Goal: Information Seeking & Learning: Learn about a topic

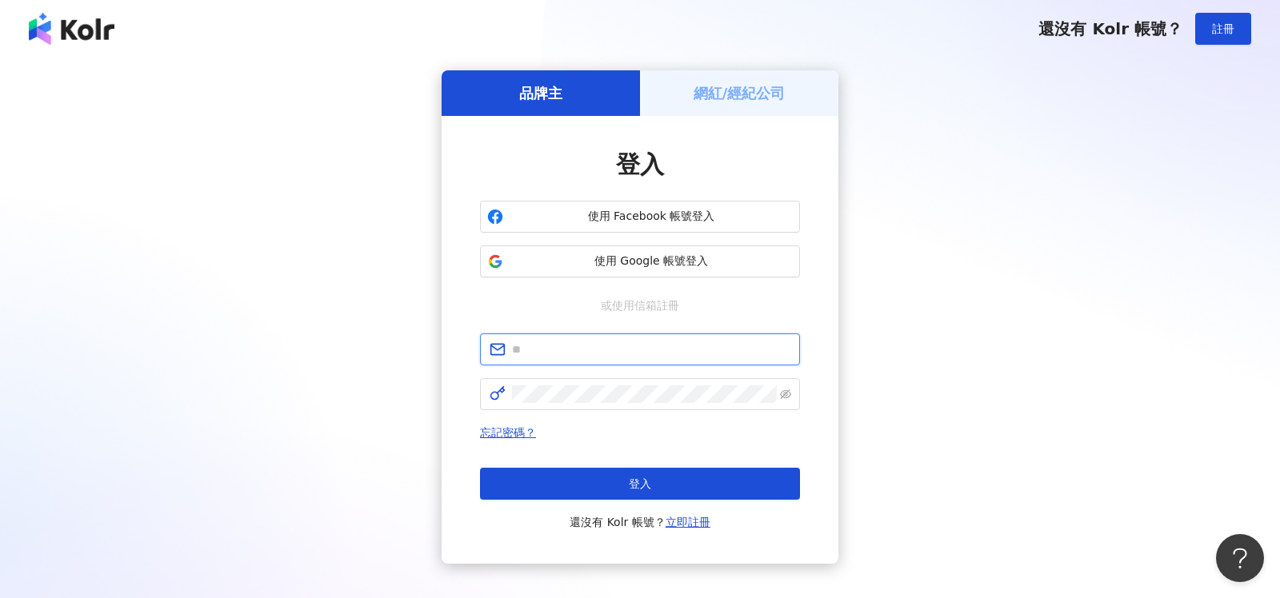
click at [600, 357] on input "text" at bounding box center [651, 350] width 278 height 18
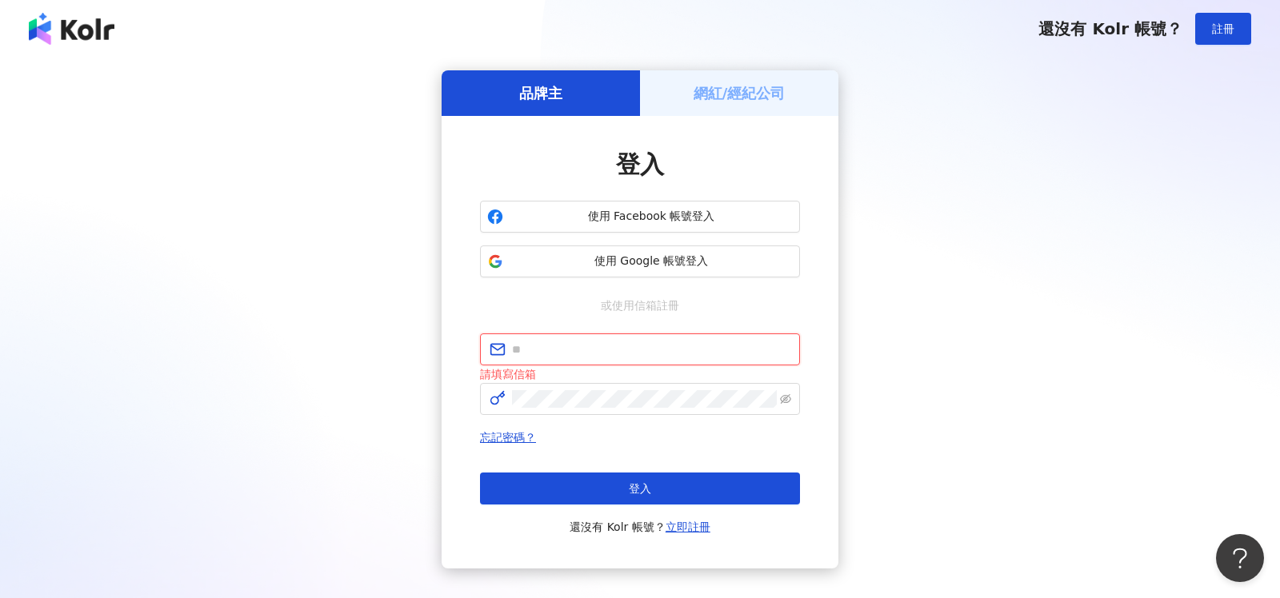
type input "**********"
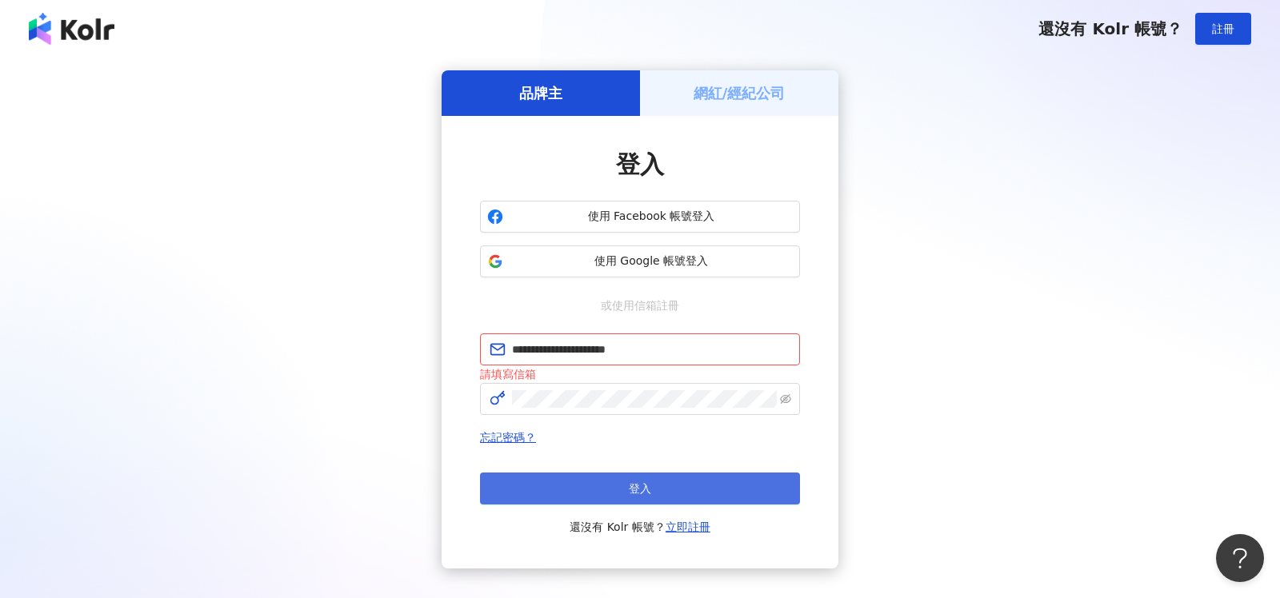
click at [638, 492] on span "登入" at bounding box center [640, 488] width 22 height 13
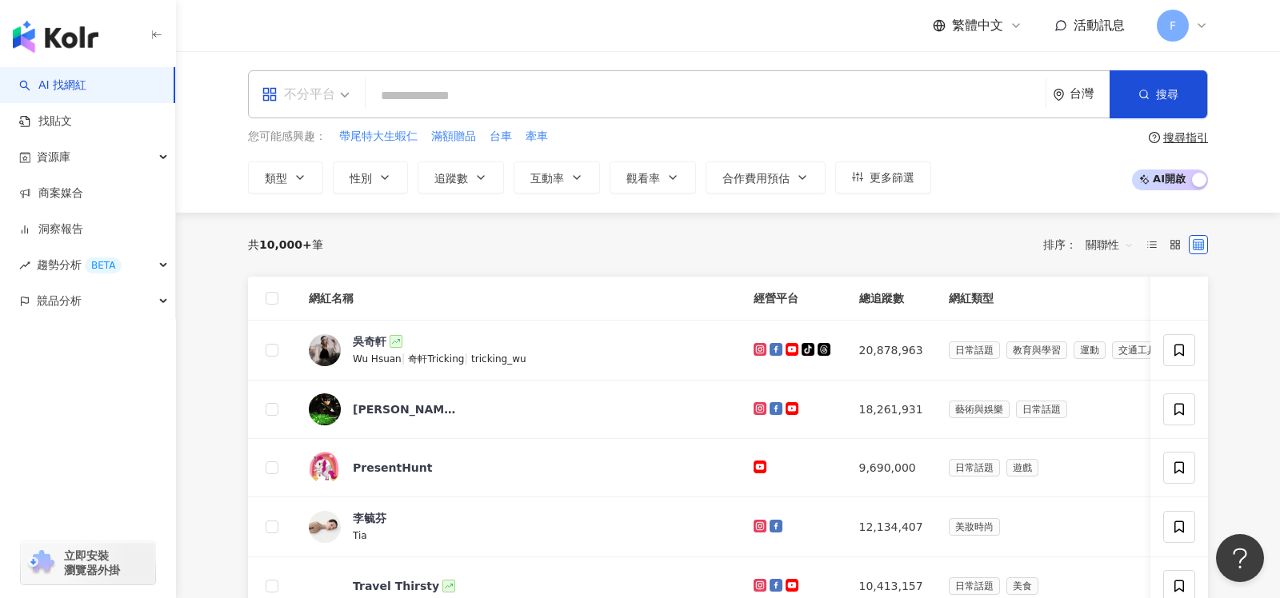
click at [325, 100] on div "不分平台" at bounding box center [299, 95] width 74 height 26
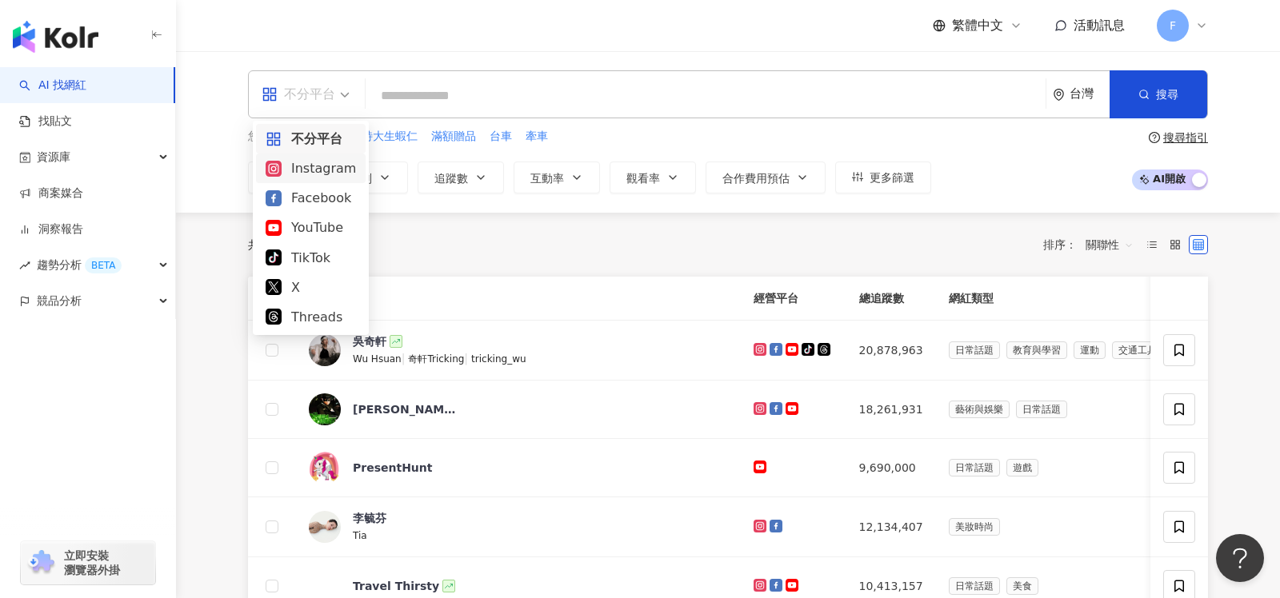
click at [304, 172] on div "Instagram" at bounding box center [311, 168] width 90 height 20
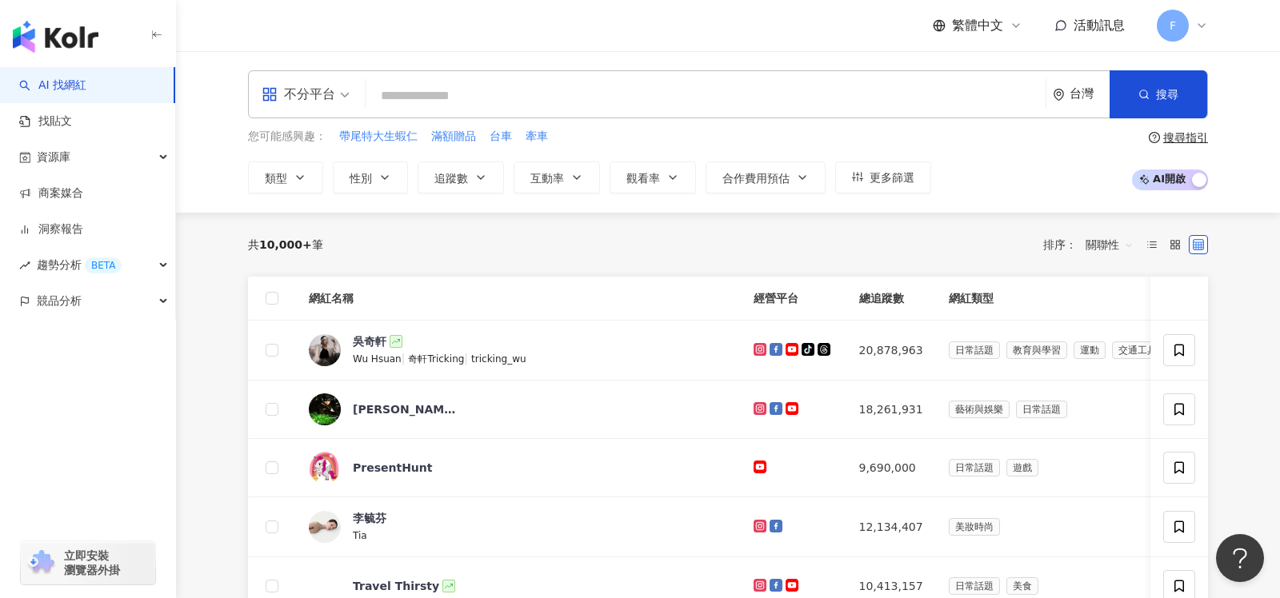
click at [304, 172] on icon "button" at bounding box center [300, 177] width 13 height 13
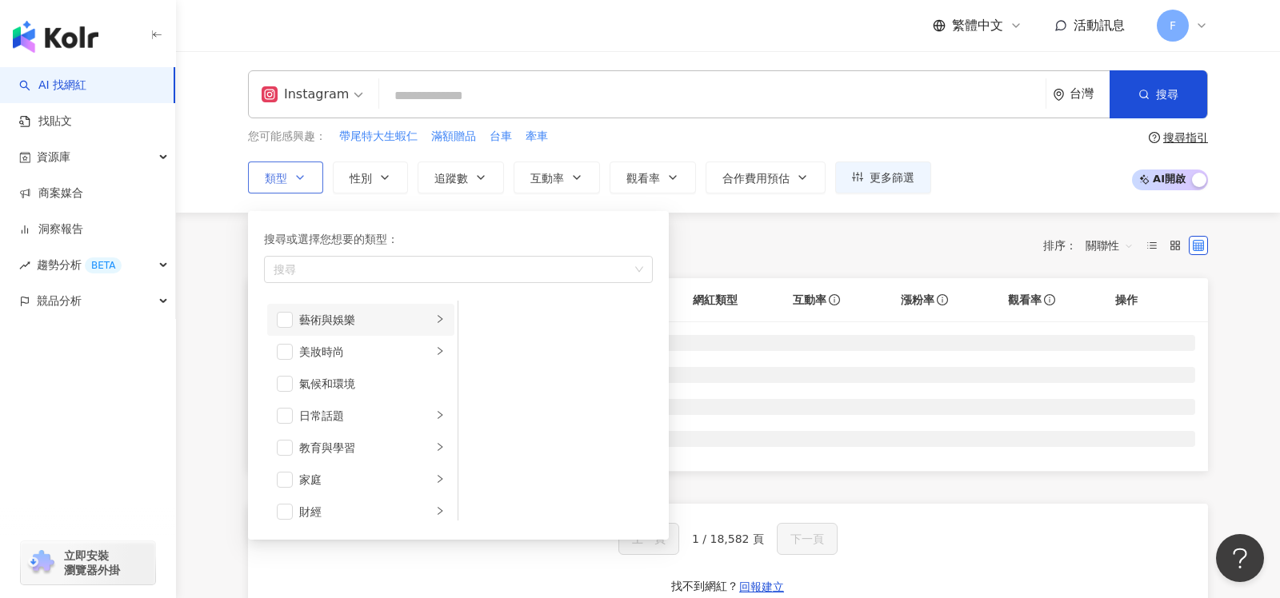
click at [442, 322] on div "button" at bounding box center [440, 319] width 10 height 15
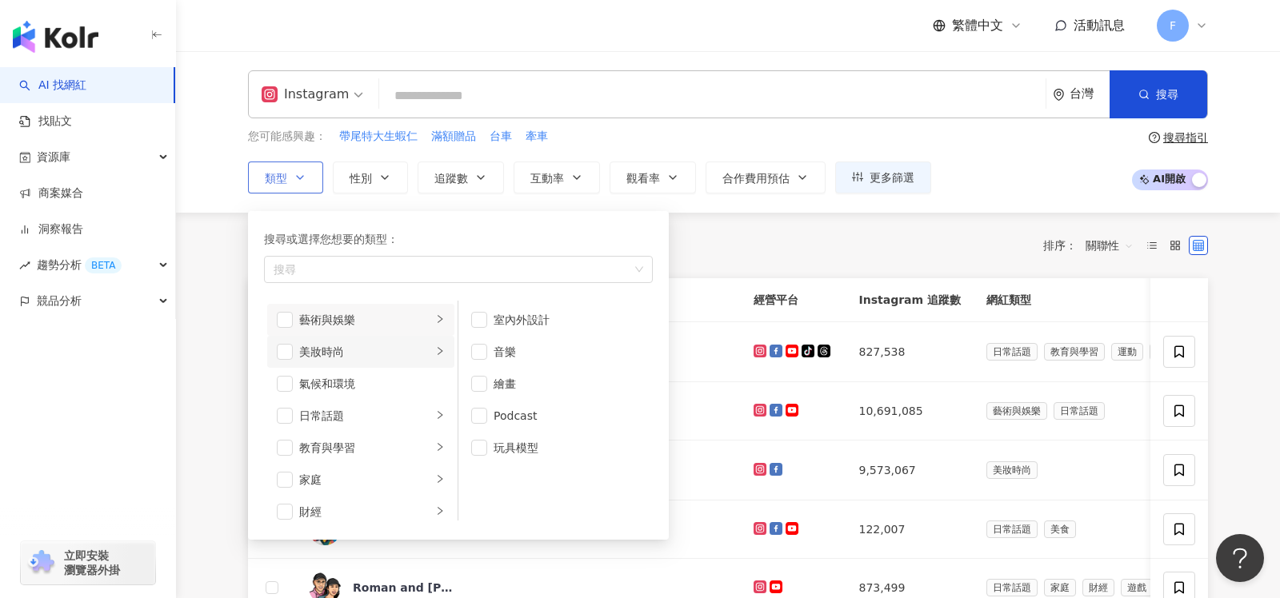
click at [443, 347] on icon "right" at bounding box center [440, 351] width 10 height 10
click at [440, 417] on icon "right" at bounding box center [440, 415] width 10 height 10
click at [441, 436] on li "教育與學習" at bounding box center [360, 448] width 187 height 32
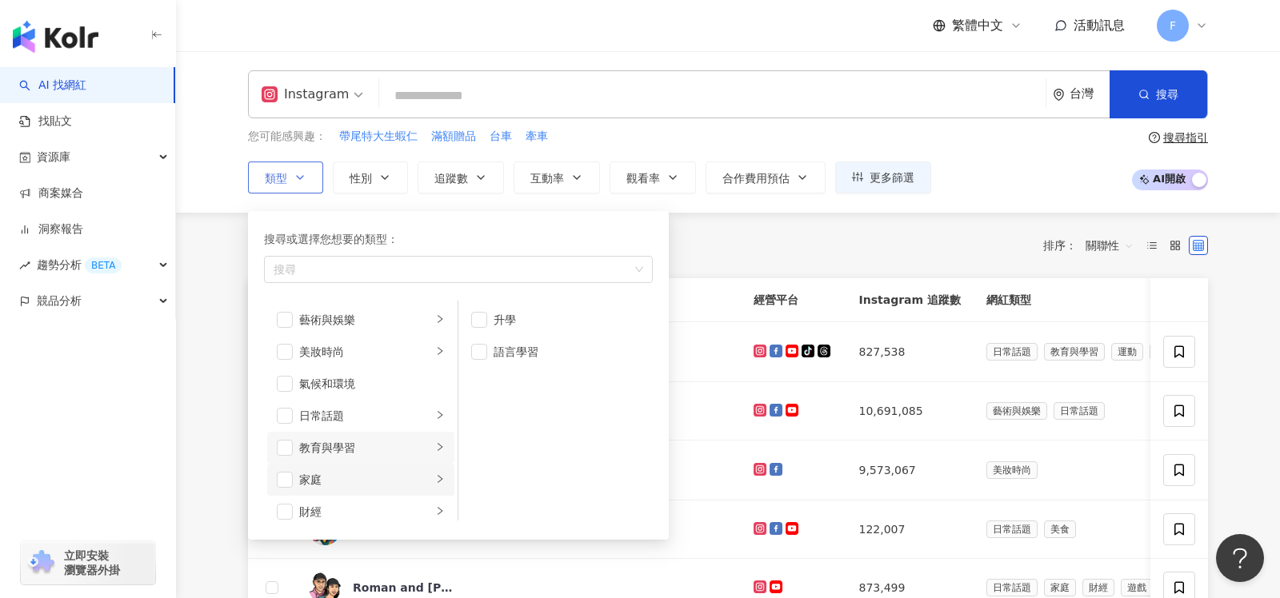
click at [438, 472] on div "button" at bounding box center [440, 479] width 10 height 15
click at [438, 508] on icon "right" at bounding box center [440, 511] width 10 height 10
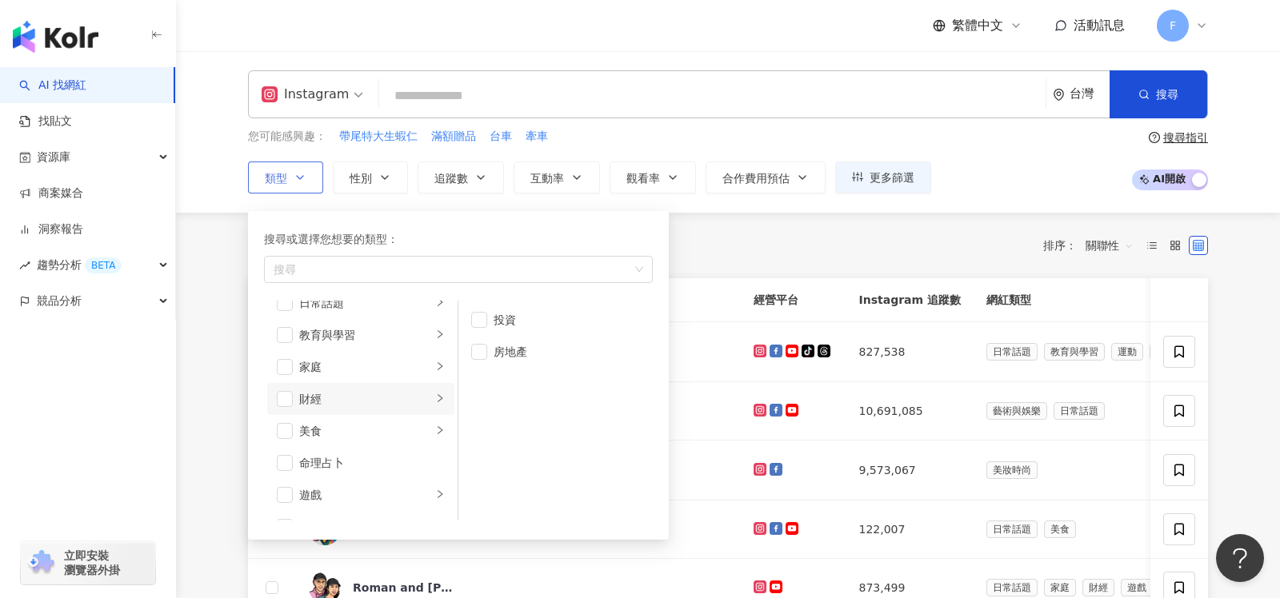
scroll to position [114, 0]
click at [441, 422] on div "button" at bounding box center [440, 429] width 10 height 15
click at [477, 318] on span "button" at bounding box center [479, 320] width 16 height 16
click at [477, 445] on span "button" at bounding box center [479, 448] width 16 height 16
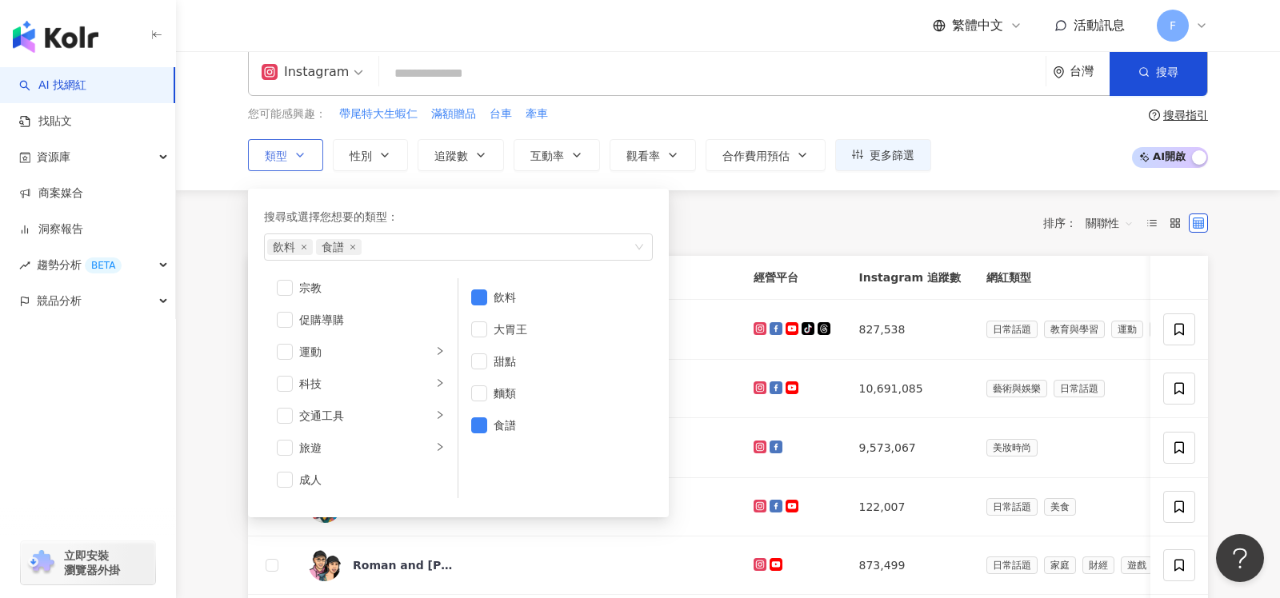
scroll to position [24, 0]
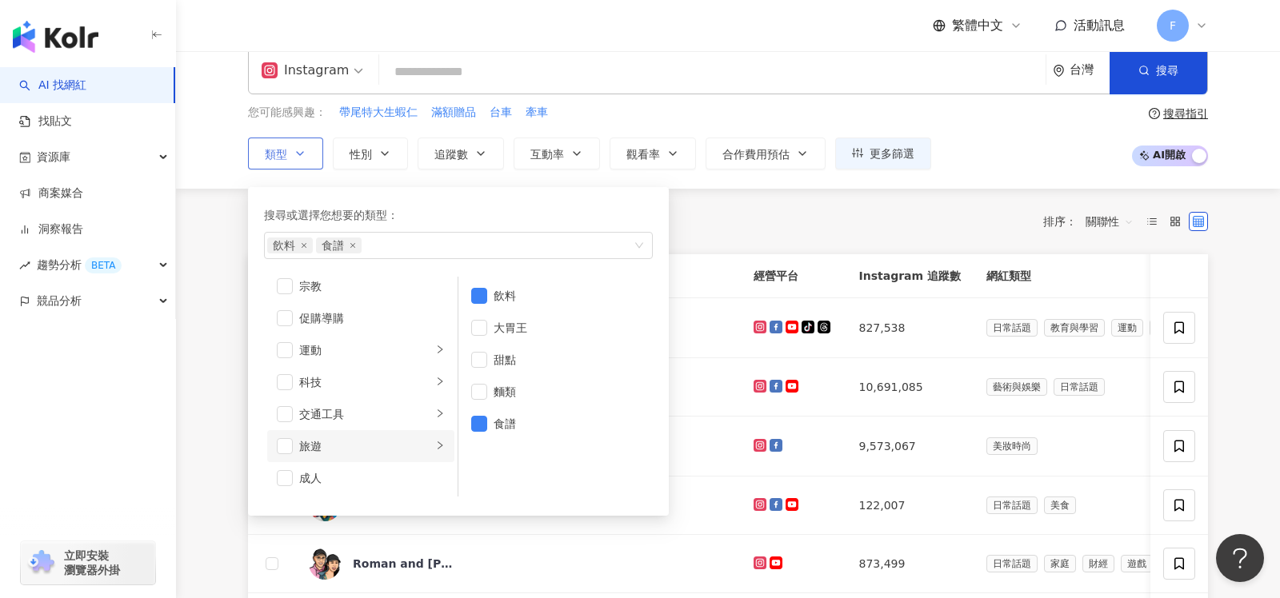
click at [440, 446] on icon "right" at bounding box center [440, 446] width 10 height 10
click at [442, 411] on icon "right" at bounding box center [440, 414] width 10 height 10
click at [442, 374] on div "button" at bounding box center [440, 381] width 10 height 15
click at [443, 345] on icon "right" at bounding box center [440, 350] width 10 height 10
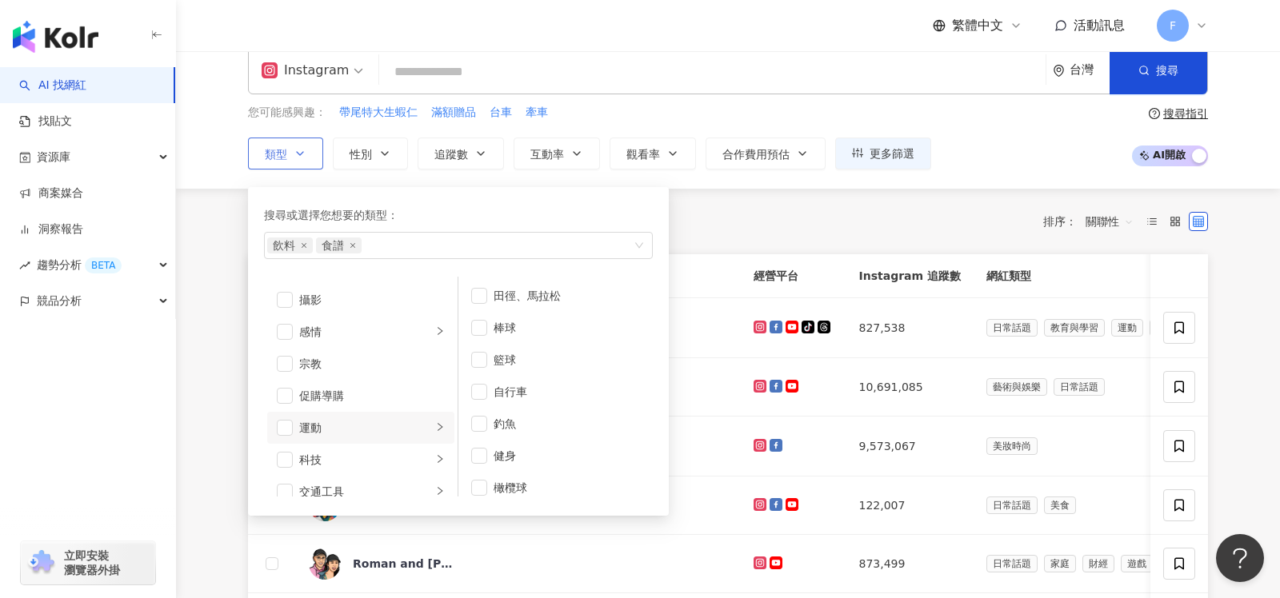
scroll to position [466, 0]
click at [440, 342] on icon "right" at bounding box center [440, 341] width 10 height 10
click at [439, 326] on icon "right" at bounding box center [440, 331] width 10 height 10
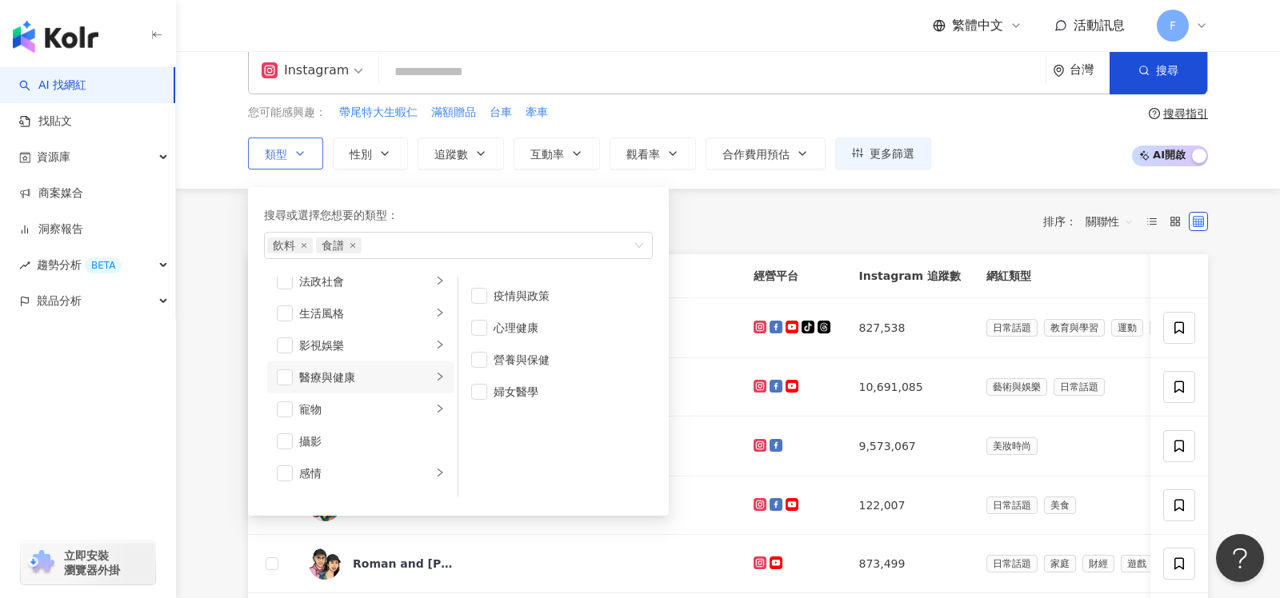
scroll to position [333, 0]
click at [442, 344] on icon "right" at bounding box center [440, 346] width 5 height 8
click at [441, 314] on icon "right" at bounding box center [440, 315] width 10 height 10
click at [438, 286] on div "button" at bounding box center [440, 282] width 10 height 15
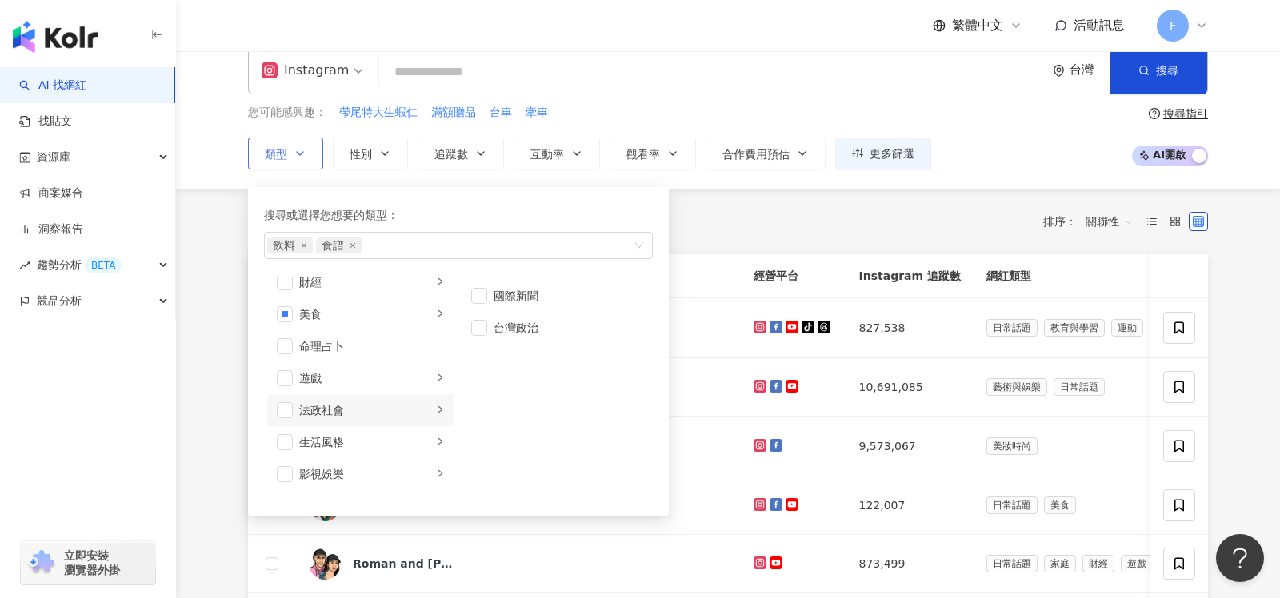
scroll to position [202, 0]
click at [439, 378] on icon "right" at bounding box center [440, 381] width 10 height 10
click at [946, 231] on div "共 10,000+ 筆 條件 ： Instagram 重置 排序： 關聯性" at bounding box center [728, 221] width 960 height 27
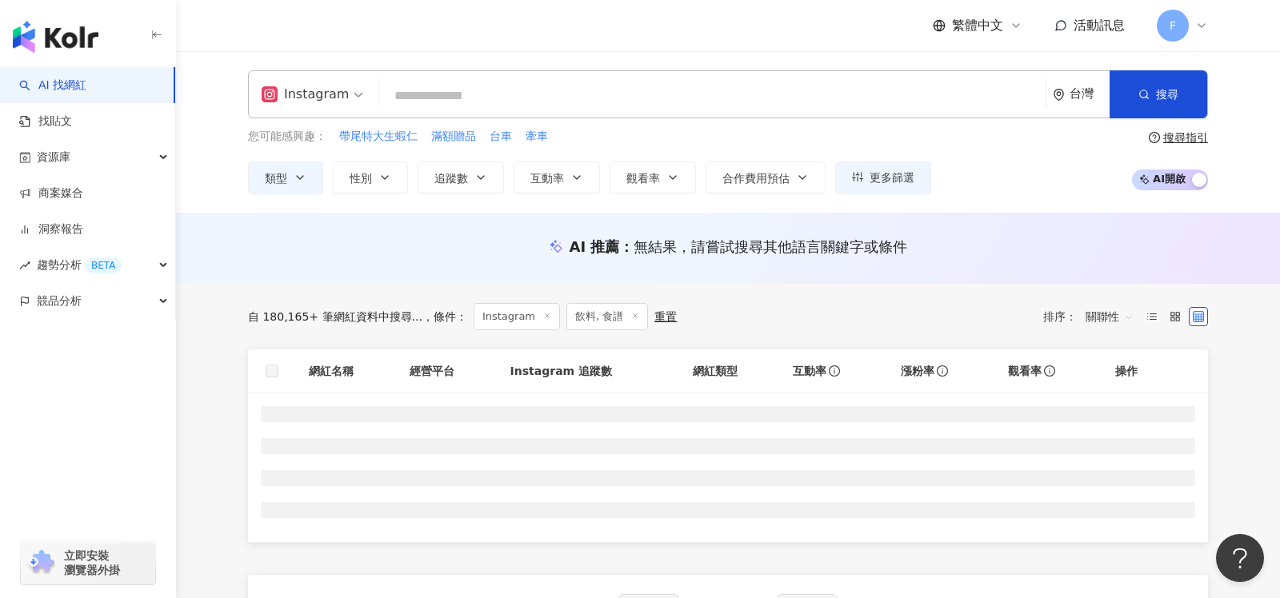
click at [892, 245] on span "無結果，請嘗試搜尋其他語言關鍵字或條件" at bounding box center [771, 246] width 274 height 17
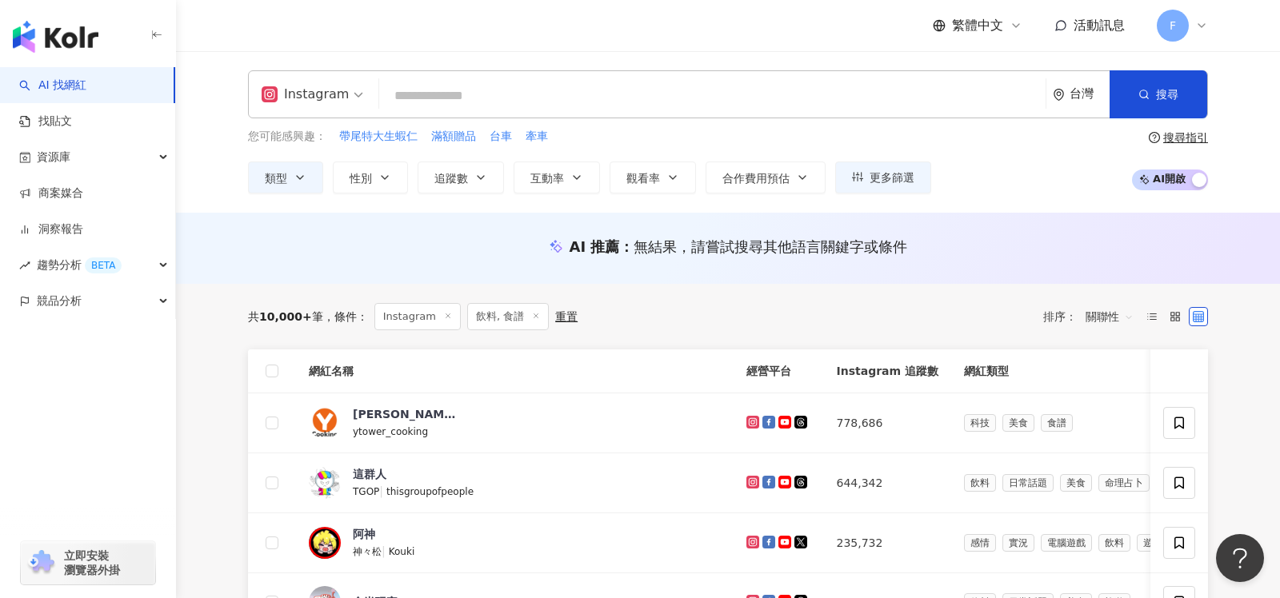
click at [1122, 315] on span "關聯性" at bounding box center [1110, 317] width 48 height 26
click at [1104, 374] on div "追蹤數" at bounding box center [1110, 375] width 40 height 18
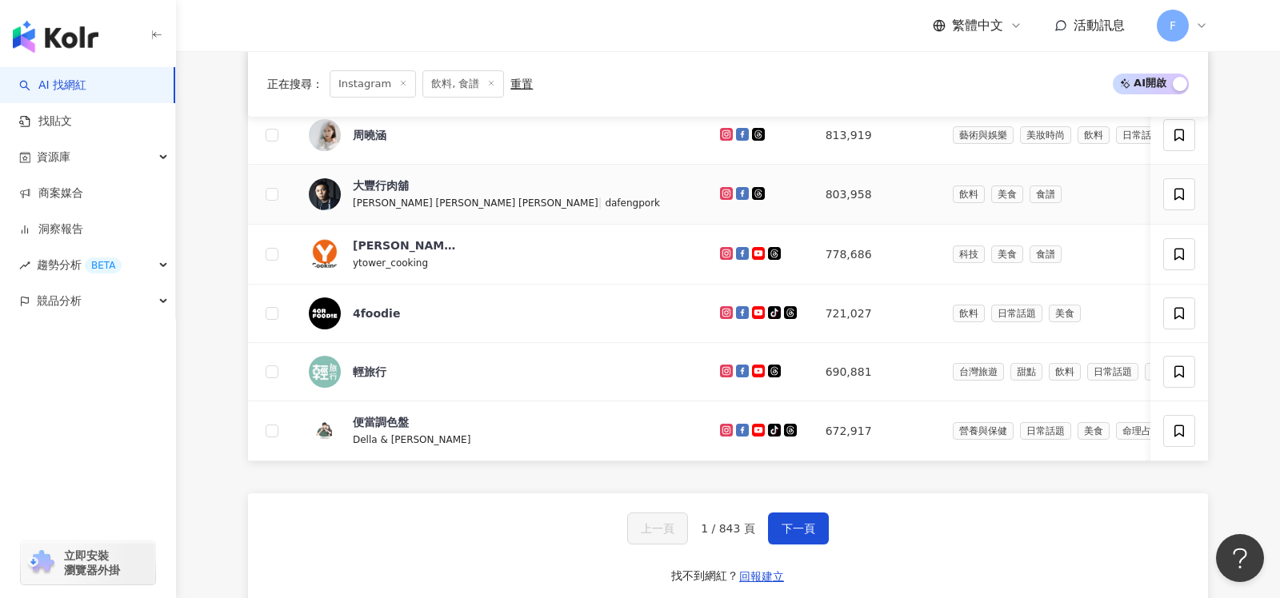
scroll to position [648, 0]
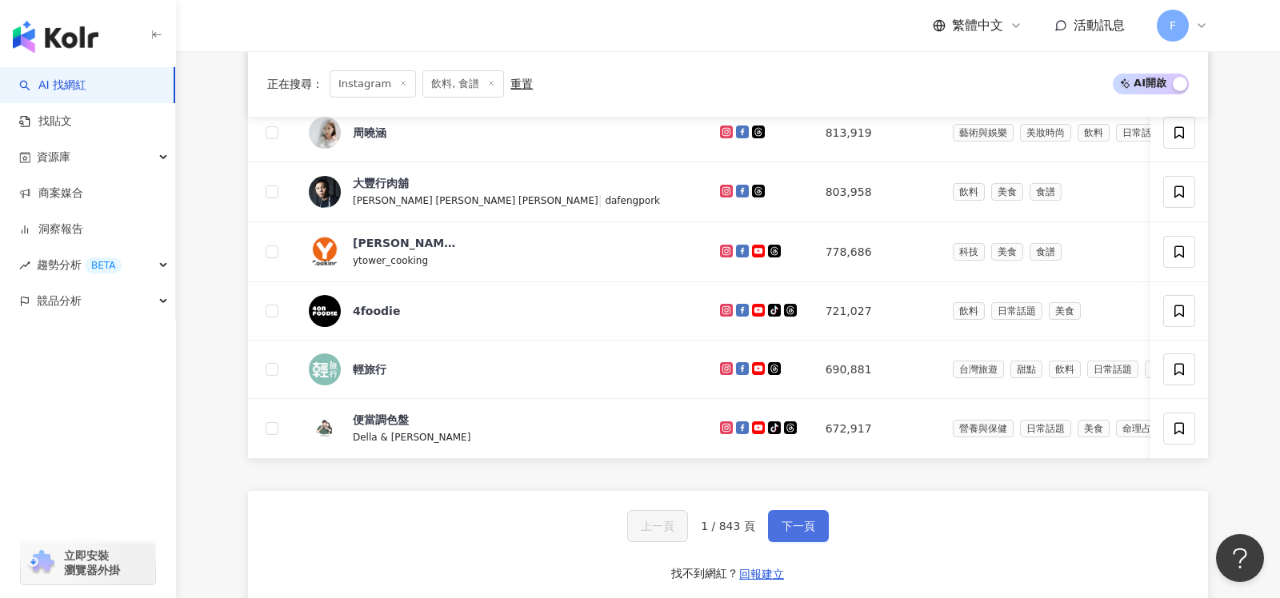
click at [782, 527] on button "下一頁" at bounding box center [798, 526] width 61 height 32
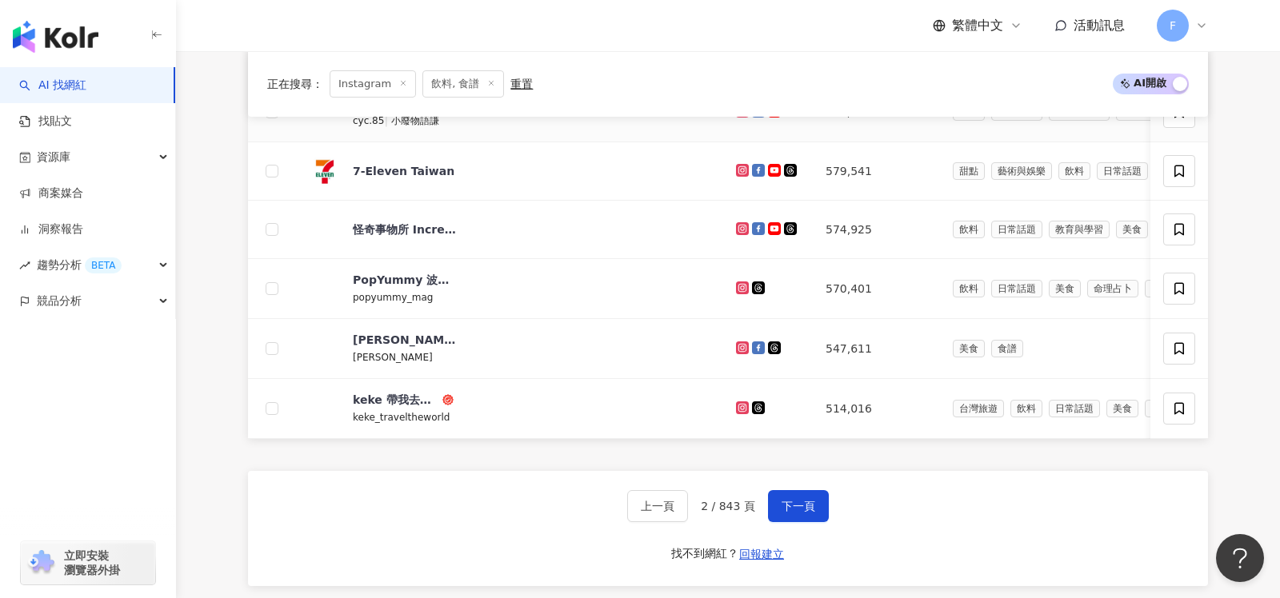
scroll to position [670, 0]
click at [800, 499] on span "下一頁" at bounding box center [799, 505] width 34 height 13
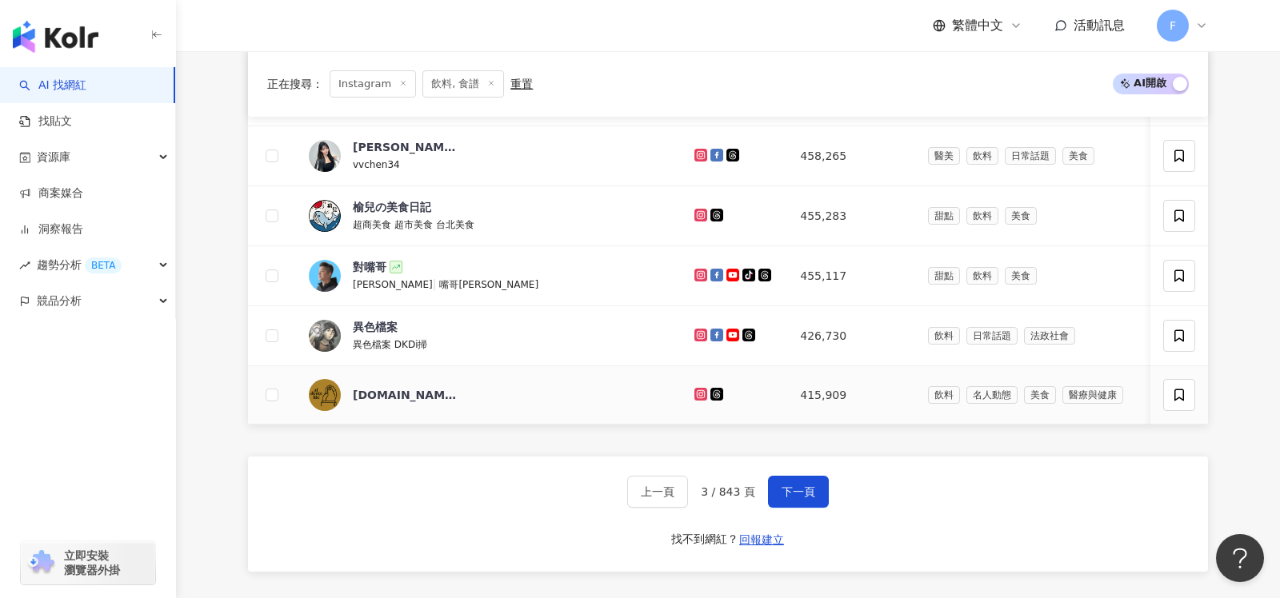
scroll to position [698, 0]
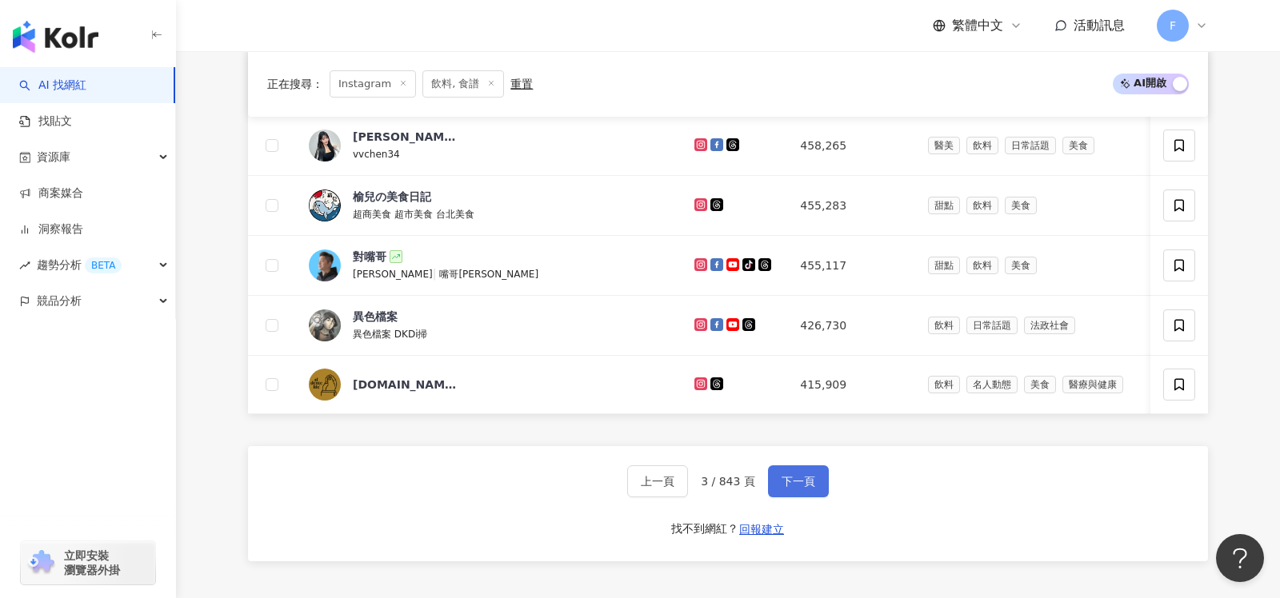
click at [800, 475] on span "下一頁" at bounding box center [799, 481] width 34 height 13
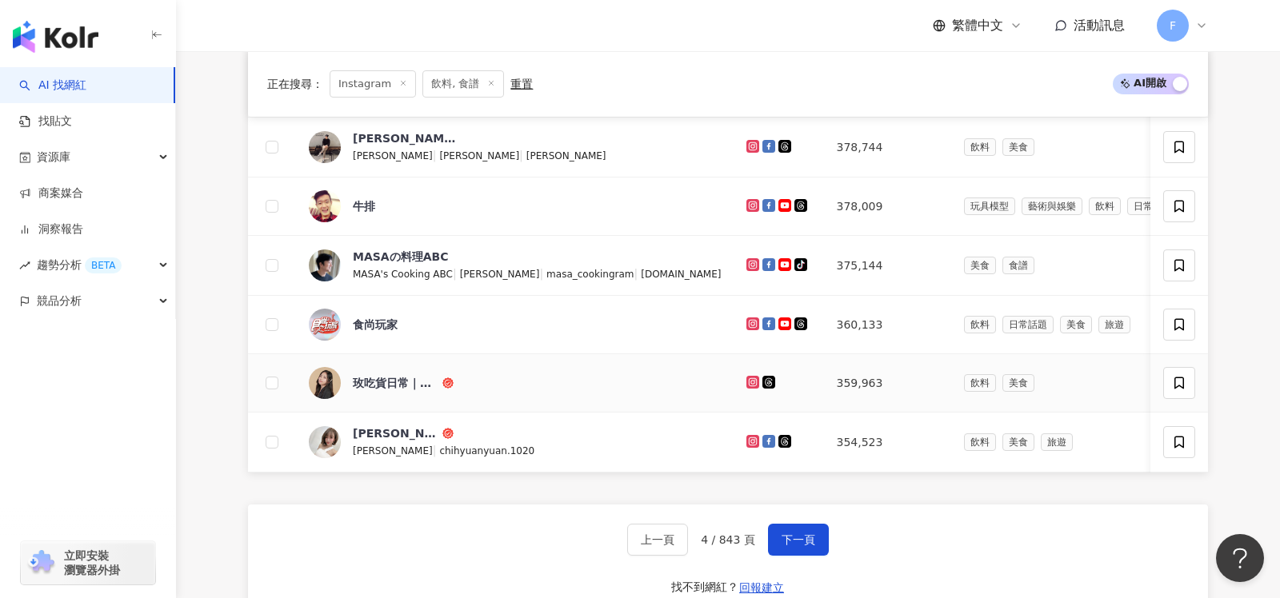
scroll to position [646, 0]
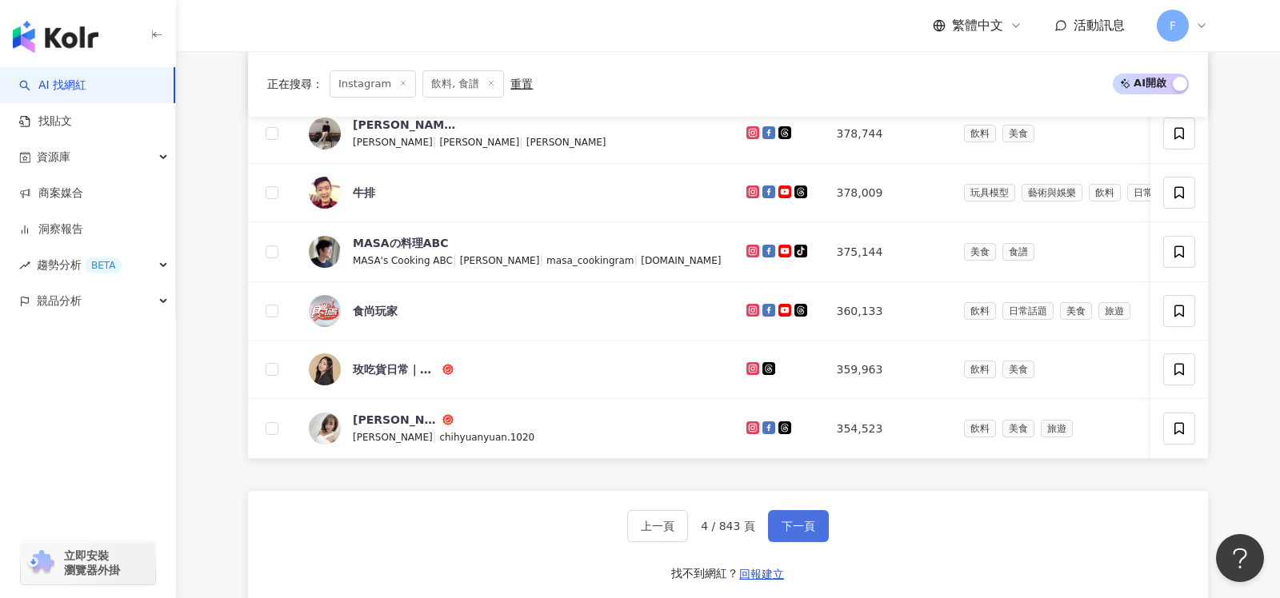
click at [802, 521] on span "下一頁" at bounding box center [799, 526] width 34 height 13
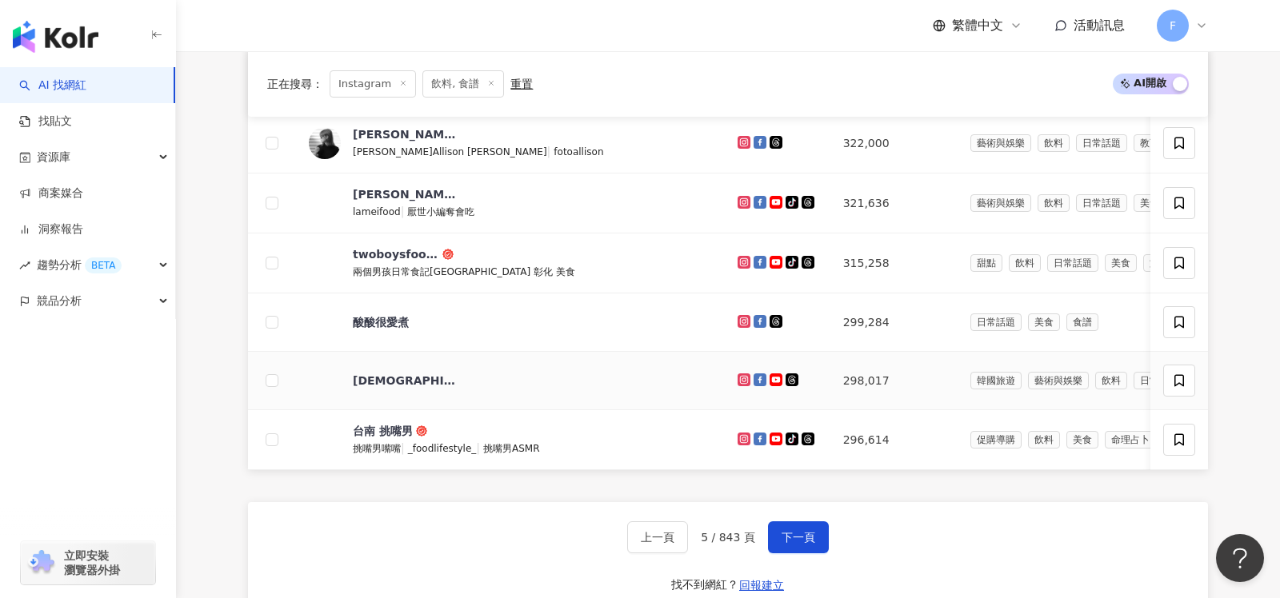
scroll to position [643, 0]
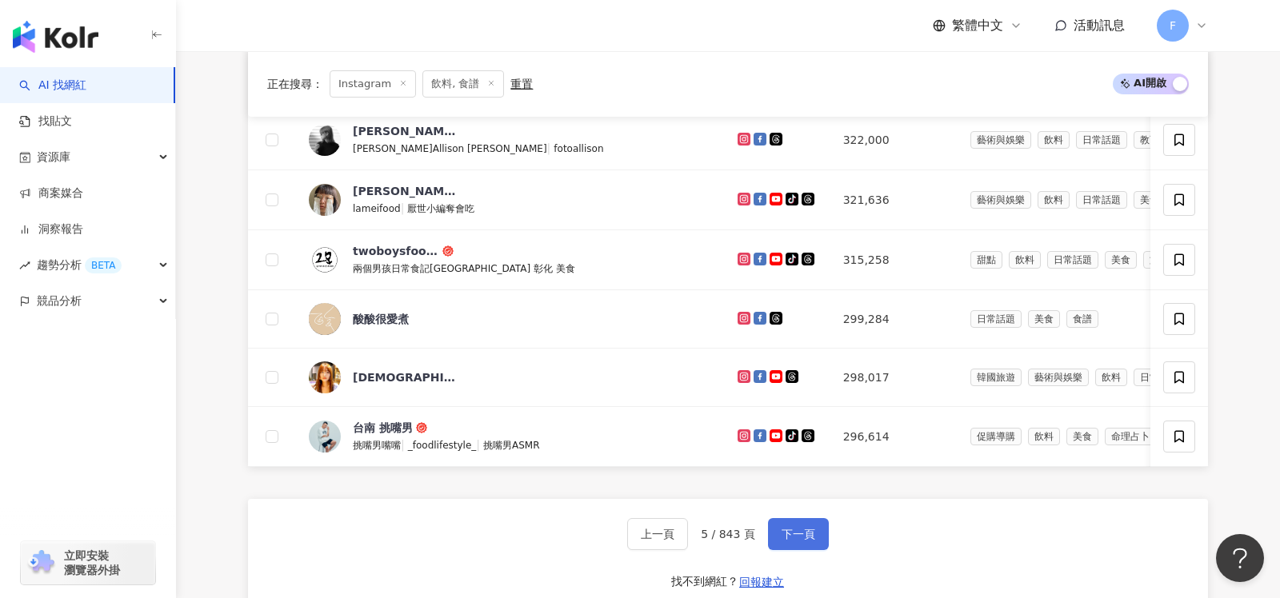
click at [798, 531] on span "下一頁" at bounding box center [799, 534] width 34 height 13
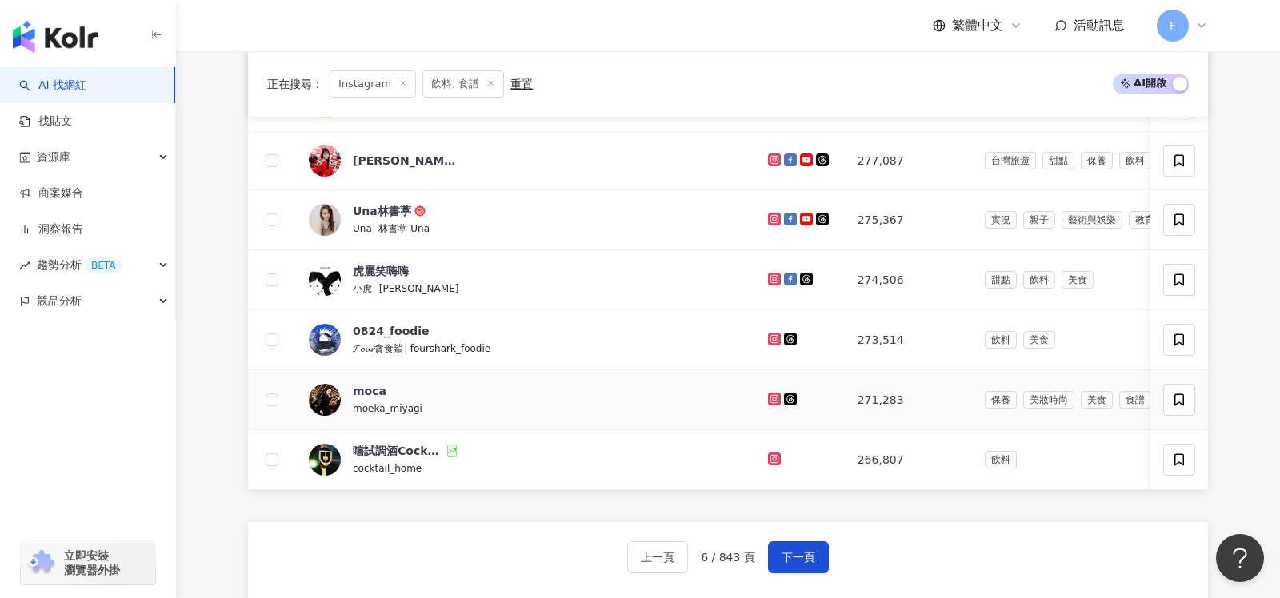
scroll to position [618, 0]
click at [771, 455] on icon at bounding box center [774, 458] width 6 height 6
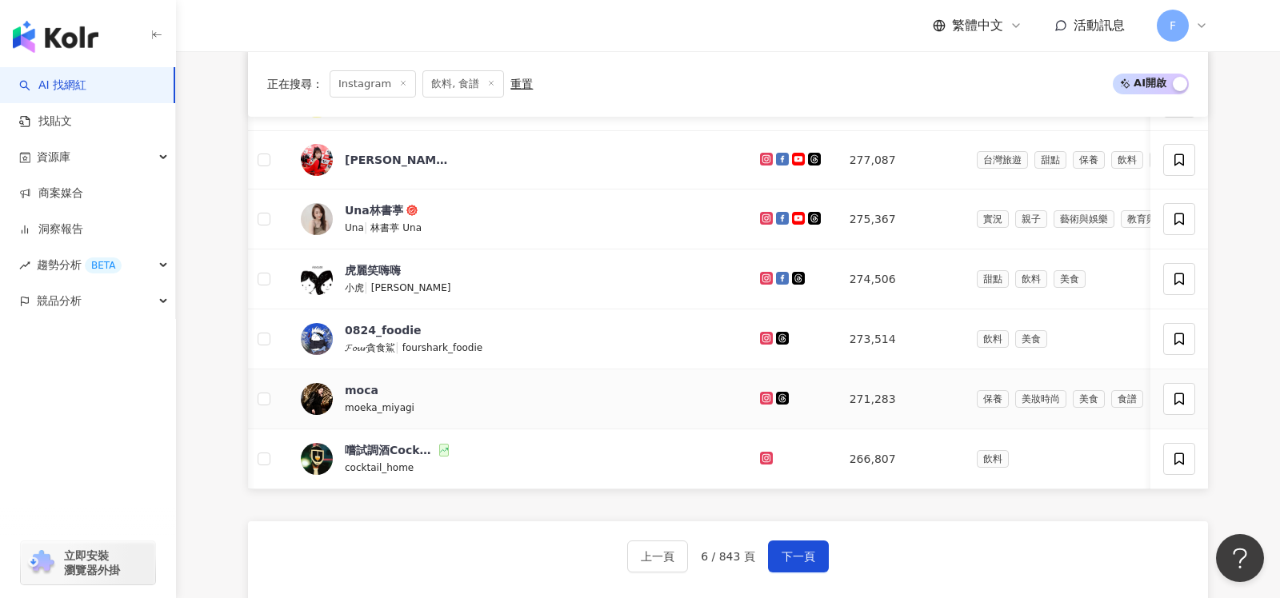
click at [760, 394] on link at bounding box center [768, 399] width 16 height 13
click at [793, 551] on span "下一頁" at bounding box center [799, 556] width 34 height 13
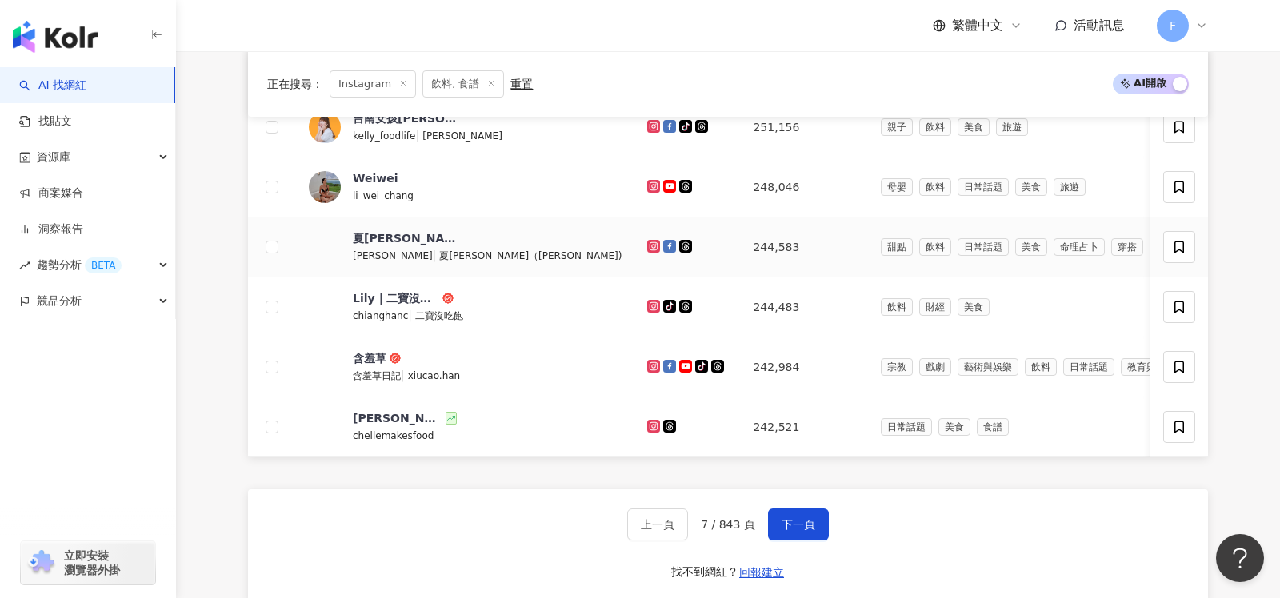
scroll to position [657, 0]
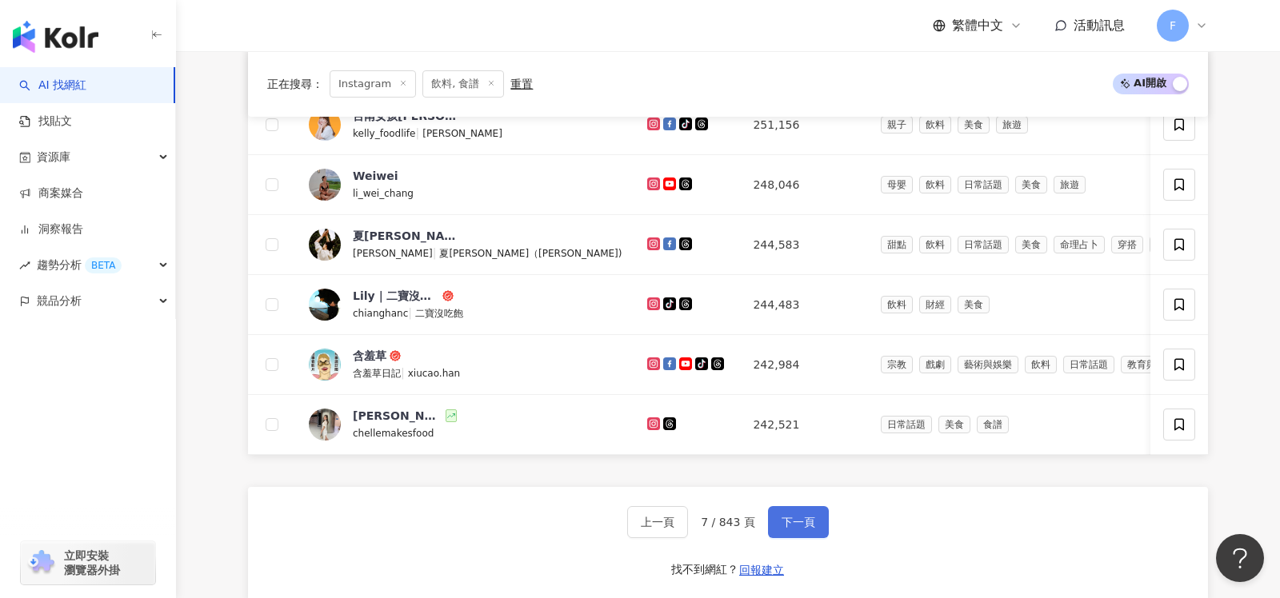
click at [794, 516] on span "下一頁" at bounding box center [799, 522] width 34 height 13
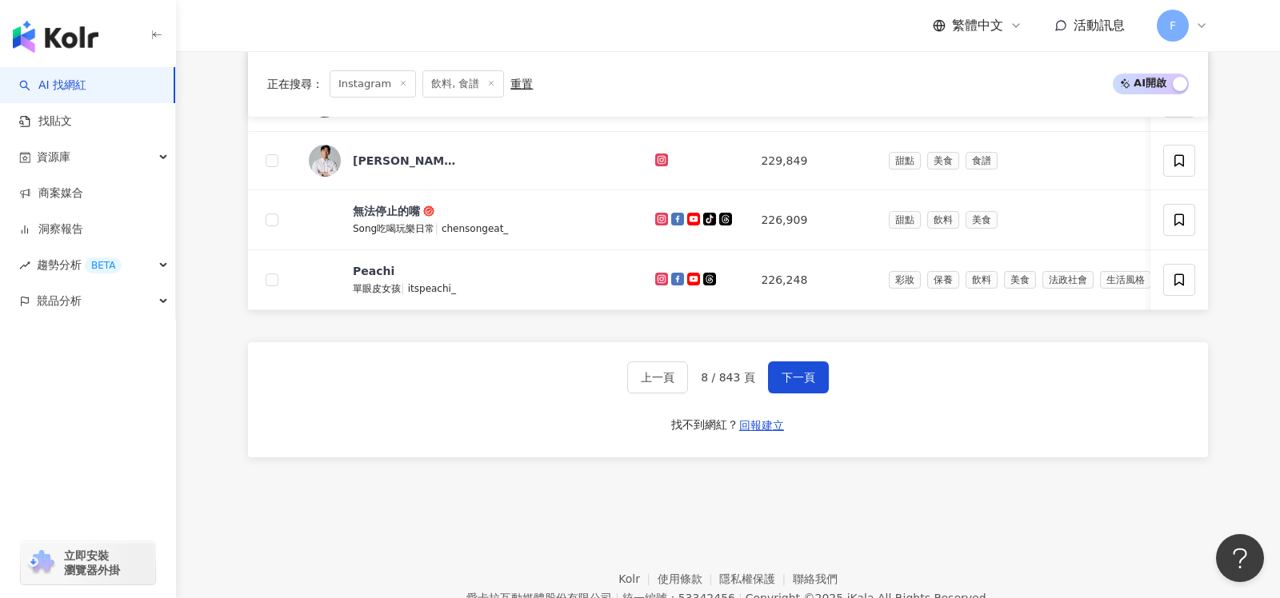
scroll to position [870, 0]
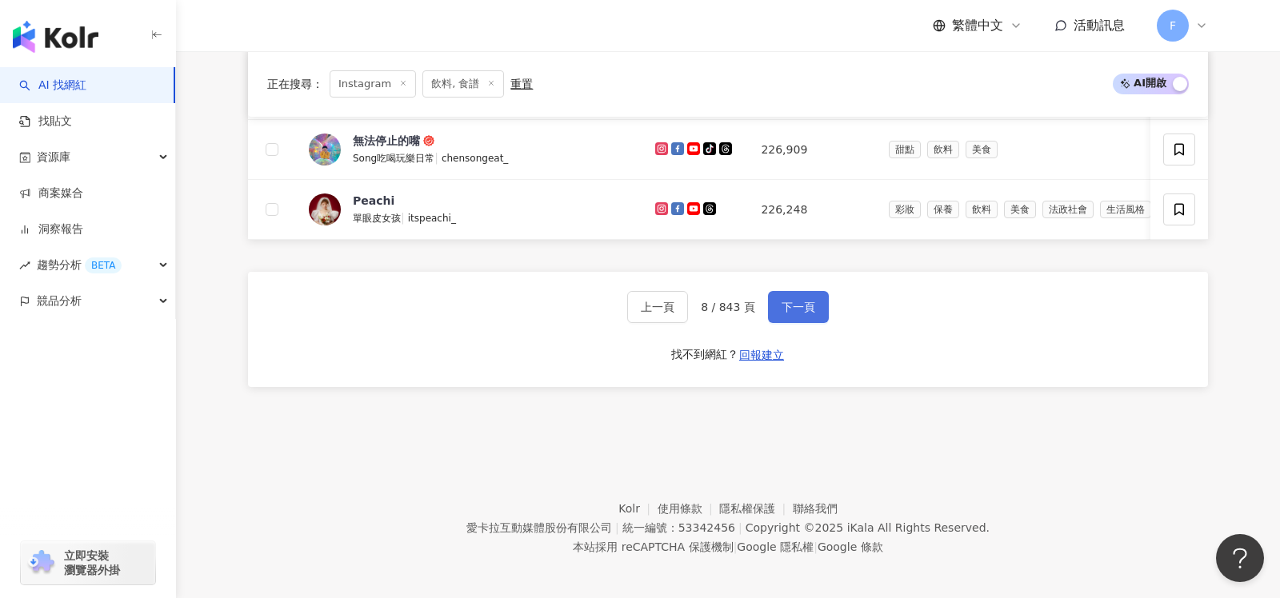
click at [806, 310] on button "下一頁" at bounding box center [798, 307] width 61 height 32
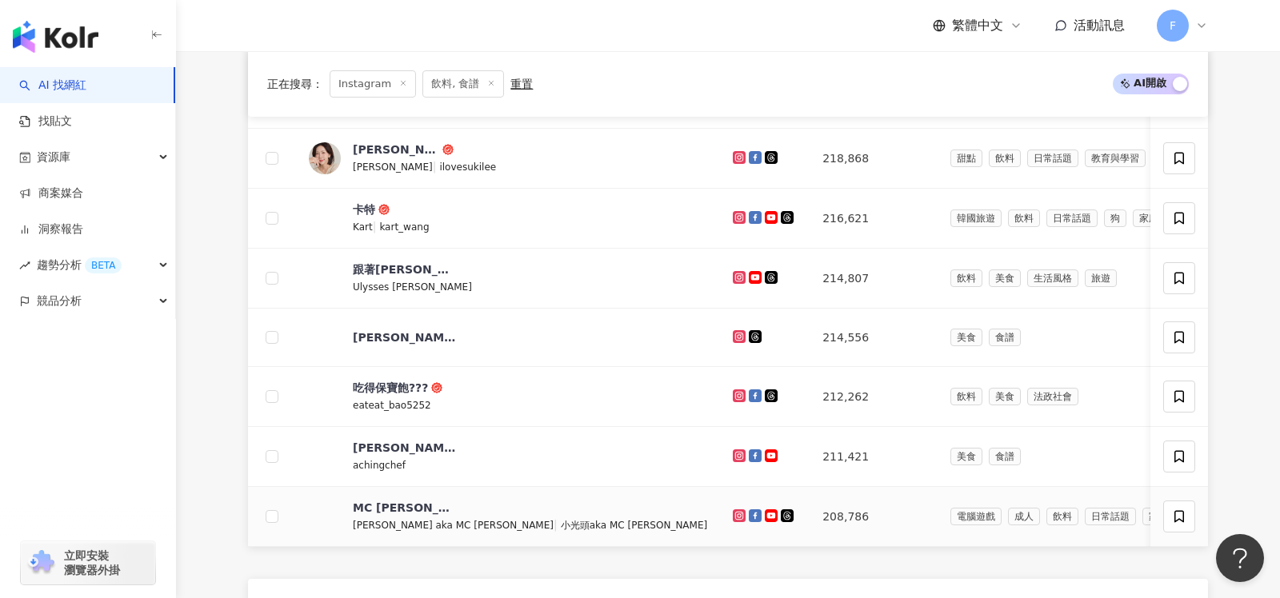
scroll to position [545, 0]
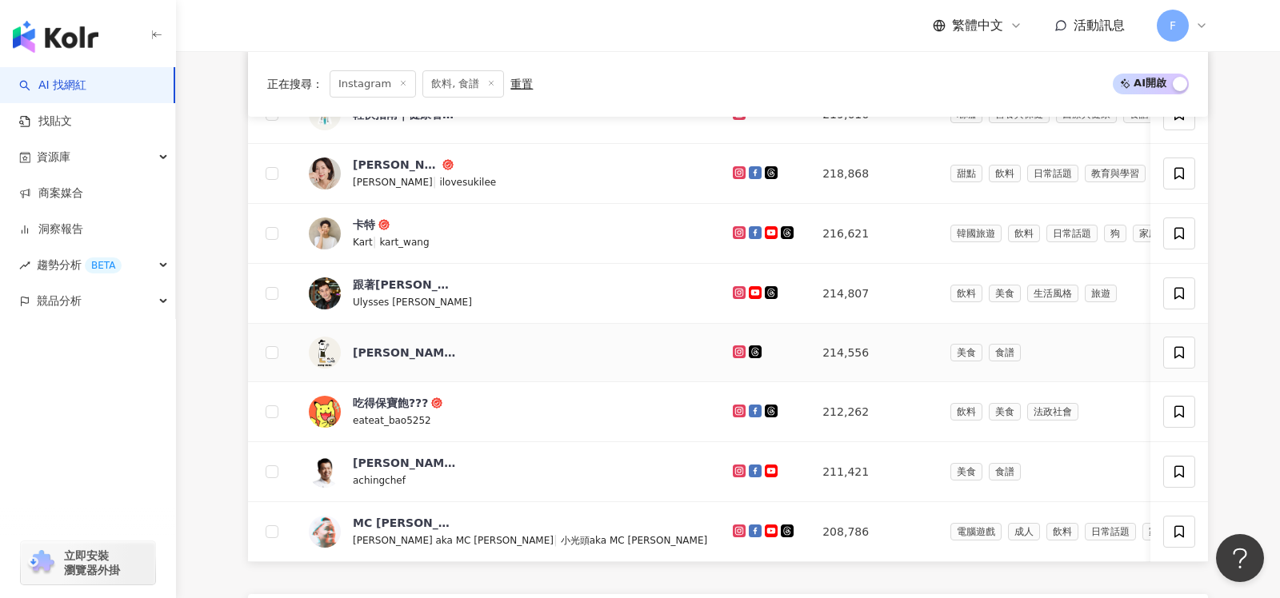
click at [738, 350] on icon at bounding box center [739, 351] width 2 height 2
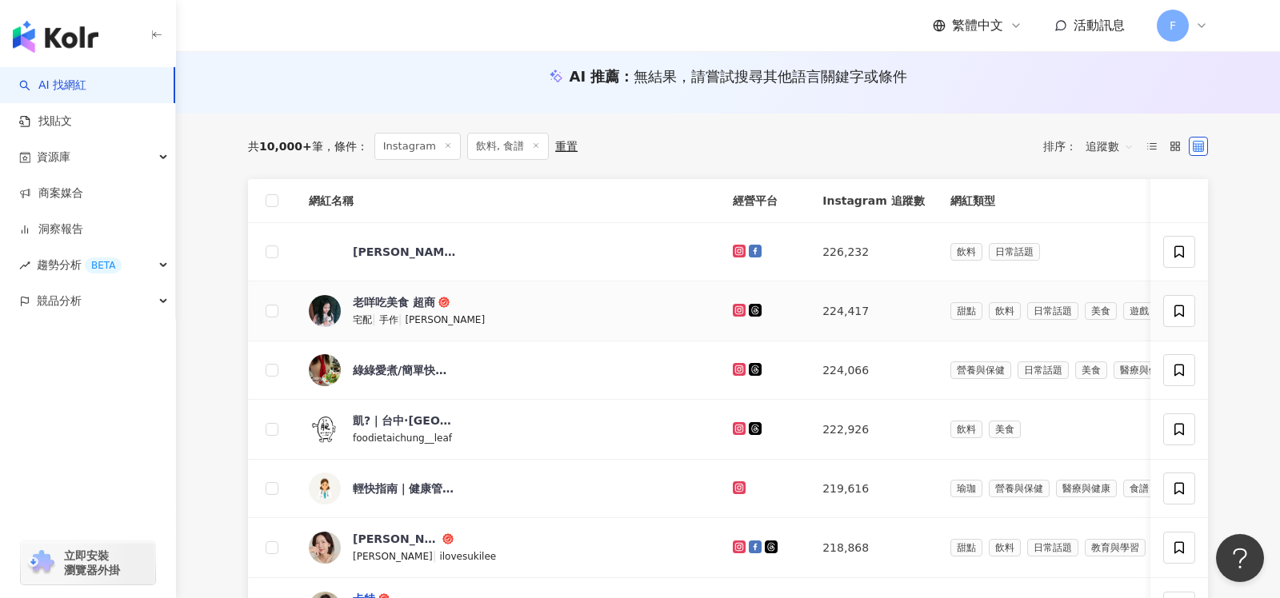
scroll to position [867, 0]
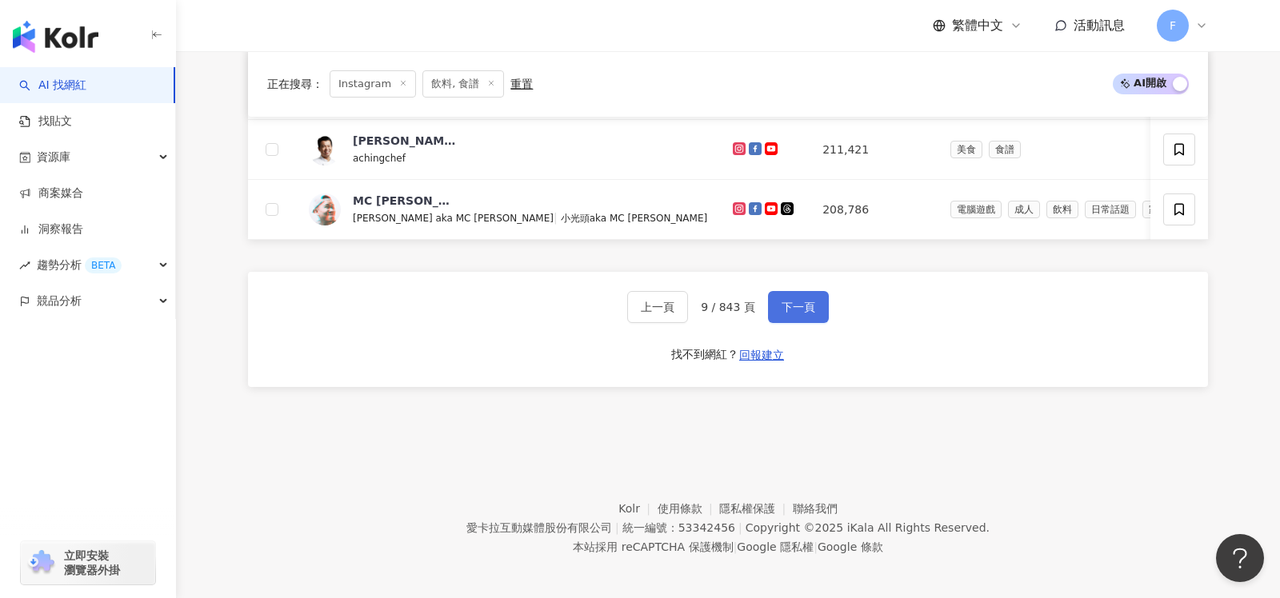
click at [794, 301] on span "下一頁" at bounding box center [799, 307] width 34 height 13
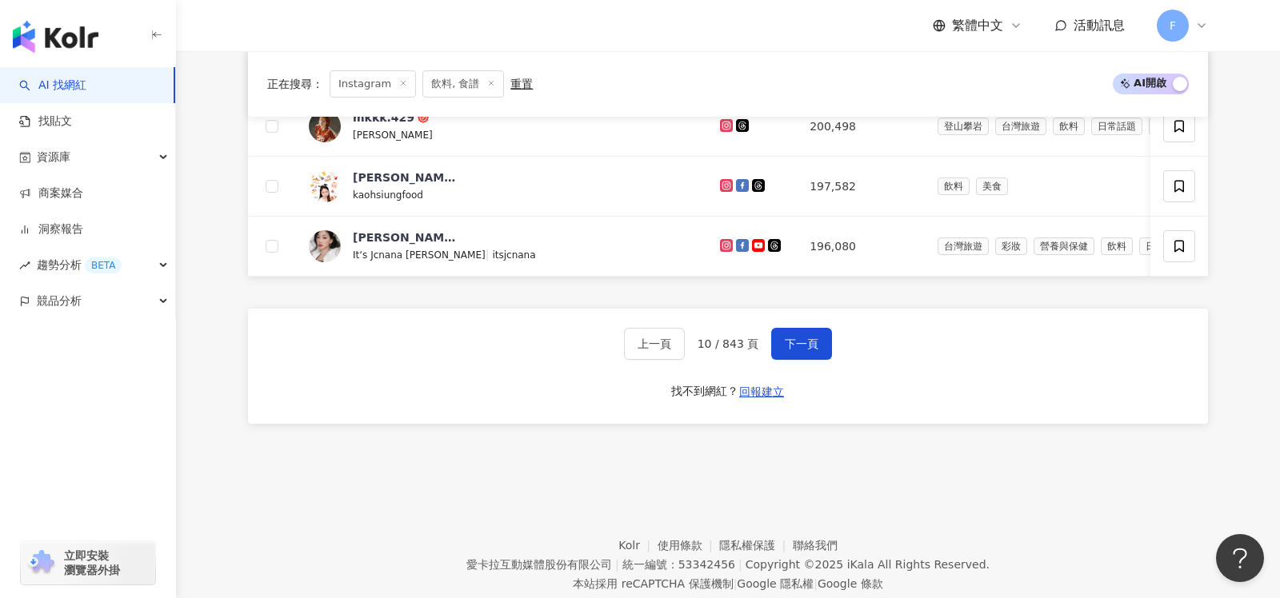
scroll to position [870, 0]
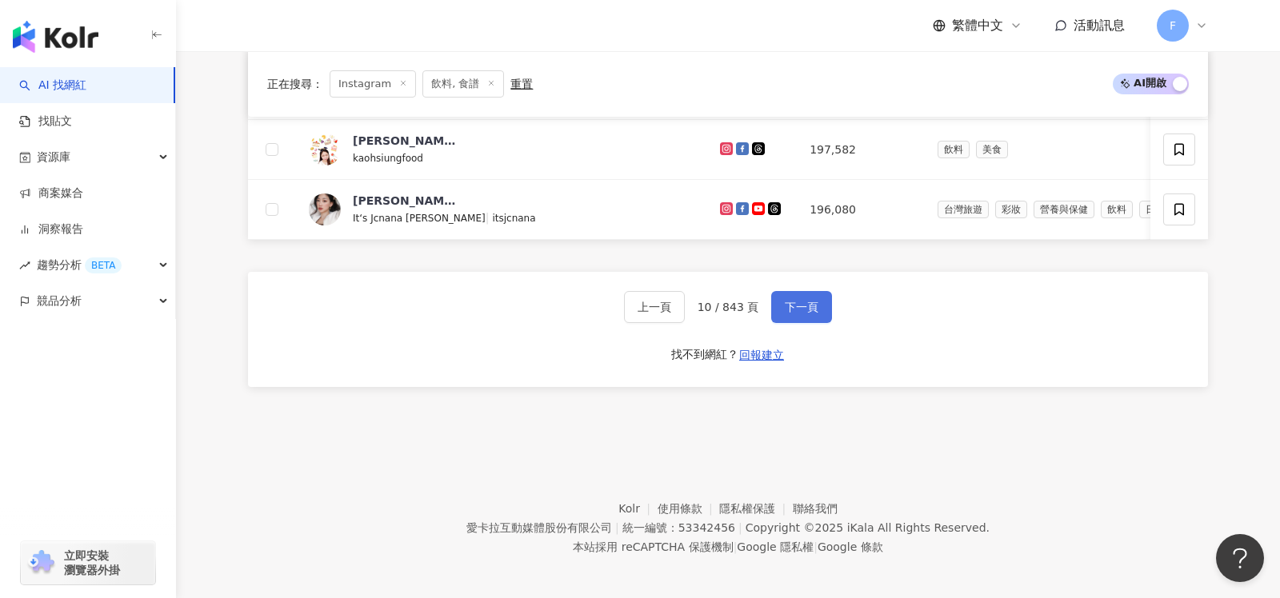
click at [795, 303] on span "下一頁" at bounding box center [802, 307] width 34 height 13
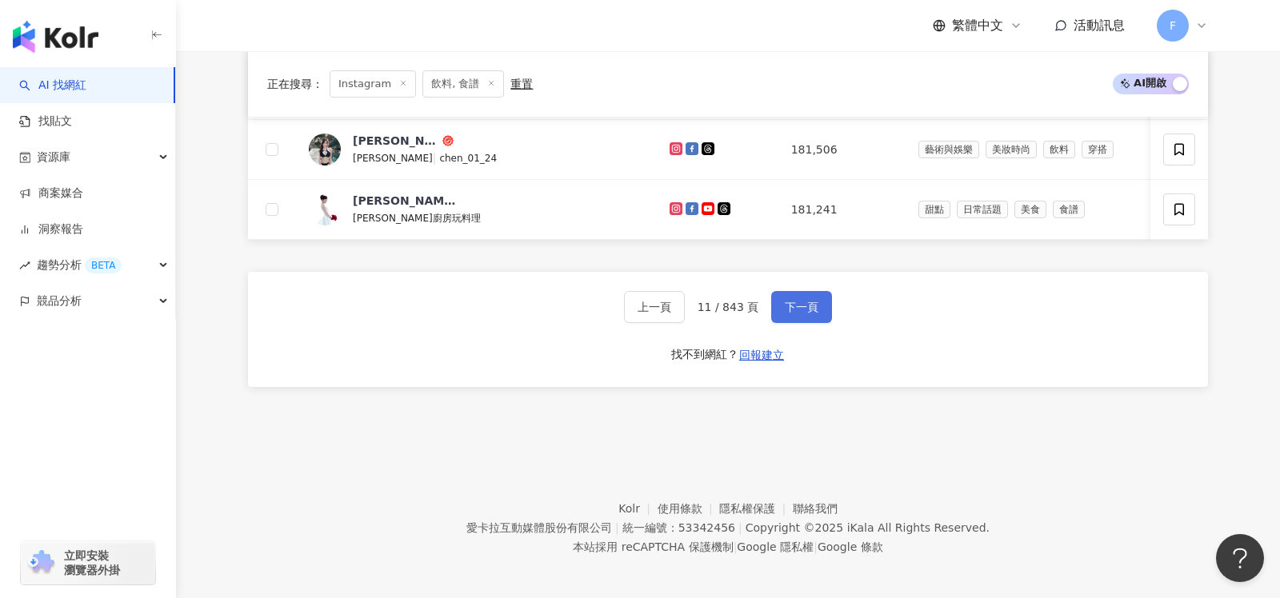
click at [790, 301] on span "下一頁" at bounding box center [802, 307] width 34 height 13
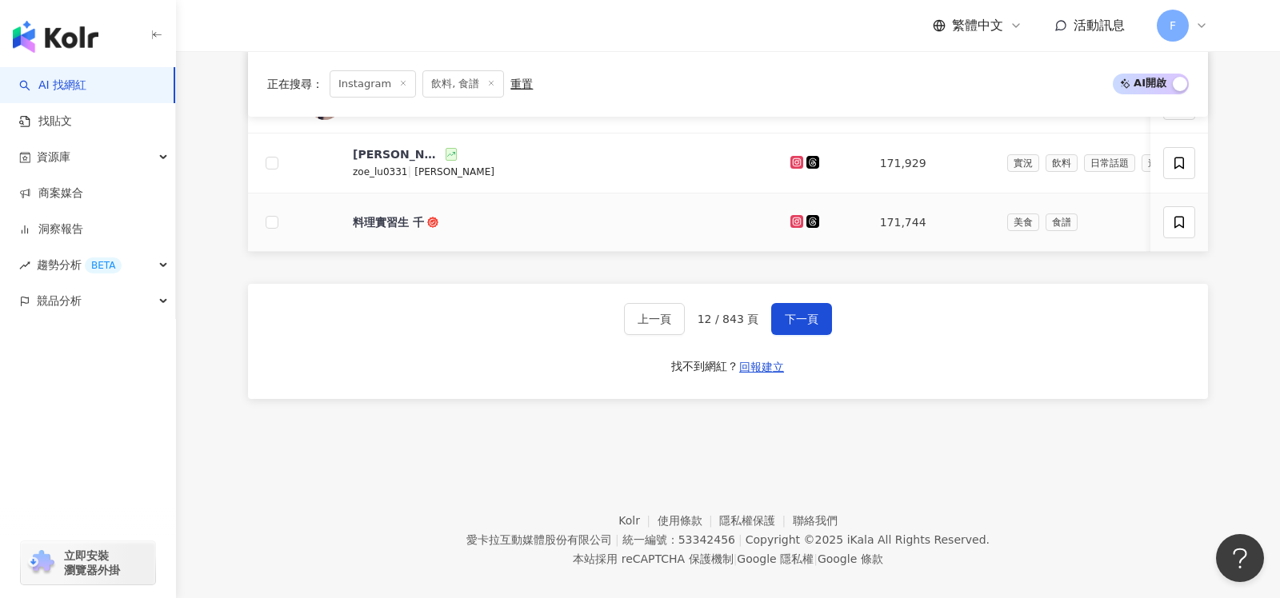
scroll to position [858, 0]
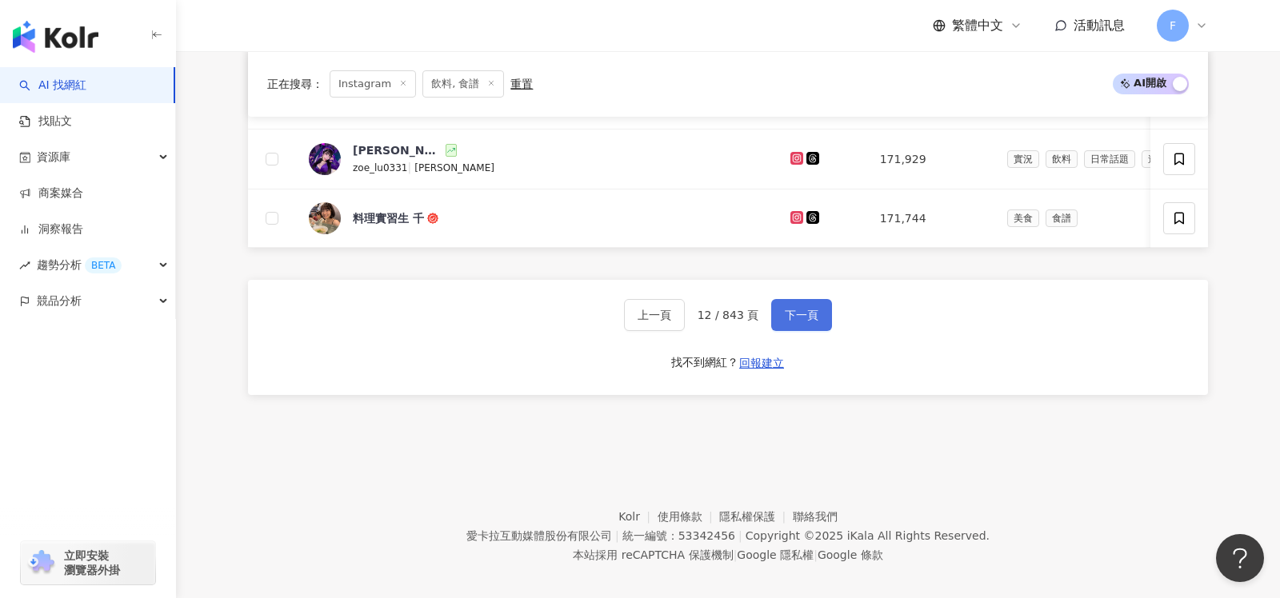
click at [806, 309] on span "下一頁" at bounding box center [802, 315] width 34 height 13
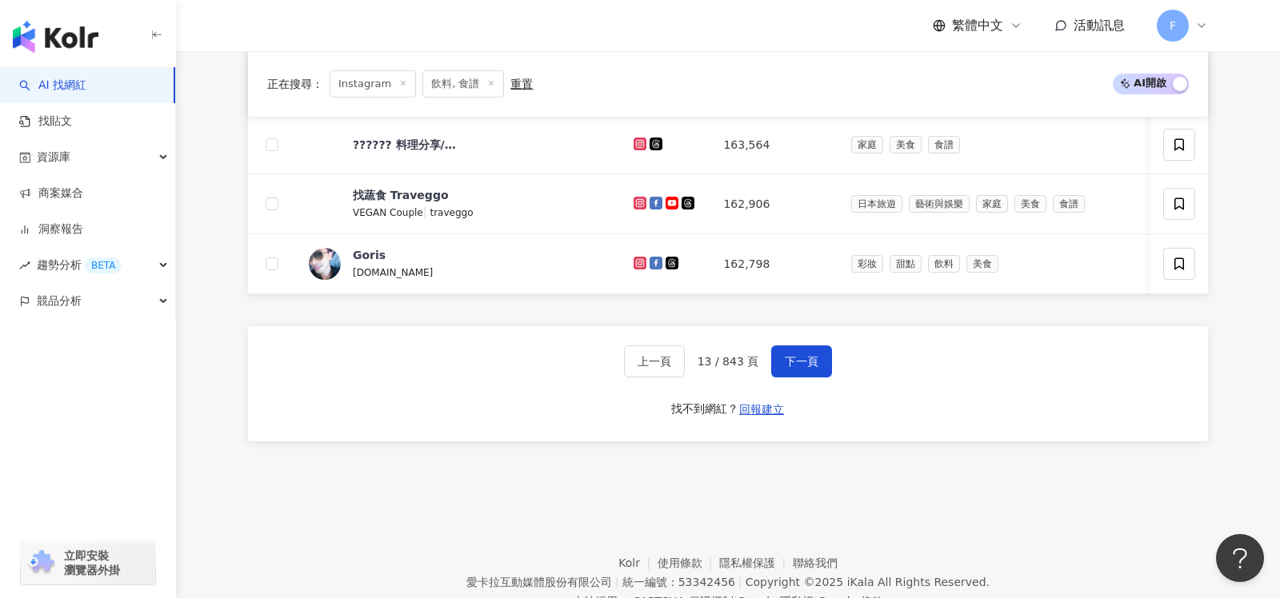
scroll to position [869, 0]
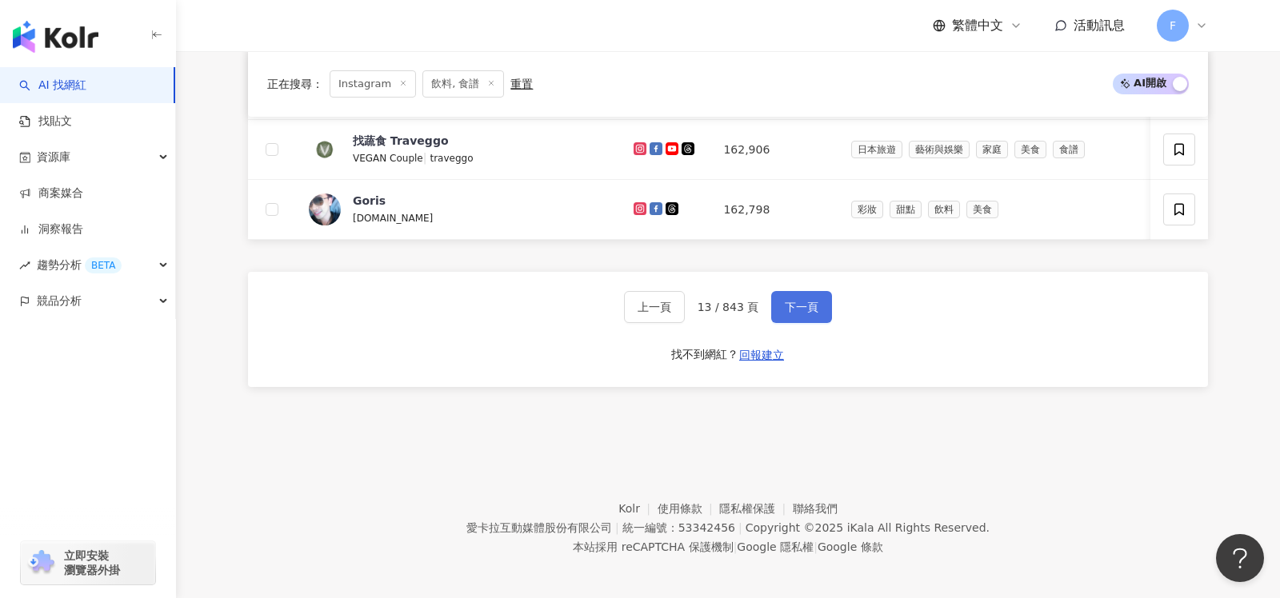
click at [794, 301] on span "下一頁" at bounding box center [802, 307] width 34 height 13
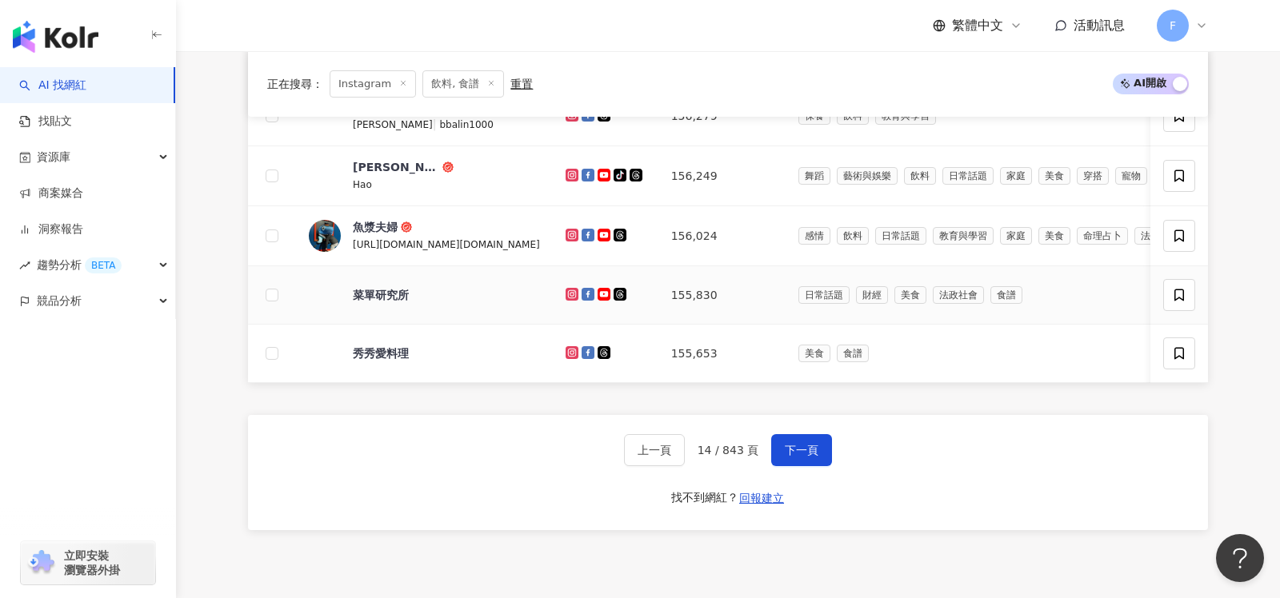
scroll to position [727, 0]
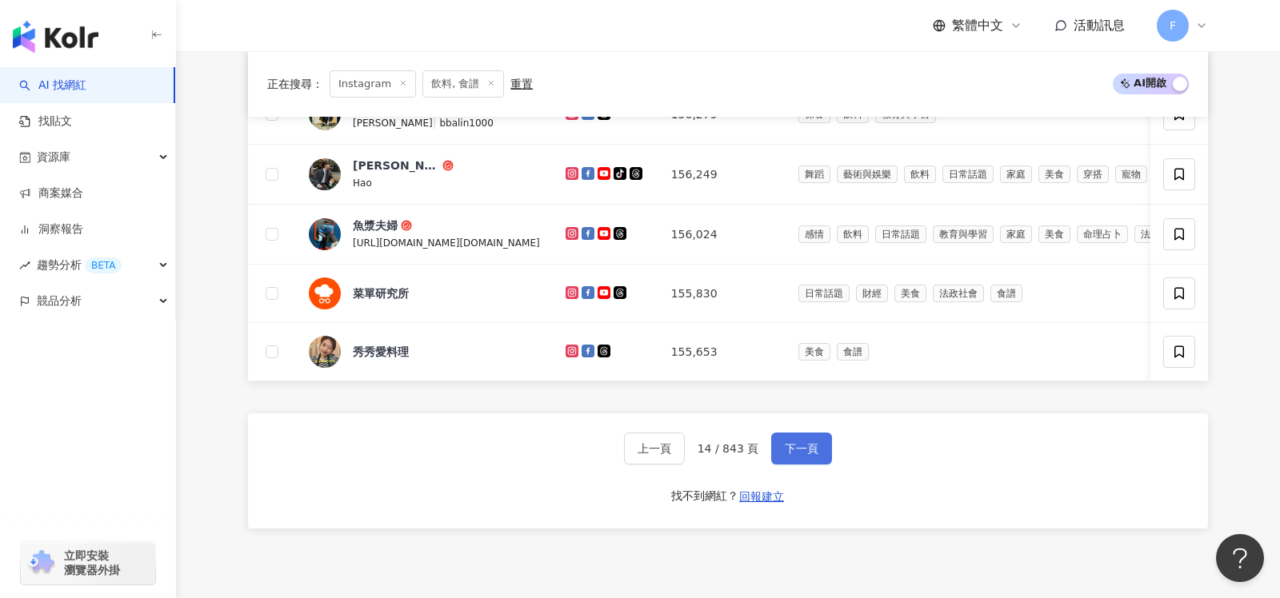
click at [792, 447] on span "下一頁" at bounding box center [802, 448] width 34 height 13
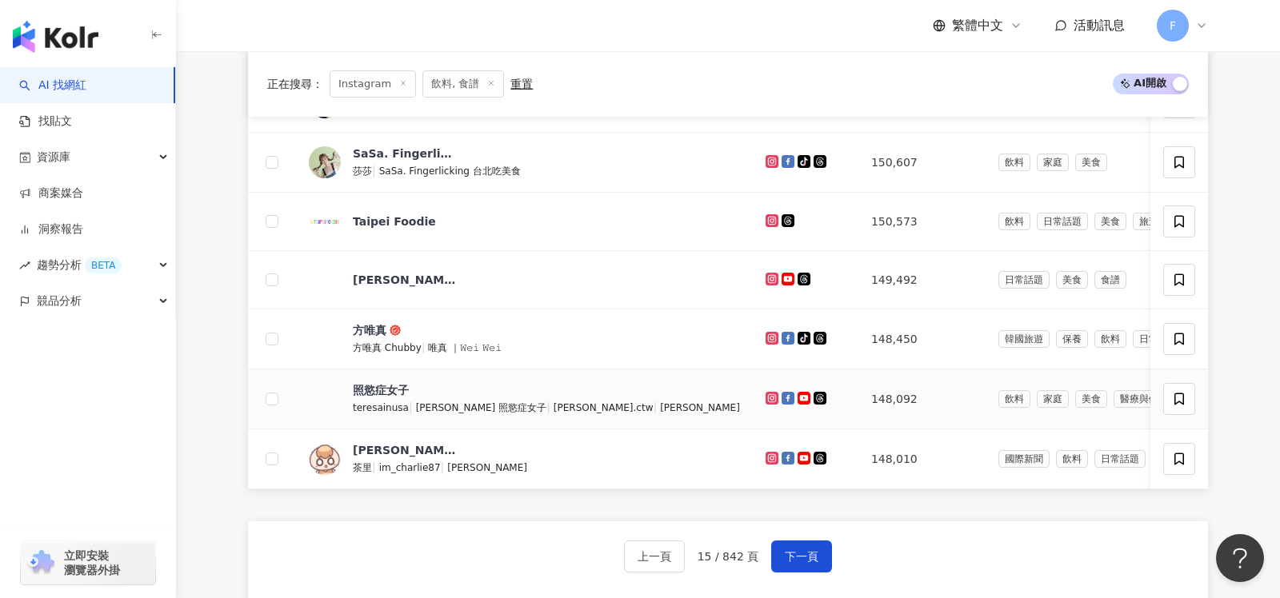
scroll to position [633, 0]
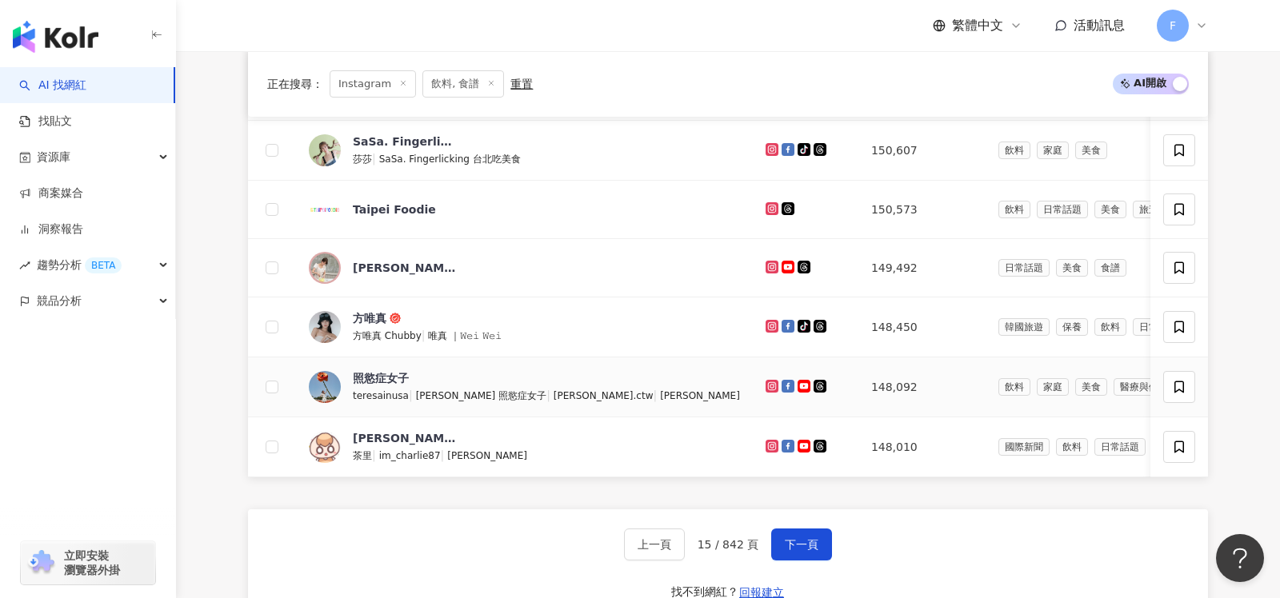
click at [766, 380] on icon at bounding box center [772, 386] width 13 height 13
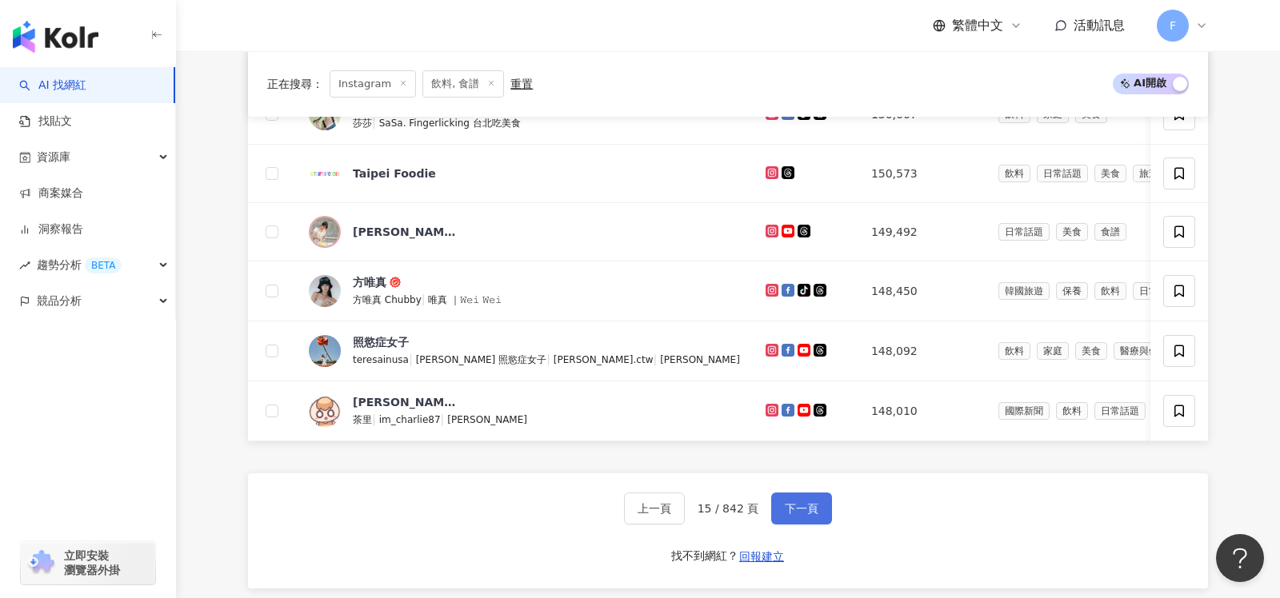
click at [786, 493] on button "下一頁" at bounding box center [801, 509] width 61 height 32
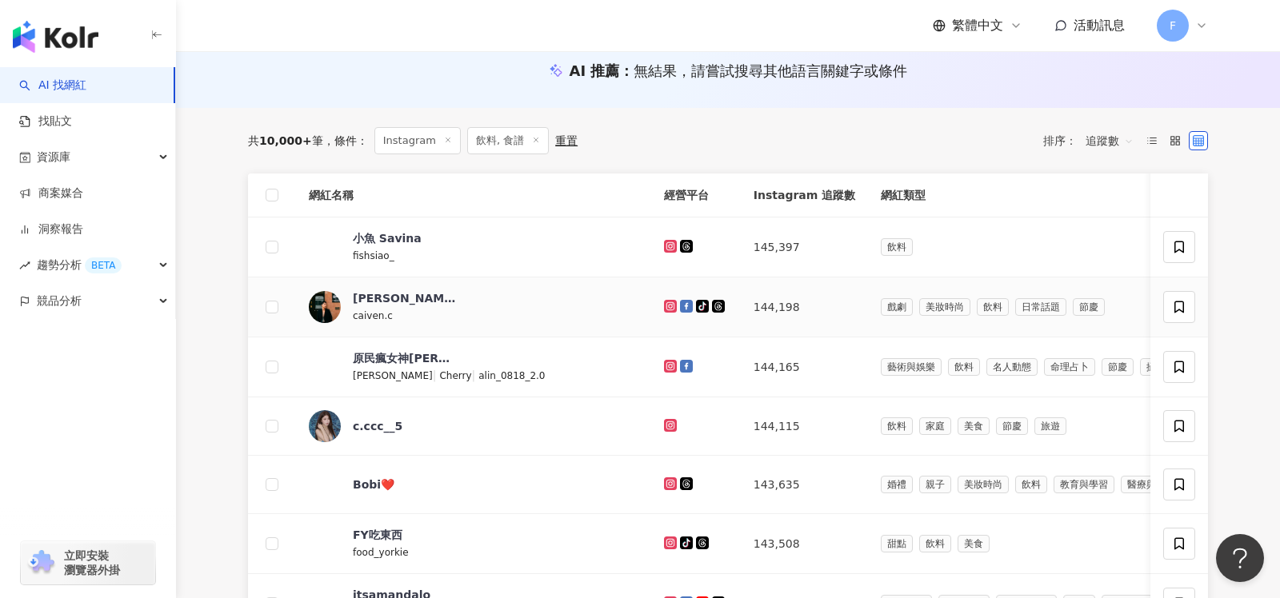
scroll to position [869, 0]
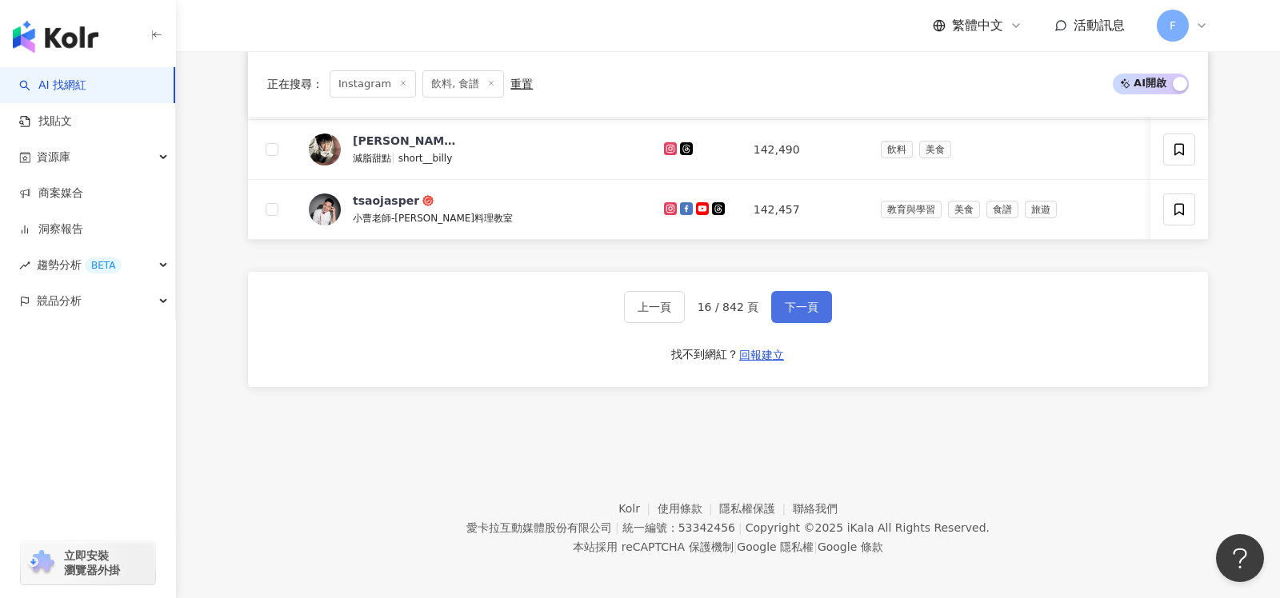
click at [785, 301] on span "下一頁" at bounding box center [802, 307] width 34 height 13
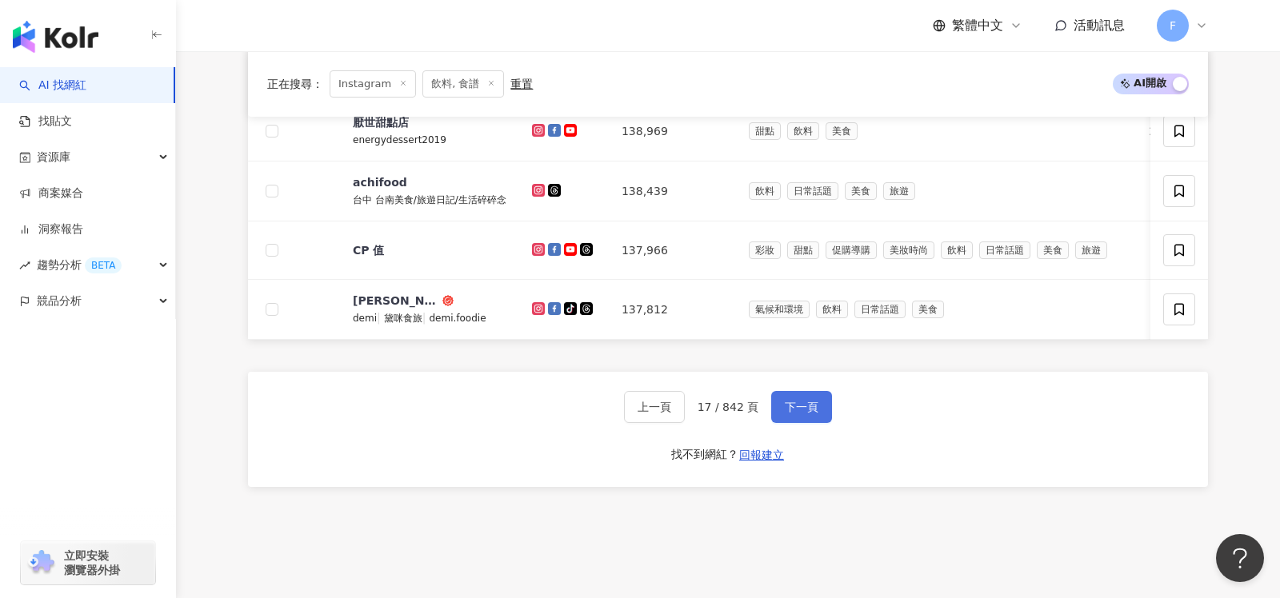
scroll to position [772, 0]
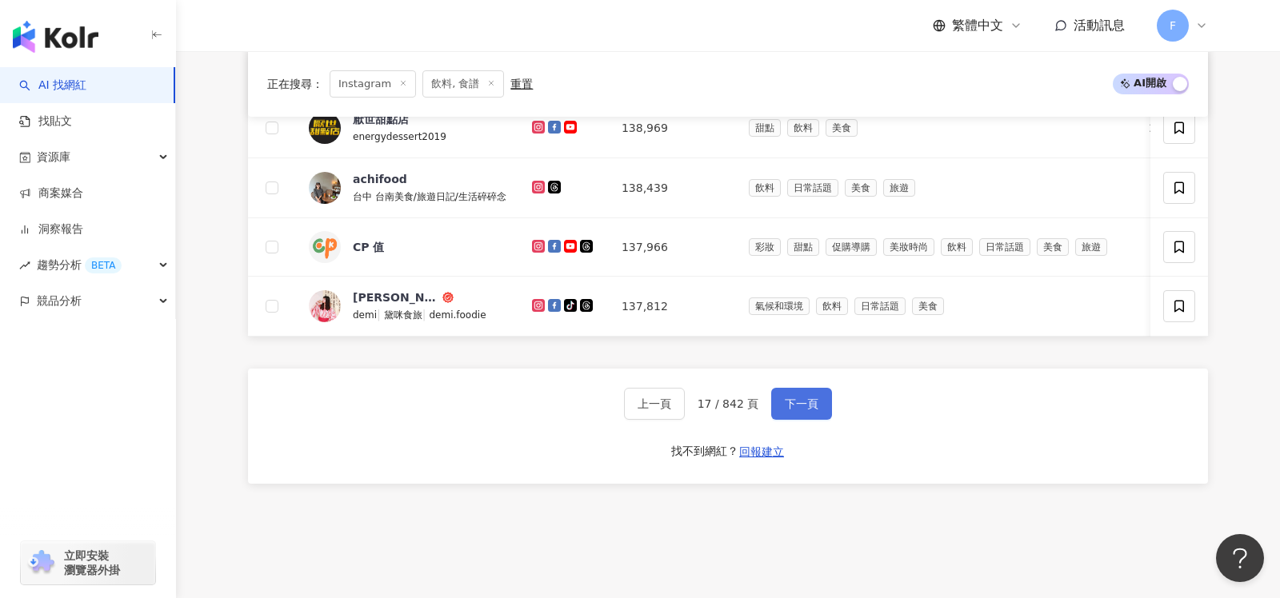
click at [785, 398] on span "下一頁" at bounding box center [802, 404] width 34 height 13
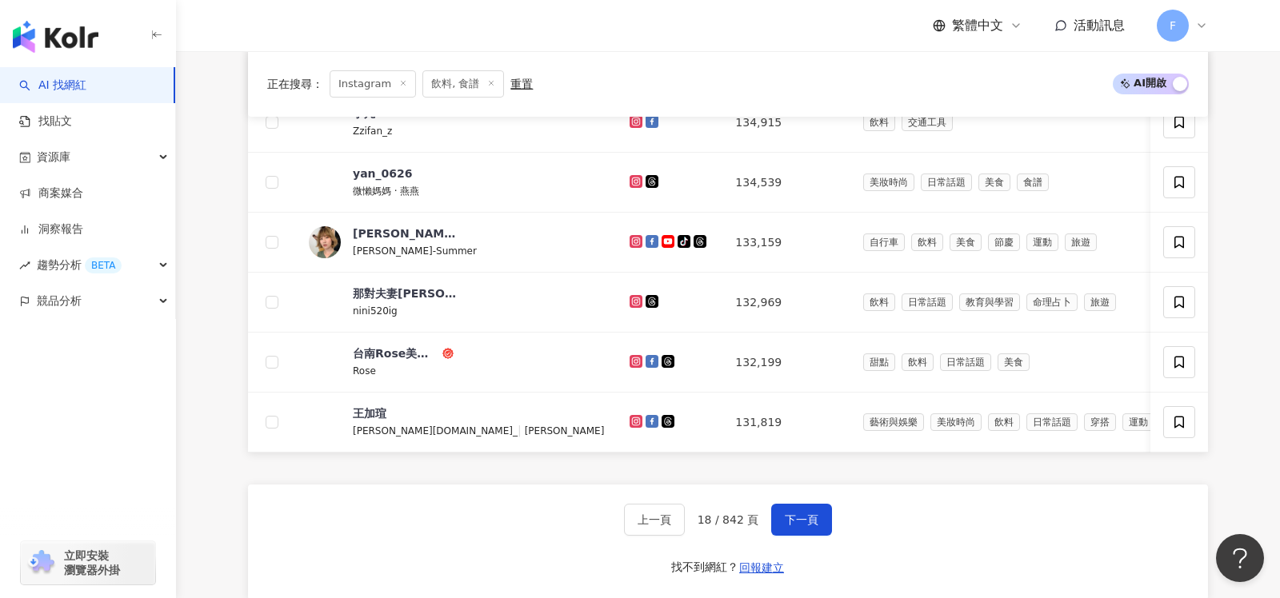
scroll to position [874, 0]
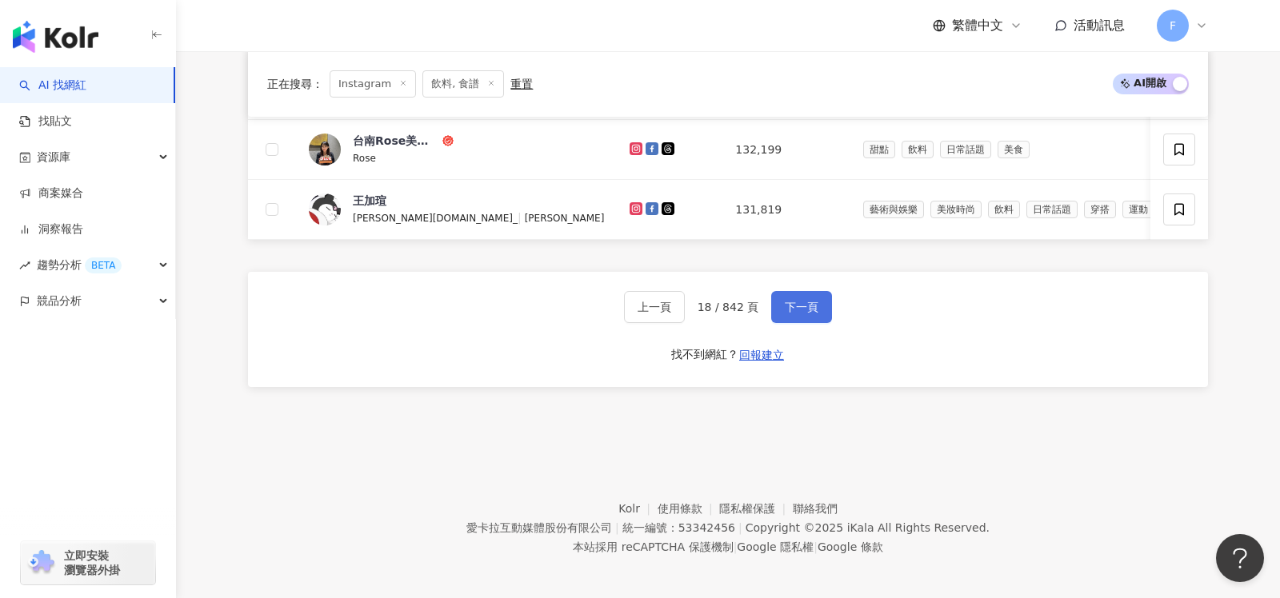
click at [798, 301] on span "下一頁" at bounding box center [802, 307] width 34 height 13
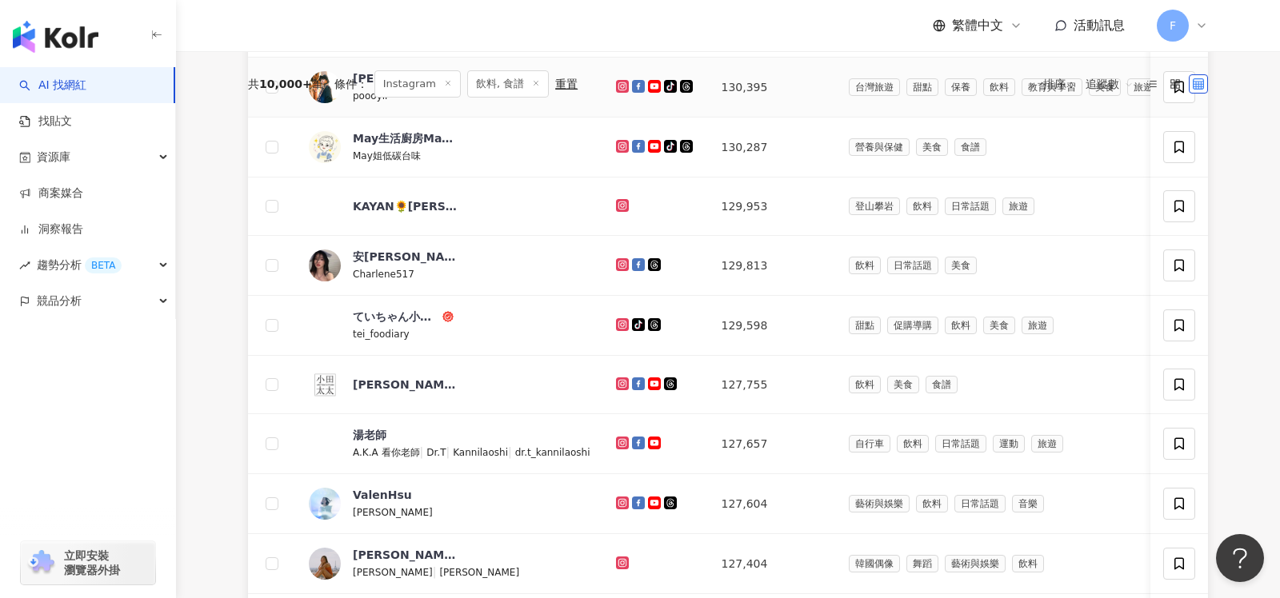
scroll to position [869, 0]
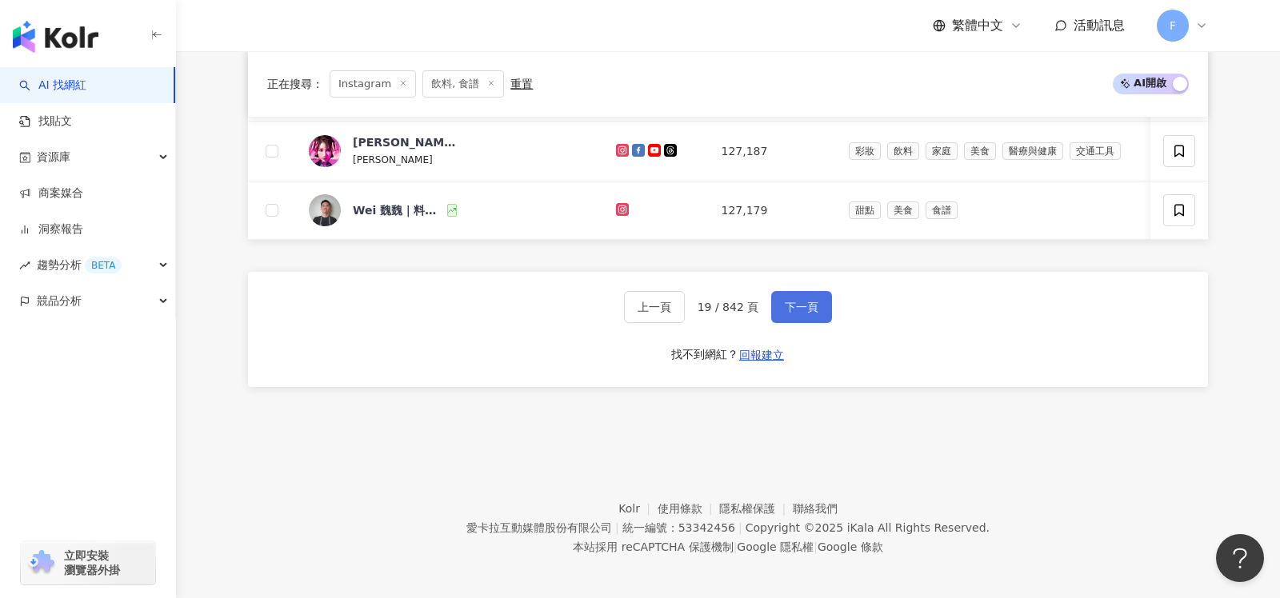
click at [791, 302] on span "下一頁" at bounding box center [802, 307] width 34 height 13
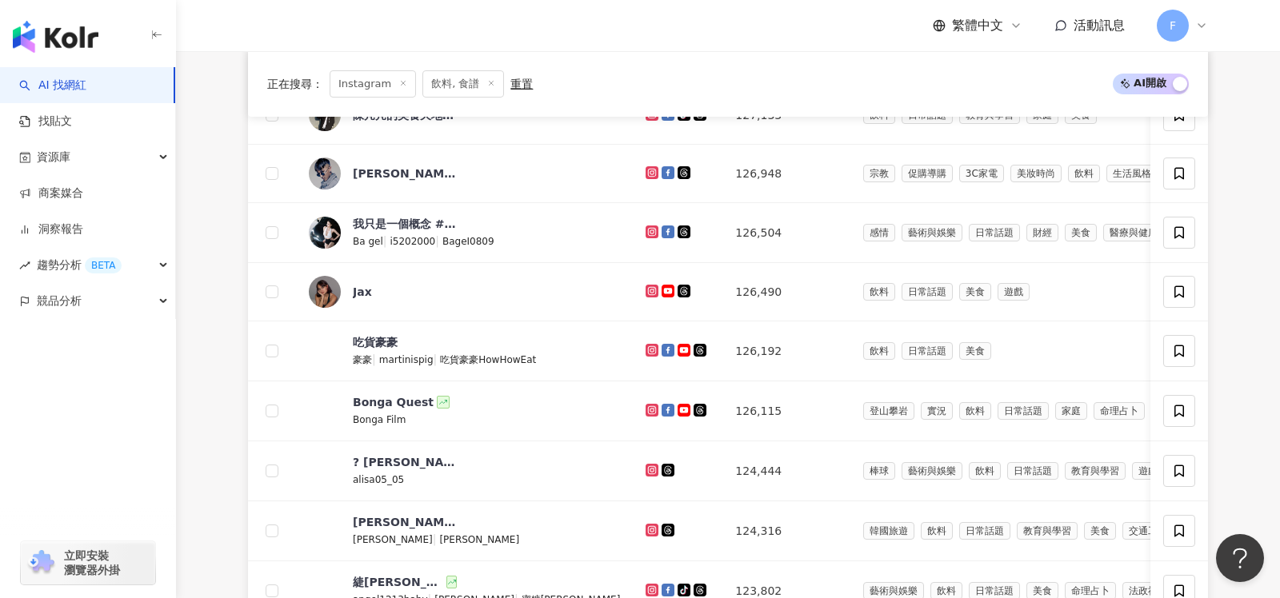
scroll to position [867, 0]
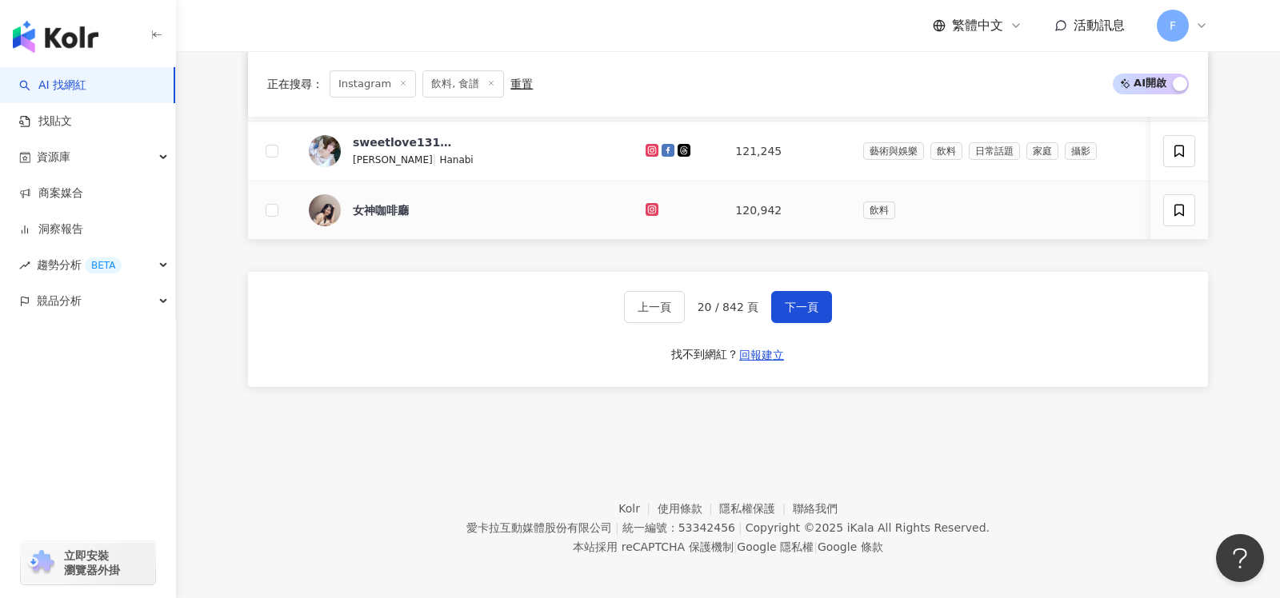
click at [649, 206] on icon at bounding box center [652, 209] width 6 height 6
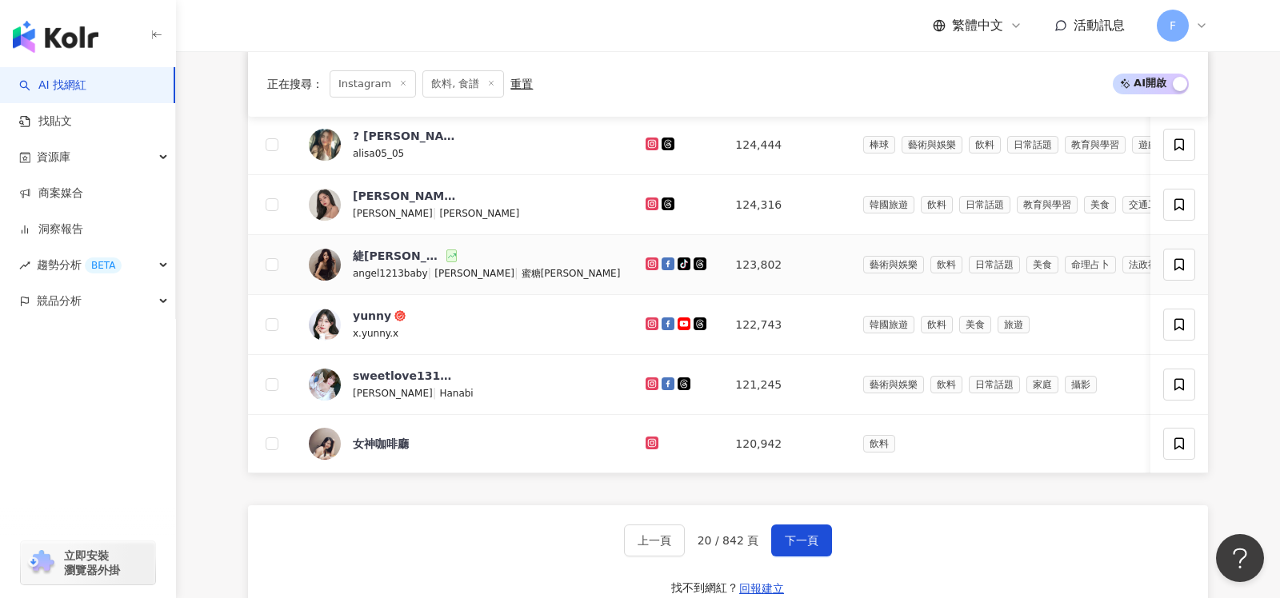
scroll to position [652, 0]
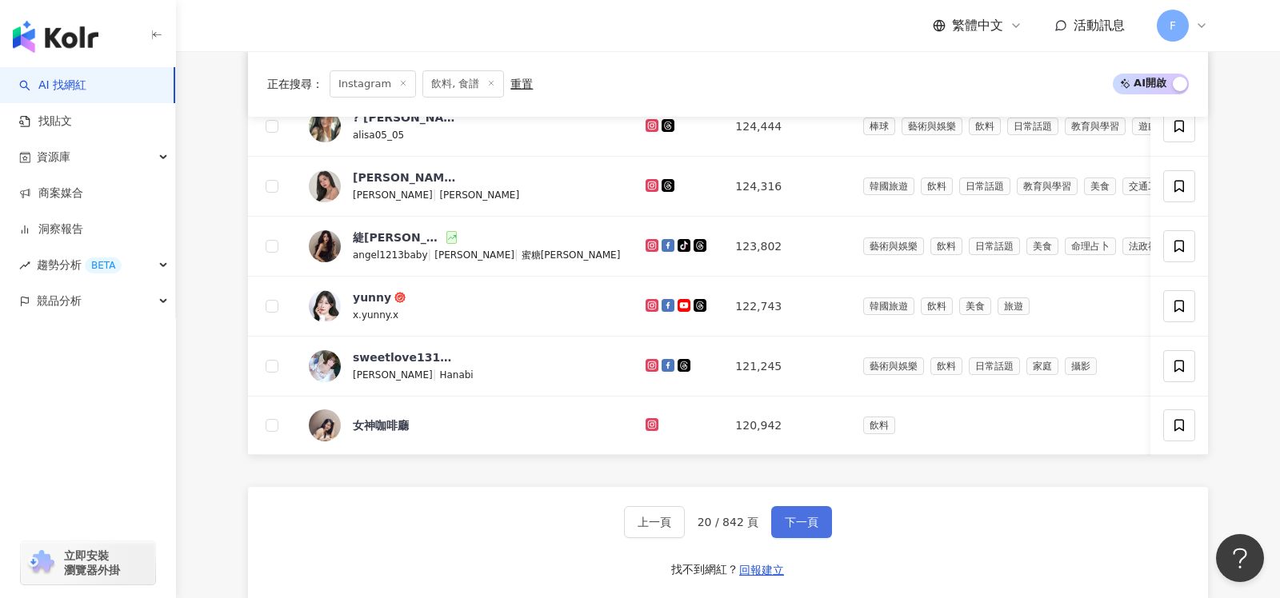
click at [814, 522] on button "下一頁" at bounding box center [801, 522] width 61 height 32
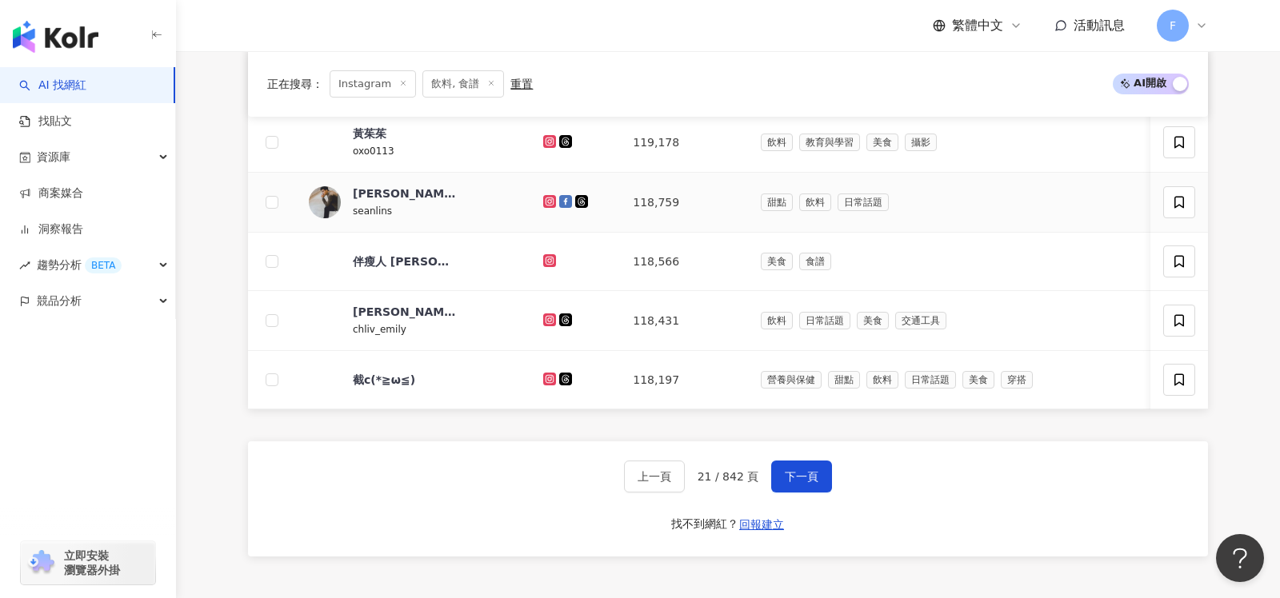
scroll to position [706, 0]
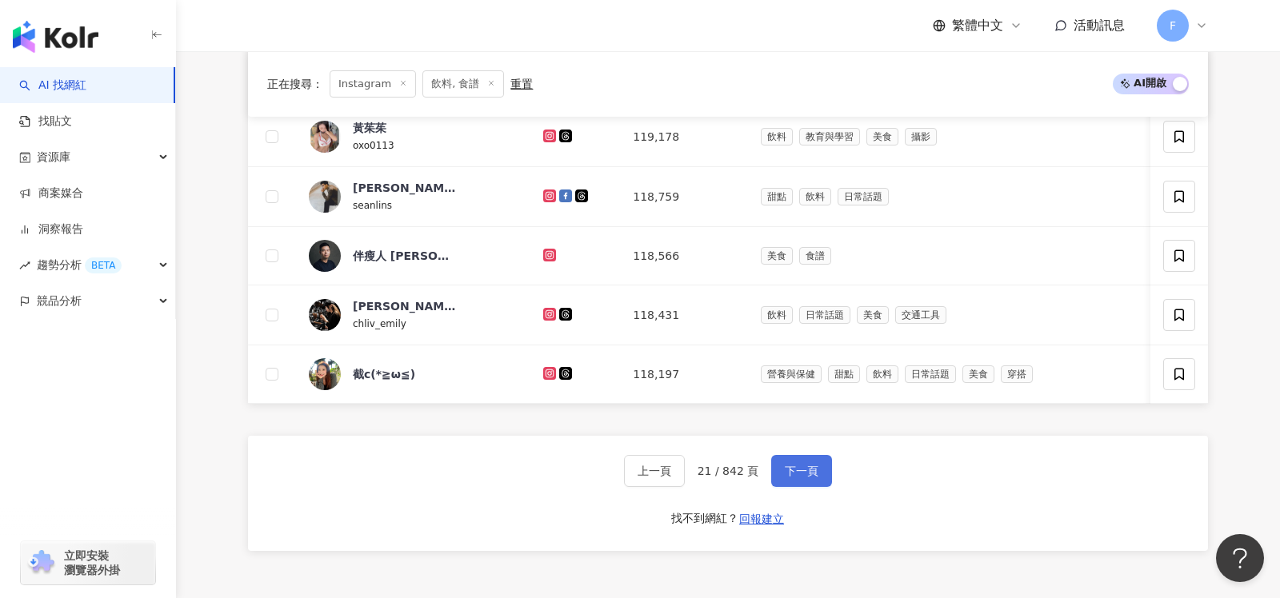
click at [807, 473] on button "下一頁" at bounding box center [801, 471] width 61 height 32
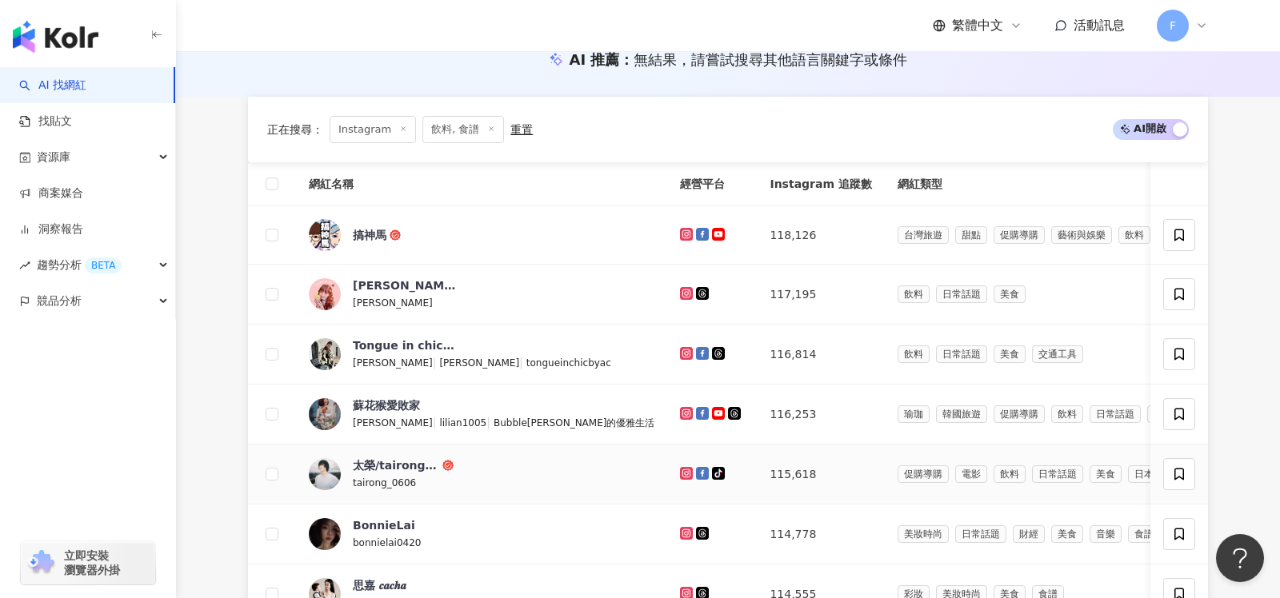
scroll to position [870, 0]
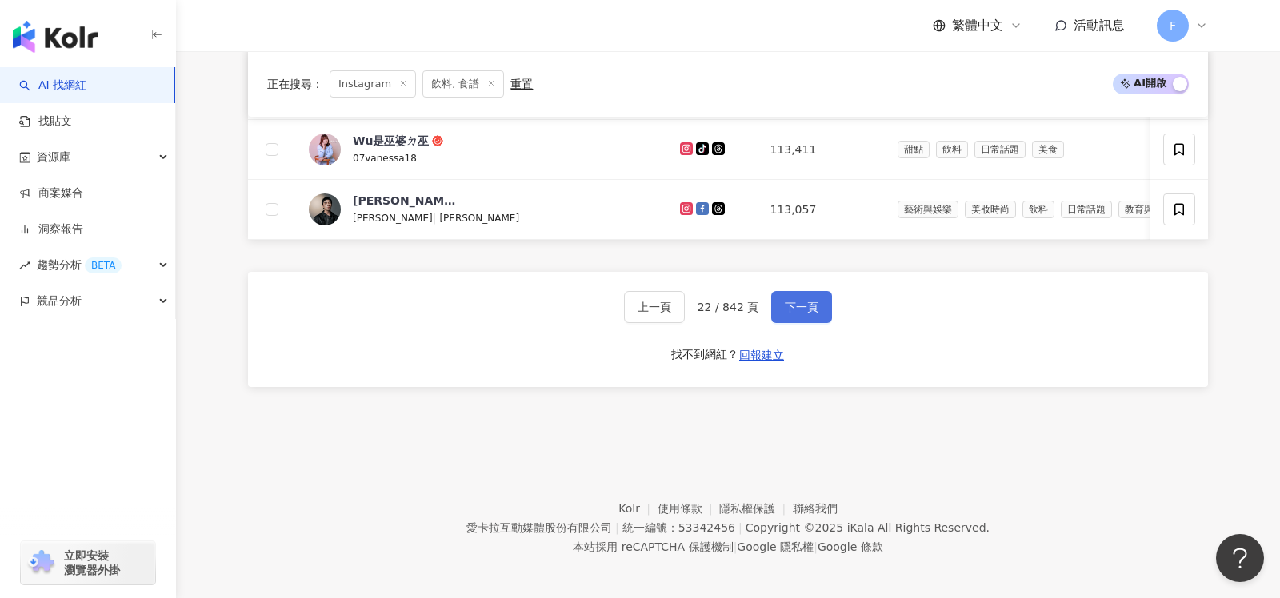
click at [809, 301] on span "下一頁" at bounding box center [802, 307] width 34 height 13
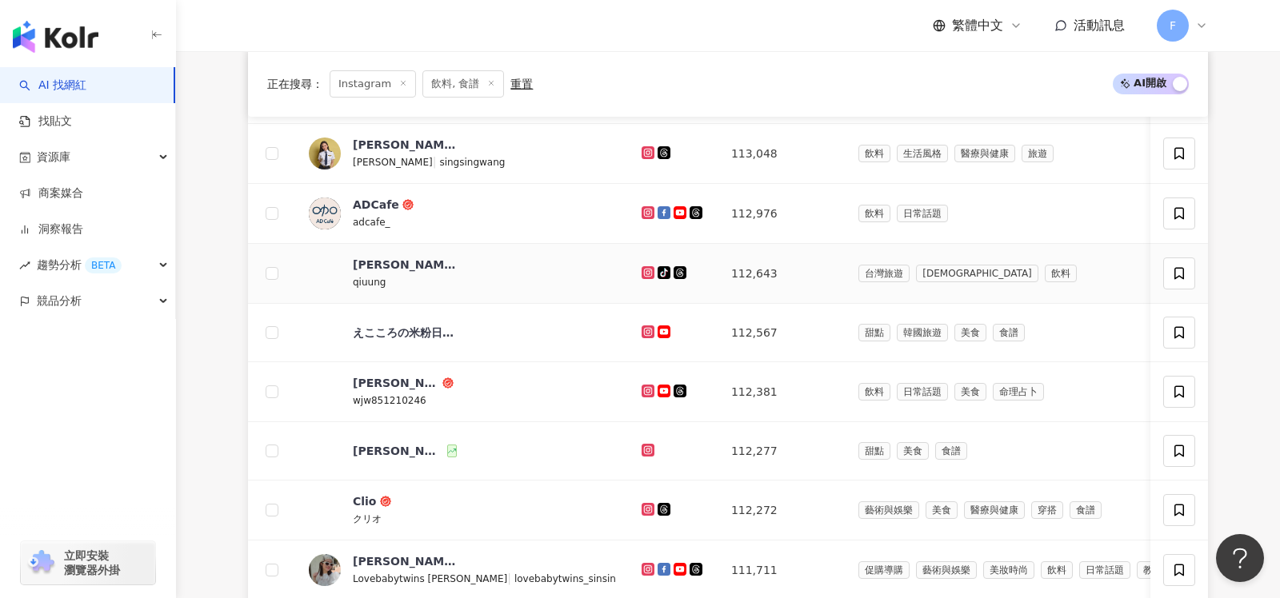
scroll to position [274, 0]
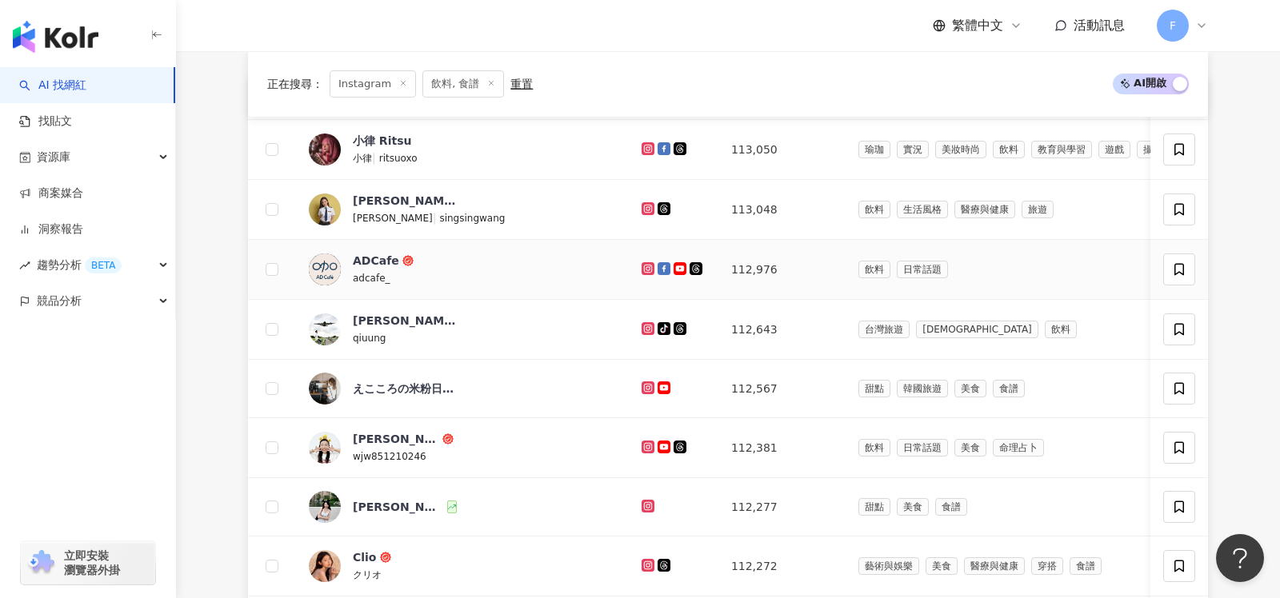
click at [645, 266] on icon at bounding box center [648, 269] width 6 height 6
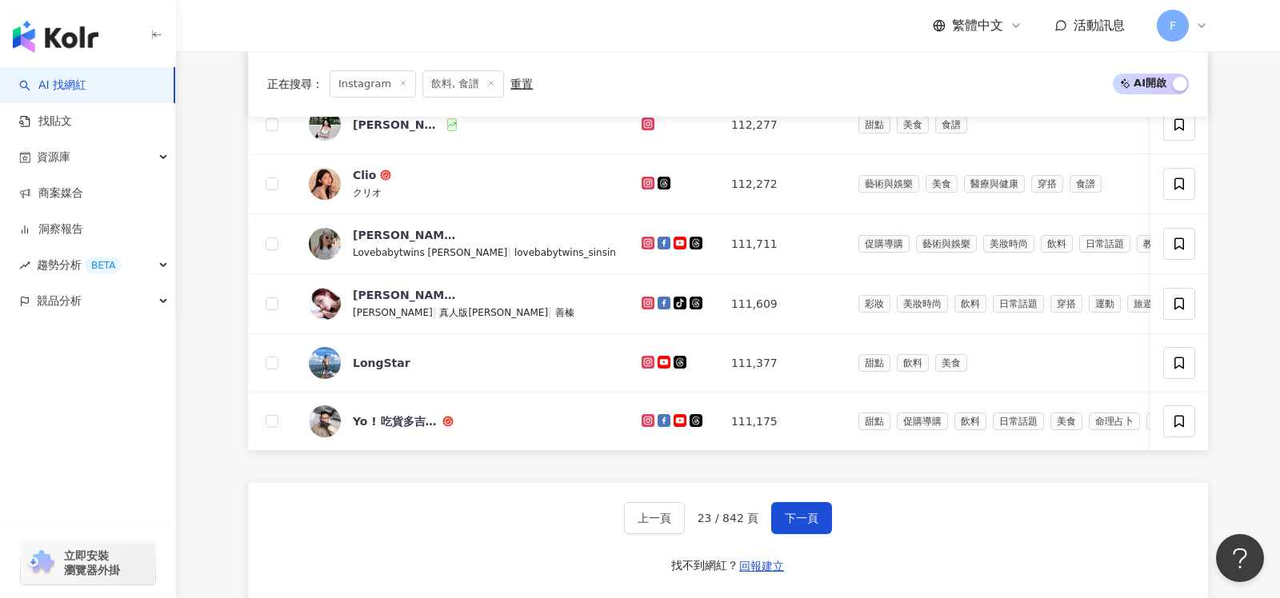
scroll to position [867, 0]
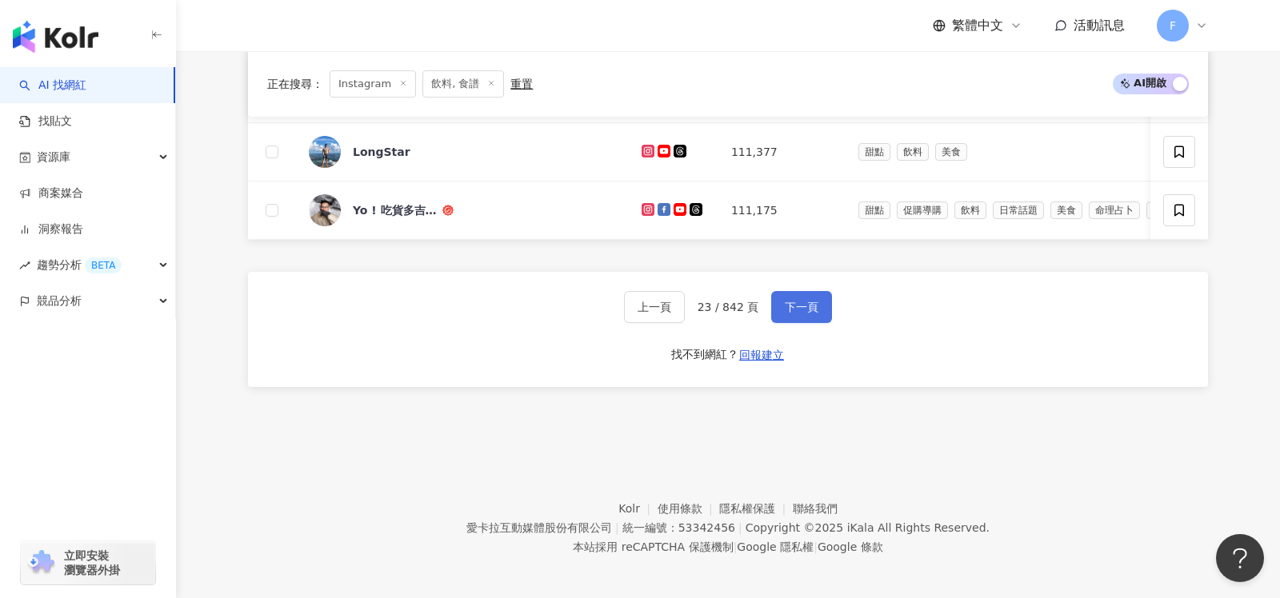
click at [786, 301] on span "下一頁" at bounding box center [802, 307] width 34 height 13
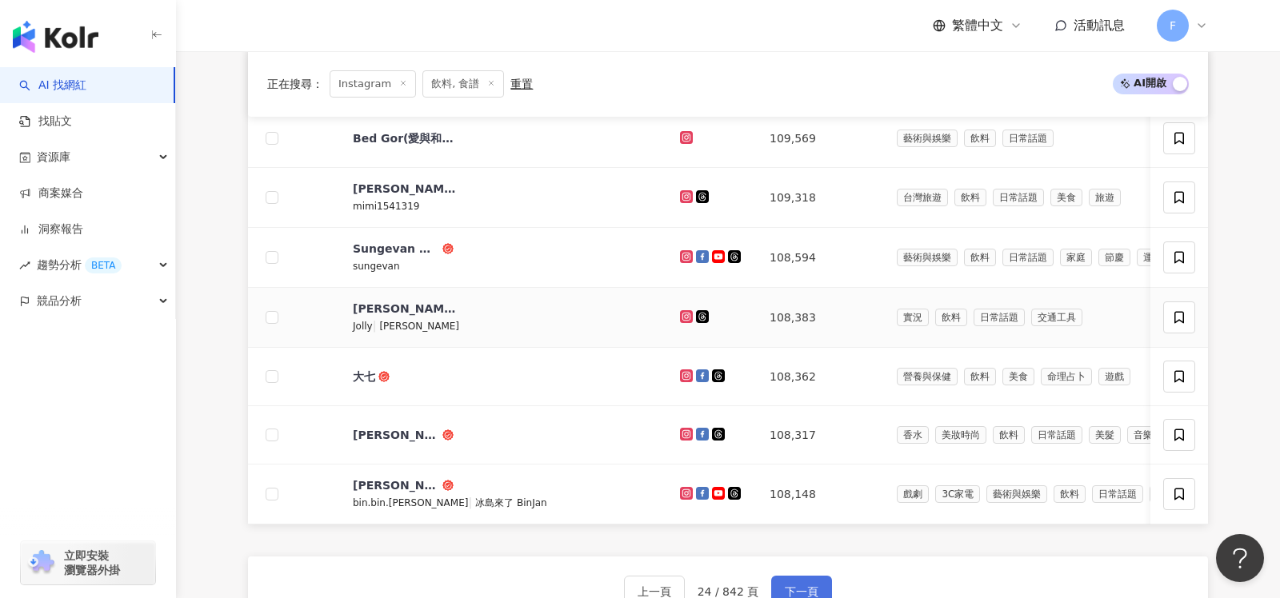
scroll to position [869, 0]
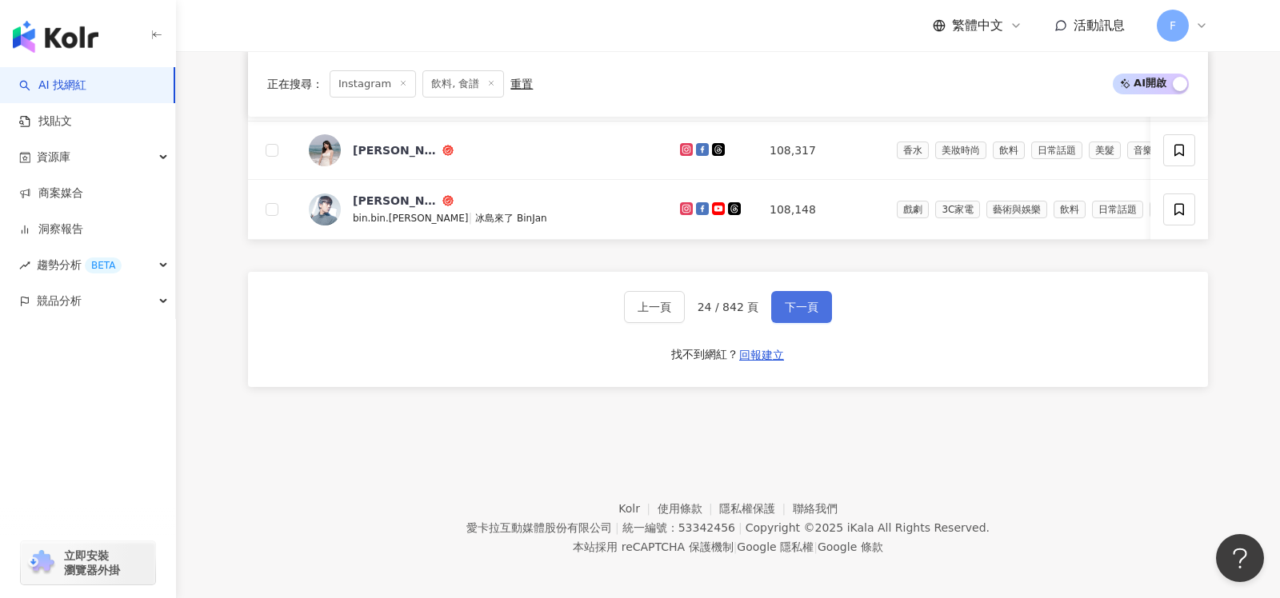
click at [786, 301] on span "下一頁" at bounding box center [802, 307] width 34 height 13
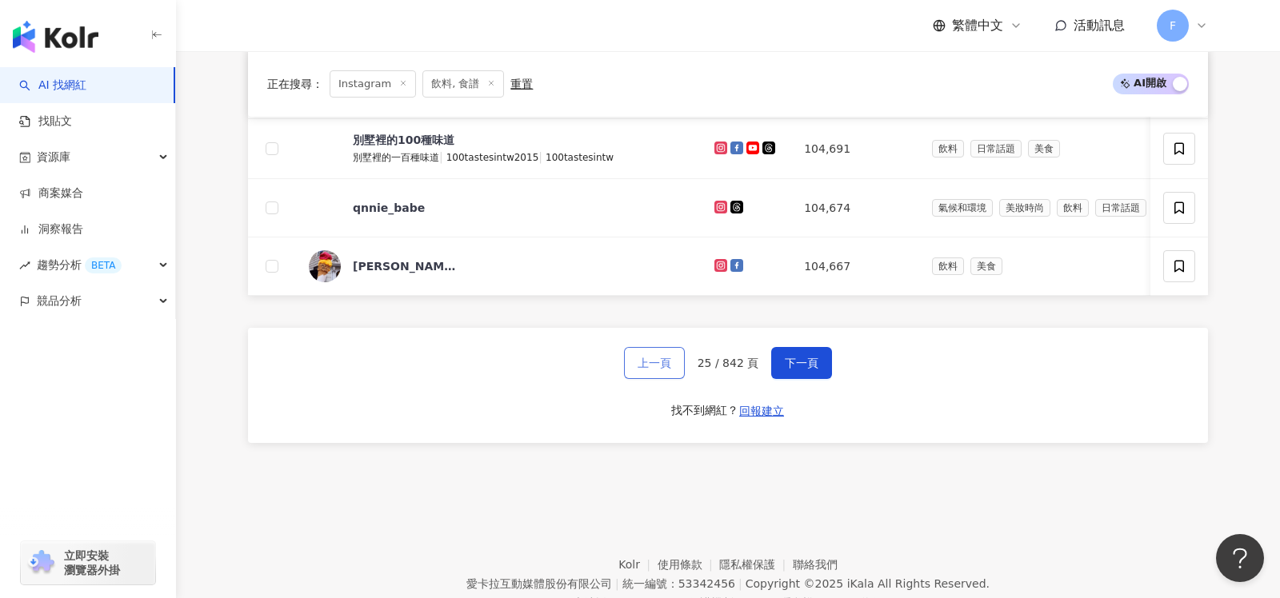
scroll to position [852, 0]
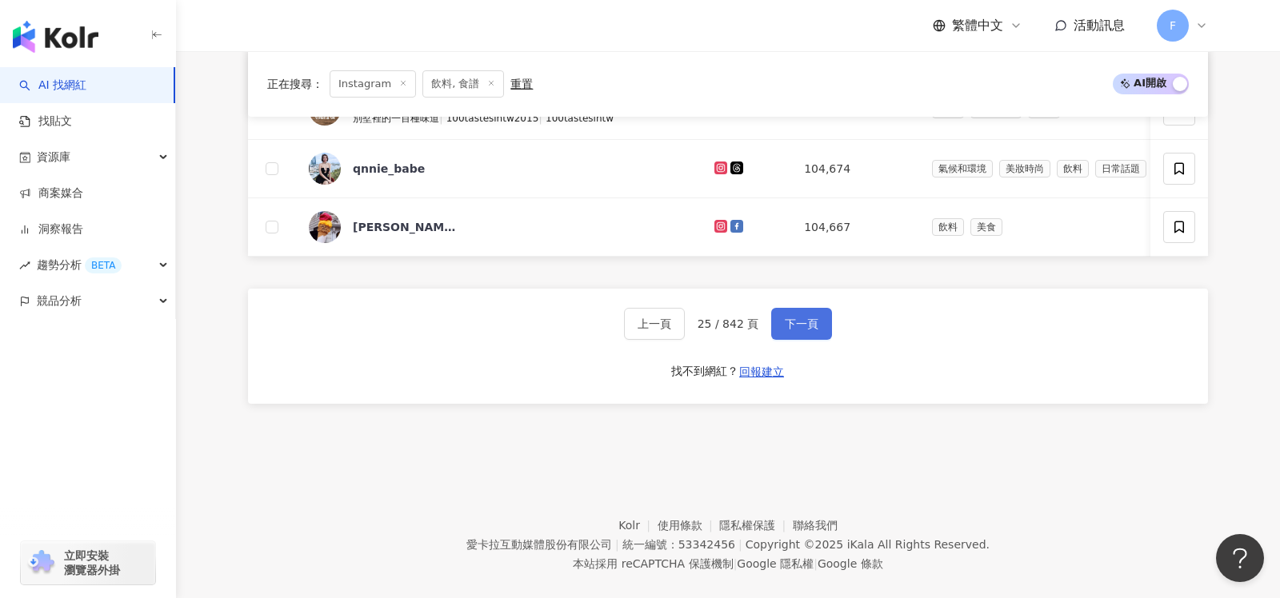
click at [809, 330] on span "下一頁" at bounding box center [802, 324] width 34 height 13
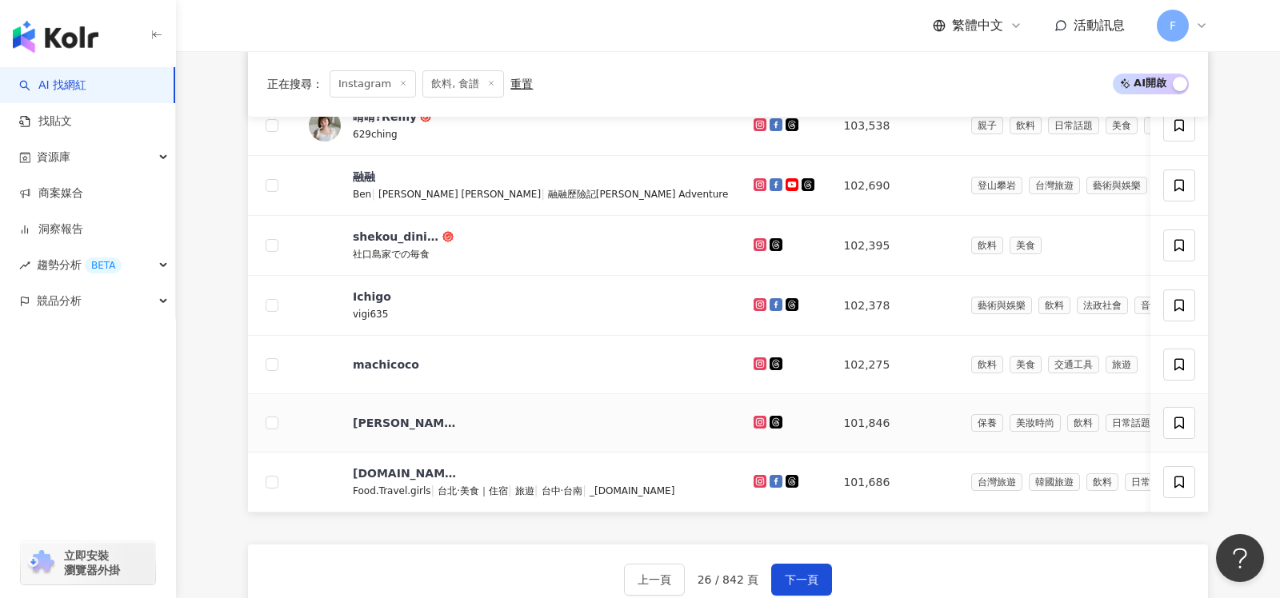
scroll to position [594, 0]
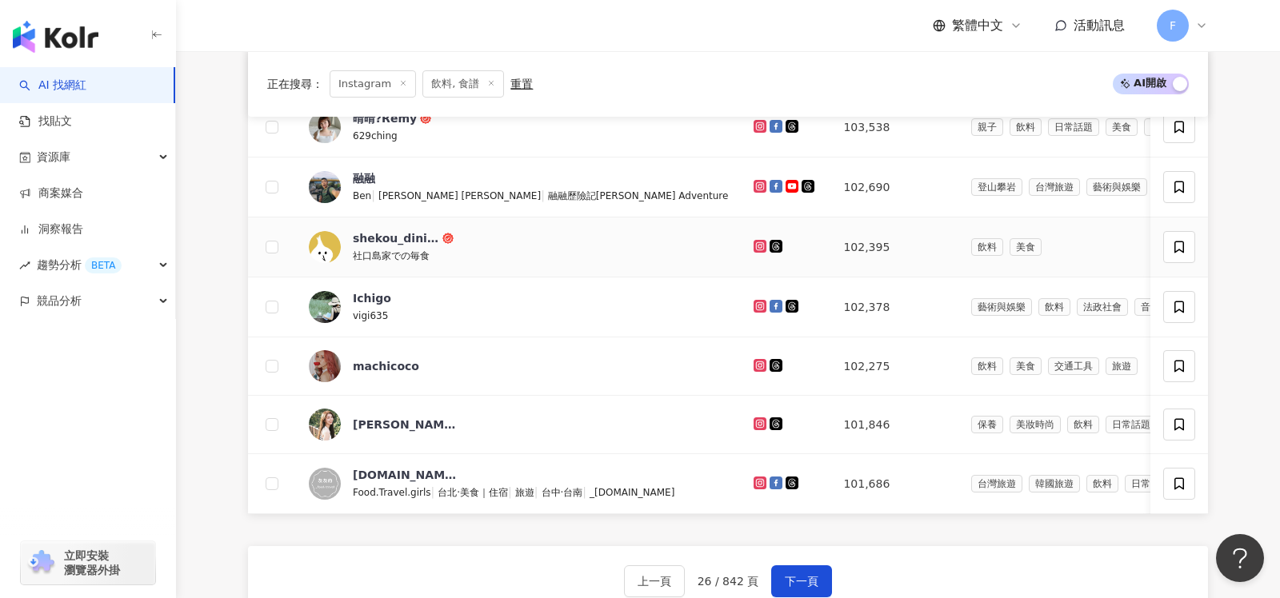
click at [755, 242] on icon at bounding box center [760, 247] width 10 height 10
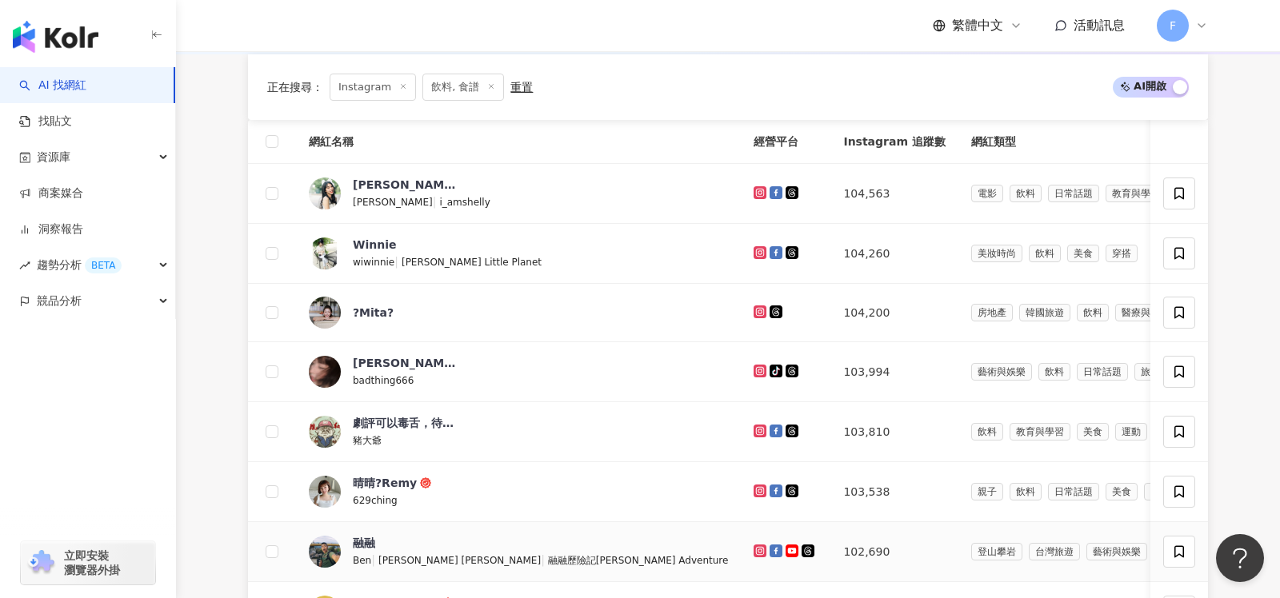
scroll to position [850, 0]
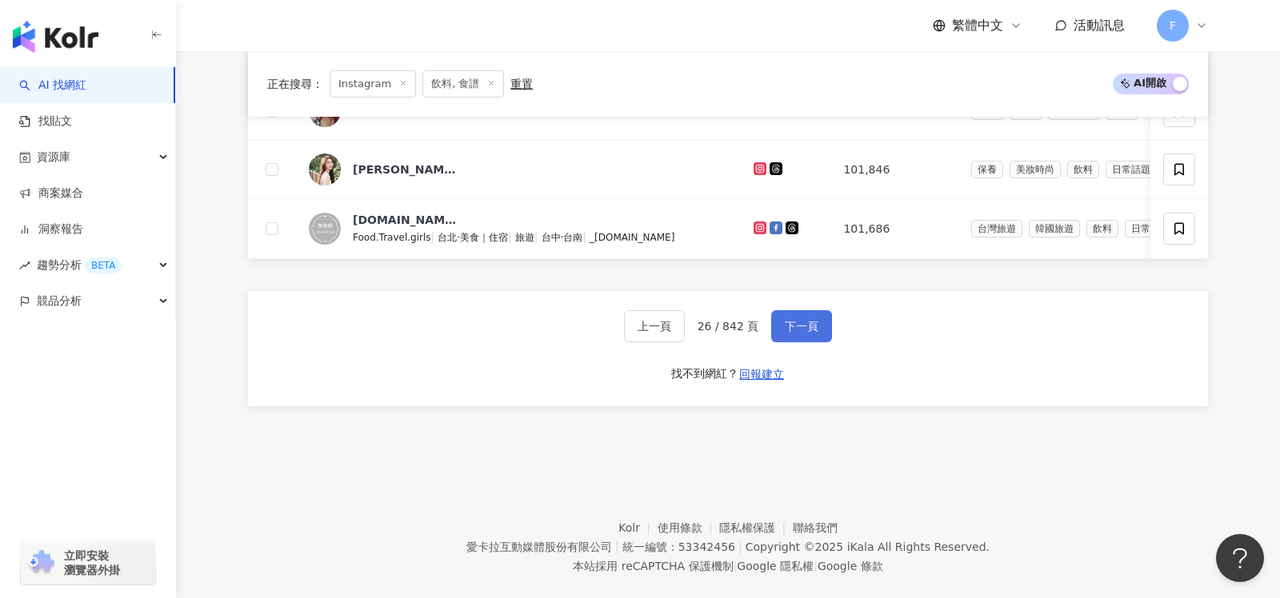
click at [802, 322] on span "下一頁" at bounding box center [802, 326] width 34 height 13
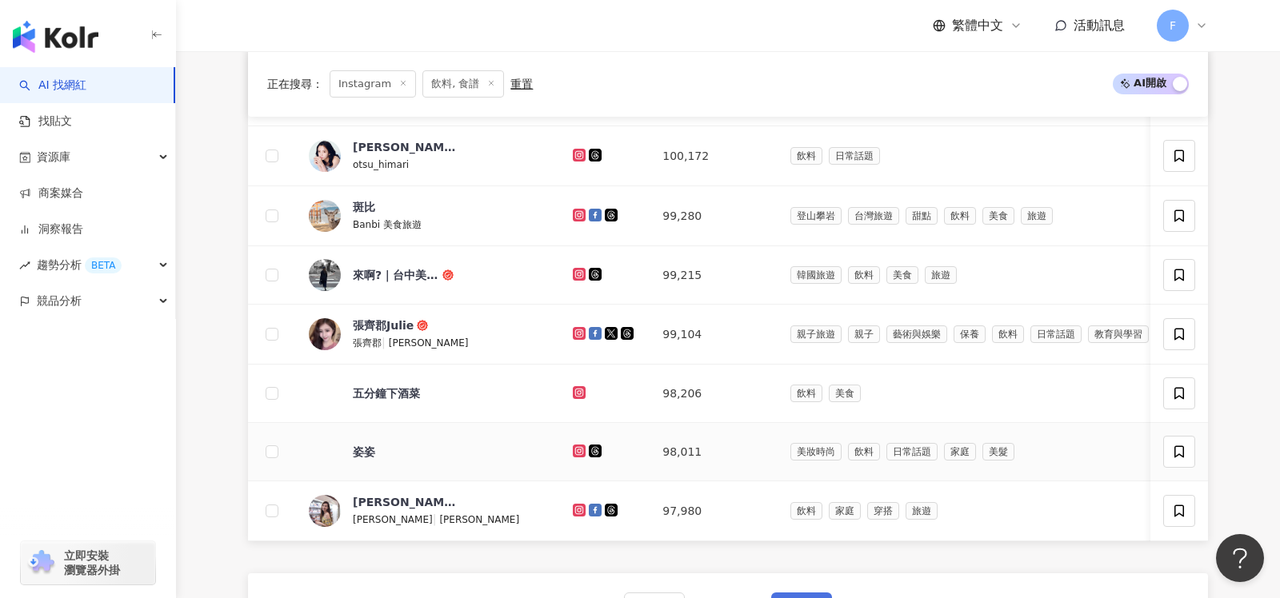
scroll to position [564, 0]
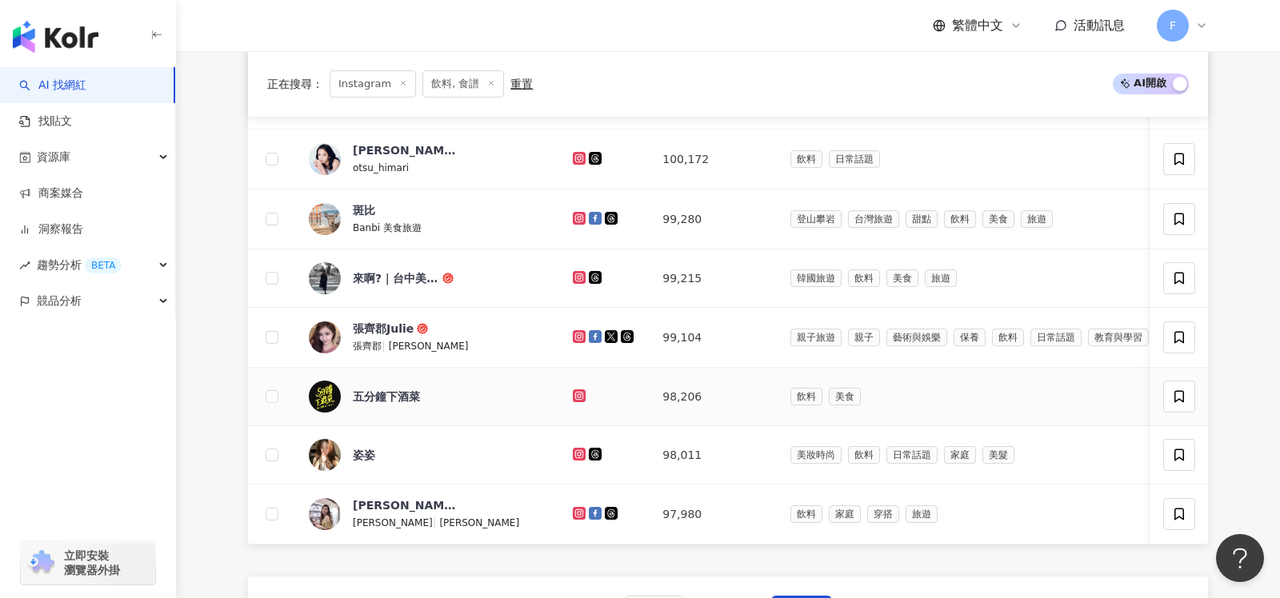
click at [574, 391] on icon at bounding box center [579, 396] width 10 height 10
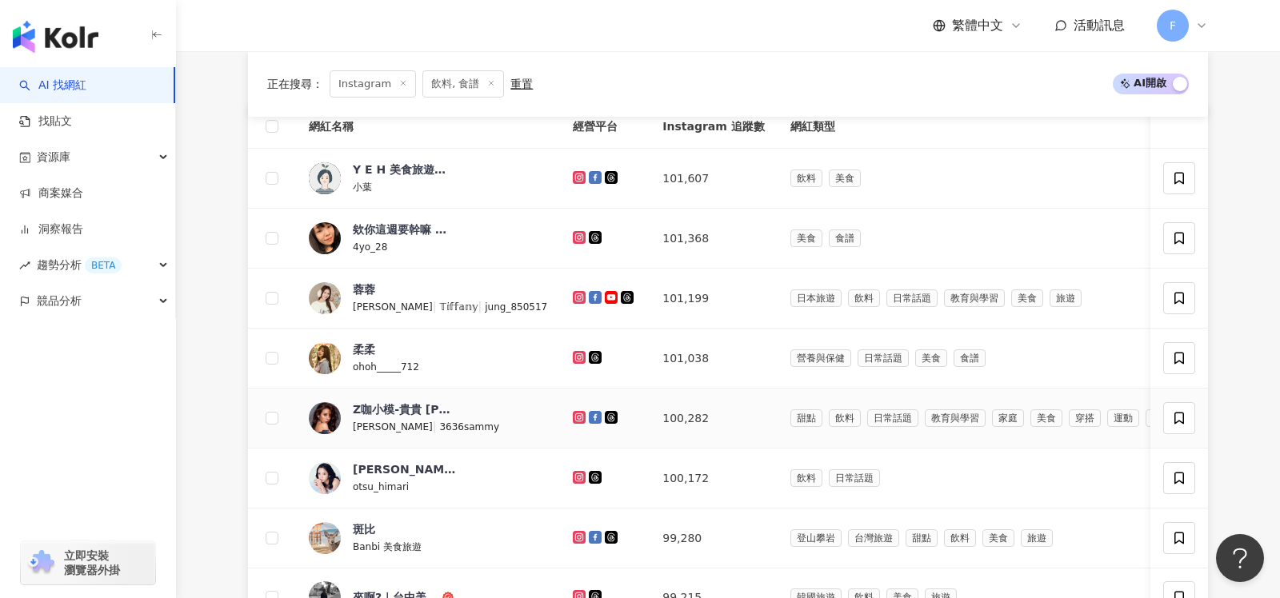
scroll to position [184, 0]
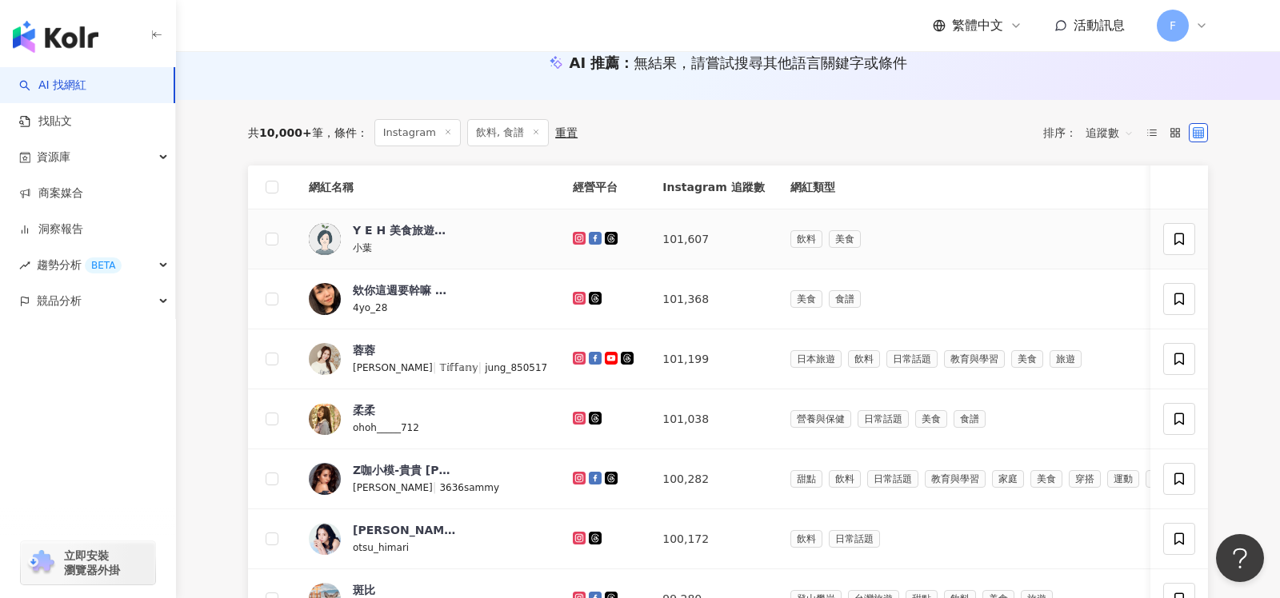
click at [576, 238] on icon at bounding box center [579, 238] width 6 height 6
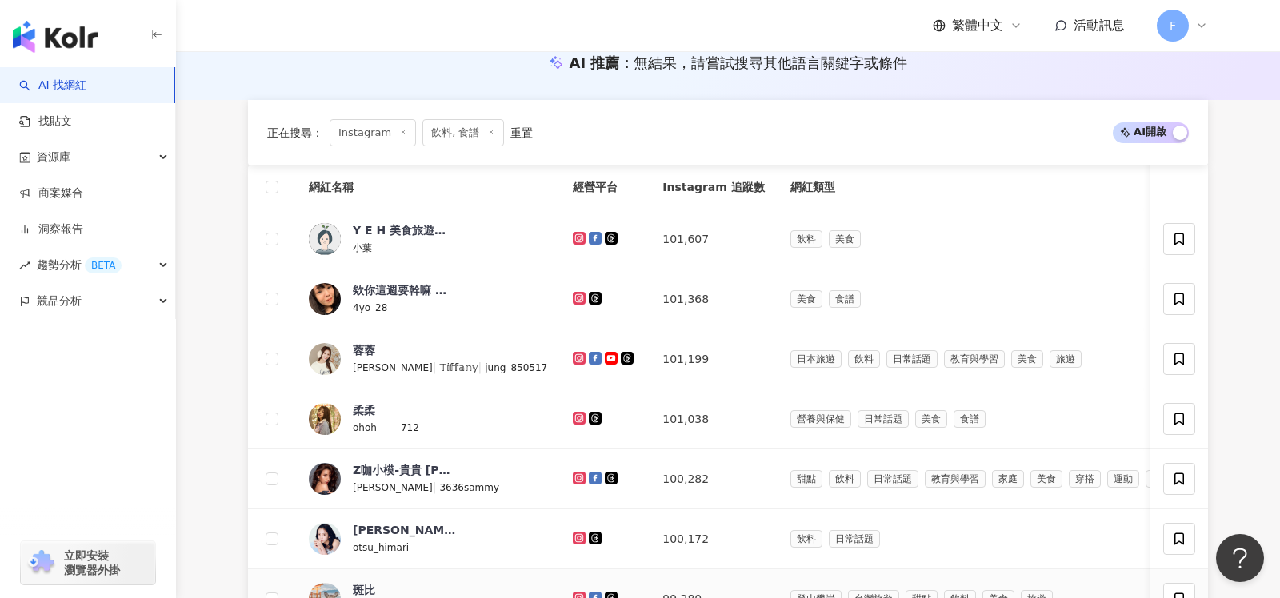
scroll to position [869, 0]
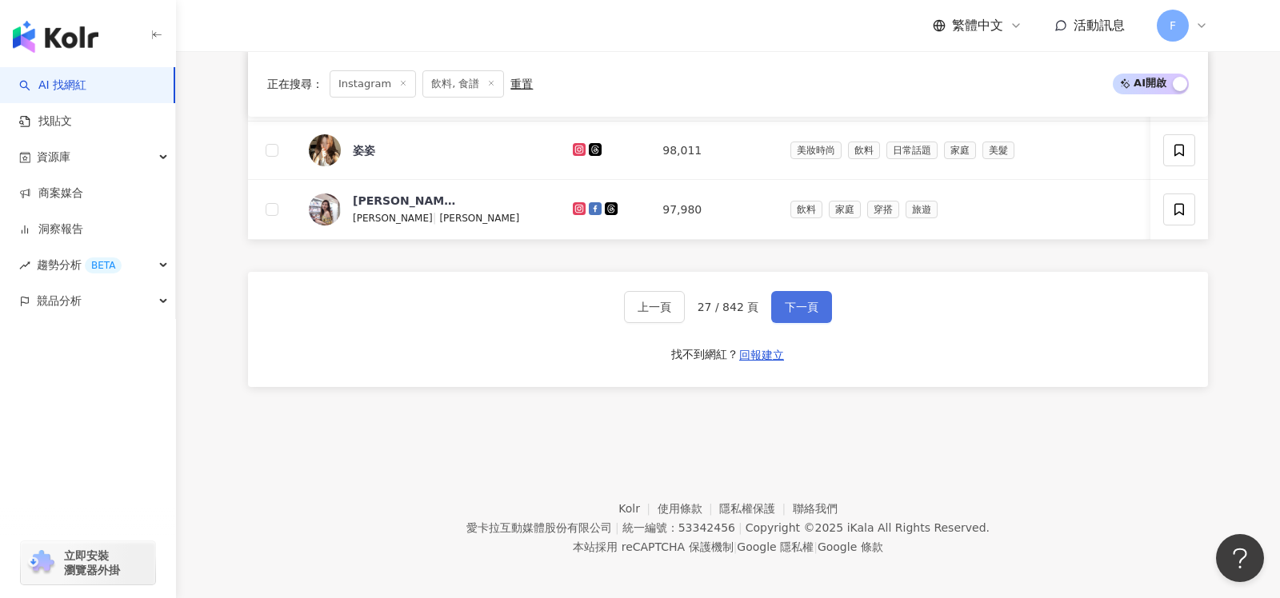
click at [798, 302] on span "下一頁" at bounding box center [802, 307] width 34 height 13
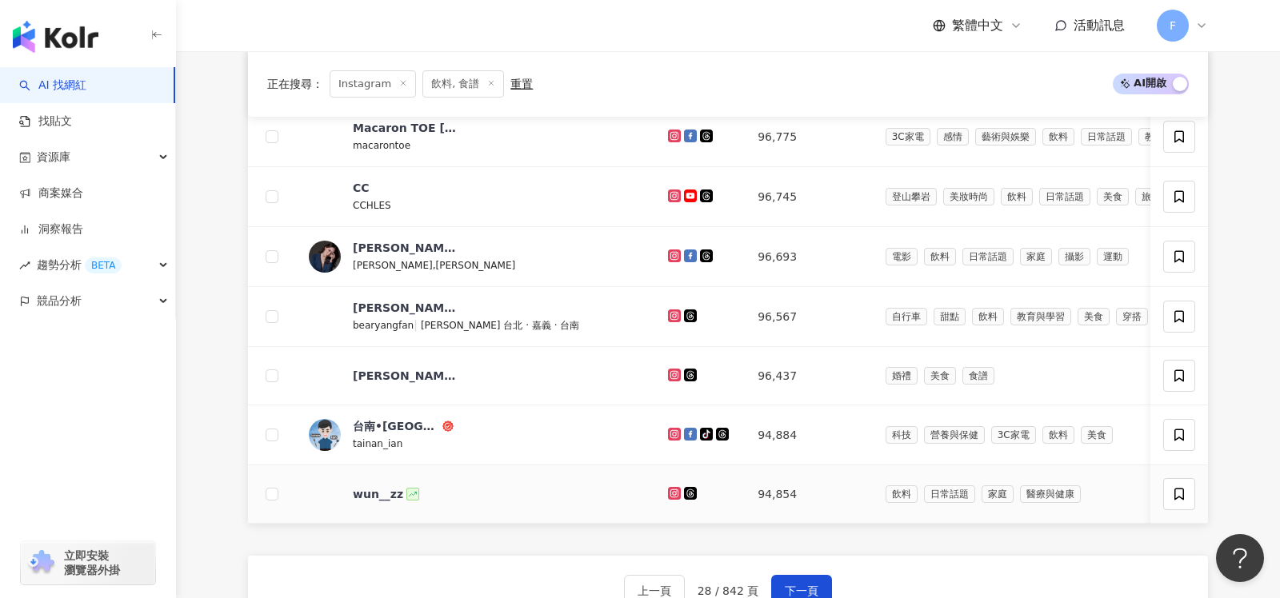
scroll to position [814, 0]
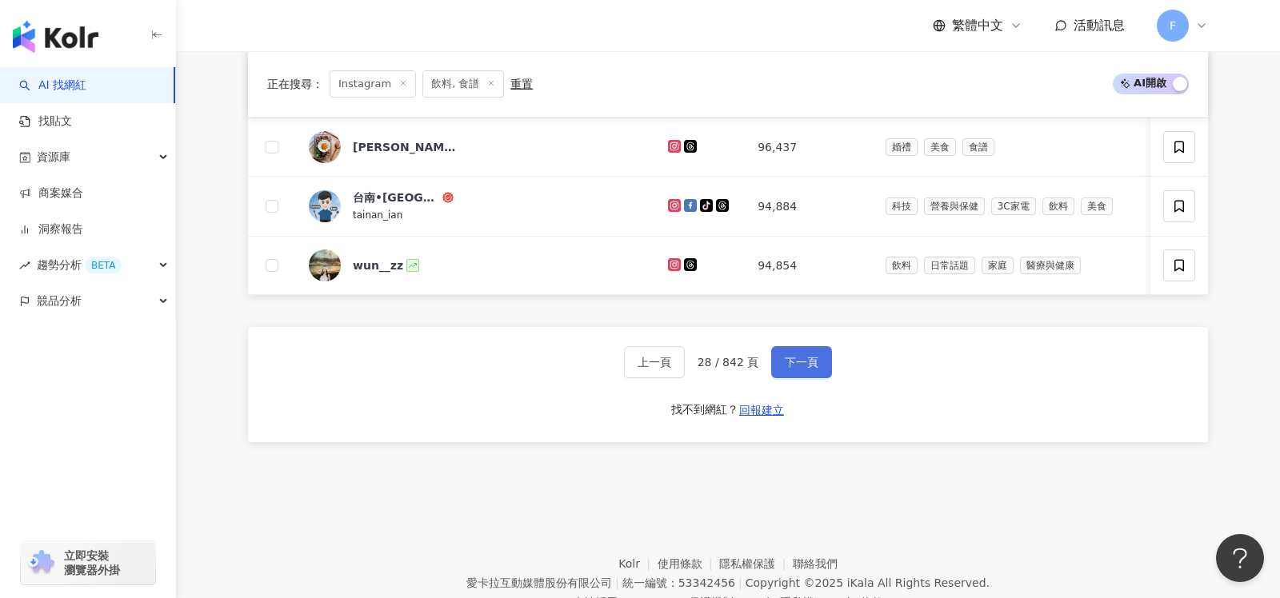
click at [805, 356] on span "下一頁" at bounding box center [802, 362] width 34 height 13
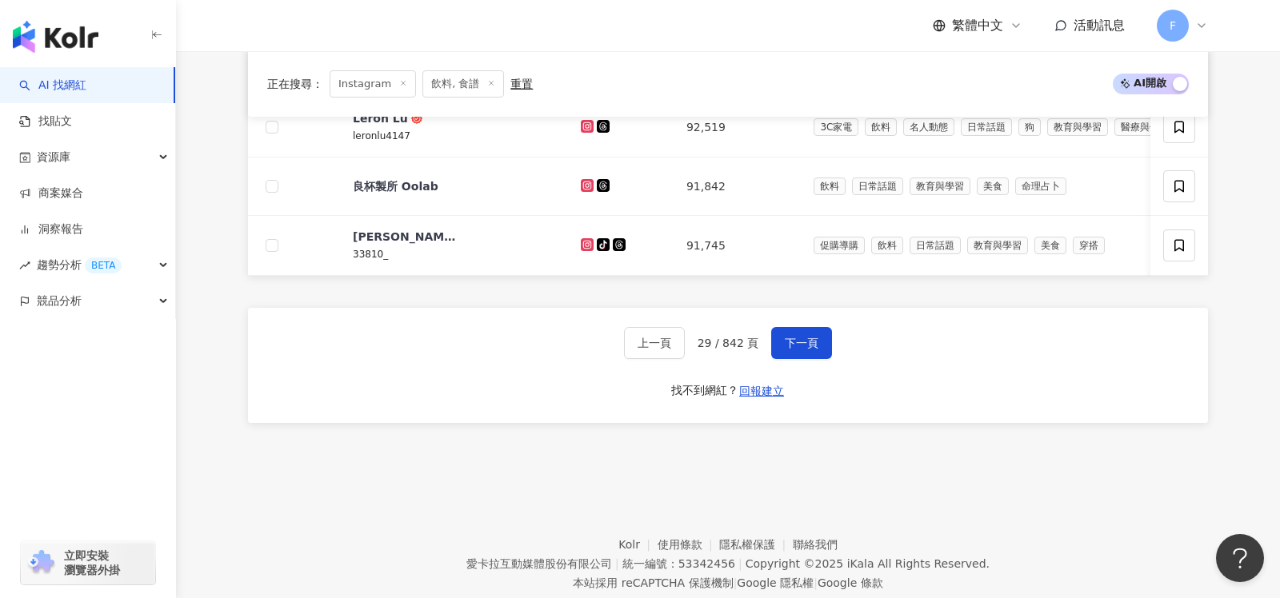
scroll to position [867, 0]
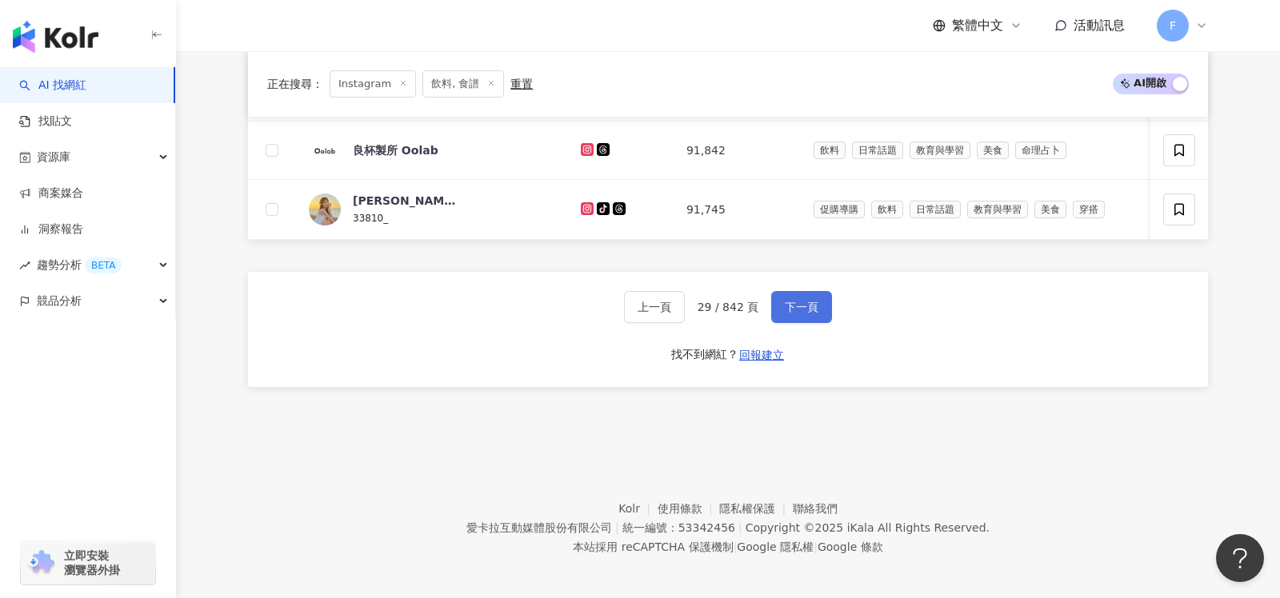
click at [815, 310] on button "下一頁" at bounding box center [801, 307] width 61 height 32
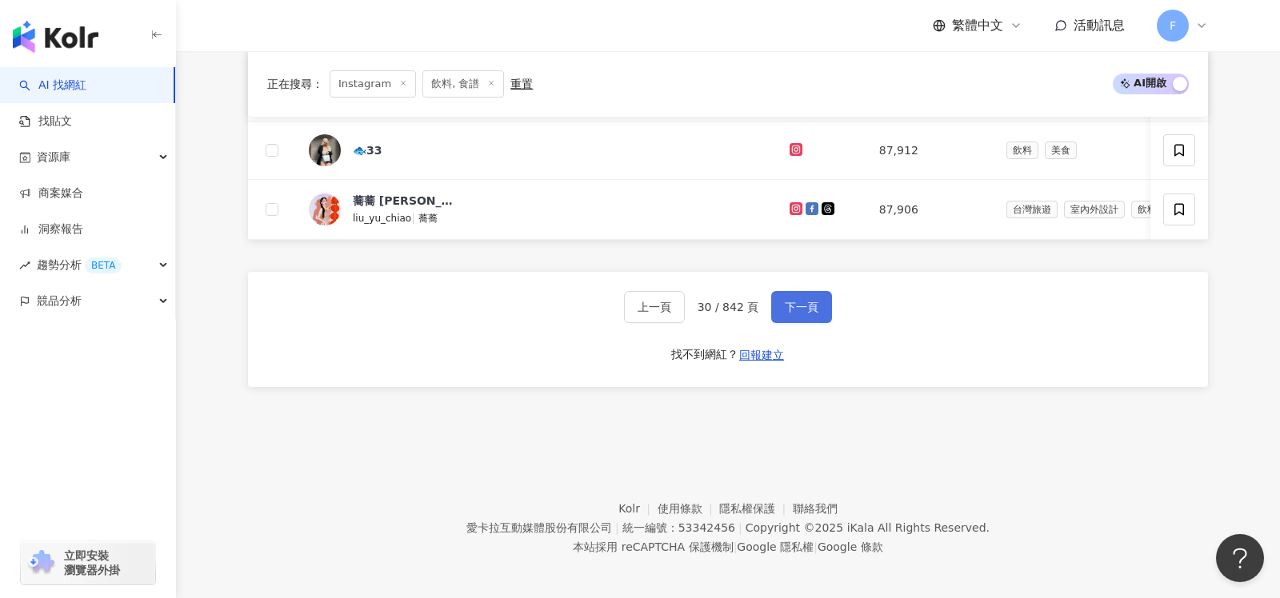
click at [798, 301] on span "下一頁" at bounding box center [802, 307] width 34 height 13
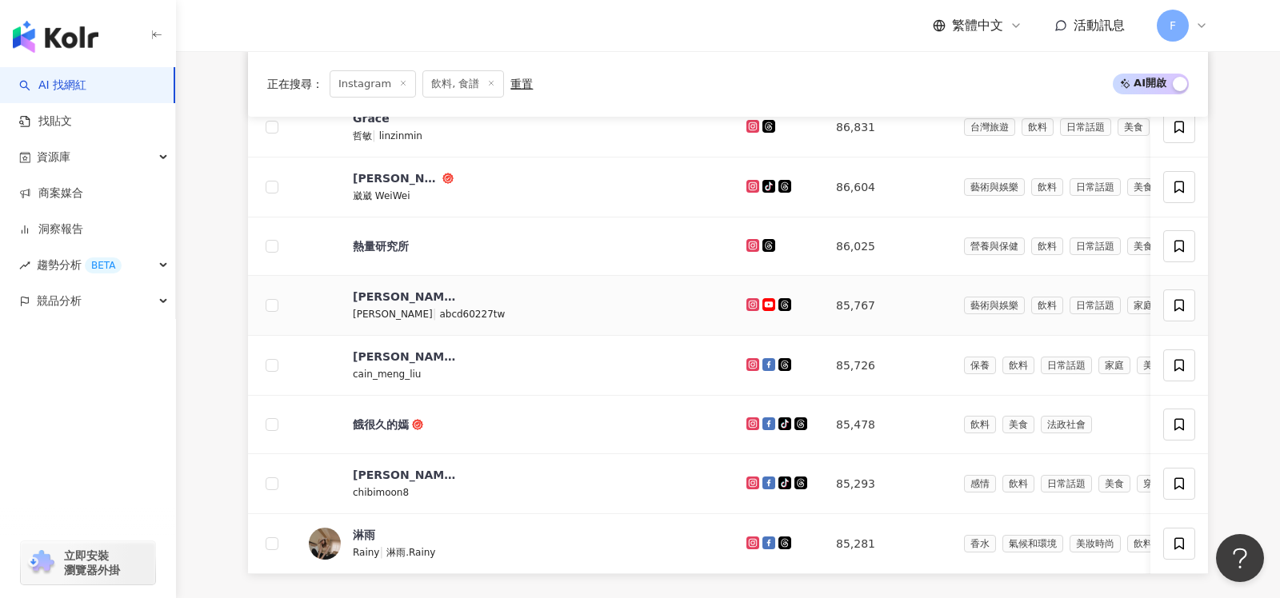
scroll to position [532, 0]
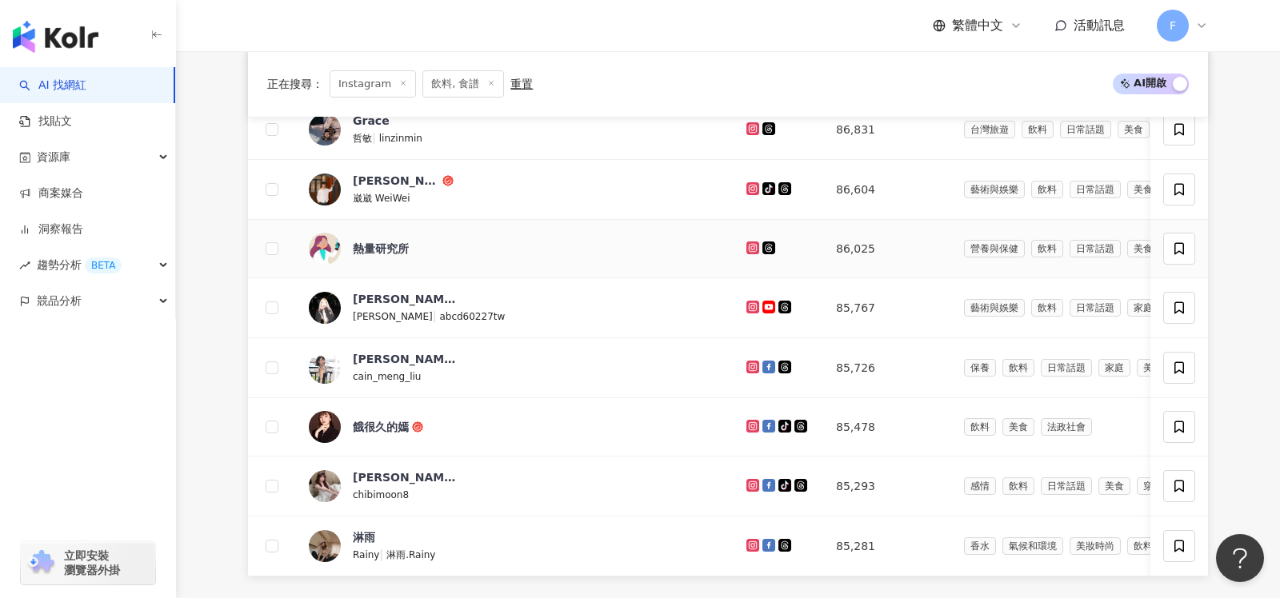
click at [748, 244] on icon at bounding box center [753, 248] width 10 height 10
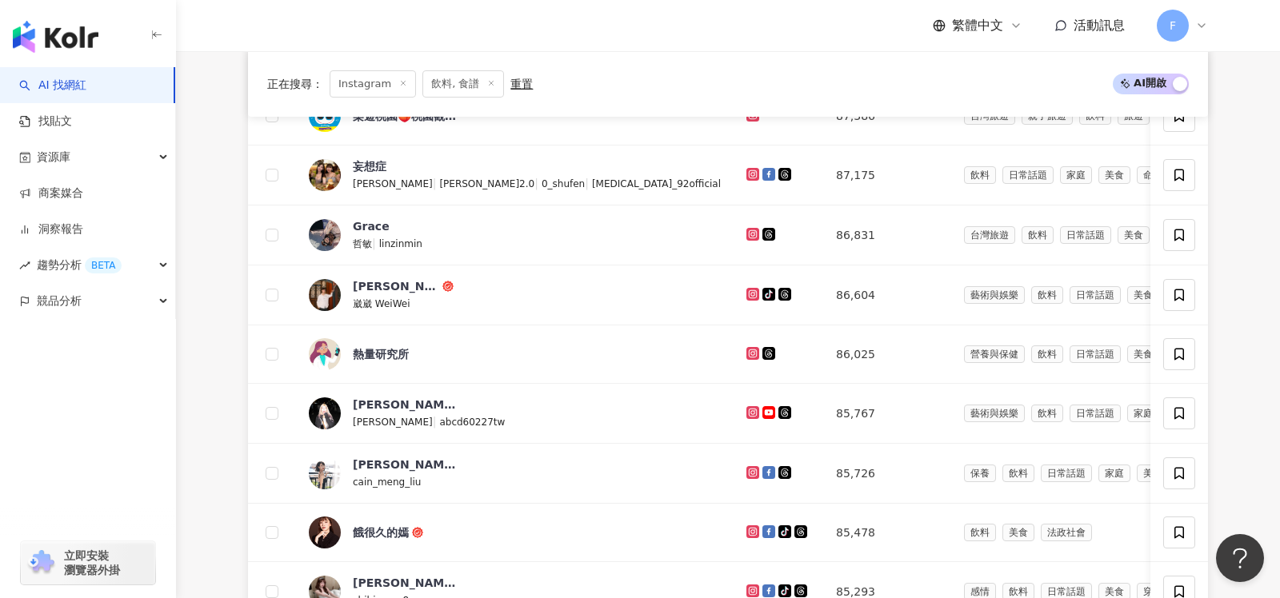
scroll to position [869, 0]
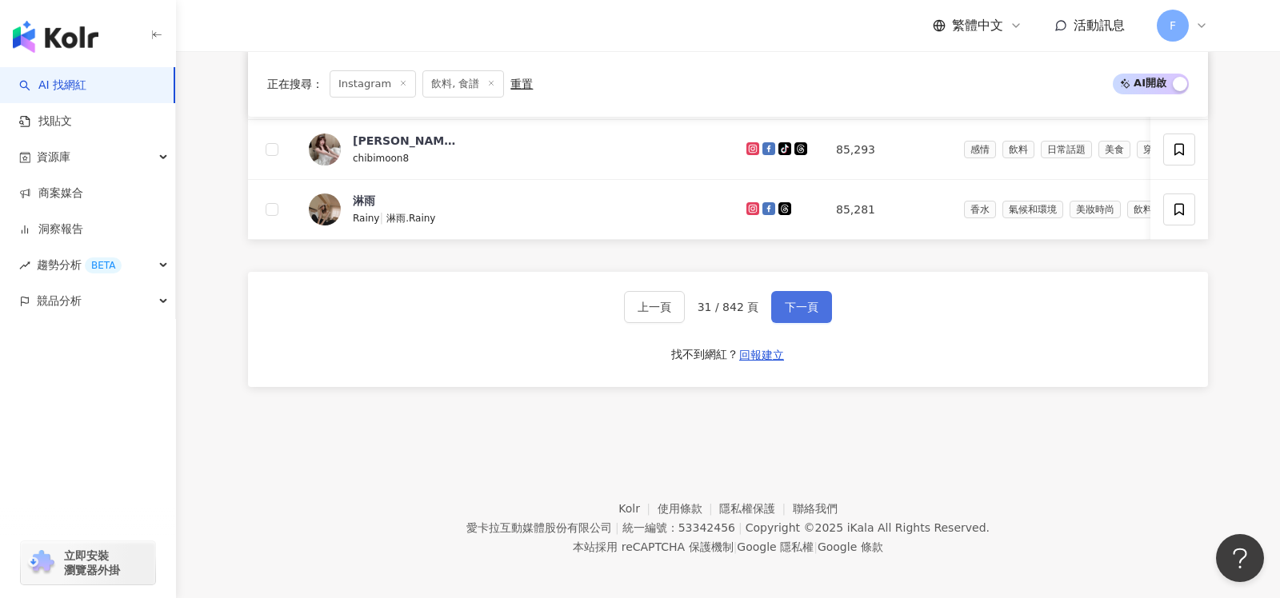
click at [798, 304] on span "下一頁" at bounding box center [802, 307] width 34 height 13
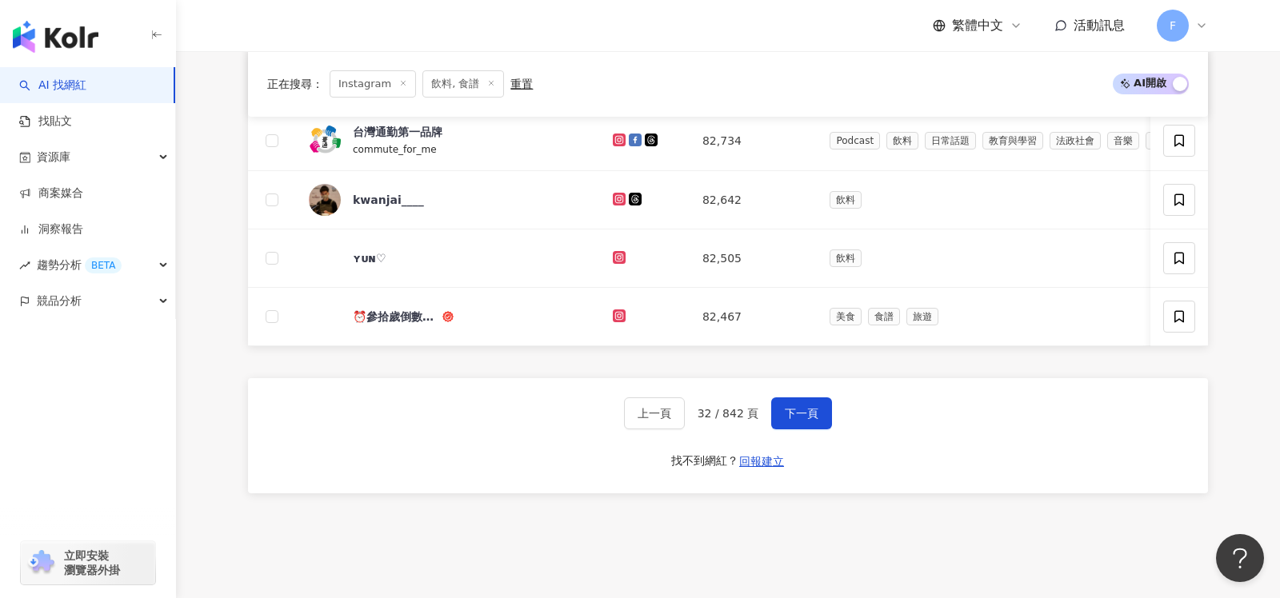
scroll to position [769, 0]
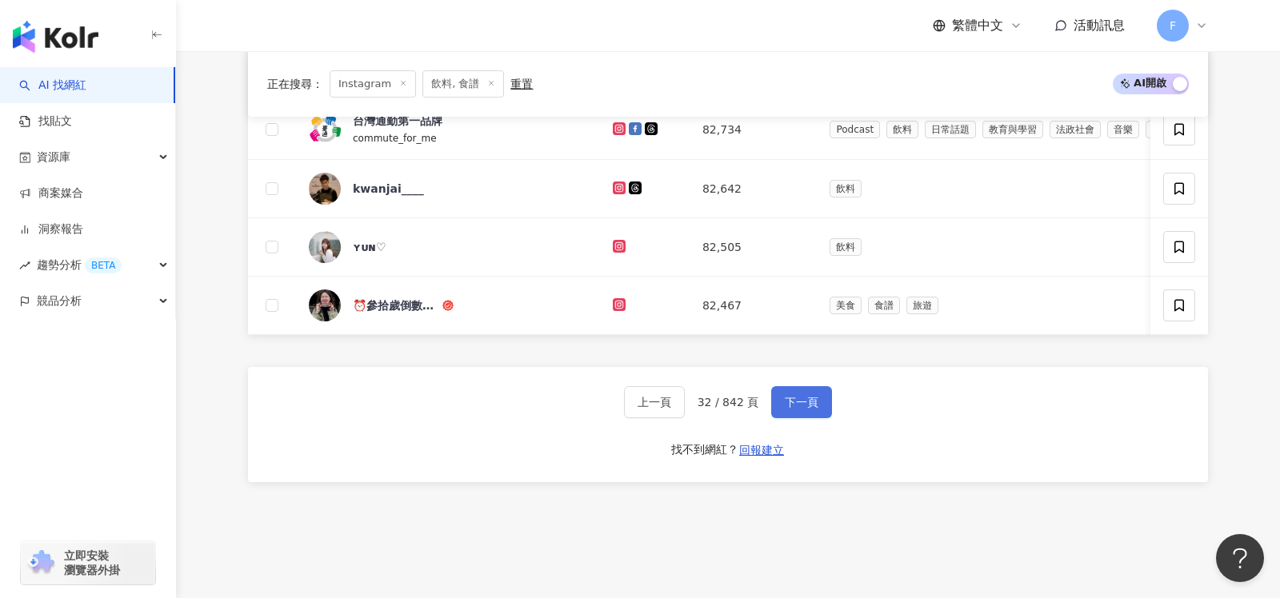
click at [805, 398] on span "下一頁" at bounding box center [802, 402] width 34 height 13
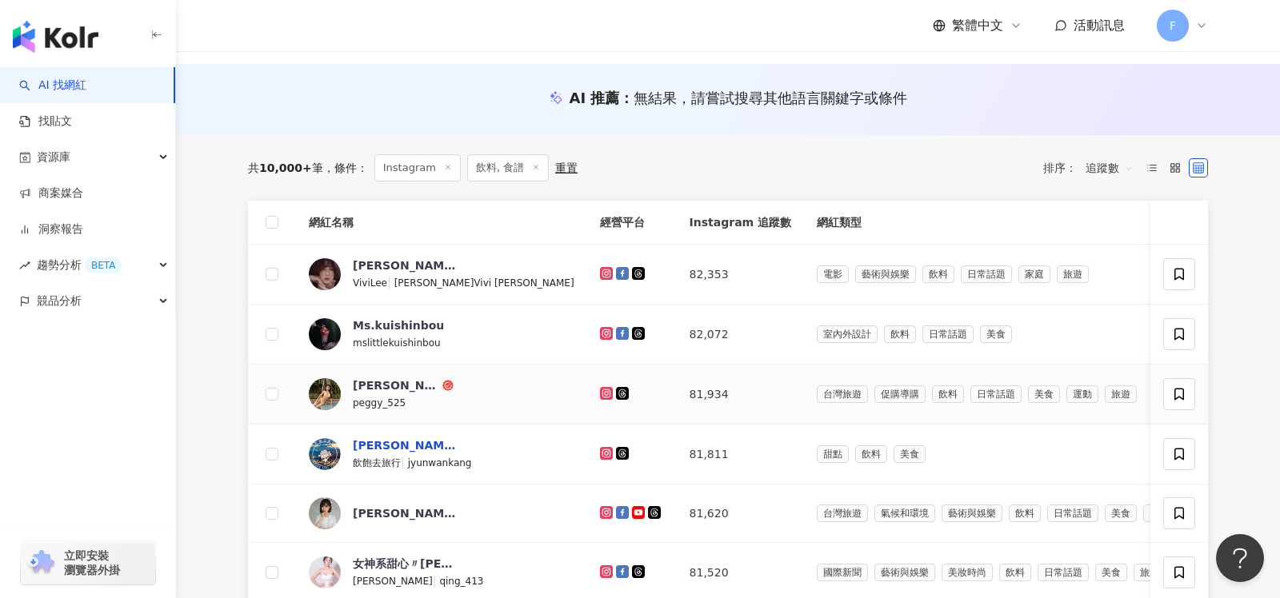
scroll to position [146, 0]
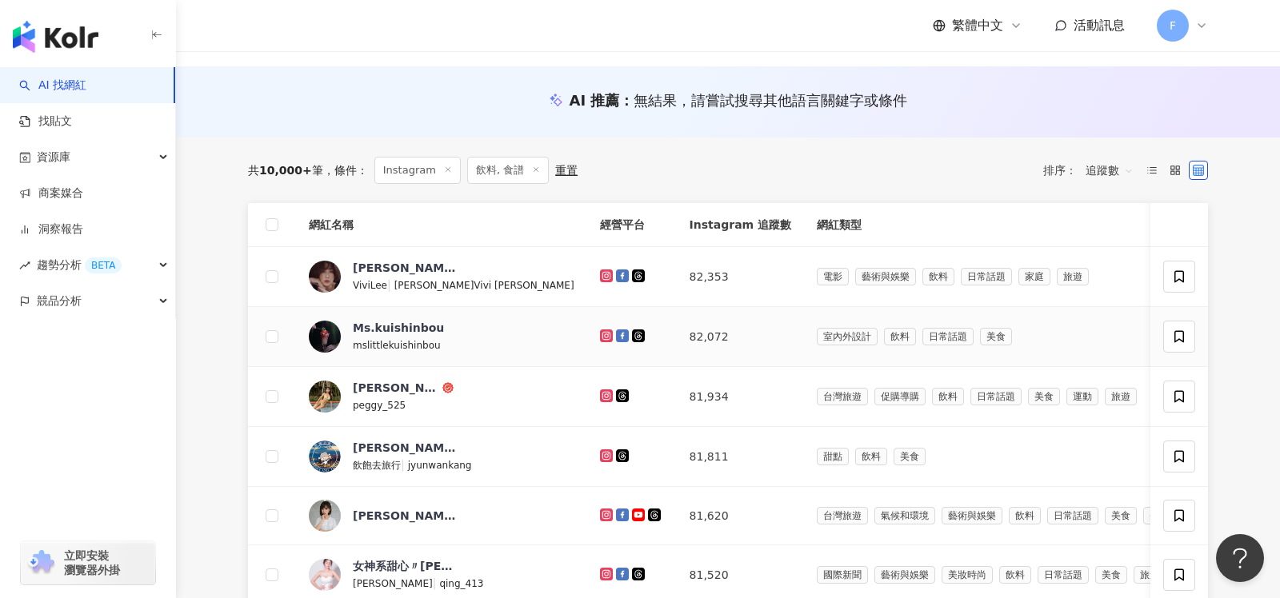
click at [602, 331] on icon at bounding box center [607, 336] width 10 height 10
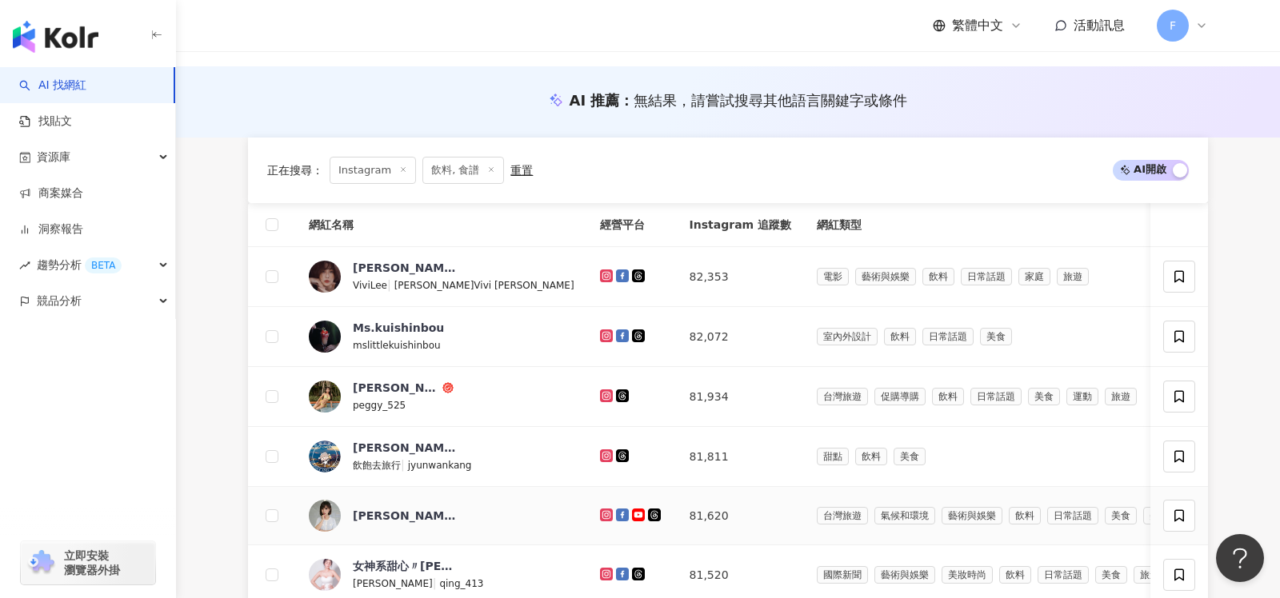
scroll to position [808, 0]
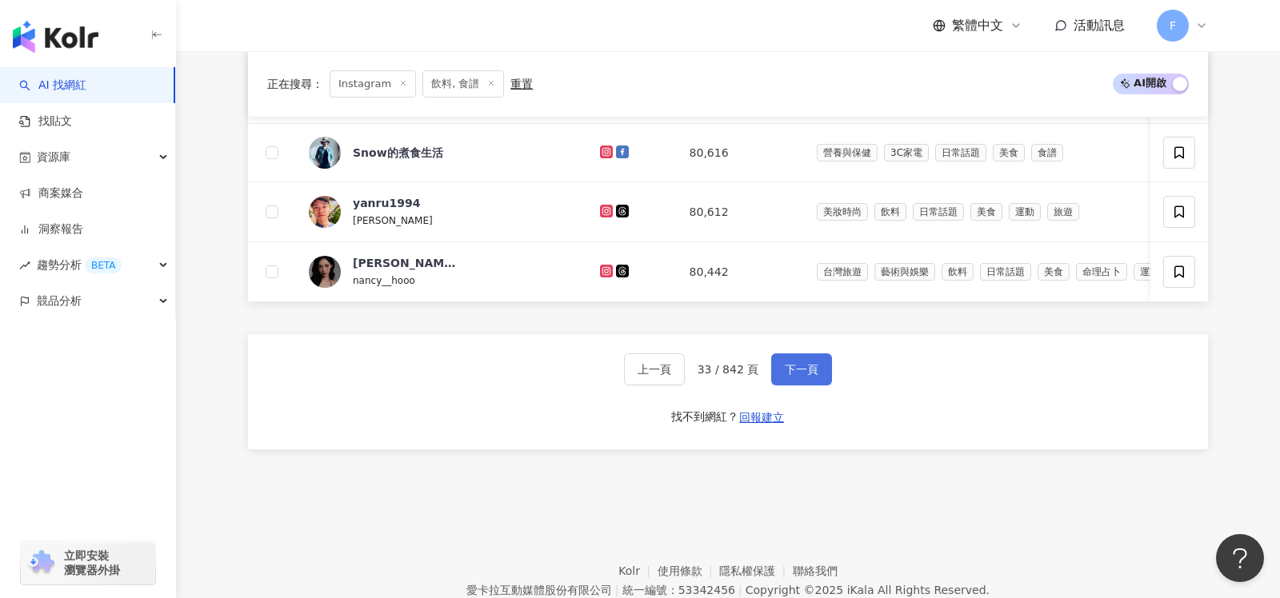
click at [802, 363] on span "下一頁" at bounding box center [802, 369] width 34 height 13
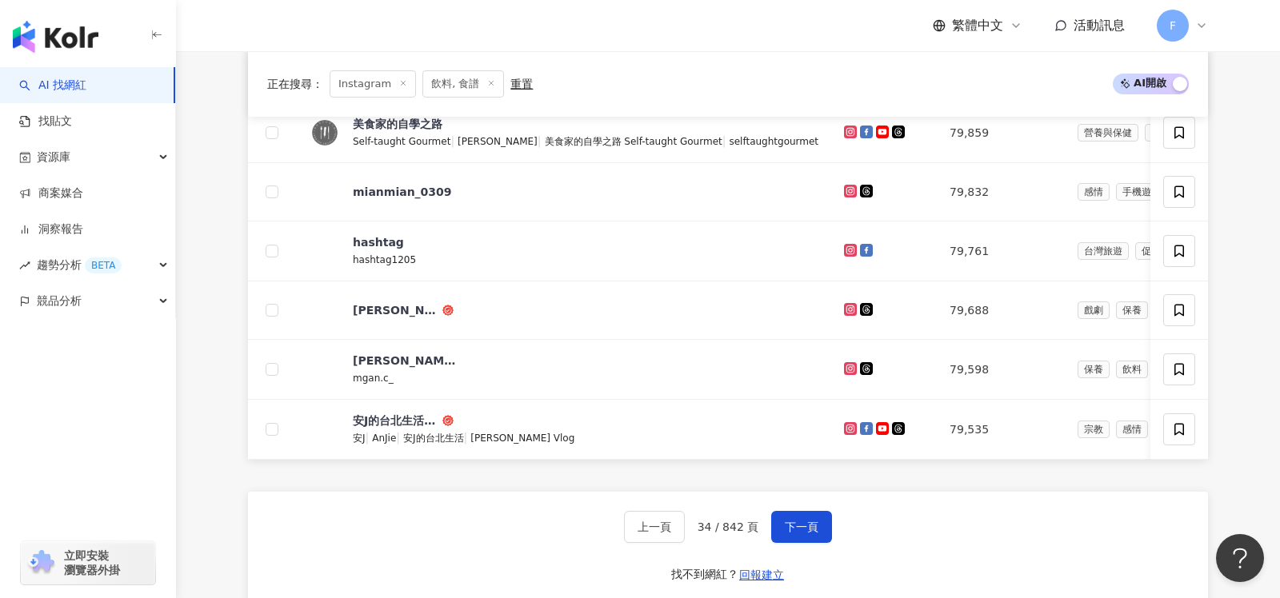
scroll to position [866, 0]
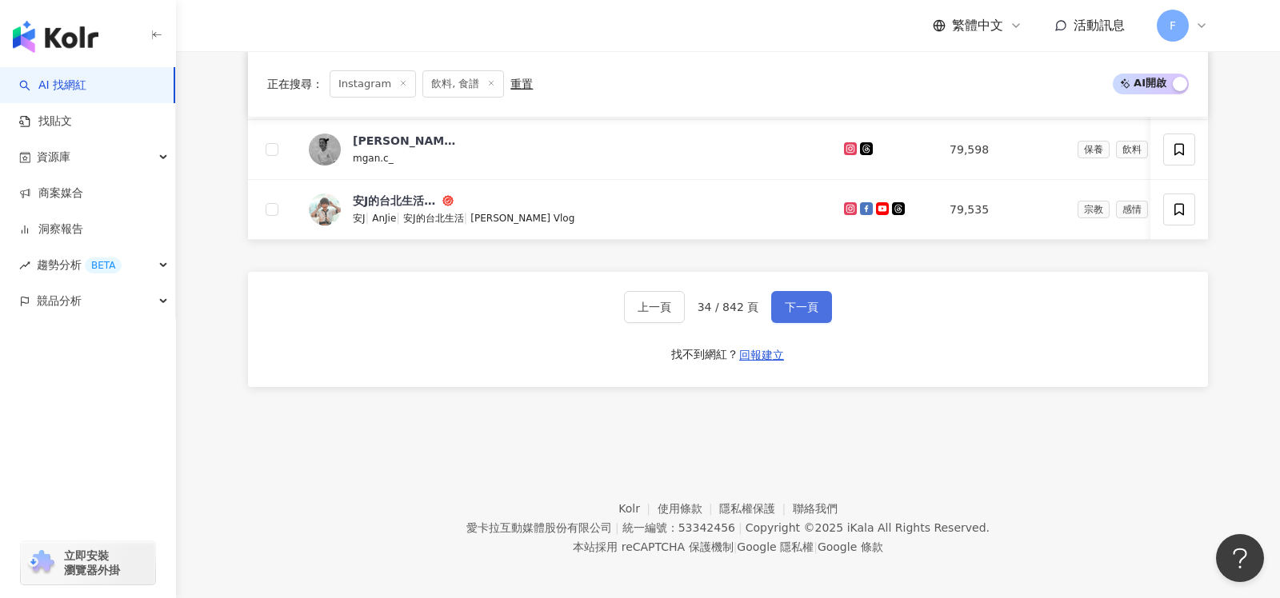
click at [805, 302] on span "下一頁" at bounding box center [802, 307] width 34 height 13
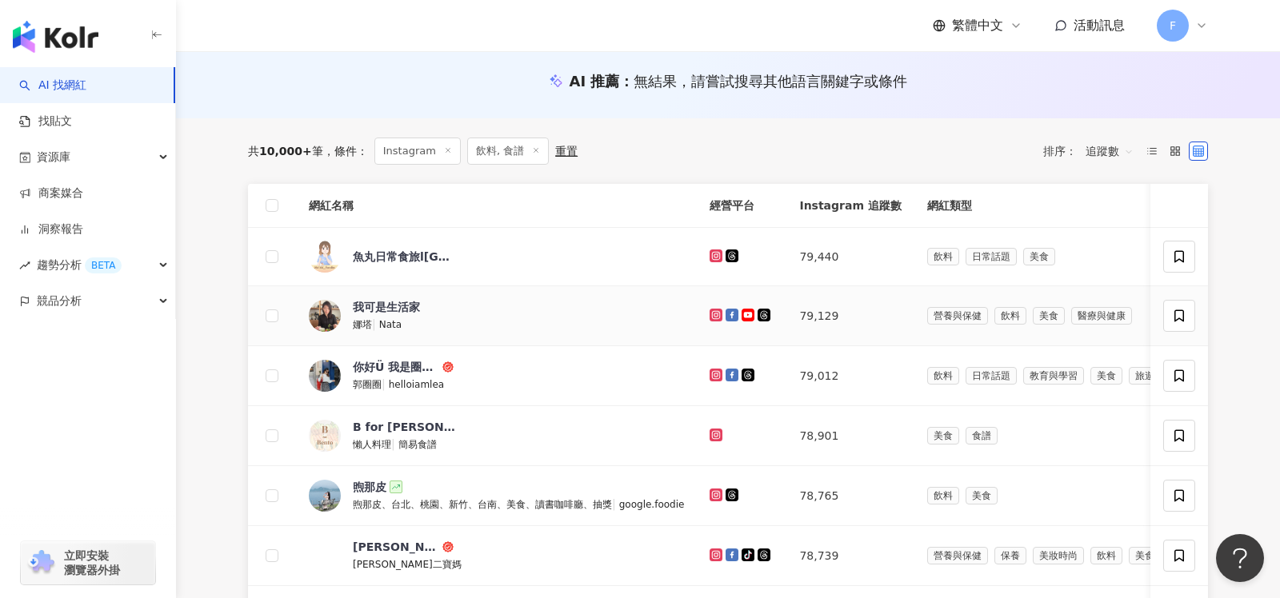
scroll to position [782, 0]
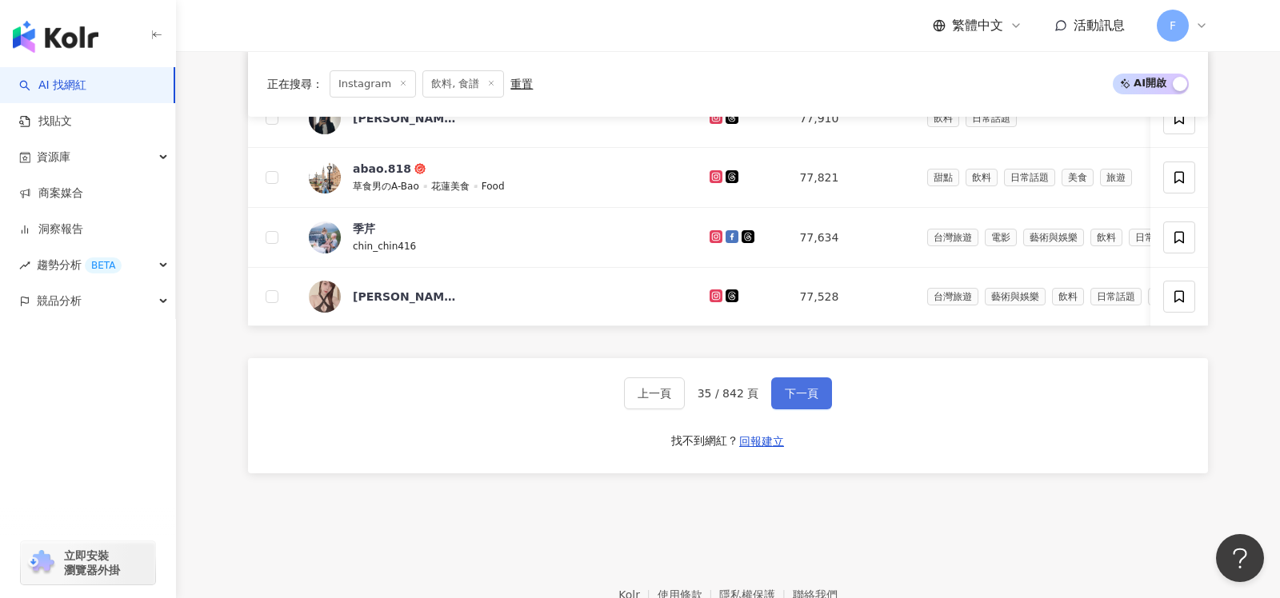
click at [821, 394] on button "下一頁" at bounding box center [801, 394] width 61 height 32
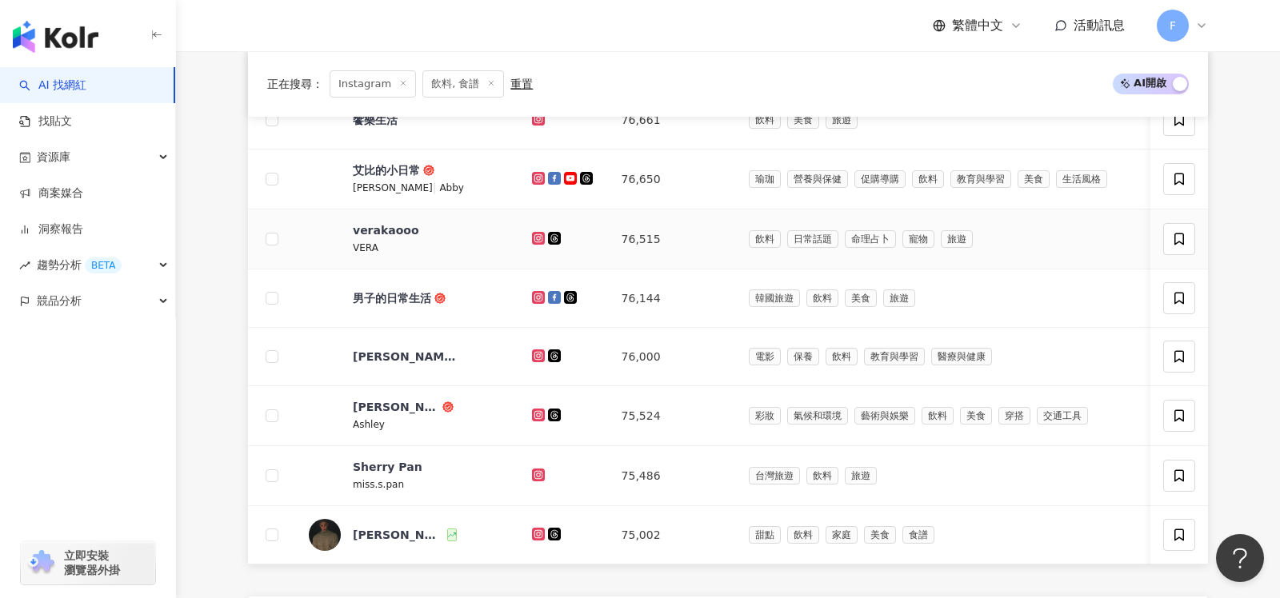
scroll to position [626, 0]
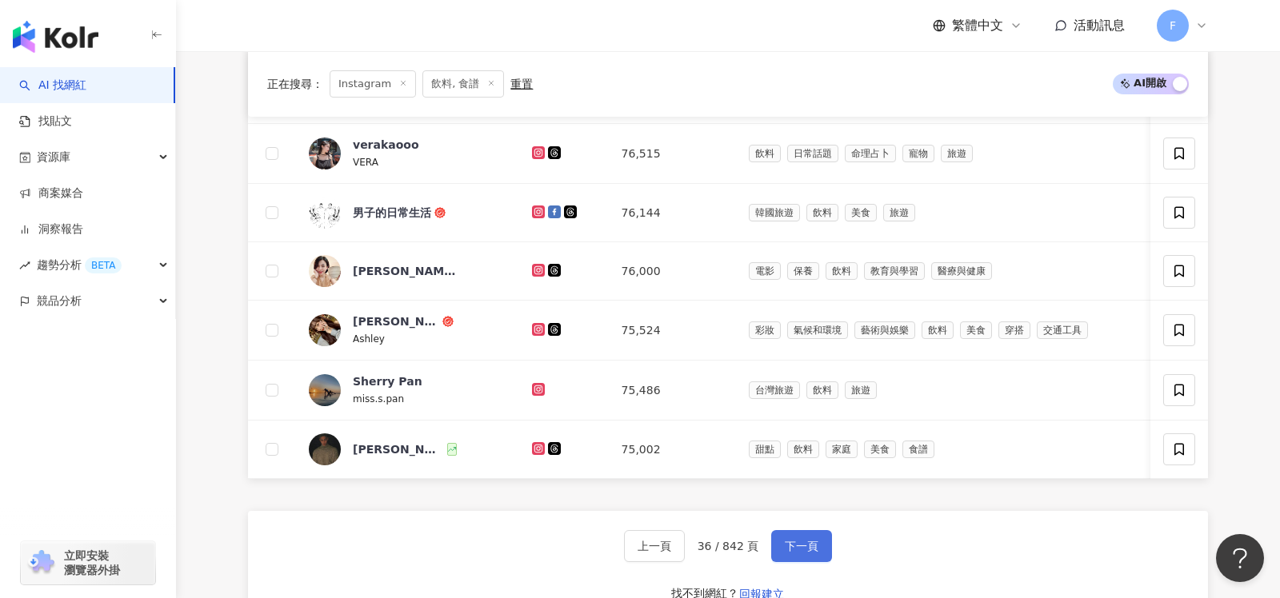
click at [806, 532] on button "下一頁" at bounding box center [801, 546] width 61 height 32
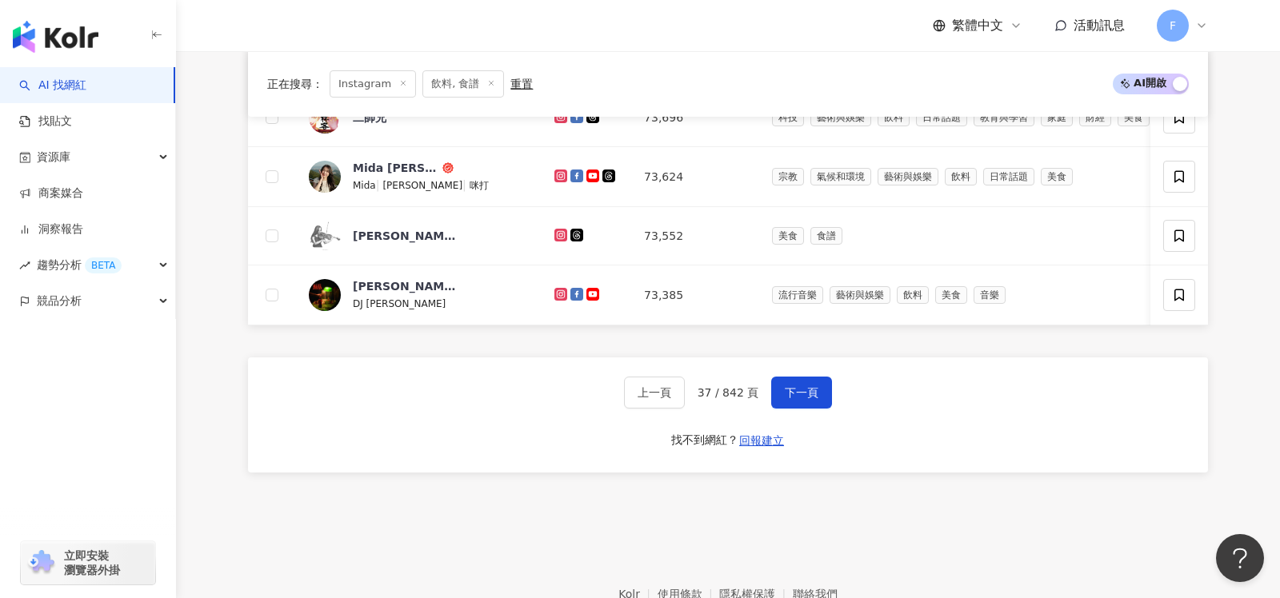
scroll to position [781, 0]
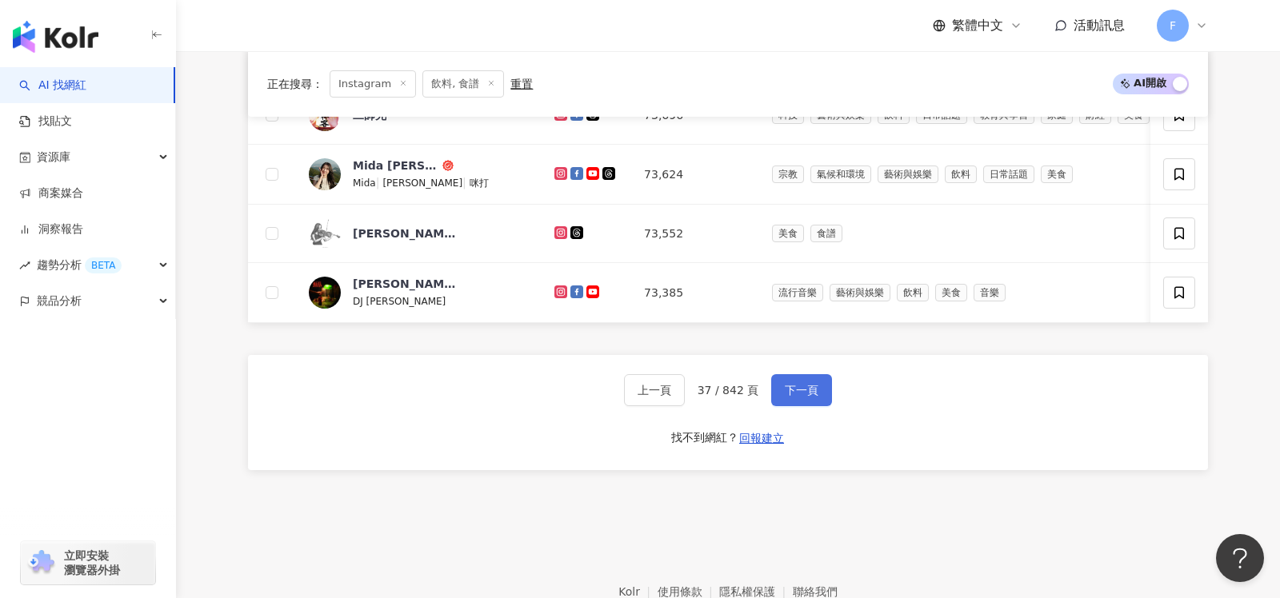
click at [794, 386] on span "下一頁" at bounding box center [802, 390] width 34 height 13
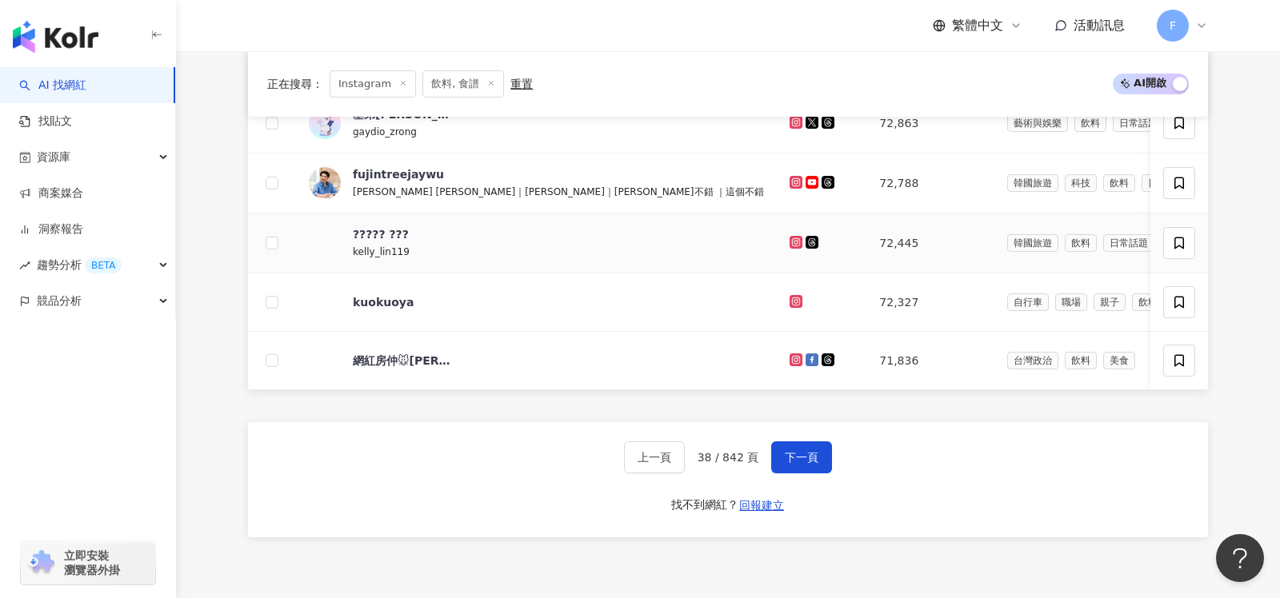
scroll to position [729, 0]
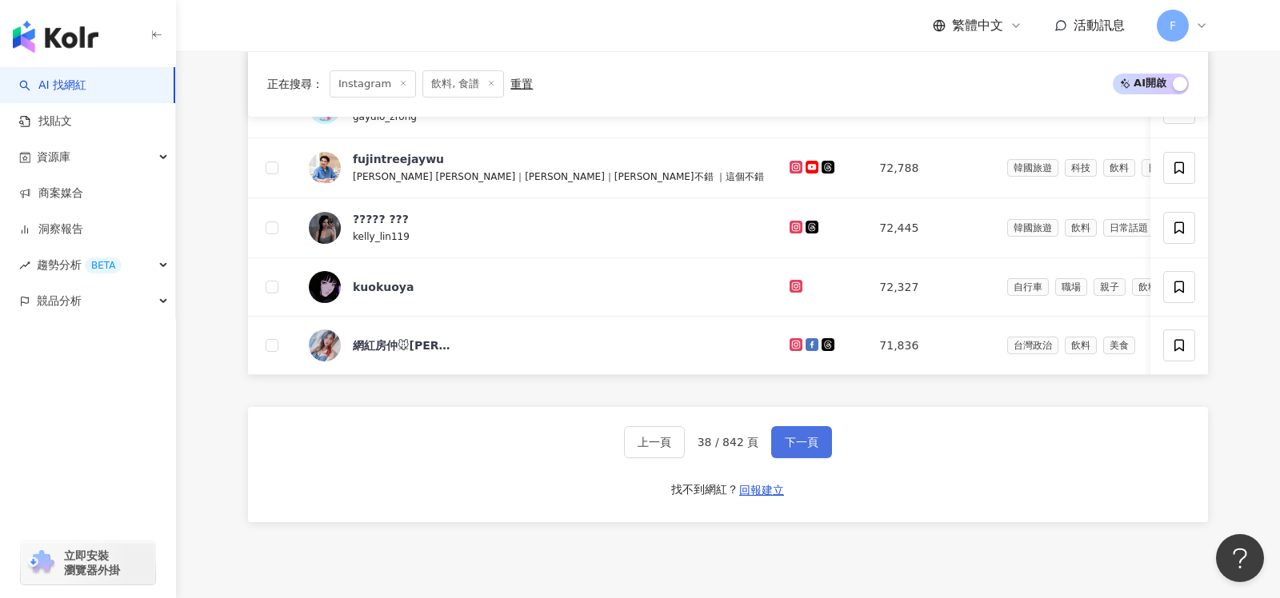
click at [790, 440] on span "下一頁" at bounding box center [802, 442] width 34 height 13
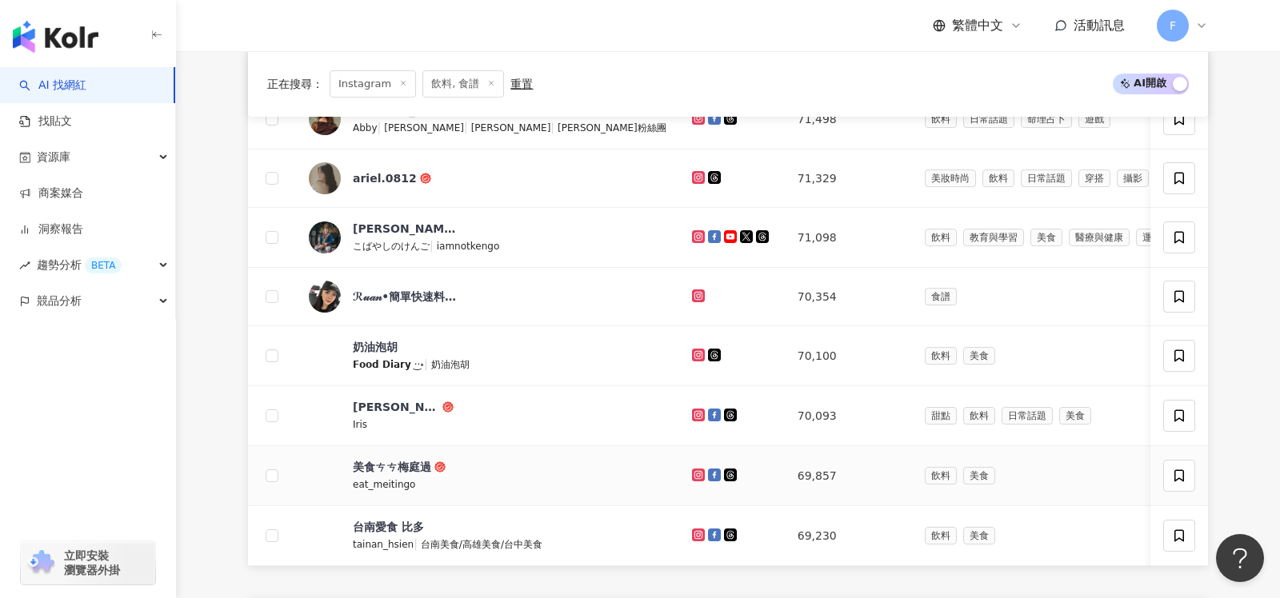
scroll to position [619, 0]
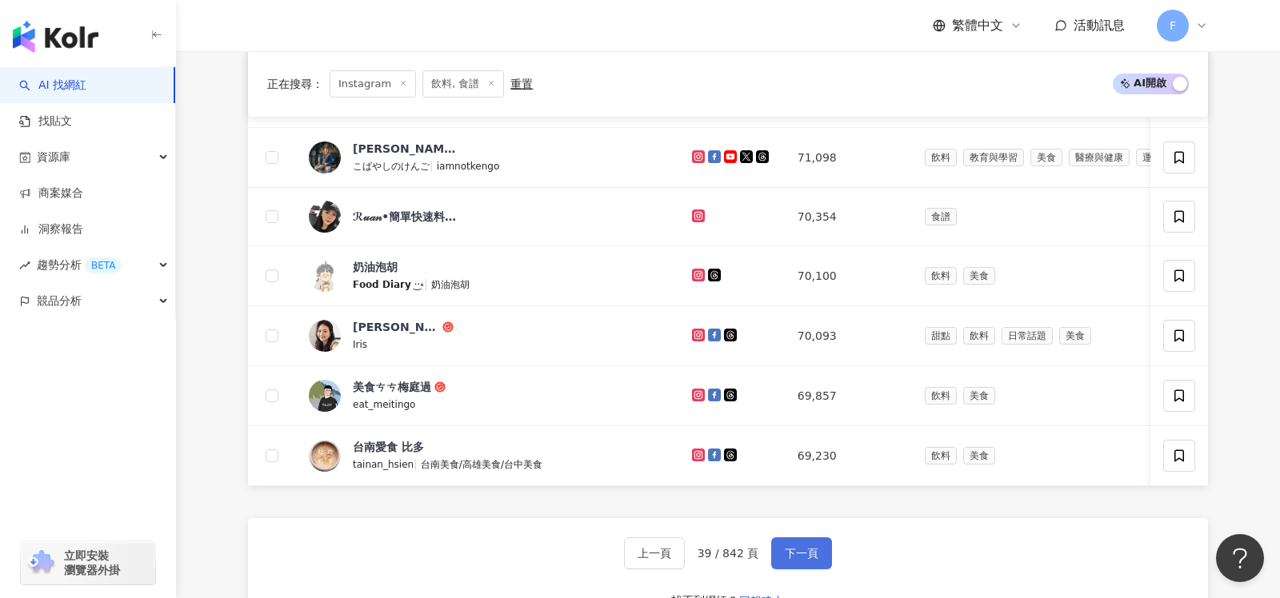
click at [785, 547] on span "下一頁" at bounding box center [802, 553] width 34 height 13
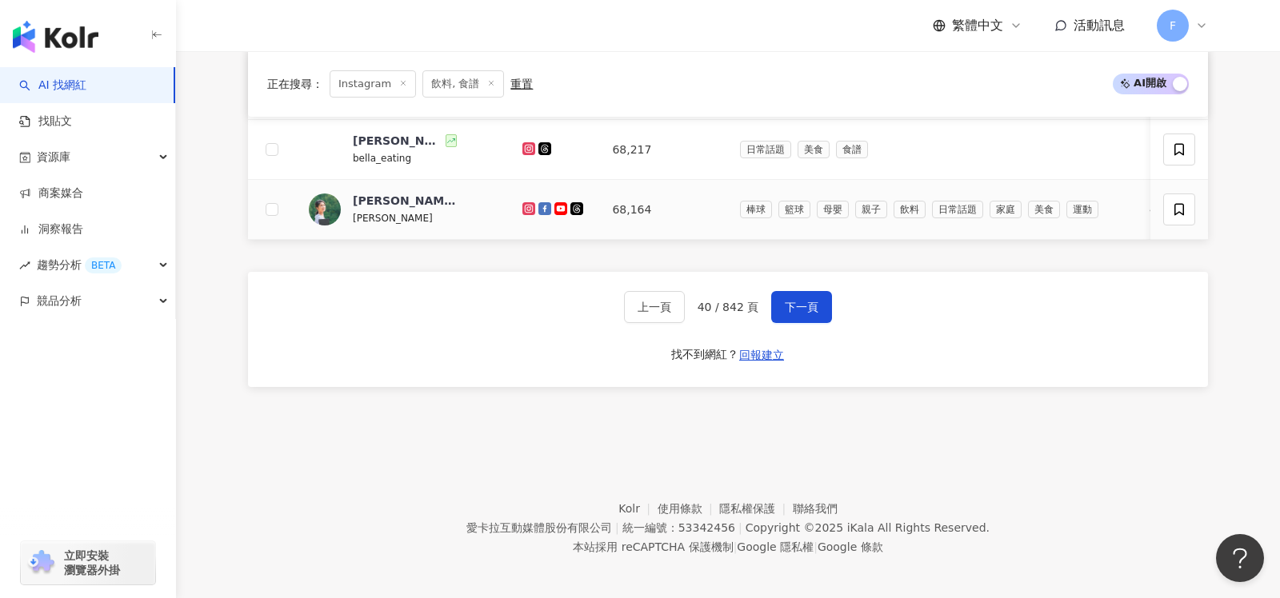
scroll to position [867, 0]
click at [798, 302] on span "下一頁" at bounding box center [802, 308] width 34 height 13
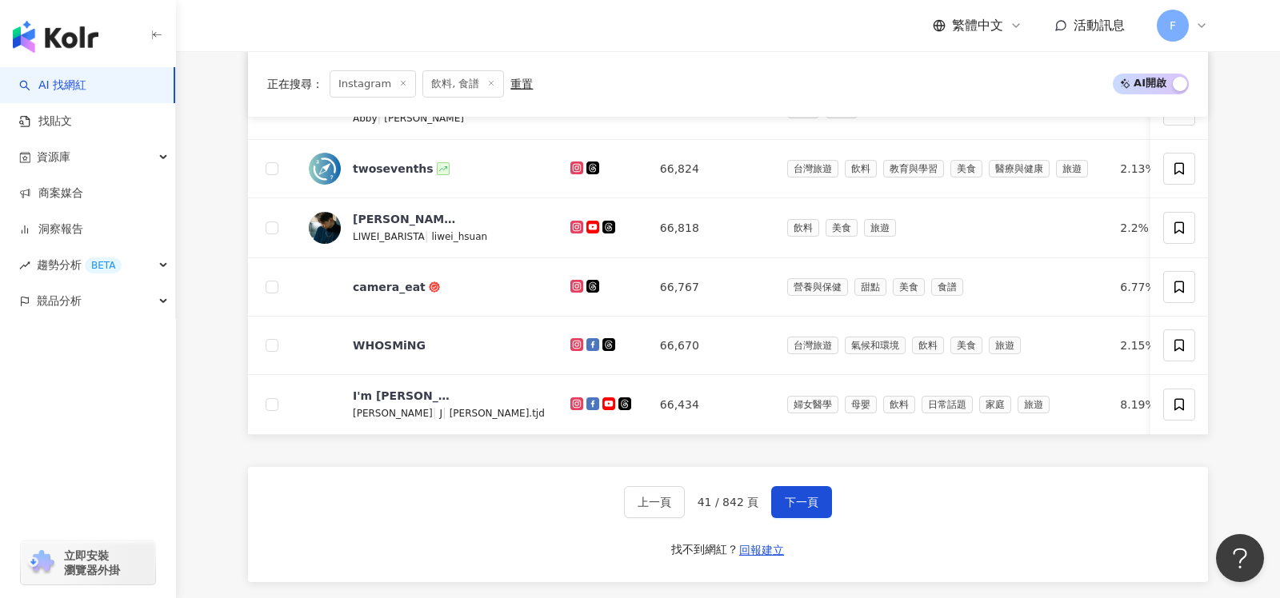
scroll to position [673, 0]
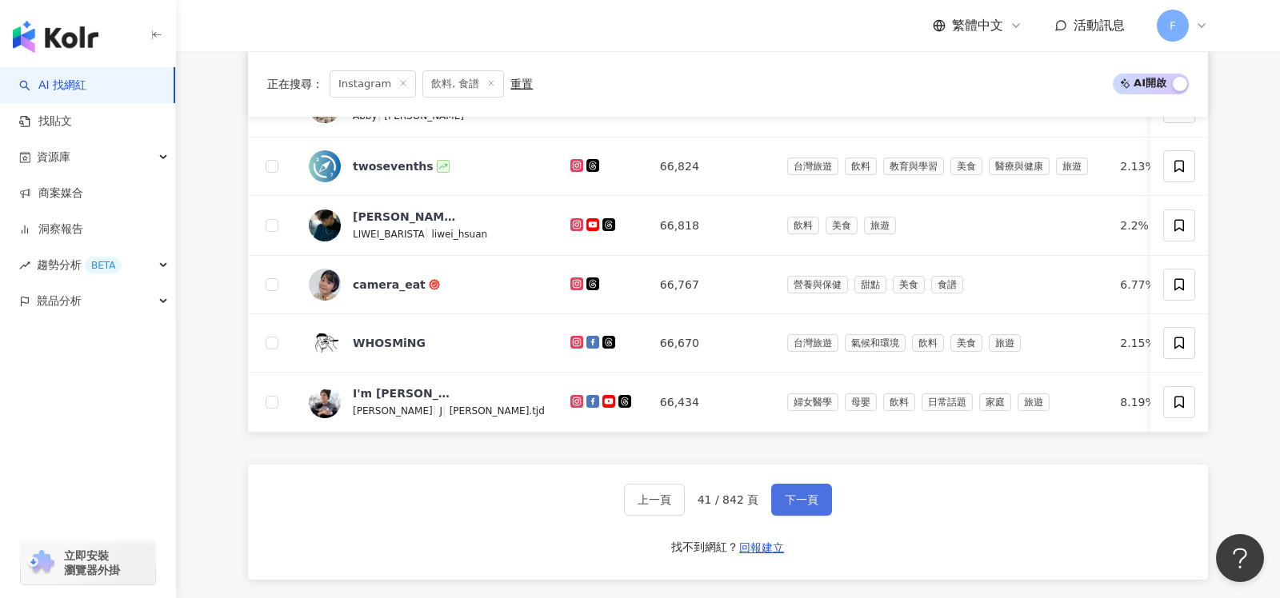
click at [792, 494] on span "下一頁" at bounding box center [802, 500] width 34 height 13
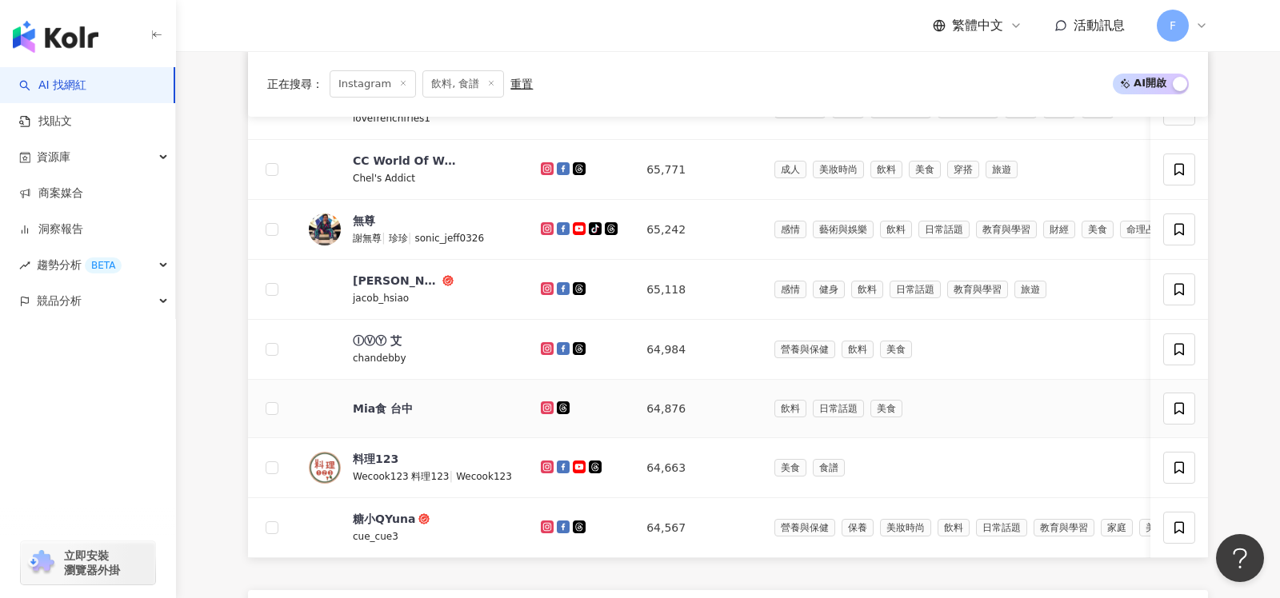
scroll to position [637, 0]
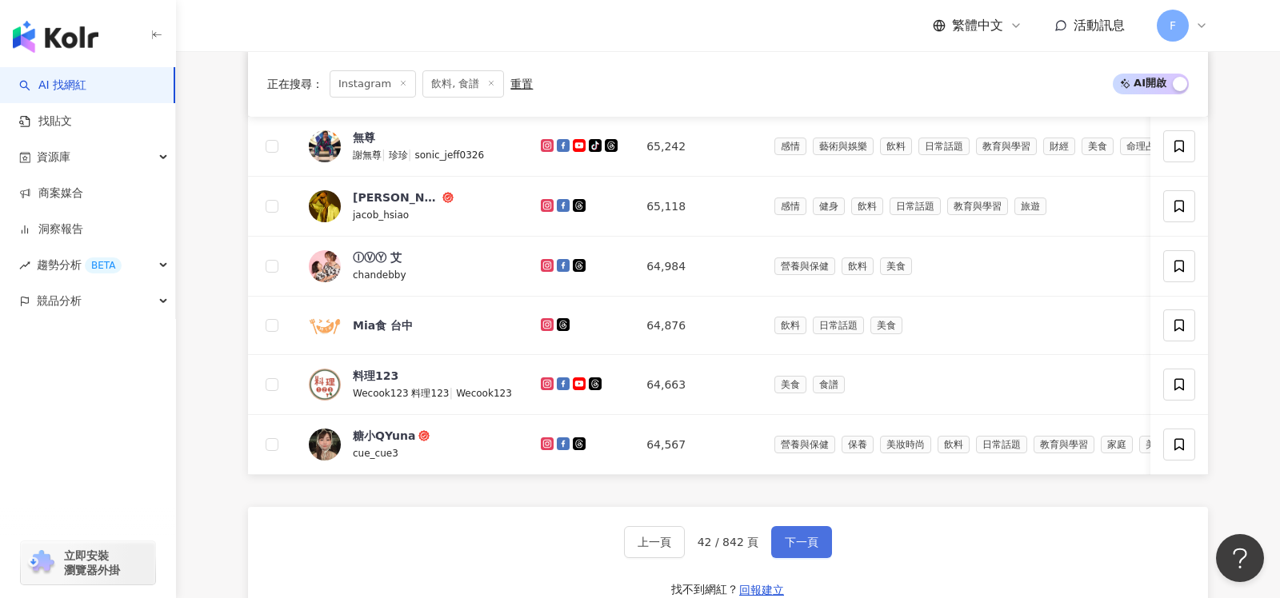
click at [807, 542] on button "下一頁" at bounding box center [801, 542] width 61 height 32
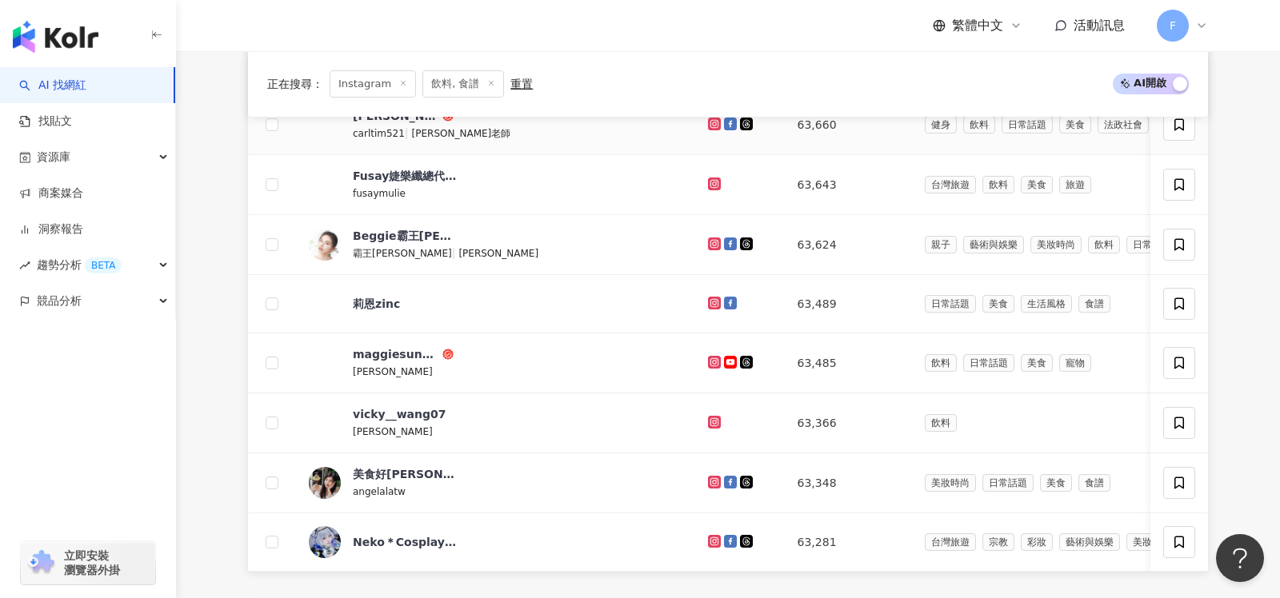
scroll to position [610, 0]
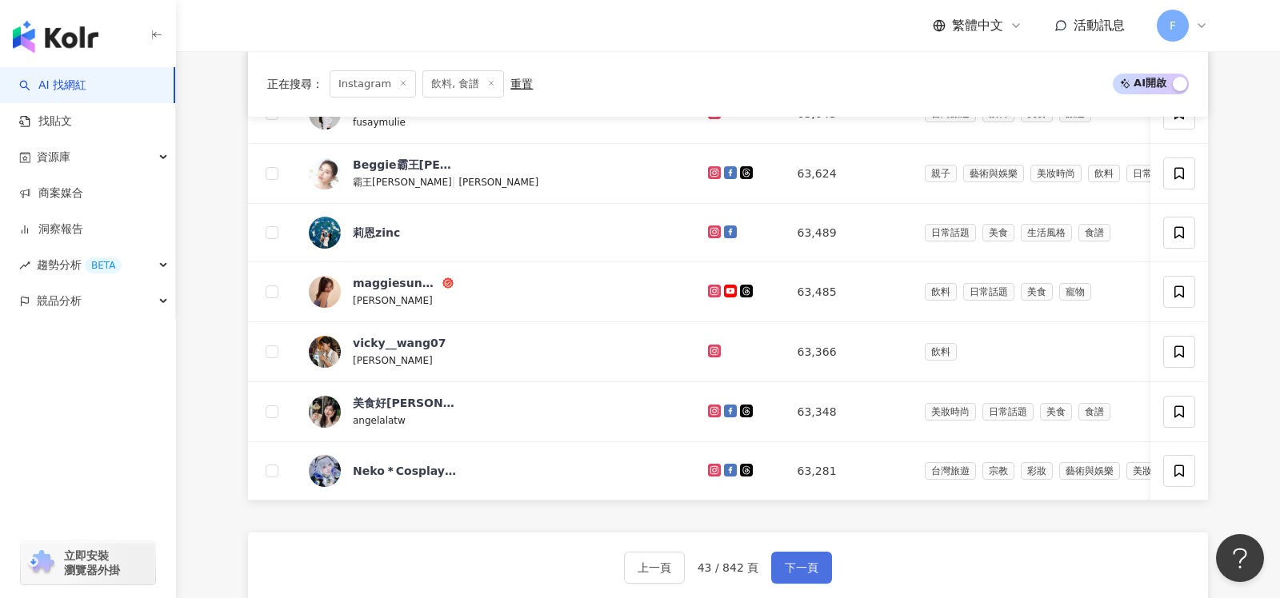
click at [786, 562] on span "下一頁" at bounding box center [802, 568] width 34 height 13
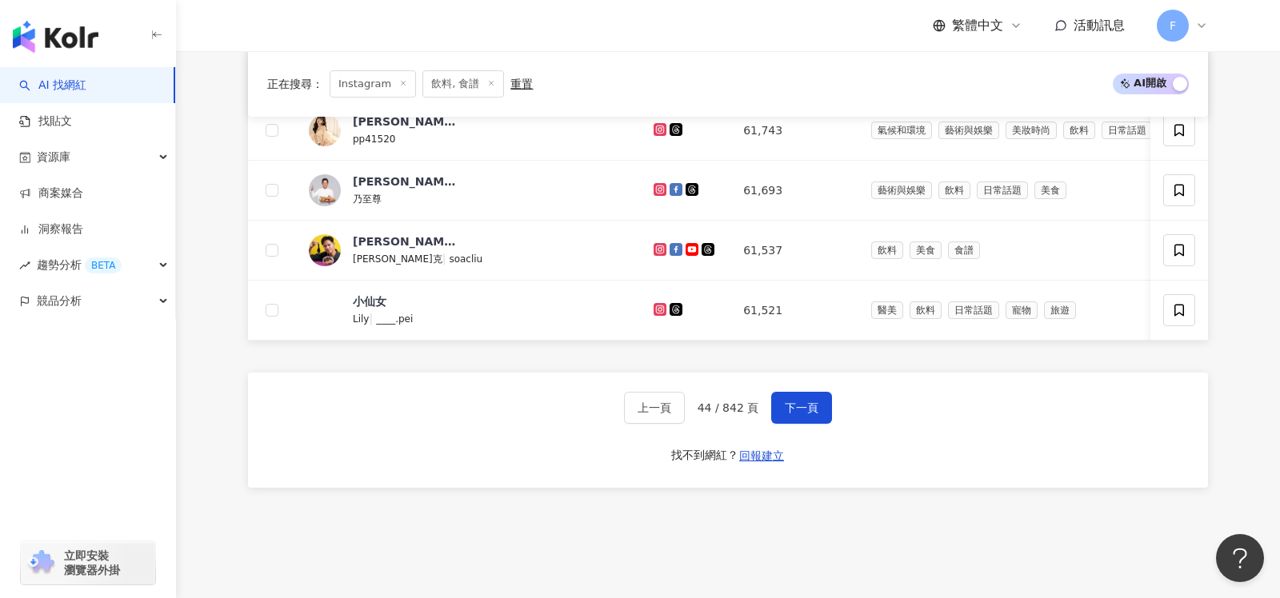
scroll to position [770, 0]
click at [809, 401] on span "下一頁" at bounding box center [802, 407] width 34 height 13
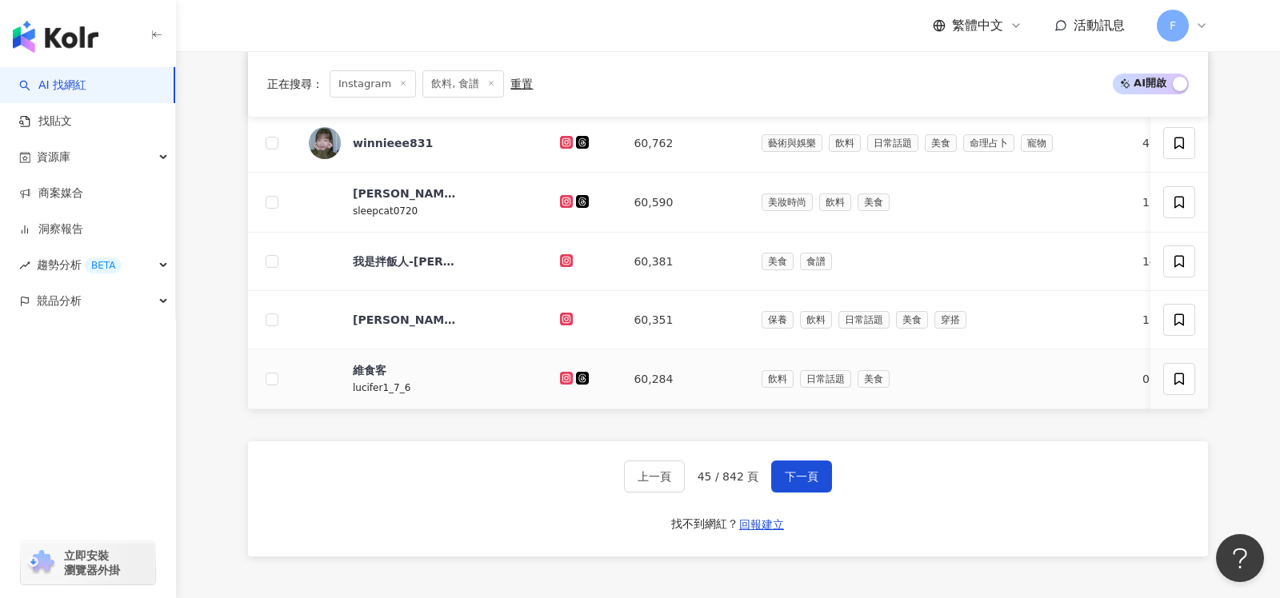
scroll to position [697, 0]
click at [802, 470] on span "下一頁" at bounding box center [802, 476] width 34 height 13
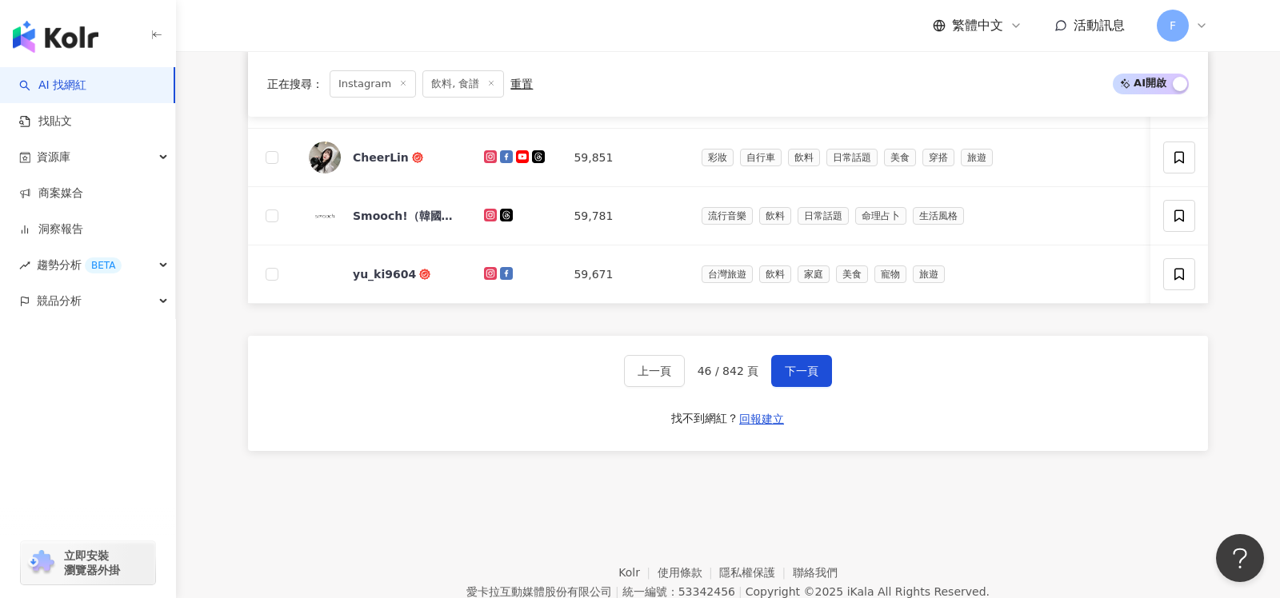
scroll to position [862, 0]
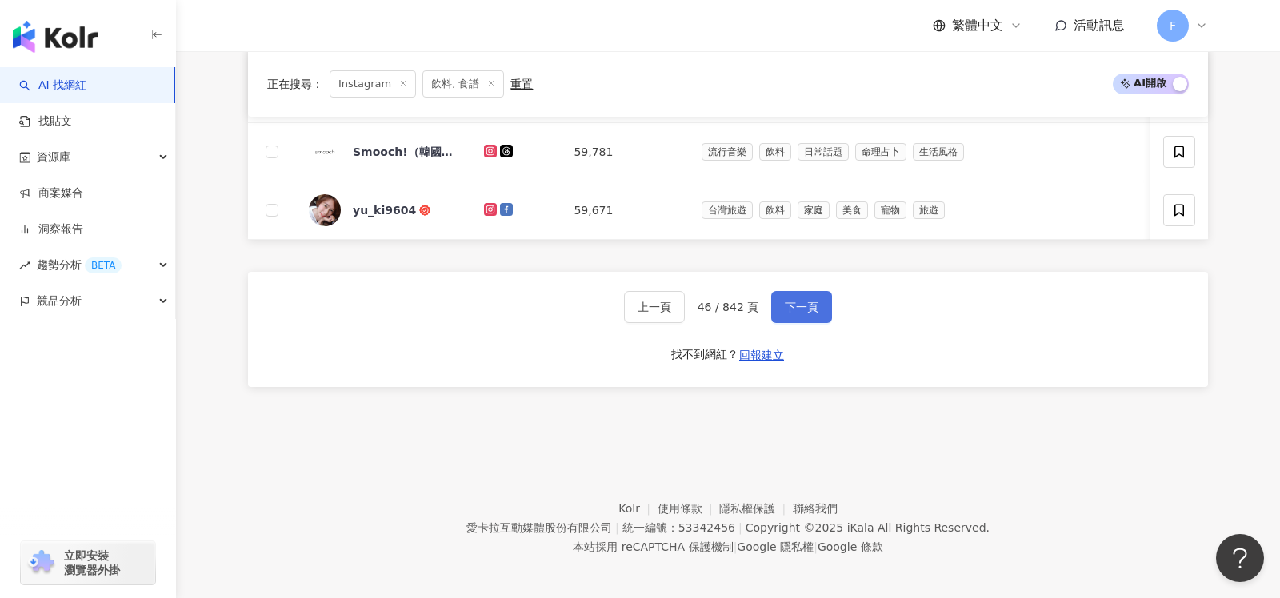
click at [822, 294] on button "下一頁" at bounding box center [801, 307] width 61 height 32
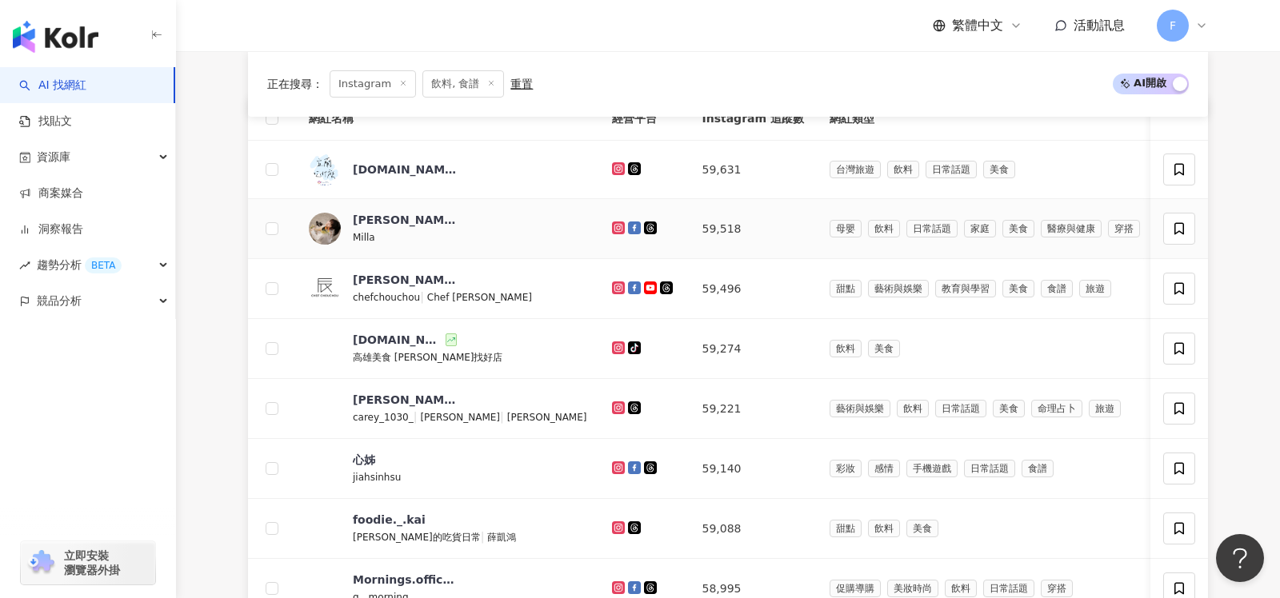
scroll to position [257, 0]
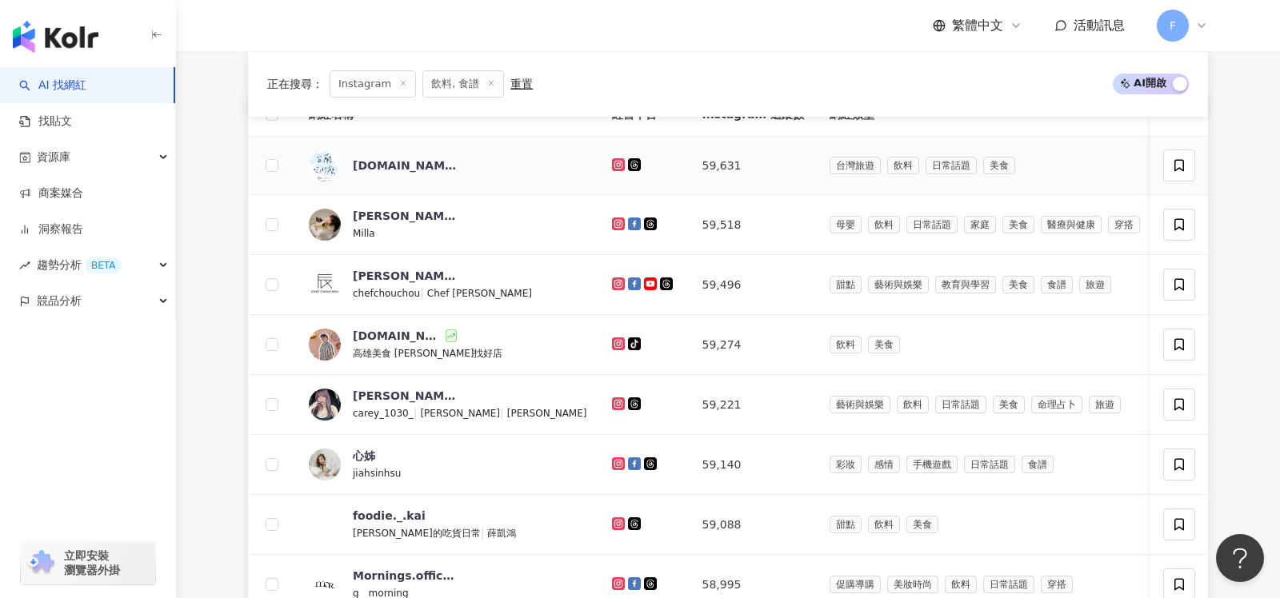
click at [612, 162] on icon at bounding box center [618, 164] width 13 height 13
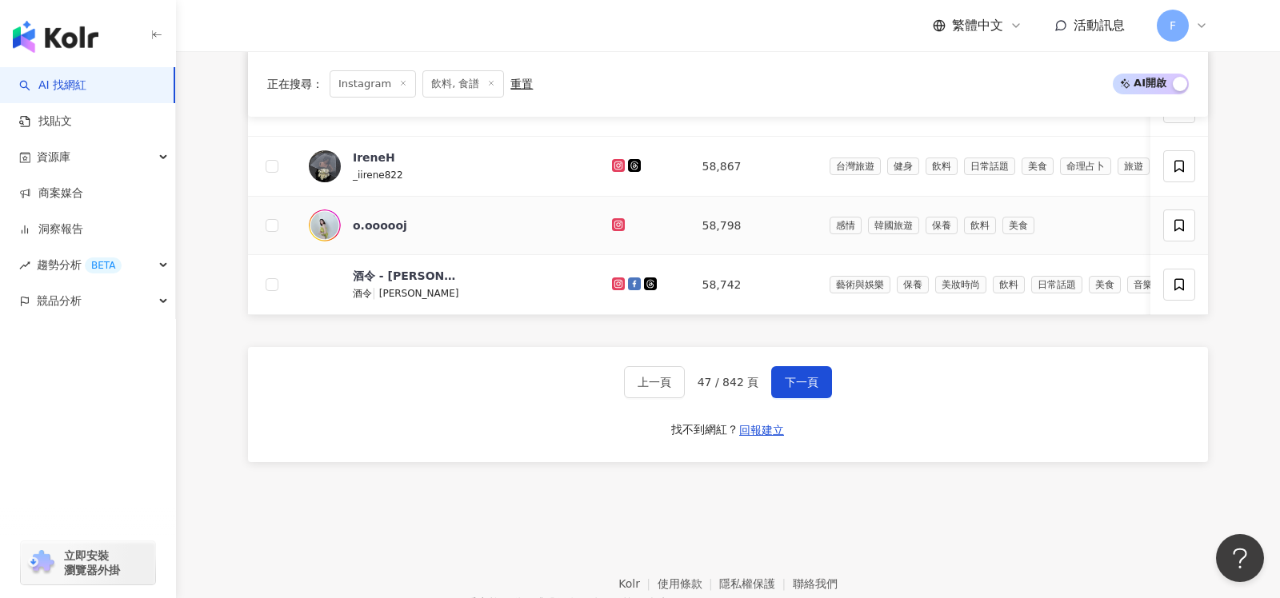
scroll to position [797, 0]
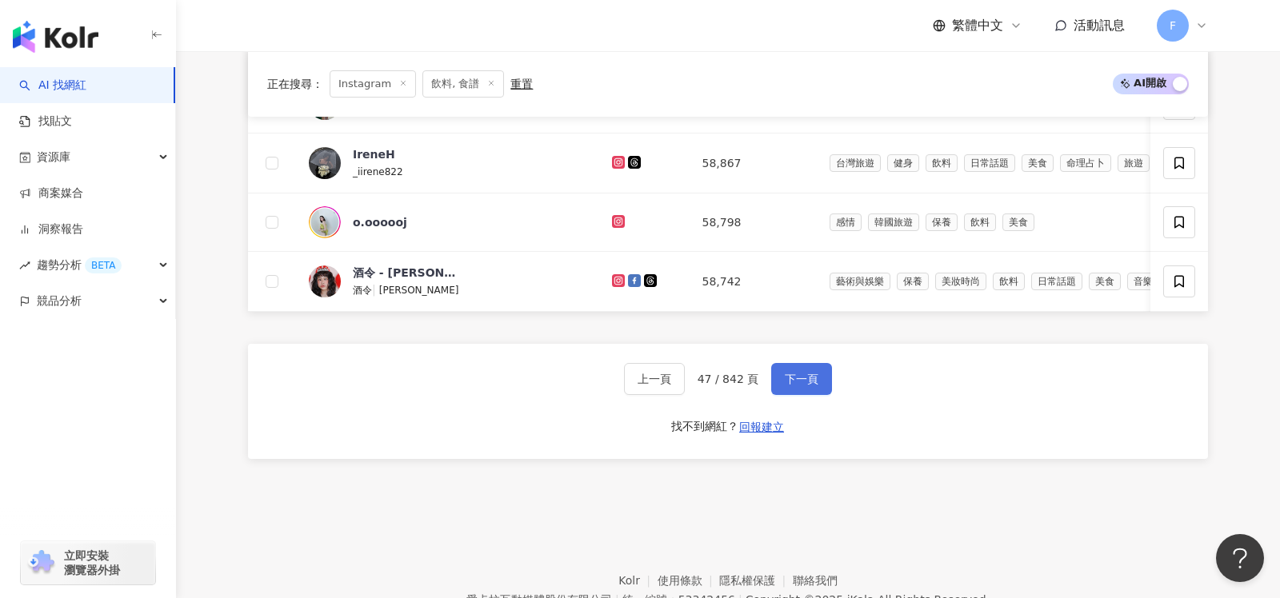
click at [789, 382] on button "下一頁" at bounding box center [801, 379] width 61 height 32
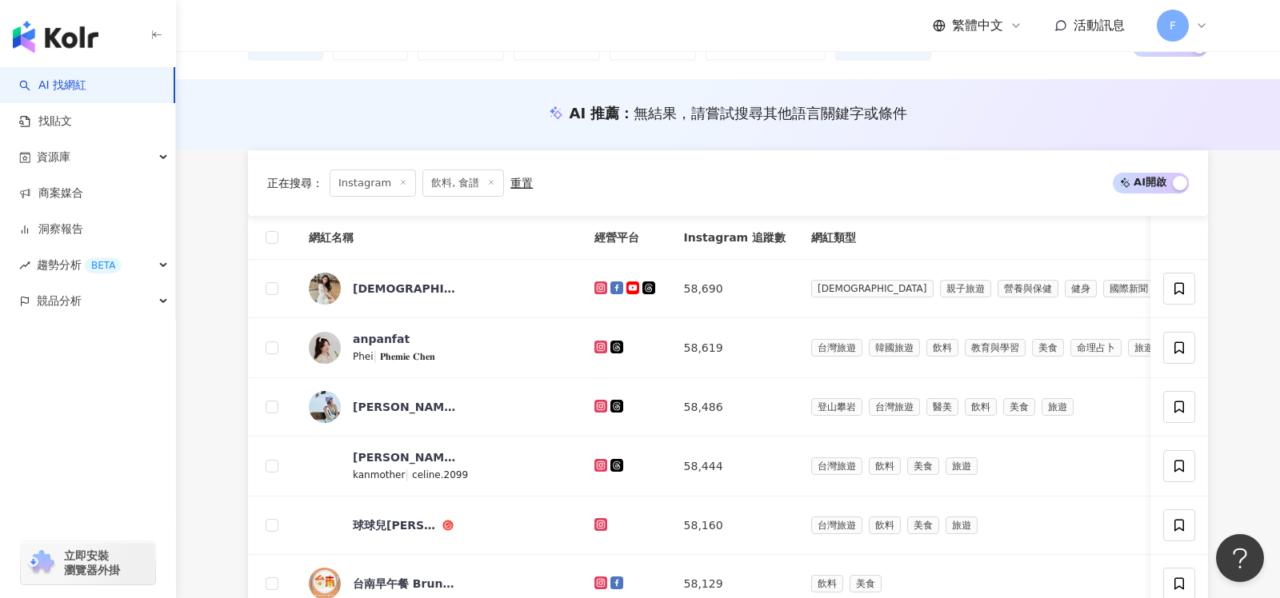
scroll to position [817, 0]
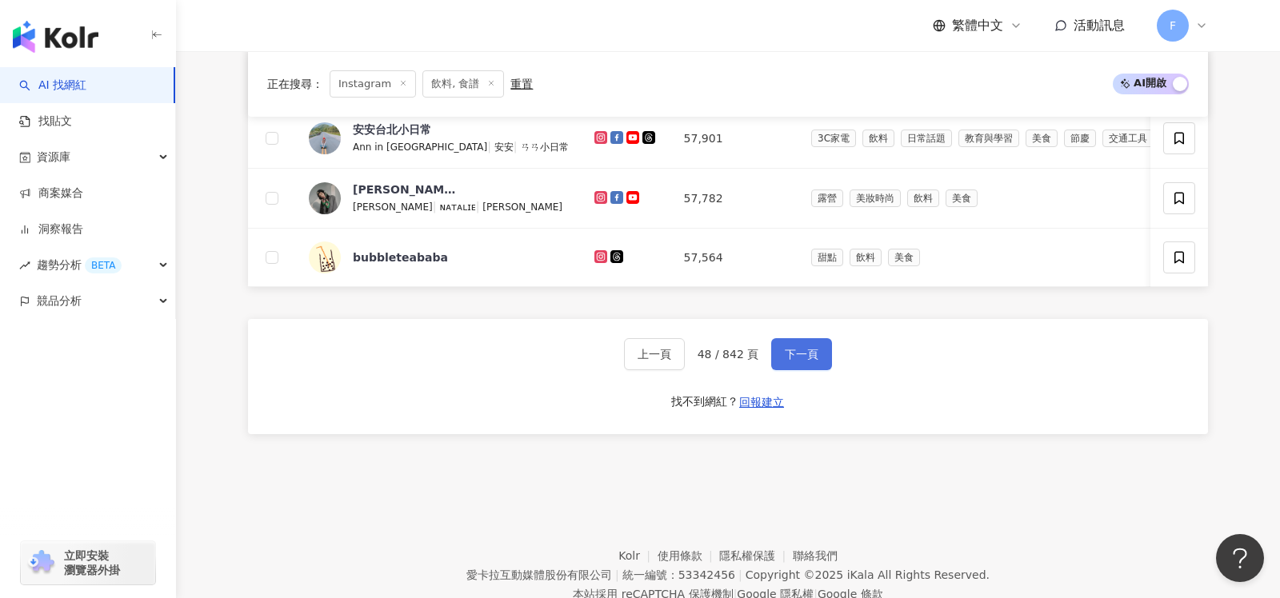
click at [791, 352] on span "下一頁" at bounding box center [802, 354] width 34 height 13
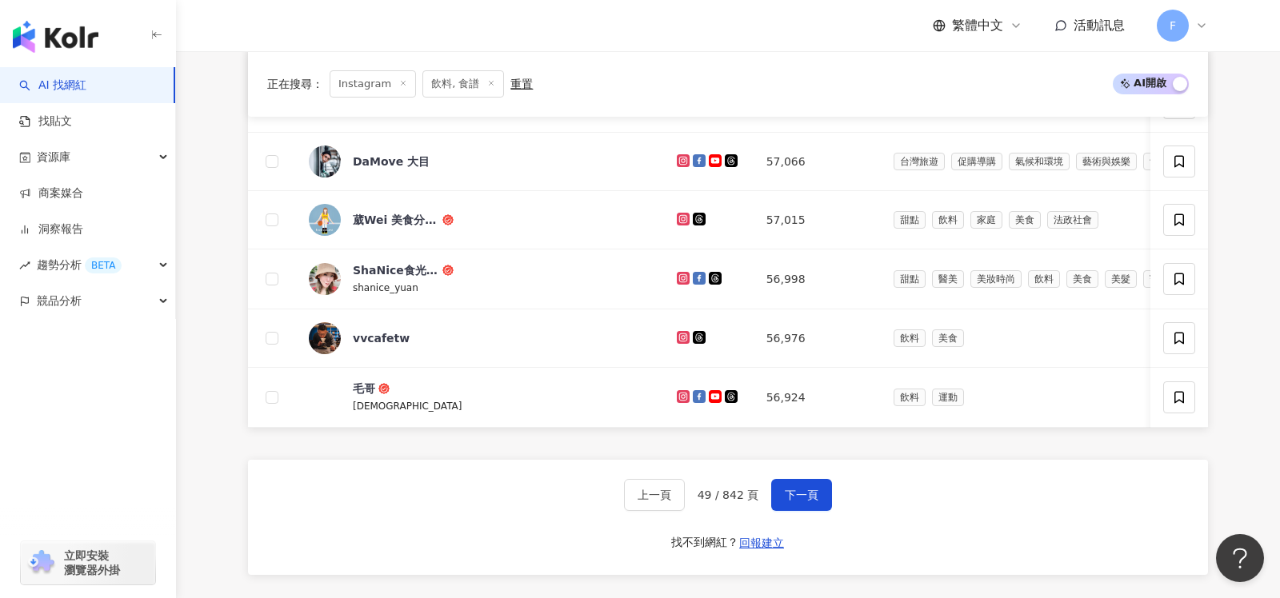
scroll to position [669, 0]
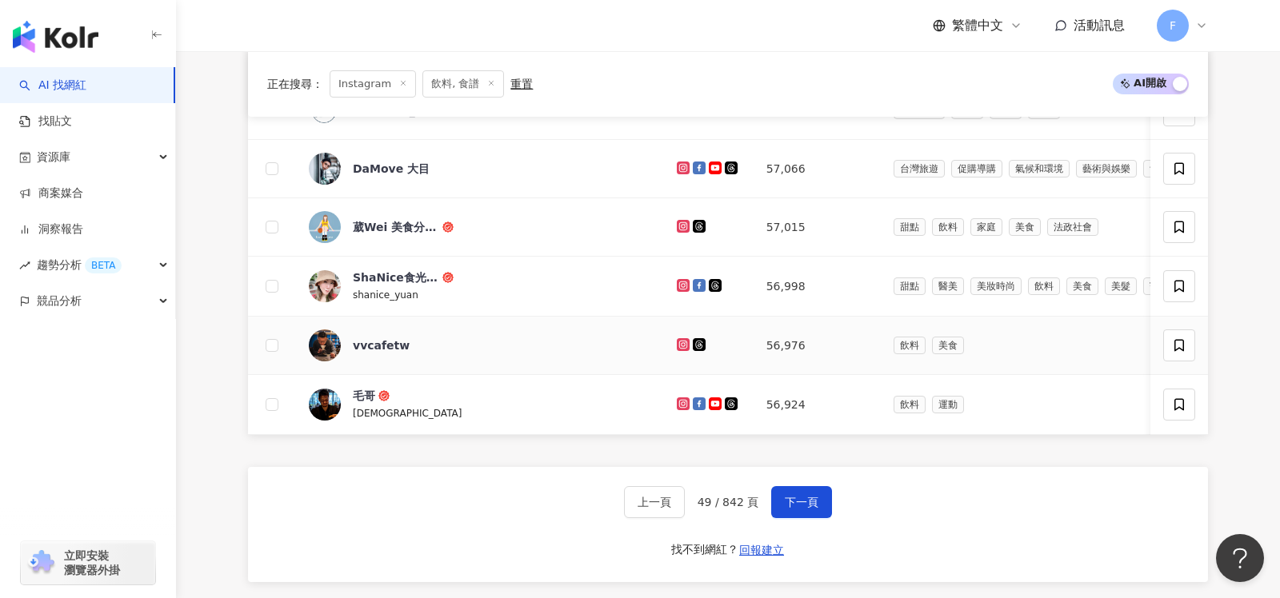
click at [682, 343] on icon at bounding box center [683, 344] width 2 height 2
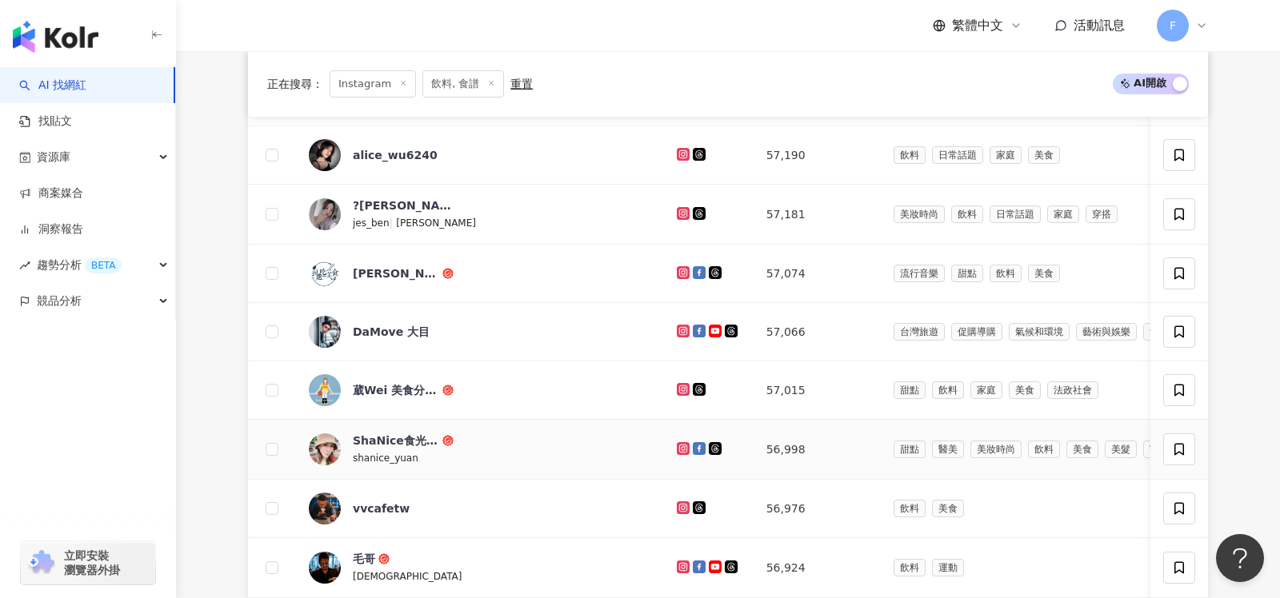
scroll to position [858, 0]
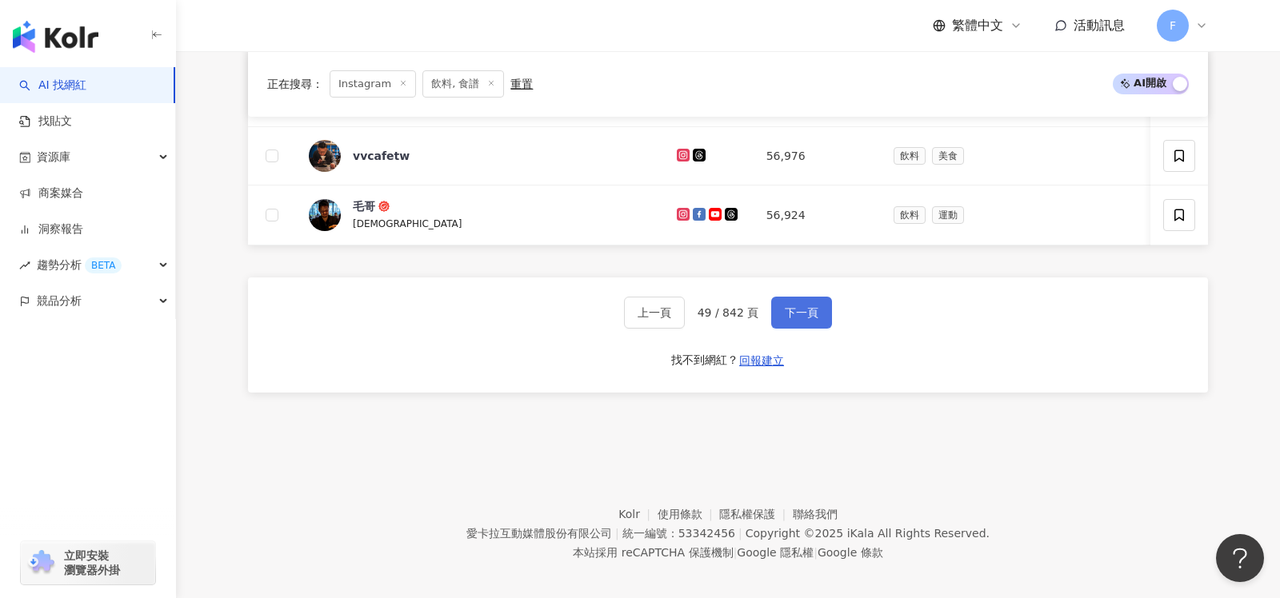
click at [787, 309] on span "下一頁" at bounding box center [802, 312] width 34 height 13
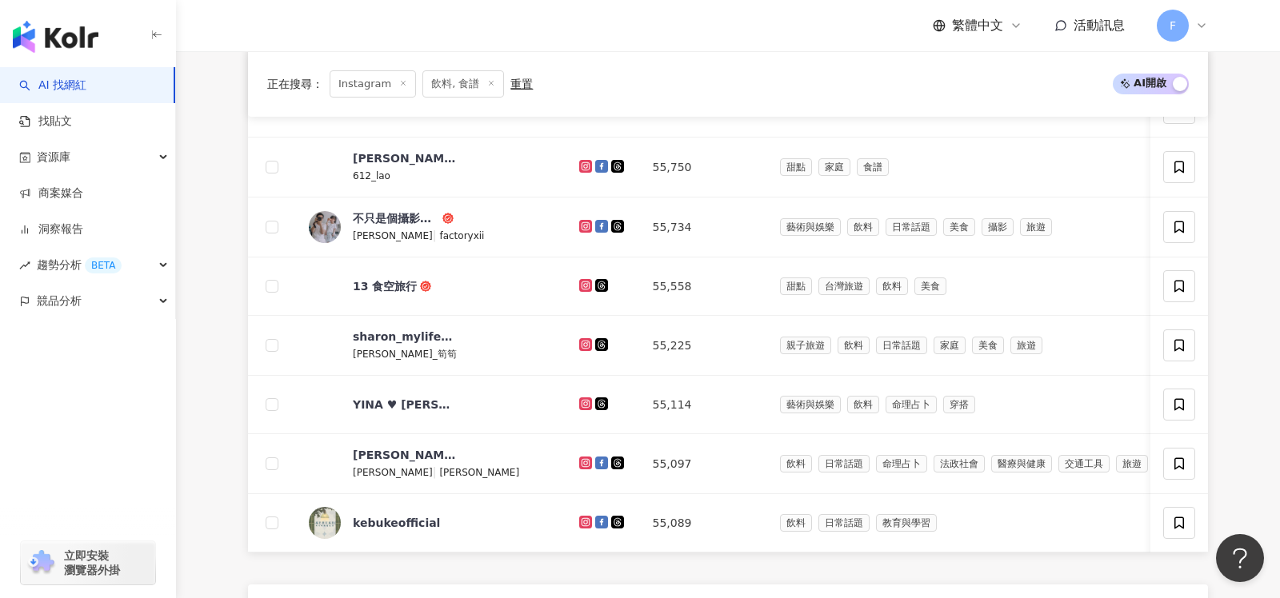
scroll to position [628, 0]
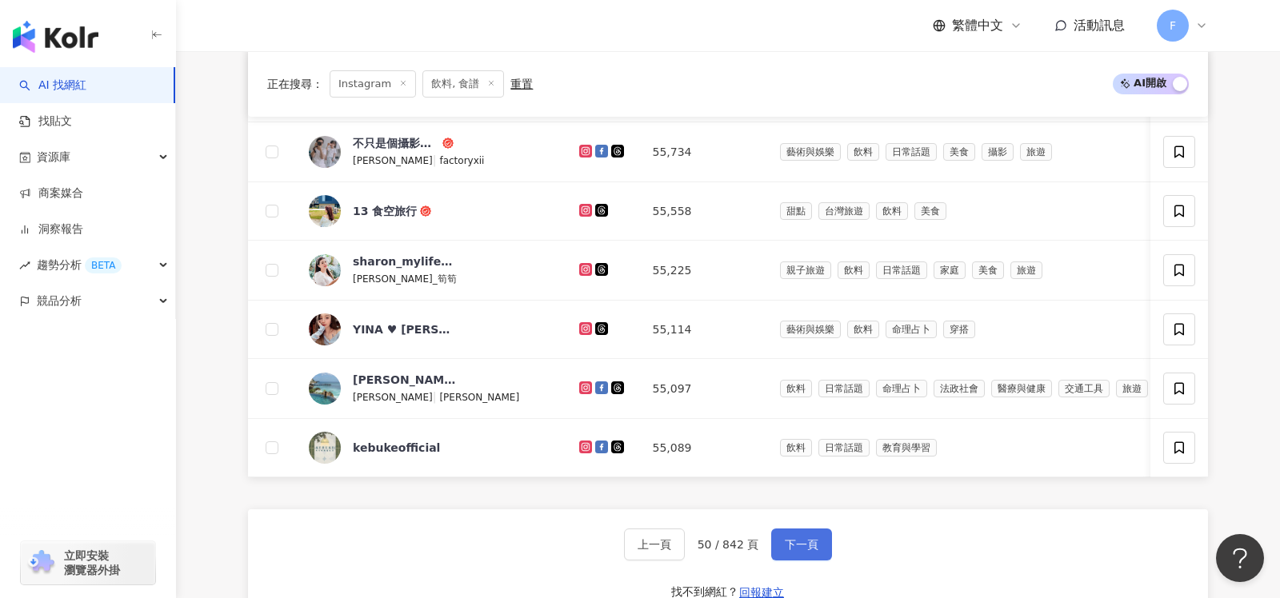
click at [810, 545] on button "下一頁" at bounding box center [801, 545] width 61 height 32
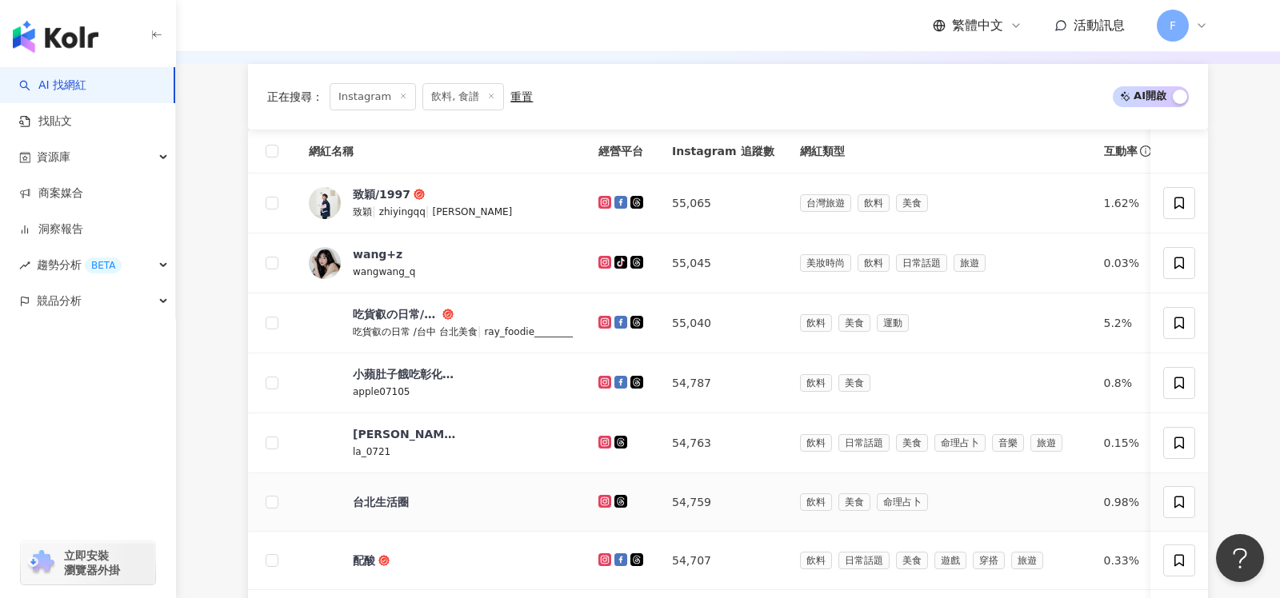
scroll to position [797, 0]
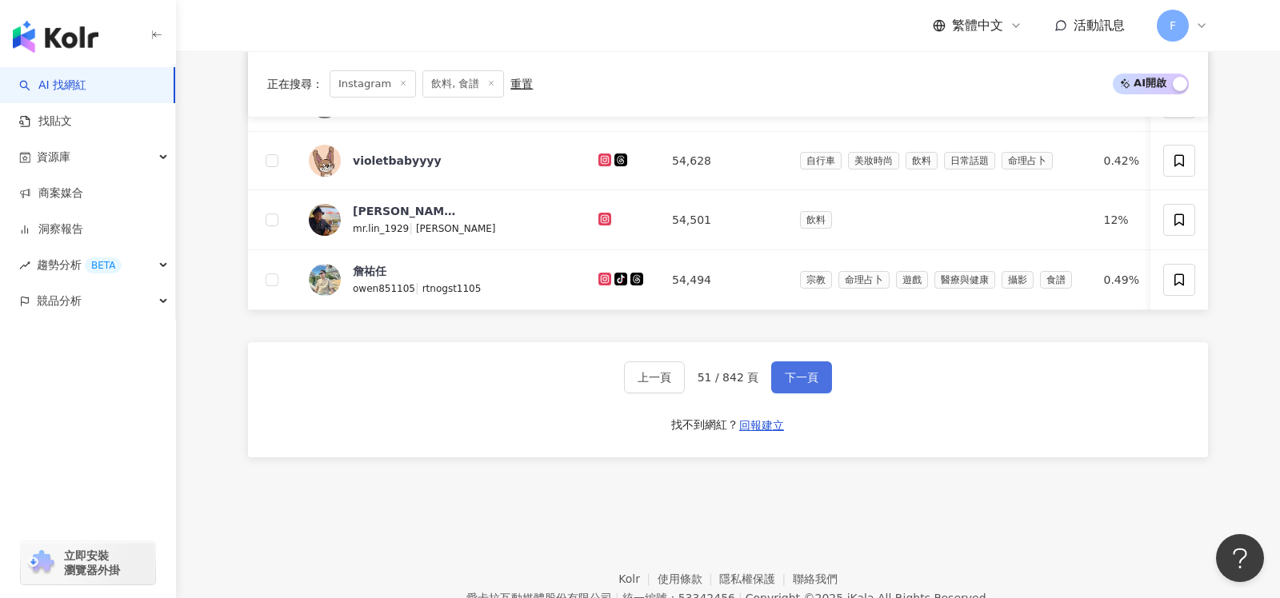
click at [786, 374] on span "下一頁" at bounding box center [802, 377] width 34 height 13
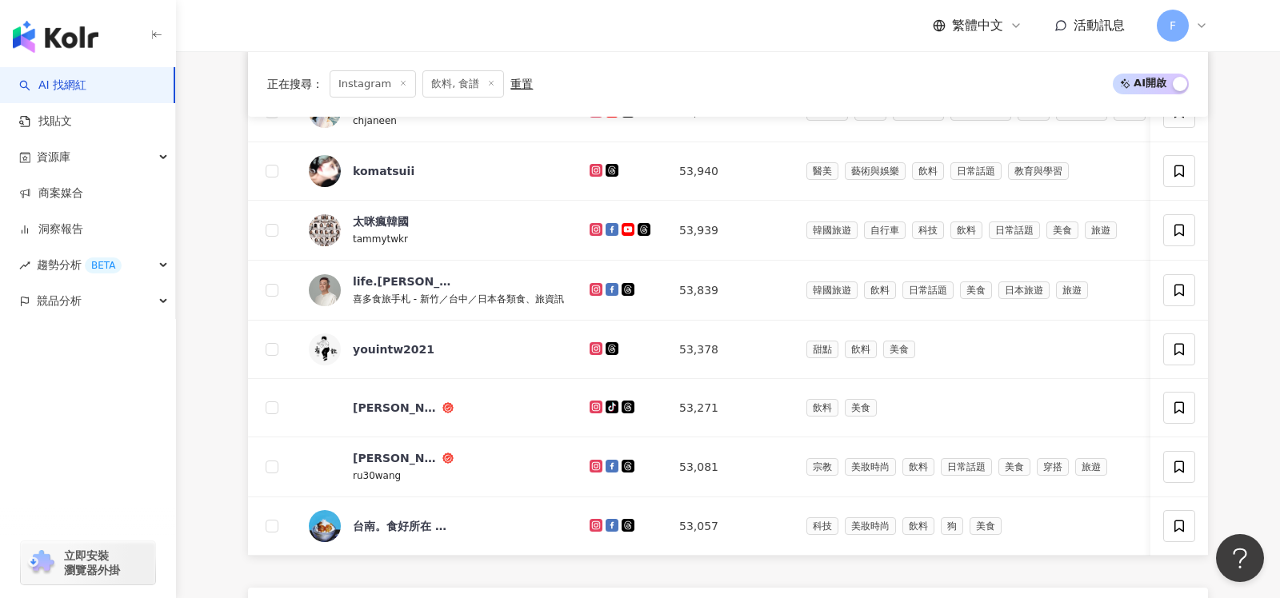
scroll to position [772, 0]
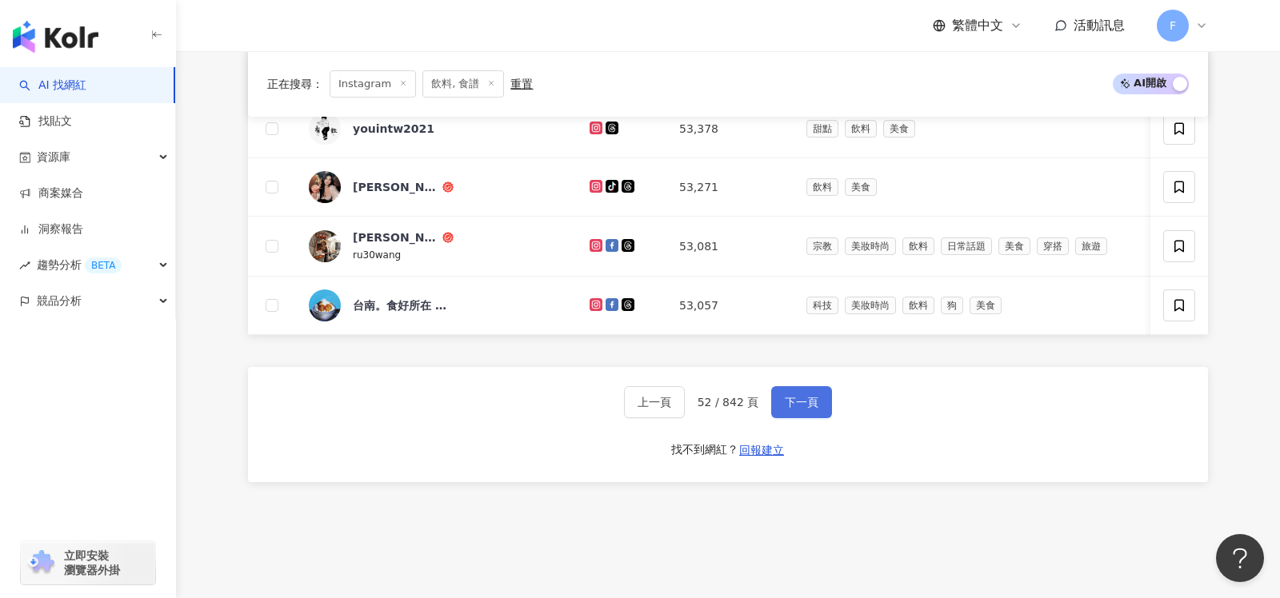
click at [793, 396] on span "下一頁" at bounding box center [802, 402] width 34 height 13
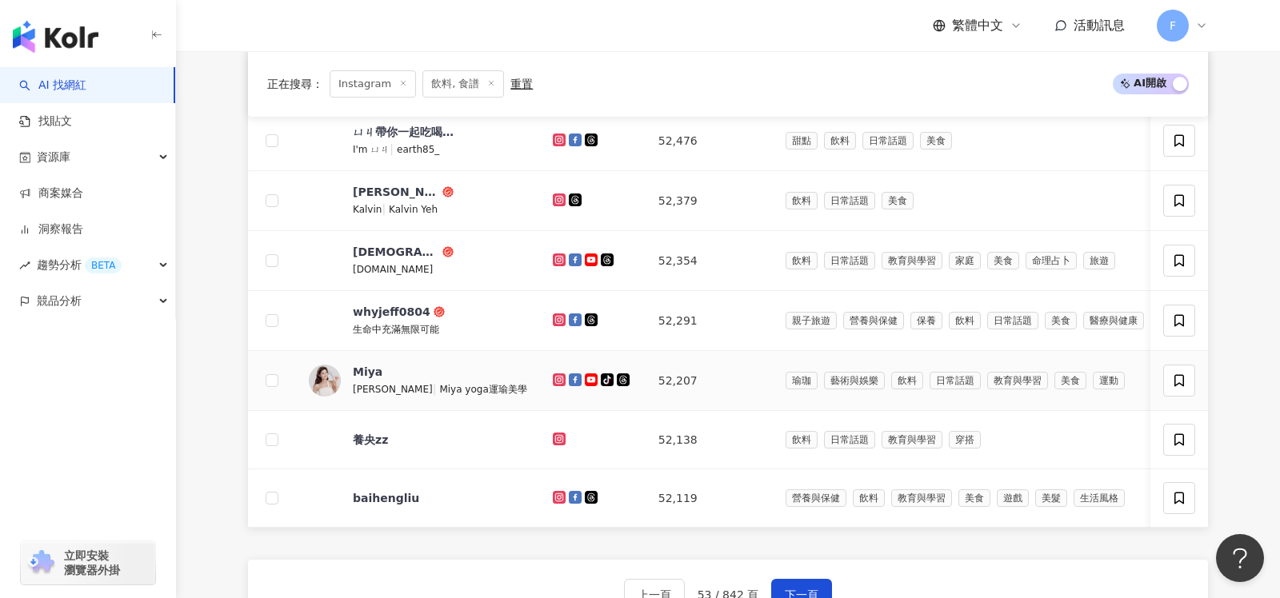
scroll to position [576, 0]
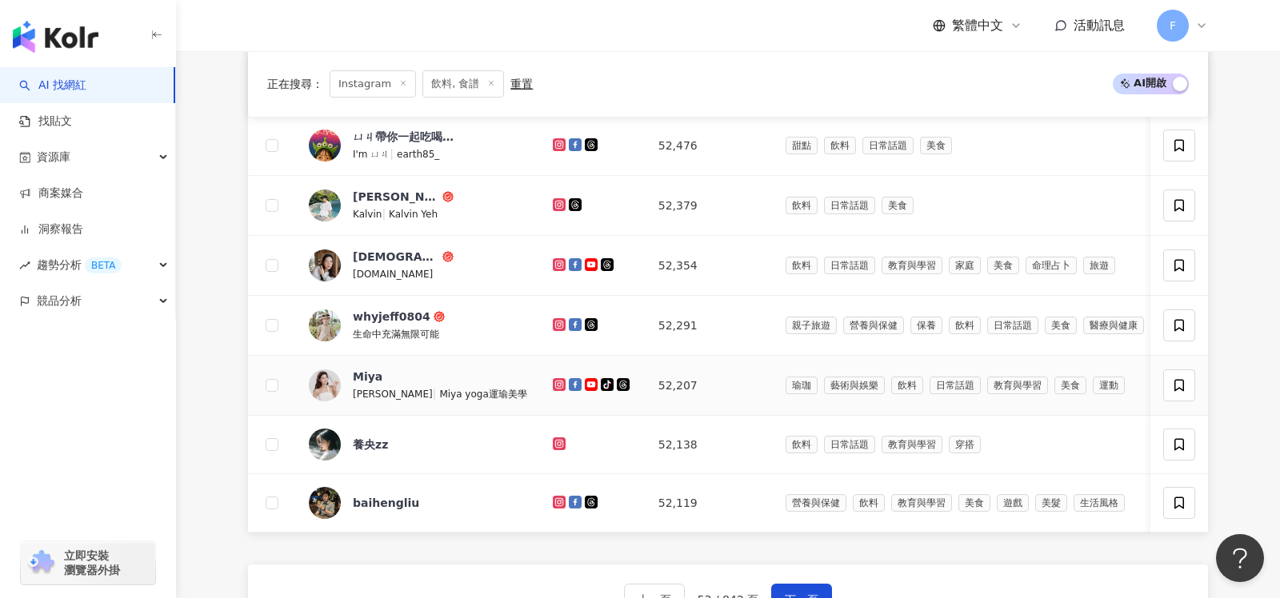
click at [481, 366] on td "[PERSON_NAME] | Miya yoga運瑜美學" at bounding box center [418, 386] width 244 height 60
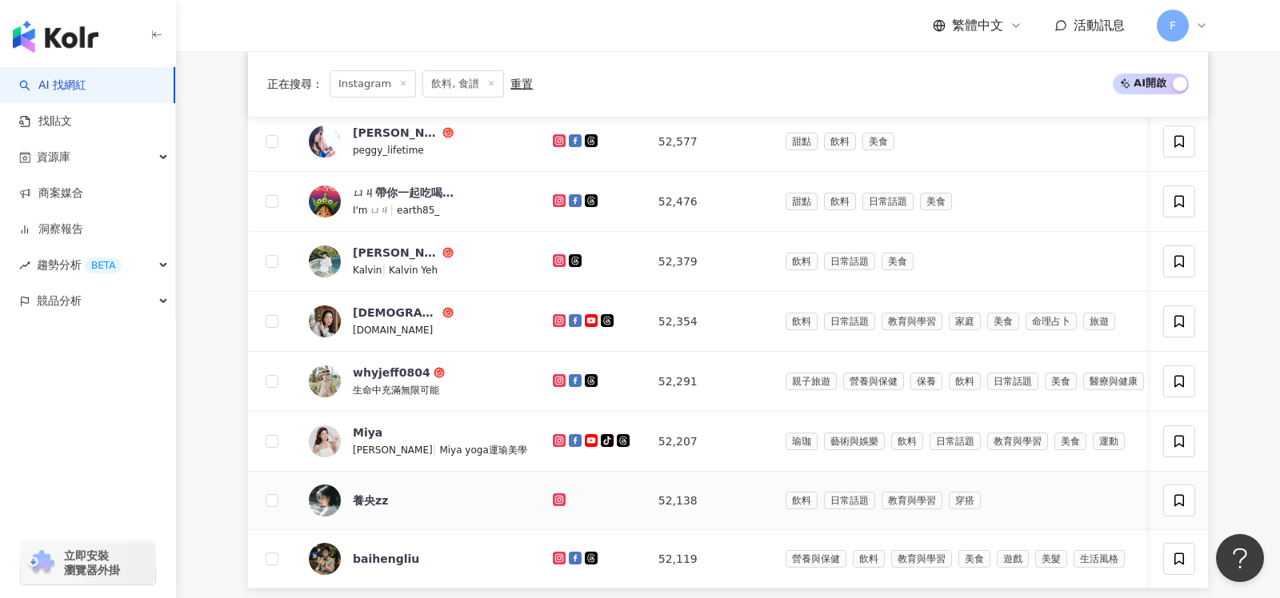
scroll to position [516, 0]
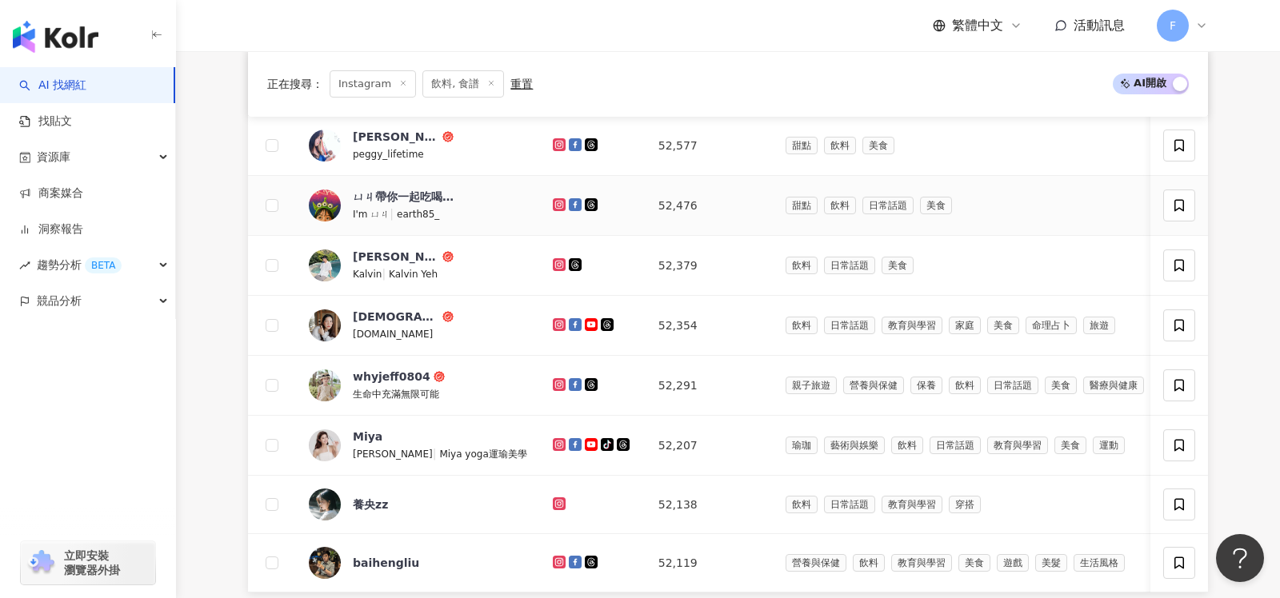
click at [553, 201] on icon at bounding box center [559, 204] width 13 height 13
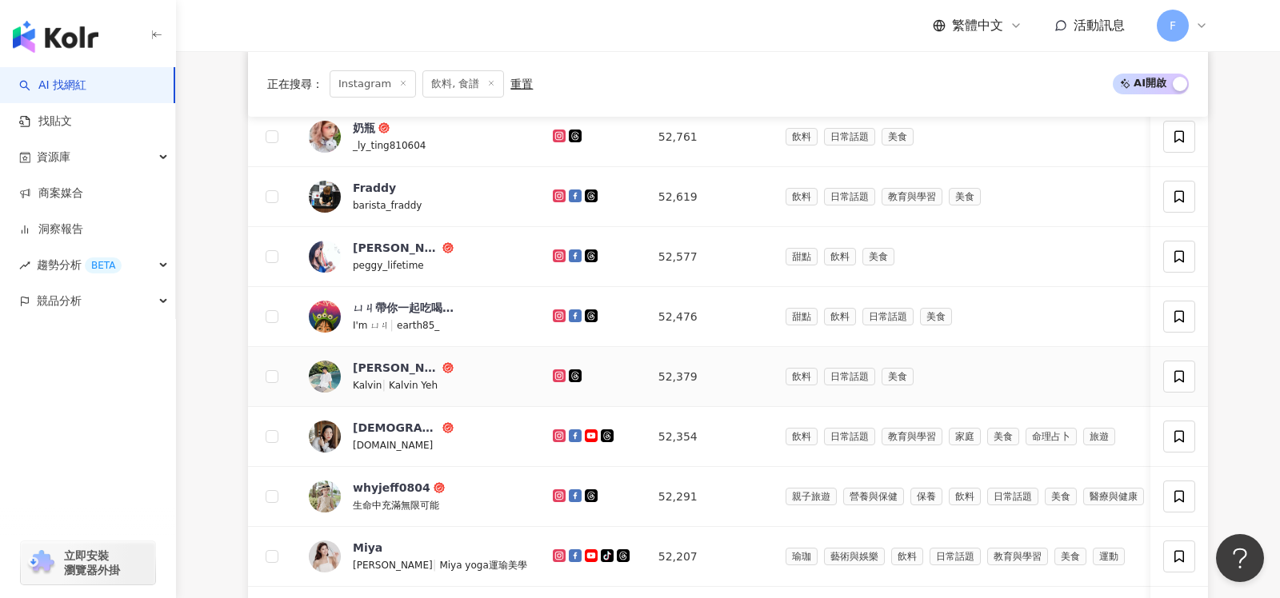
scroll to position [402, 0]
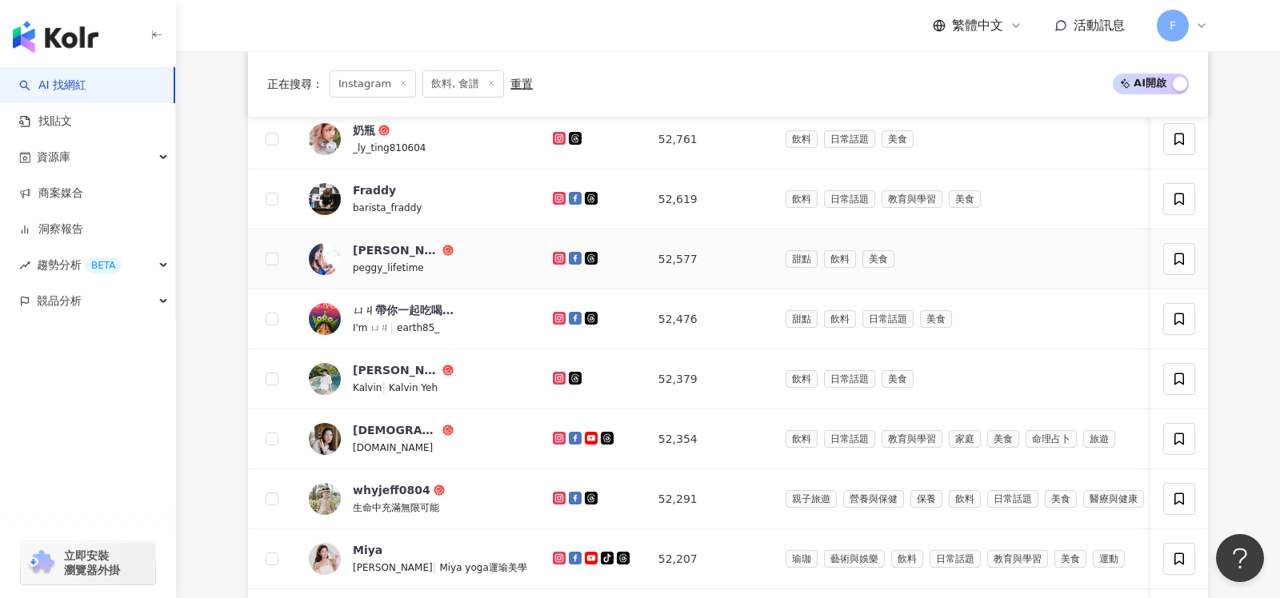
click at [556, 257] on icon at bounding box center [559, 258] width 6 height 6
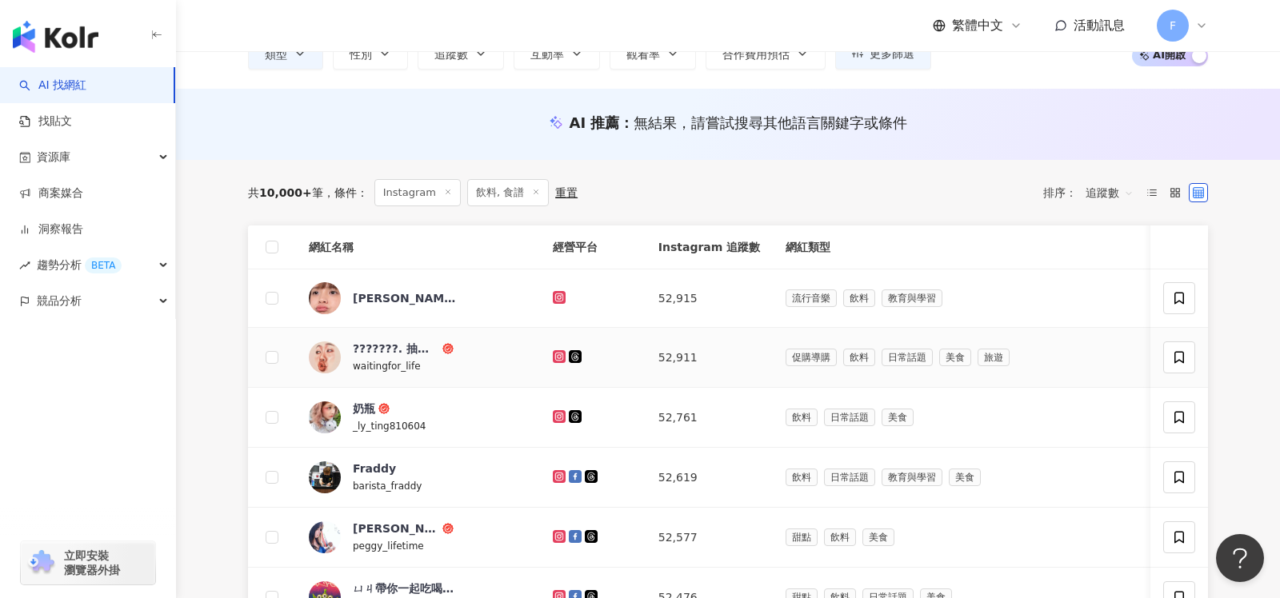
scroll to position [120, 0]
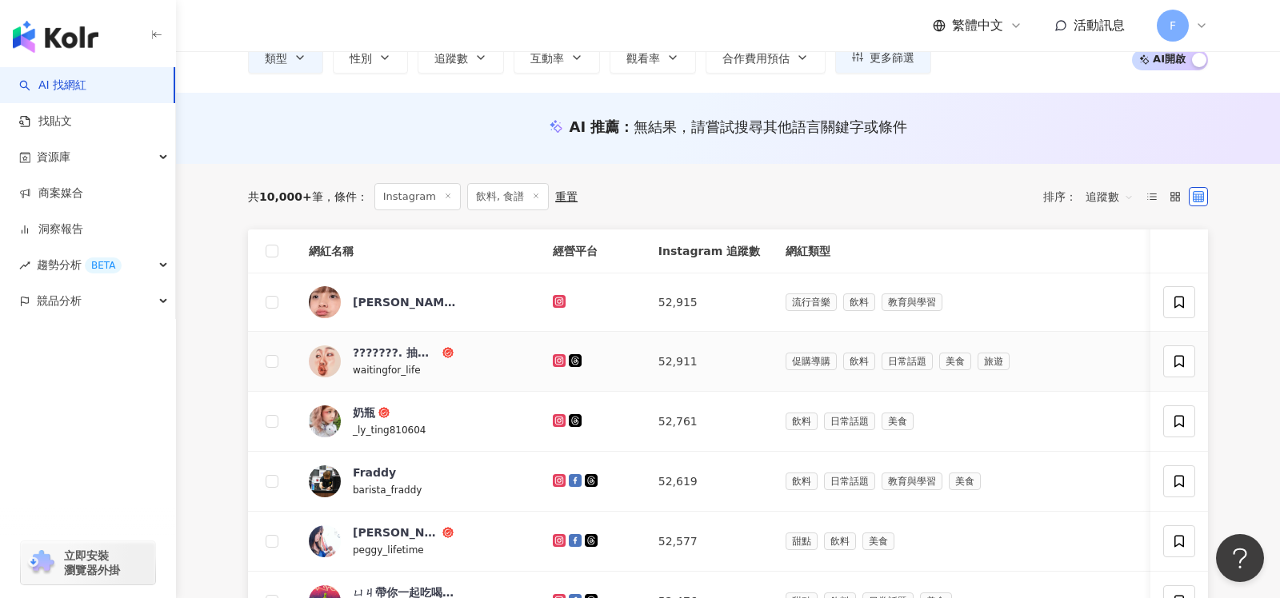
click at [553, 354] on icon at bounding box center [559, 360] width 13 height 13
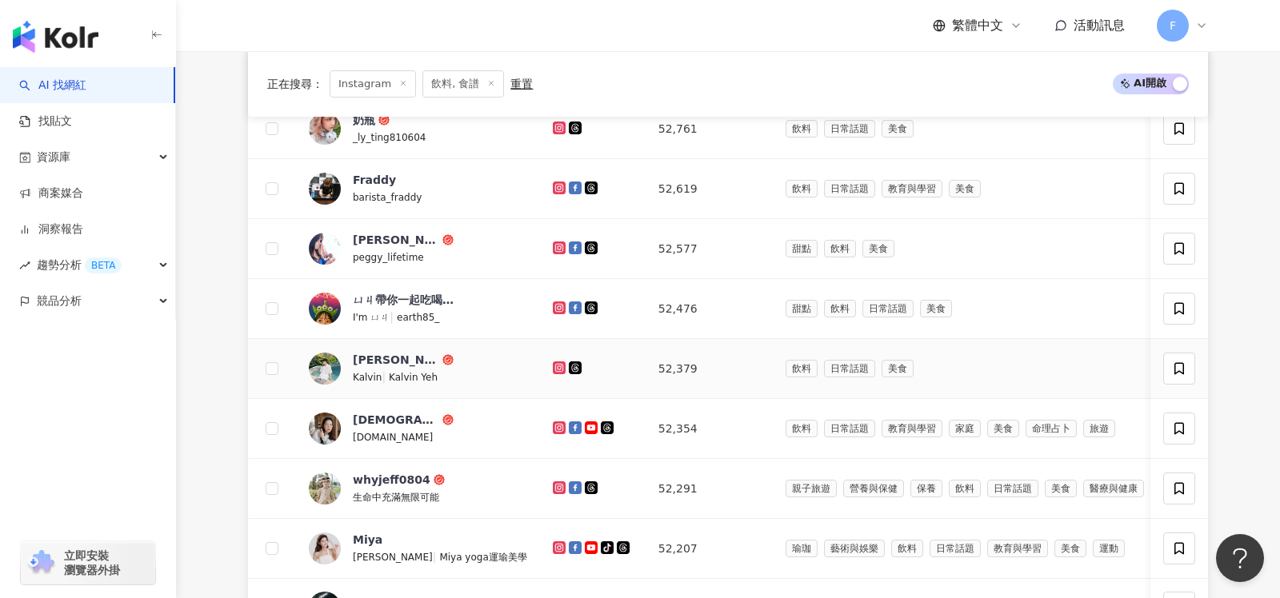
scroll to position [414, 0]
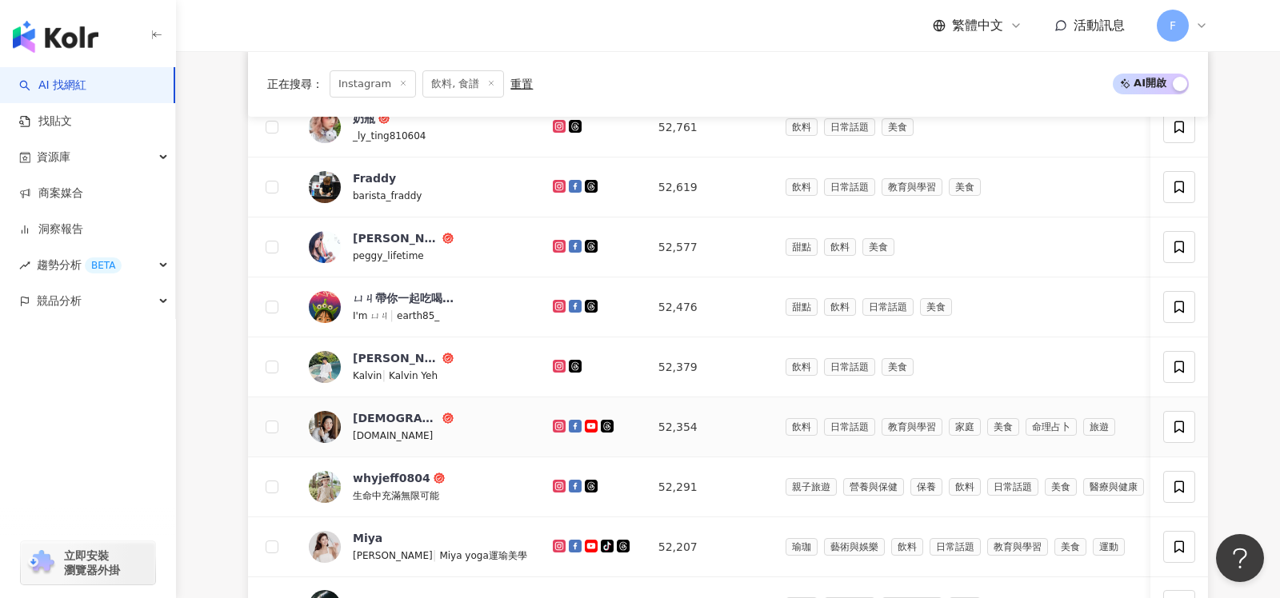
click at [556, 423] on icon at bounding box center [559, 426] width 6 height 6
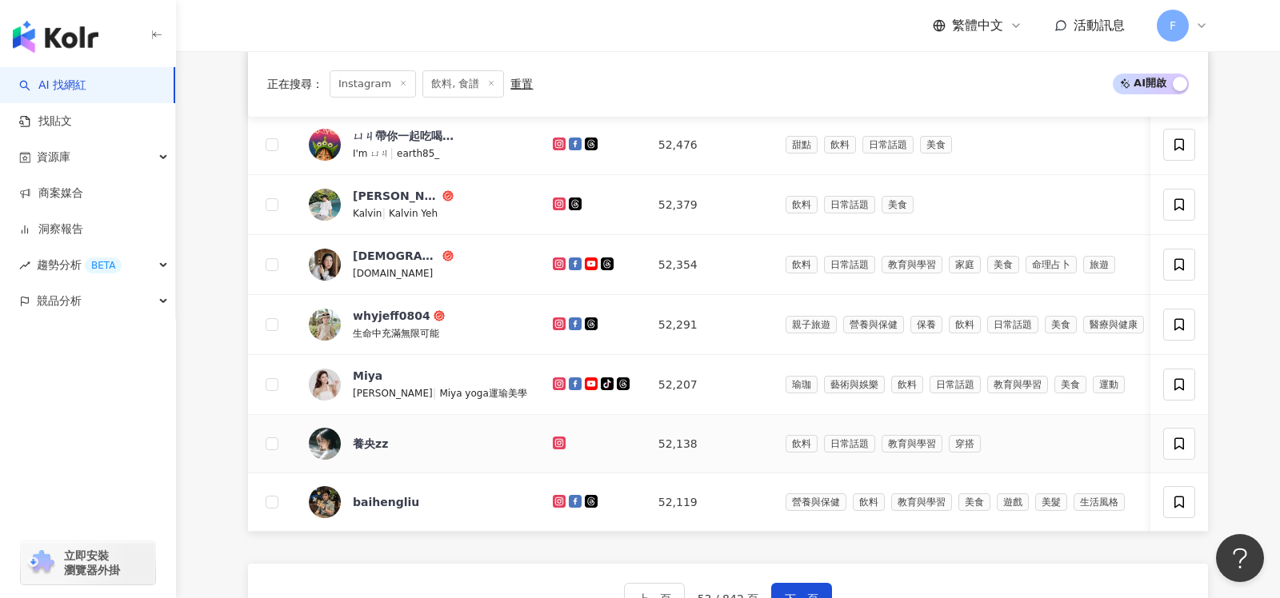
scroll to position [600, 0]
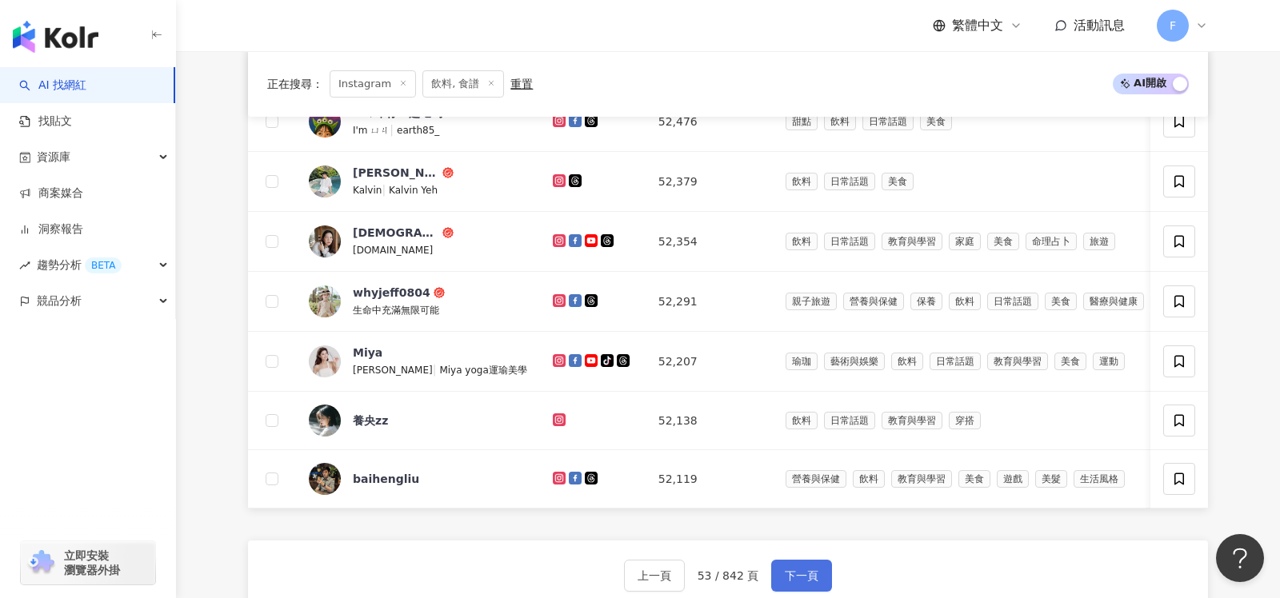
click at [798, 577] on button "下一頁" at bounding box center [801, 576] width 61 height 32
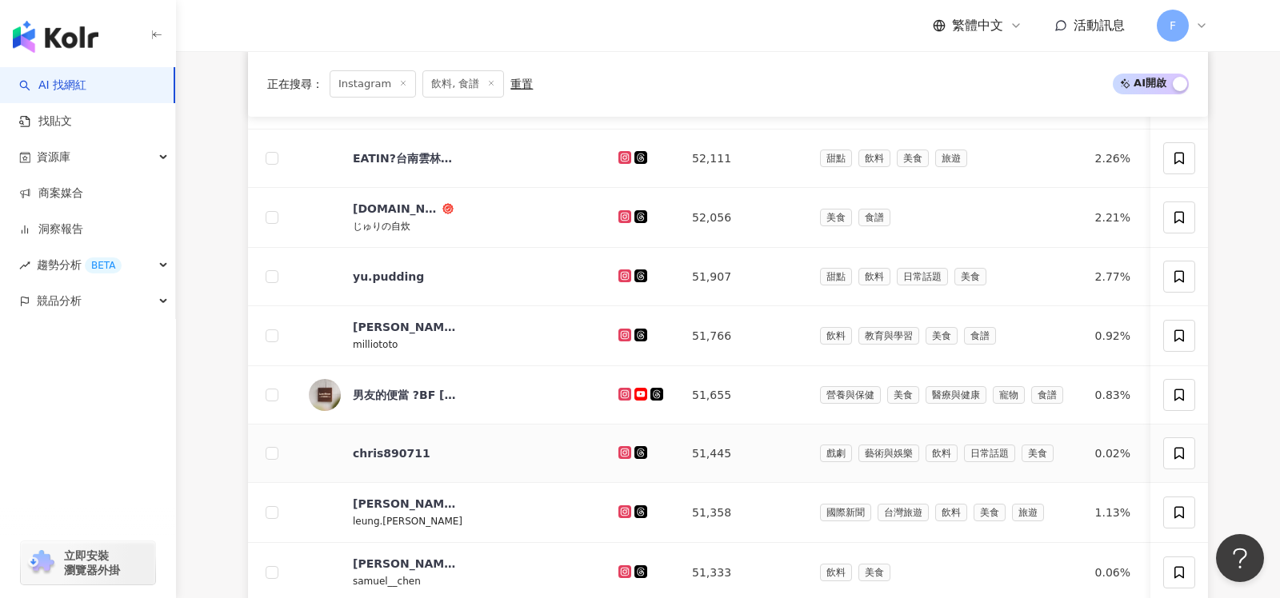
scroll to position [312, 0]
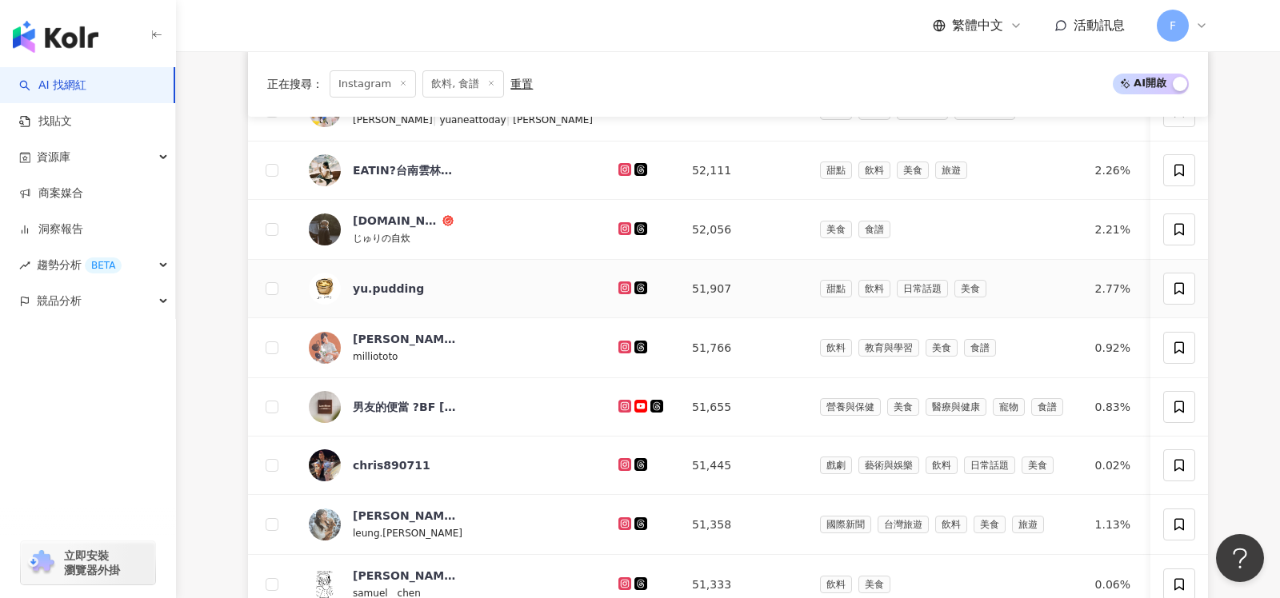
click at [622, 286] on icon at bounding box center [625, 288] width 6 height 6
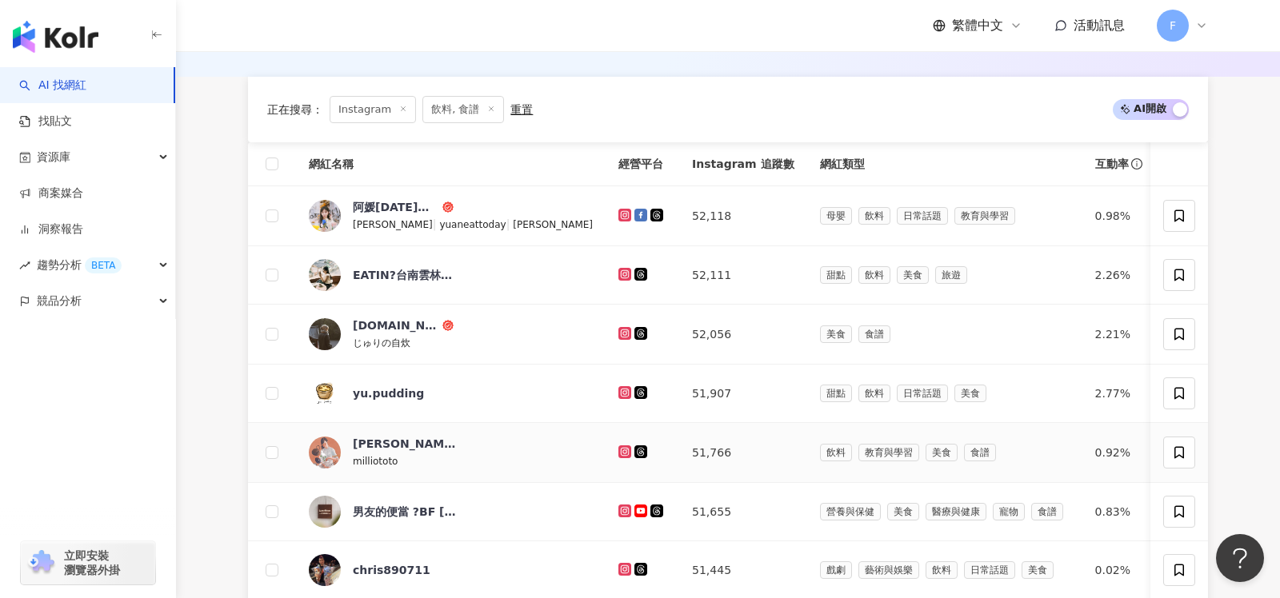
scroll to position [793, 0]
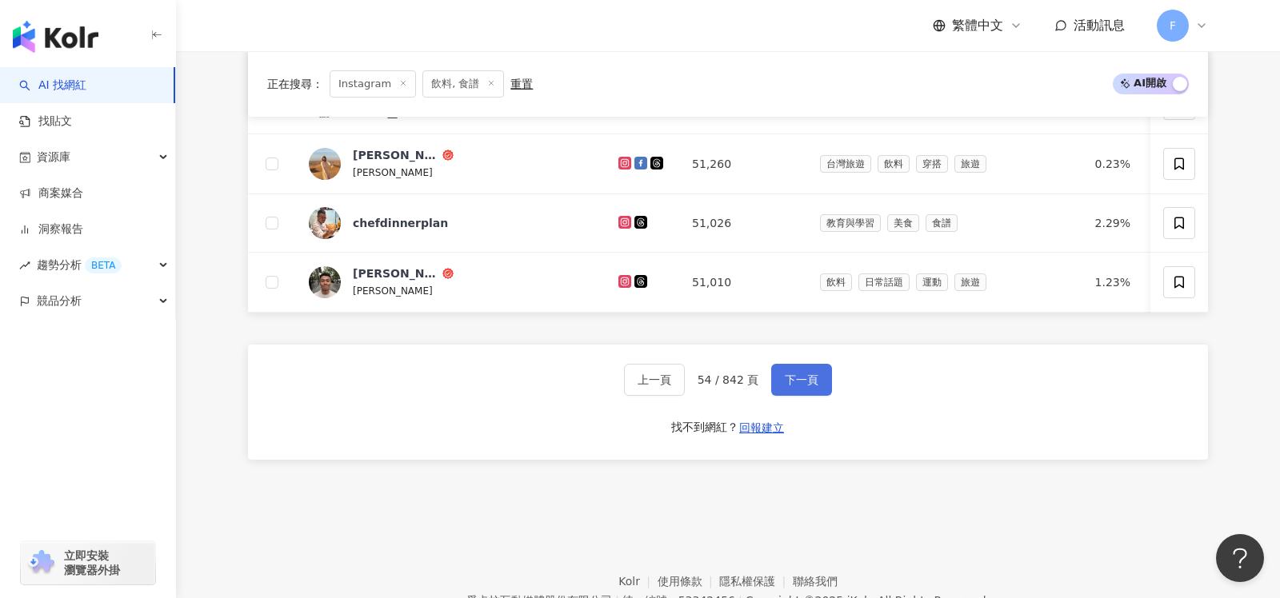
click at [814, 374] on span "下一頁" at bounding box center [802, 380] width 34 height 13
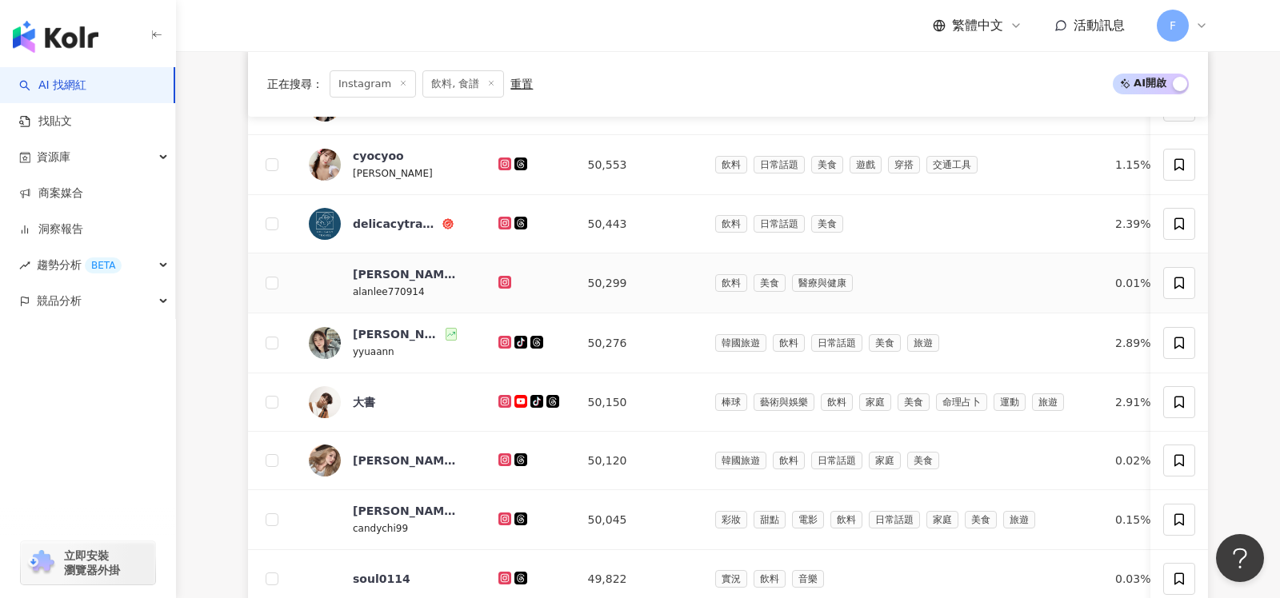
scroll to position [490, 0]
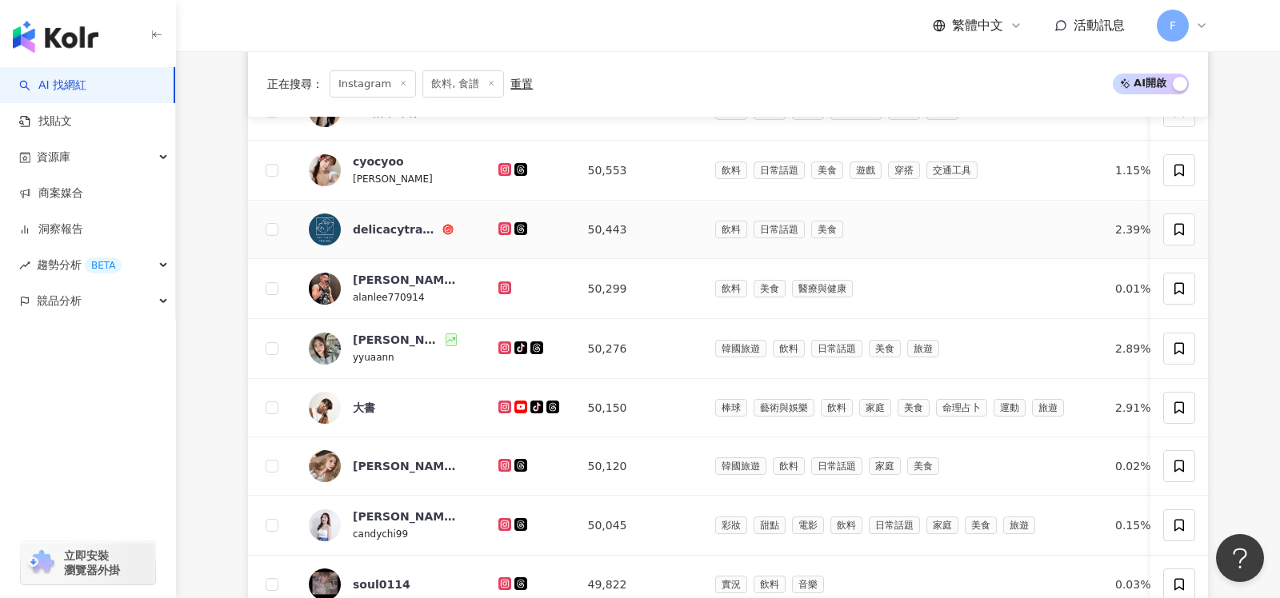
click at [503, 227] on icon at bounding box center [504, 228] width 2 height 2
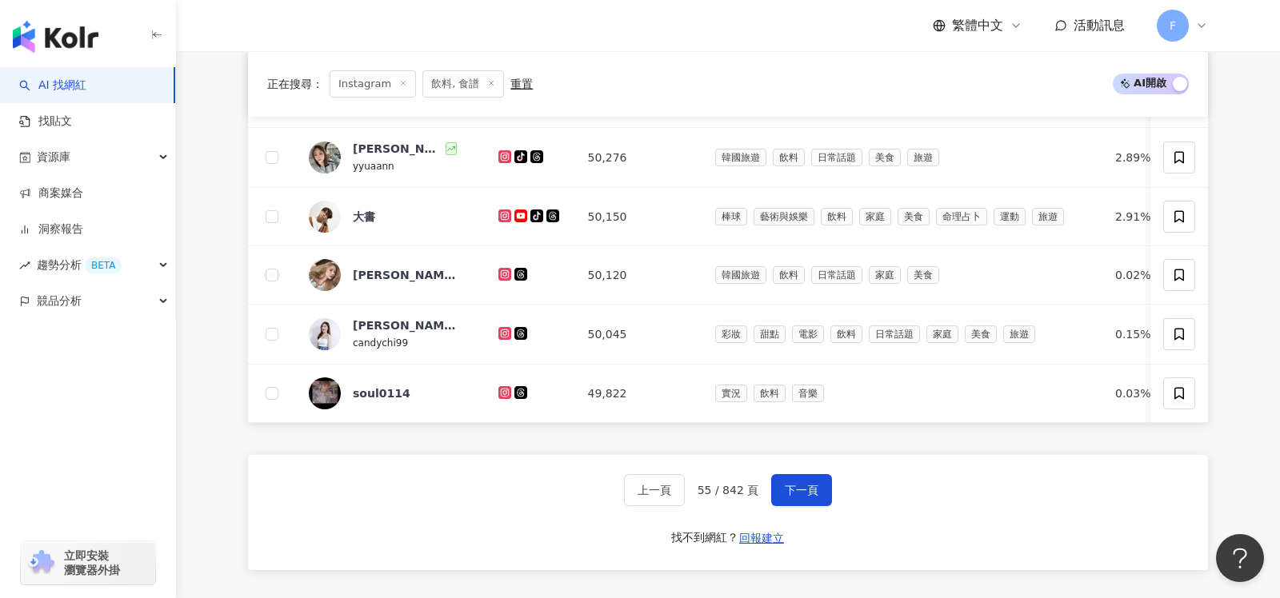
scroll to position [864, 0]
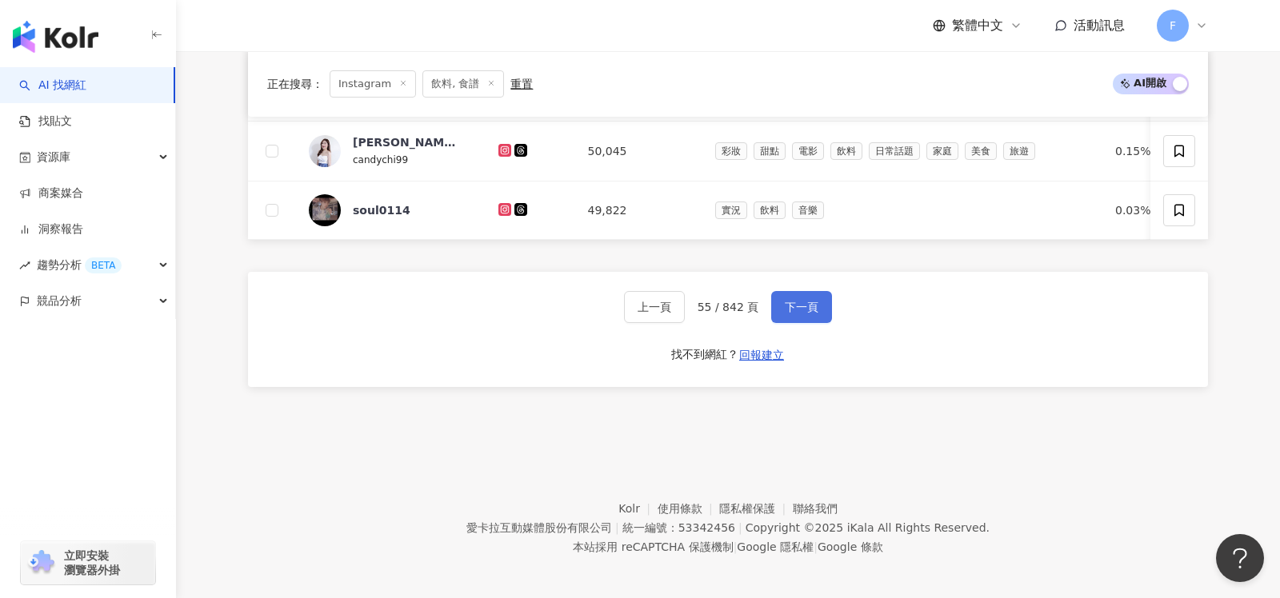
click at [798, 307] on button "下一頁" at bounding box center [801, 307] width 61 height 32
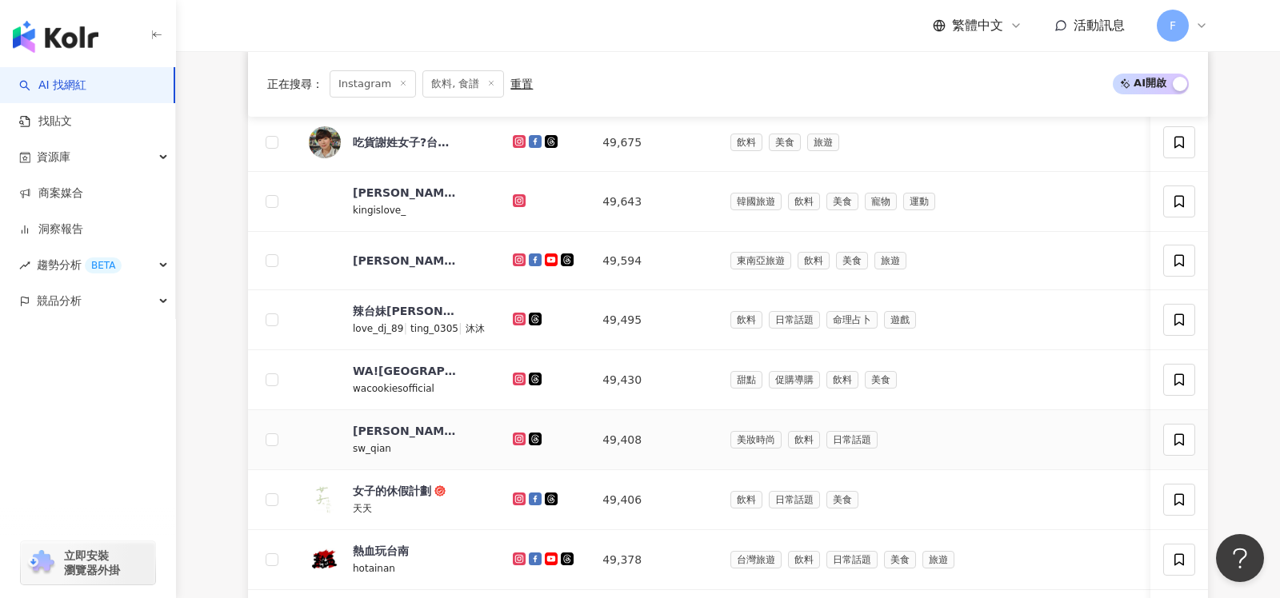
scroll to position [338, 0]
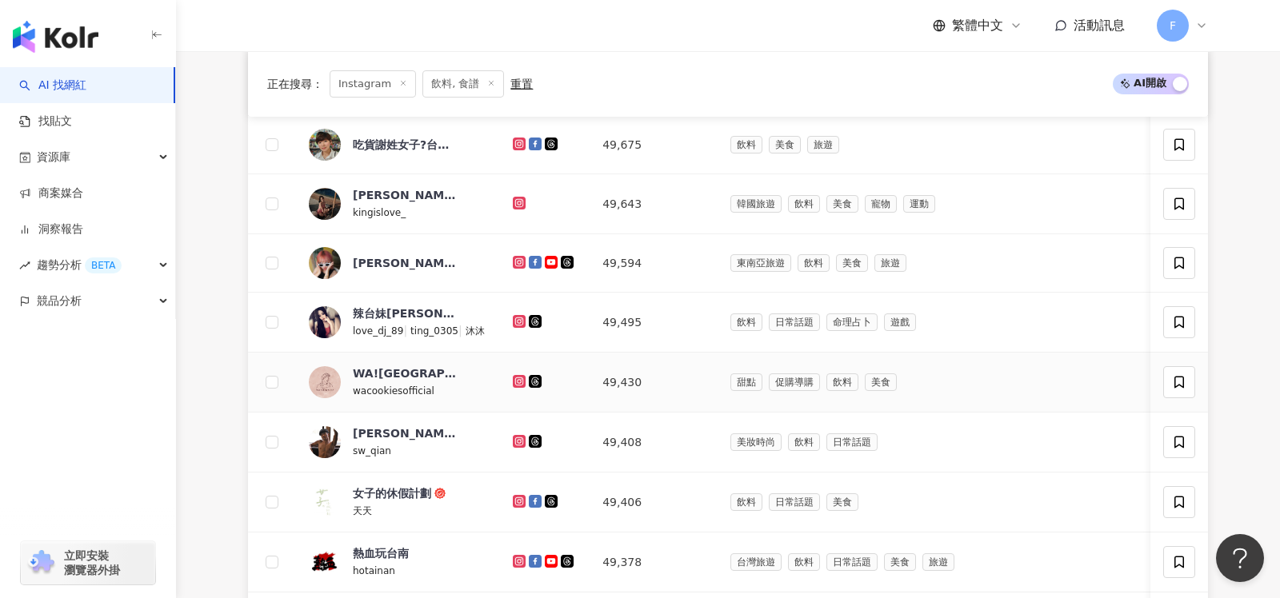
click at [516, 378] on icon at bounding box center [519, 381] width 6 height 6
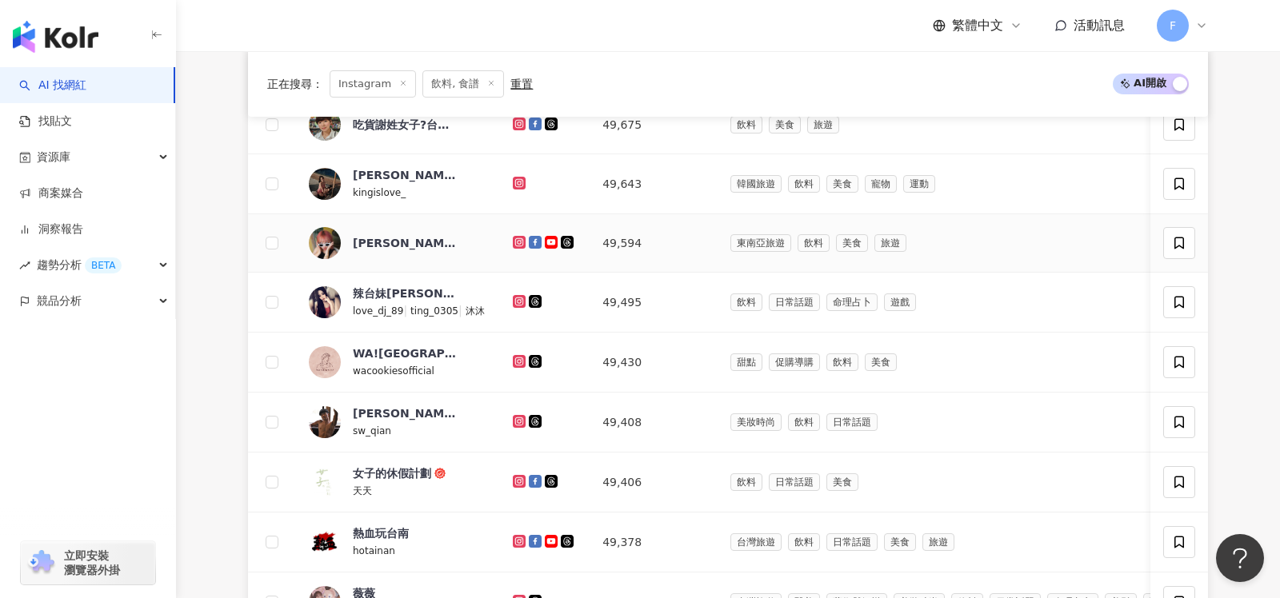
scroll to position [361, 0]
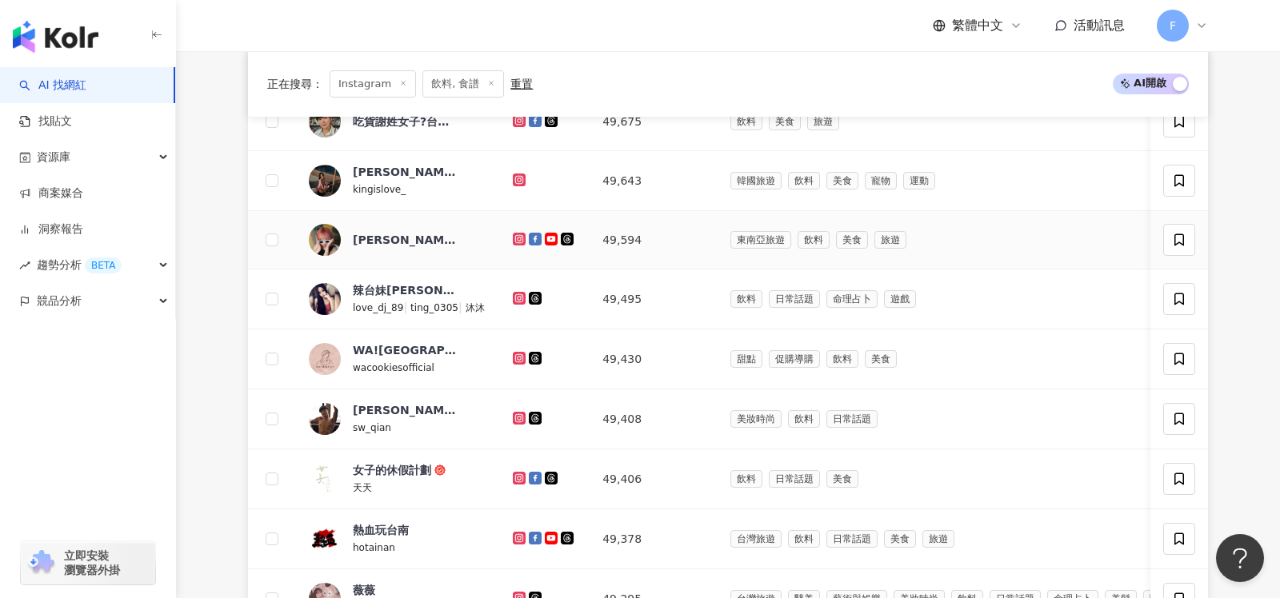
click at [518, 238] on icon at bounding box center [519, 239] width 2 height 2
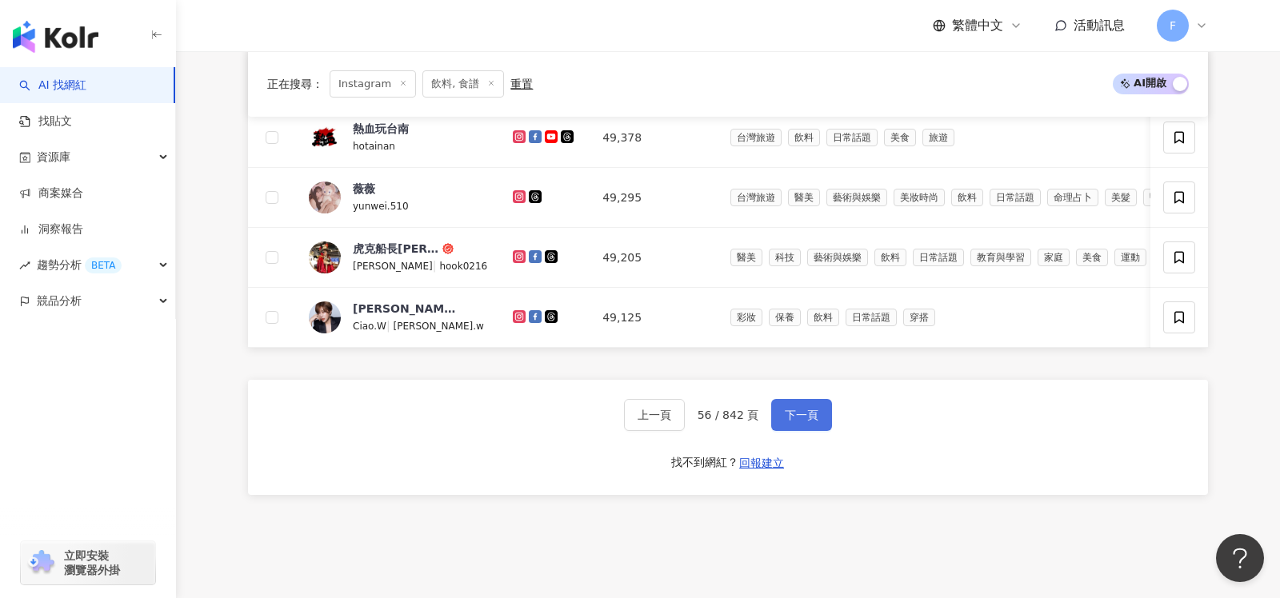
click at [787, 409] on span "下一頁" at bounding box center [802, 415] width 34 height 13
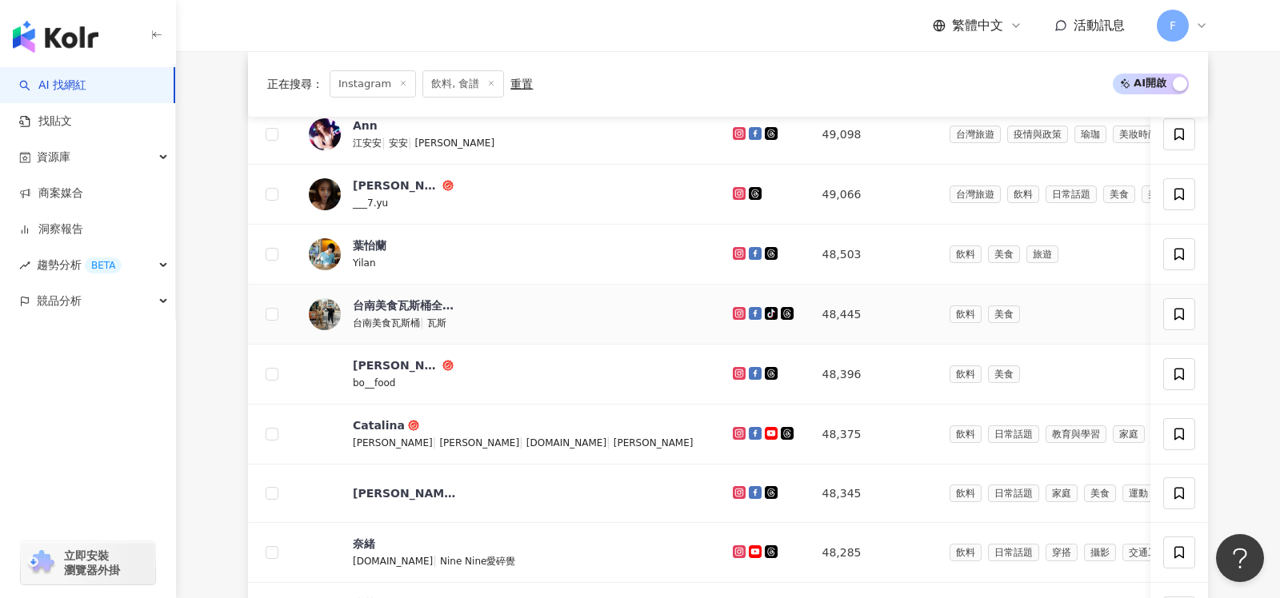
scroll to position [288, 0]
click at [735, 373] on icon at bounding box center [738, 374] width 6 height 6
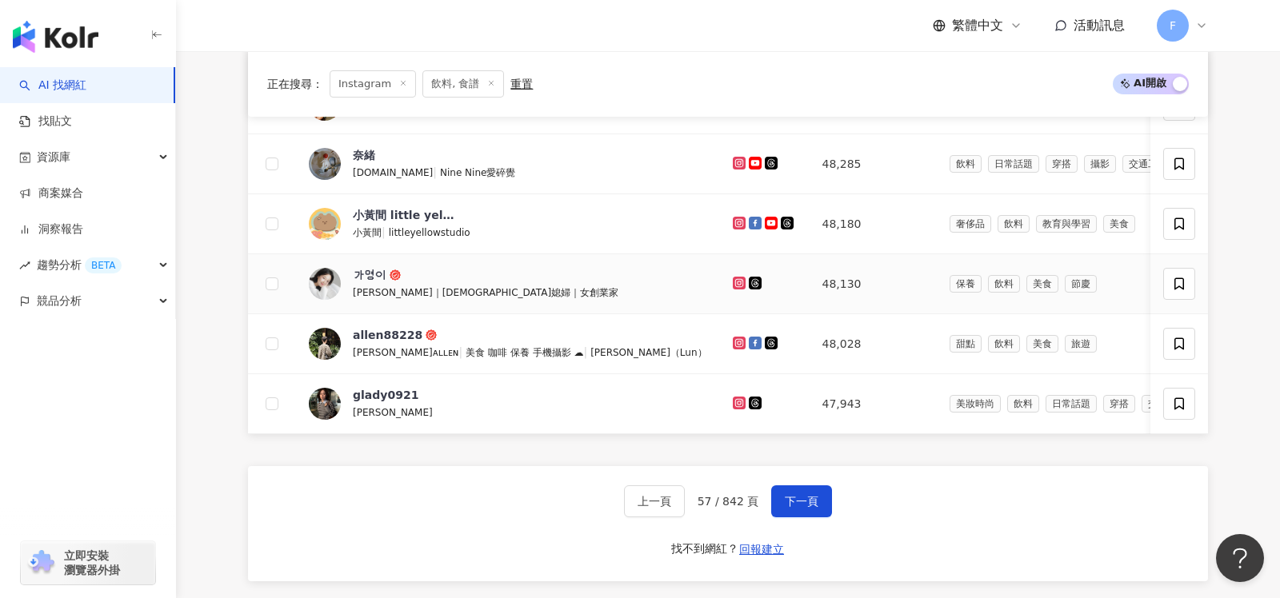
scroll to position [678, 0]
click at [808, 502] on button "下一頁" at bounding box center [801, 501] width 61 height 32
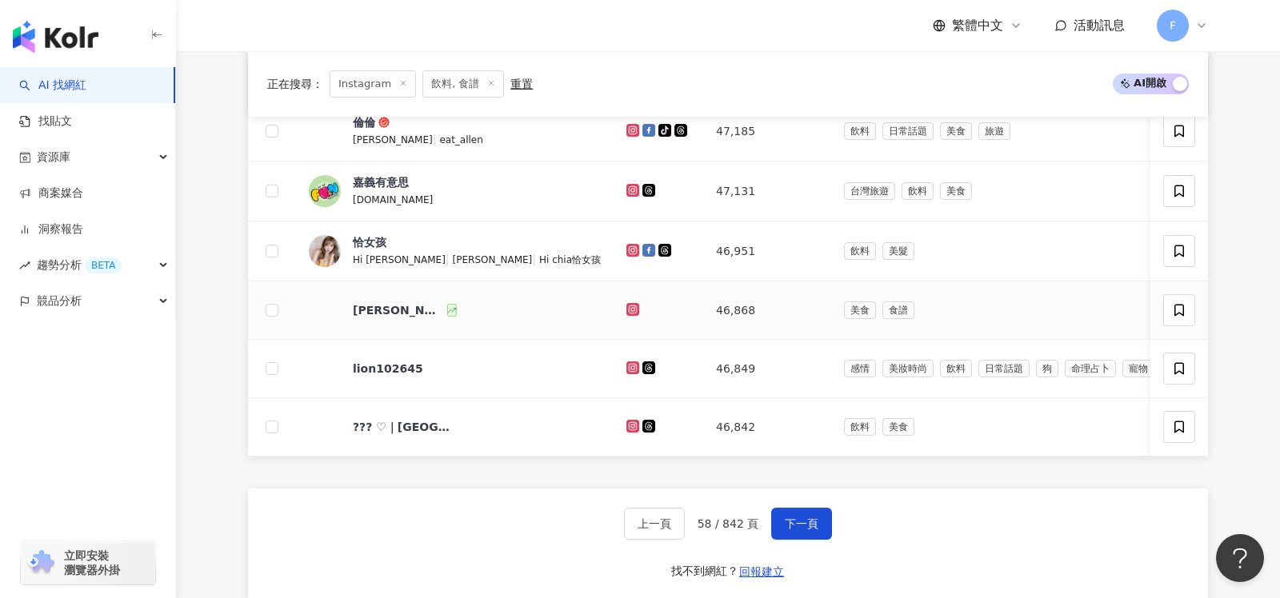
scroll to position [646, 0]
click at [790, 517] on span "下一頁" at bounding box center [802, 523] width 34 height 13
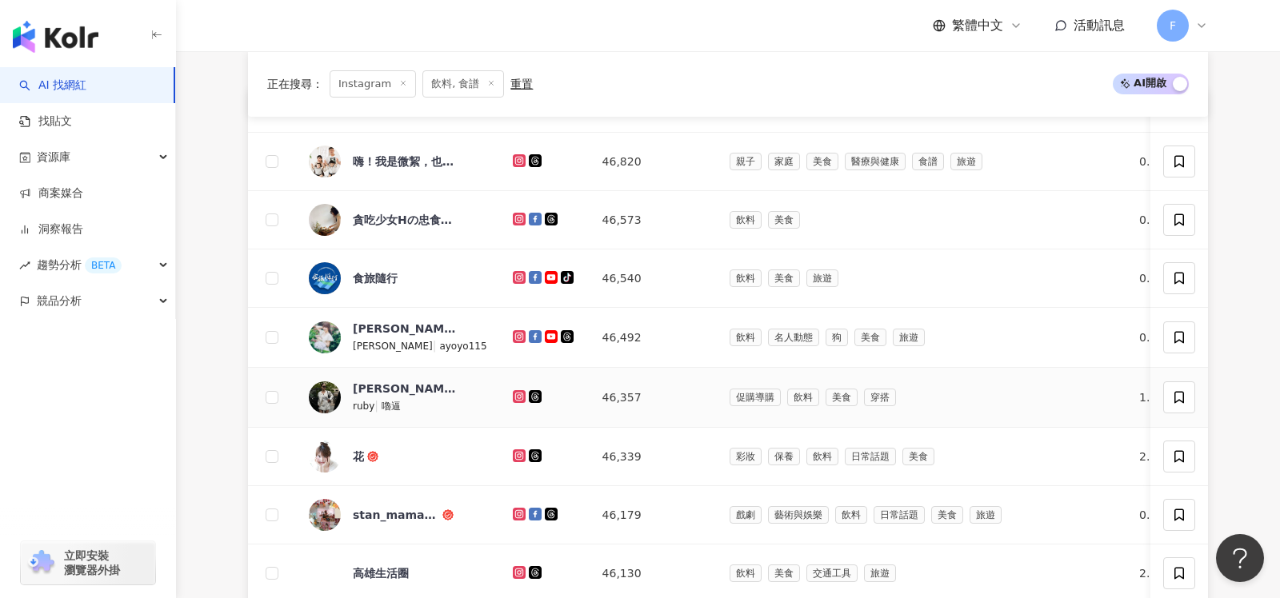
scroll to position [257, 0]
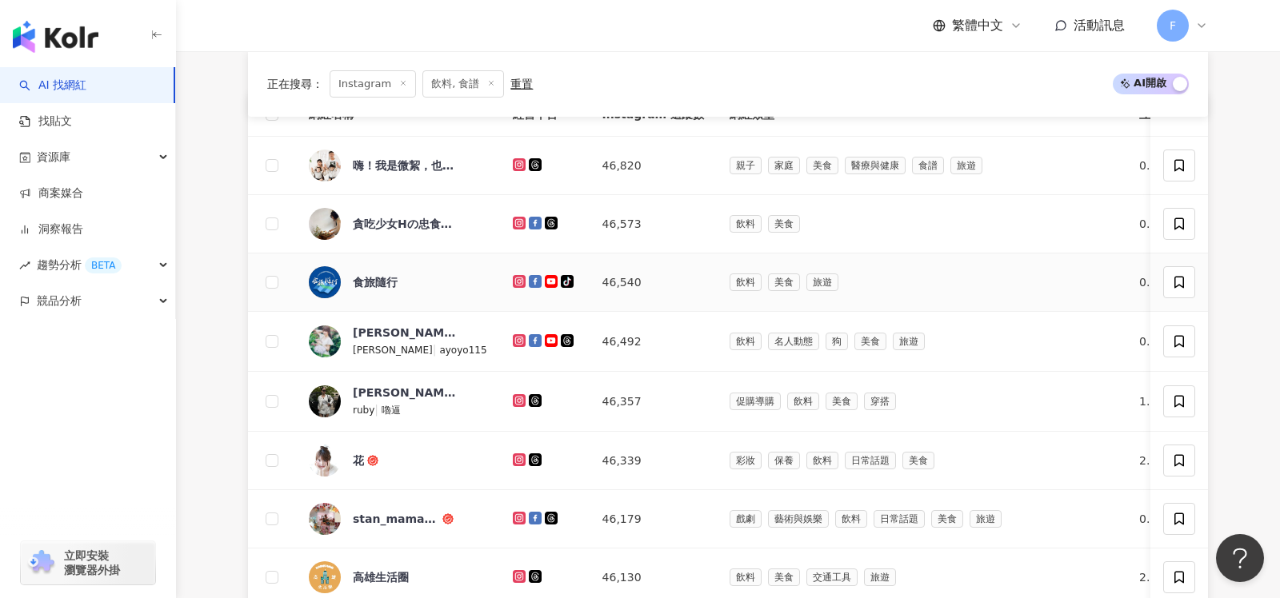
click at [514, 279] on icon at bounding box center [519, 282] width 10 height 10
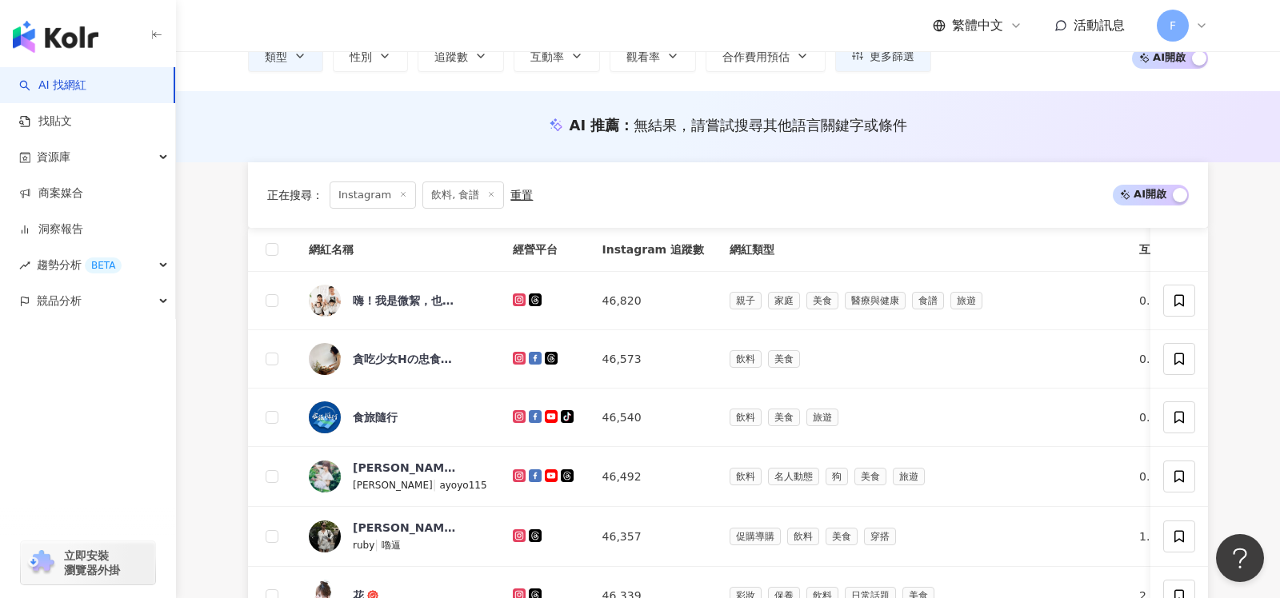
scroll to position [861, 0]
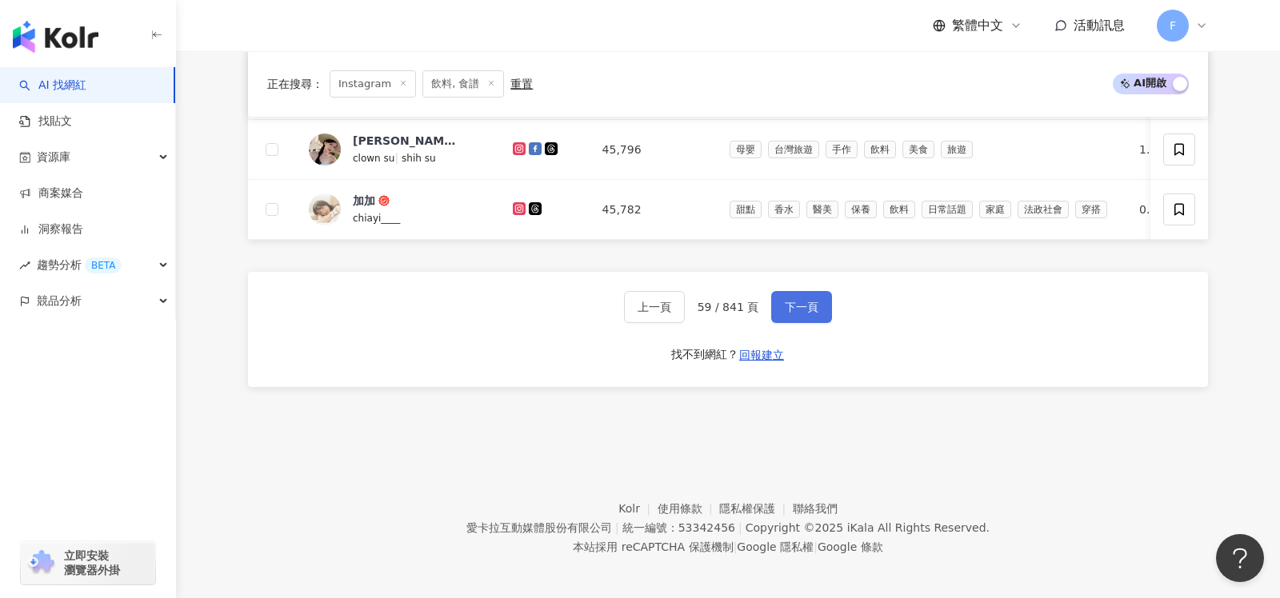
click at [803, 309] on button "下一頁" at bounding box center [801, 307] width 61 height 32
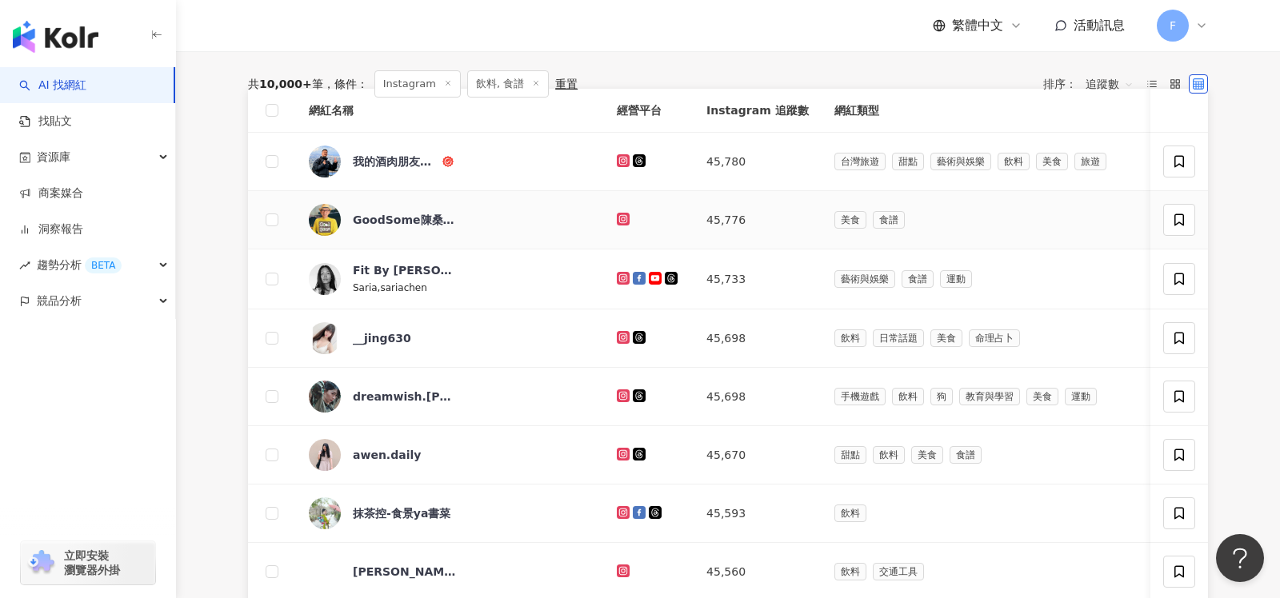
scroll to position [189, 0]
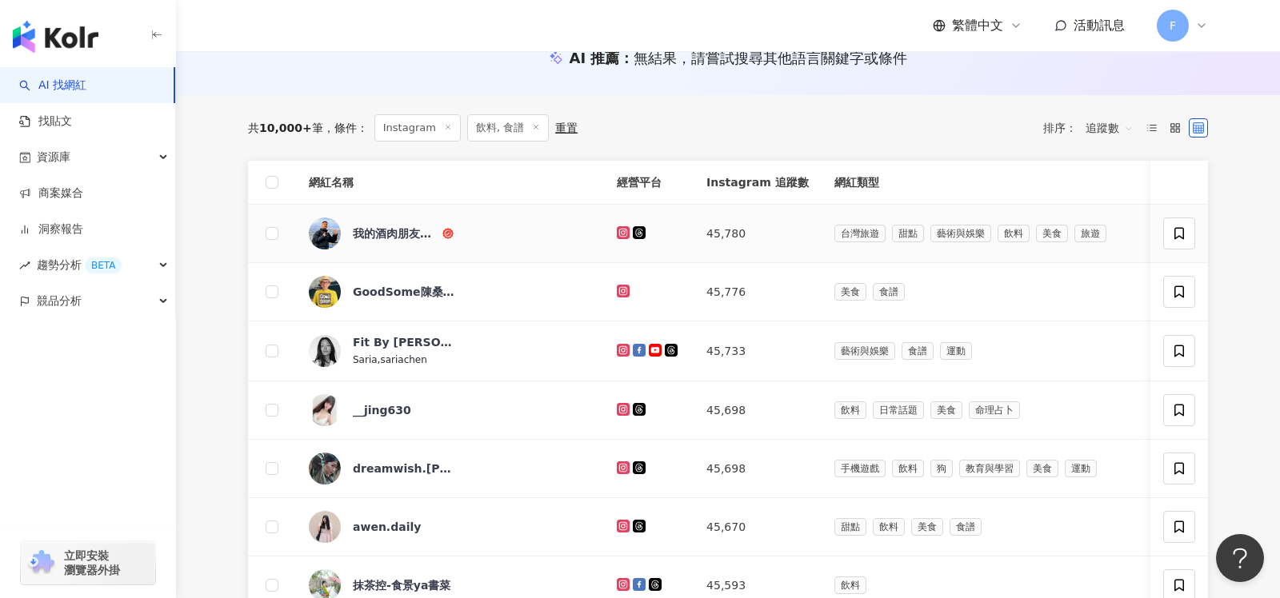
click at [617, 233] on icon at bounding box center [623, 232] width 13 height 13
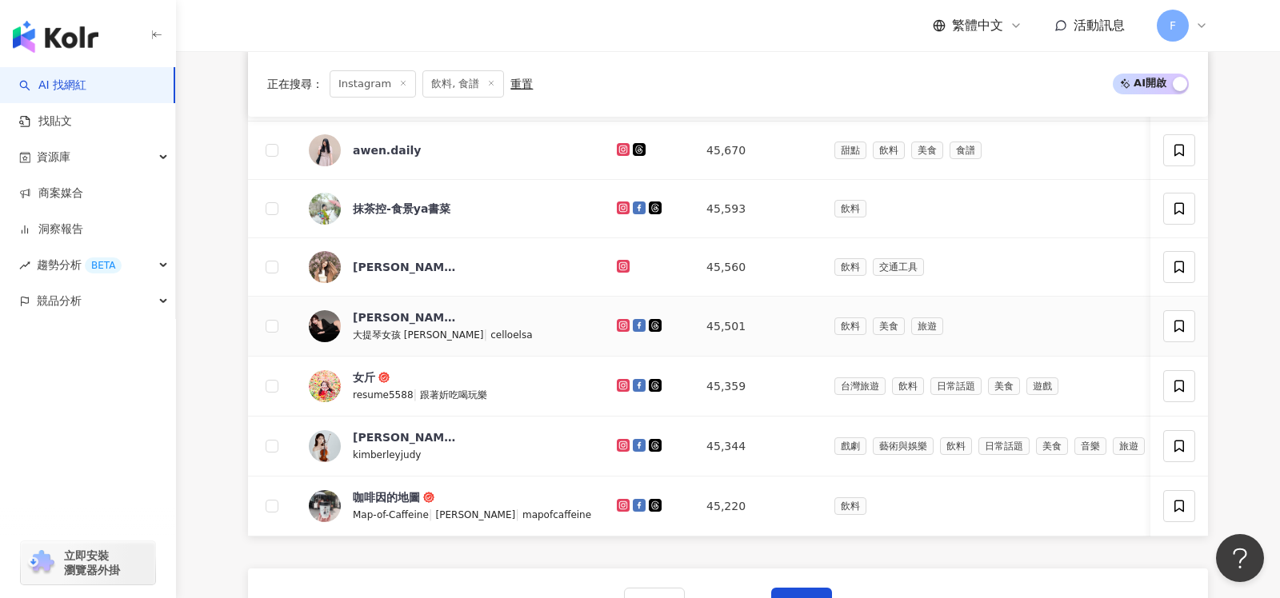
scroll to position [862, 0]
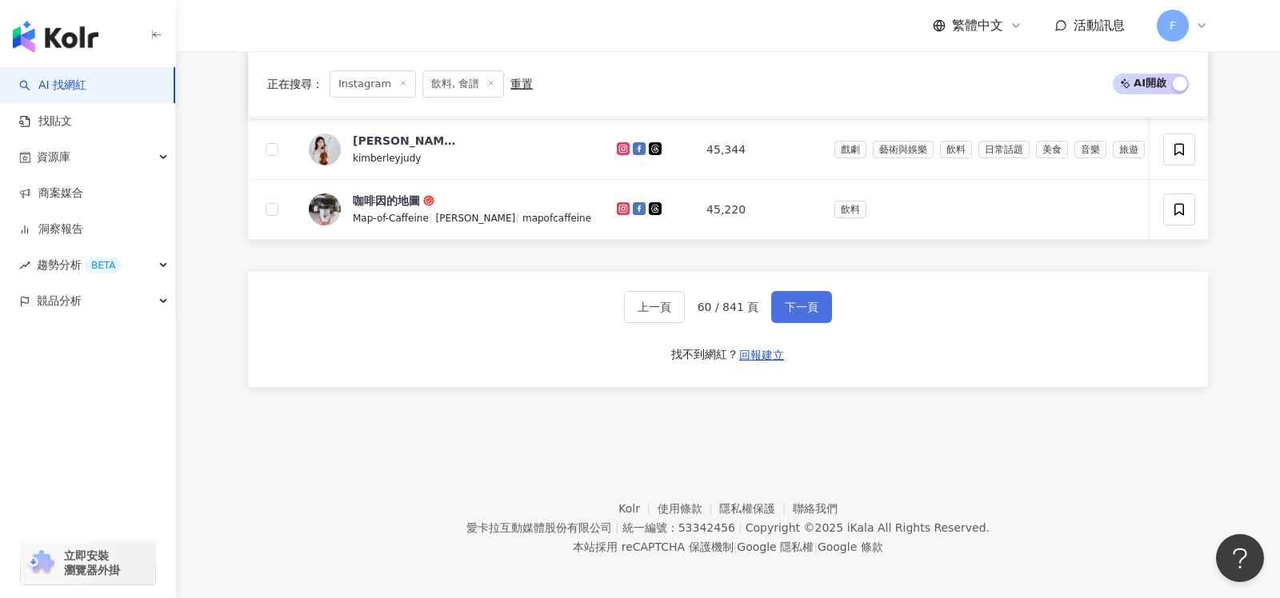
click at [790, 304] on span "下一頁" at bounding box center [802, 307] width 34 height 13
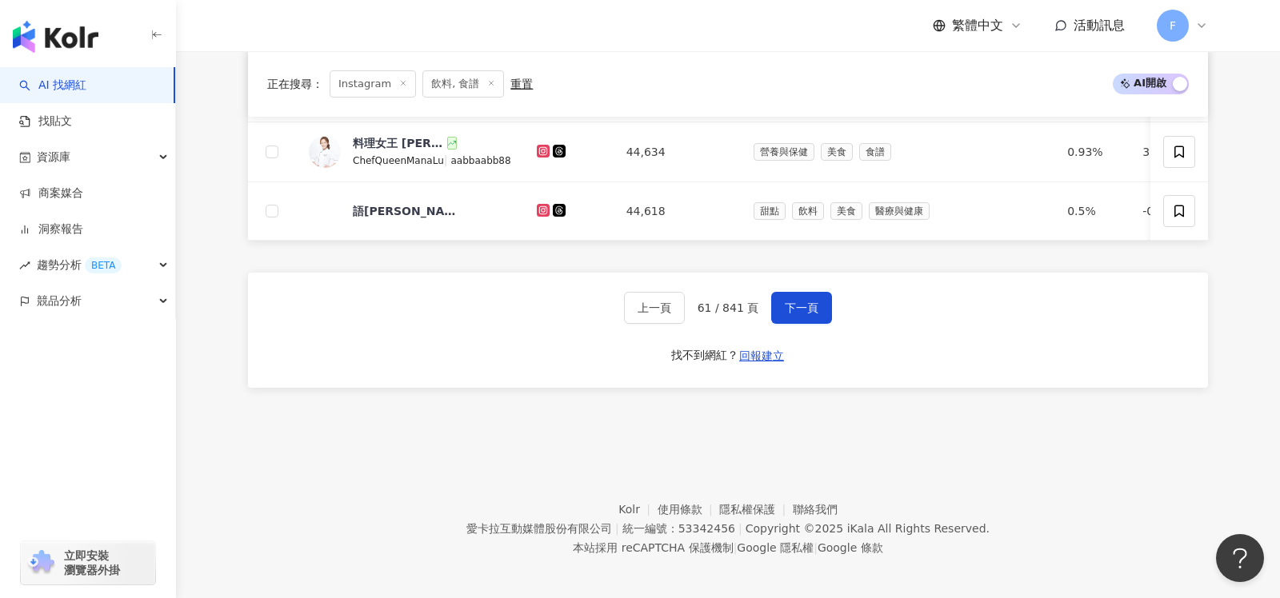
scroll to position [867, 0]
click at [803, 301] on span "下一頁" at bounding box center [802, 307] width 34 height 13
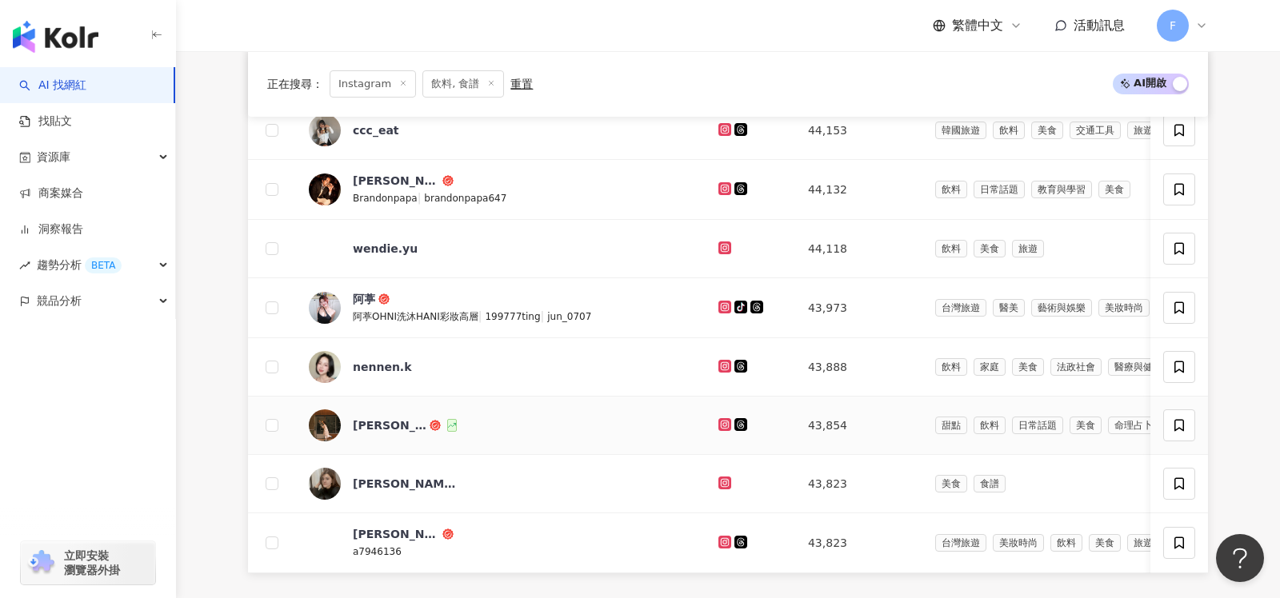
scroll to position [530, 0]
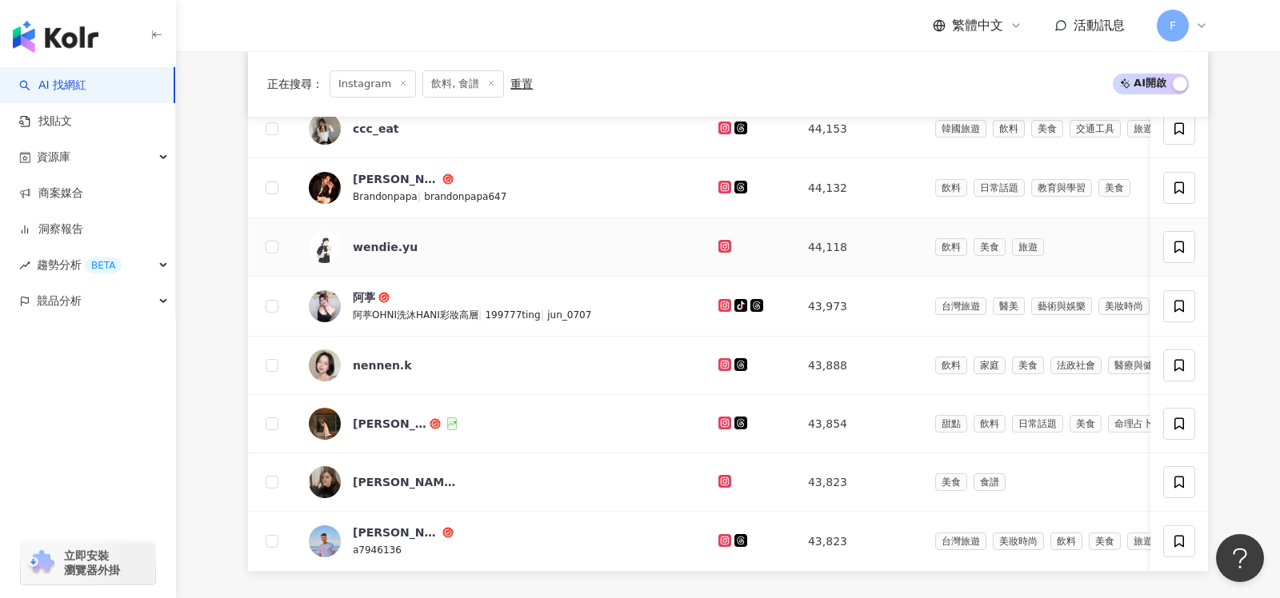
click at [722, 243] on icon at bounding box center [725, 246] width 6 height 6
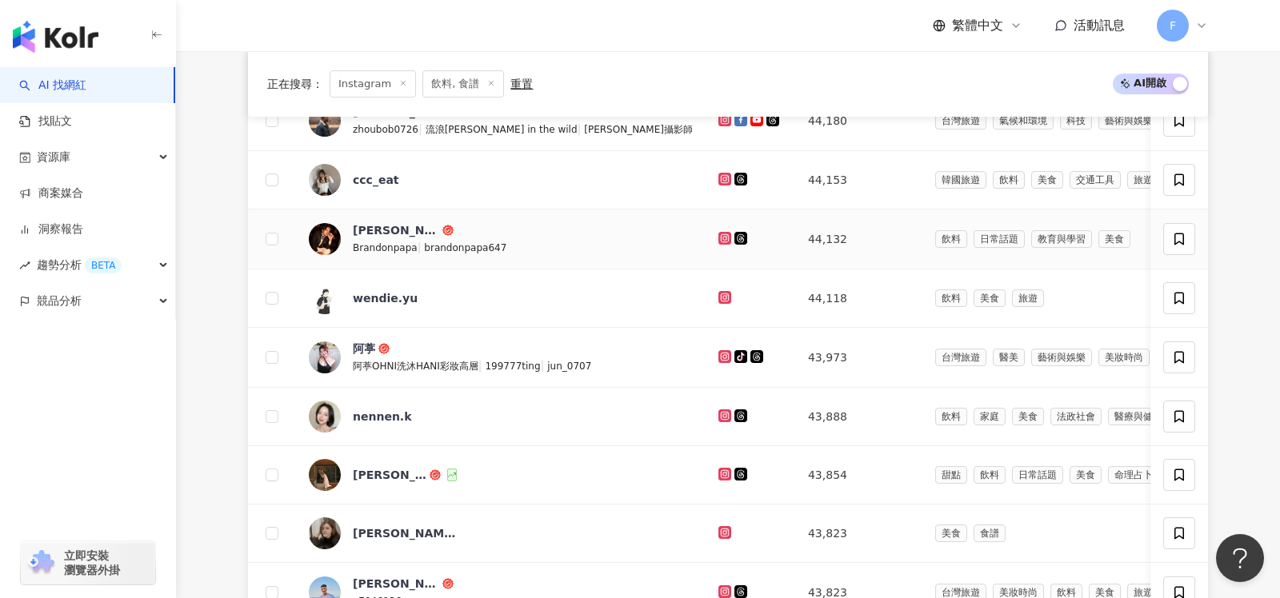
scroll to position [481, 0]
click at [718, 231] on icon at bounding box center [724, 236] width 13 height 13
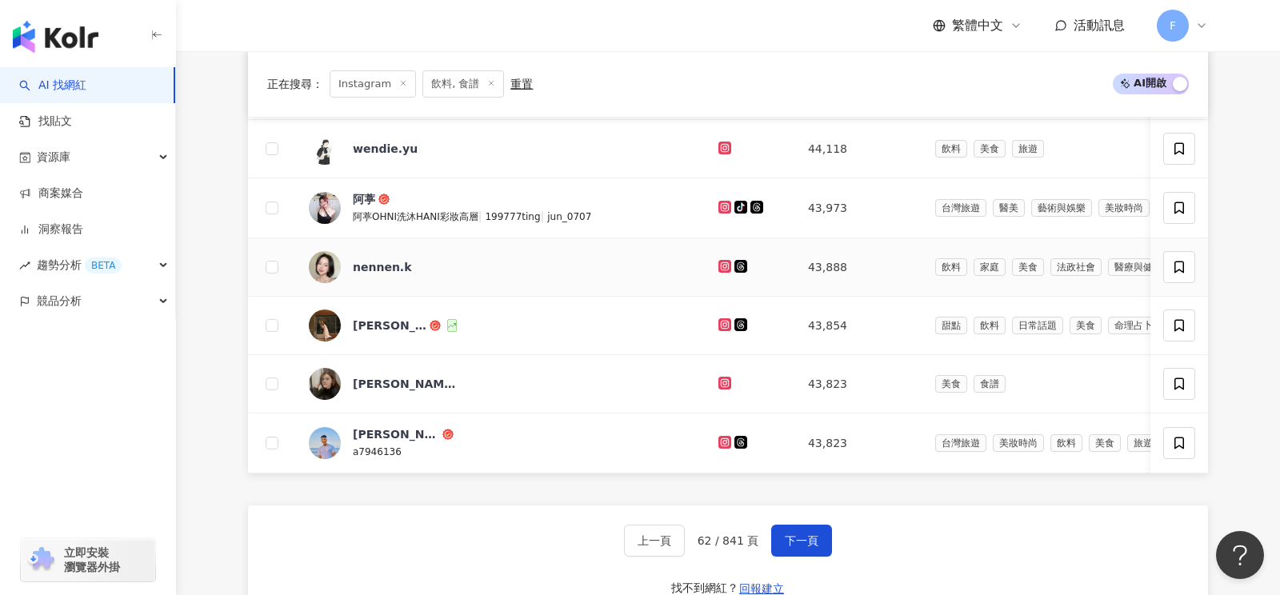
scroll to position [642, 0]
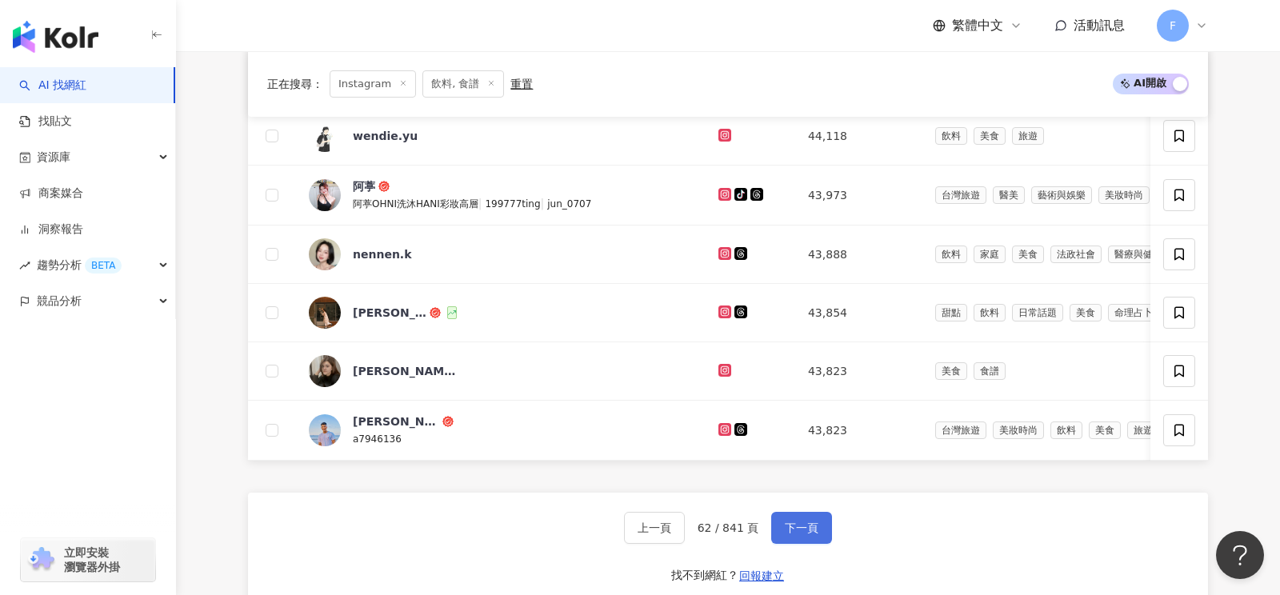
click at [812, 522] on span "下一頁" at bounding box center [802, 528] width 34 height 13
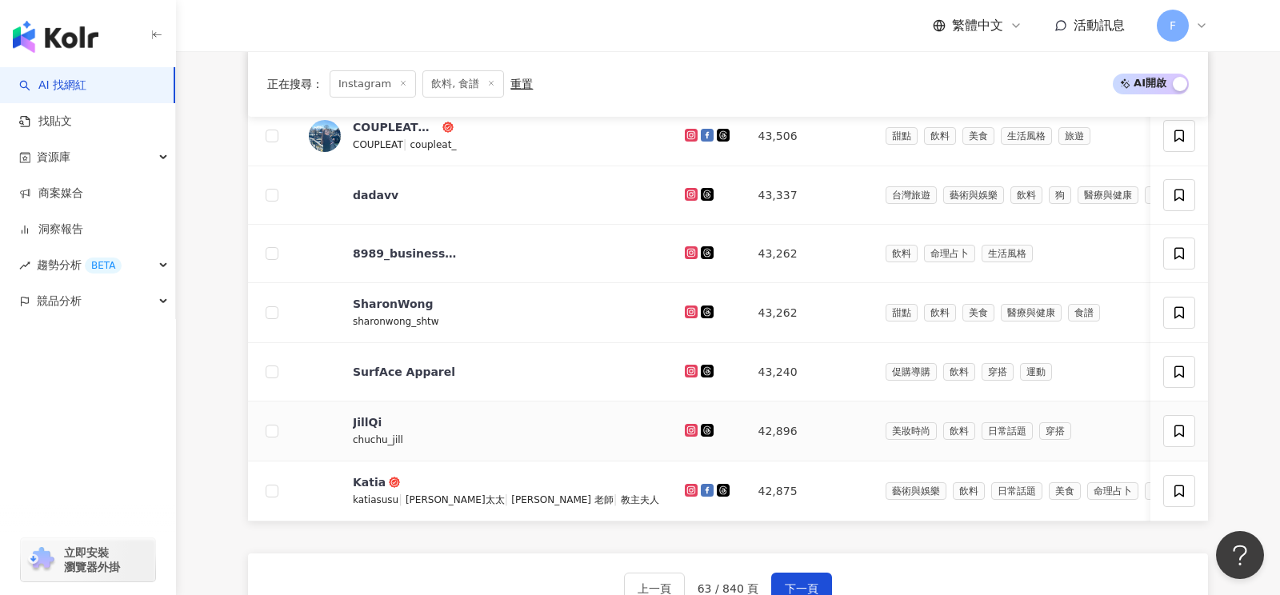
scroll to position [575, 0]
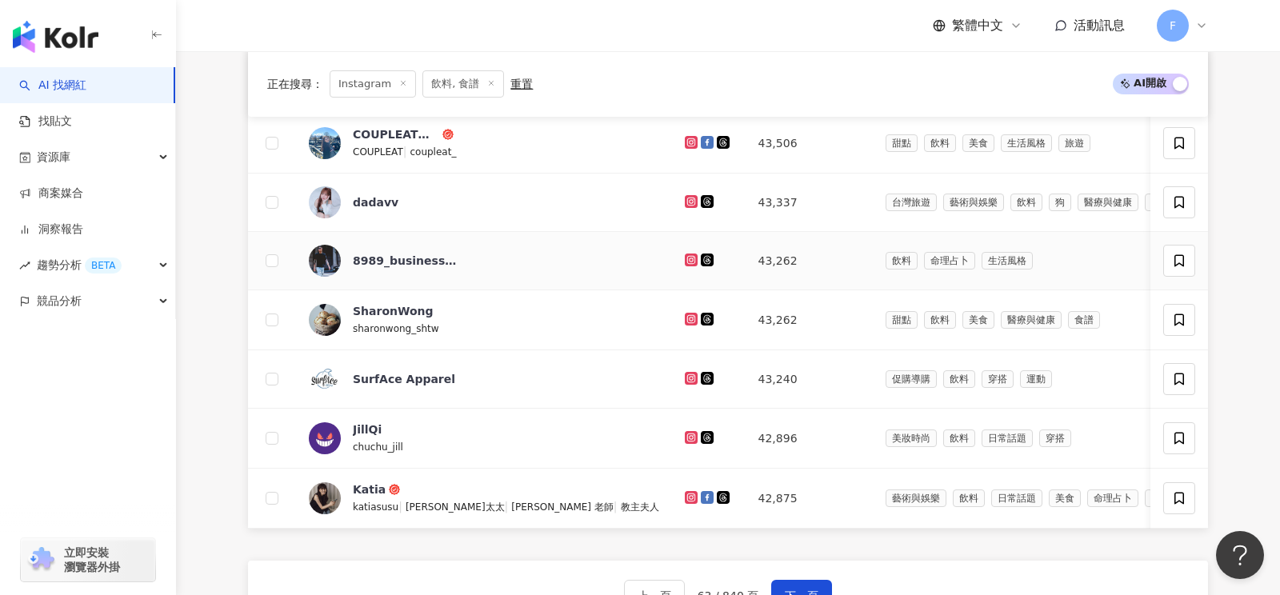
click at [687, 257] on icon at bounding box center [690, 260] width 6 height 6
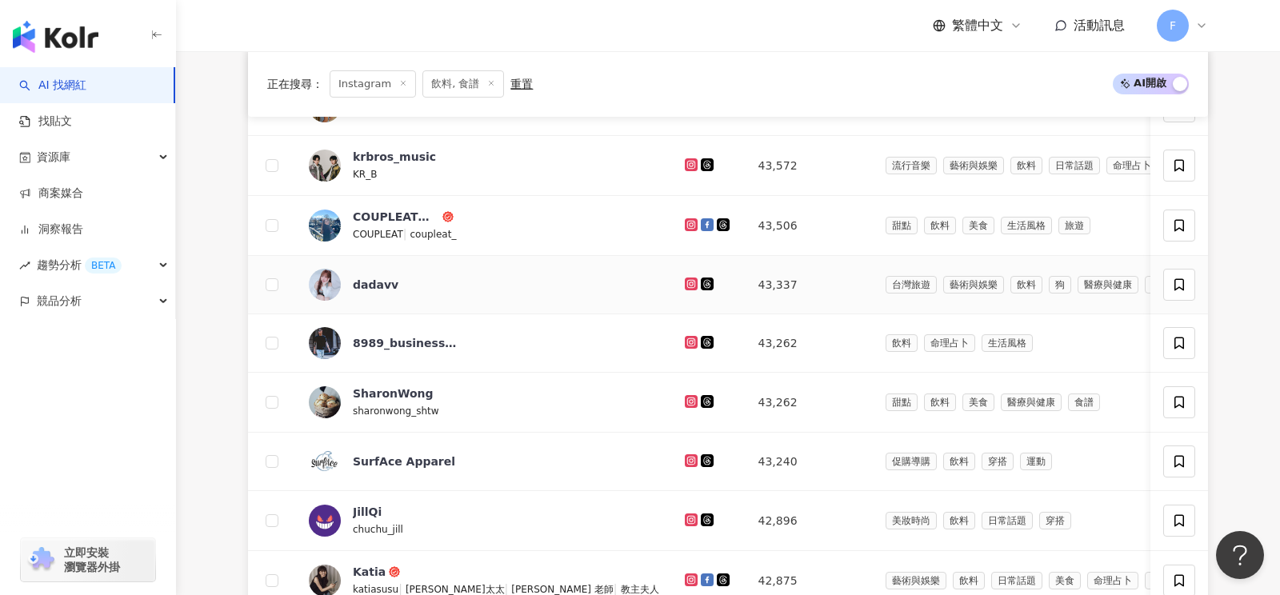
scroll to position [492, 0]
click at [687, 223] on icon at bounding box center [690, 225] width 6 height 6
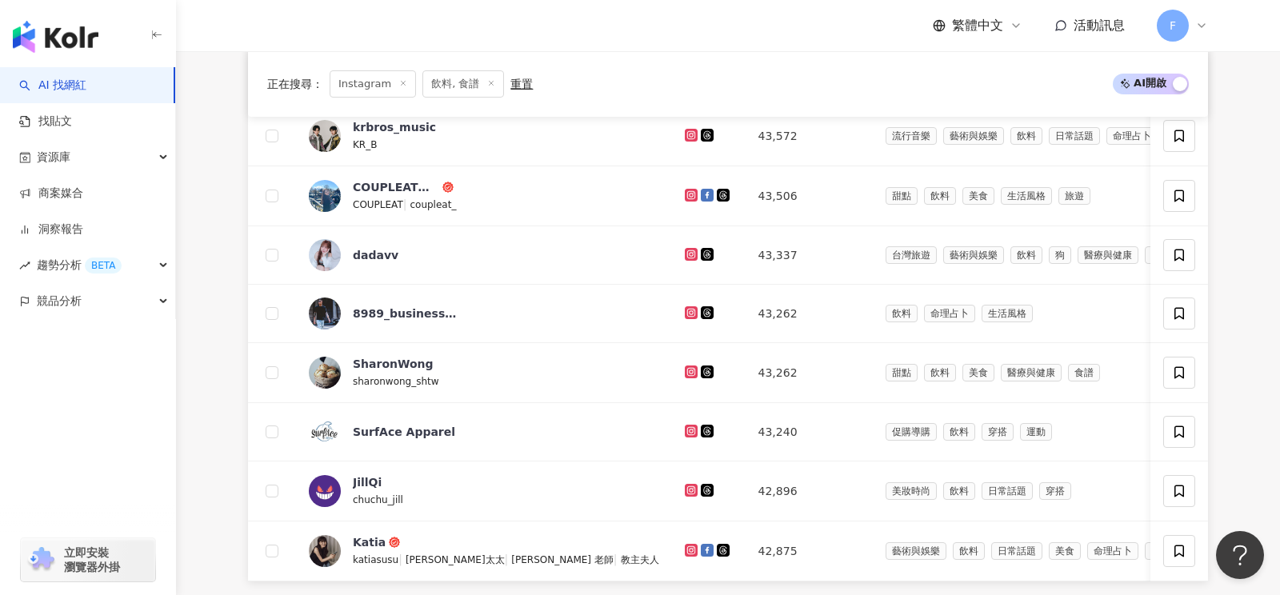
scroll to position [866, 0]
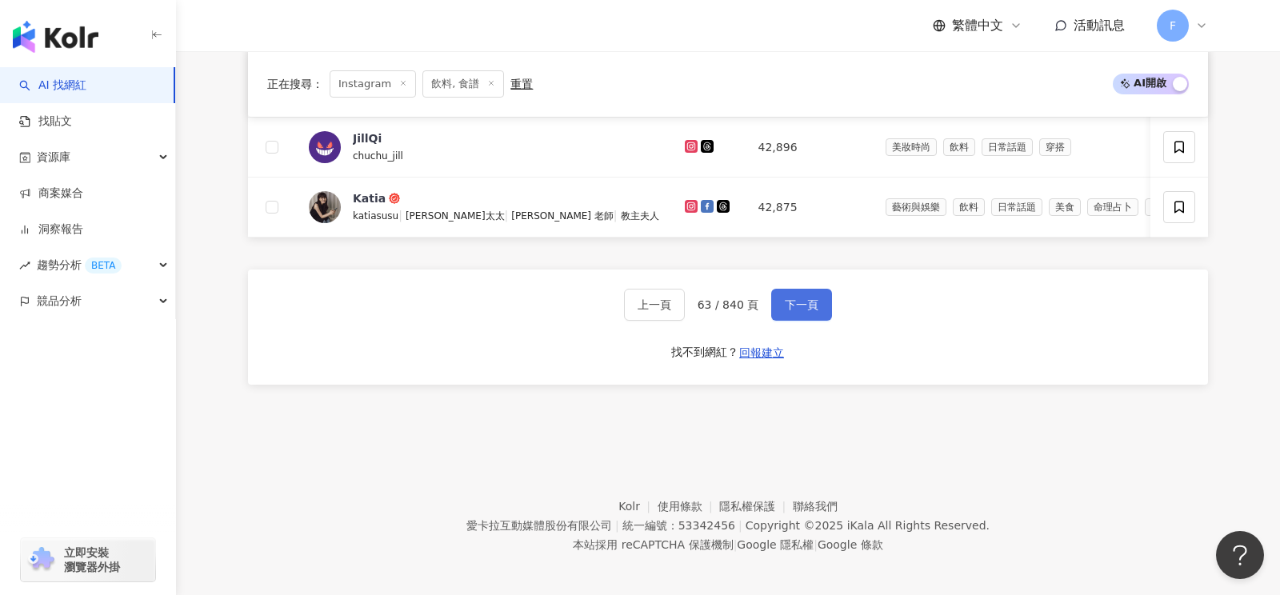
click at [798, 305] on button "下一頁" at bounding box center [801, 305] width 61 height 32
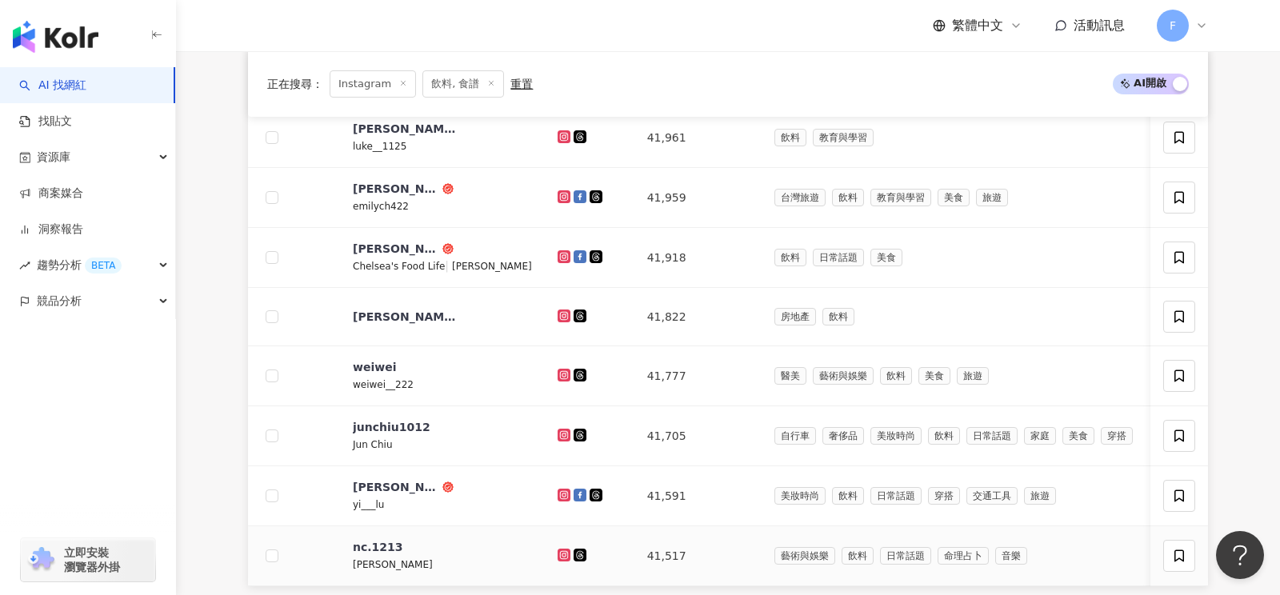
scroll to position [513, 0]
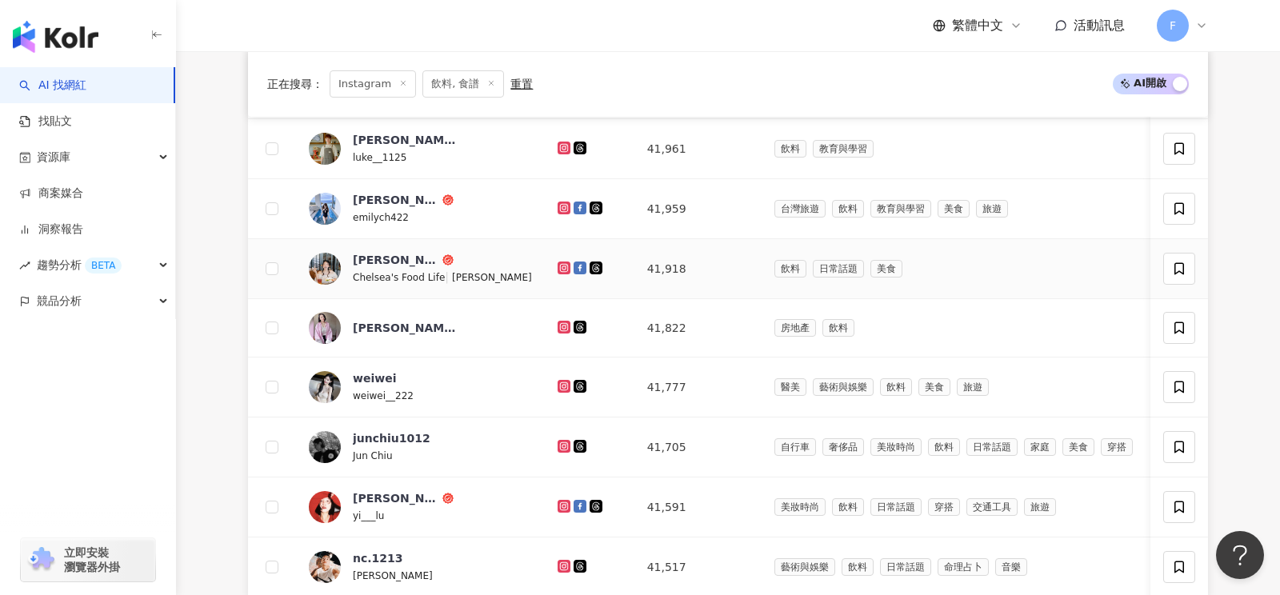
click at [560, 265] on icon at bounding box center [563, 268] width 6 height 6
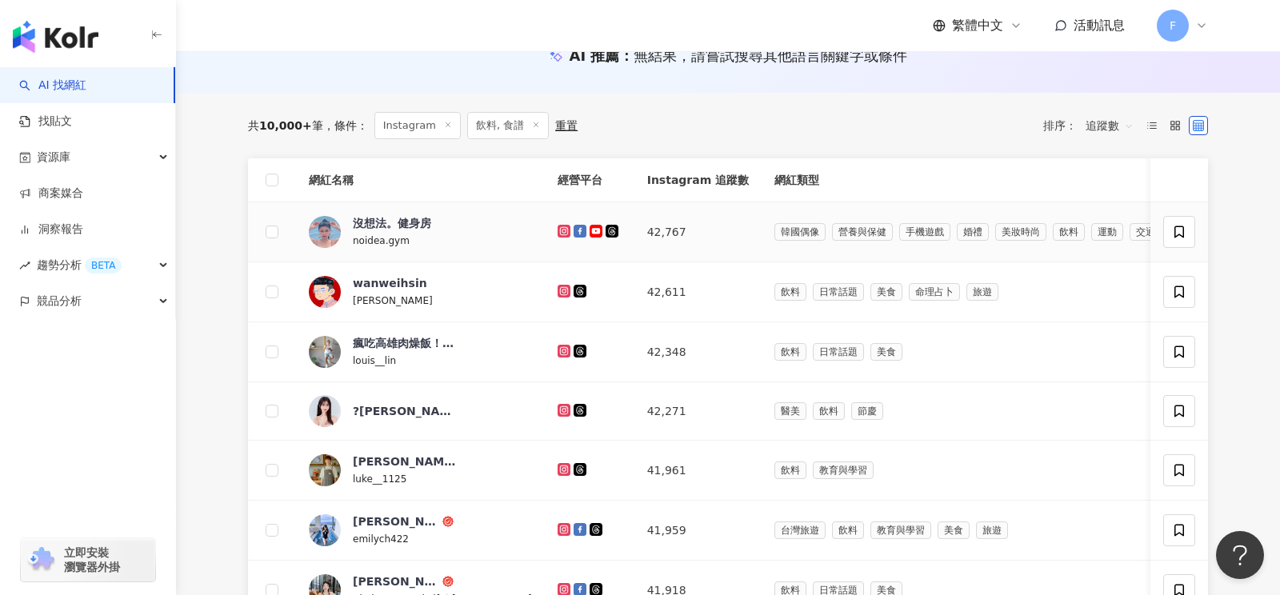
scroll to position [856, 0]
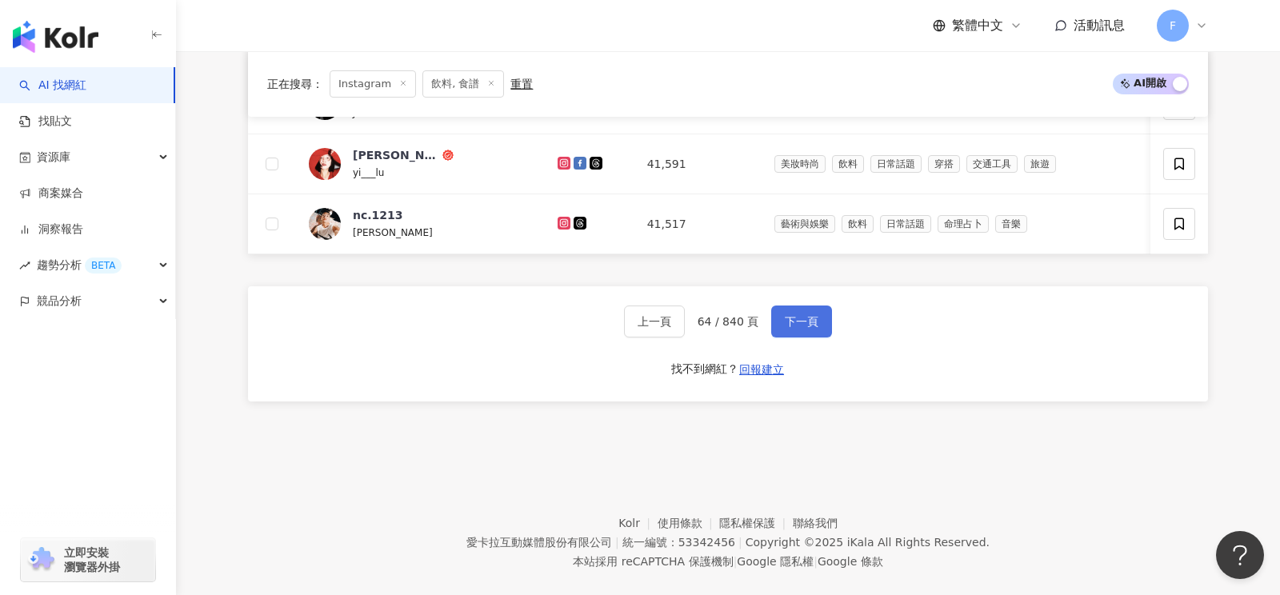
click at [791, 306] on button "下一頁" at bounding box center [801, 322] width 61 height 32
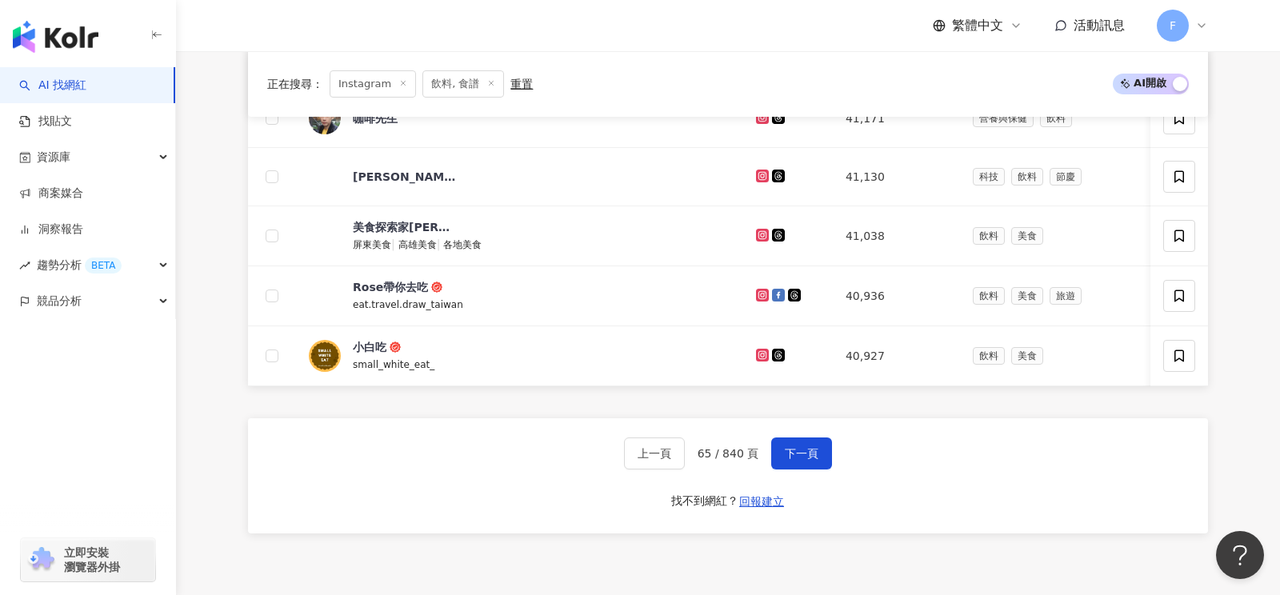
scroll to position [720, 0]
click at [758, 350] on icon at bounding box center [763, 355] width 10 height 10
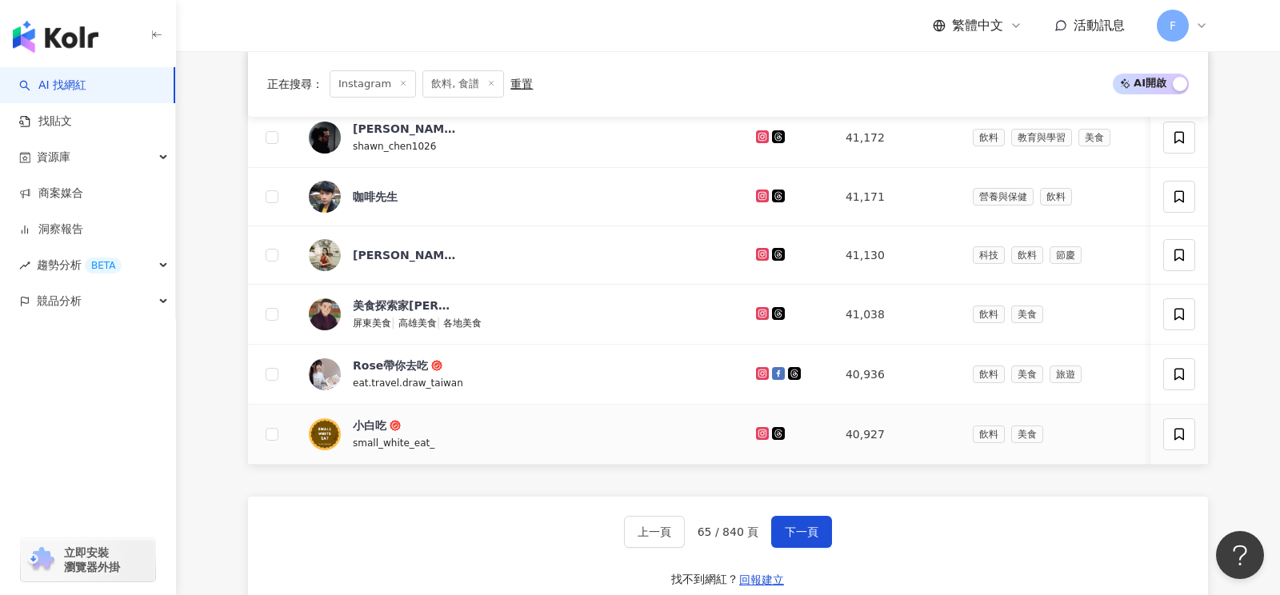
scroll to position [644, 0]
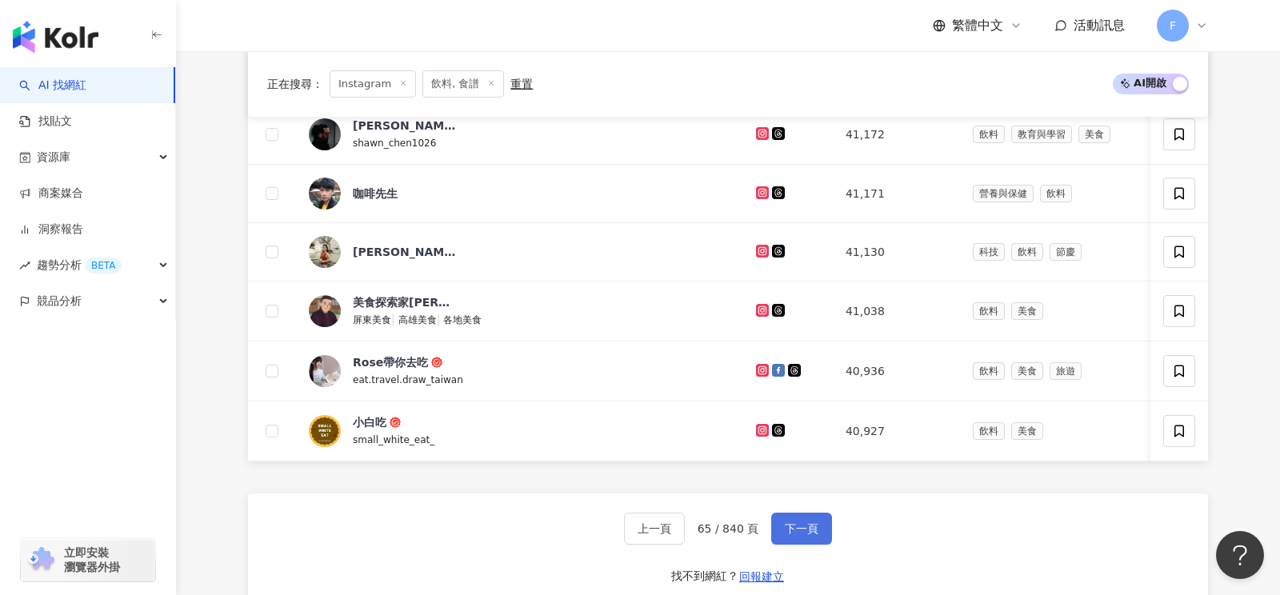
click at [799, 523] on span "下一頁" at bounding box center [802, 528] width 34 height 13
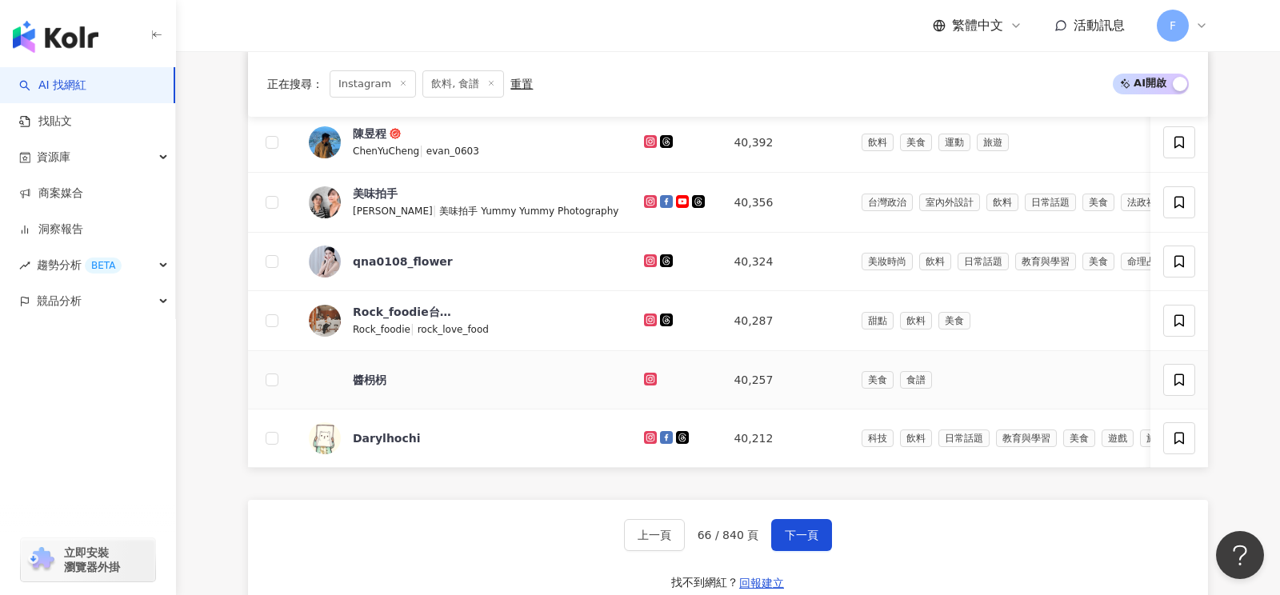
scroll to position [630, 0]
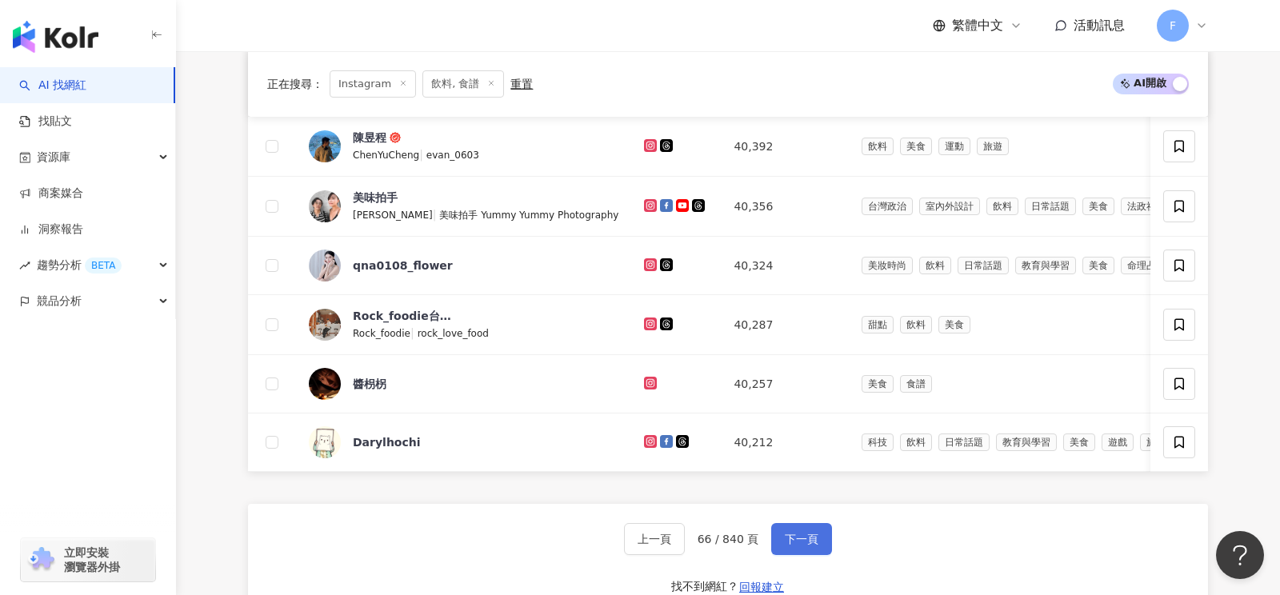
click at [802, 533] on span "下一頁" at bounding box center [802, 539] width 34 height 13
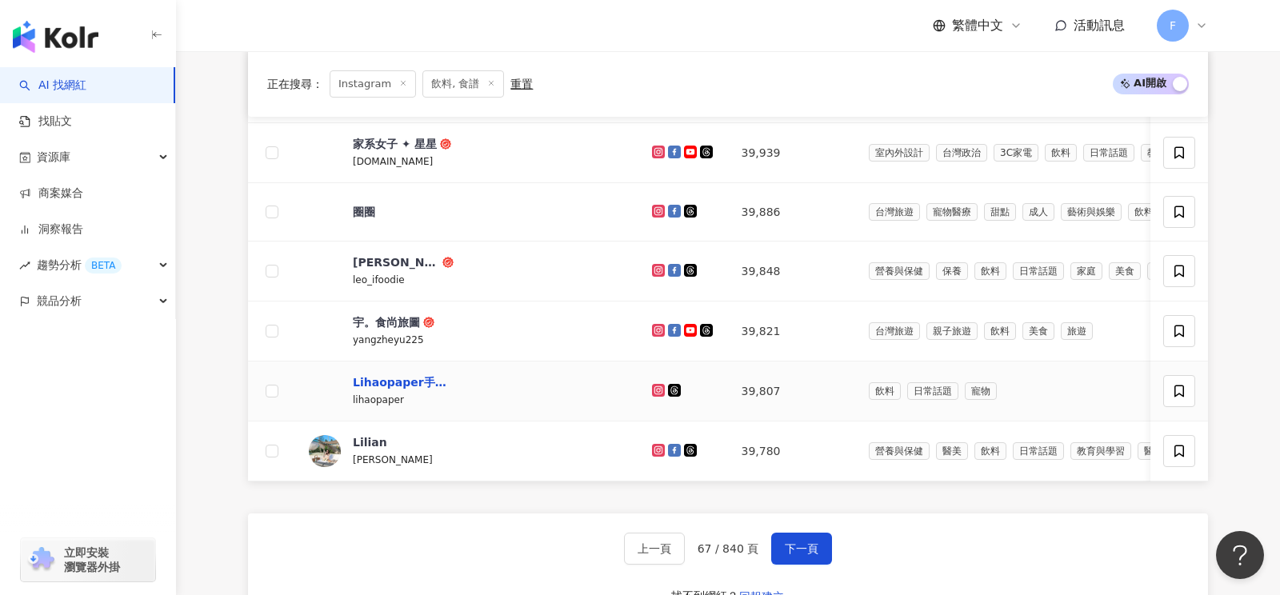
scroll to position [626, 0]
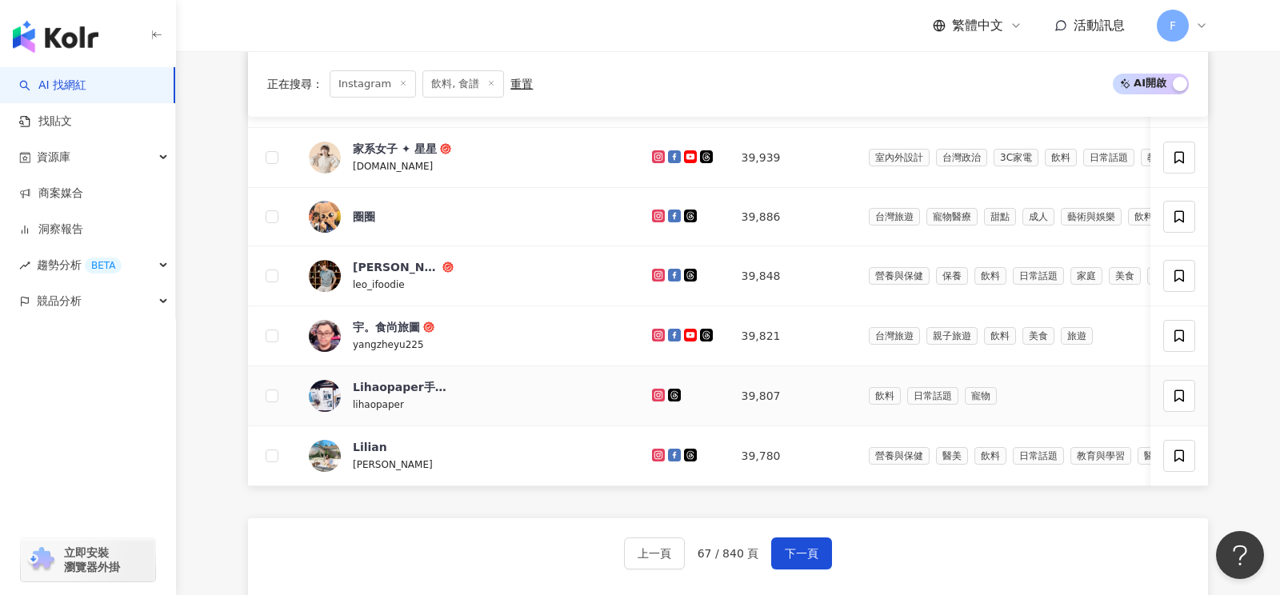
click at [652, 389] on icon at bounding box center [658, 395] width 13 height 13
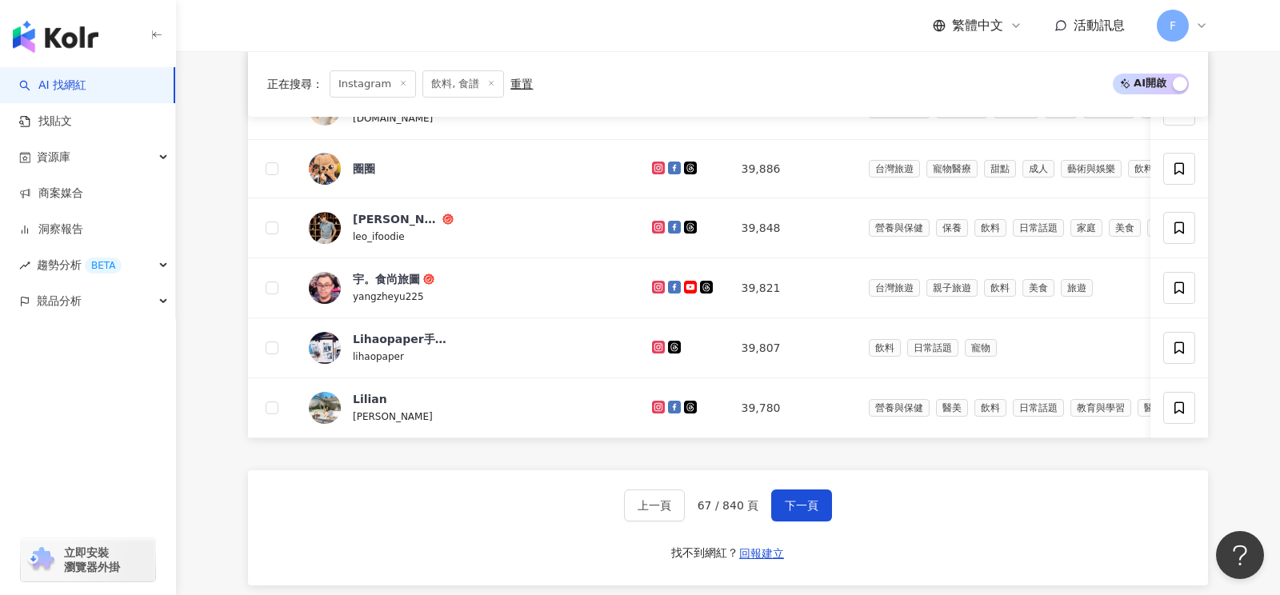
scroll to position [686, 0]
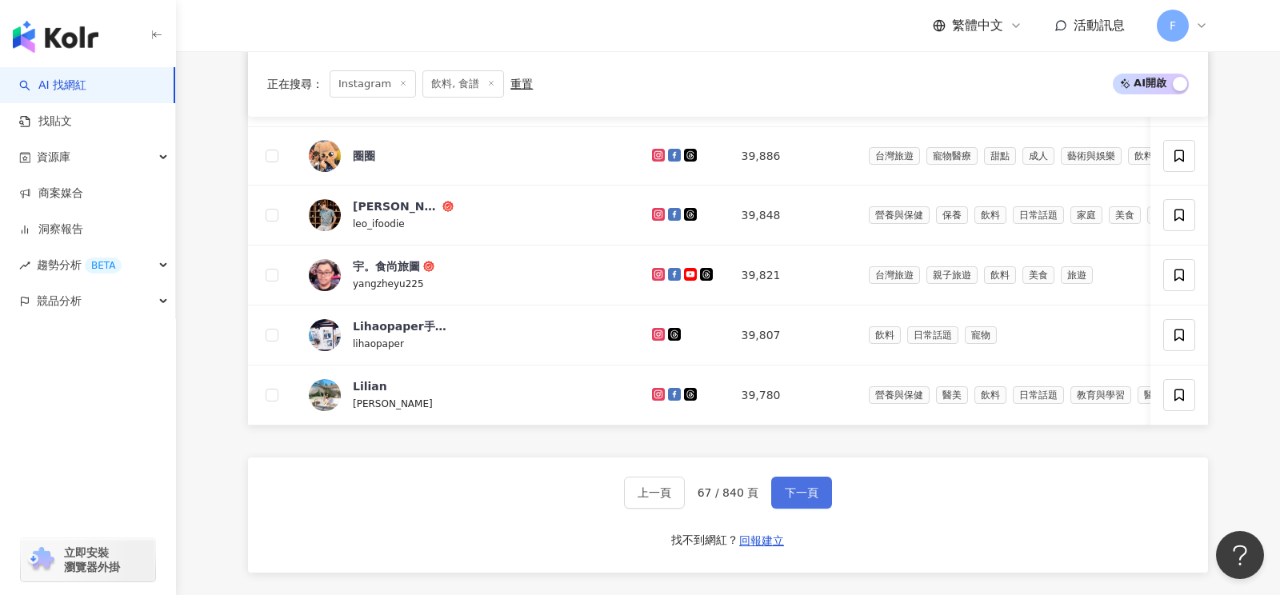
click at [794, 486] on span "下一頁" at bounding box center [802, 492] width 34 height 13
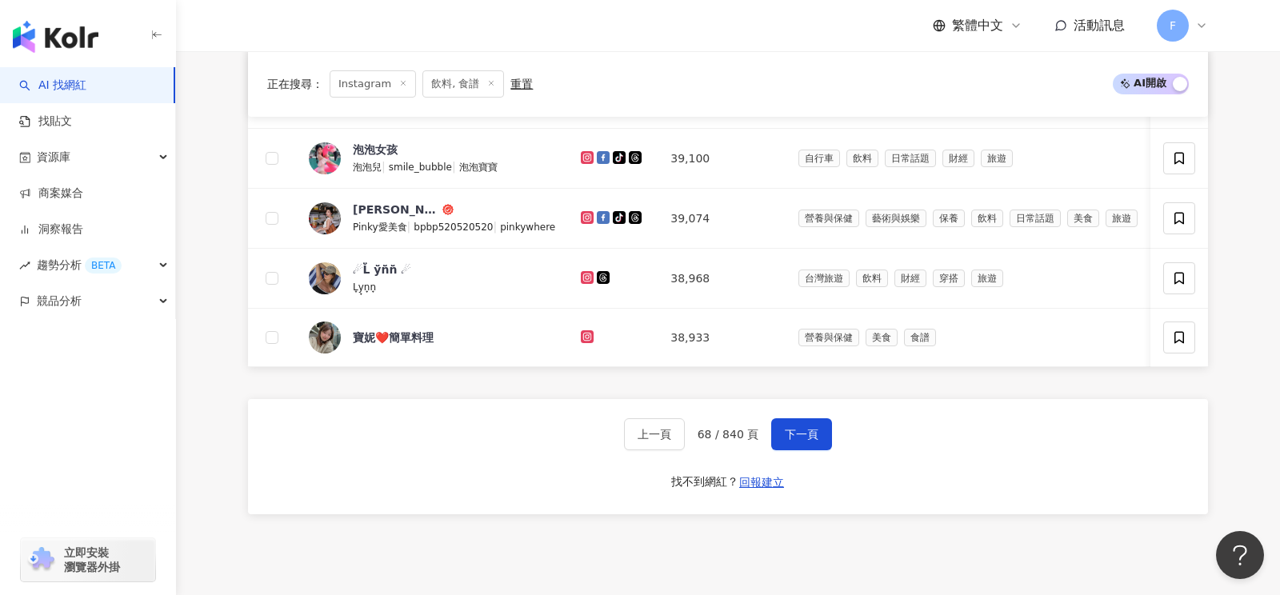
scroll to position [774, 0]
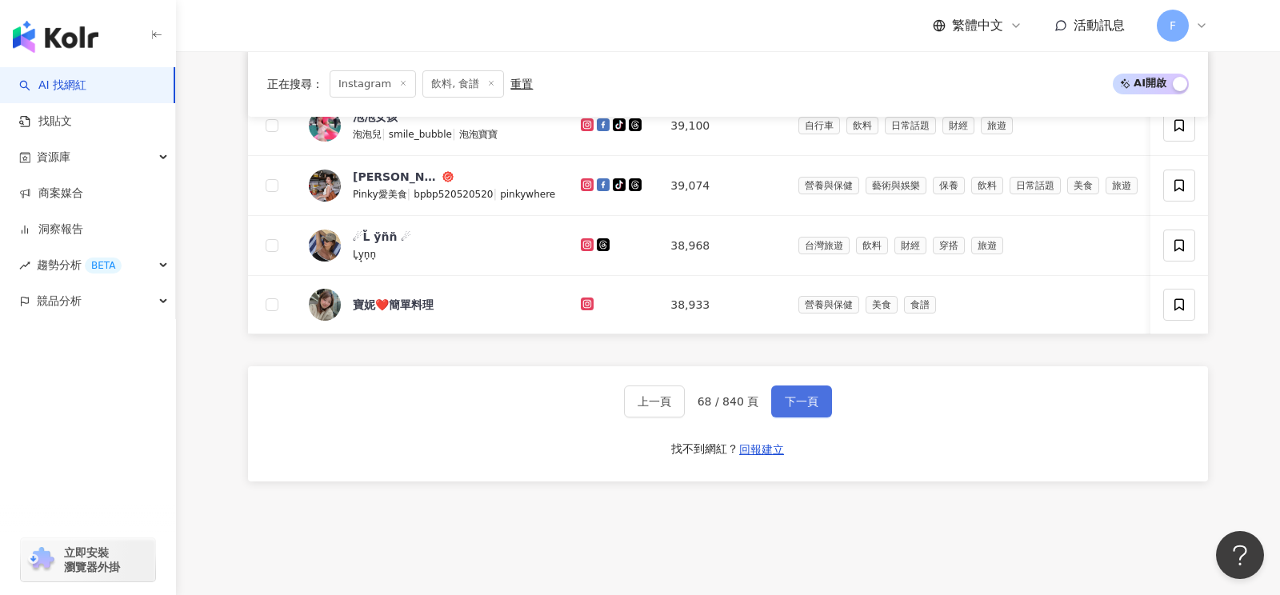
click at [804, 399] on span "下一頁" at bounding box center [802, 401] width 34 height 13
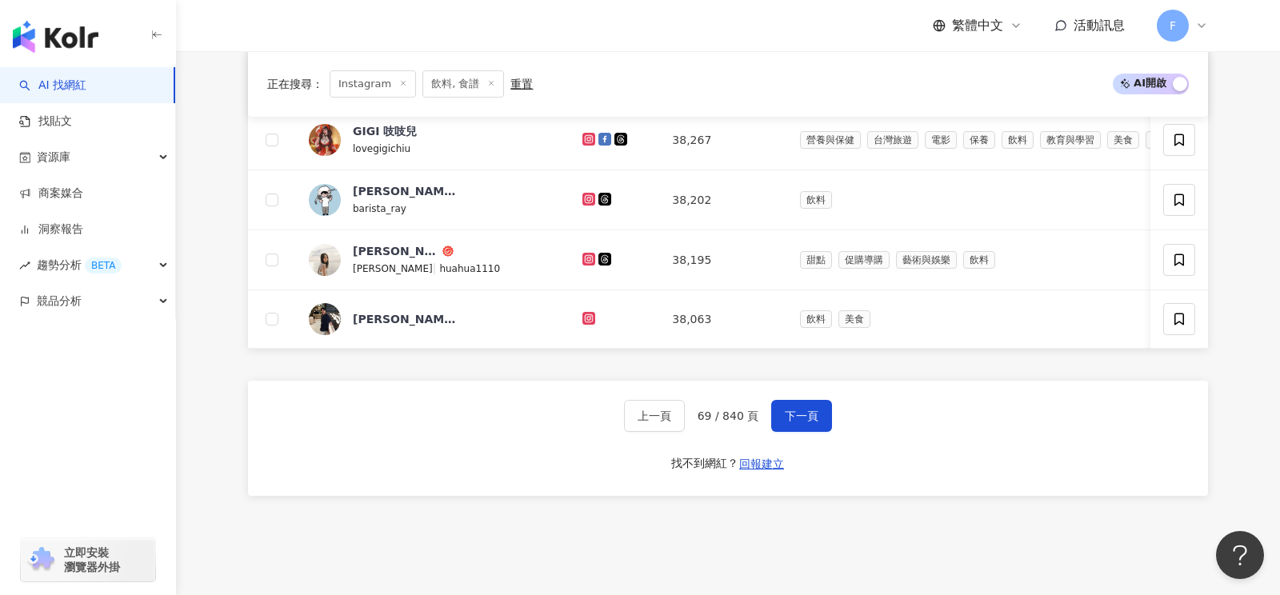
scroll to position [758, 0]
click at [588, 318] on icon at bounding box center [589, 319] width 2 height 2
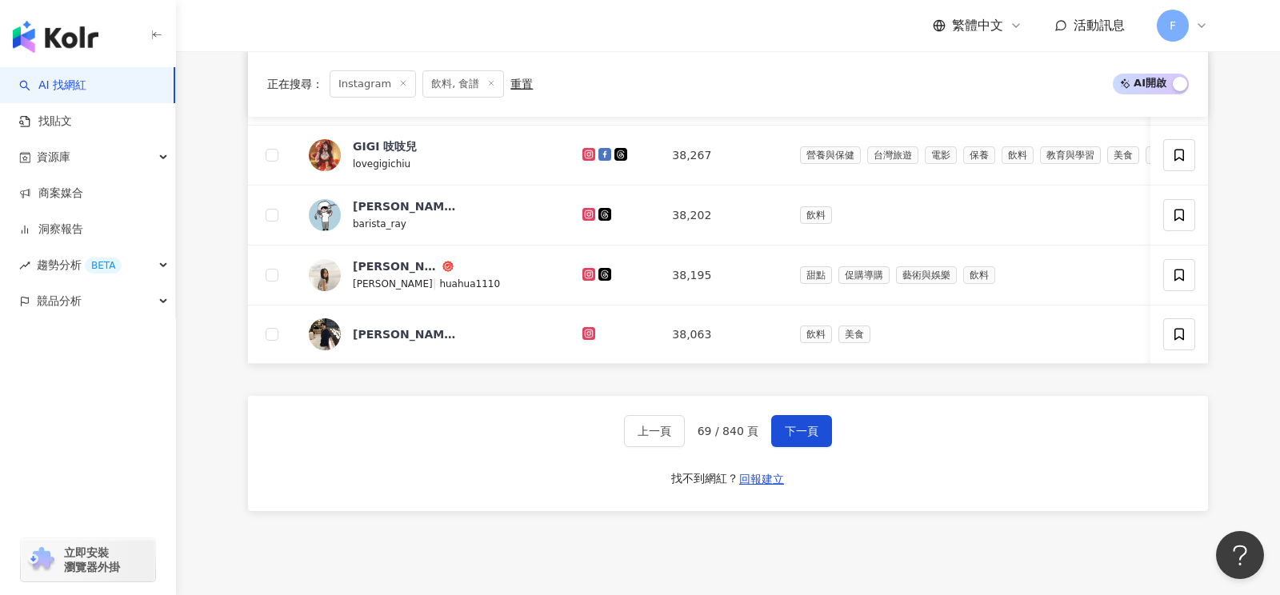
scroll to position [871, 0]
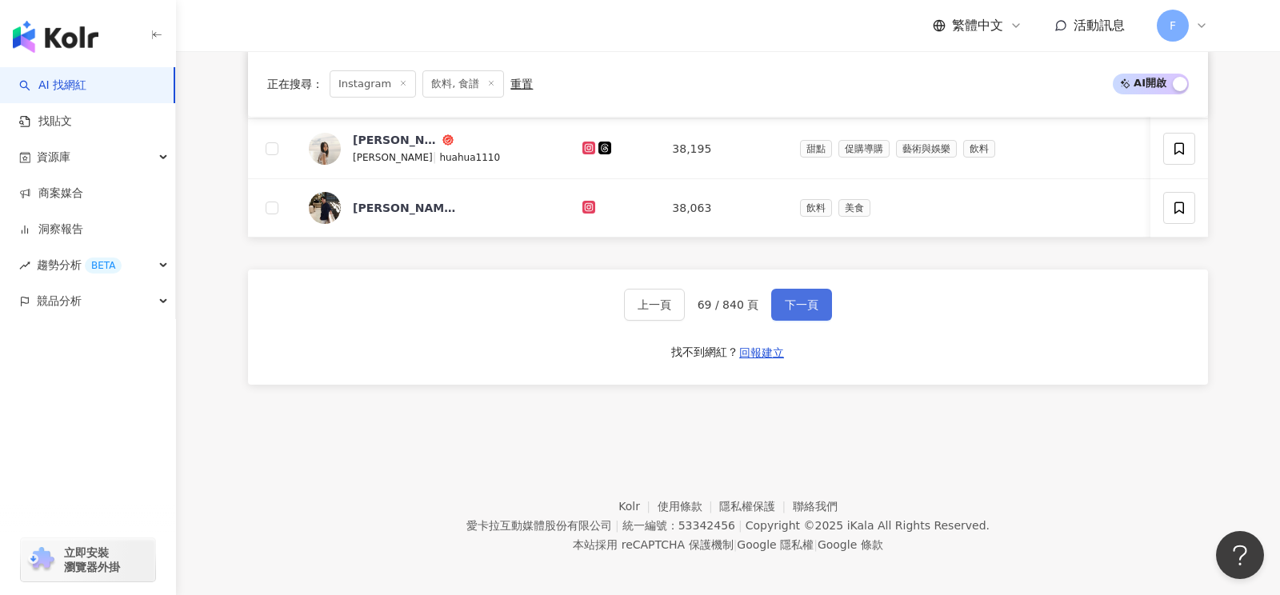
click at [802, 303] on span "下一頁" at bounding box center [802, 304] width 34 height 13
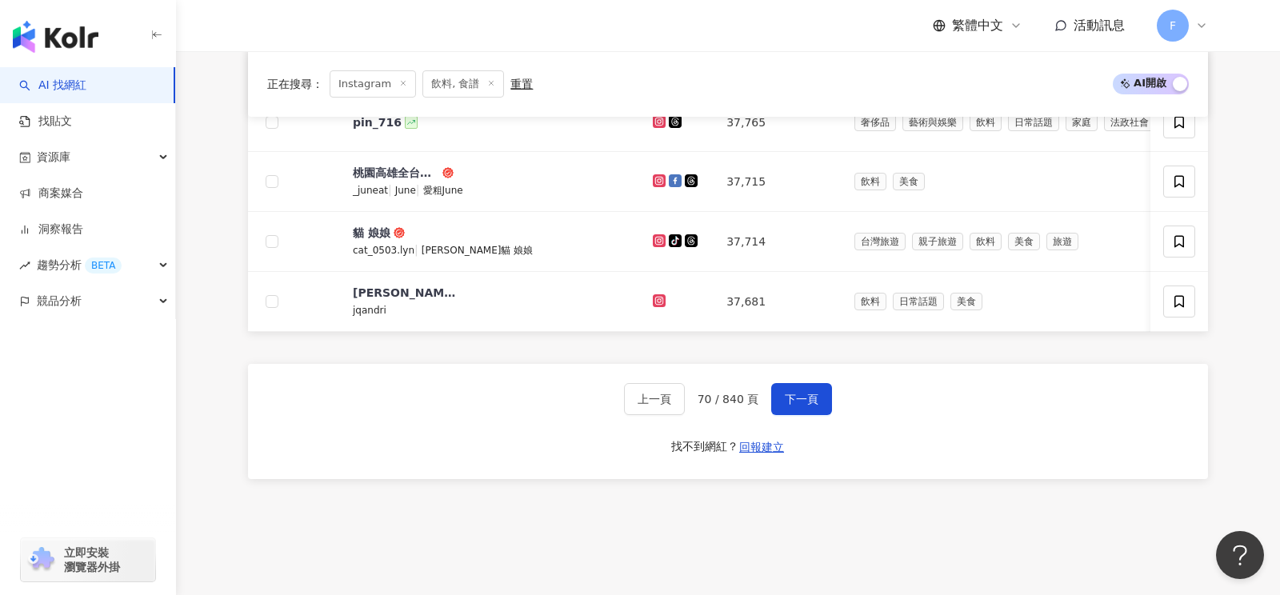
scroll to position [766, 0]
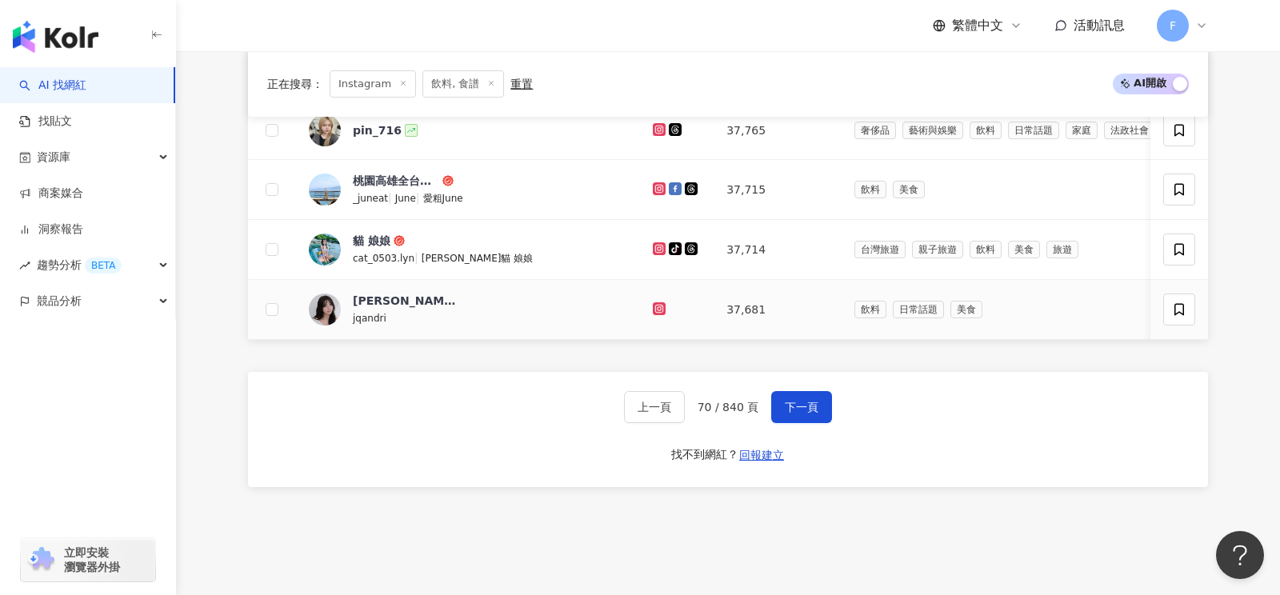
click at [654, 304] on icon at bounding box center [659, 309] width 10 height 10
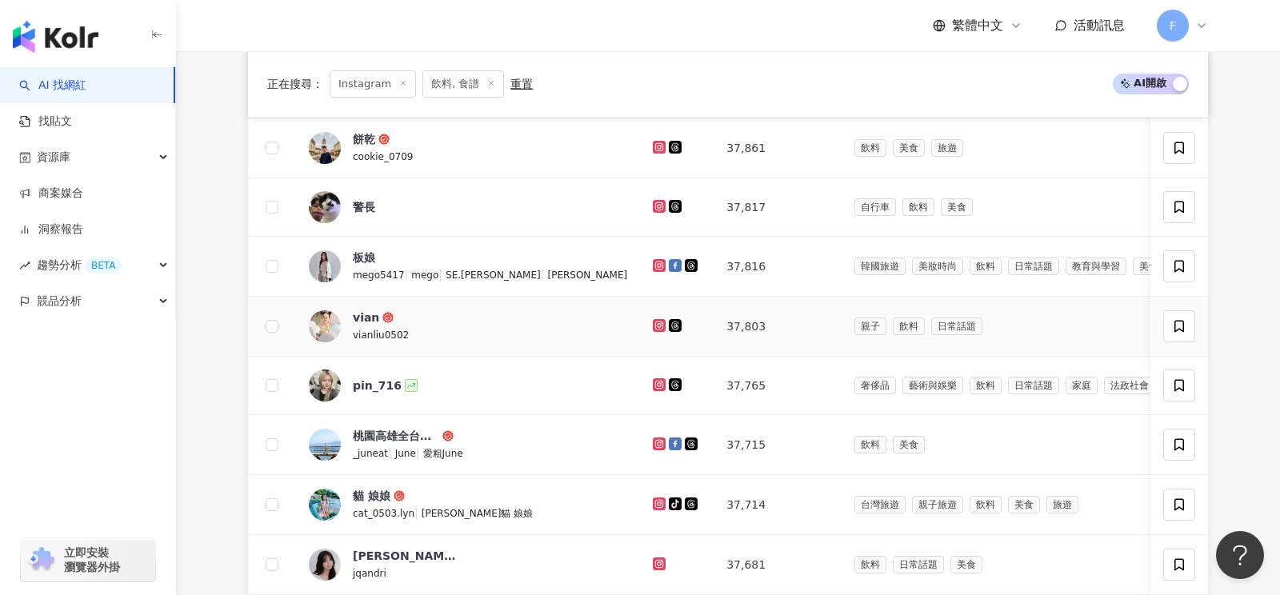
scroll to position [740, 0]
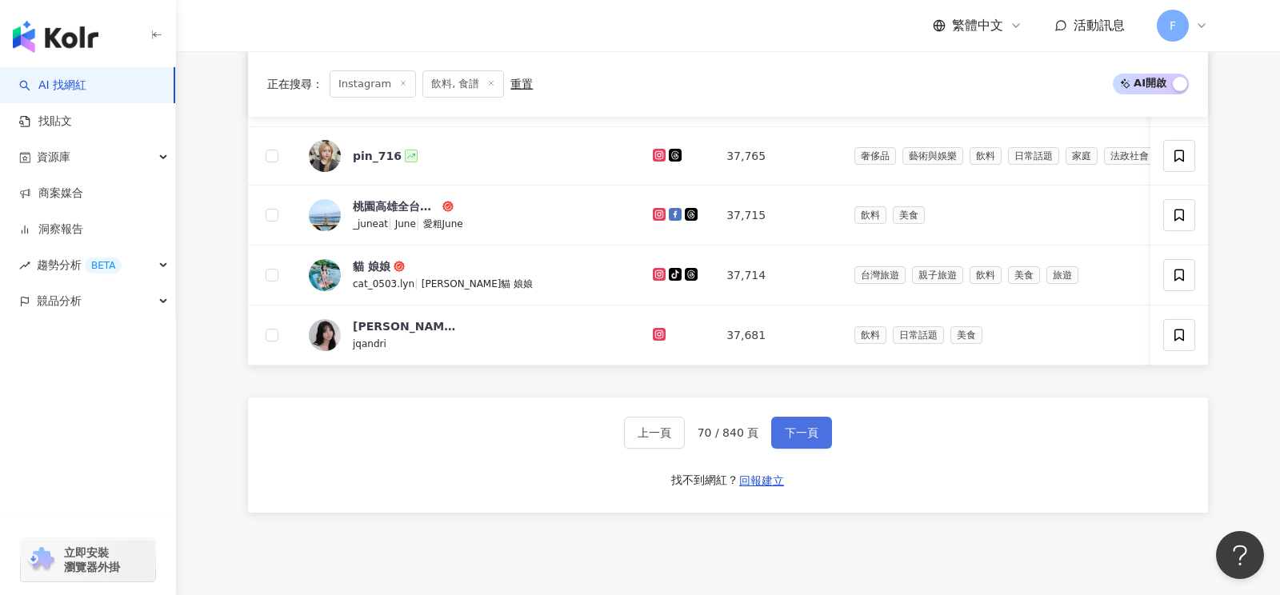
click at [788, 426] on span "下一頁" at bounding box center [802, 432] width 34 height 13
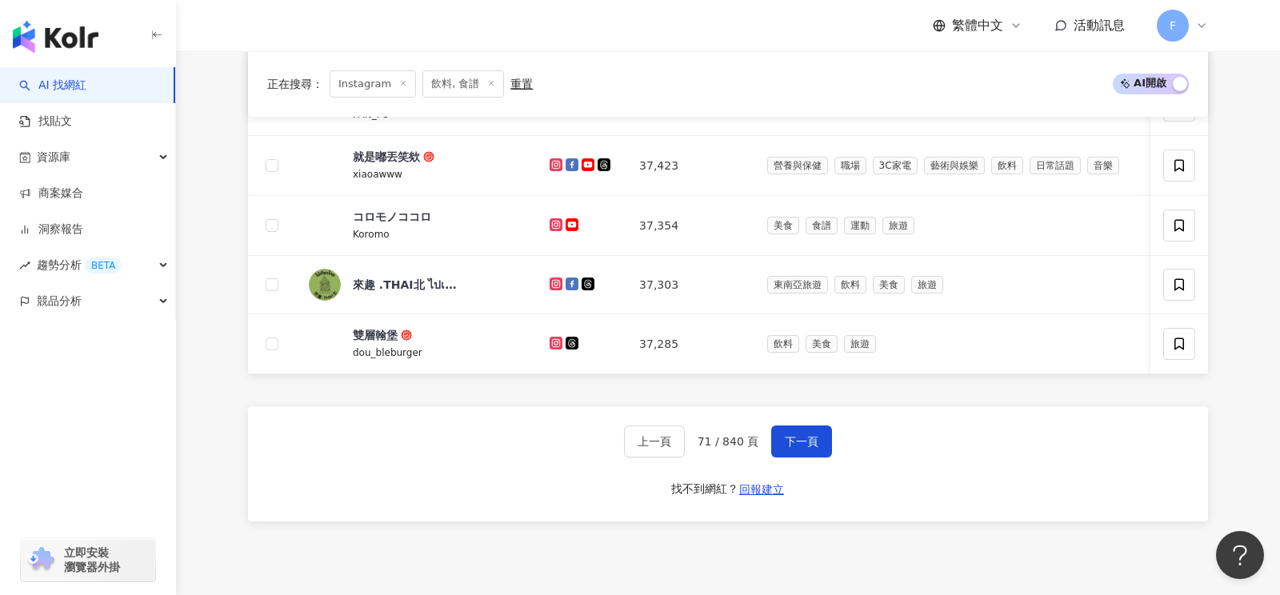
scroll to position [720, 0]
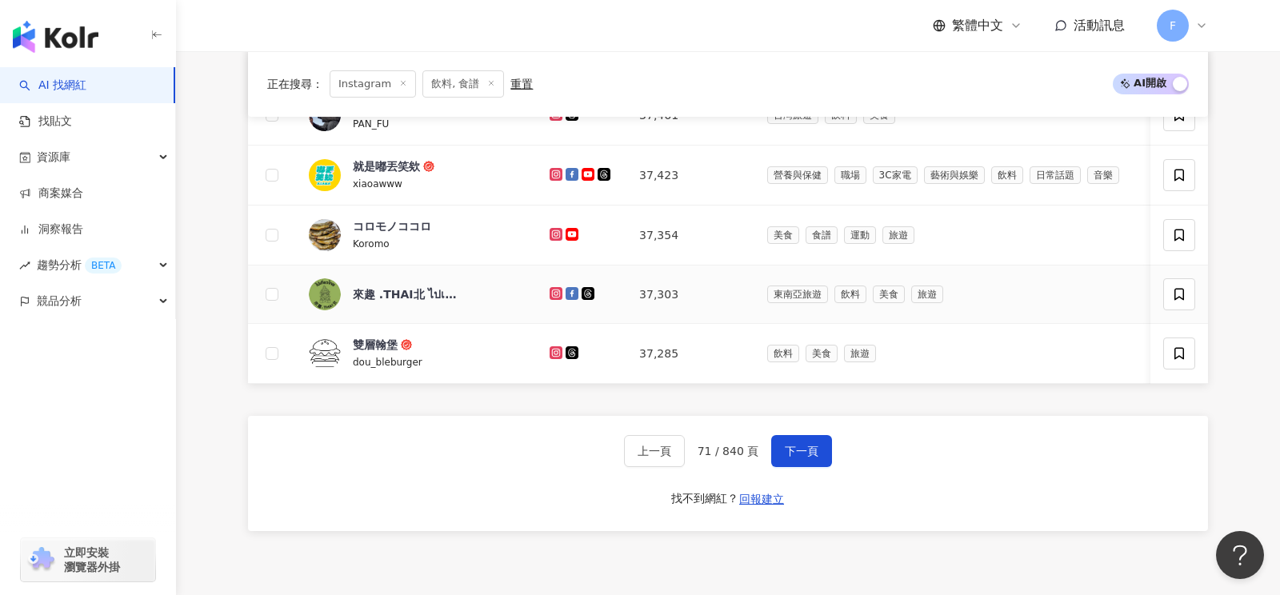
click at [557, 289] on icon at bounding box center [556, 294] width 10 height 10
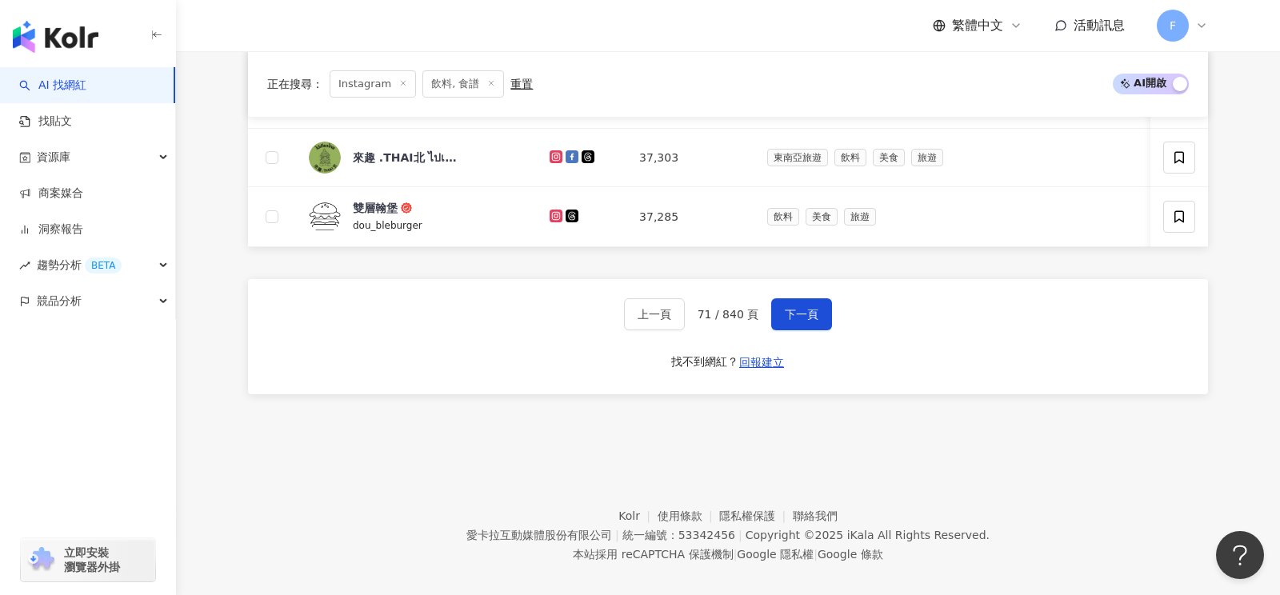
scroll to position [866, 0]
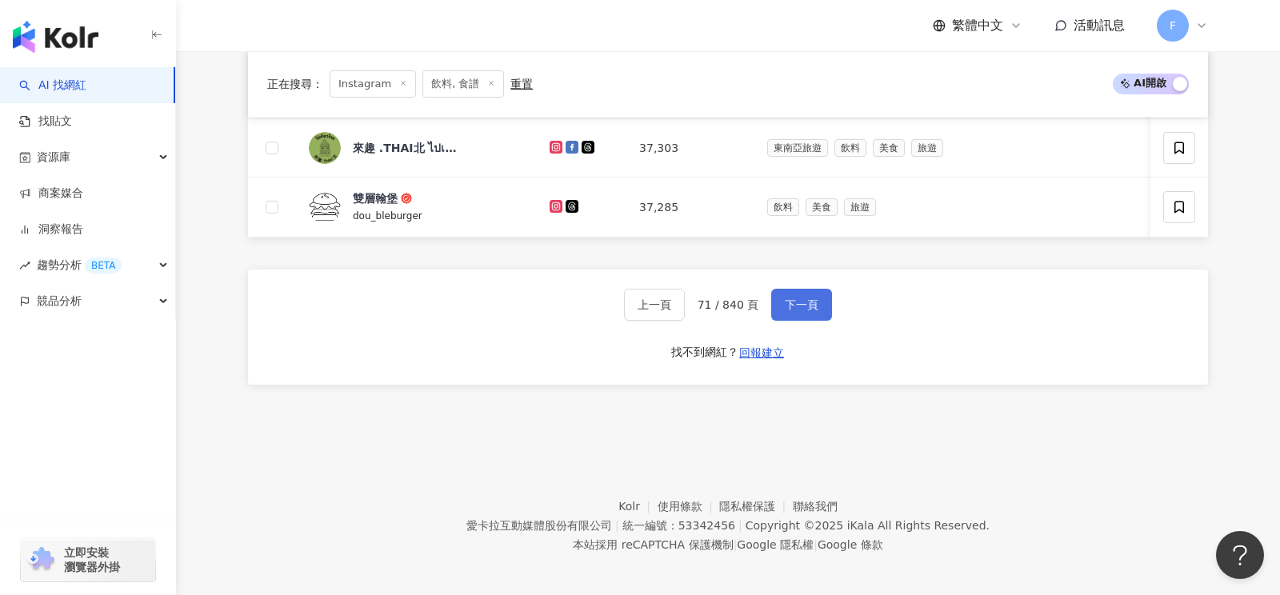
click at [798, 298] on span "下一頁" at bounding box center [802, 304] width 34 height 13
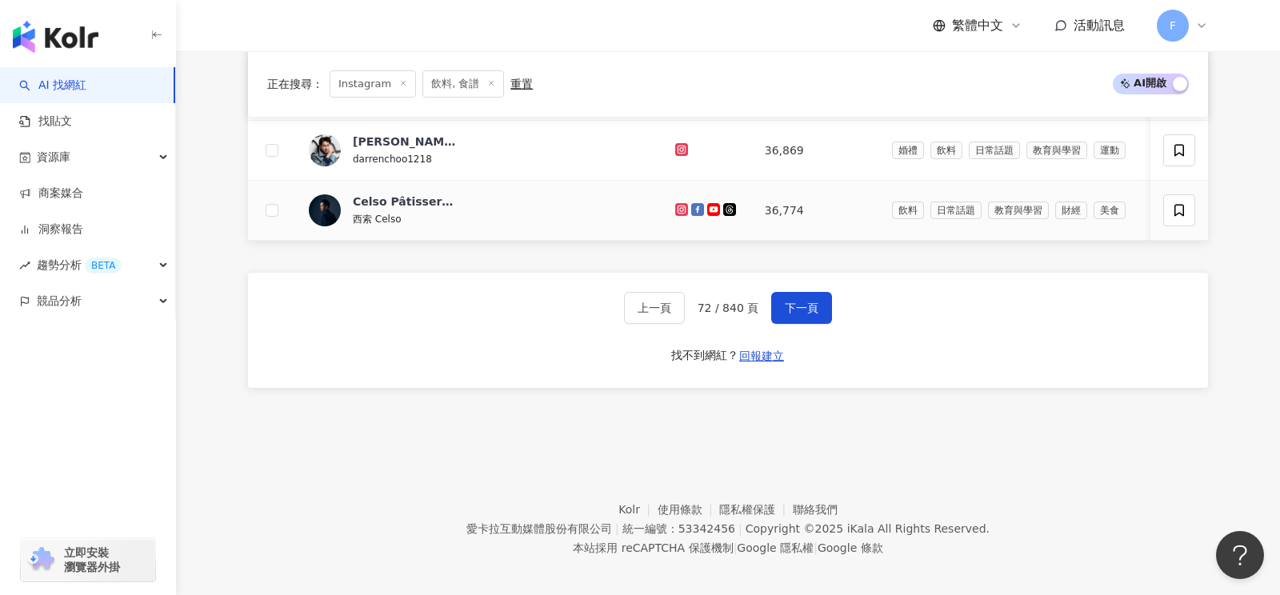
click at [678, 206] on icon at bounding box center [681, 209] width 6 height 6
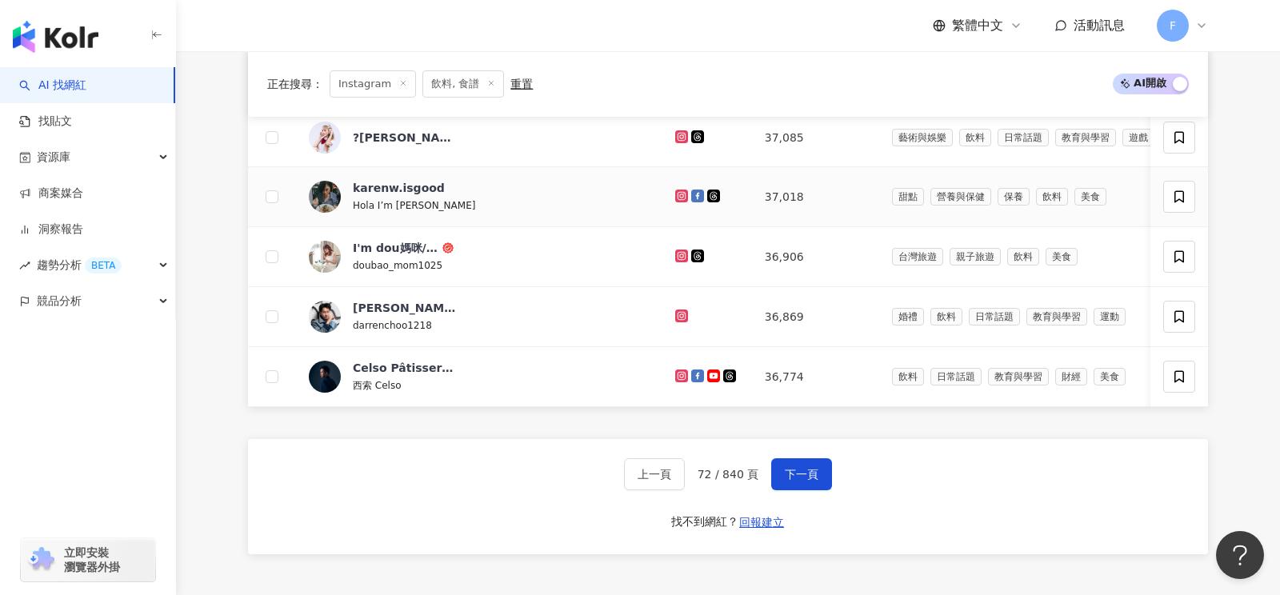
scroll to position [702, 0]
click at [792, 466] on span "下一頁" at bounding box center [802, 472] width 34 height 13
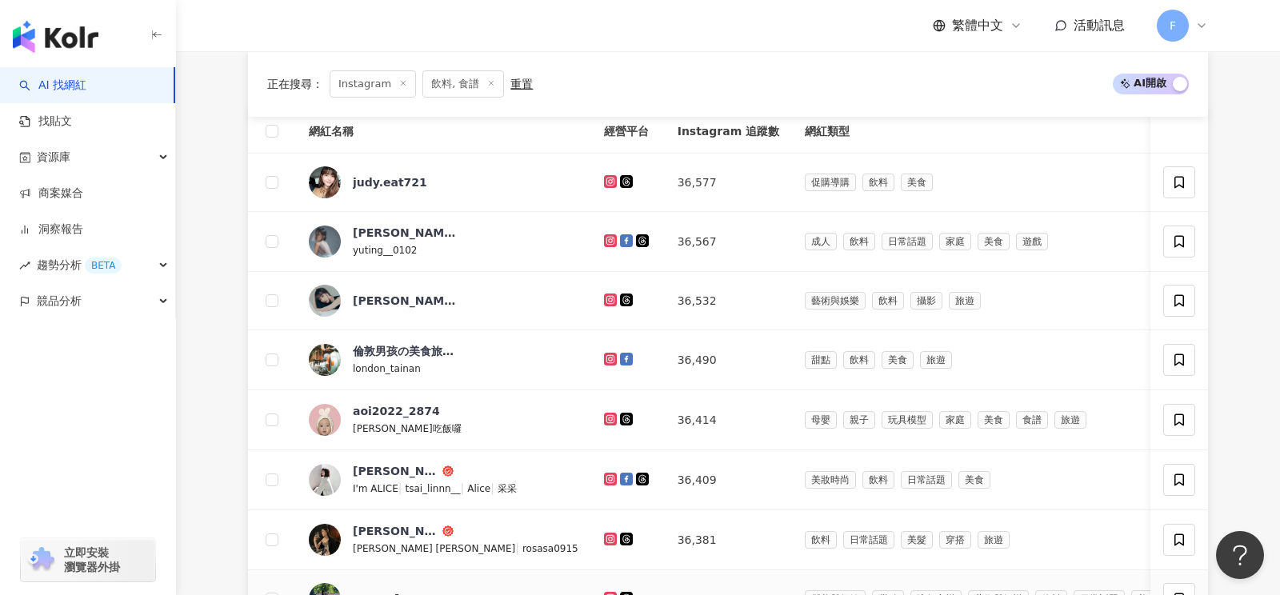
scroll to position [597, 0]
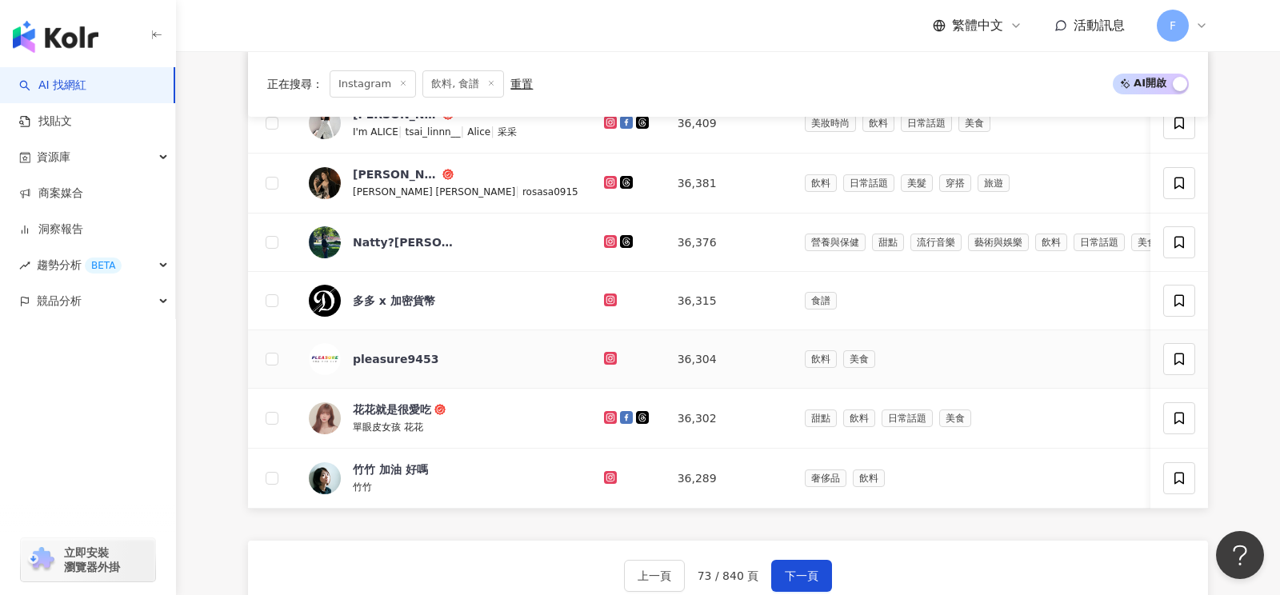
click at [606, 355] on icon at bounding box center [609, 358] width 6 height 6
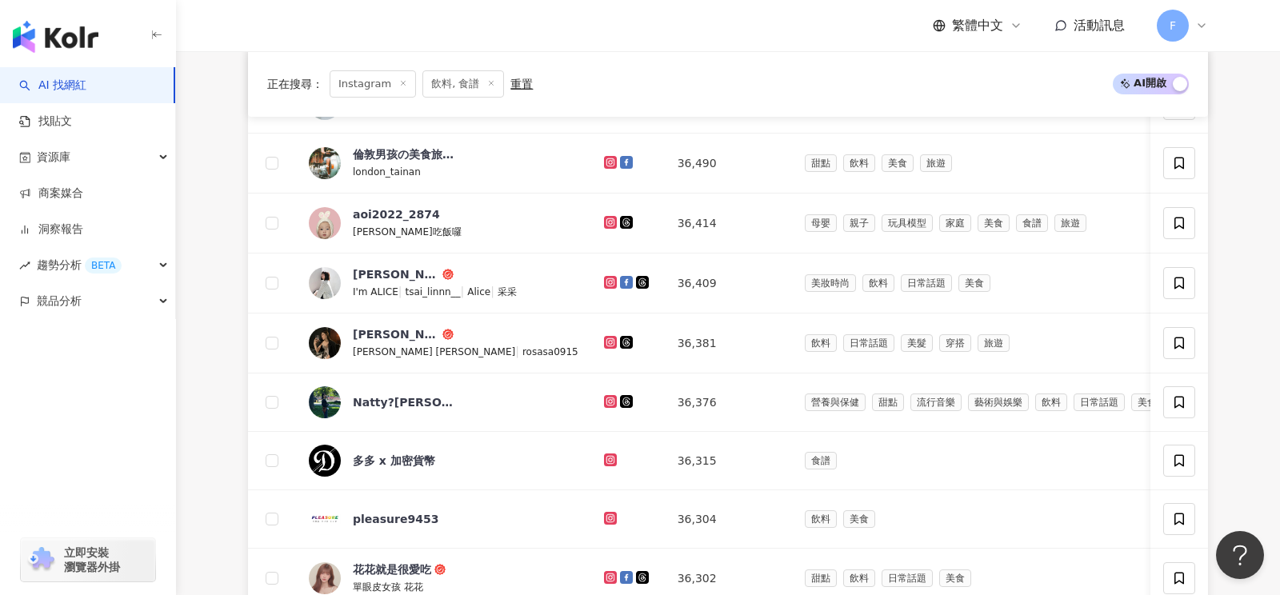
scroll to position [435, 0]
click at [606, 341] on icon at bounding box center [609, 344] width 6 height 6
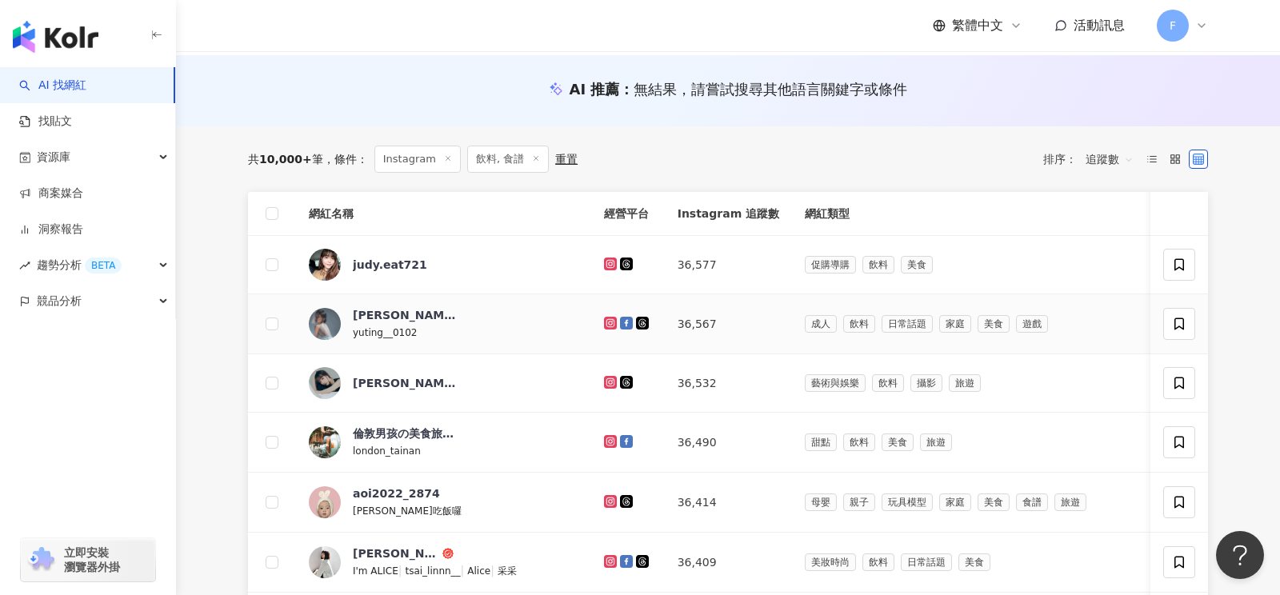
scroll to position [156, 0]
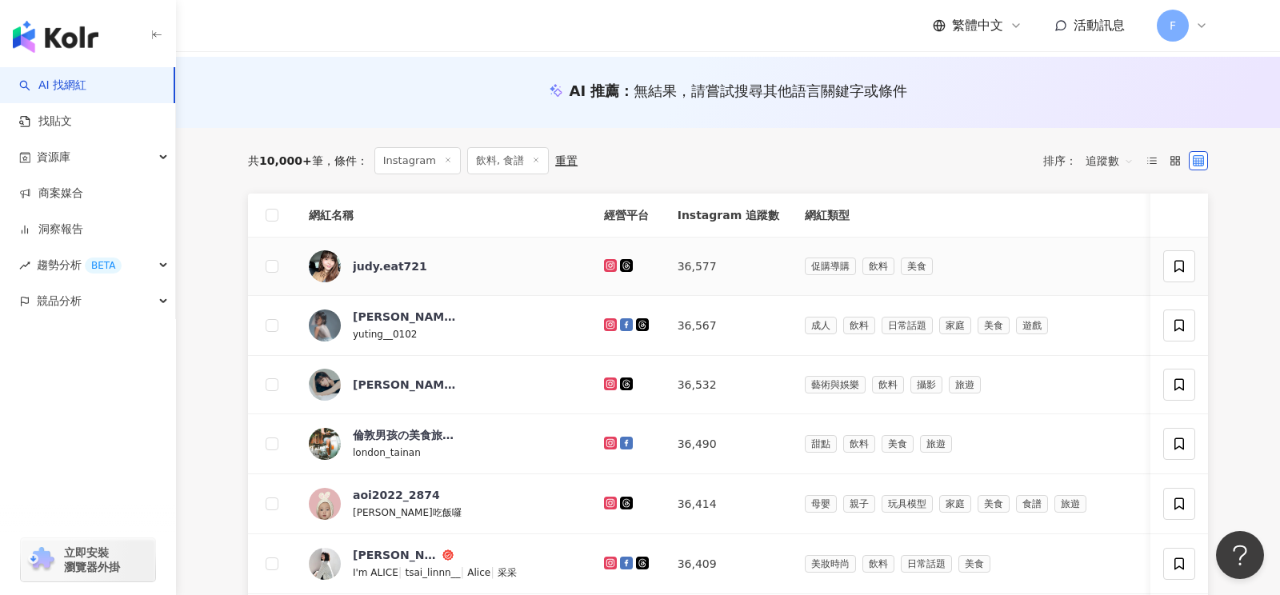
click at [606, 262] on icon at bounding box center [611, 266] width 10 height 10
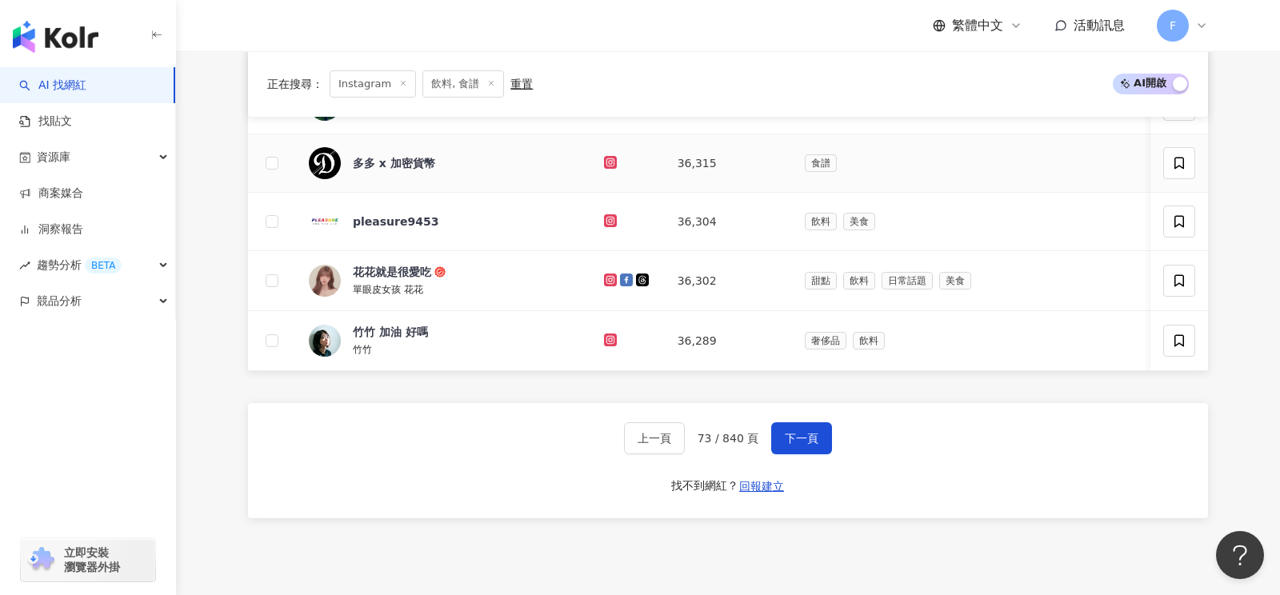
scroll to position [754, 0]
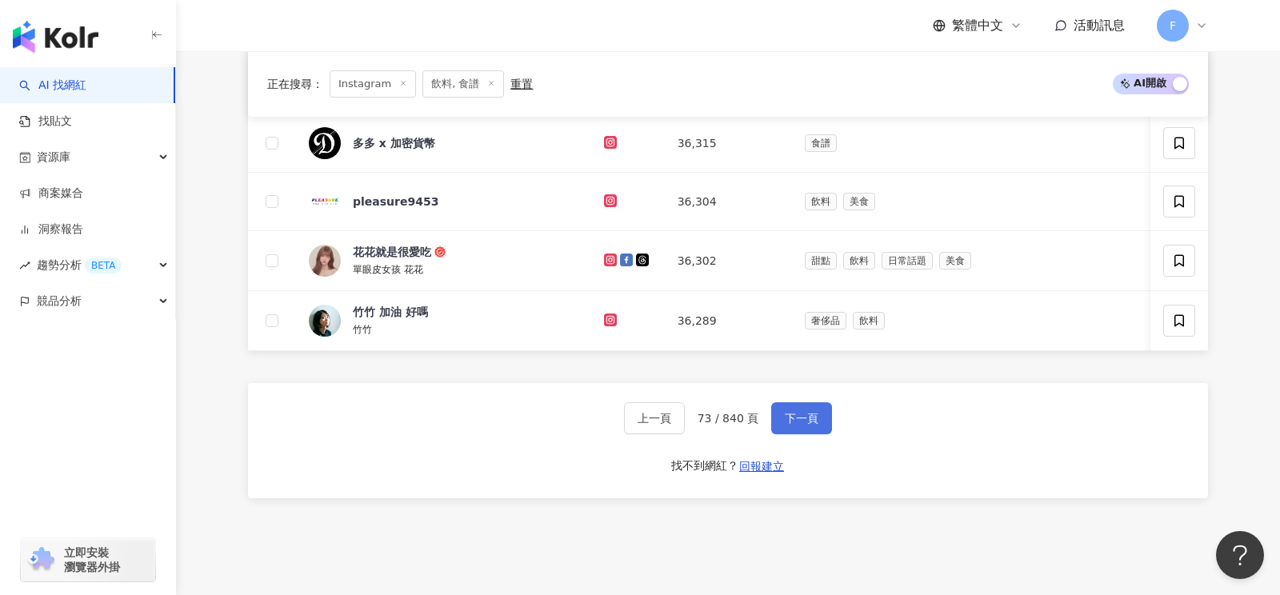
click at [794, 422] on button "下一頁" at bounding box center [801, 418] width 61 height 32
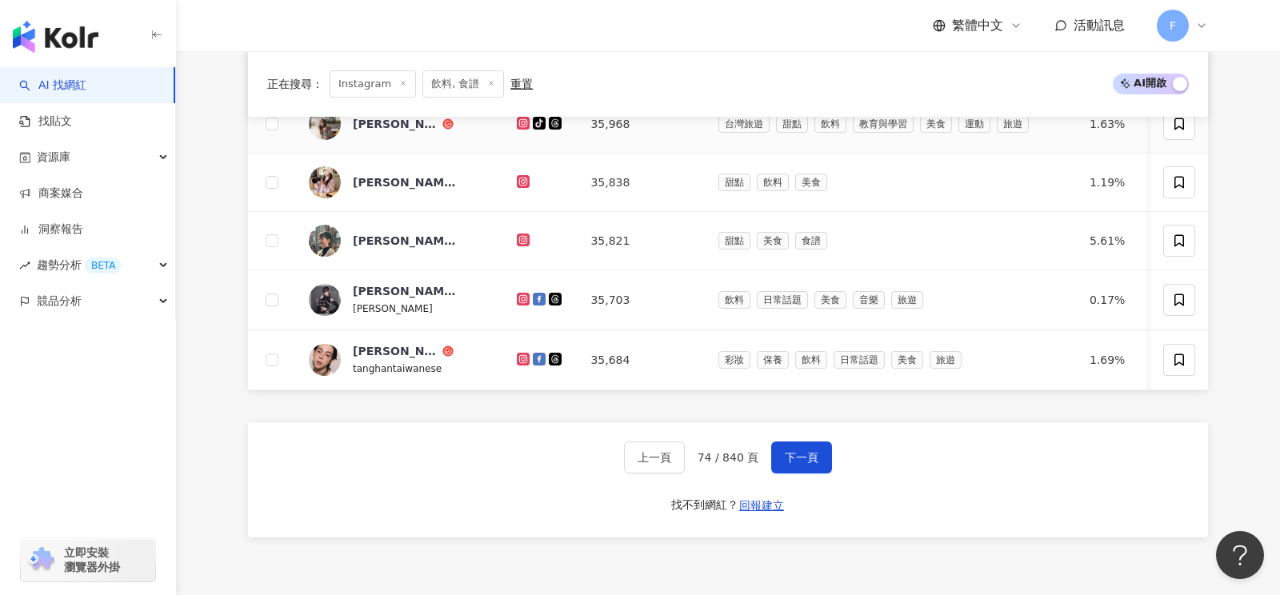
scroll to position [715, 0]
click at [794, 450] on span "下一頁" at bounding box center [802, 456] width 34 height 13
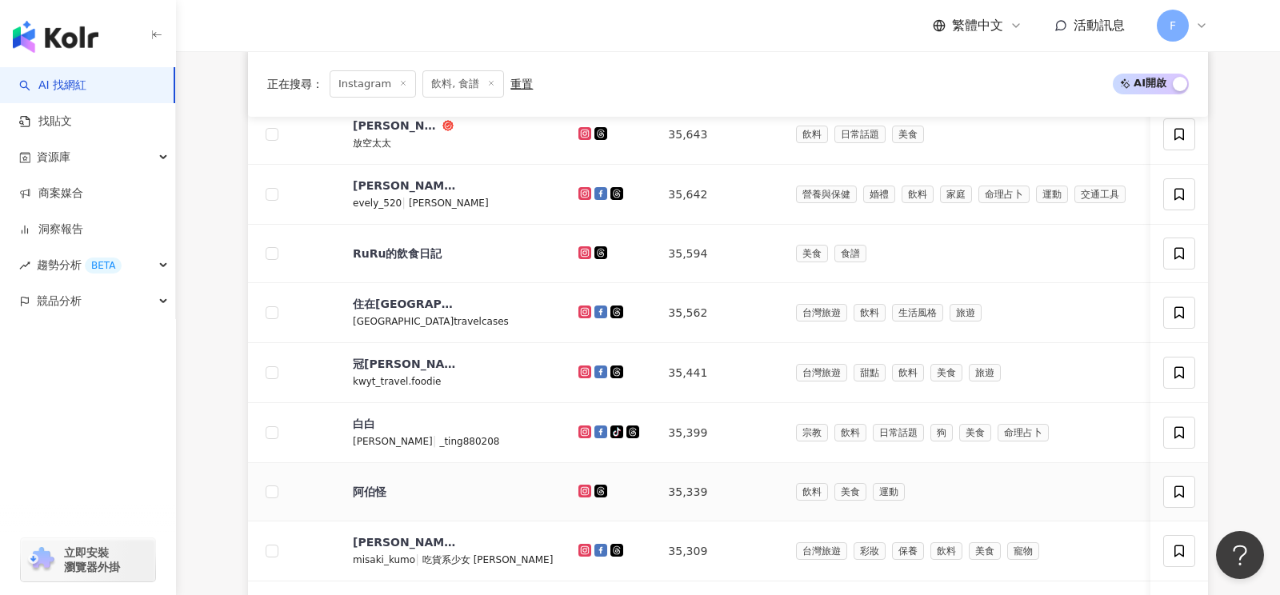
scroll to position [346, 0]
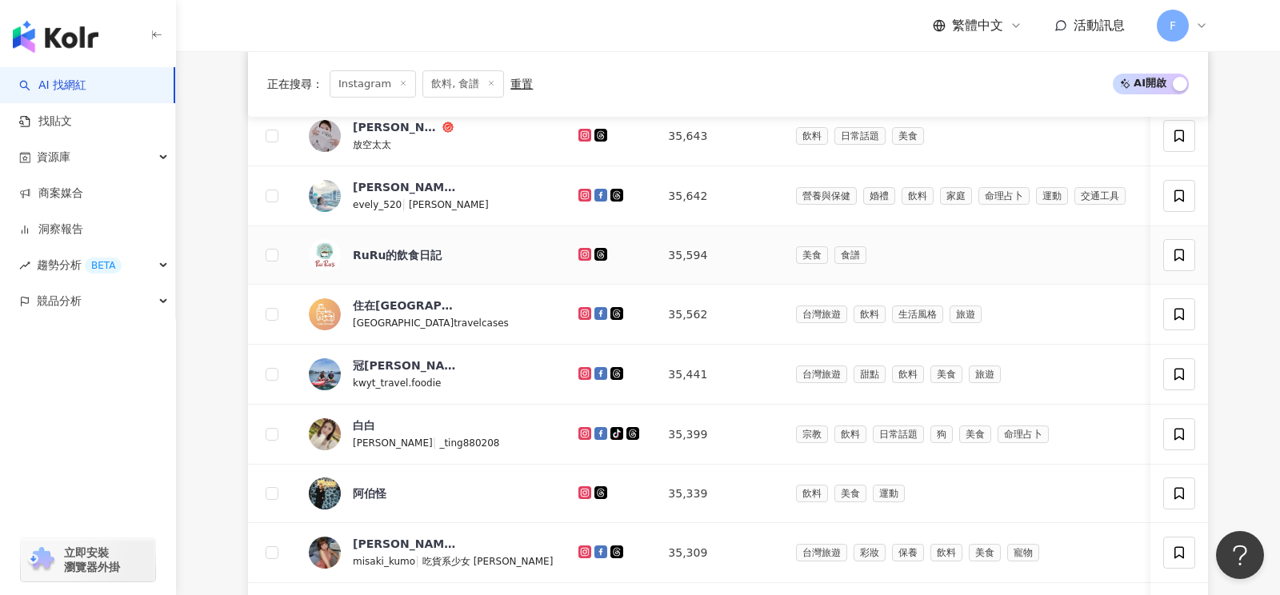
click at [582, 253] on icon at bounding box center [585, 254] width 6 height 6
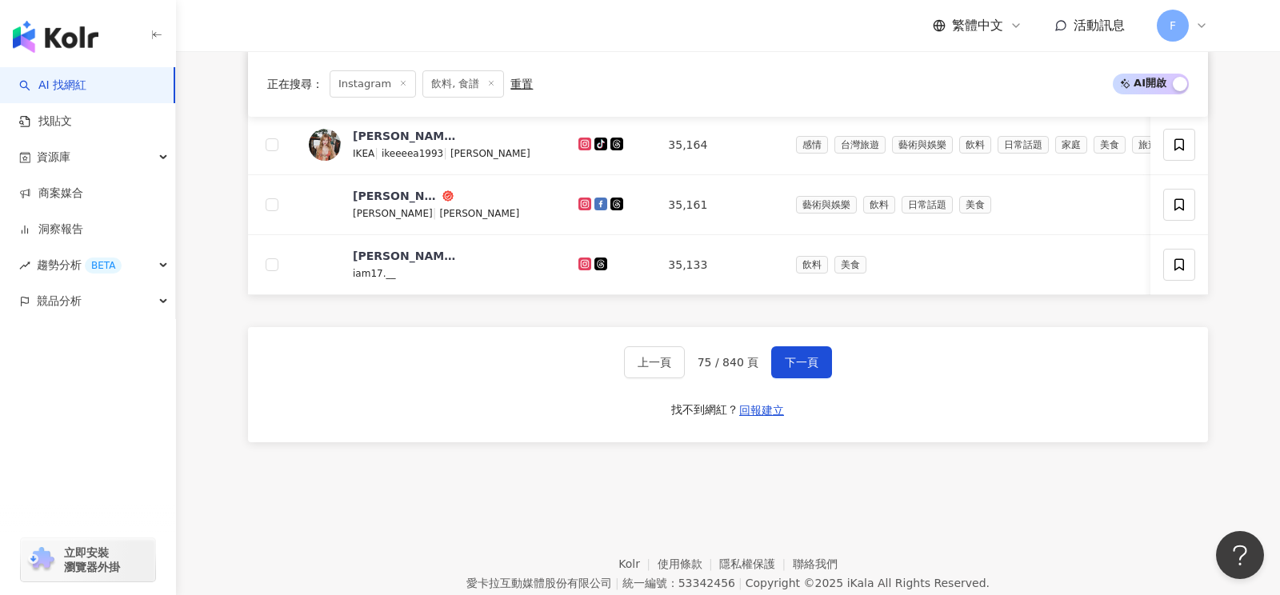
scroll to position [871, 0]
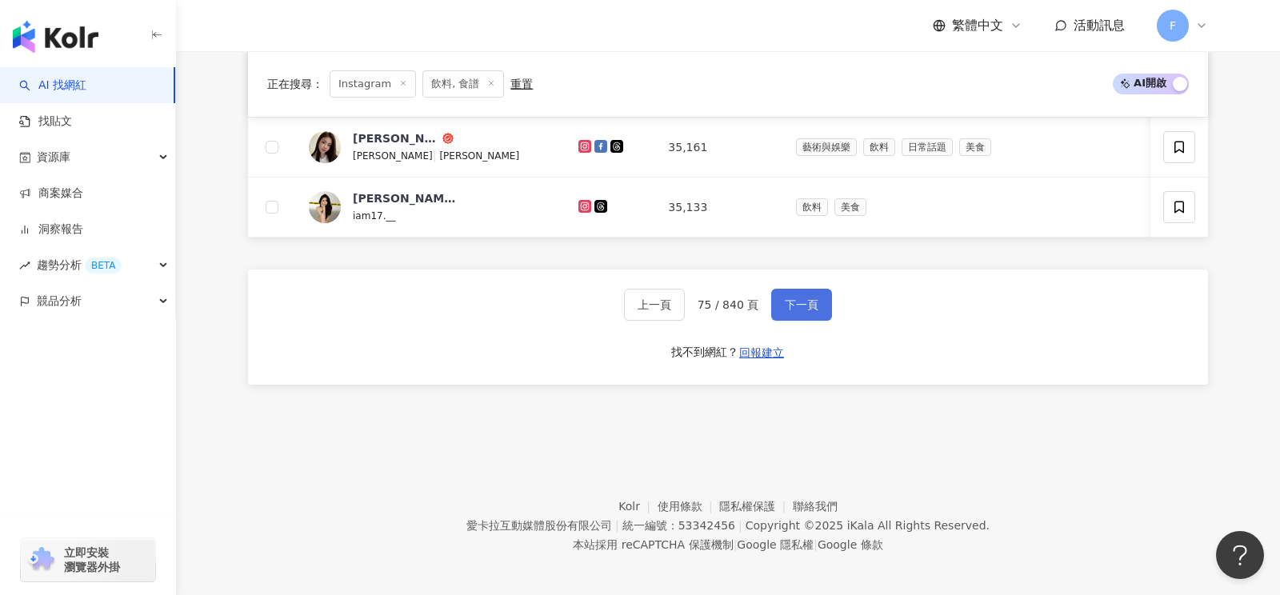
click at [803, 299] on span "下一頁" at bounding box center [802, 304] width 34 height 13
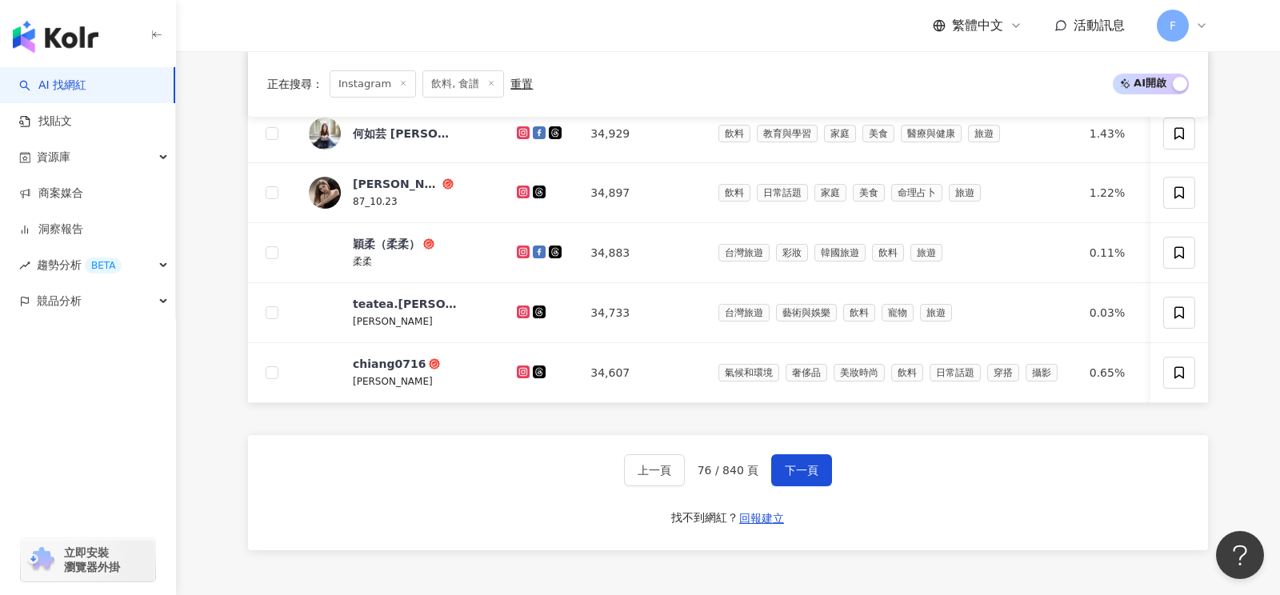
scroll to position [706, 0]
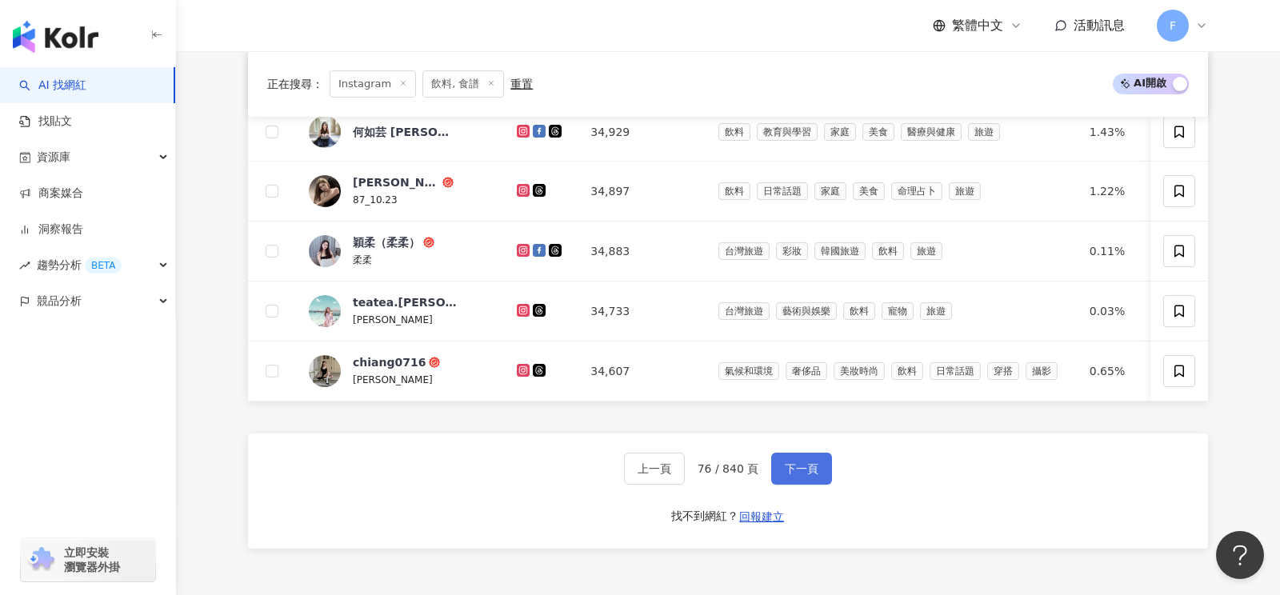
click at [810, 470] on button "下一頁" at bounding box center [801, 469] width 61 height 32
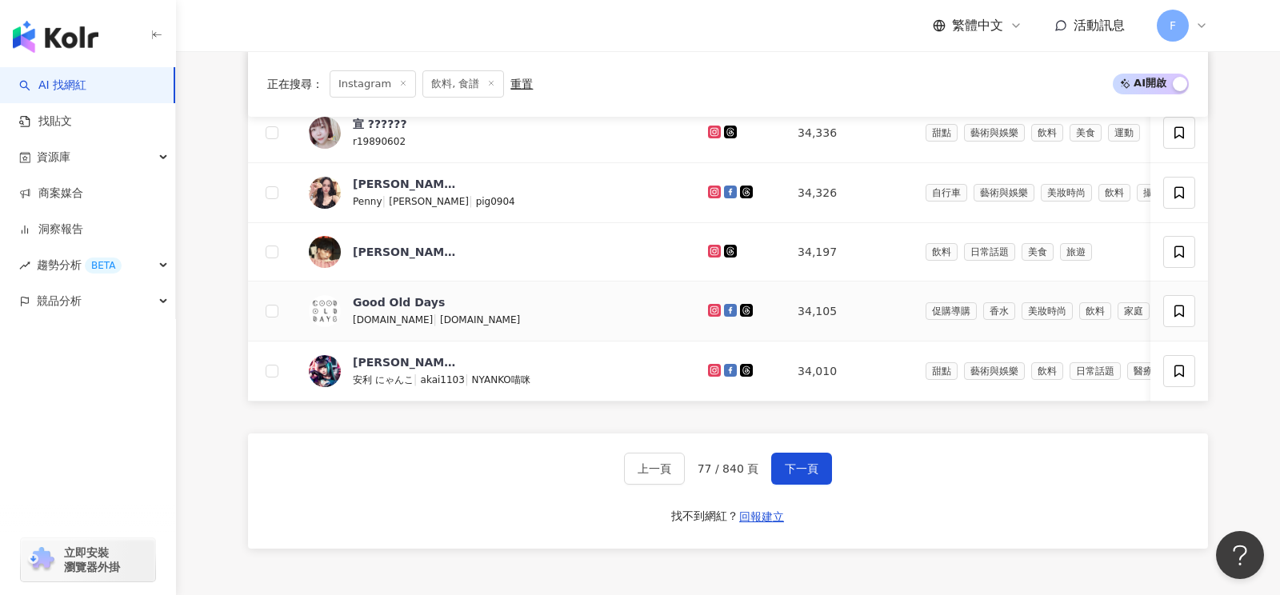
click at [710, 306] on icon at bounding box center [715, 311] width 10 height 10
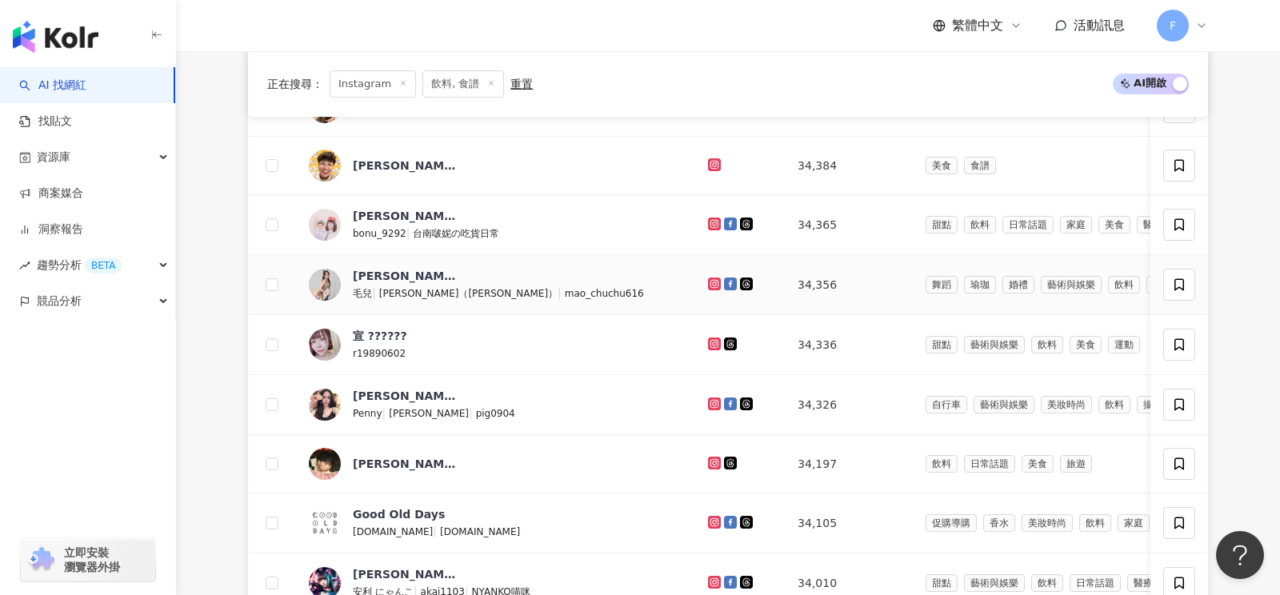
scroll to position [870, 0]
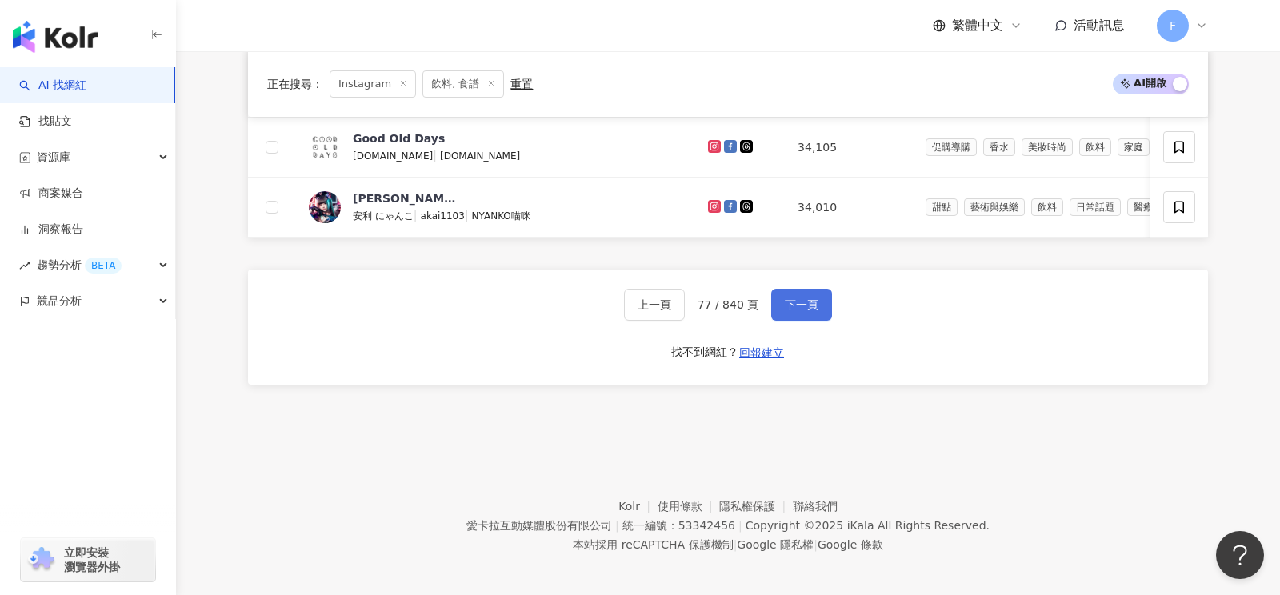
click at [792, 298] on span "下一頁" at bounding box center [802, 304] width 34 height 13
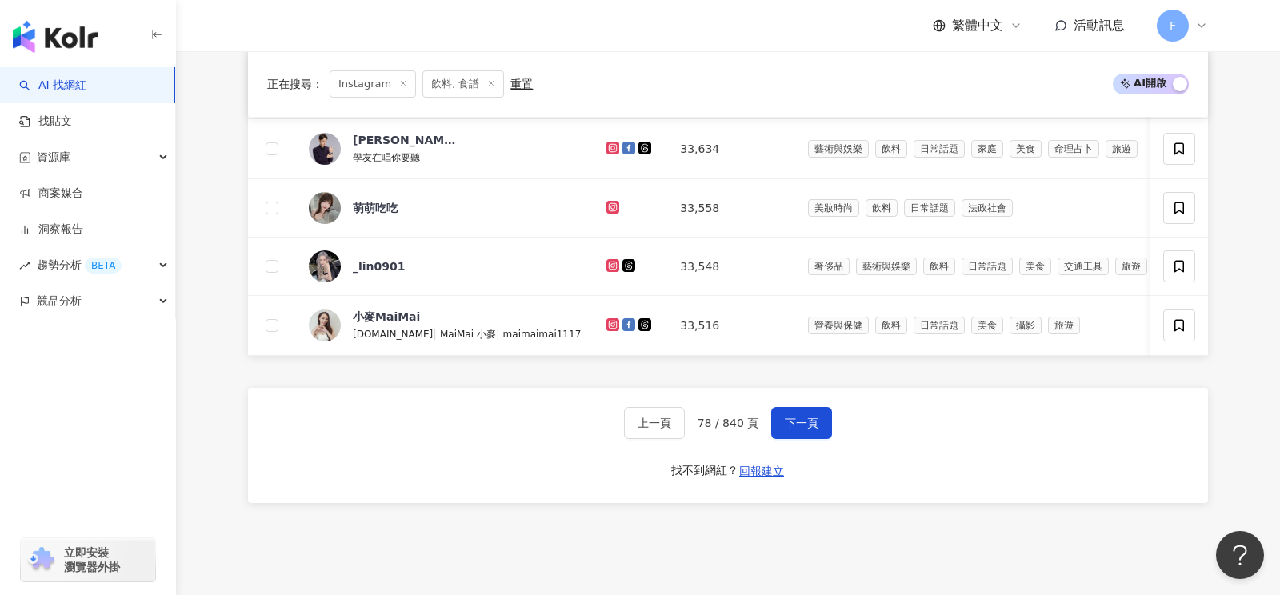
scroll to position [868, 0]
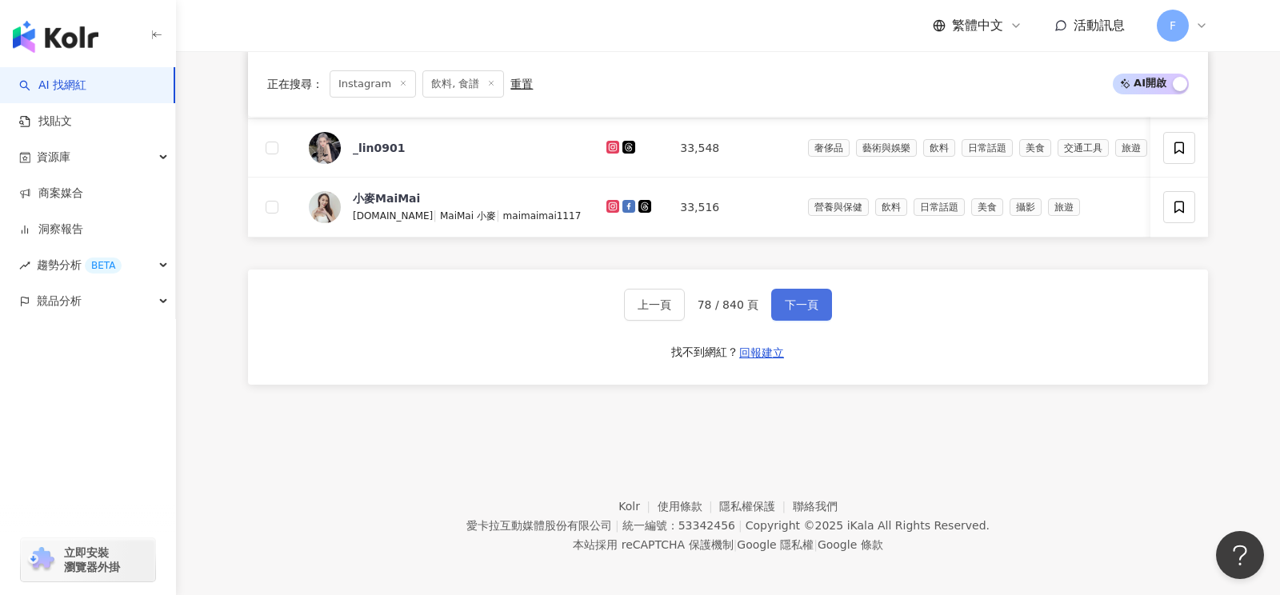
click at [808, 298] on span "下一頁" at bounding box center [802, 304] width 34 height 13
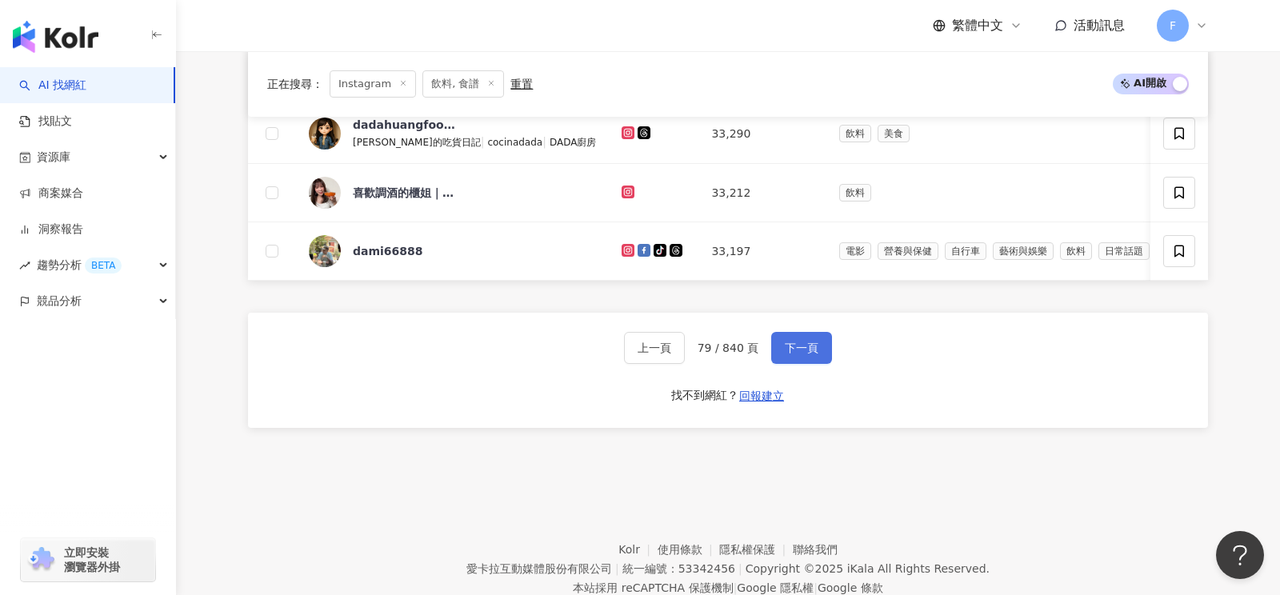
scroll to position [818, 0]
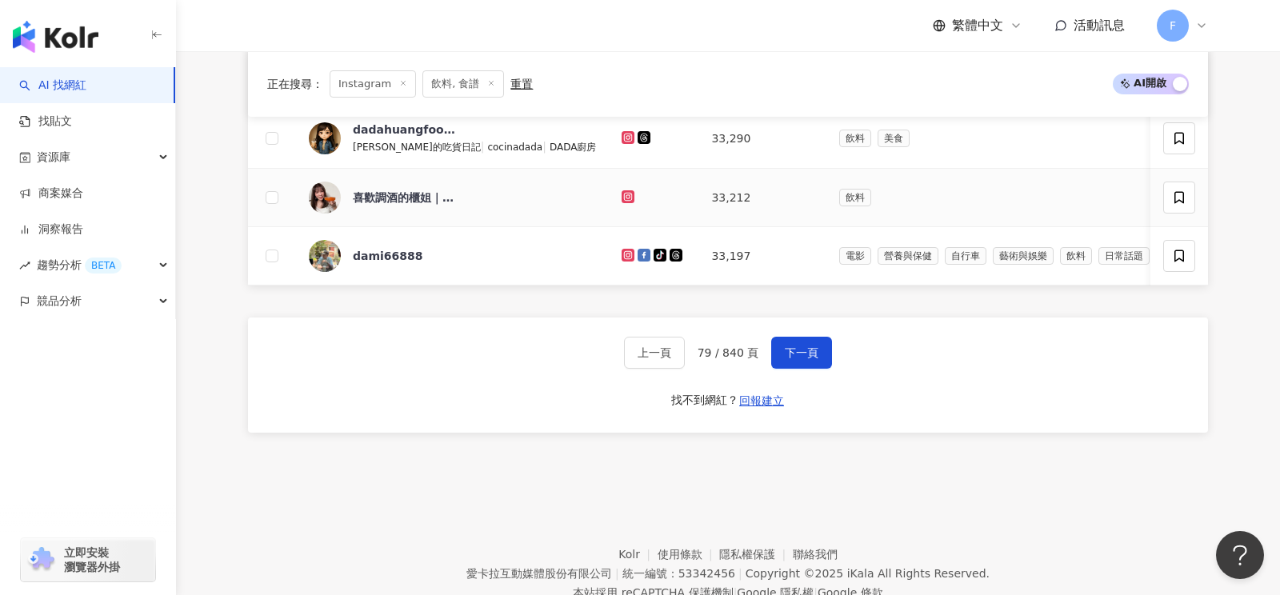
click at [622, 190] on icon at bounding box center [628, 196] width 13 height 13
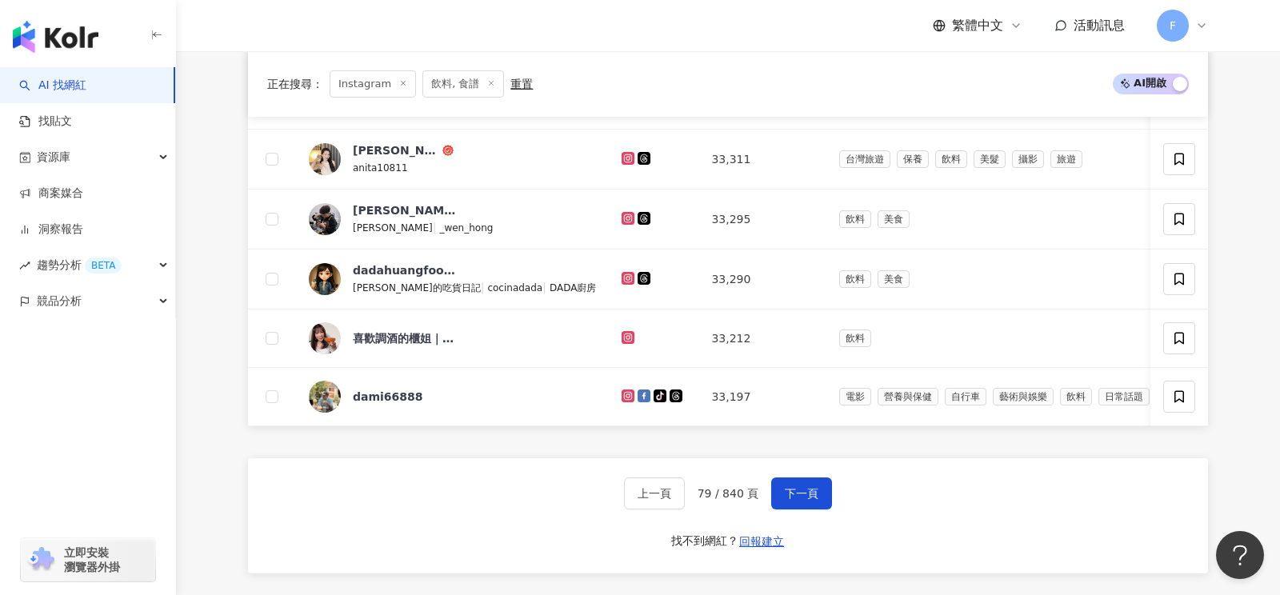
scroll to position [678, 0]
click at [807, 491] on span "下一頁" at bounding box center [802, 492] width 34 height 13
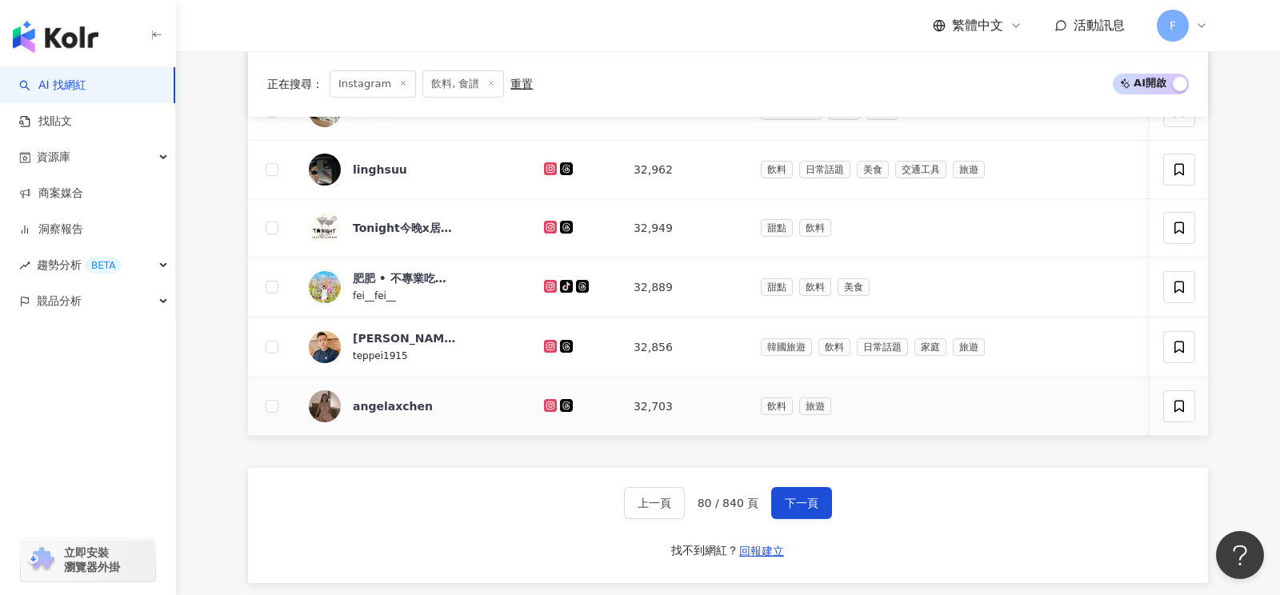
scroll to position [671, 0]
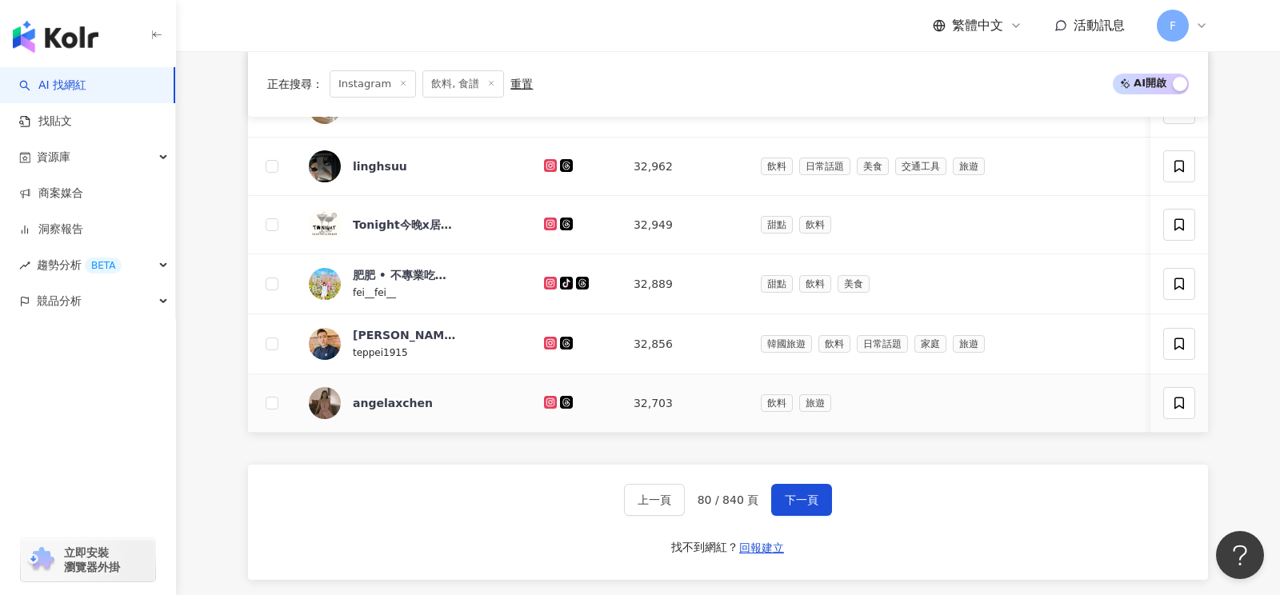
click at [547, 399] on icon at bounding box center [550, 402] width 6 height 6
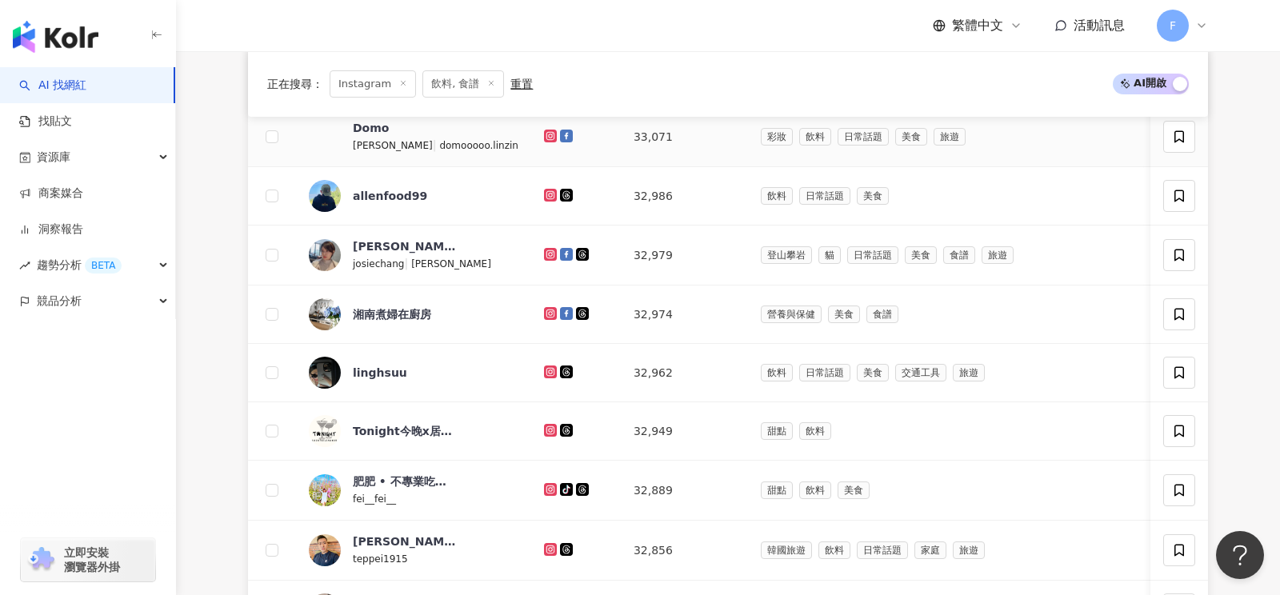
scroll to position [759, 0]
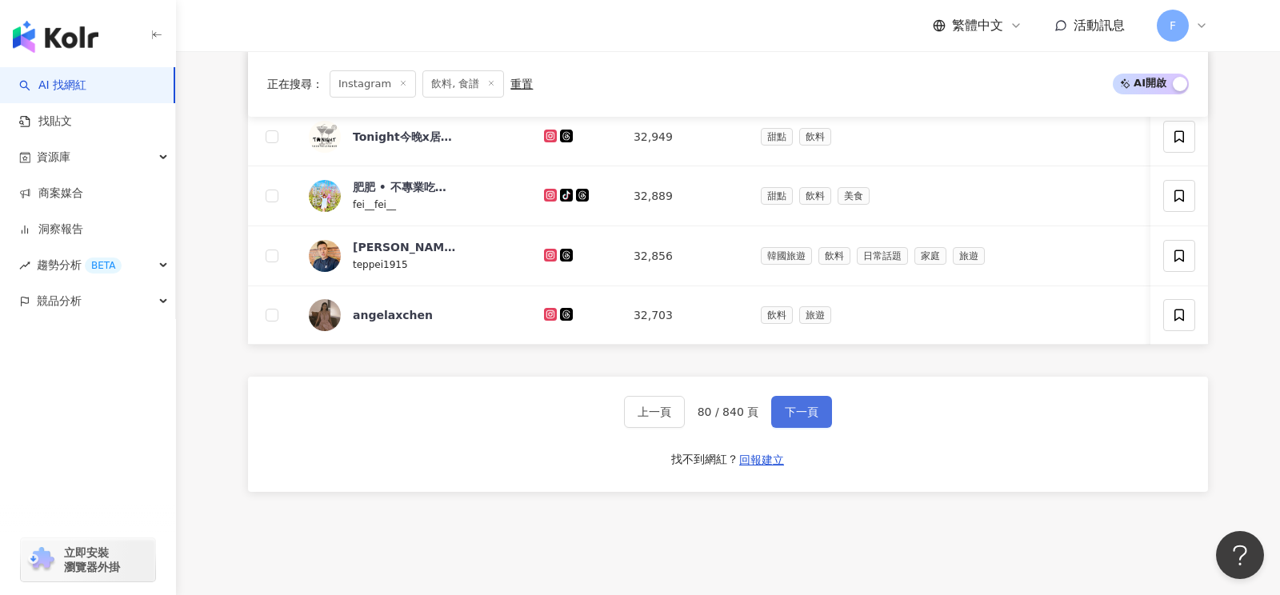
click at [794, 406] on span "下一頁" at bounding box center [802, 412] width 34 height 13
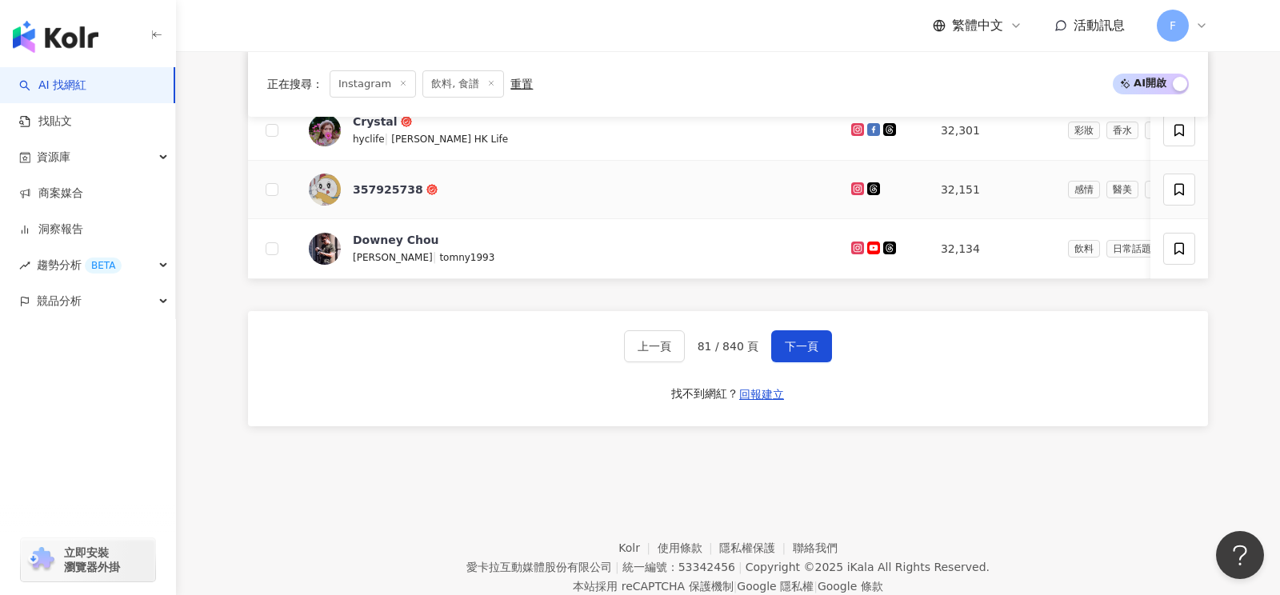
scroll to position [870, 0]
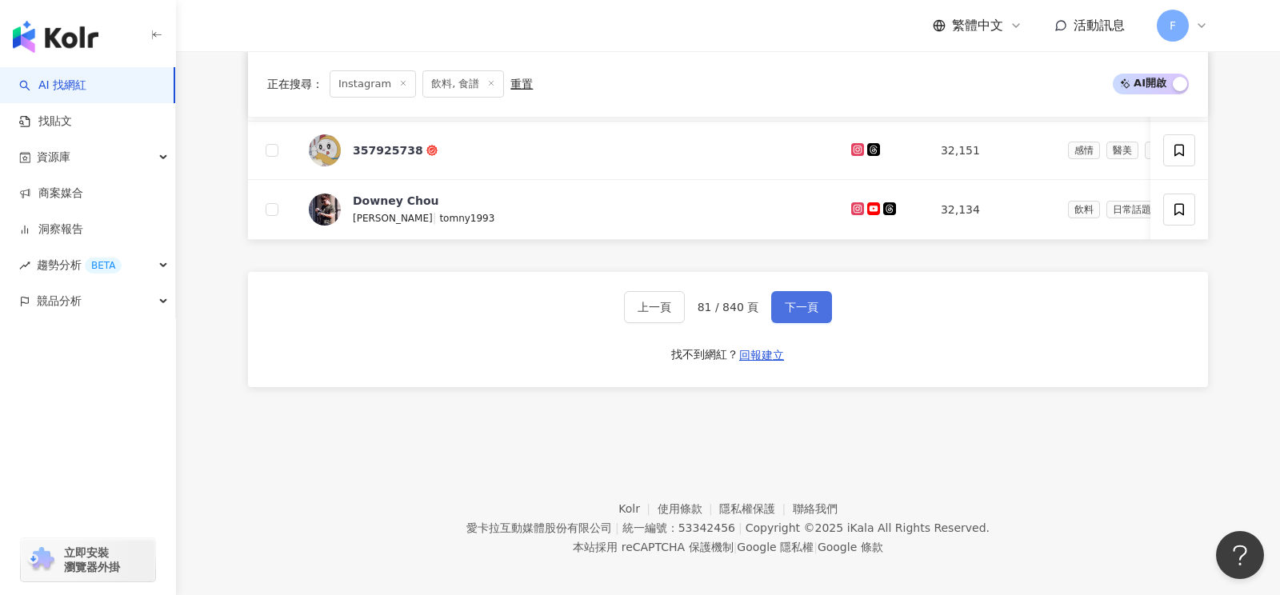
click at [807, 306] on button "下一頁" at bounding box center [801, 307] width 61 height 32
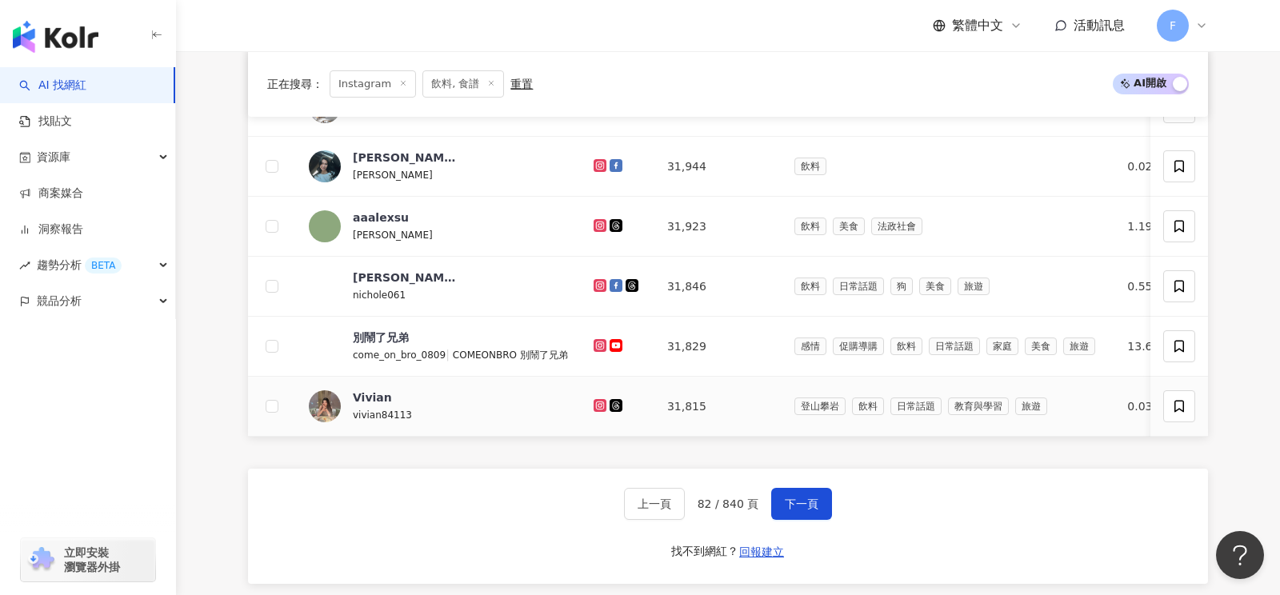
scroll to position [668, 0]
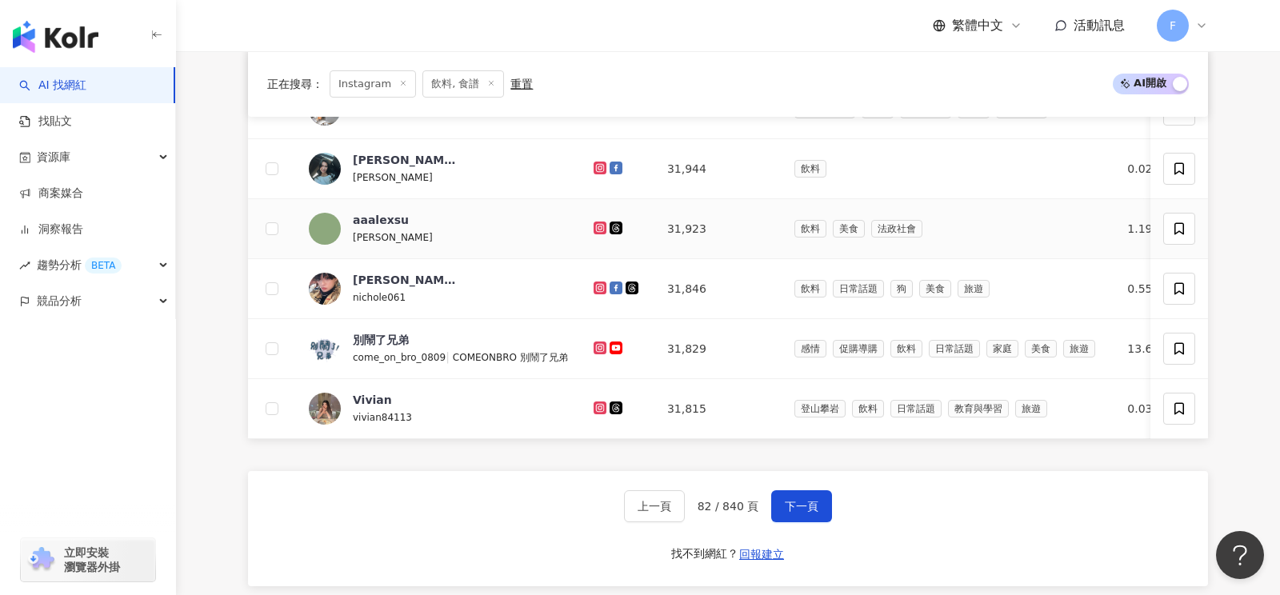
click at [595, 223] on icon at bounding box center [600, 228] width 10 height 10
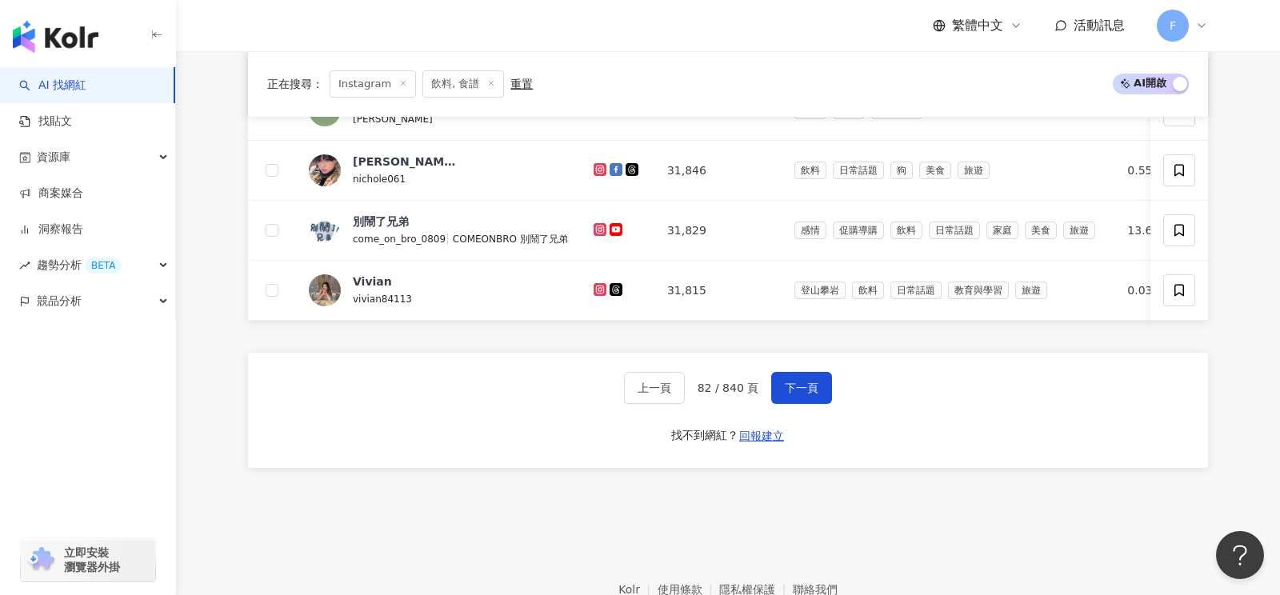
scroll to position [870, 0]
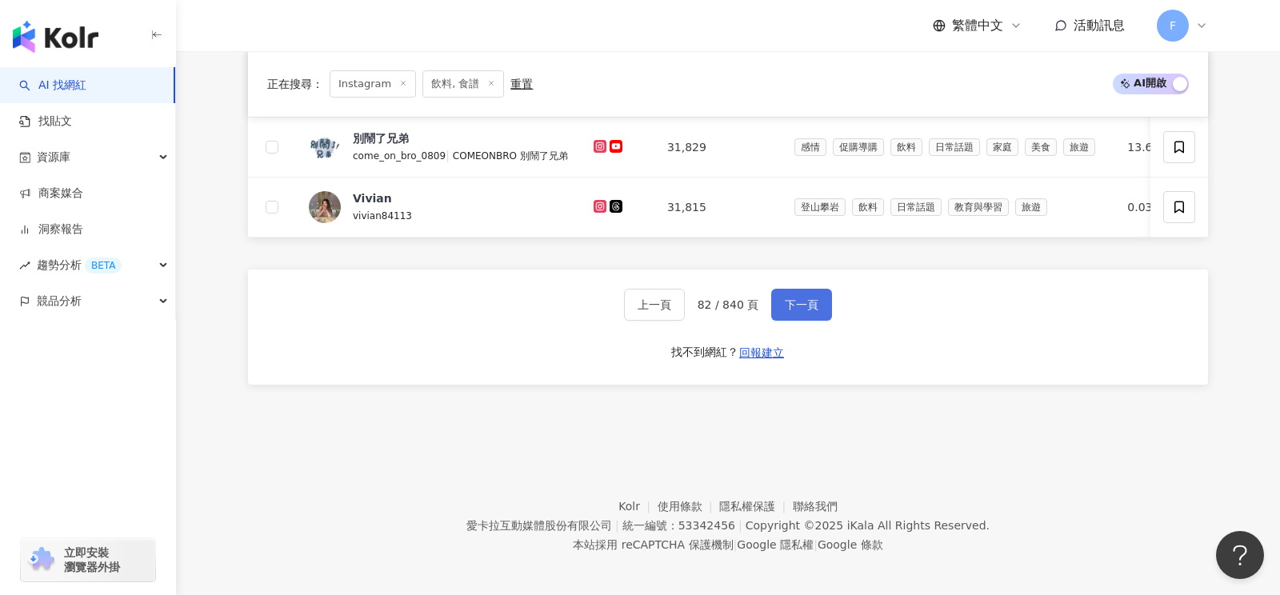
click at [808, 299] on span "下一頁" at bounding box center [802, 304] width 34 height 13
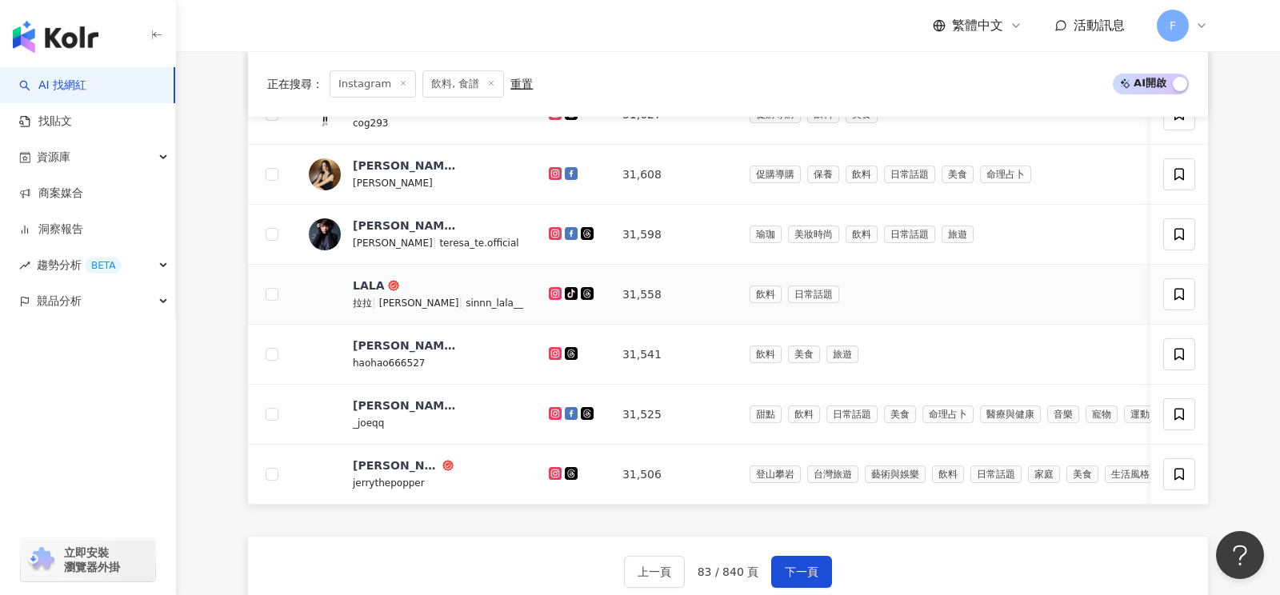
scroll to position [598, 0]
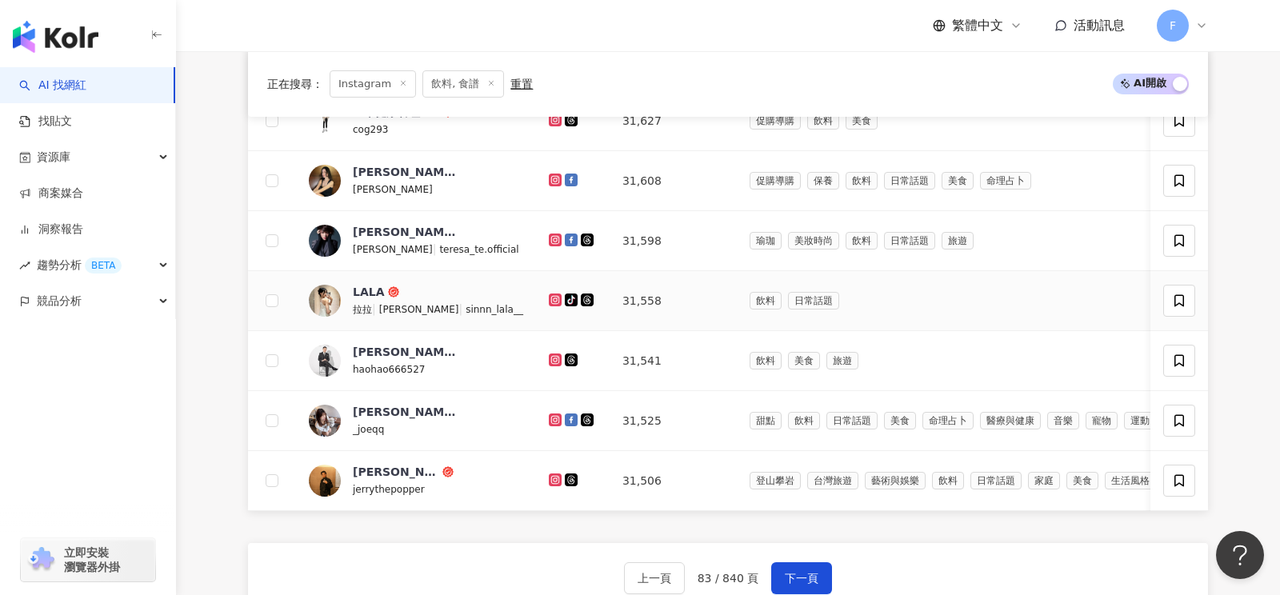
click at [550, 295] on icon at bounding box center [555, 300] width 10 height 10
click at [552, 357] on icon at bounding box center [555, 360] width 6 height 6
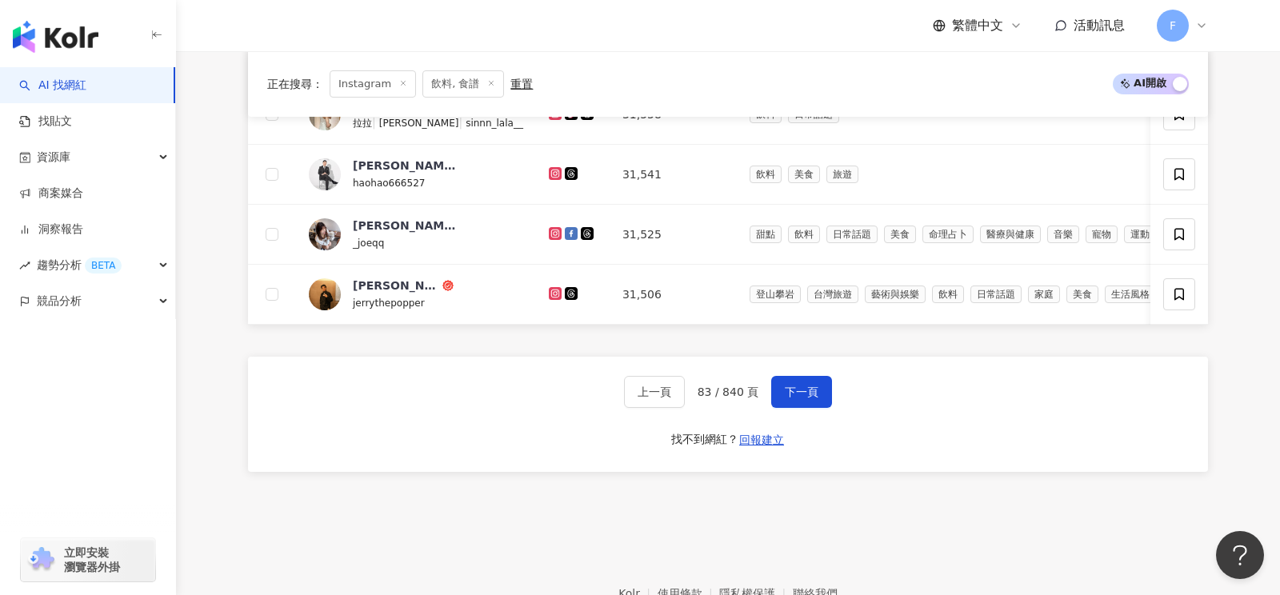
scroll to position [871, 0]
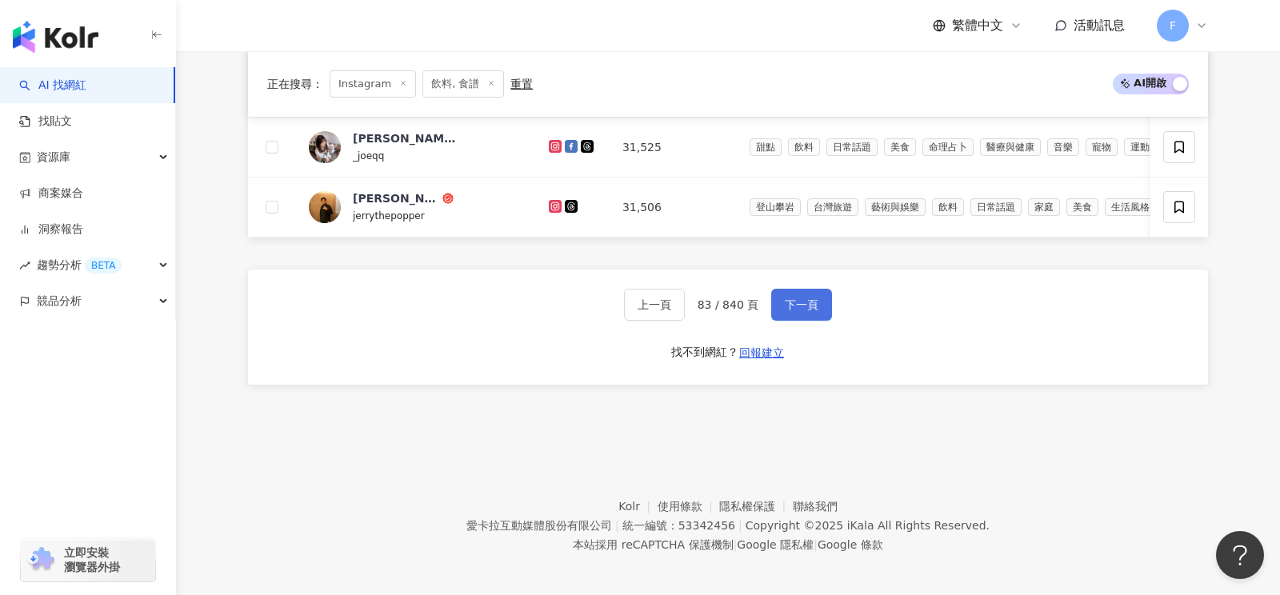
click at [808, 298] on span "下一頁" at bounding box center [802, 304] width 34 height 13
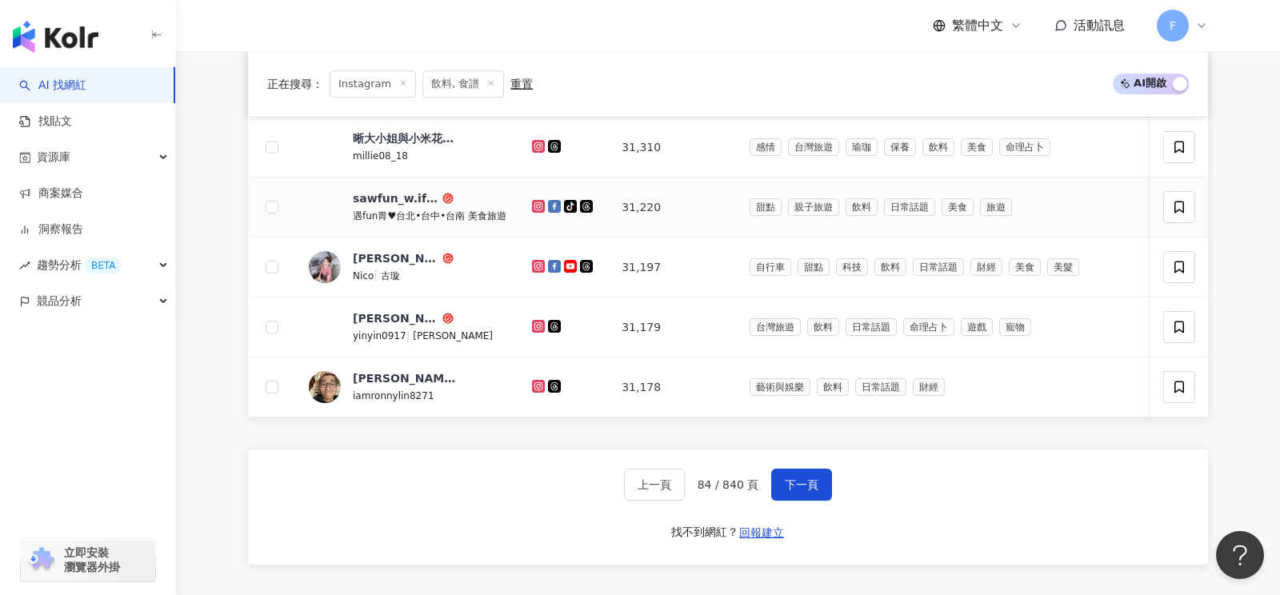
scroll to position [710, 0]
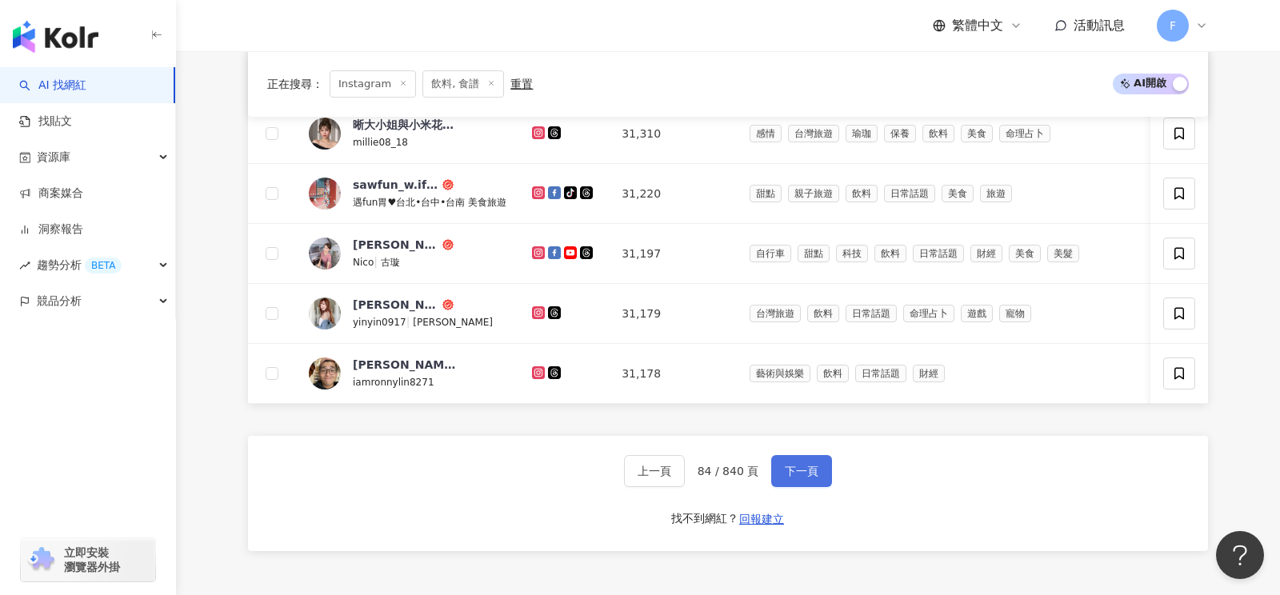
click at [787, 466] on span "下一頁" at bounding box center [802, 471] width 34 height 13
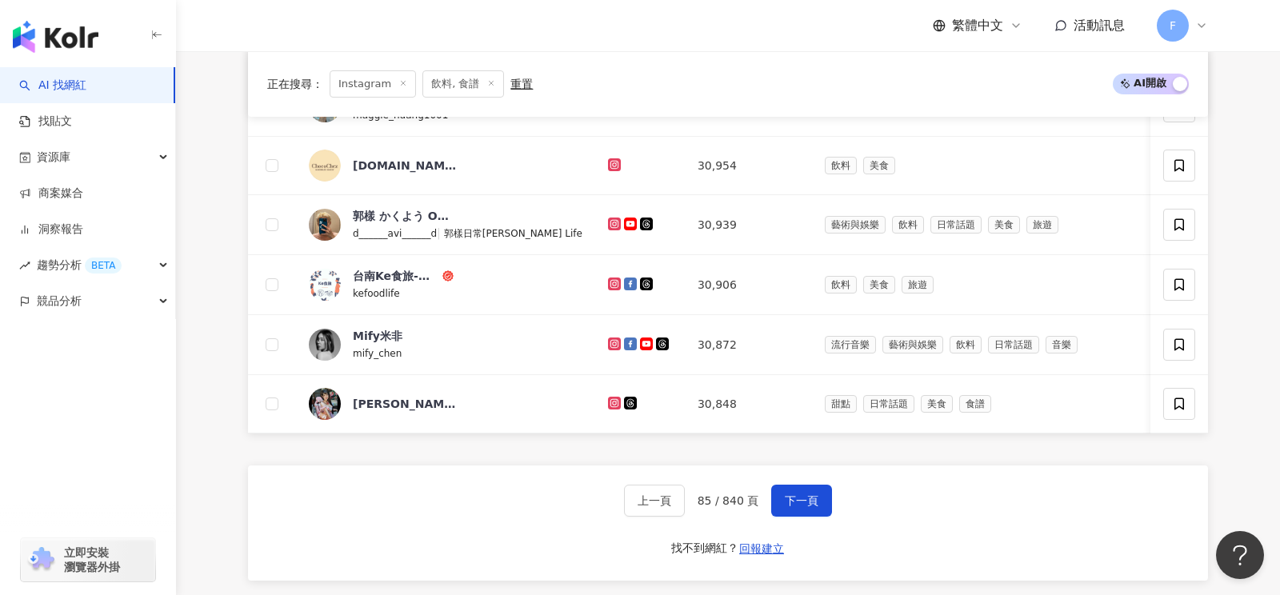
scroll to position [669, 0]
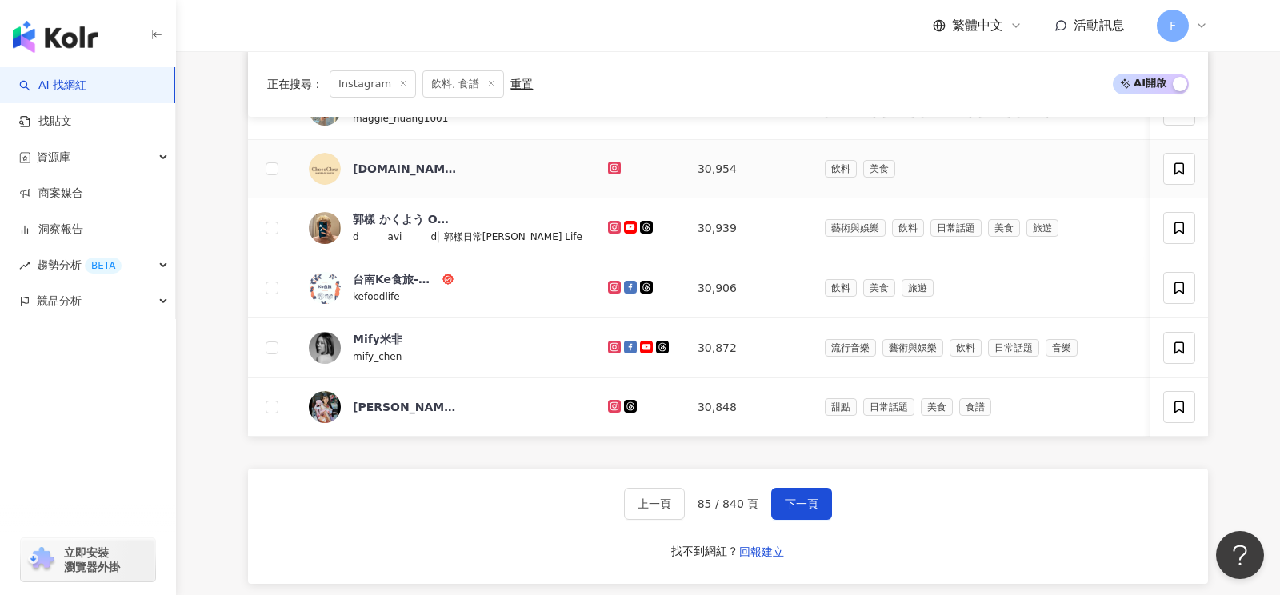
click at [611, 165] on icon at bounding box center [614, 168] width 6 height 6
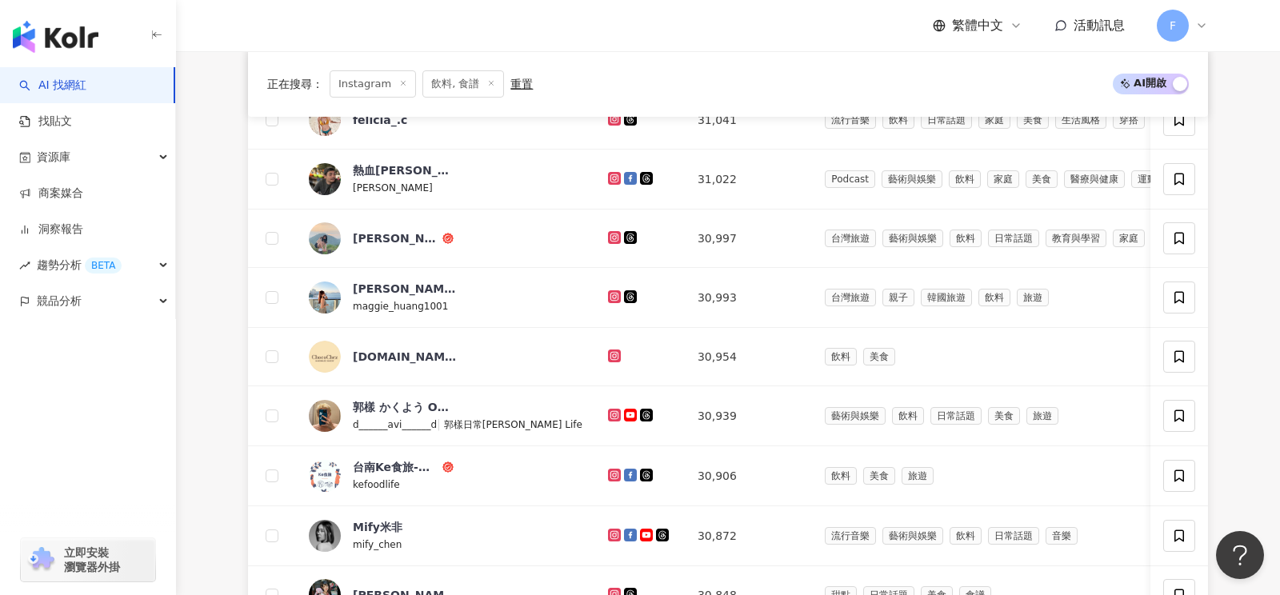
scroll to position [730, 0]
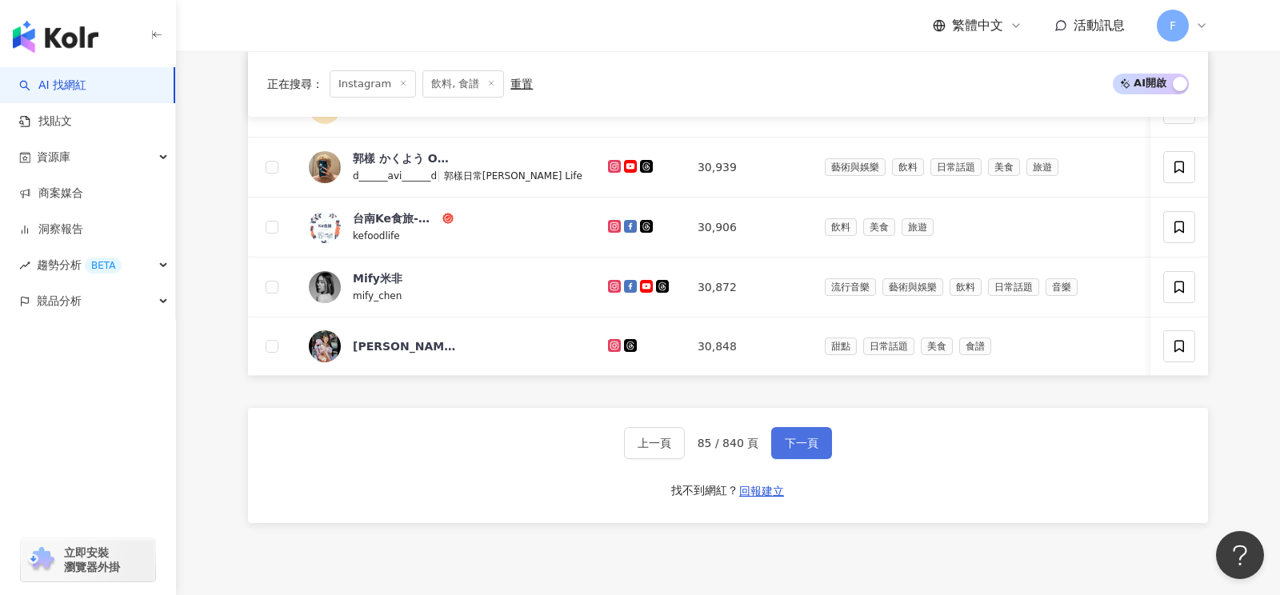
click at [800, 441] on span "下一頁" at bounding box center [802, 443] width 34 height 13
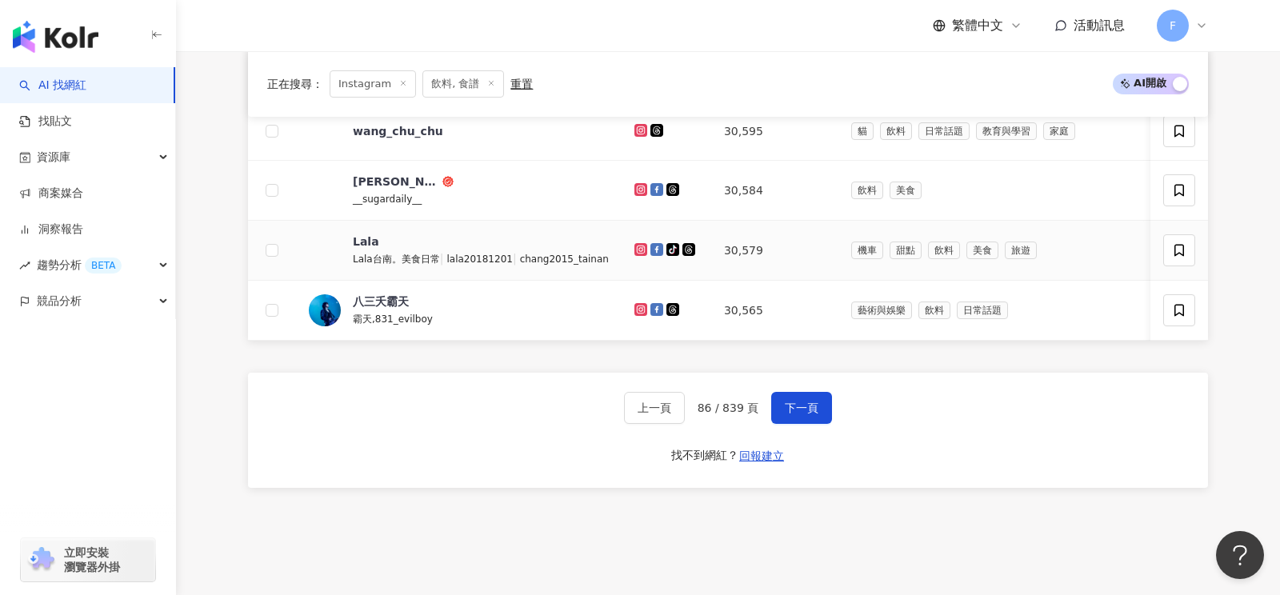
scroll to position [775, 0]
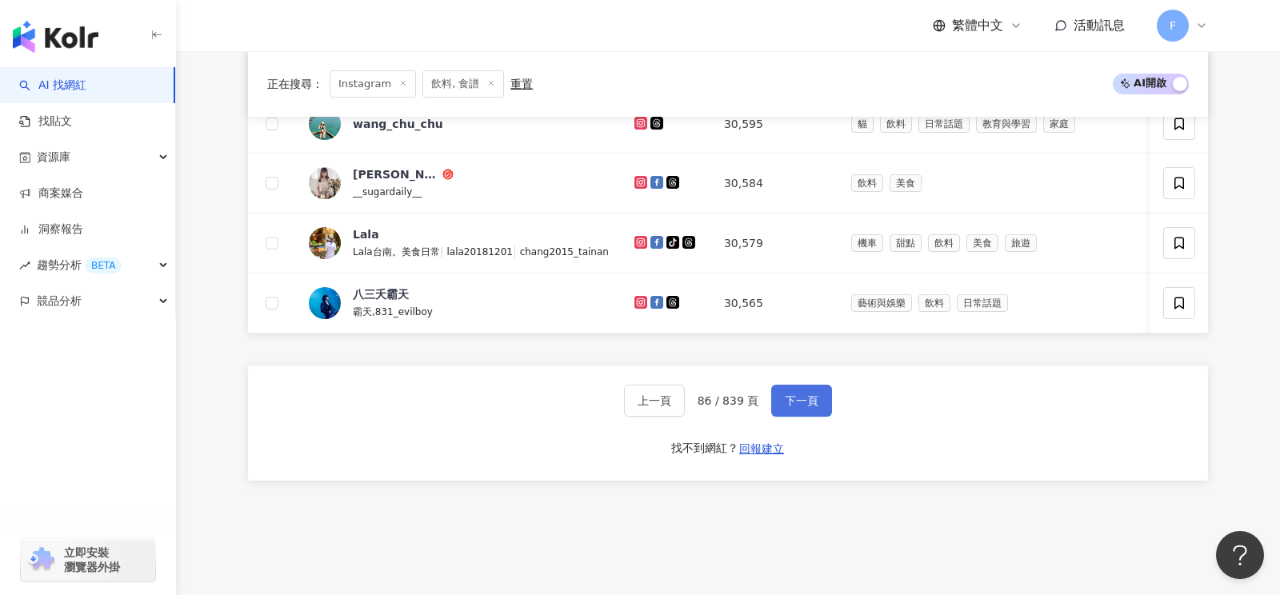
click at [794, 394] on span "下一頁" at bounding box center [802, 400] width 34 height 13
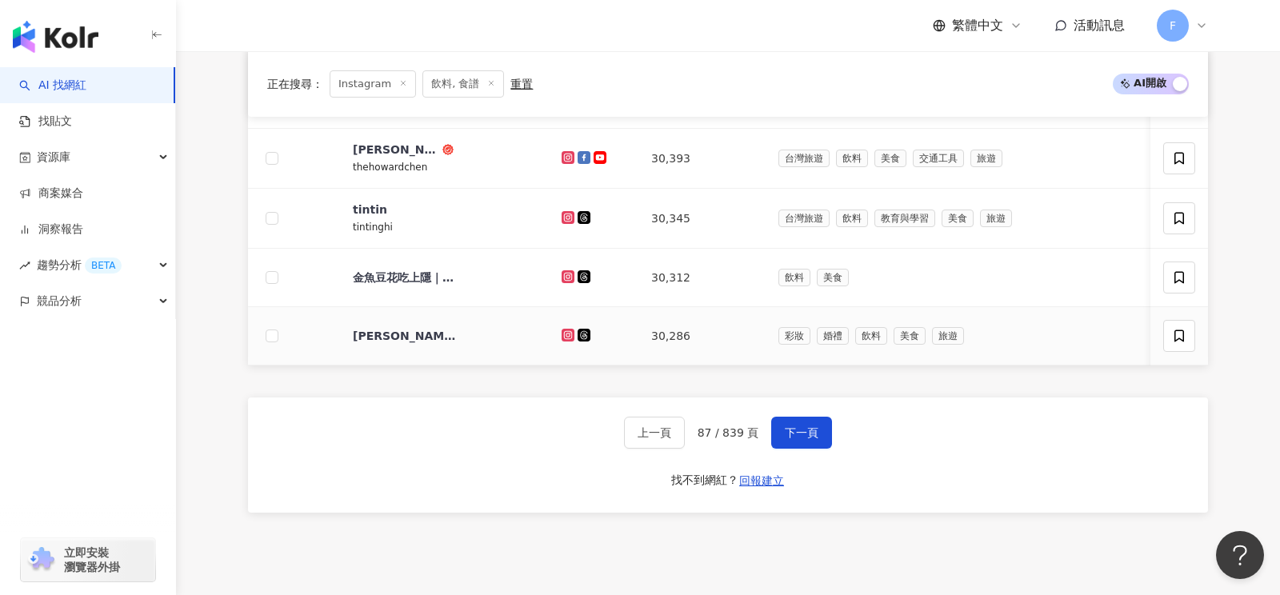
scroll to position [738, 0]
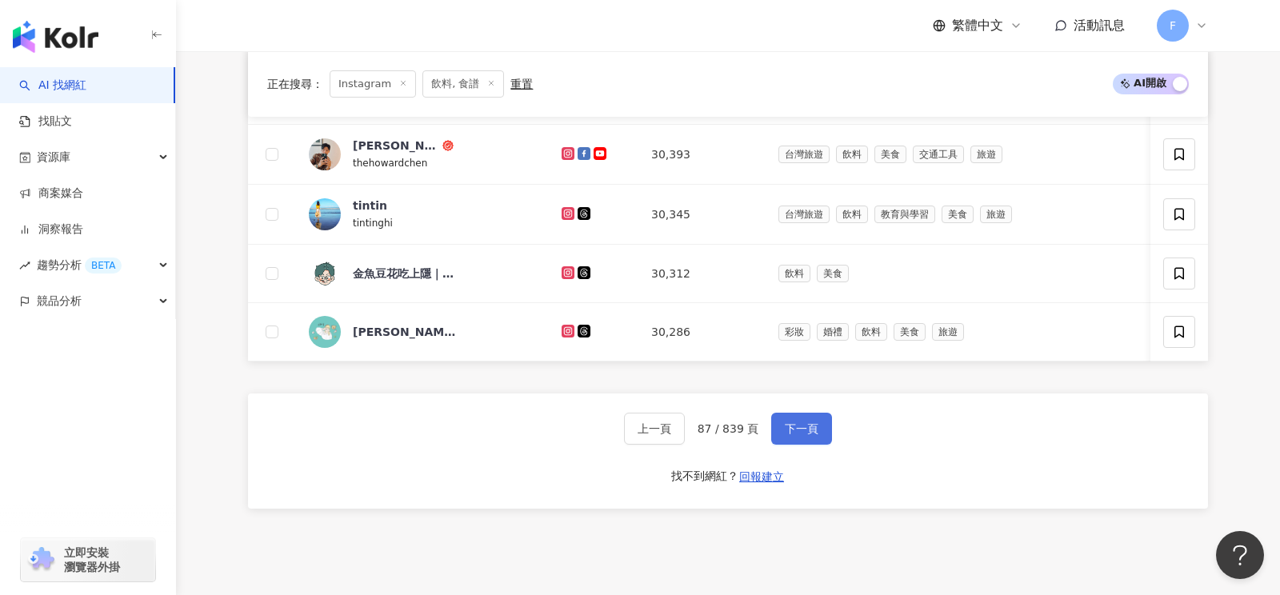
click at [803, 422] on span "下一頁" at bounding box center [802, 428] width 34 height 13
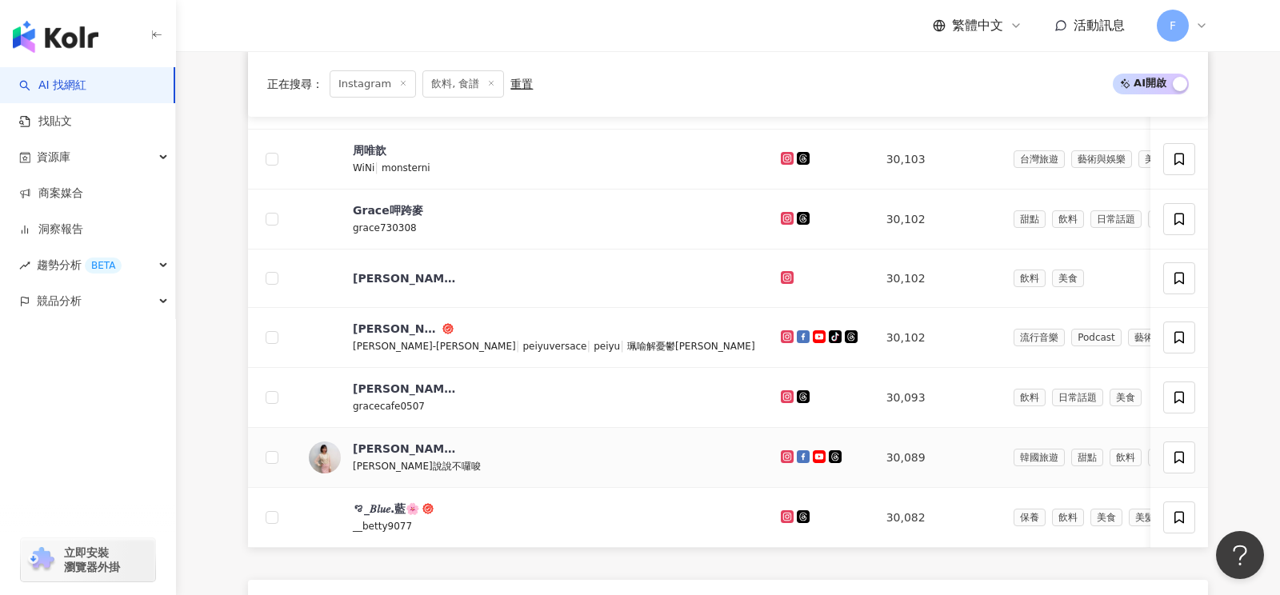
scroll to position [549, 0]
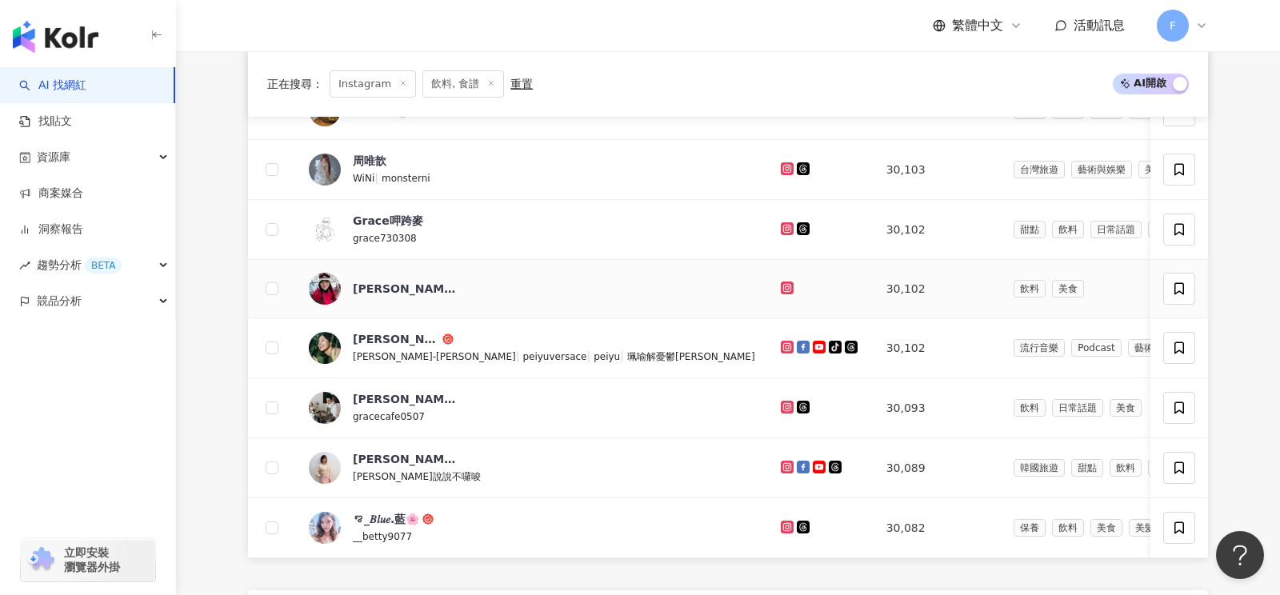
click at [783, 285] on icon at bounding box center [786, 288] width 6 height 6
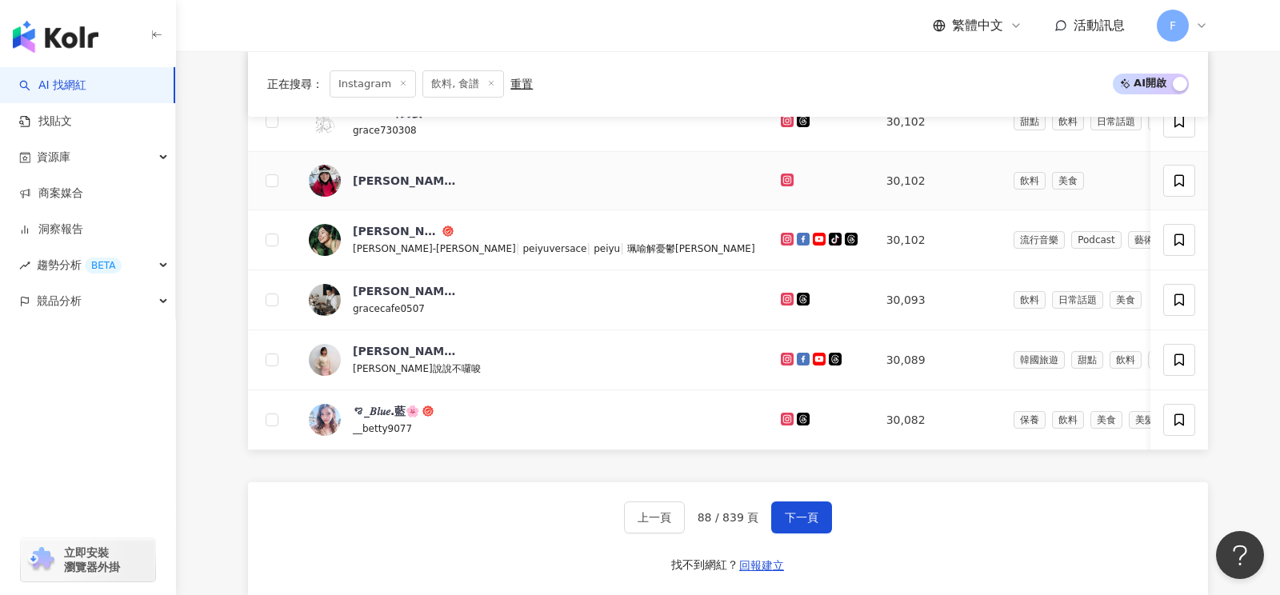
scroll to position [870, 0]
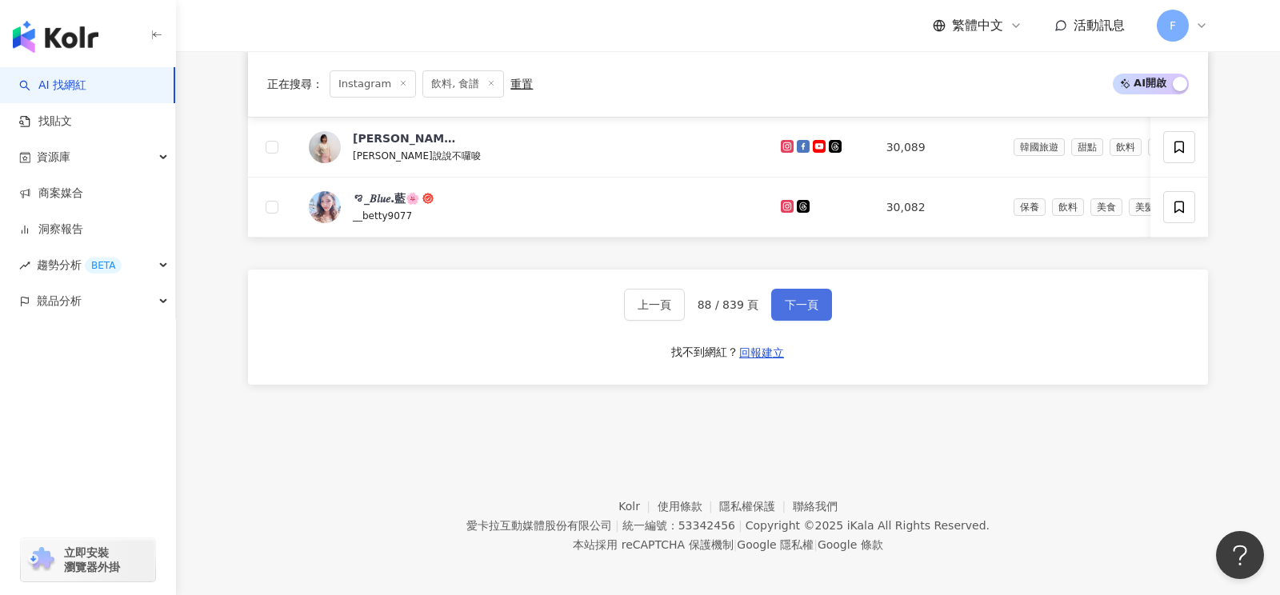
click at [781, 289] on button "下一頁" at bounding box center [801, 305] width 61 height 32
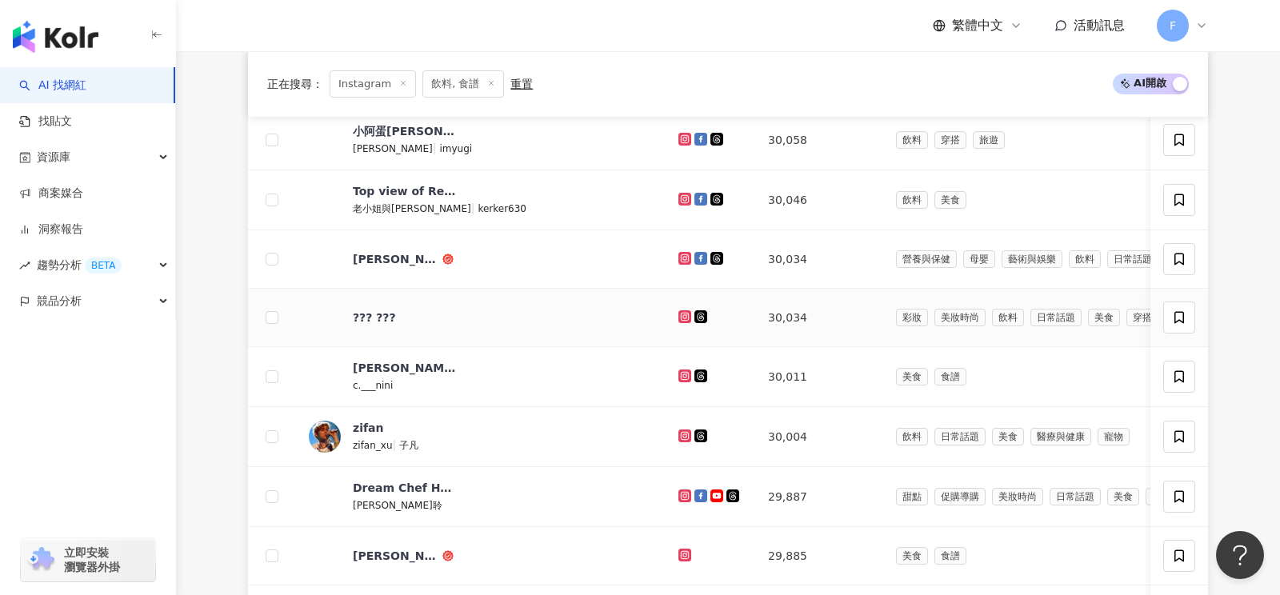
scroll to position [397, 0]
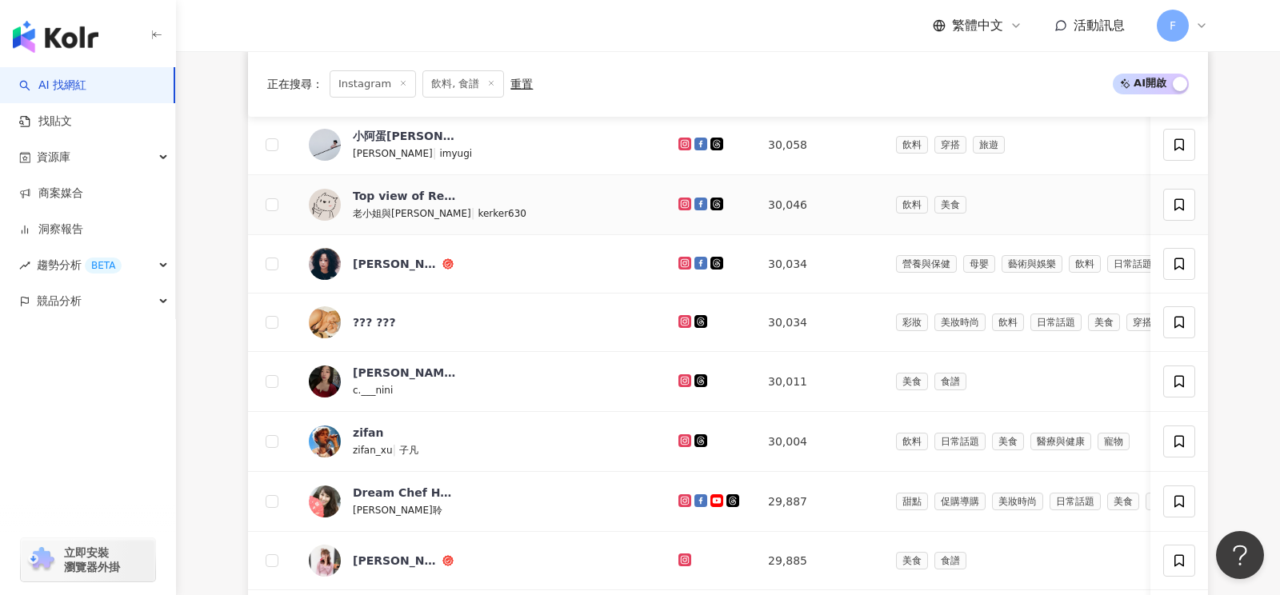
click at [680, 201] on icon at bounding box center [685, 204] width 10 height 10
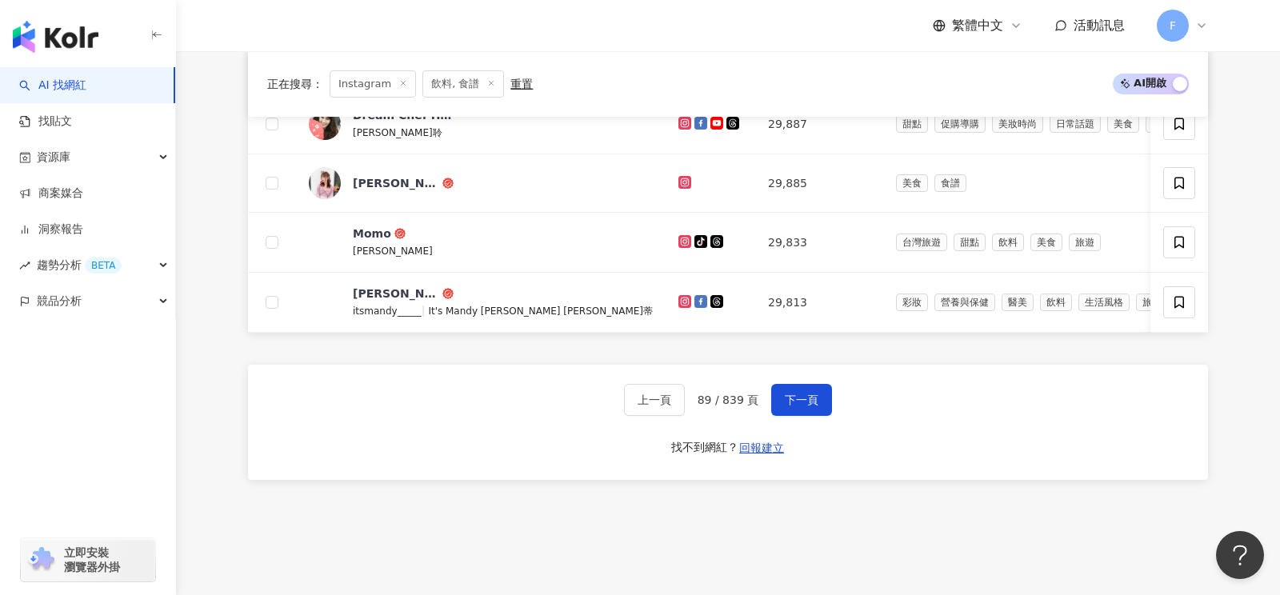
scroll to position [785, 0]
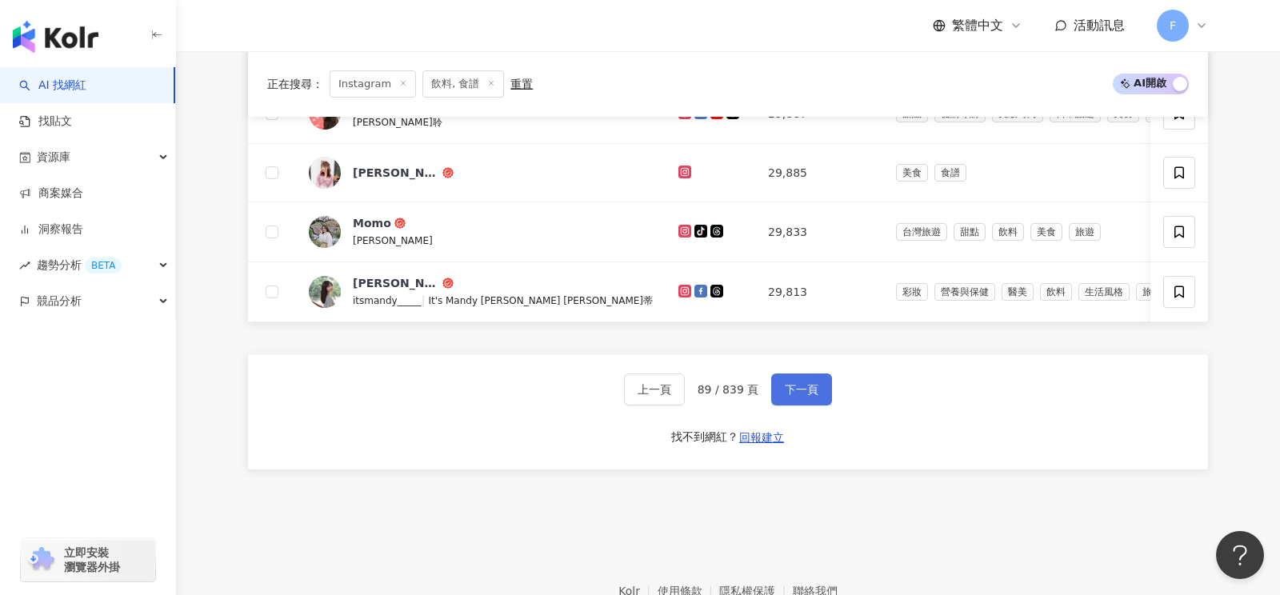
click at [804, 383] on span "下一頁" at bounding box center [802, 389] width 34 height 13
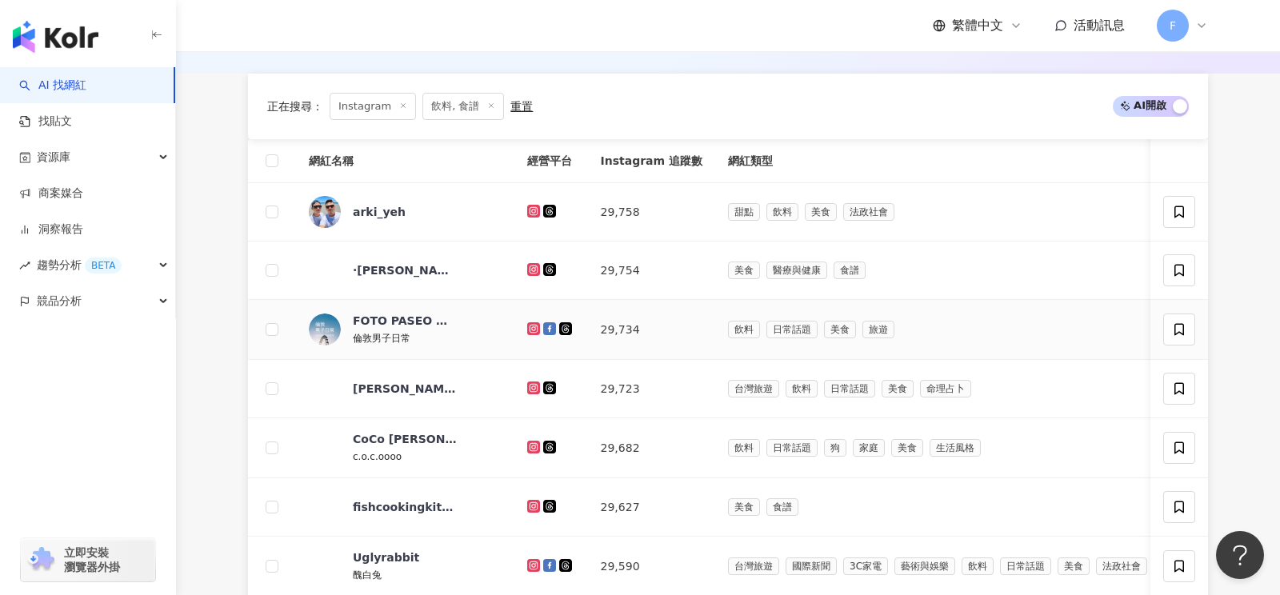
scroll to position [865, 0]
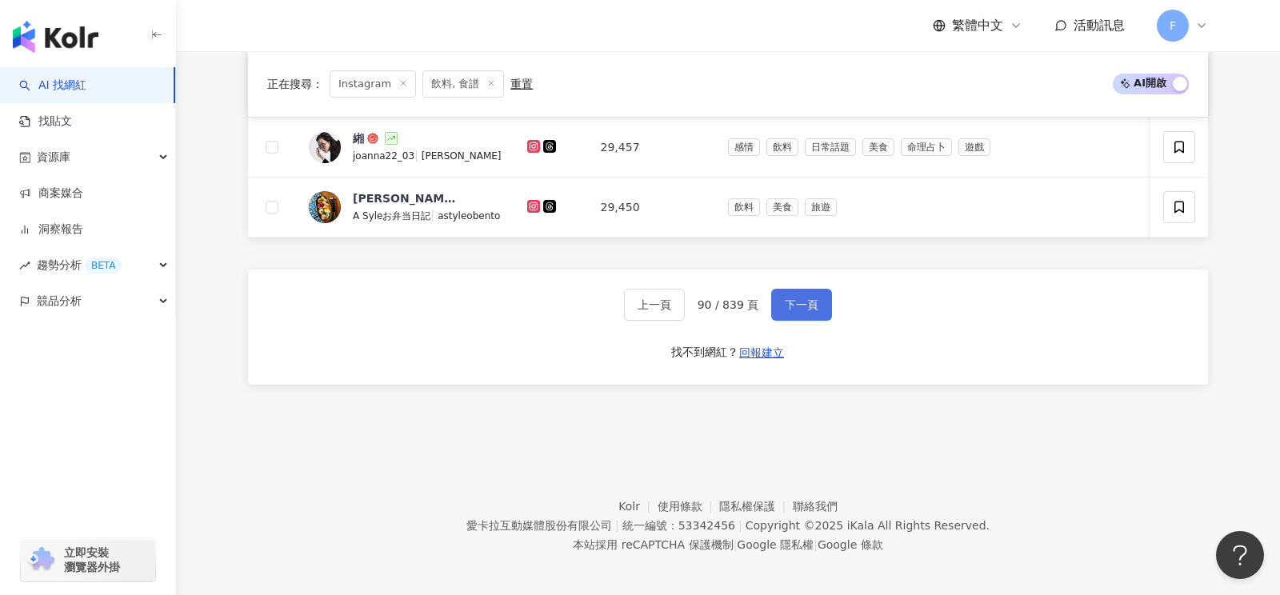
click at [794, 304] on button "下一頁" at bounding box center [801, 305] width 61 height 32
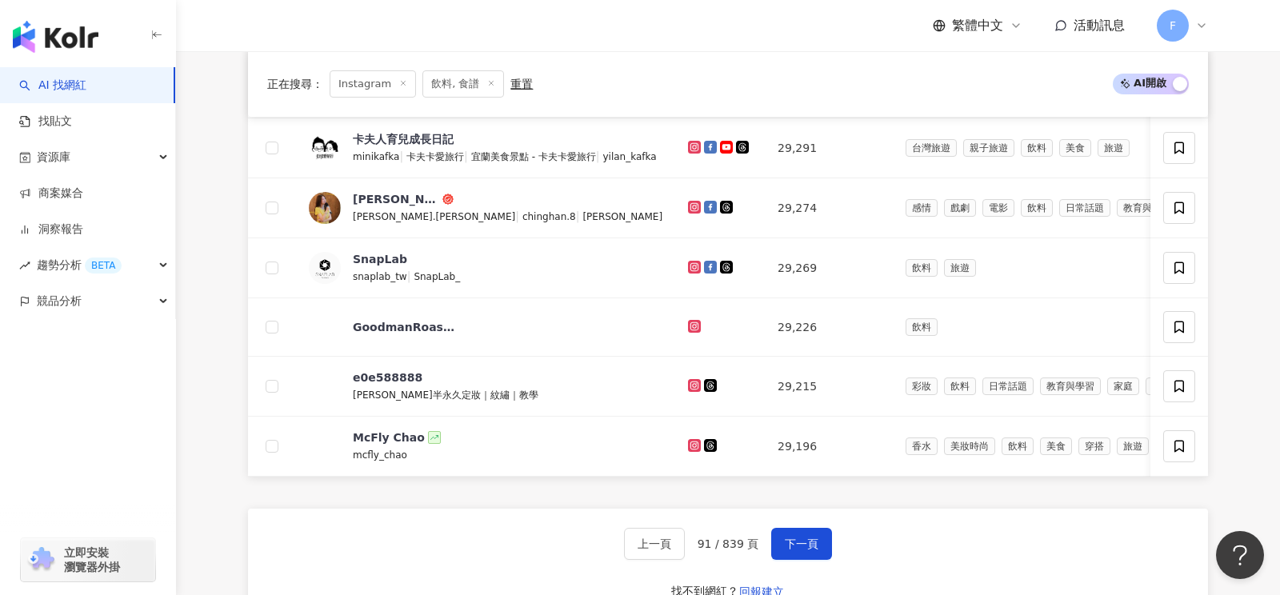
scroll to position [633, 0]
click at [694, 265] on icon at bounding box center [694, 268] width 6 height 6
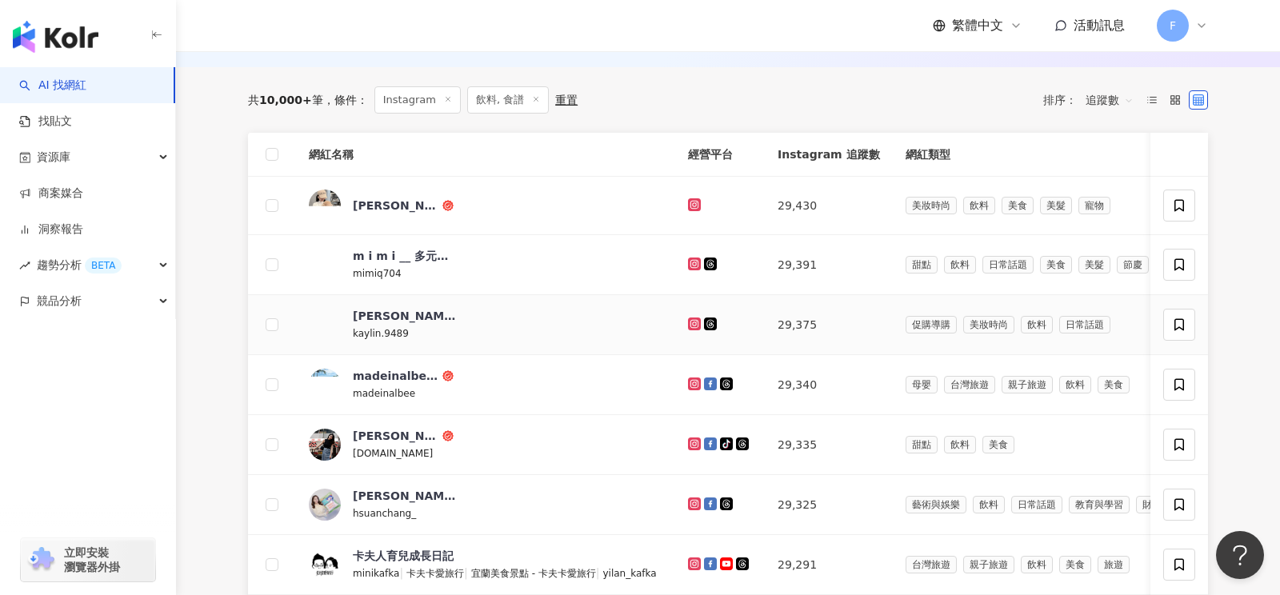
scroll to position [798, 0]
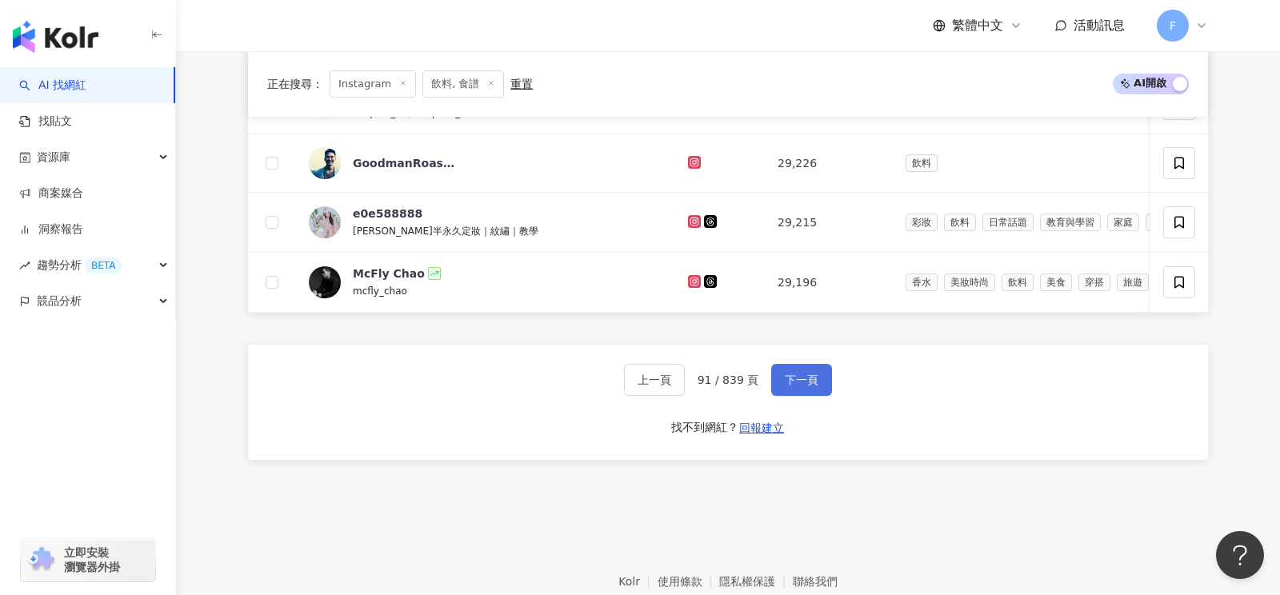
click at [818, 374] on button "下一頁" at bounding box center [801, 380] width 61 height 32
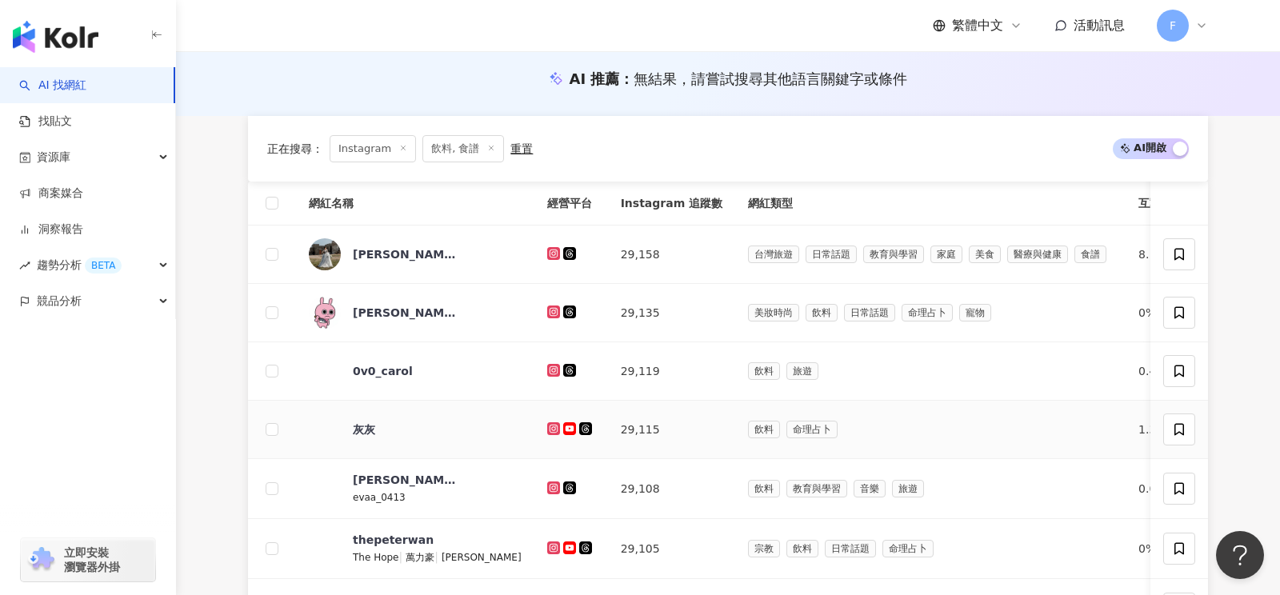
scroll to position [605, 0]
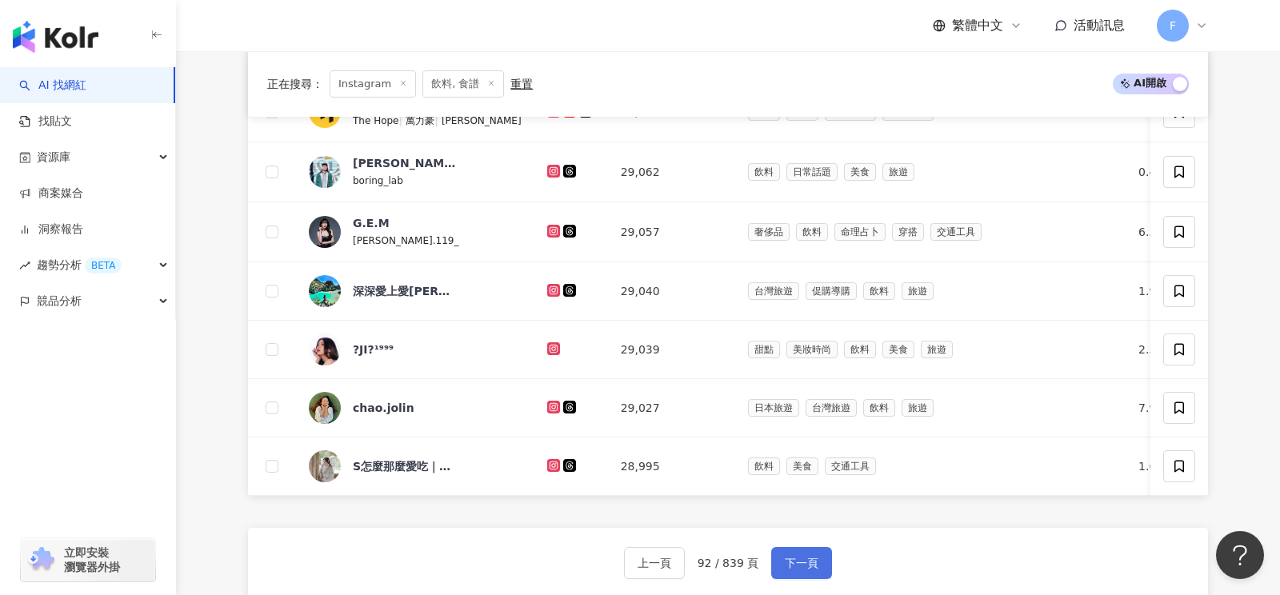
click at [814, 558] on span "下一頁" at bounding box center [802, 563] width 34 height 13
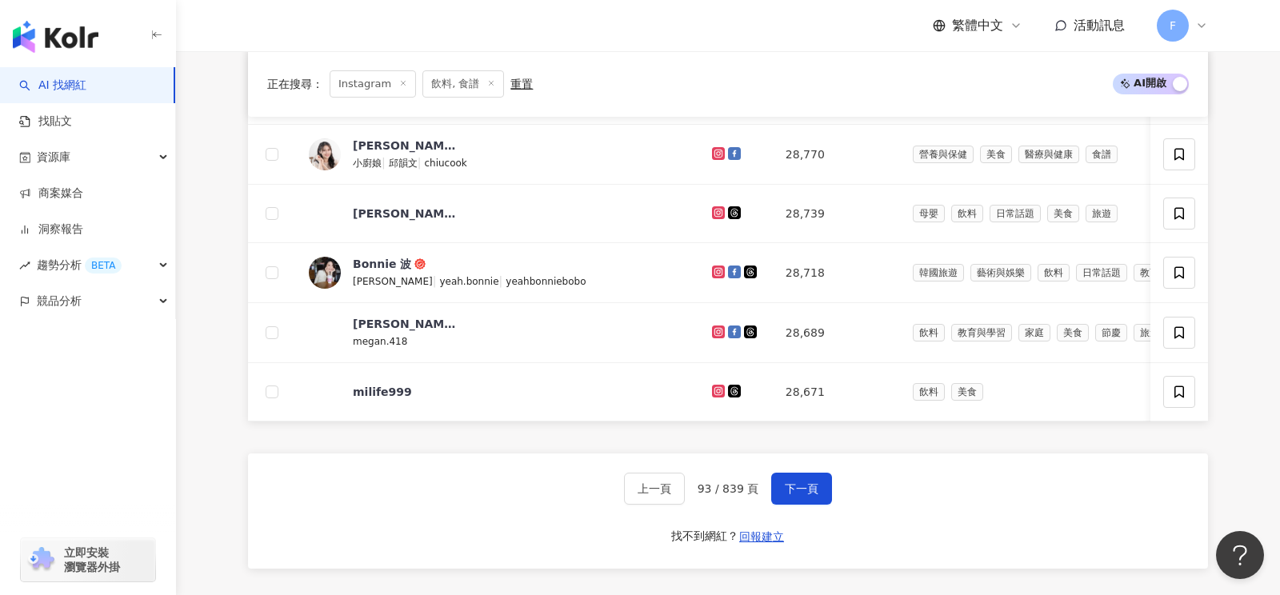
scroll to position [686, 0]
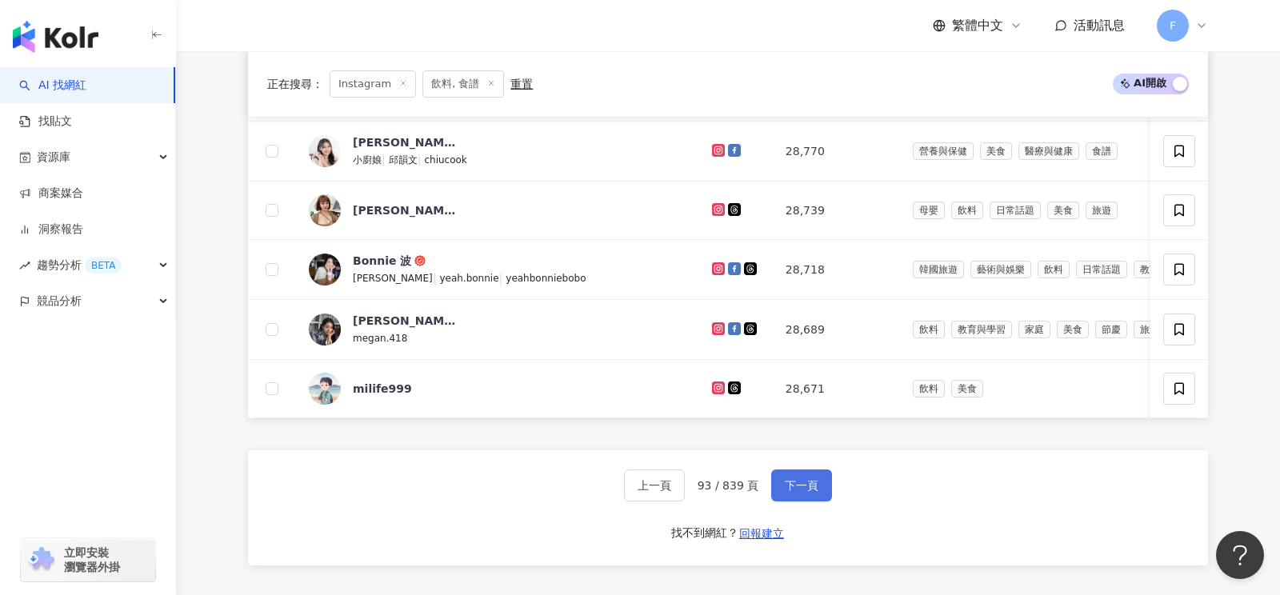
click at [783, 471] on button "下一頁" at bounding box center [801, 486] width 61 height 32
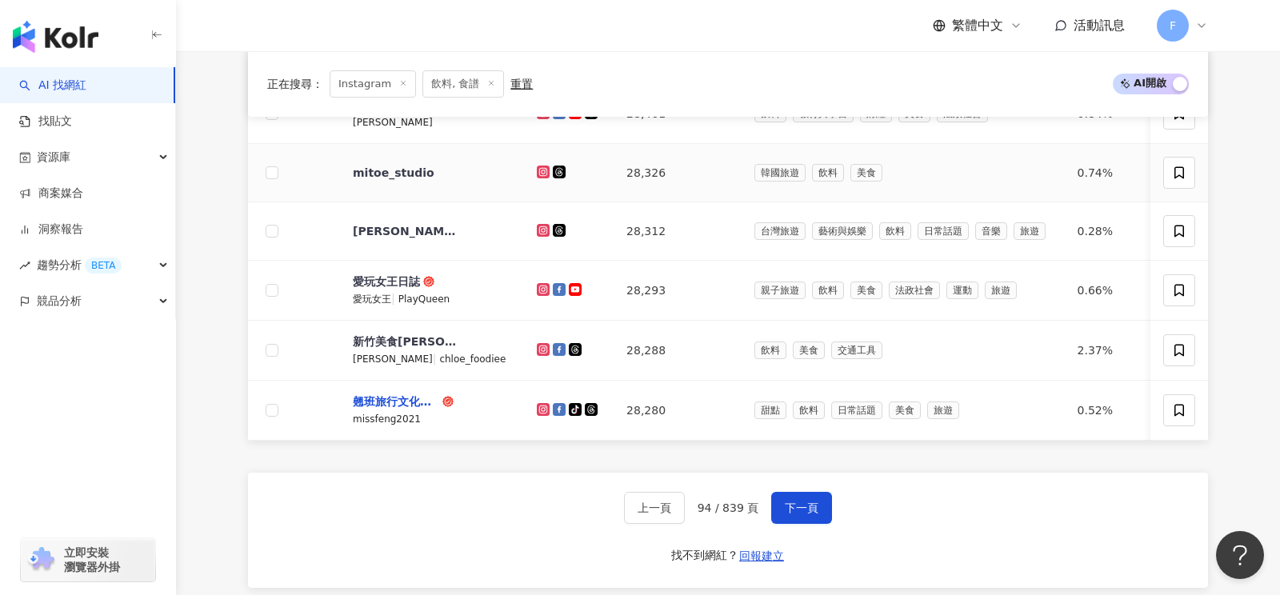
scroll to position [666, 0]
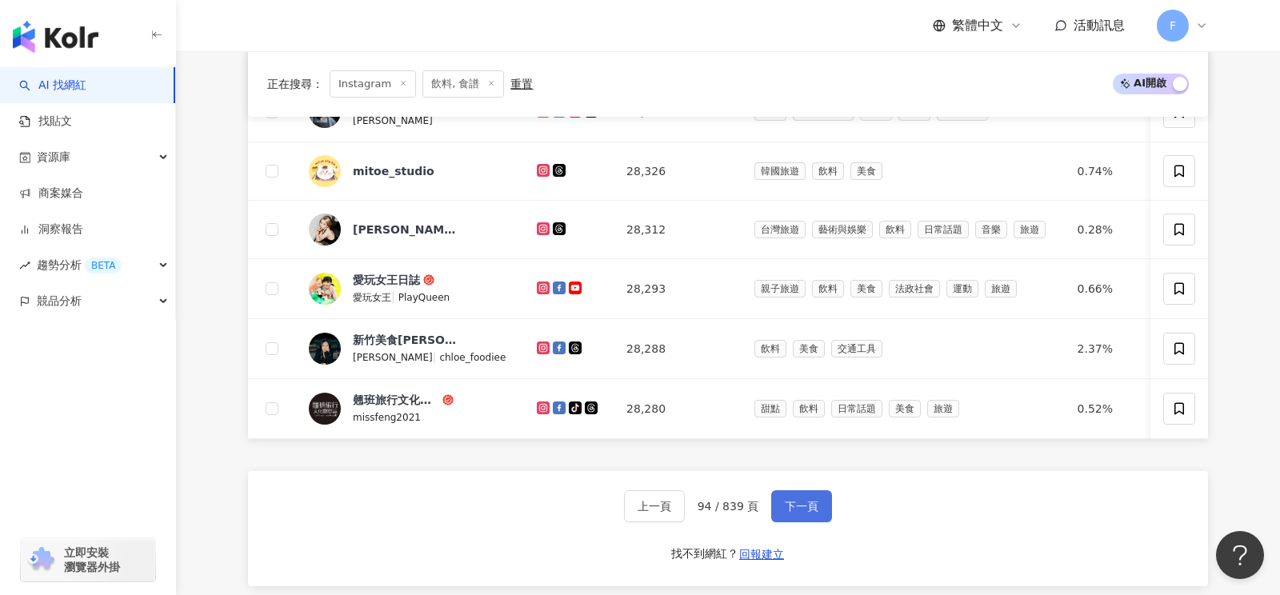
click at [786, 500] on span "下一頁" at bounding box center [802, 506] width 34 height 13
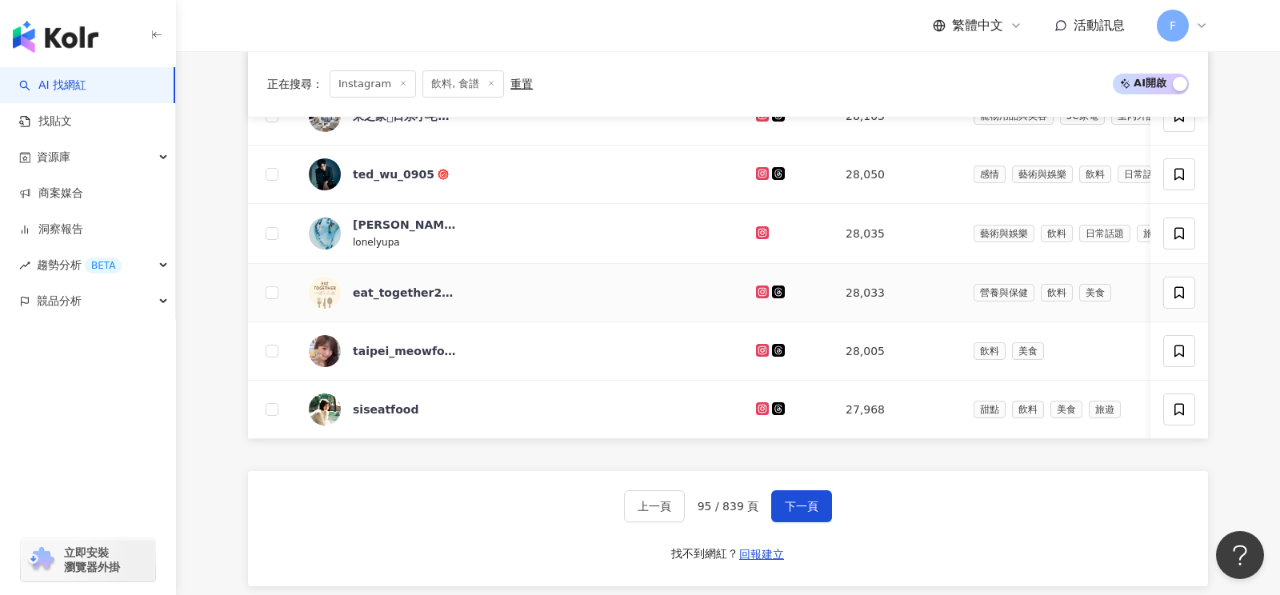
click at [758, 287] on icon at bounding box center [763, 292] width 10 height 10
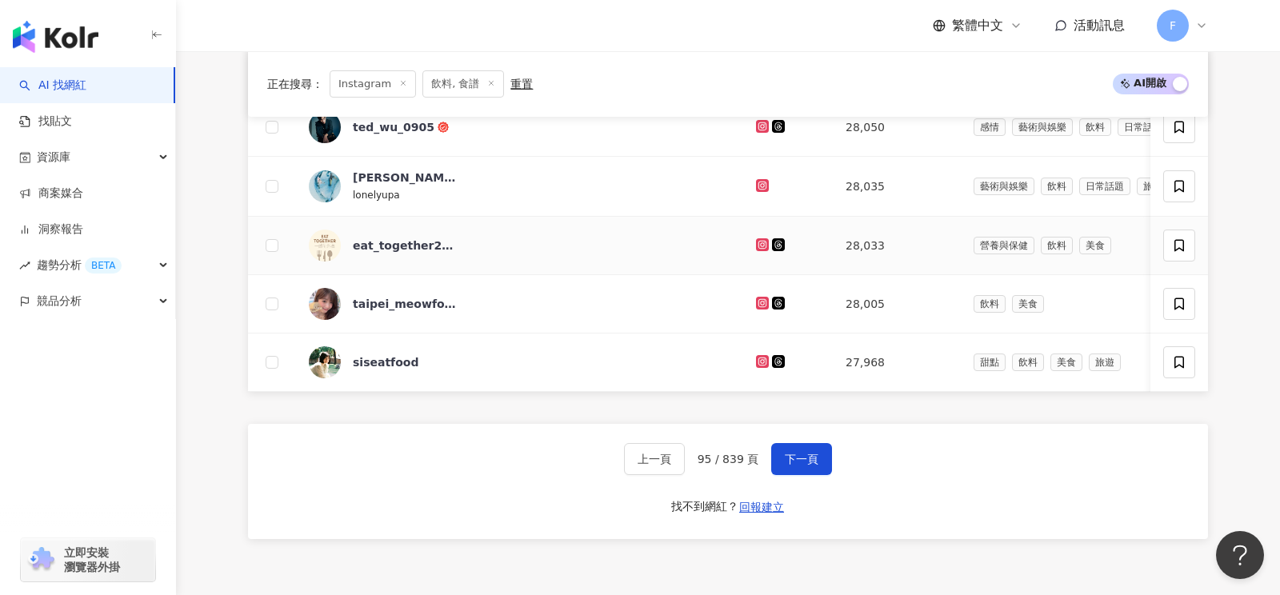
scroll to position [710, 0]
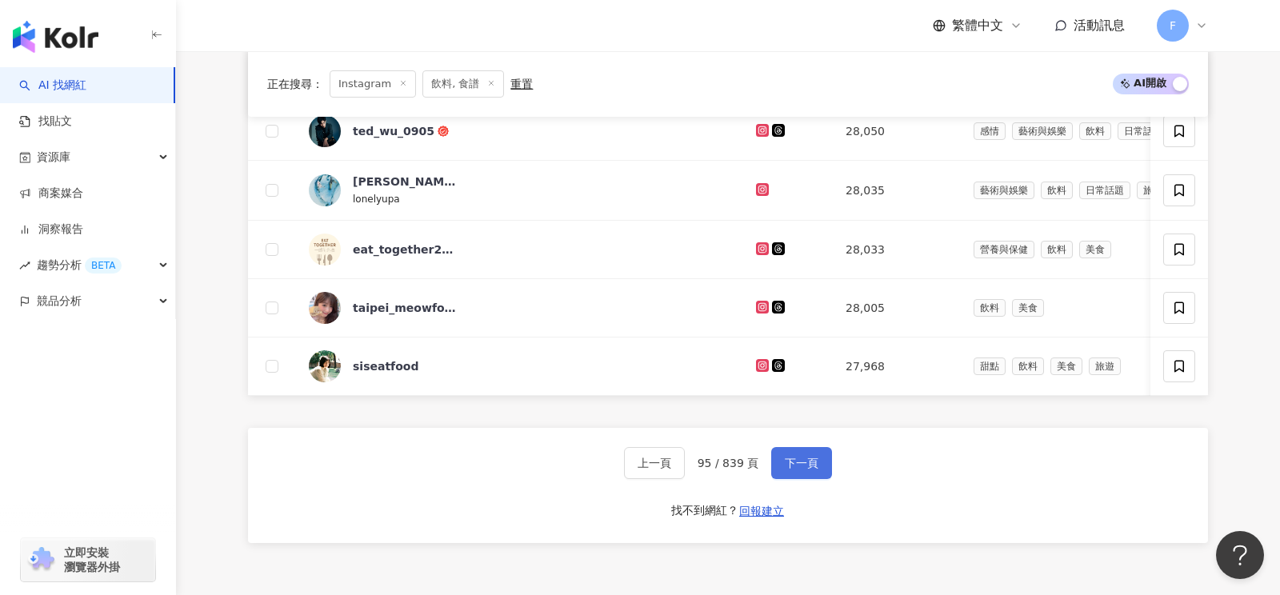
click at [779, 448] on button "下一頁" at bounding box center [801, 463] width 61 height 32
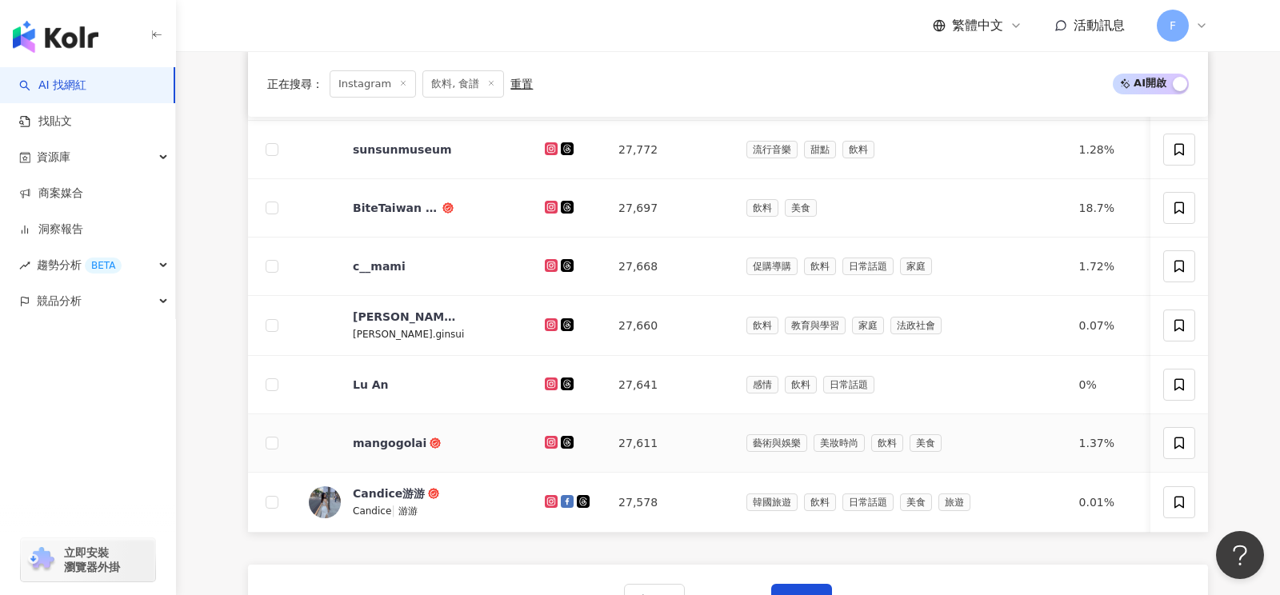
scroll to position [522, 0]
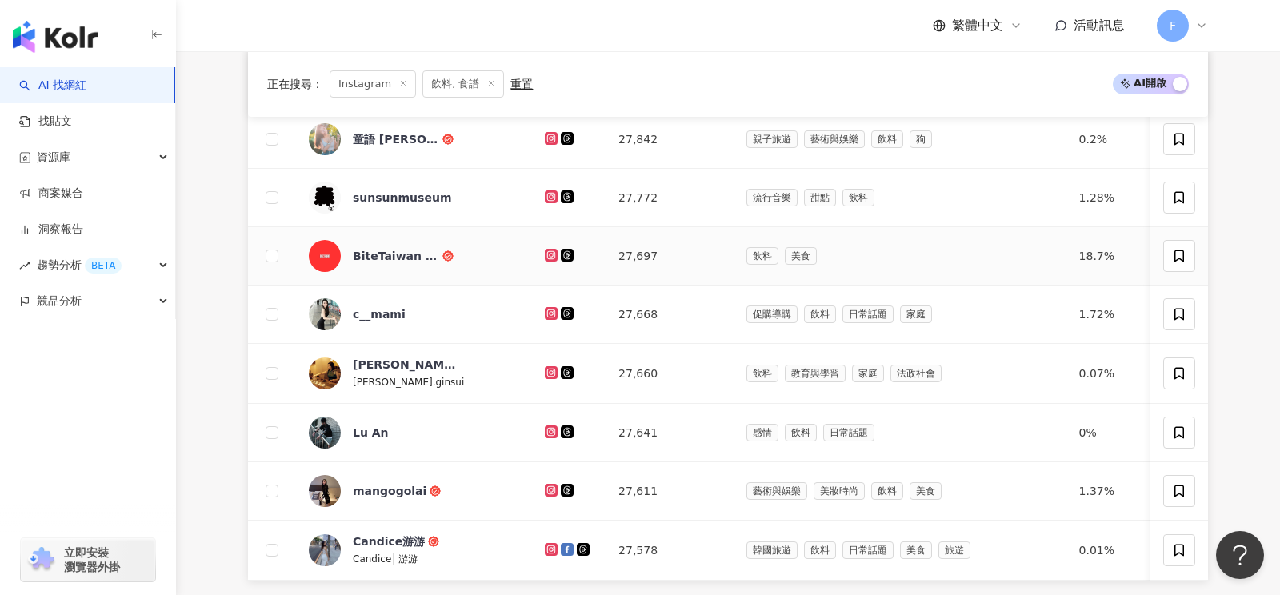
click at [550, 254] on icon at bounding box center [551, 255] width 2 height 2
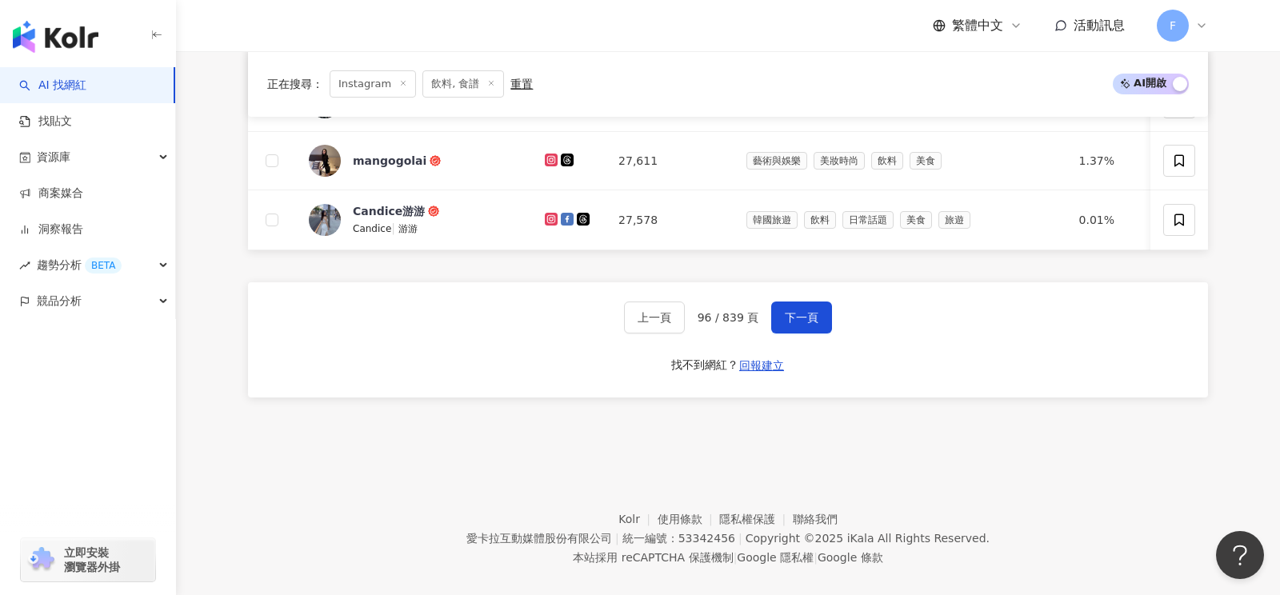
scroll to position [865, 0]
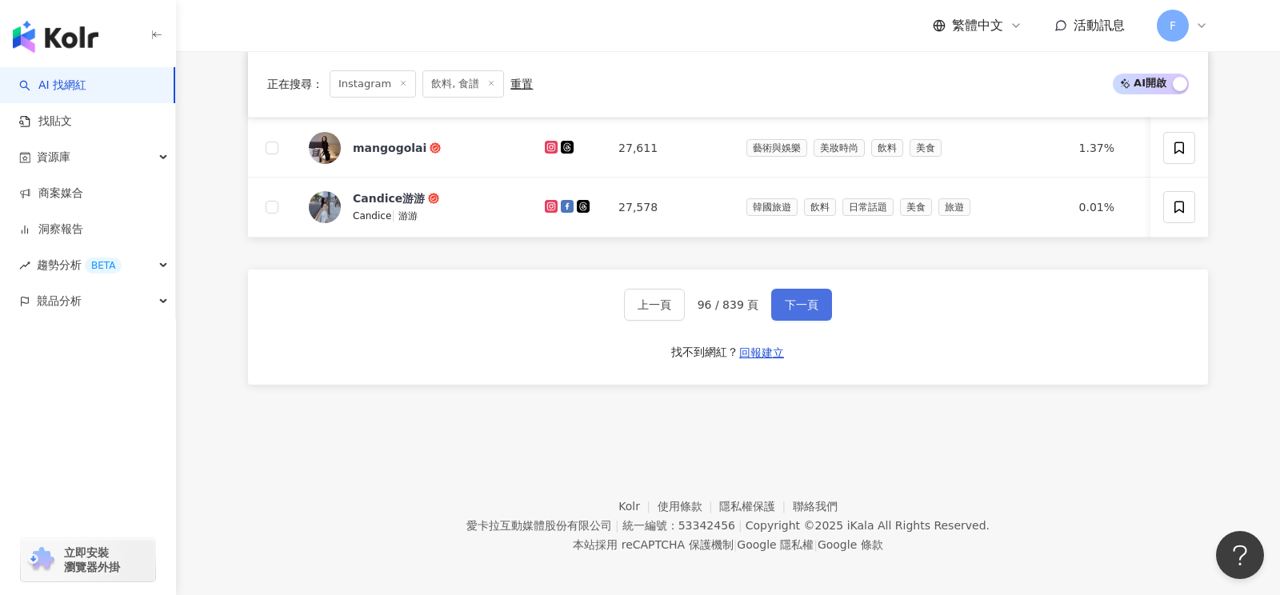
click at [813, 290] on button "下一頁" at bounding box center [801, 305] width 61 height 32
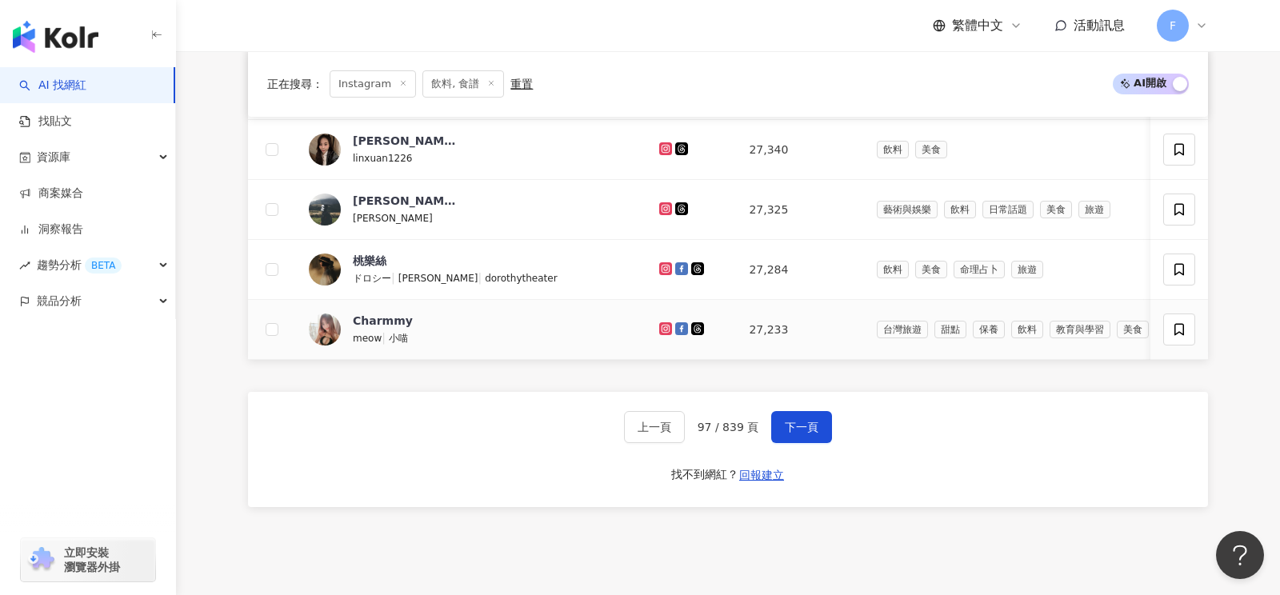
scroll to position [809, 0]
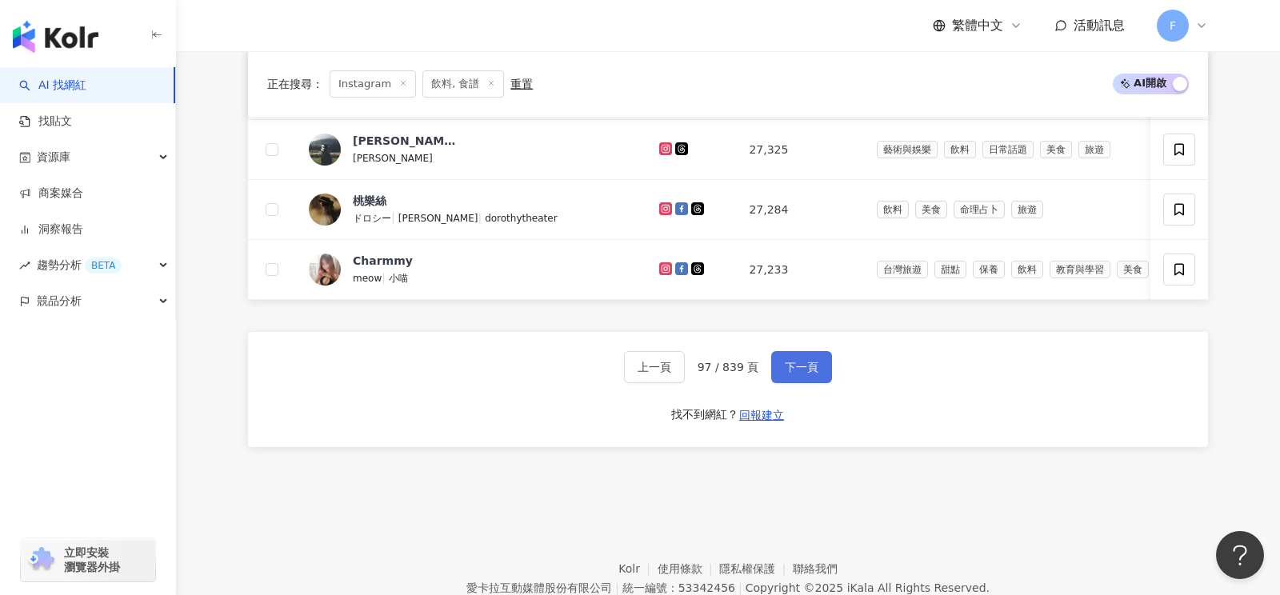
click at [799, 361] on span "下一頁" at bounding box center [802, 367] width 34 height 13
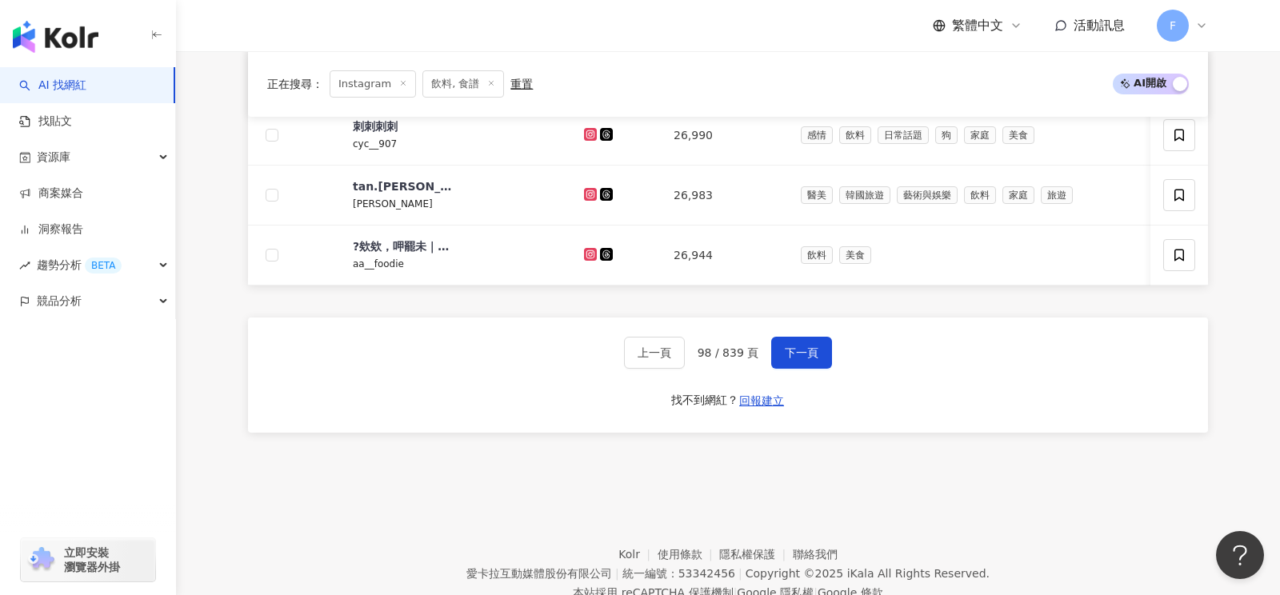
scroll to position [832, 0]
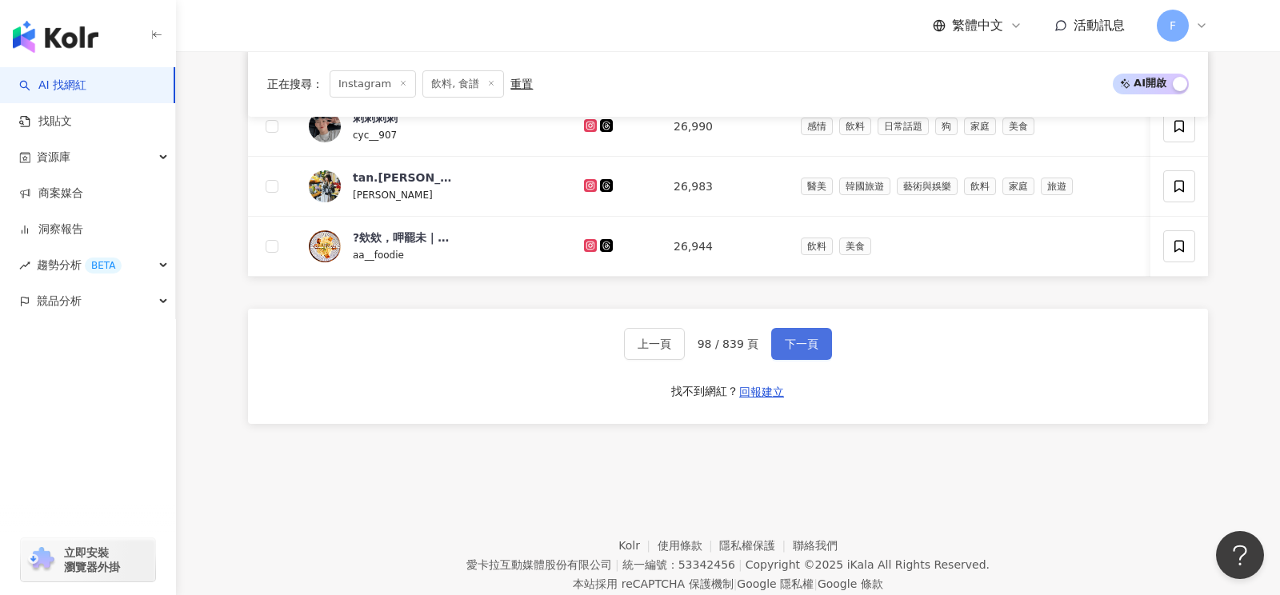
click at [791, 338] on span "下一頁" at bounding box center [802, 344] width 34 height 13
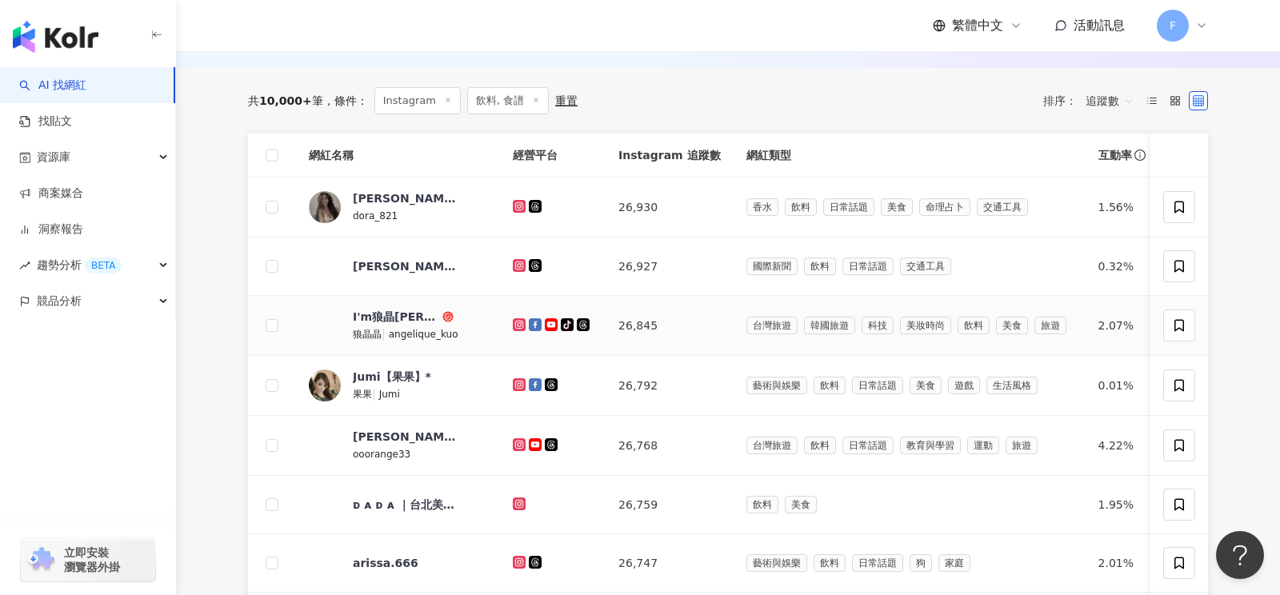
scroll to position [214, 0]
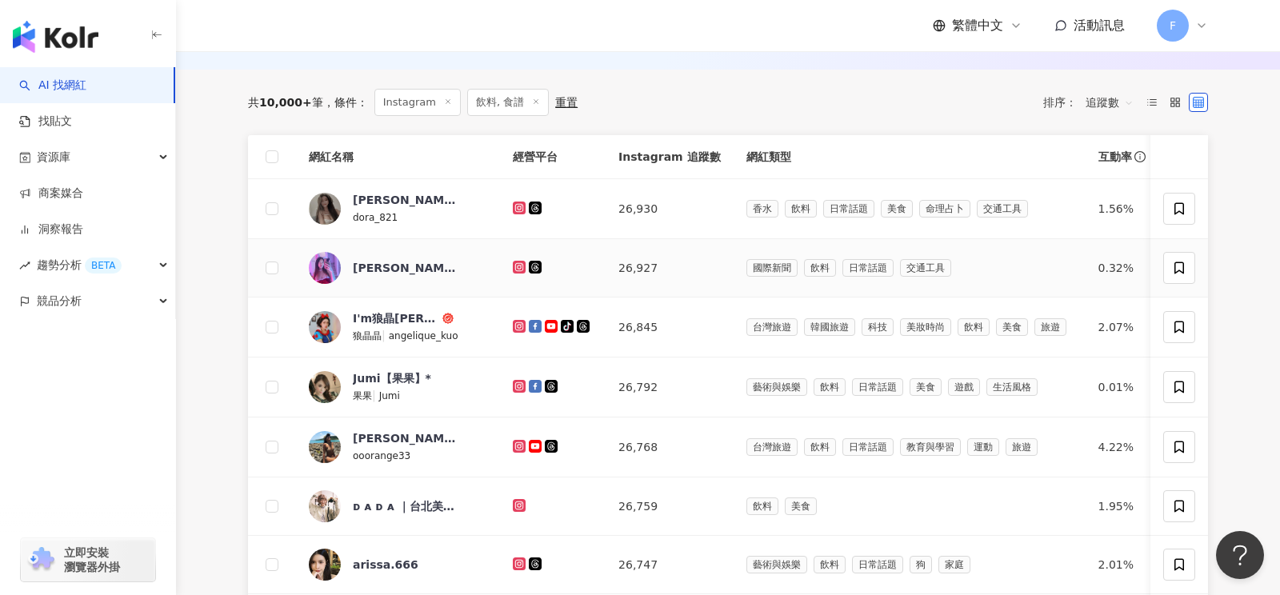
click at [516, 265] on icon at bounding box center [519, 267] width 6 height 6
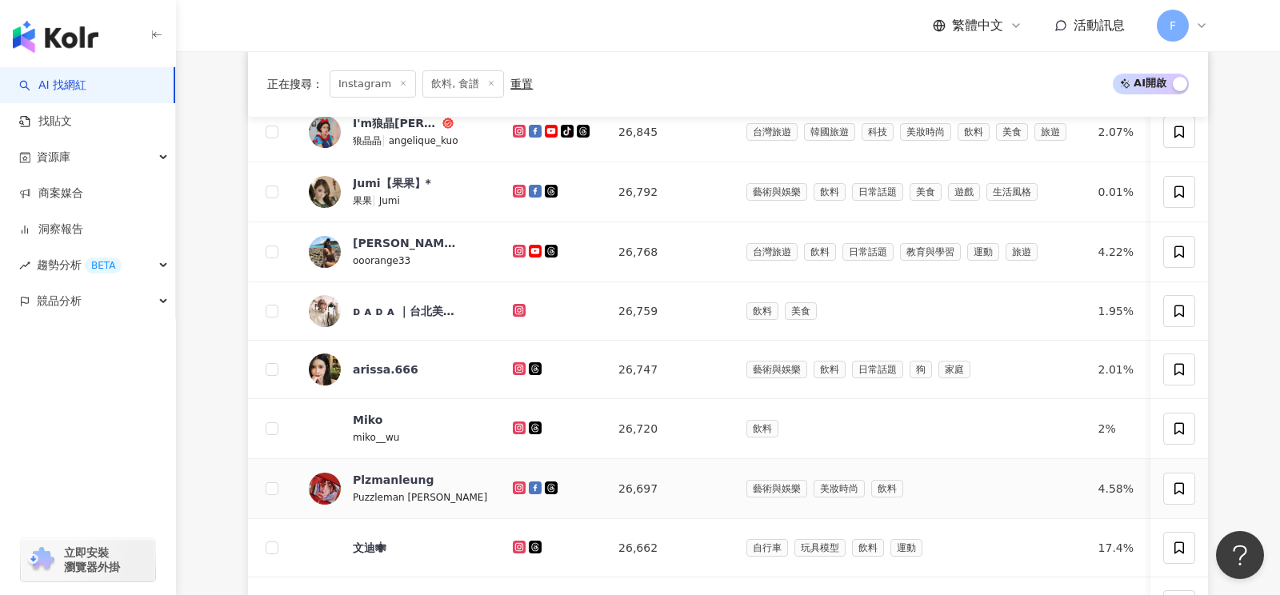
scroll to position [412, 0]
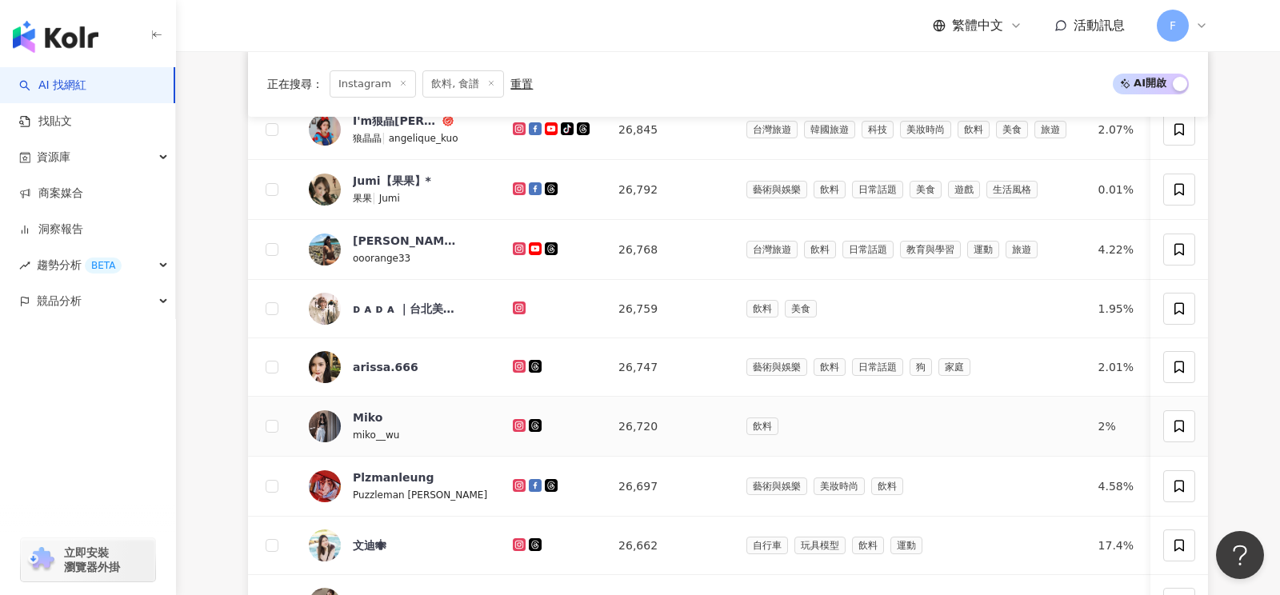
click at [518, 424] on icon at bounding box center [519, 425] width 2 height 2
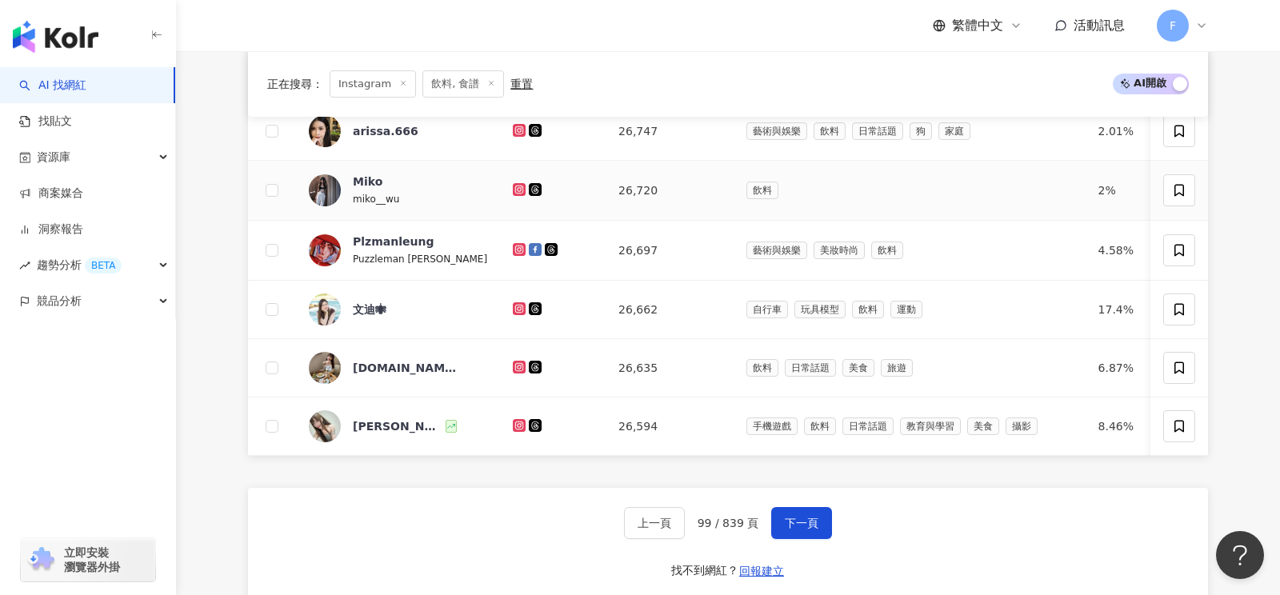
scroll to position [662, 0]
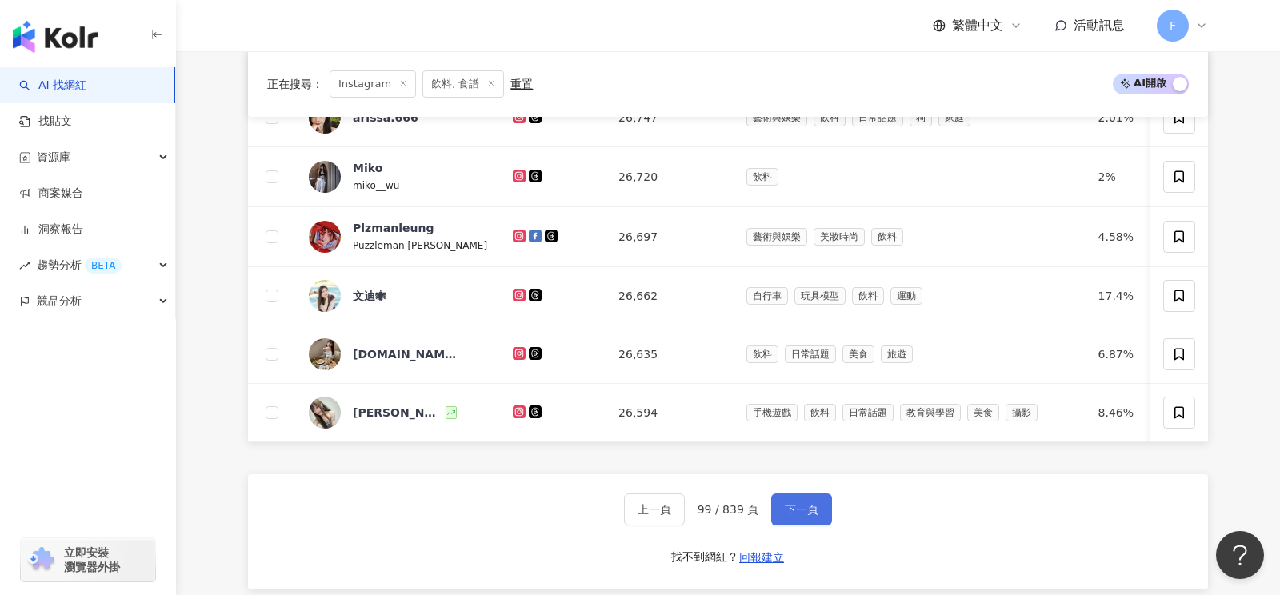
click at [807, 507] on span "下一頁" at bounding box center [802, 509] width 34 height 13
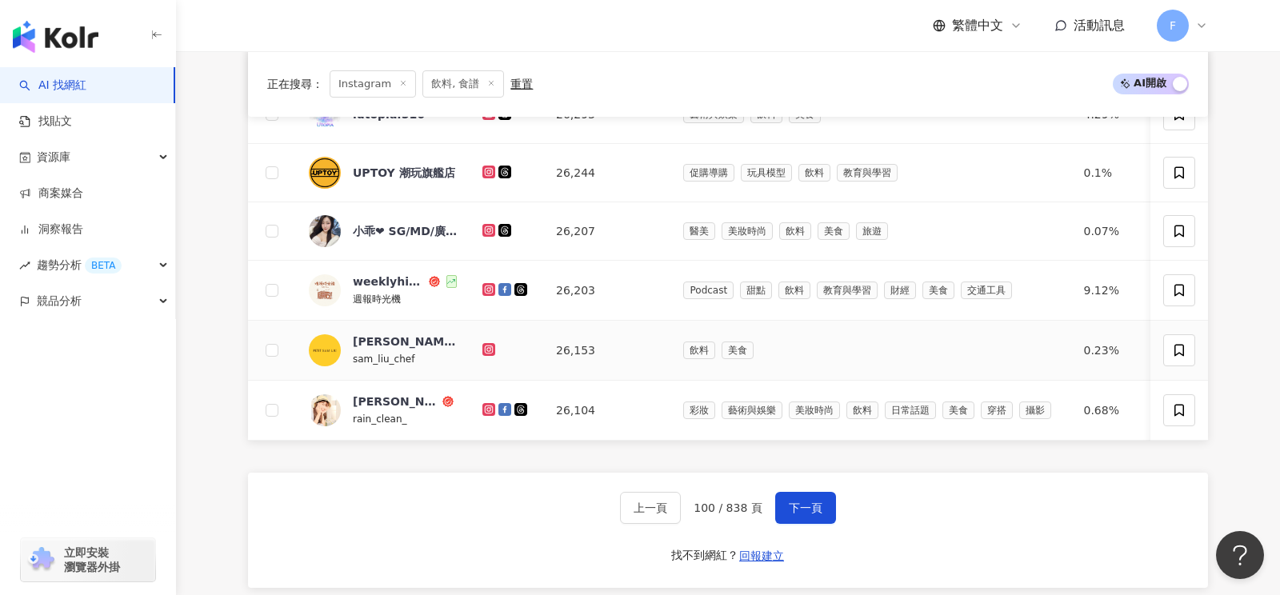
click at [494, 344] on icon at bounding box center [488, 349] width 13 height 13
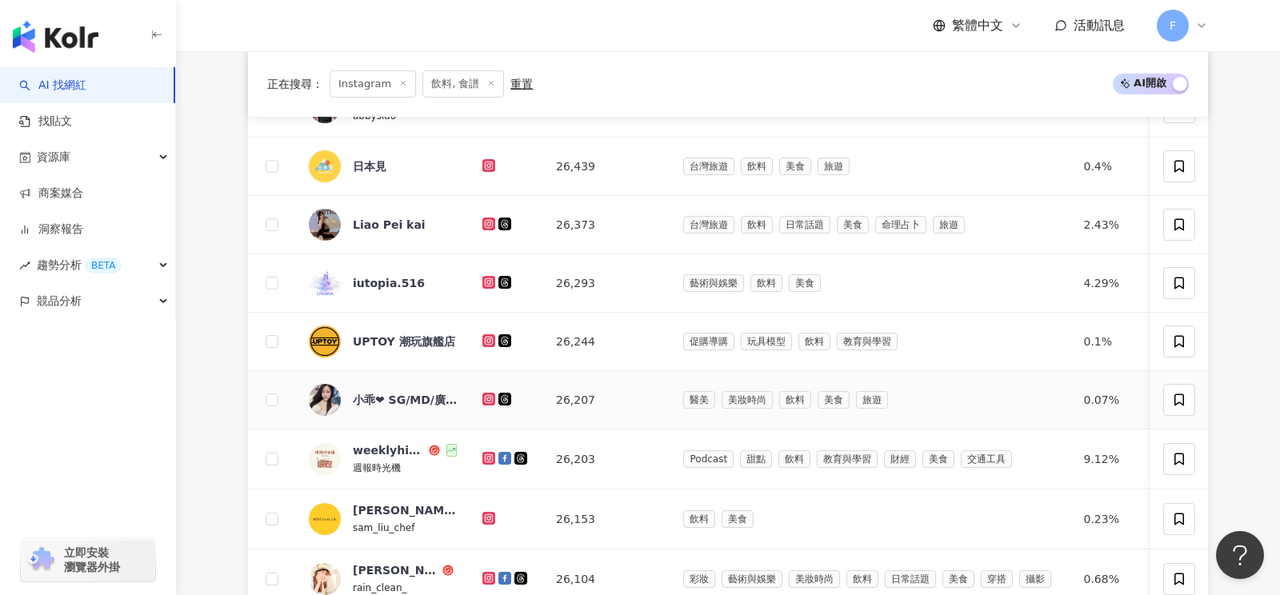
scroll to position [492, 0]
click at [490, 280] on icon at bounding box center [489, 283] width 10 height 10
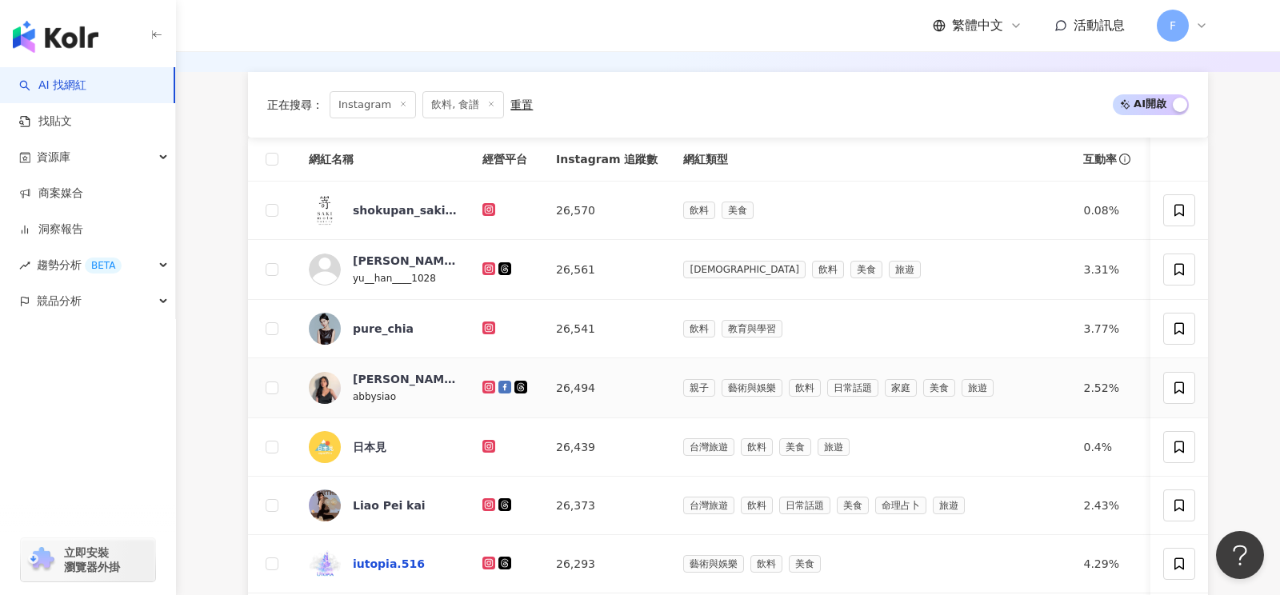
scroll to position [865, 0]
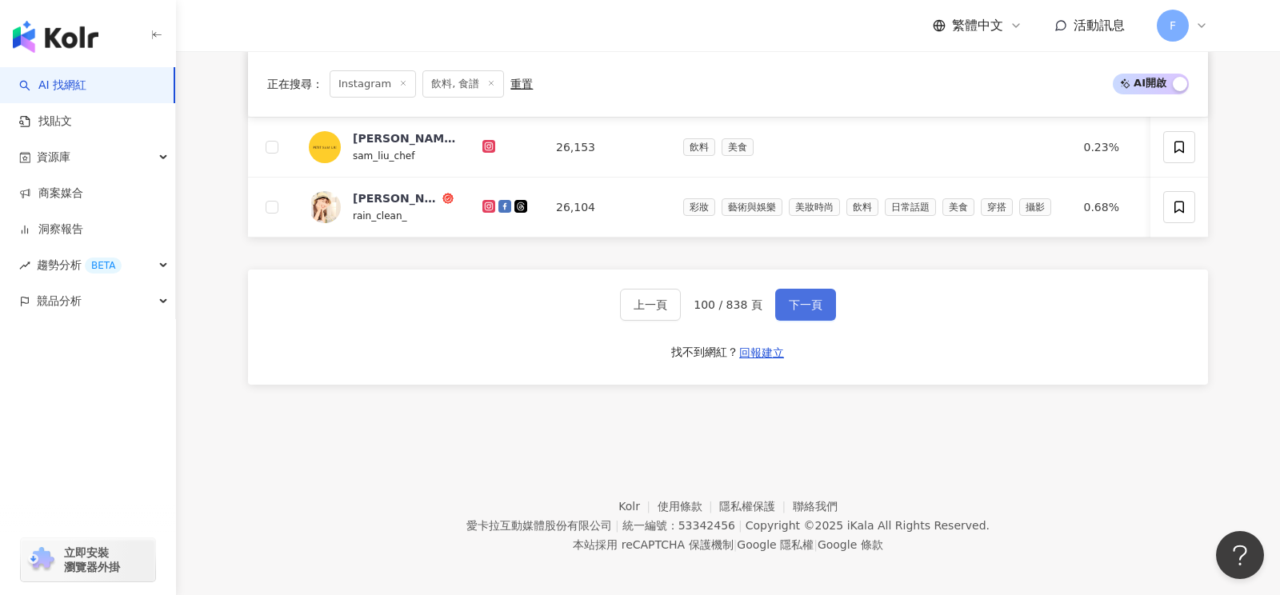
click at [802, 298] on span "下一頁" at bounding box center [806, 304] width 34 height 13
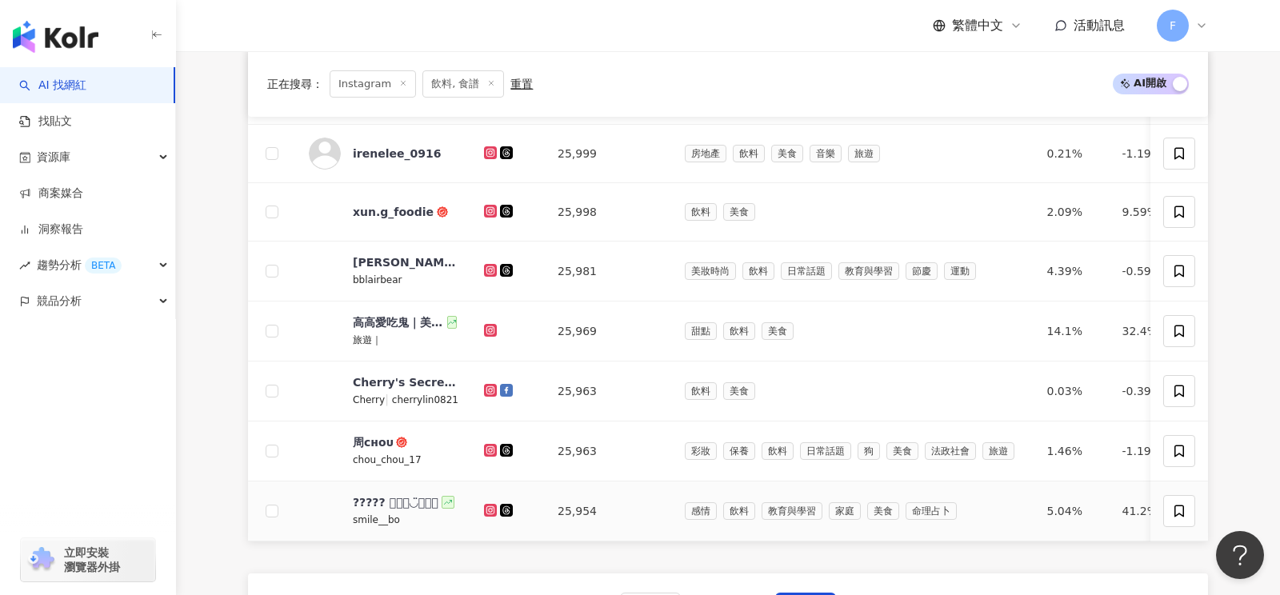
scroll to position [558, 0]
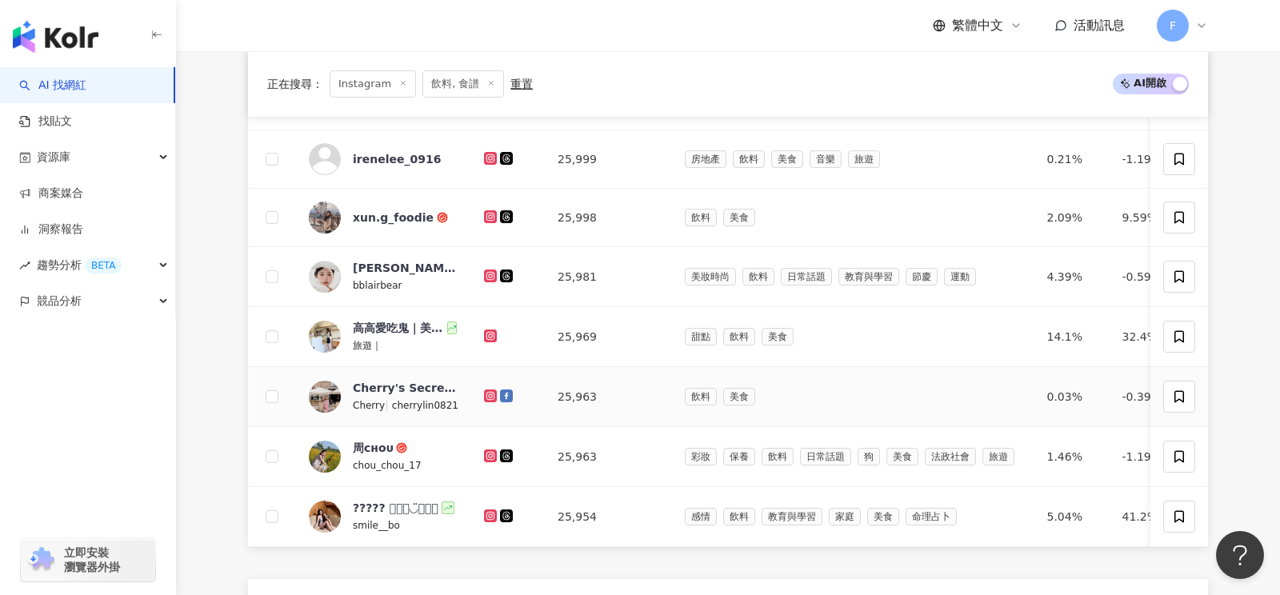
click at [487, 393] on icon at bounding box center [490, 396] width 6 height 6
click at [488, 212] on icon at bounding box center [491, 217] width 10 height 10
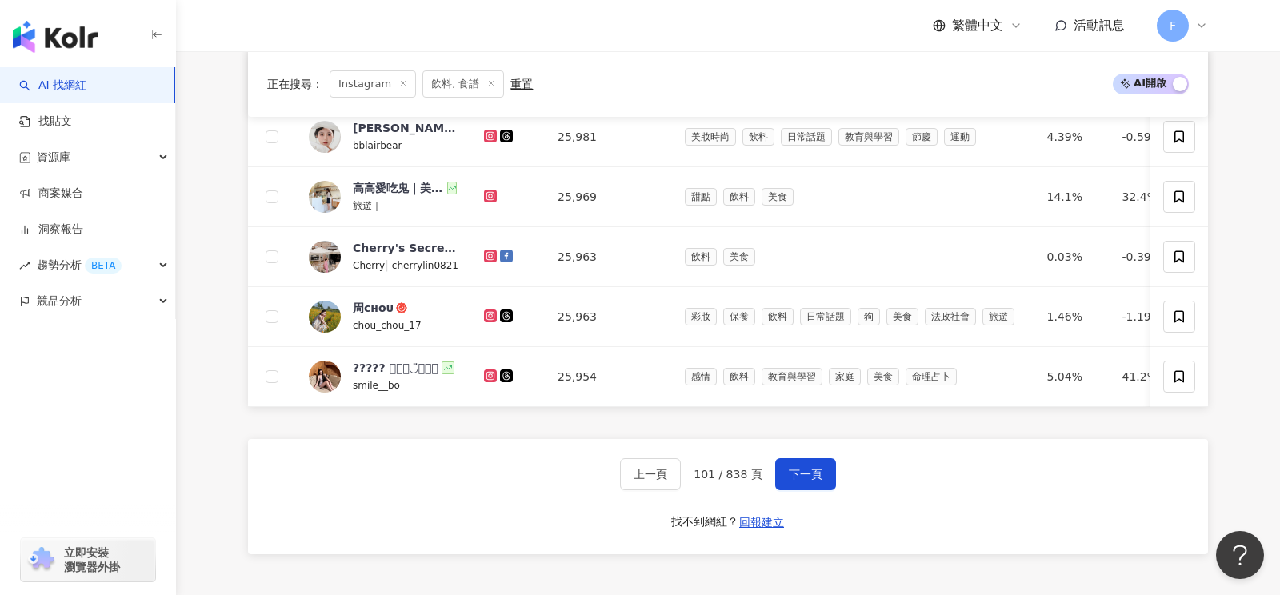
scroll to position [868, 0]
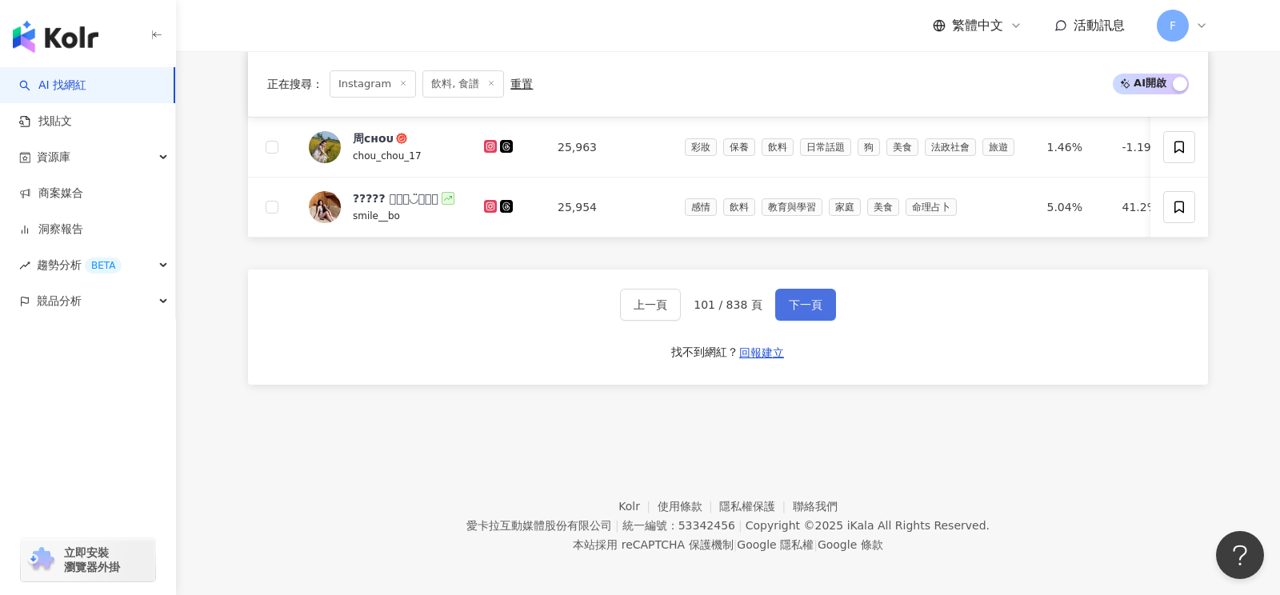
click at [811, 302] on span "下一頁" at bounding box center [806, 304] width 34 height 13
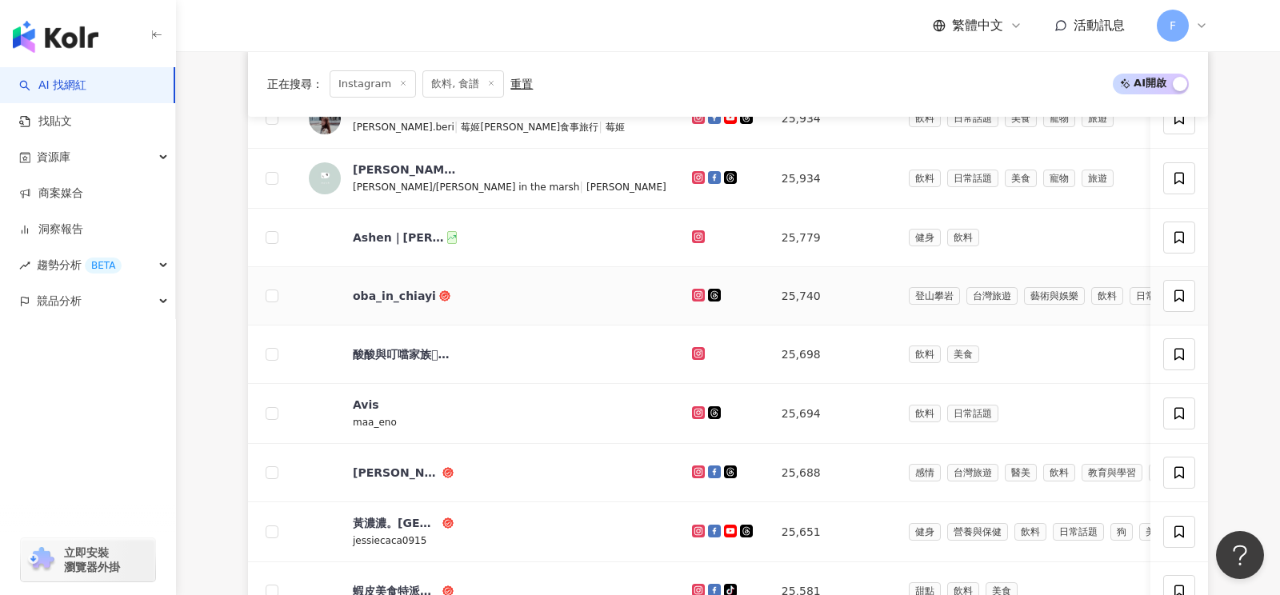
scroll to position [298, 0]
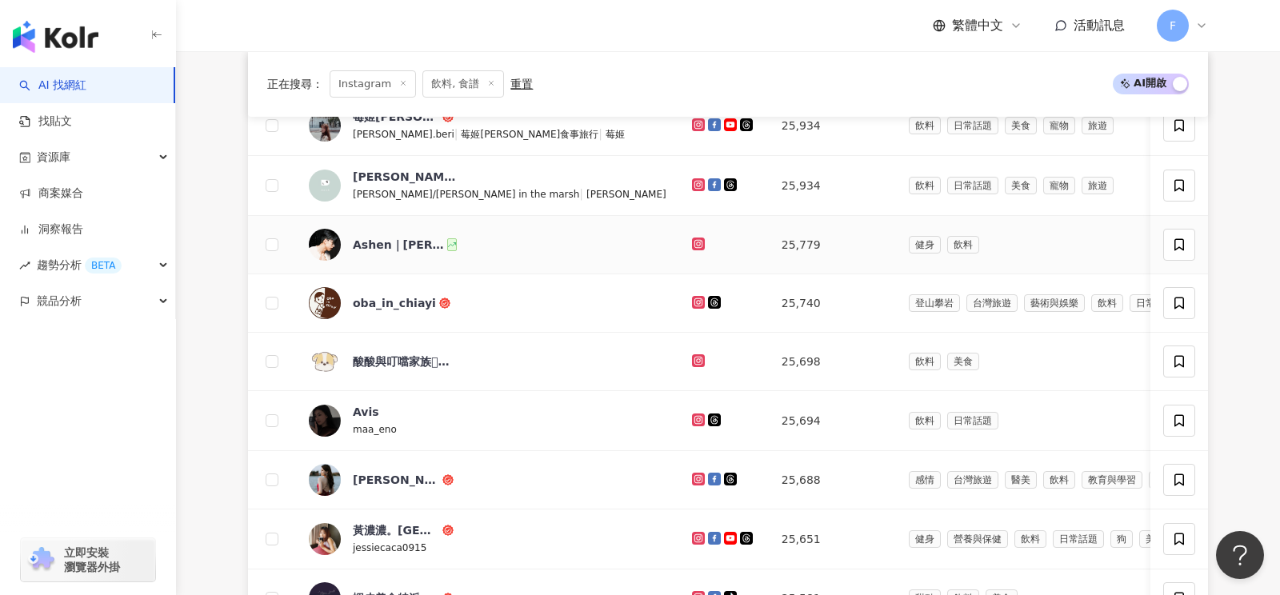
click at [695, 243] on icon at bounding box center [698, 244] width 6 height 6
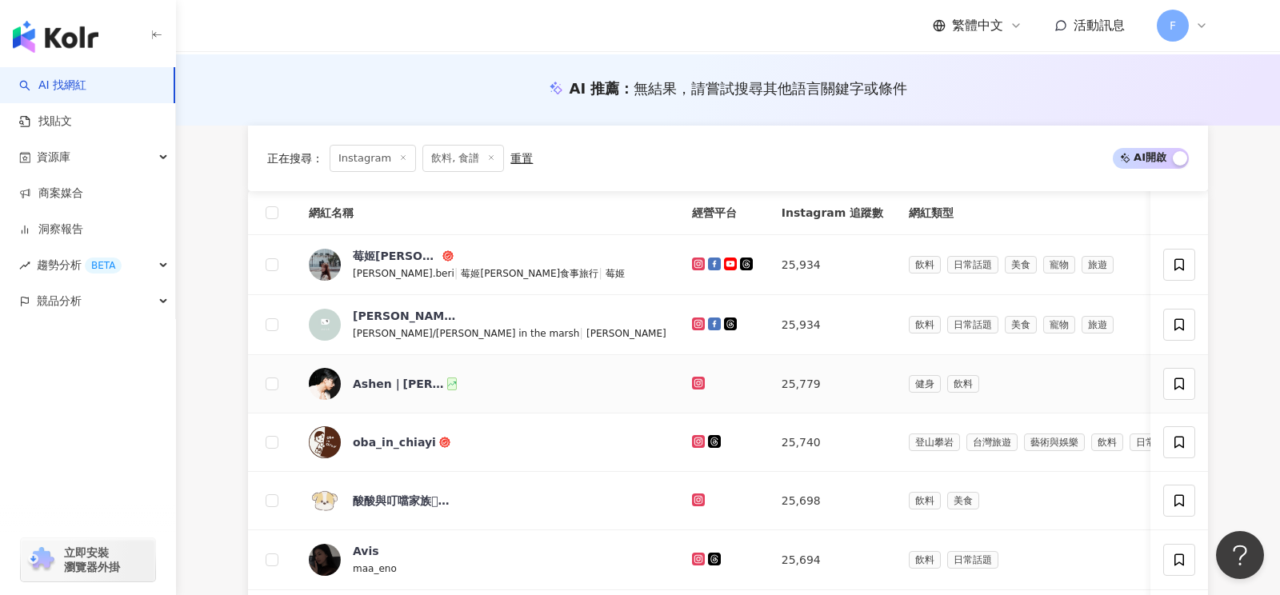
scroll to position [866, 0]
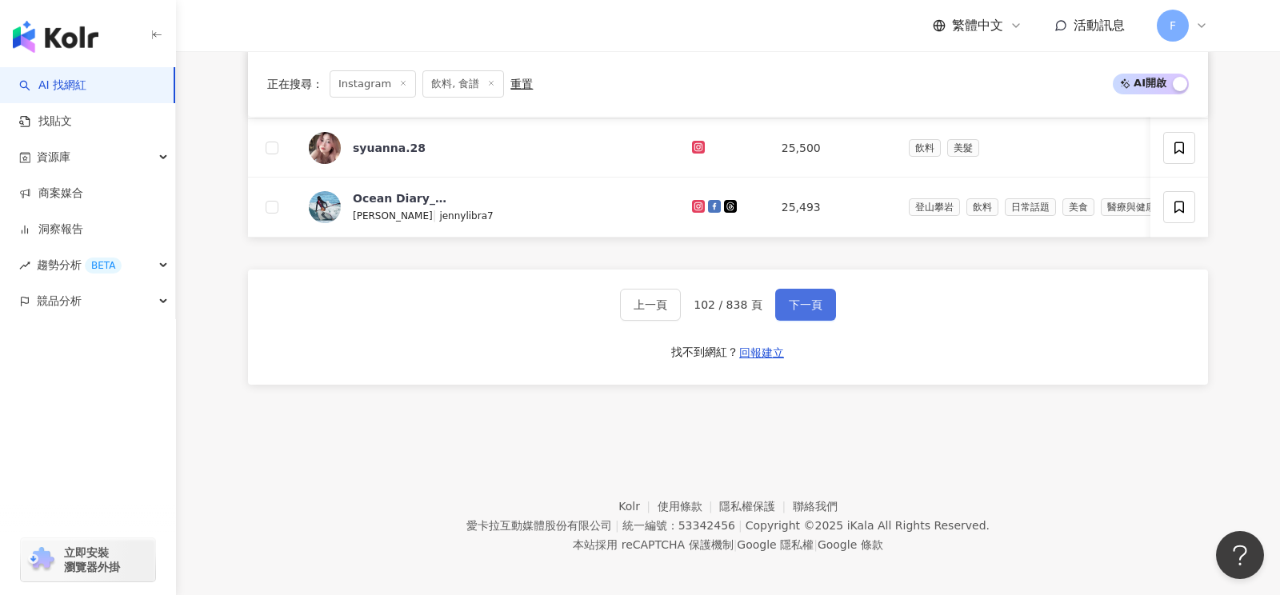
click at [794, 298] on span "下一頁" at bounding box center [806, 304] width 34 height 13
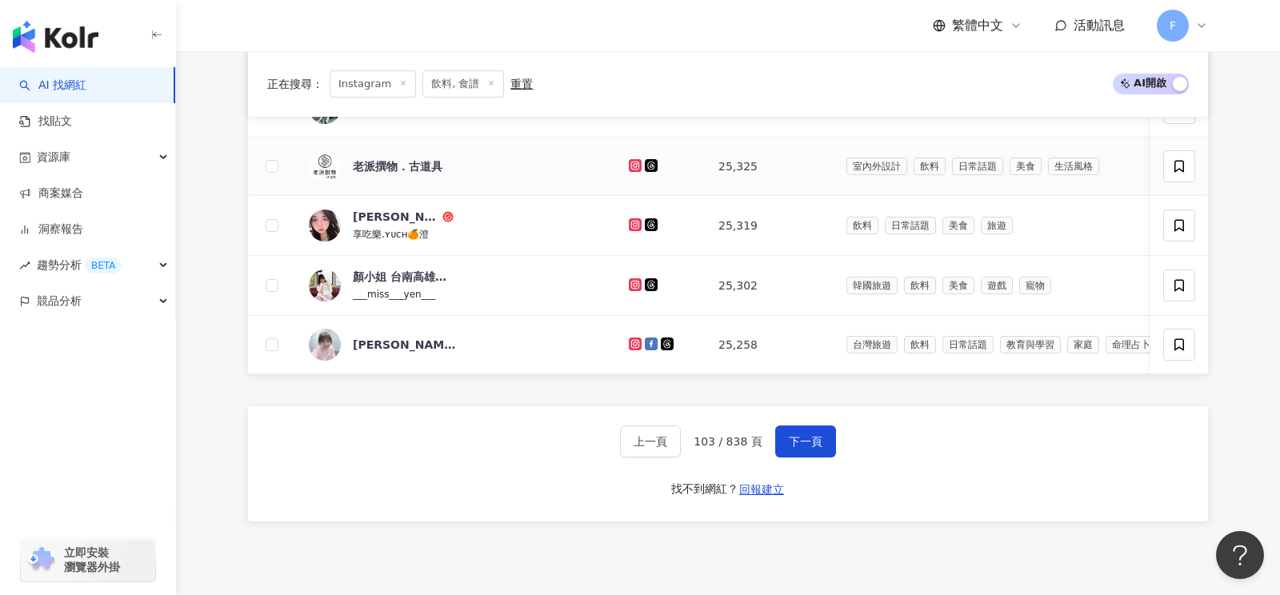
scroll to position [730, 0]
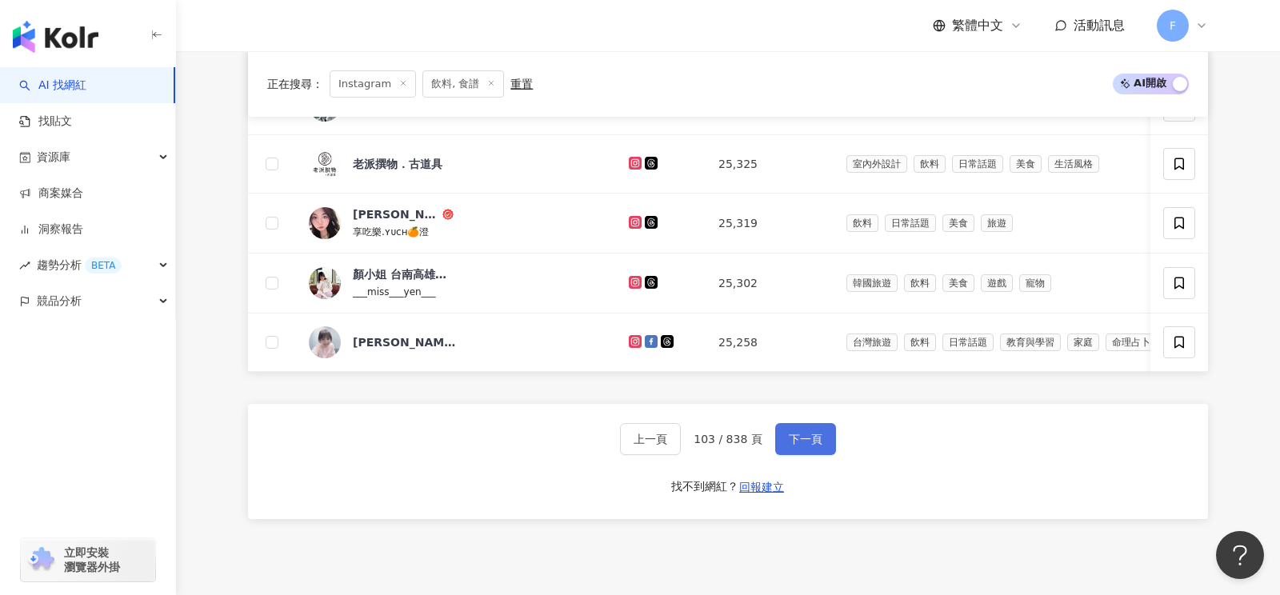
click at [815, 442] on button "下一頁" at bounding box center [805, 439] width 61 height 32
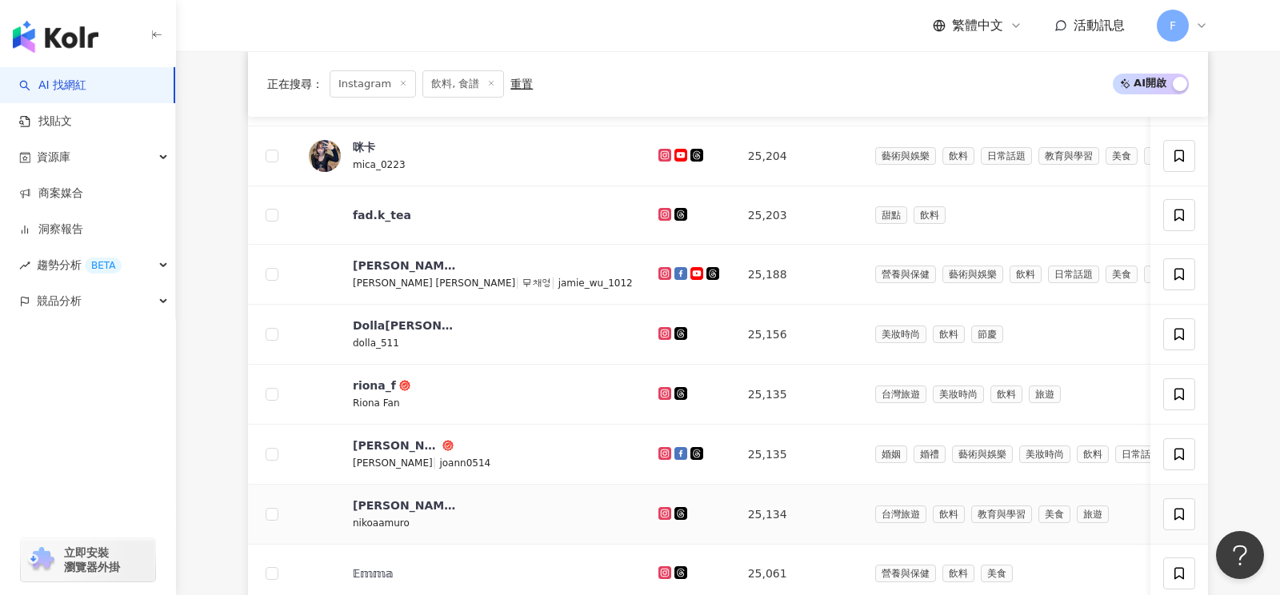
scroll to position [445, 0]
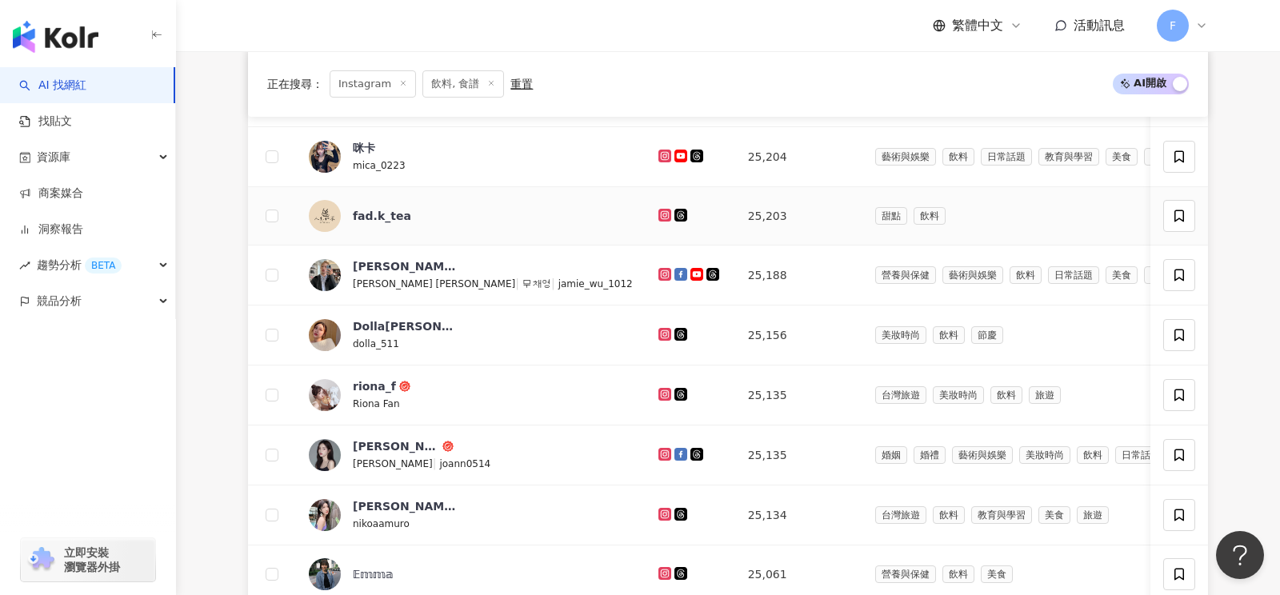
click at [663, 214] on icon at bounding box center [664, 215] width 2 height 2
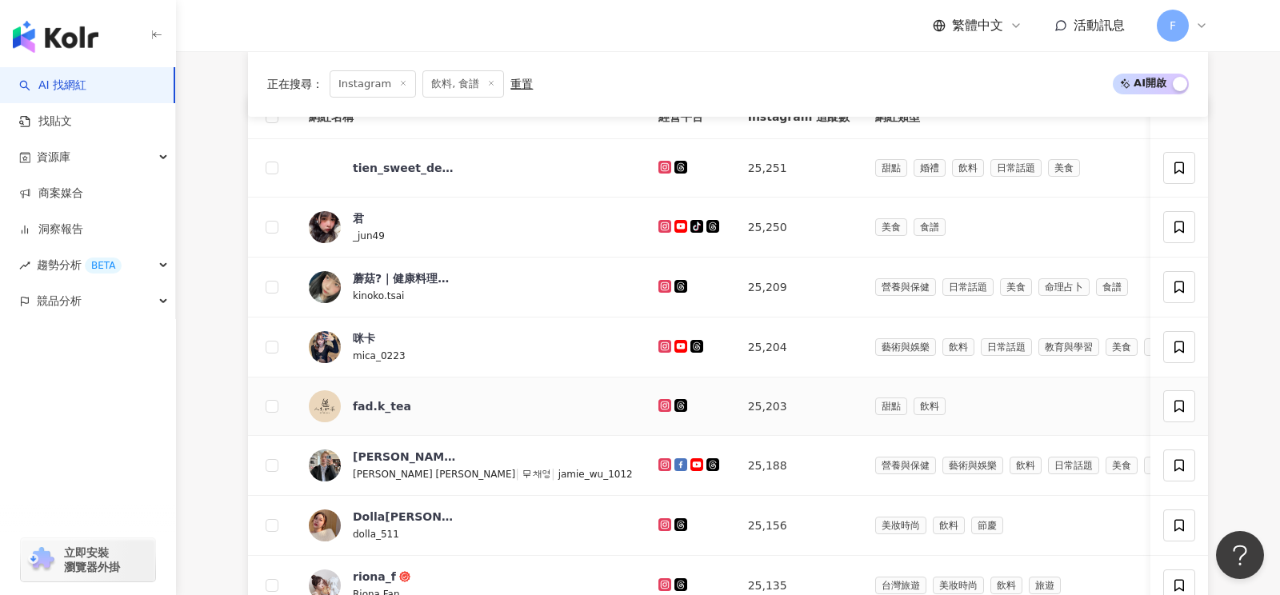
scroll to position [870, 0]
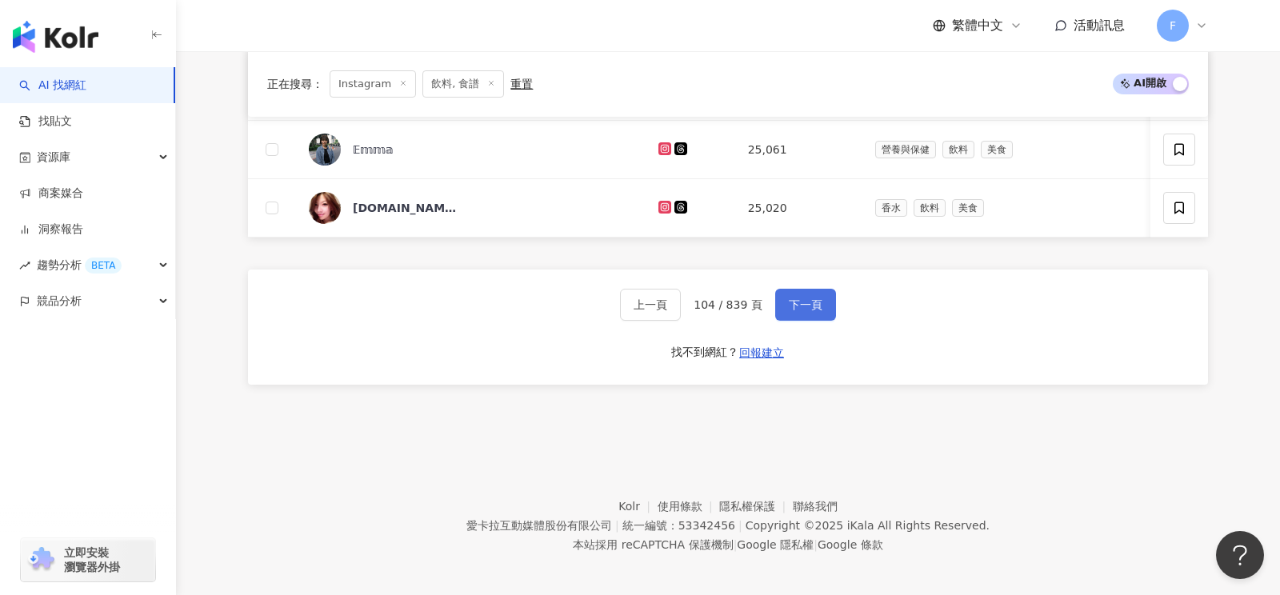
click at [798, 298] on span "下一頁" at bounding box center [806, 304] width 34 height 13
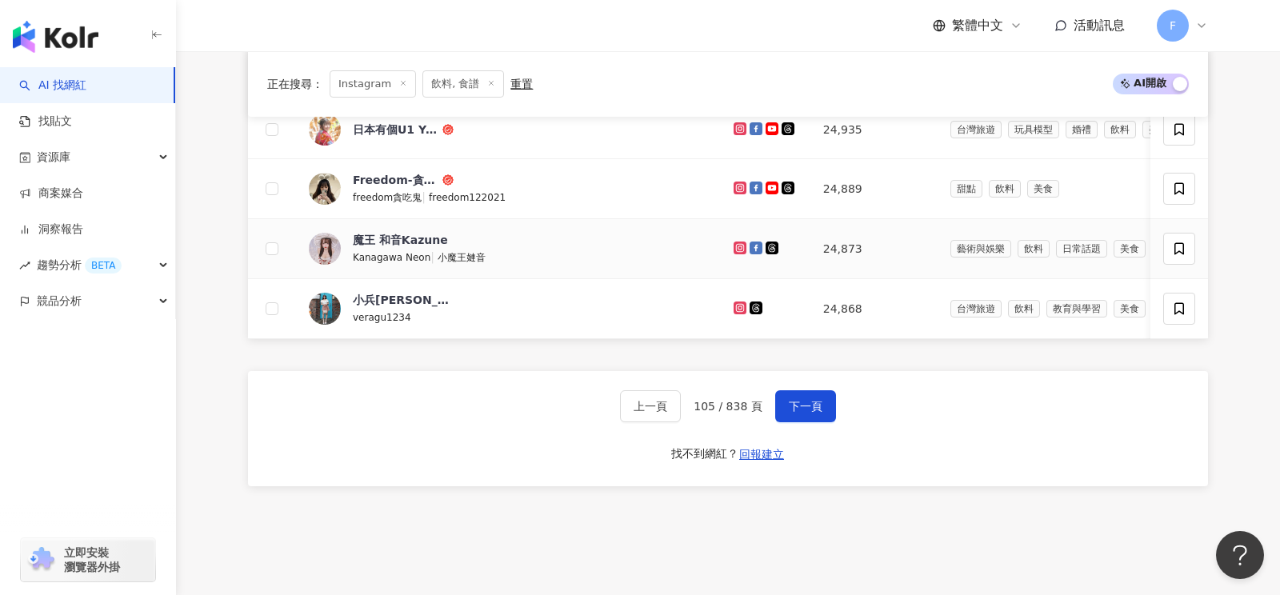
scroll to position [787, 0]
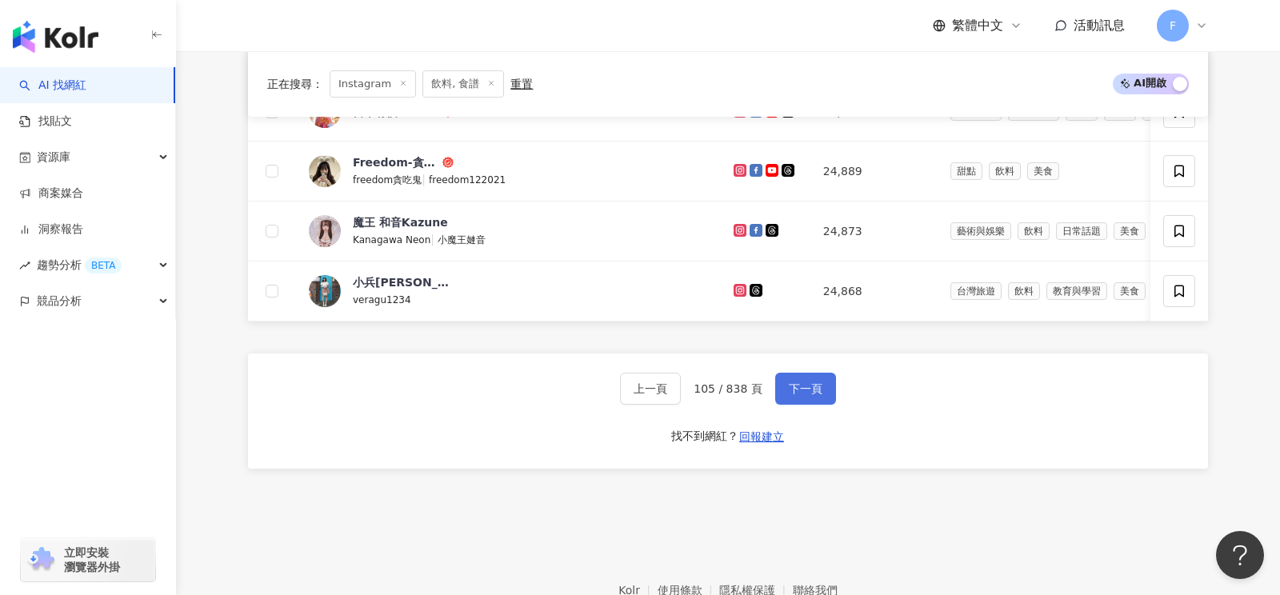
click at [806, 382] on span "下一頁" at bounding box center [806, 388] width 34 height 13
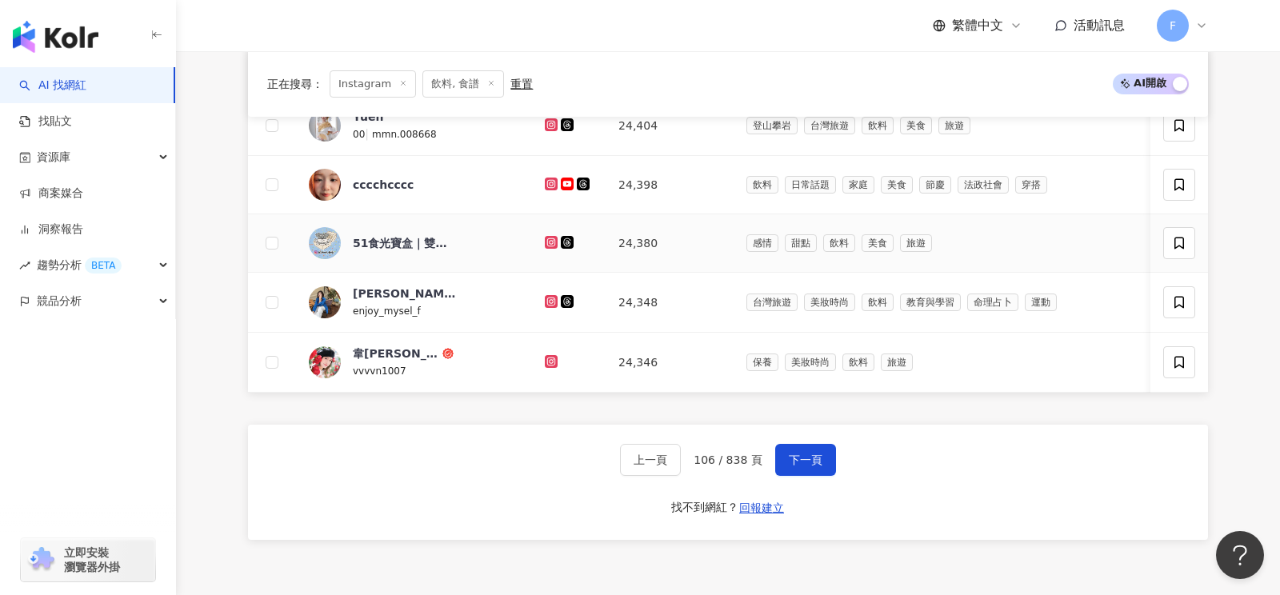
scroll to position [730, 0]
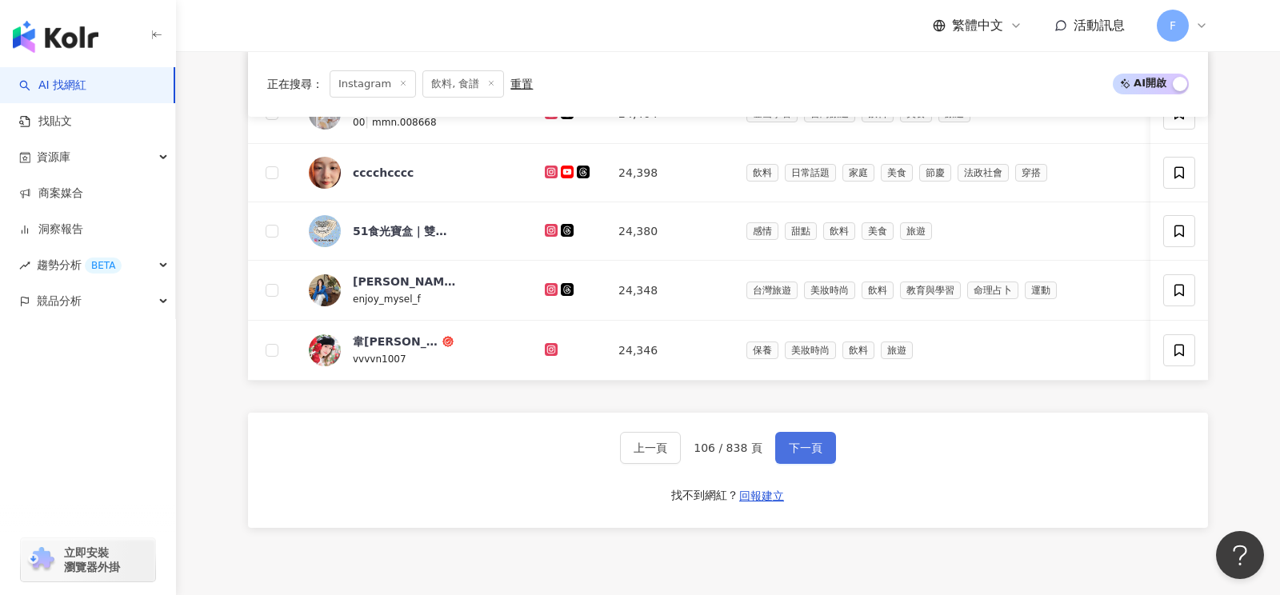
click at [801, 446] on span "下一頁" at bounding box center [806, 448] width 34 height 13
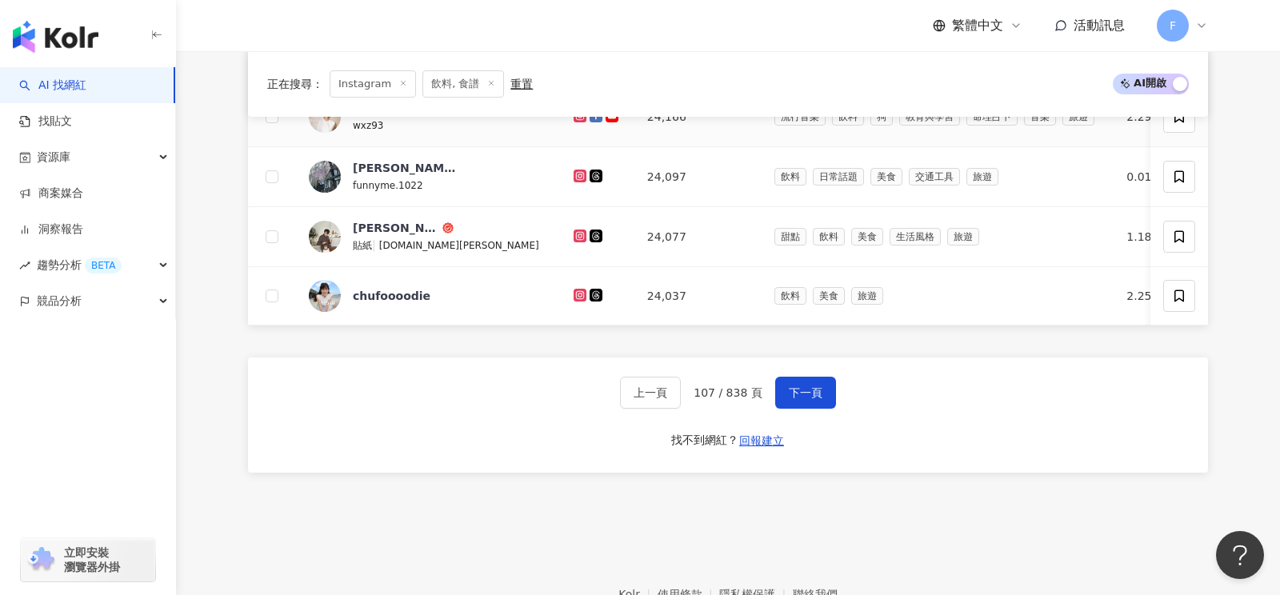
scroll to position [785, 0]
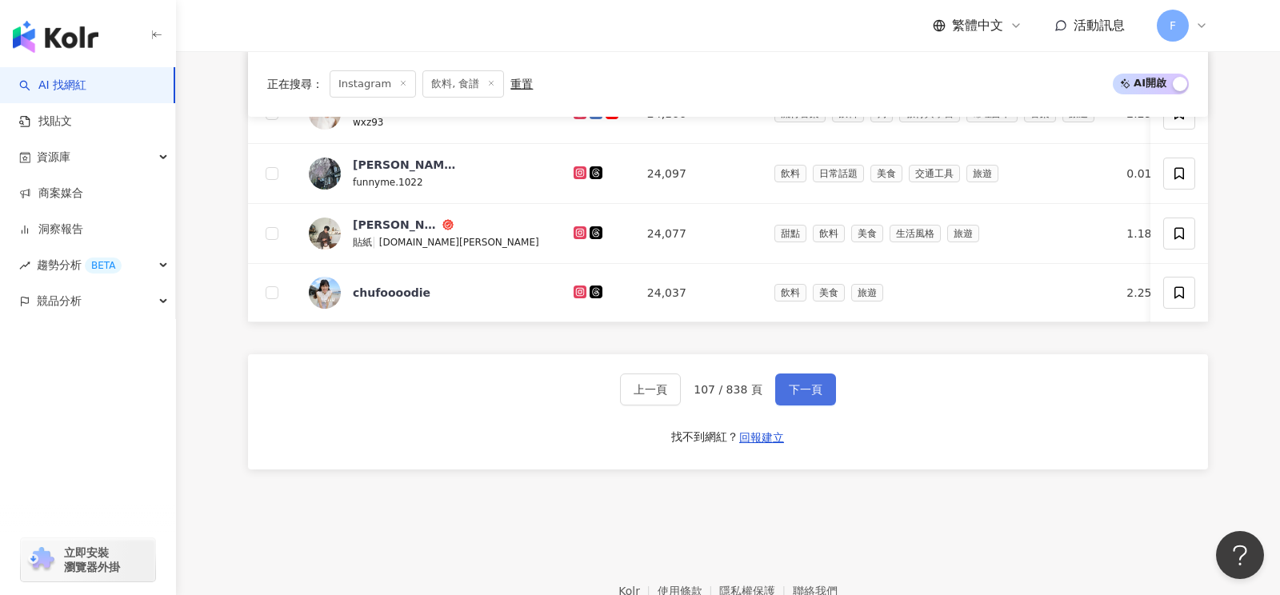
click at [797, 383] on span "下一頁" at bounding box center [806, 389] width 34 height 13
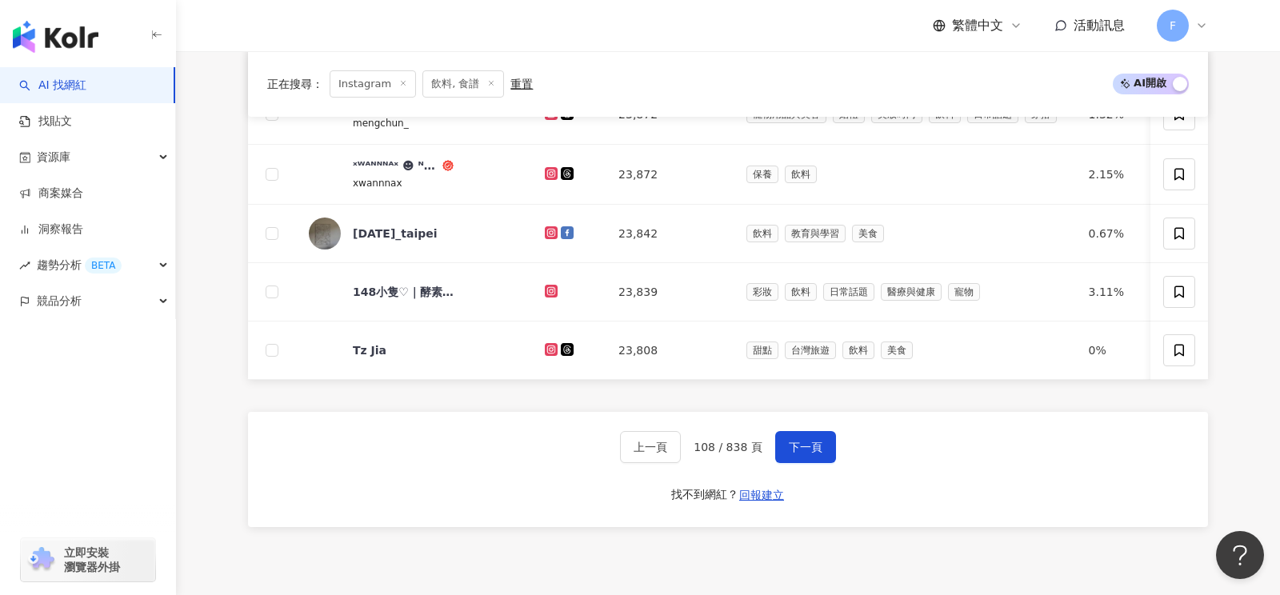
scroll to position [726, 0]
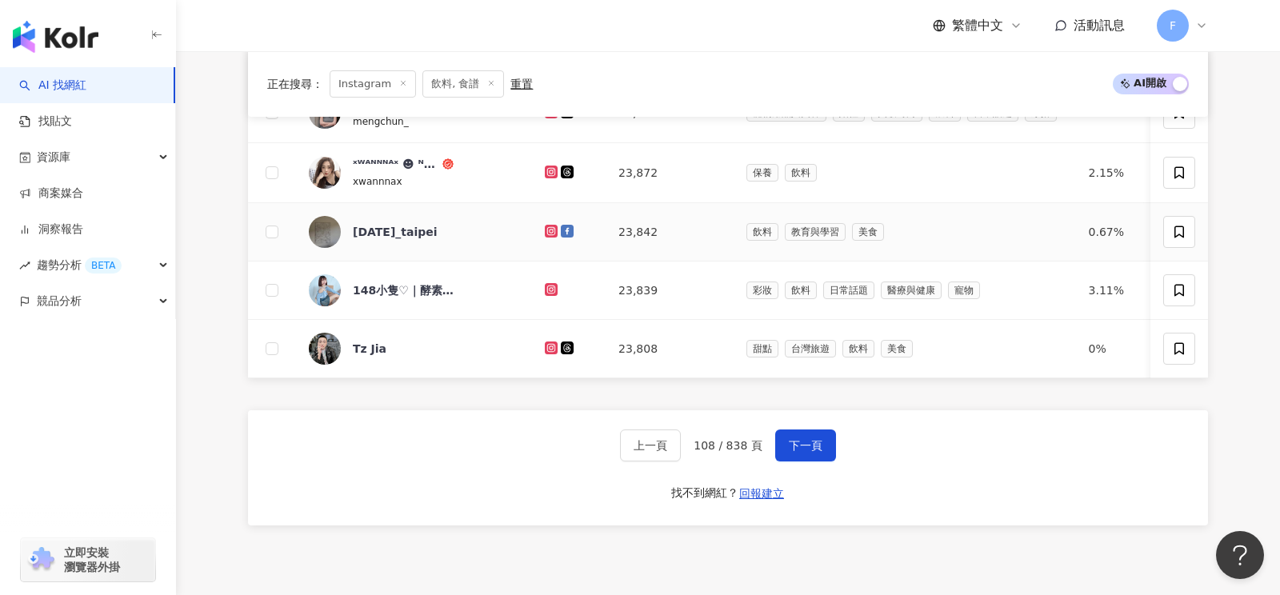
click at [548, 228] on icon at bounding box center [551, 231] width 6 height 6
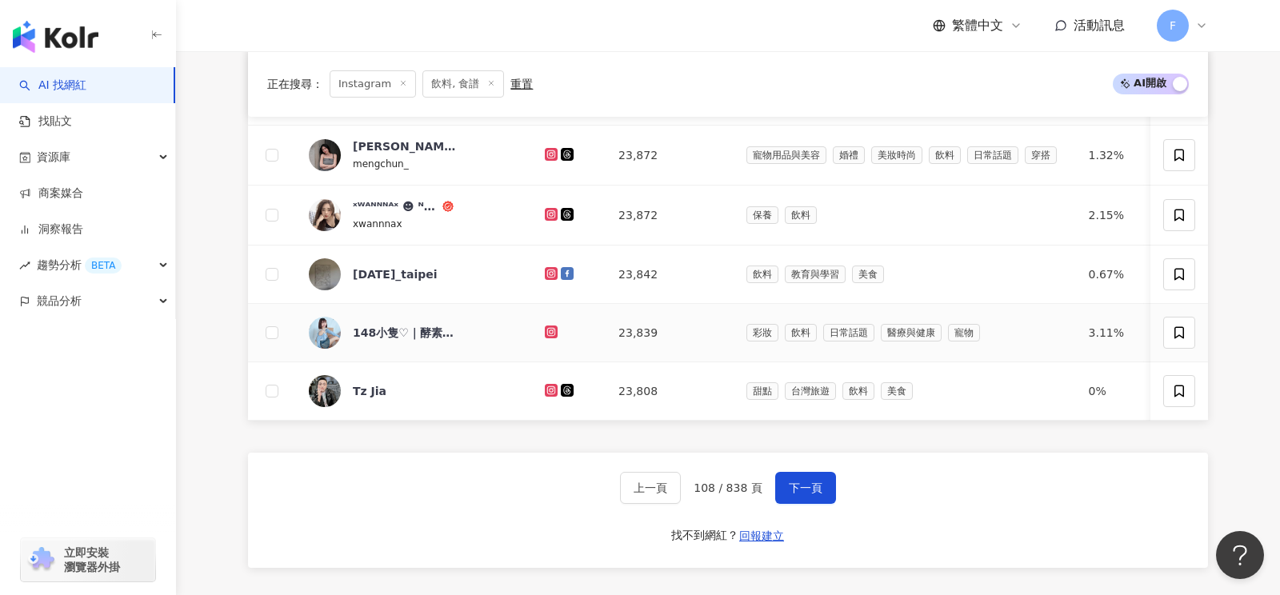
scroll to position [690, 0]
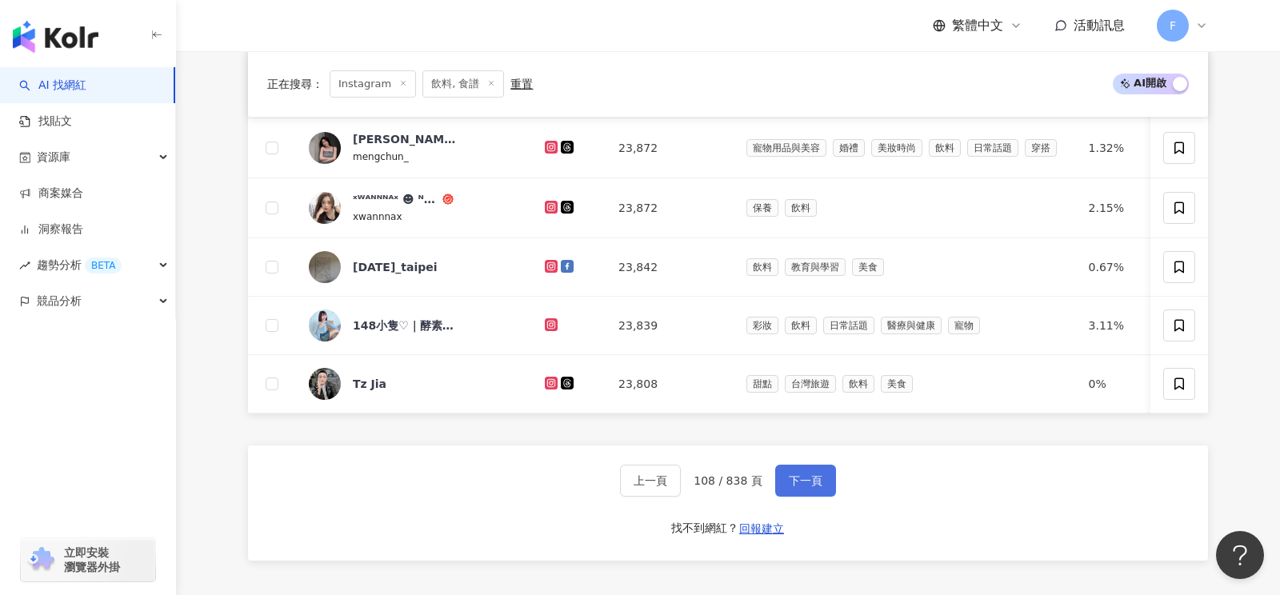
click at [802, 474] on span "下一頁" at bounding box center [806, 480] width 34 height 13
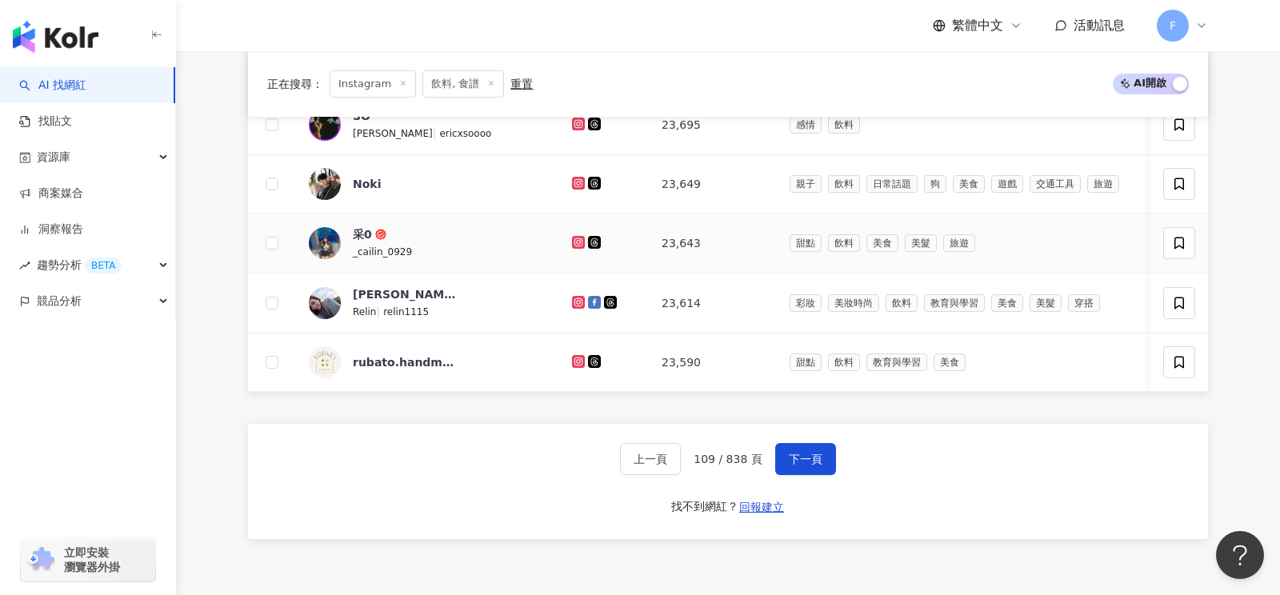
scroll to position [721, 0]
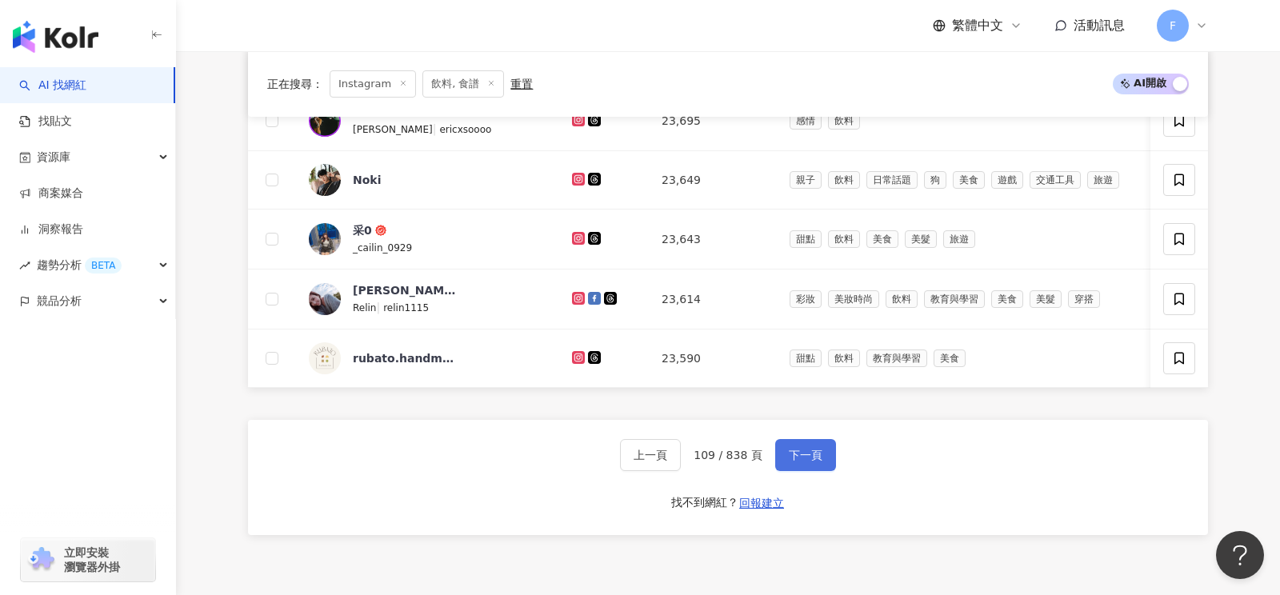
click at [799, 439] on button "下一頁" at bounding box center [805, 455] width 61 height 32
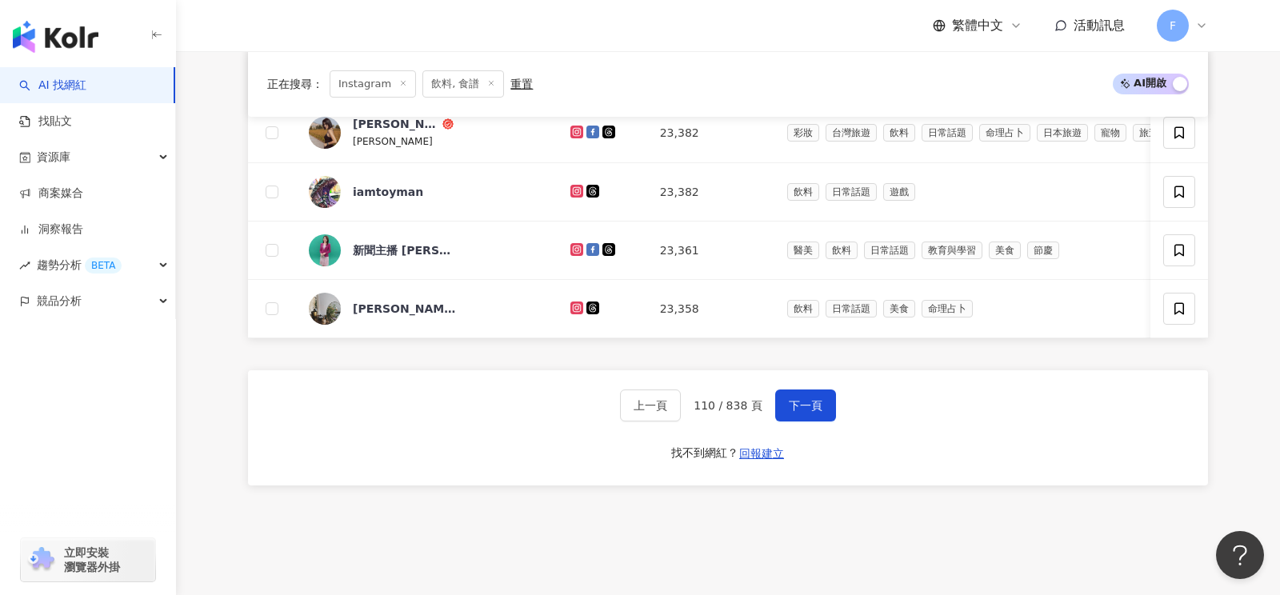
scroll to position [866, 0]
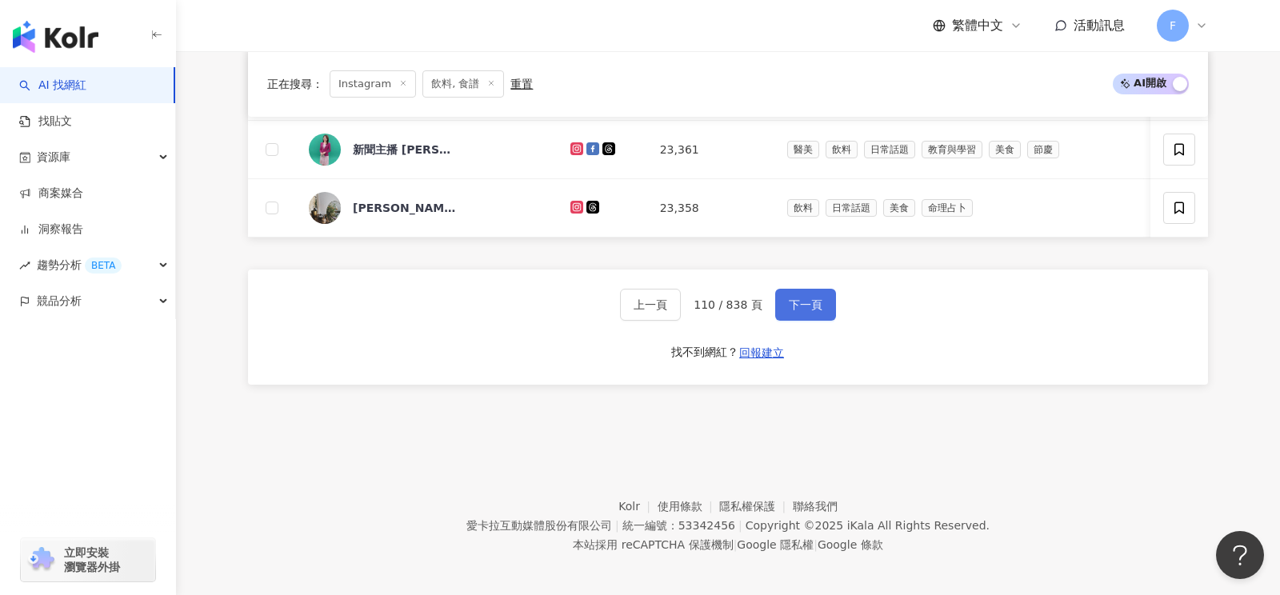
click at [795, 306] on button "下一頁" at bounding box center [805, 305] width 61 height 32
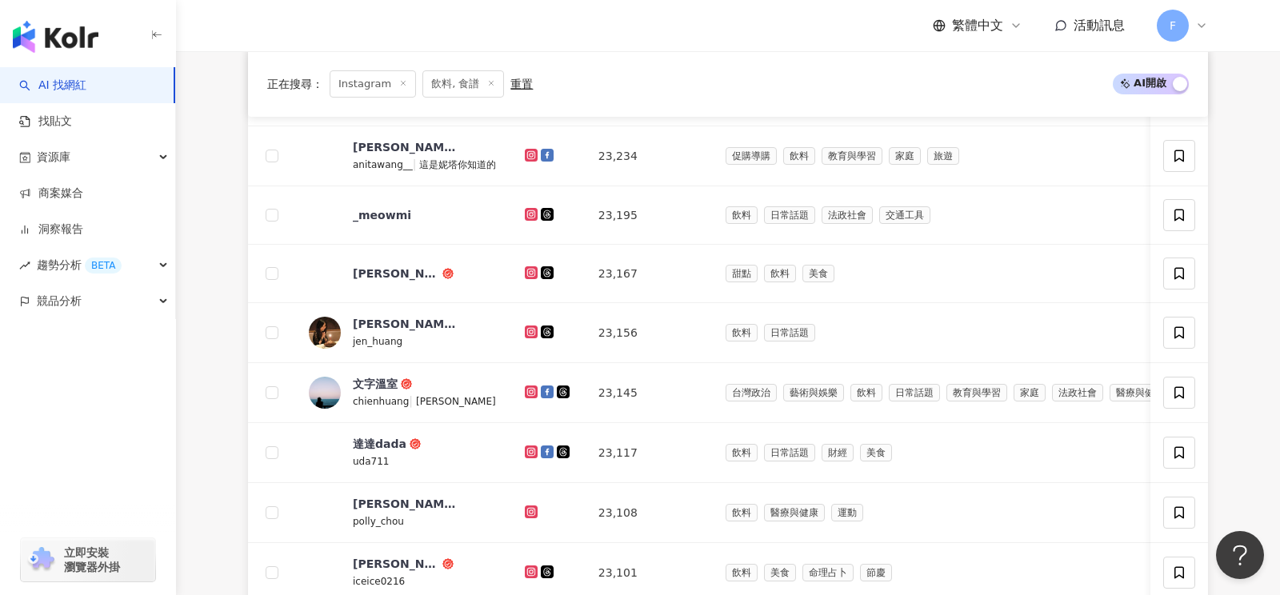
scroll to position [868, 0]
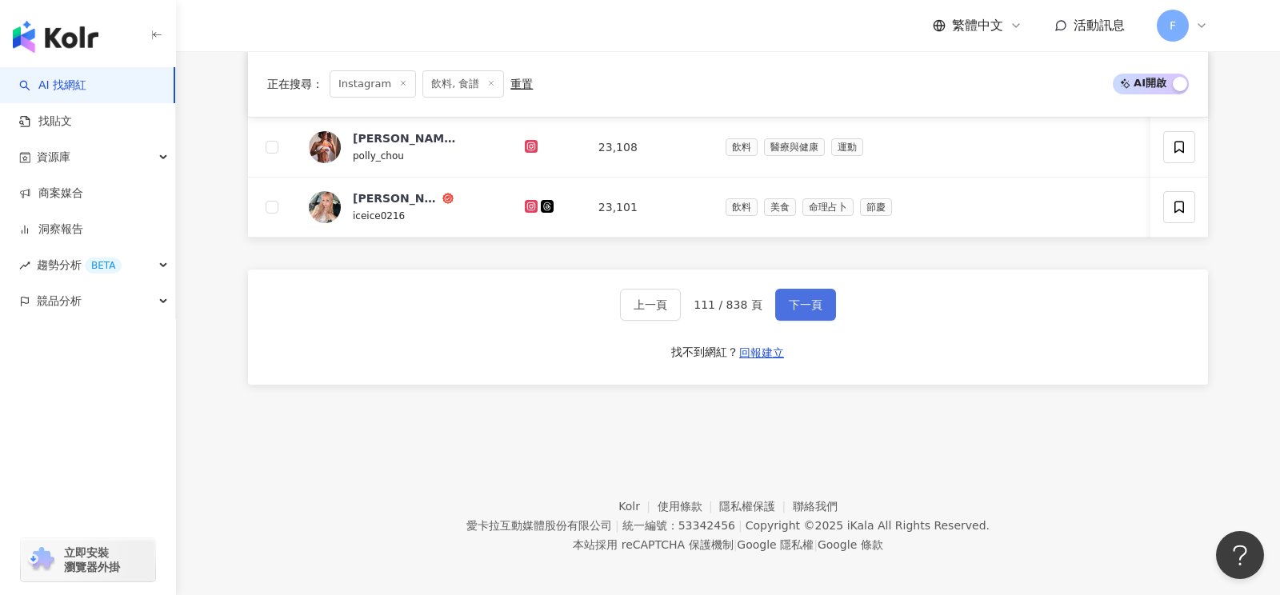
click at [810, 300] on span "下一頁" at bounding box center [806, 304] width 34 height 13
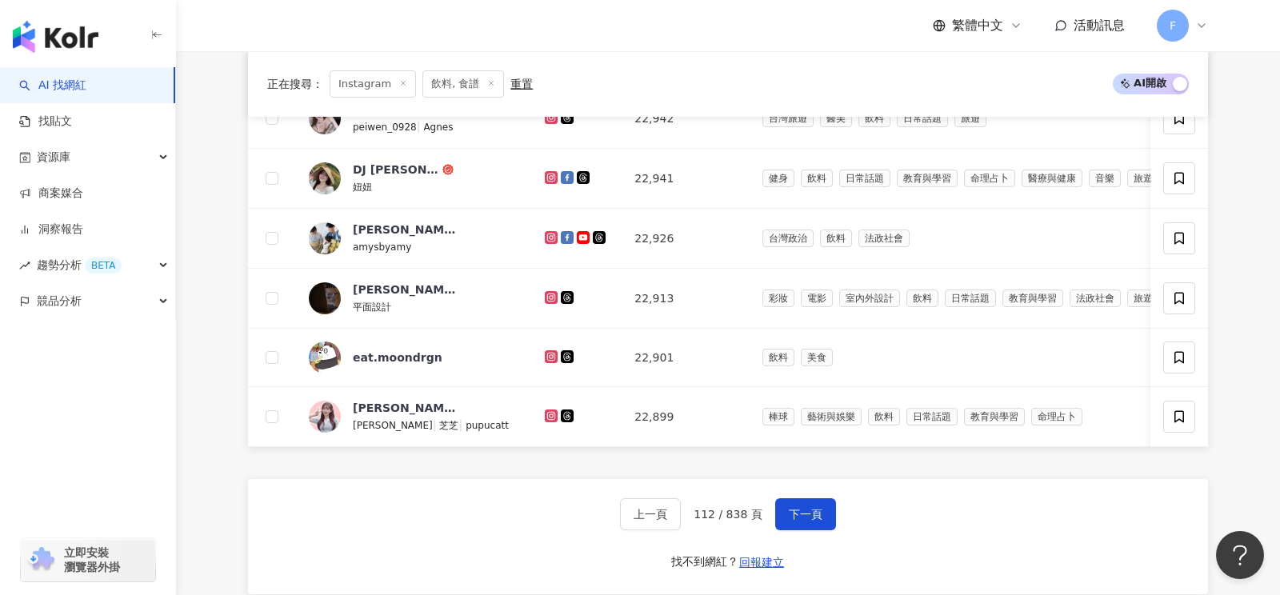
scroll to position [646, 0]
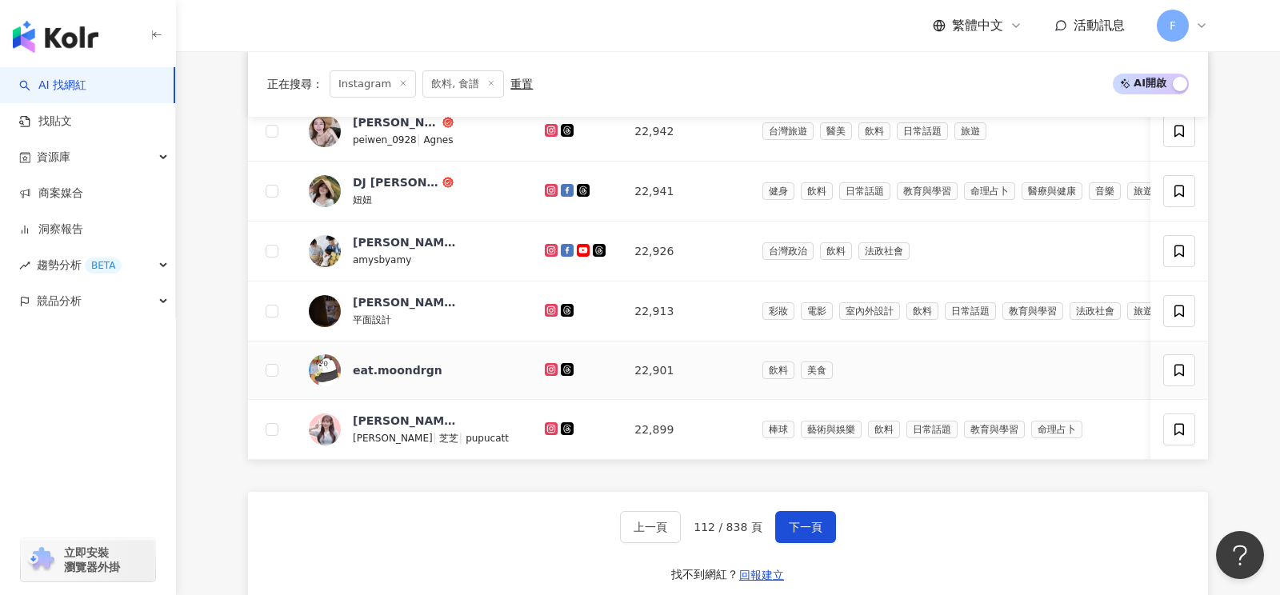
click at [546, 365] on icon at bounding box center [551, 370] width 10 height 10
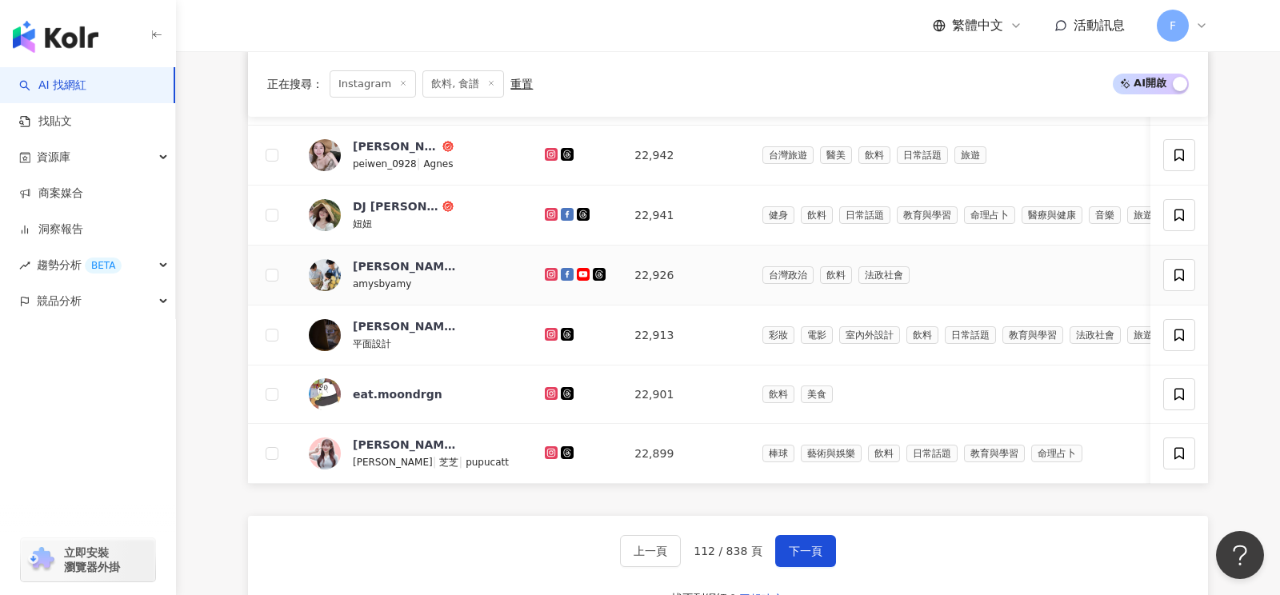
scroll to position [653, 0]
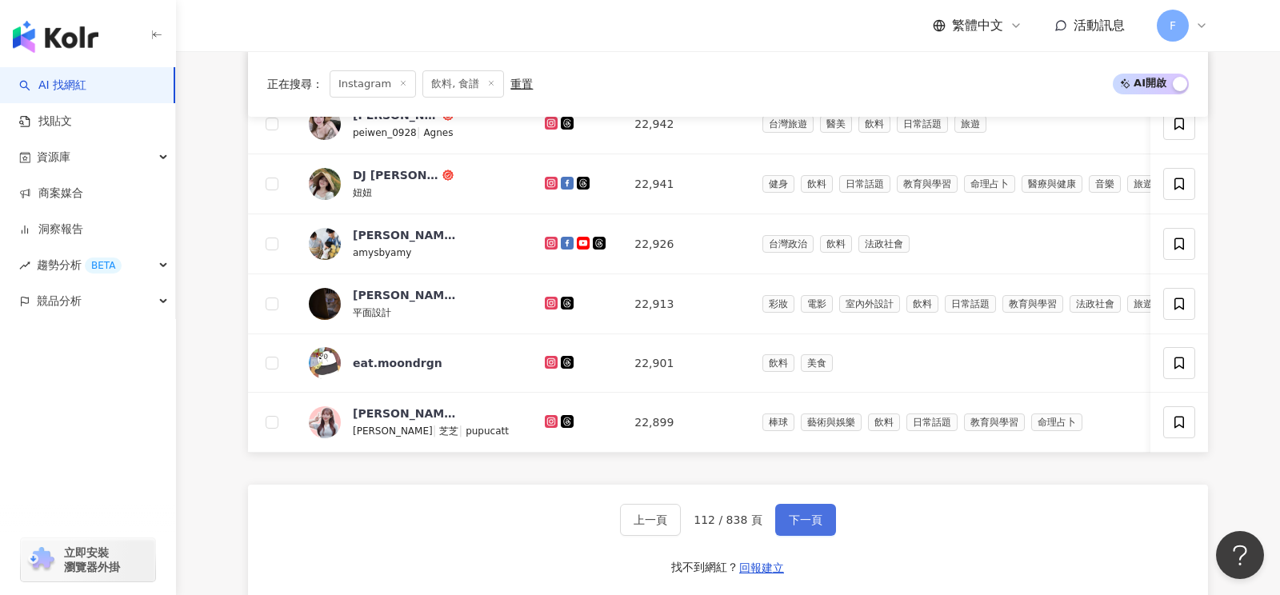
click at [793, 514] on span "下一頁" at bounding box center [806, 520] width 34 height 13
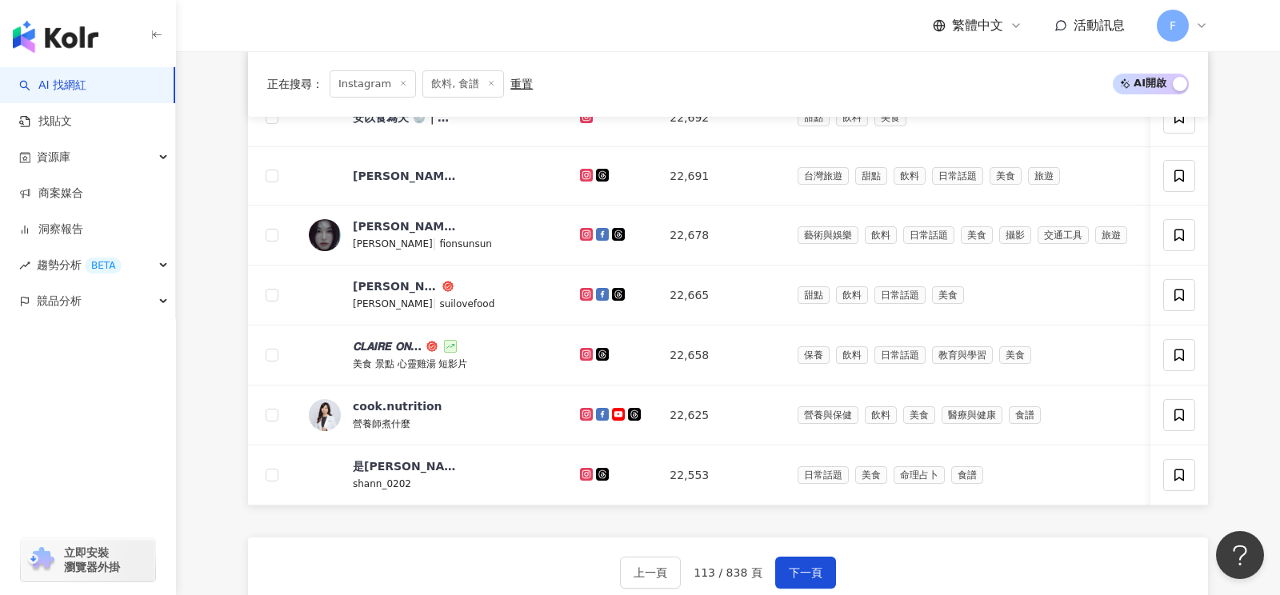
scroll to position [606, 0]
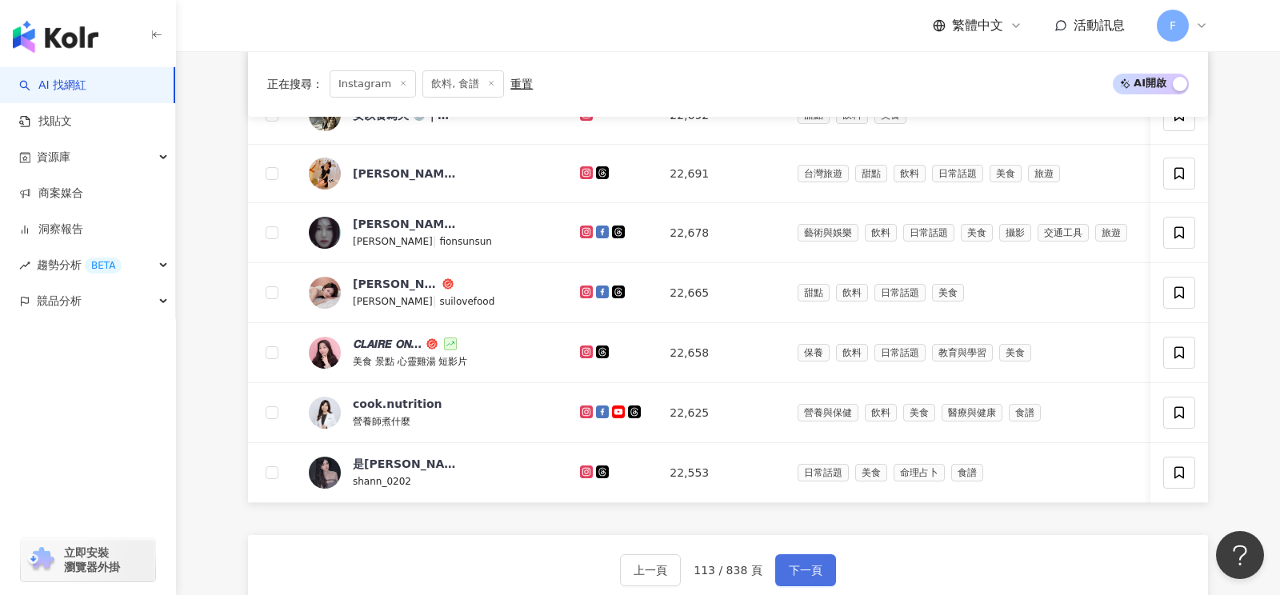
click at [793, 567] on span "下一頁" at bounding box center [806, 570] width 34 height 13
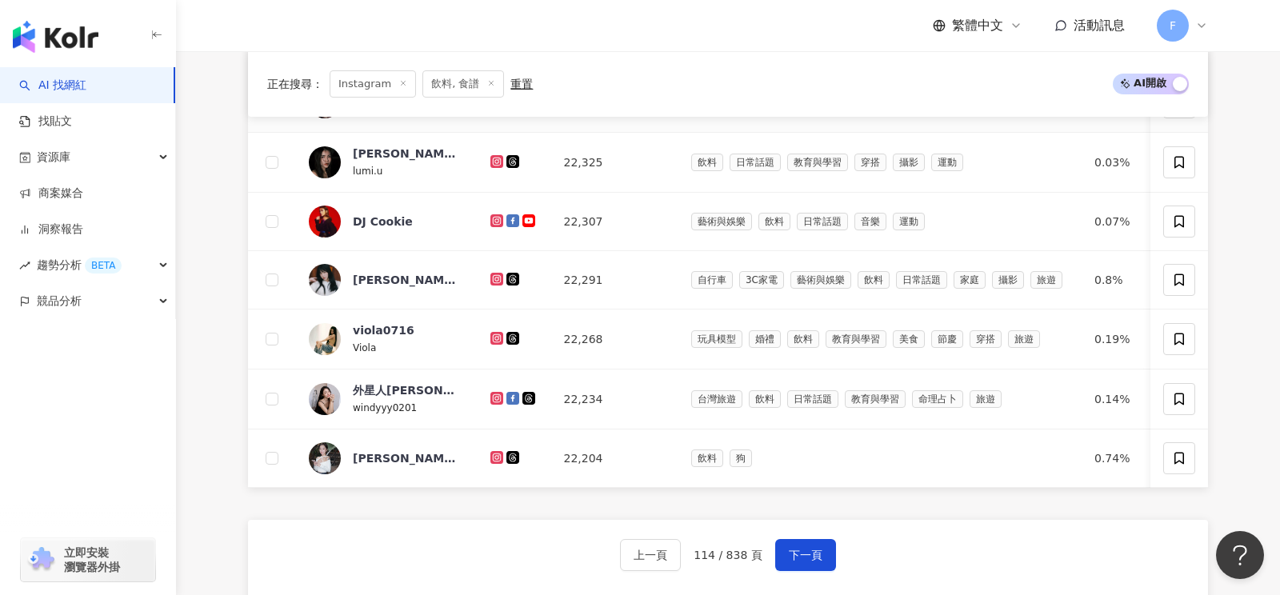
scroll to position [620, 0]
click at [806, 548] on span "下一頁" at bounding box center [806, 554] width 34 height 13
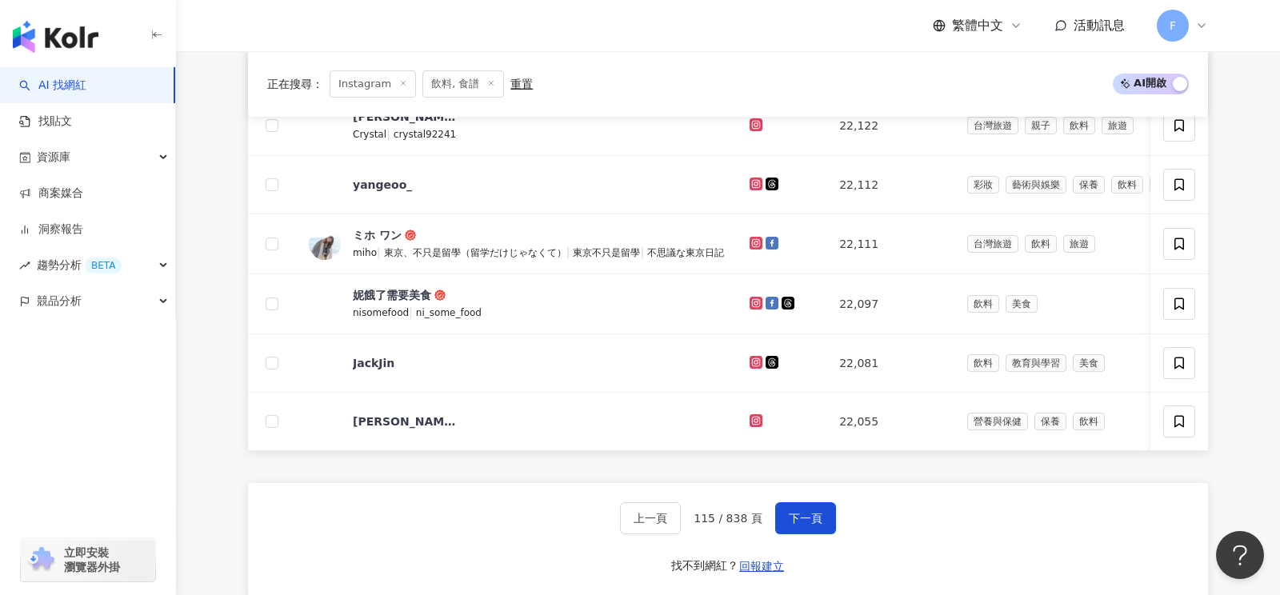
scroll to position [662, 0]
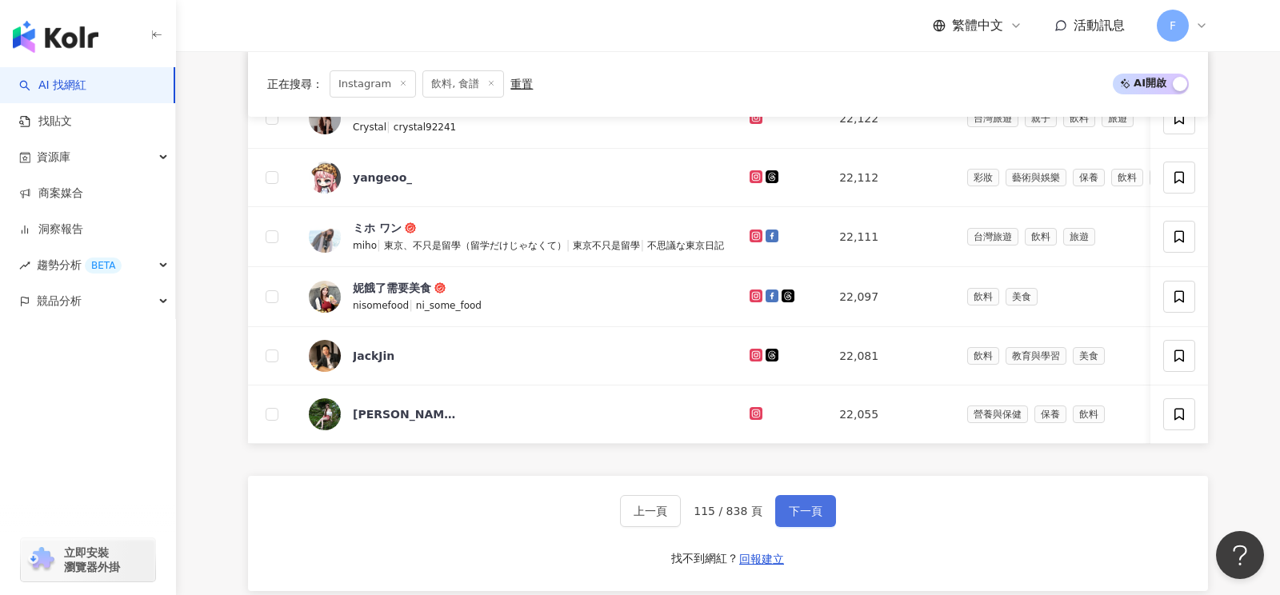
click at [815, 505] on span "下一頁" at bounding box center [806, 511] width 34 height 13
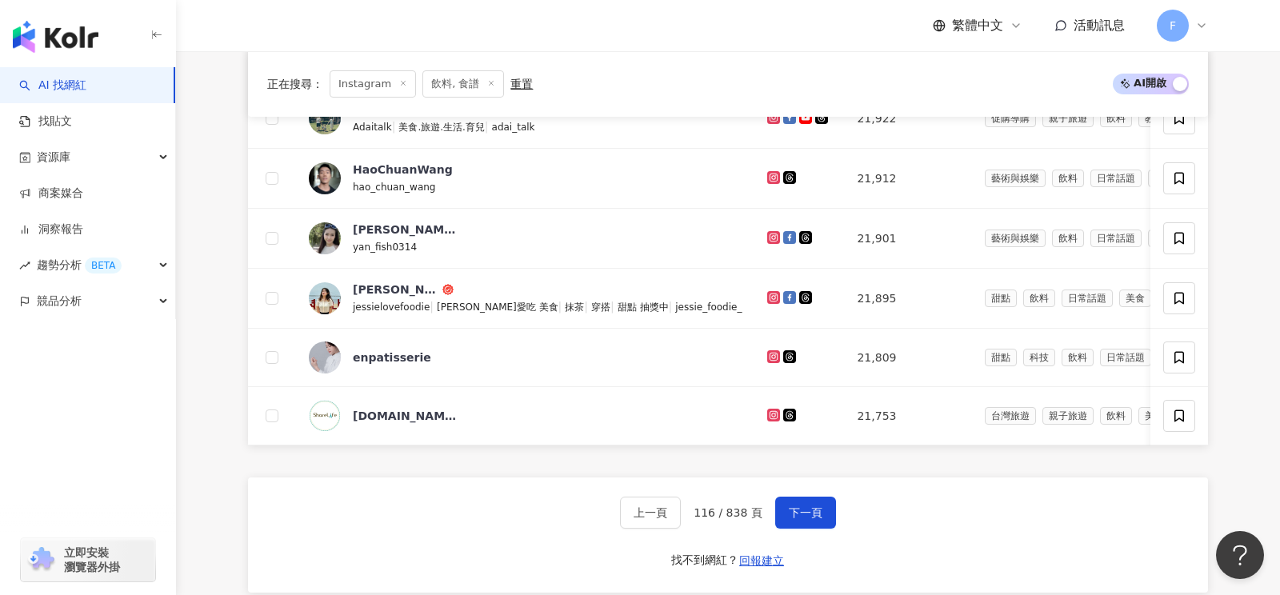
click at [150, 37] on icon "button" at bounding box center [156, 35] width 13 height 13
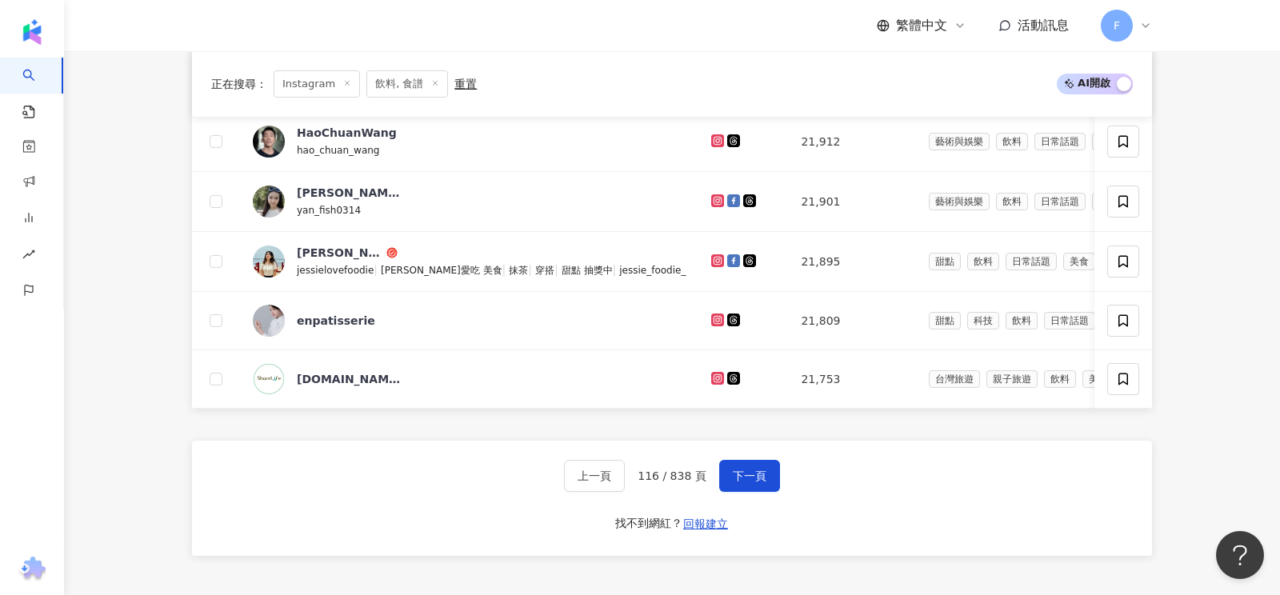
scroll to position [706, 0]
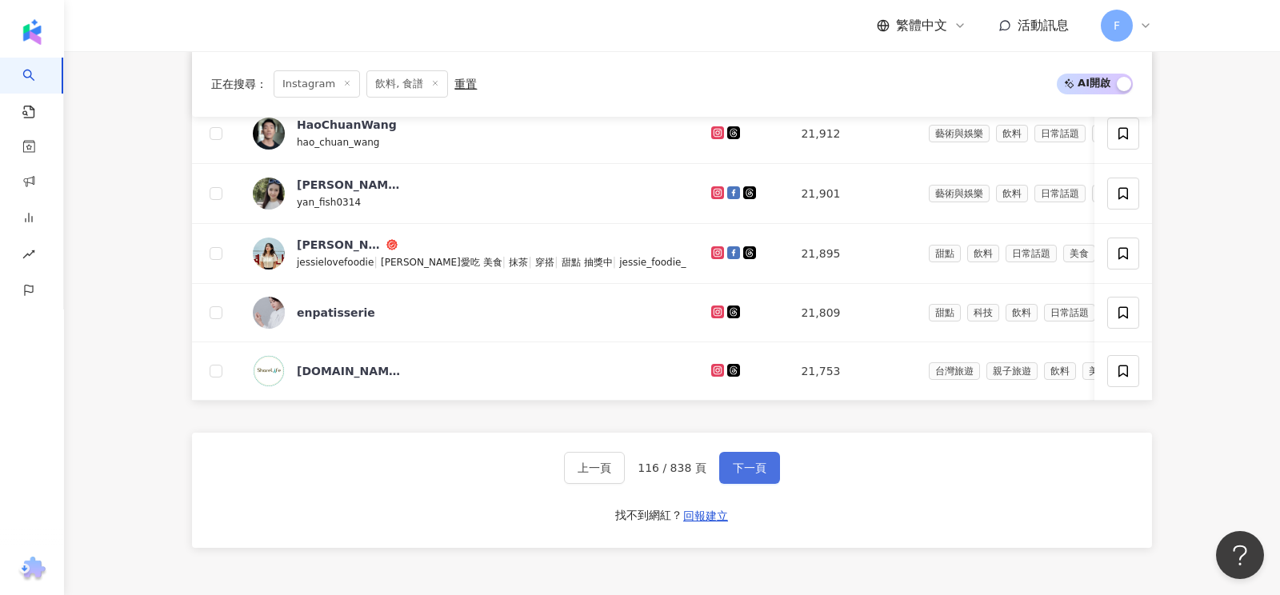
click at [734, 462] on span "下一頁" at bounding box center [750, 468] width 34 height 13
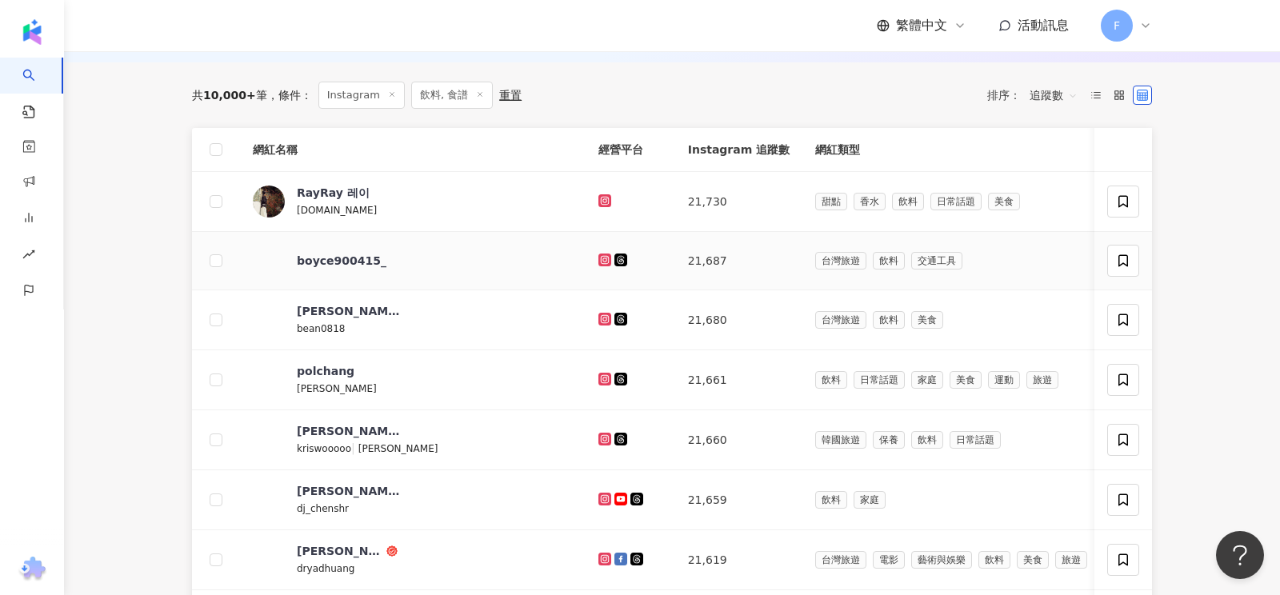
scroll to position [174, 0]
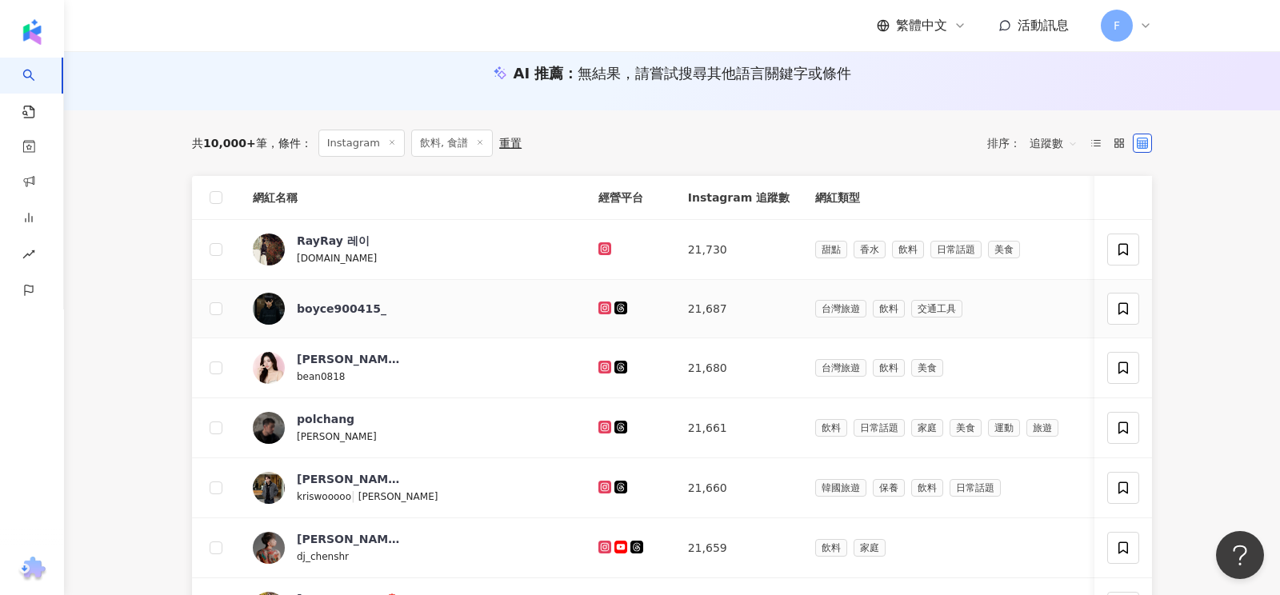
click at [602, 305] on icon at bounding box center [605, 308] width 6 height 6
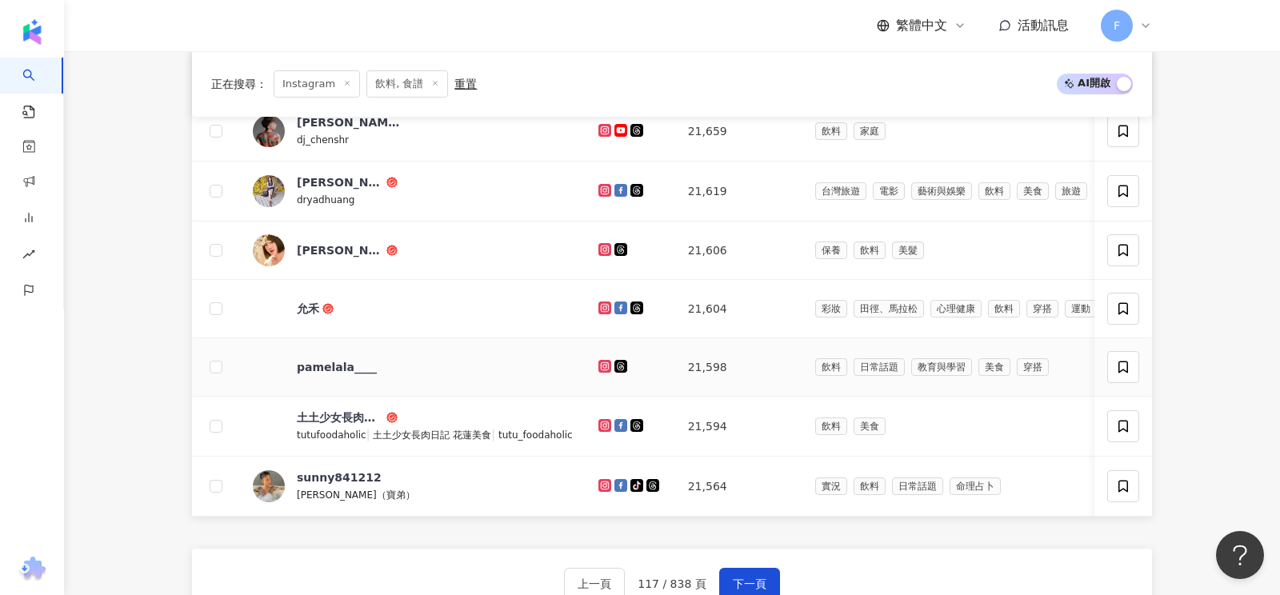
scroll to position [593, 0]
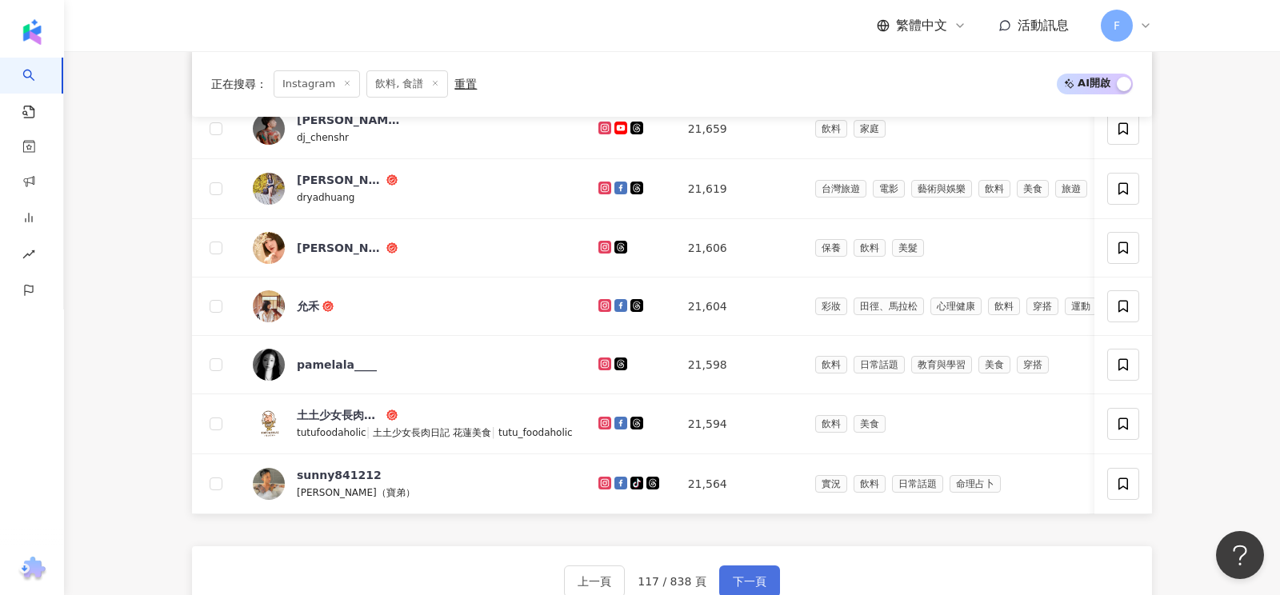
click at [755, 575] on span "下一頁" at bounding box center [750, 581] width 34 height 13
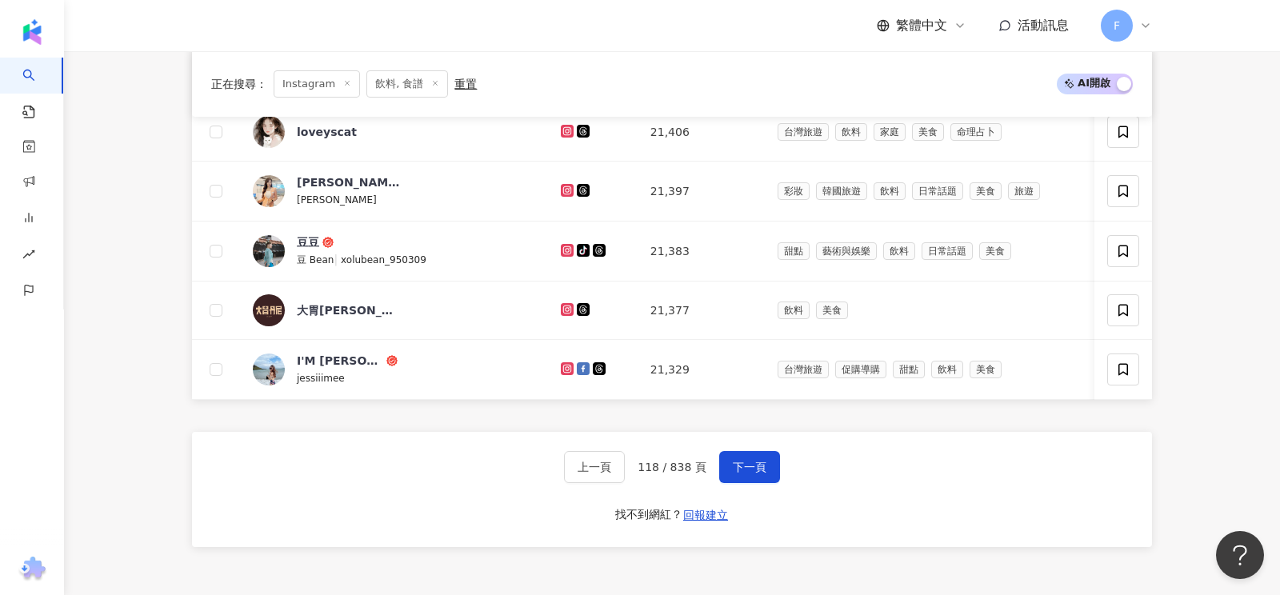
scroll to position [868, 0]
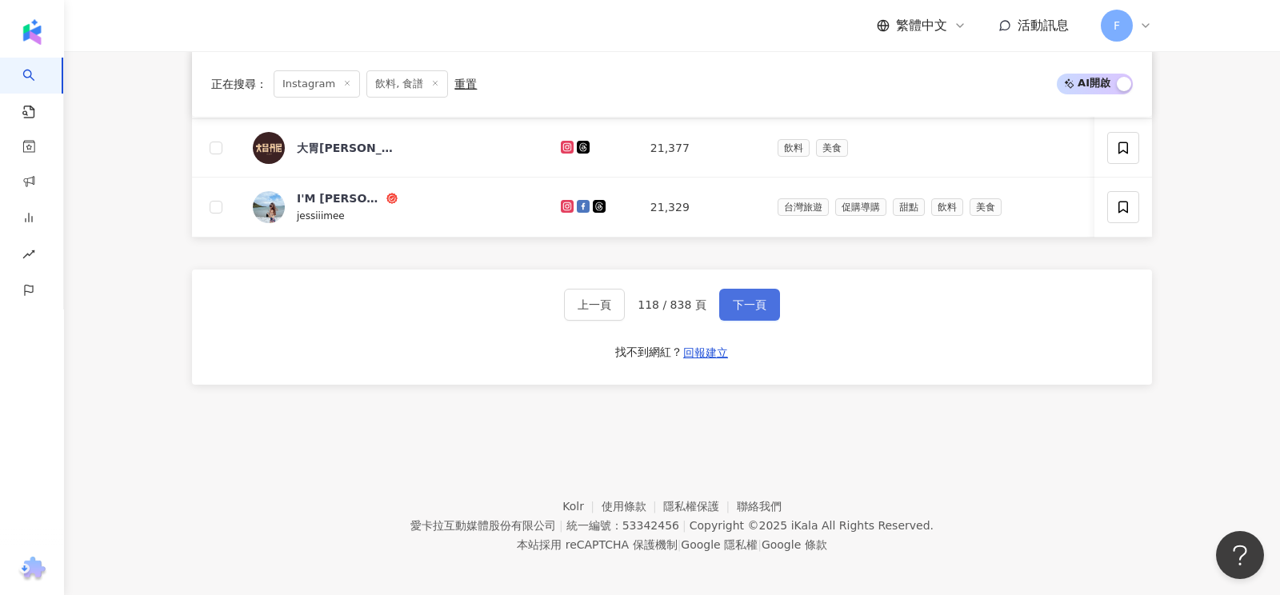
click at [754, 298] on span "下一頁" at bounding box center [750, 304] width 34 height 13
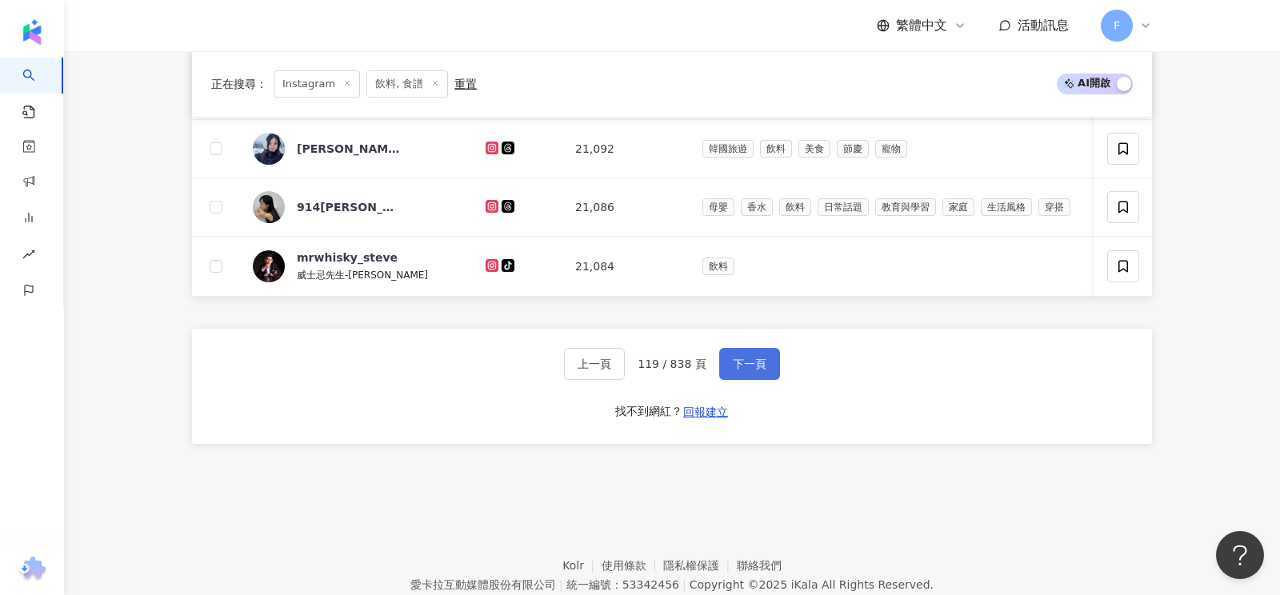
scroll to position [795, 0]
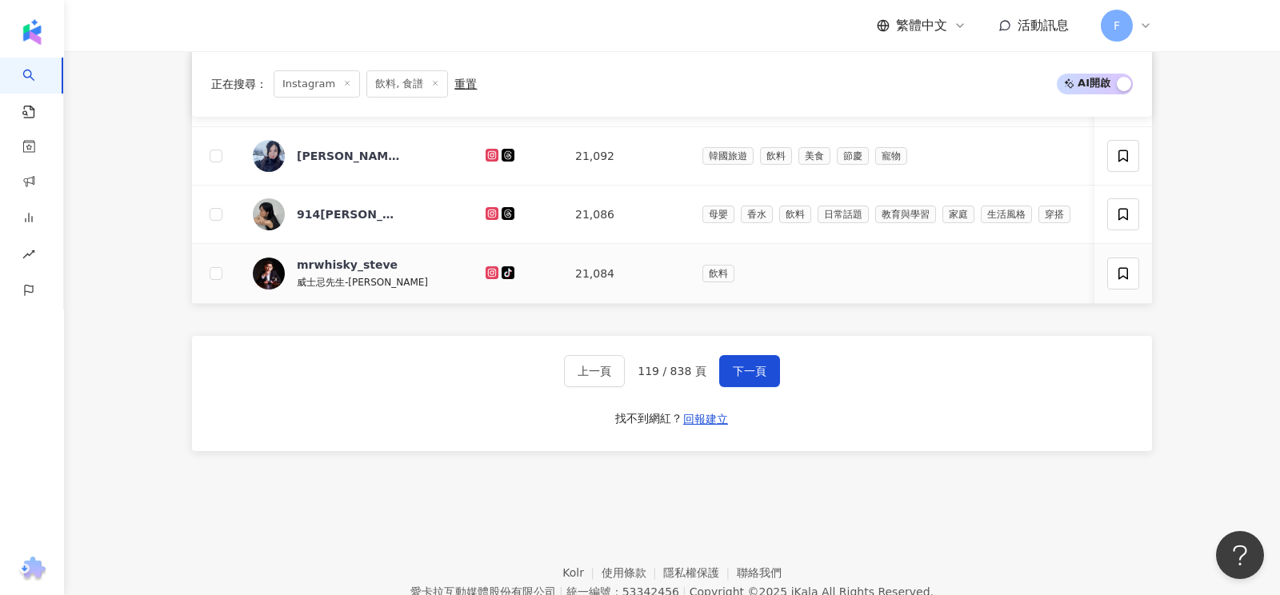
click at [494, 270] on icon at bounding box center [492, 273] width 6 height 6
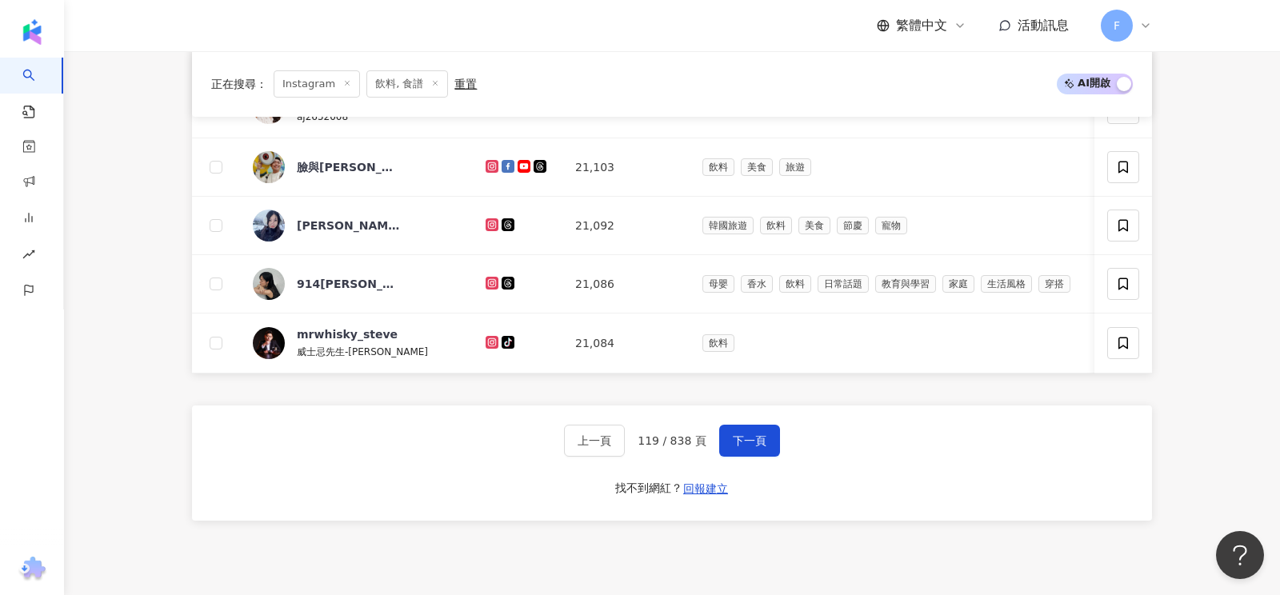
scroll to position [862, 0]
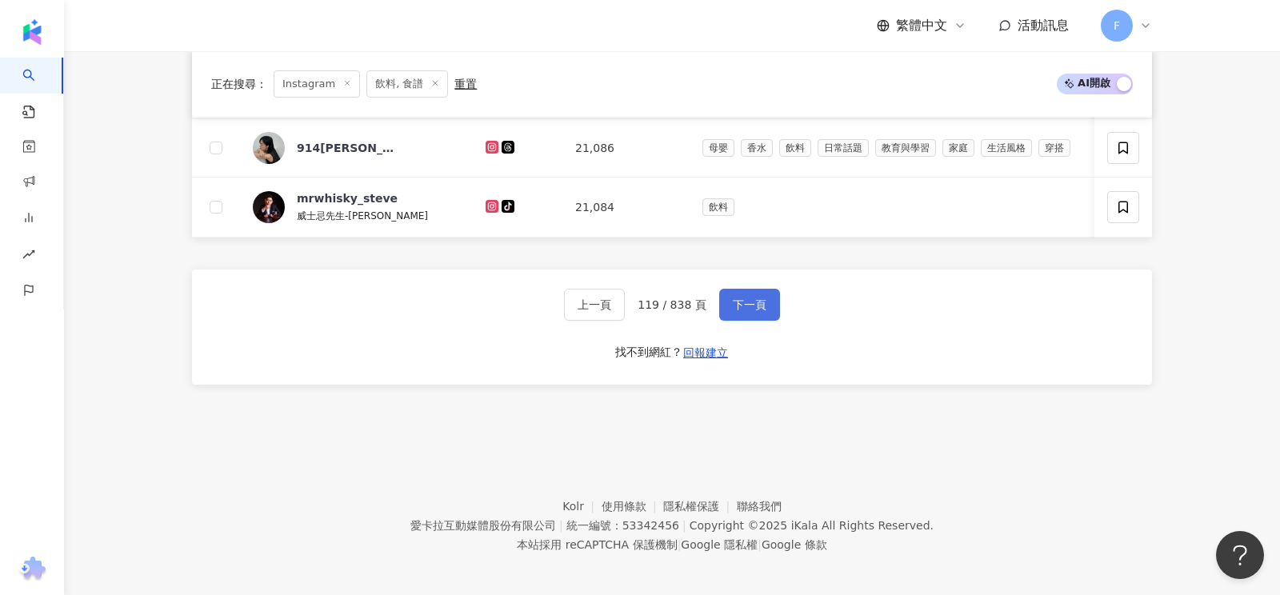
click at [745, 306] on button "下一頁" at bounding box center [749, 305] width 61 height 32
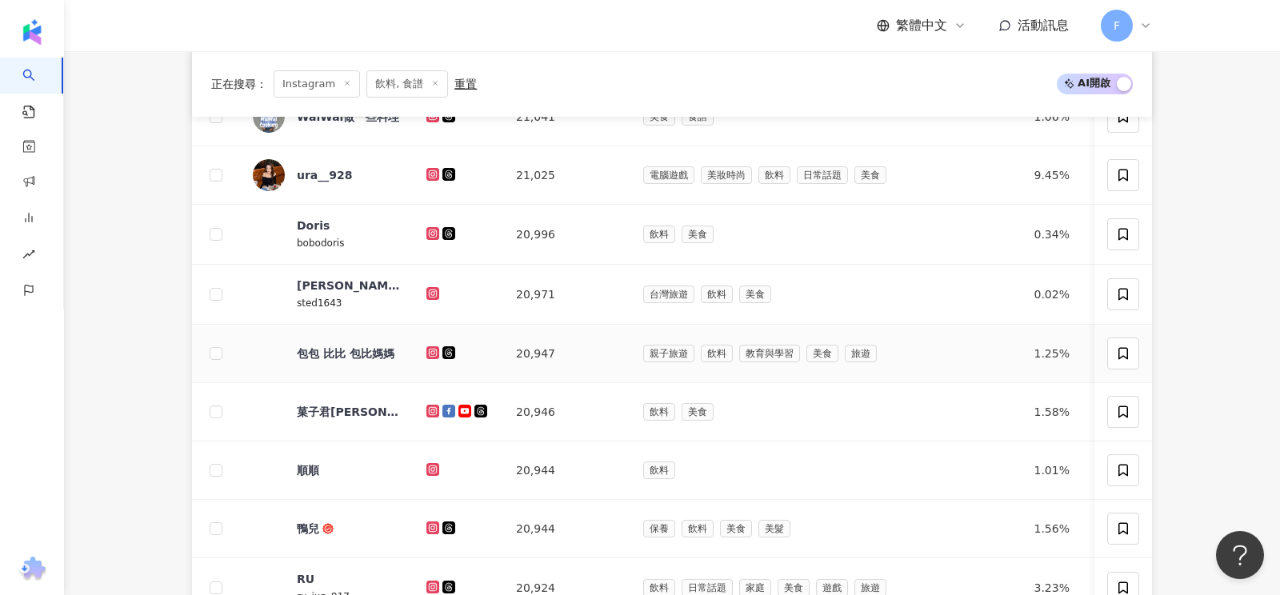
scroll to position [317, 0]
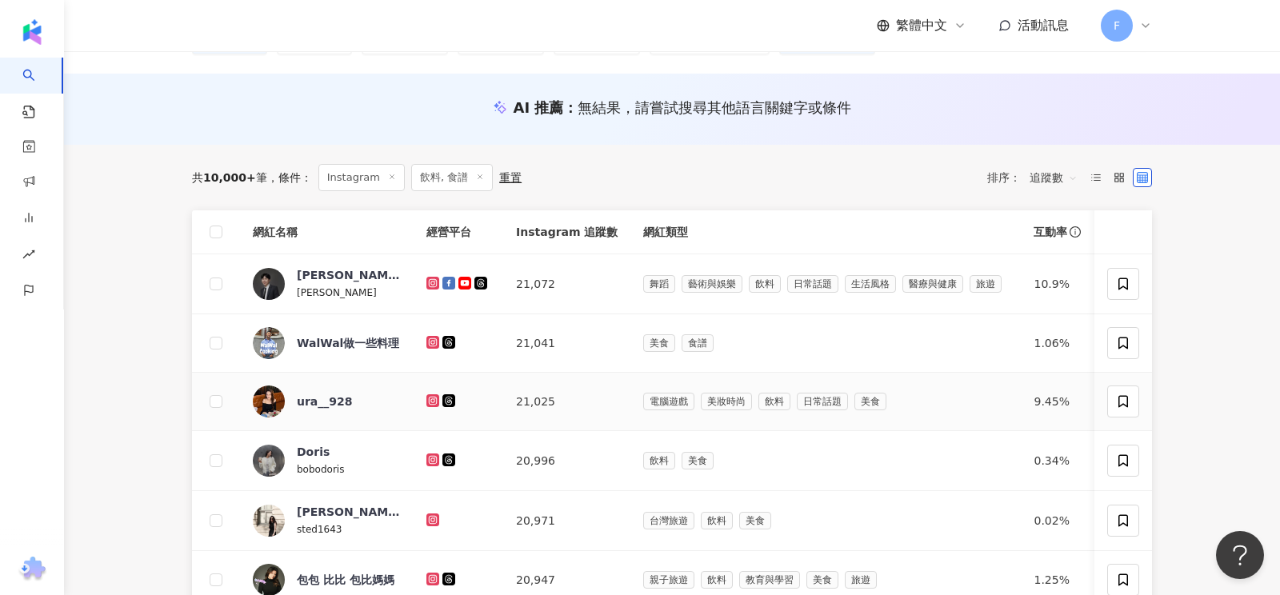
scroll to position [866, 0]
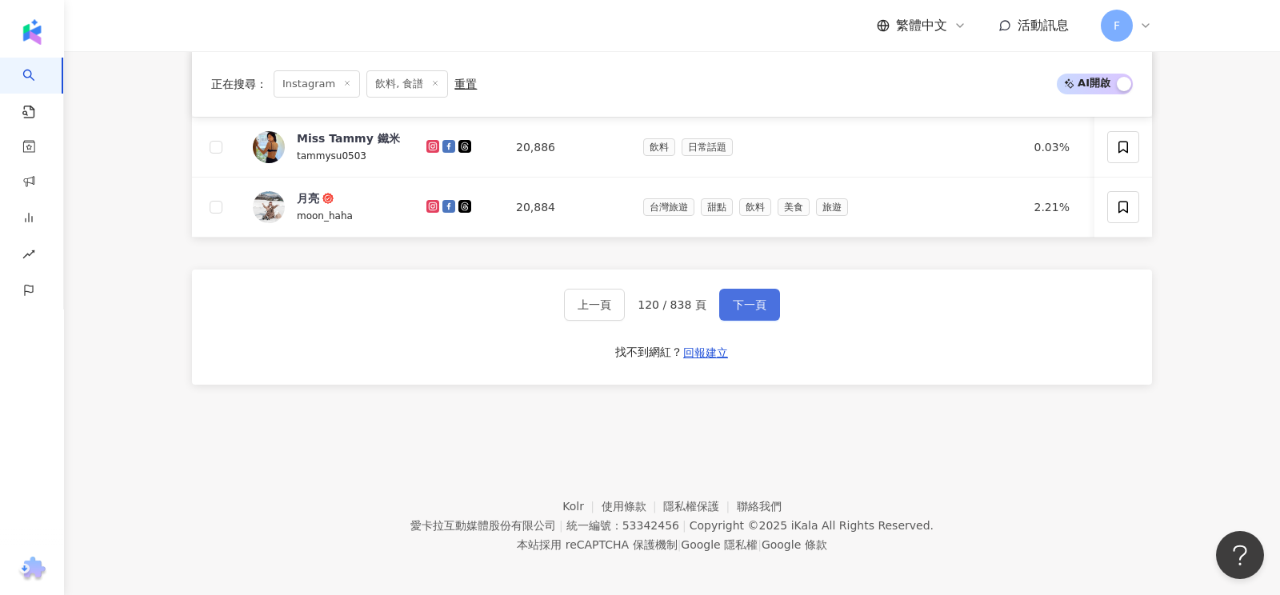
click at [756, 289] on button "下一頁" at bounding box center [749, 305] width 61 height 32
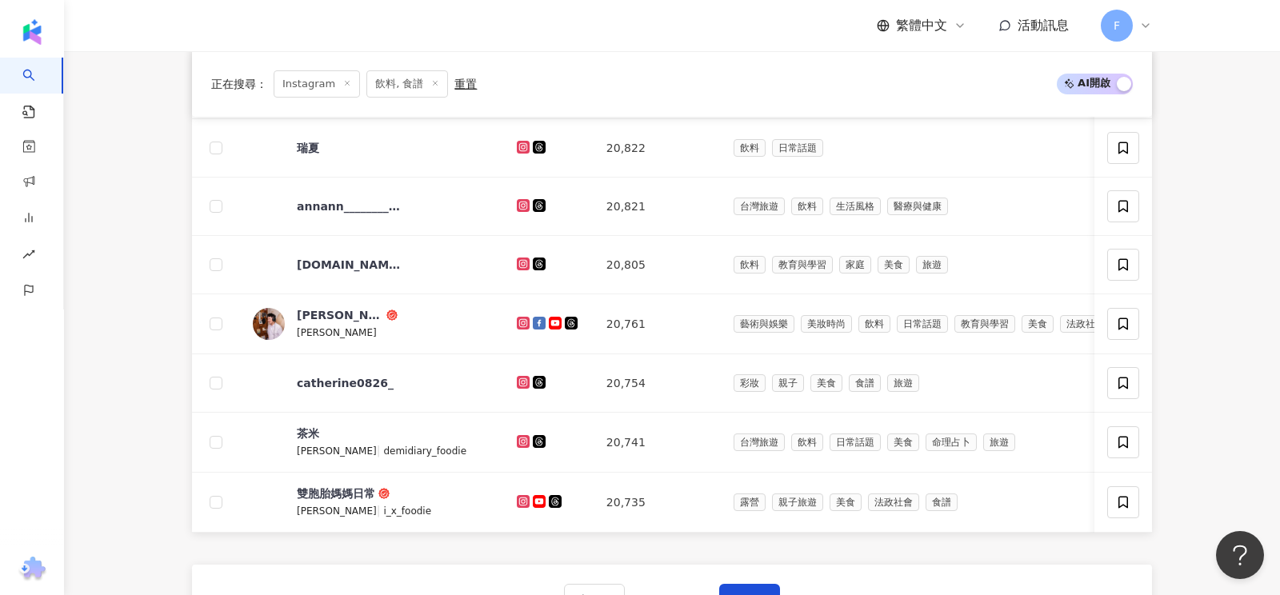
scroll to position [693, 0]
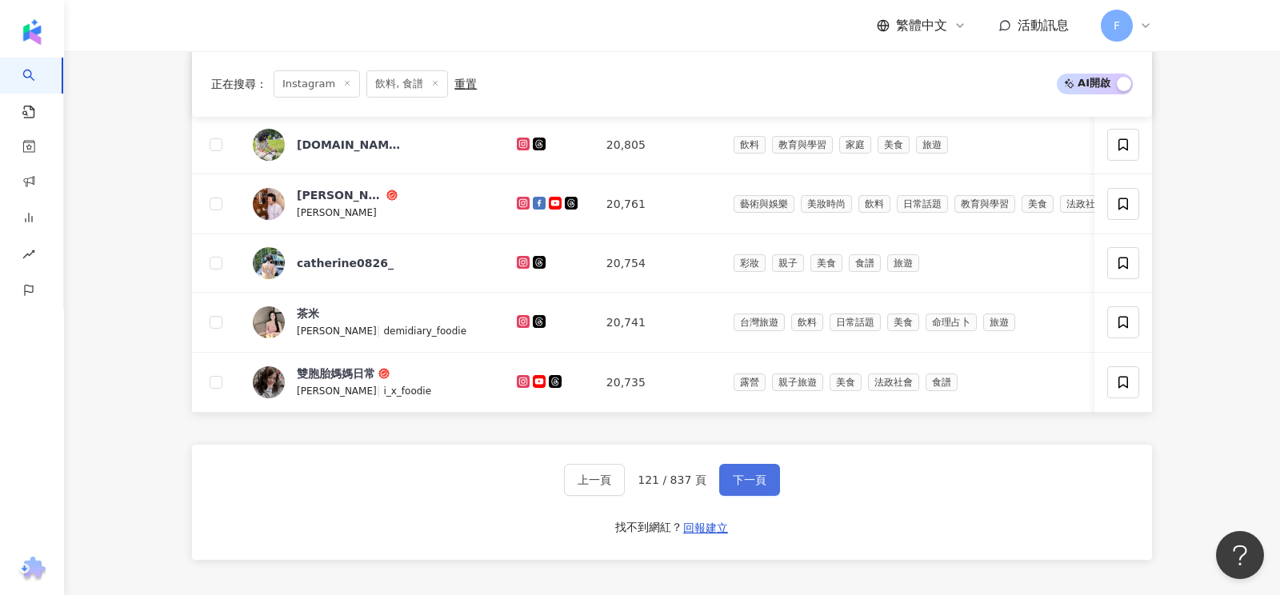
click at [726, 466] on button "下一頁" at bounding box center [749, 480] width 61 height 32
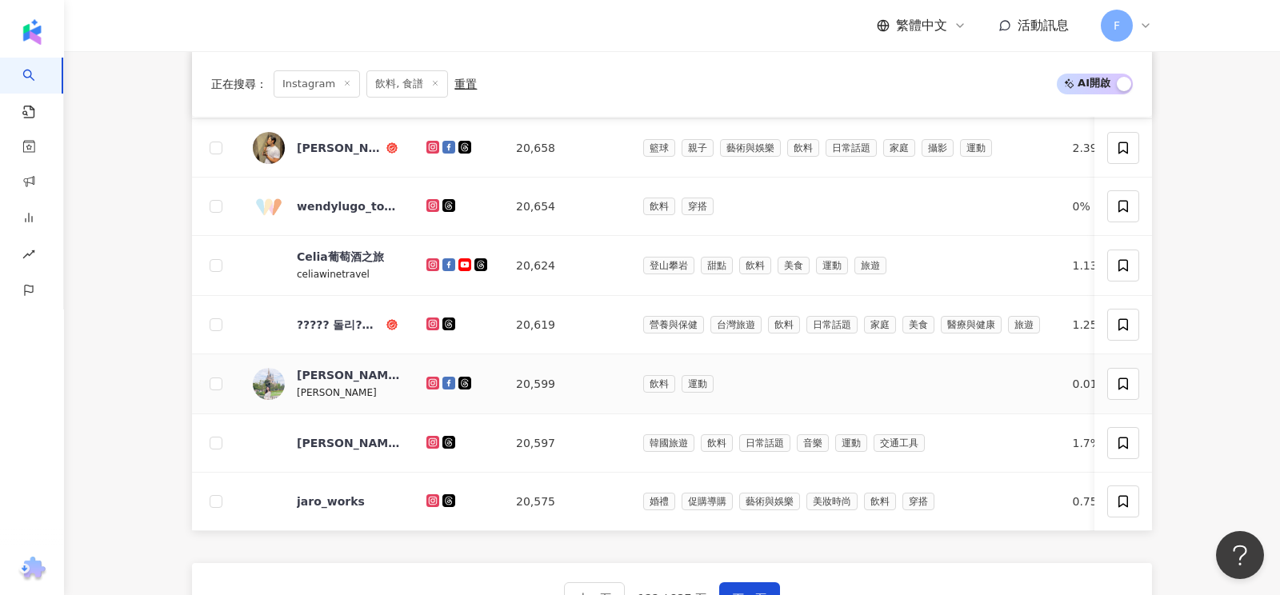
scroll to position [570, 0]
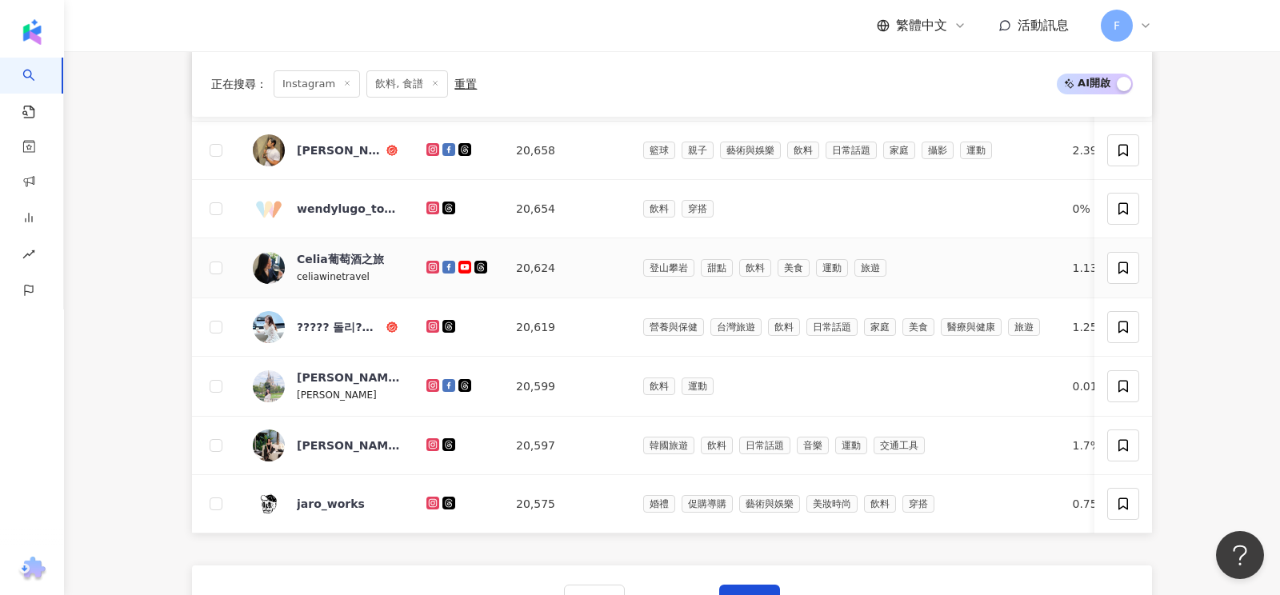
click at [434, 264] on icon at bounding box center [433, 267] width 6 height 6
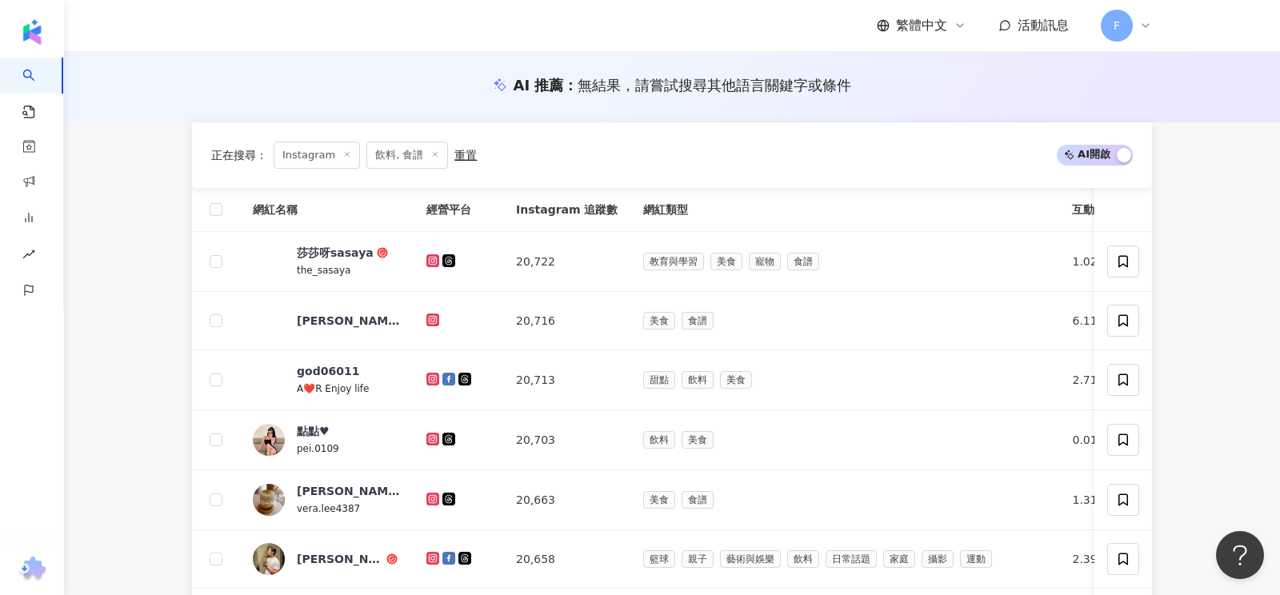
scroll to position [650, 0]
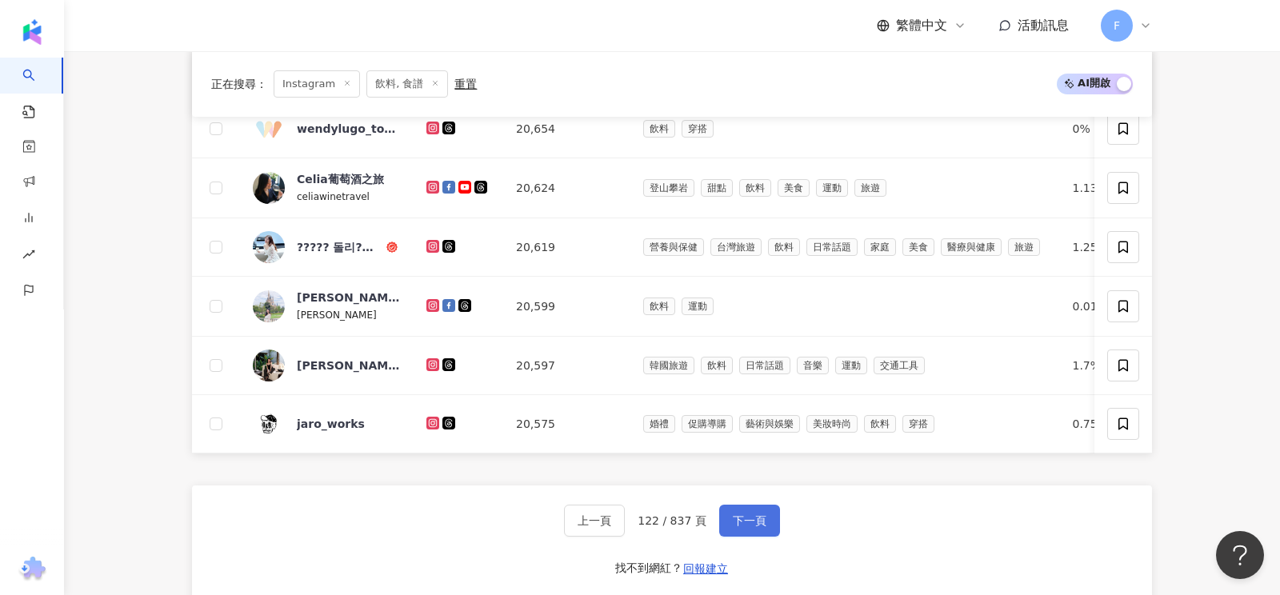
click at [746, 518] on span "下一頁" at bounding box center [750, 520] width 34 height 13
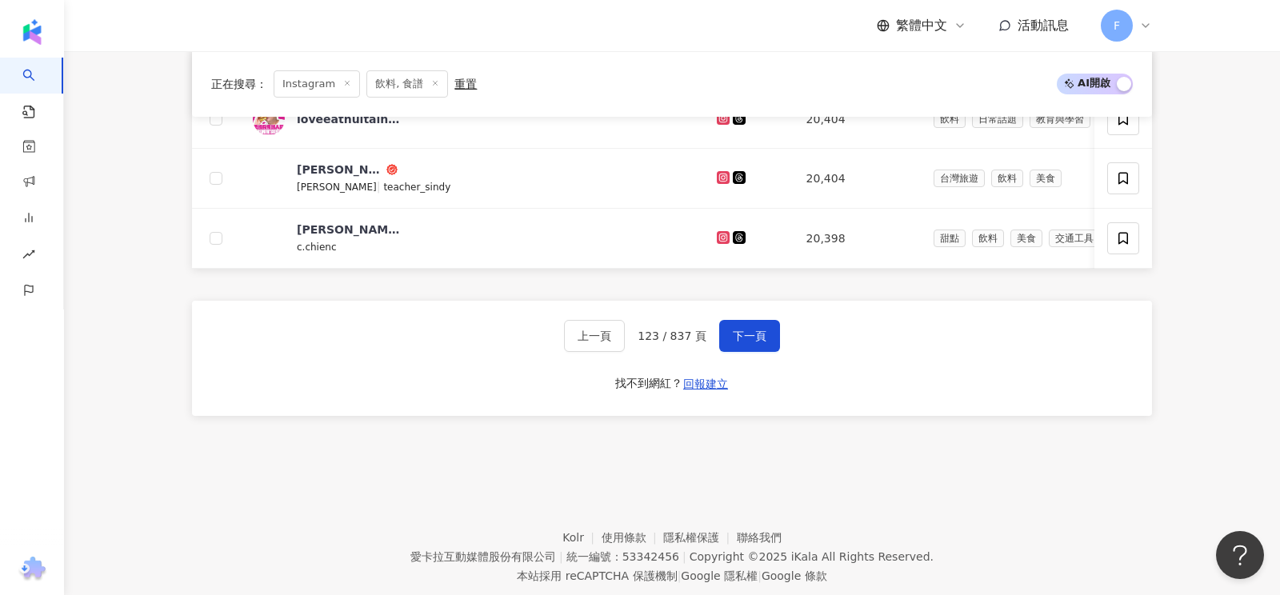
scroll to position [871, 0]
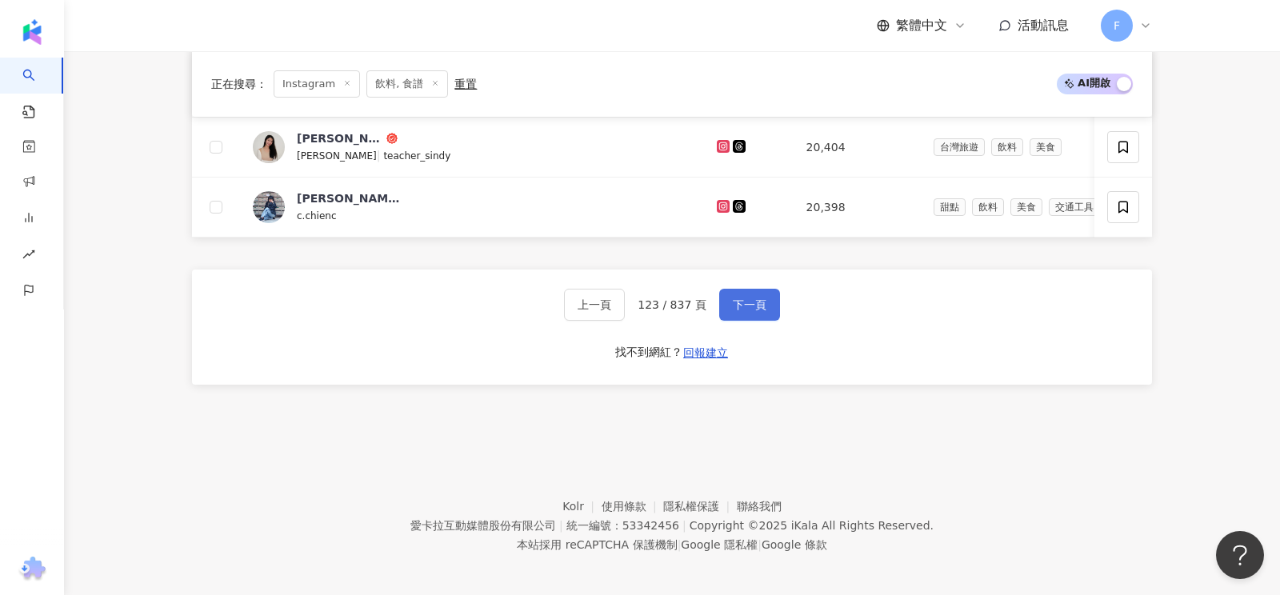
click at [749, 306] on button "下一頁" at bounding box center [749, 305] width 61 height 32
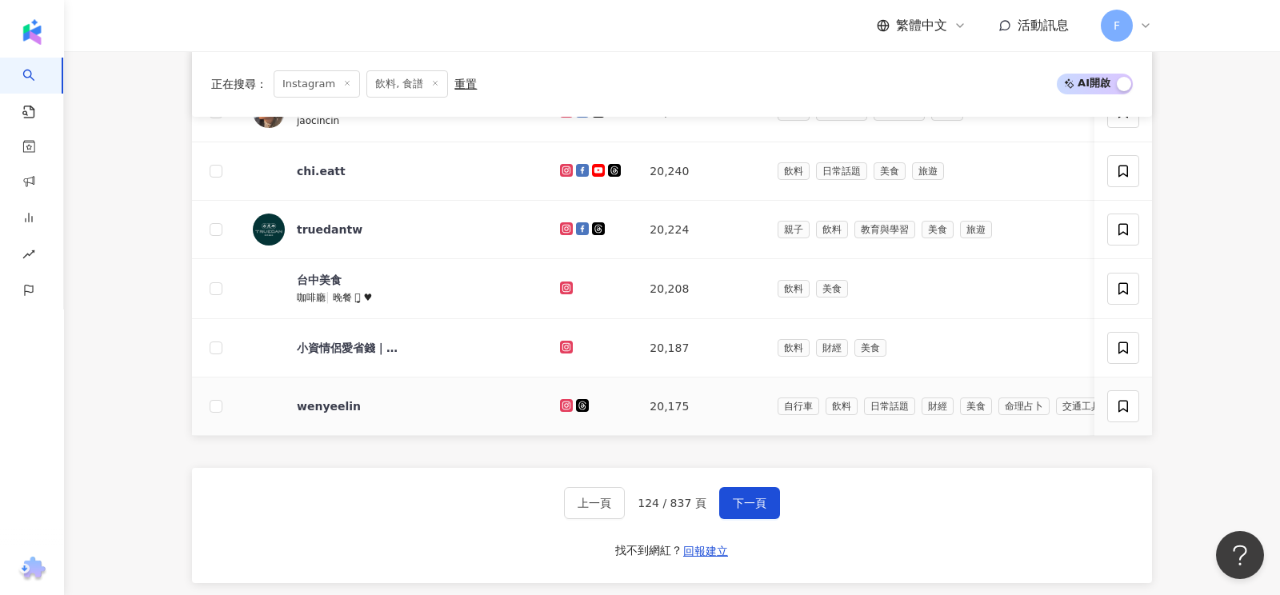
scroll to position [680, 0]
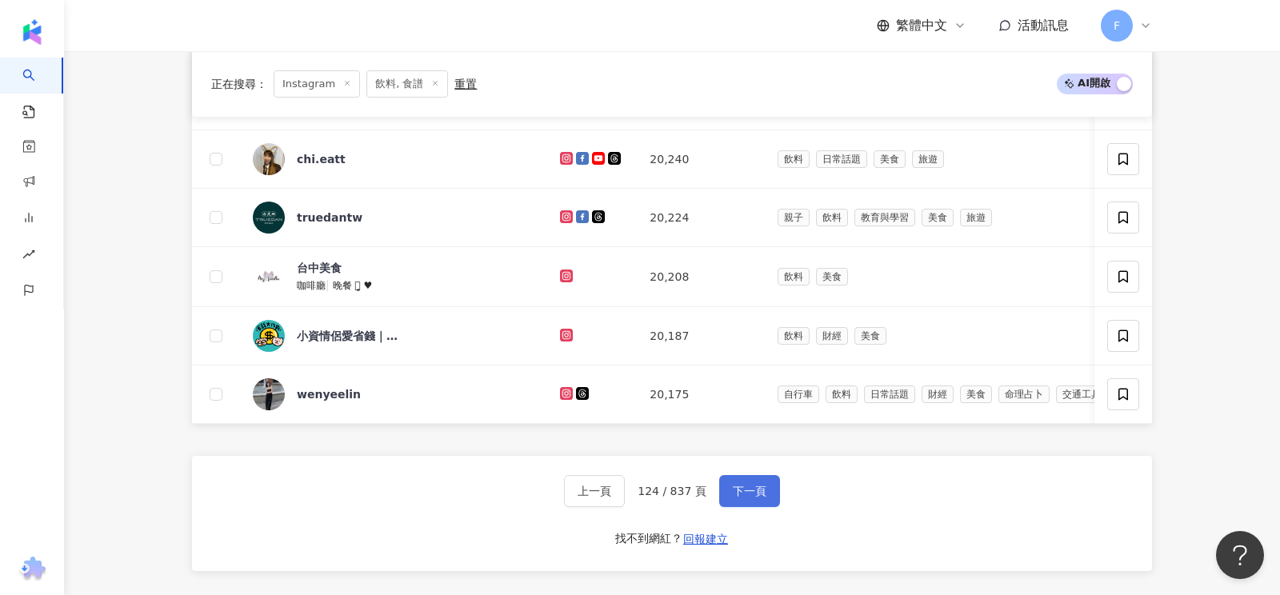
click at [746, 489] on span "下一頁" at bounding box center [750, 491] width 34 height 13
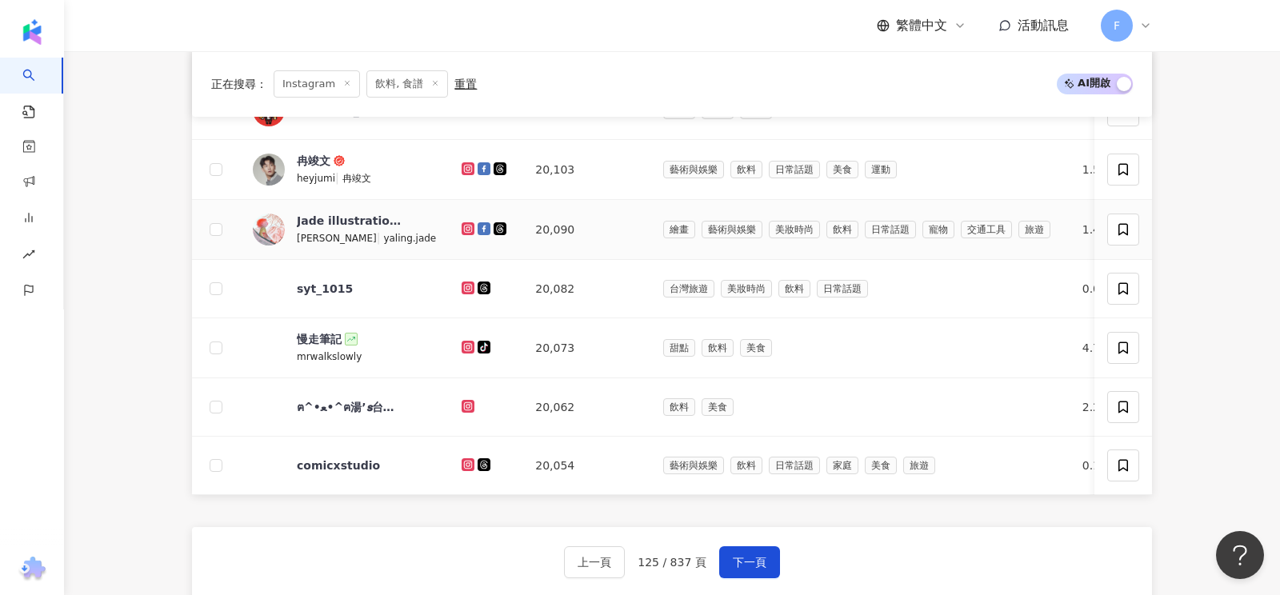
scroll to position [614, 0]
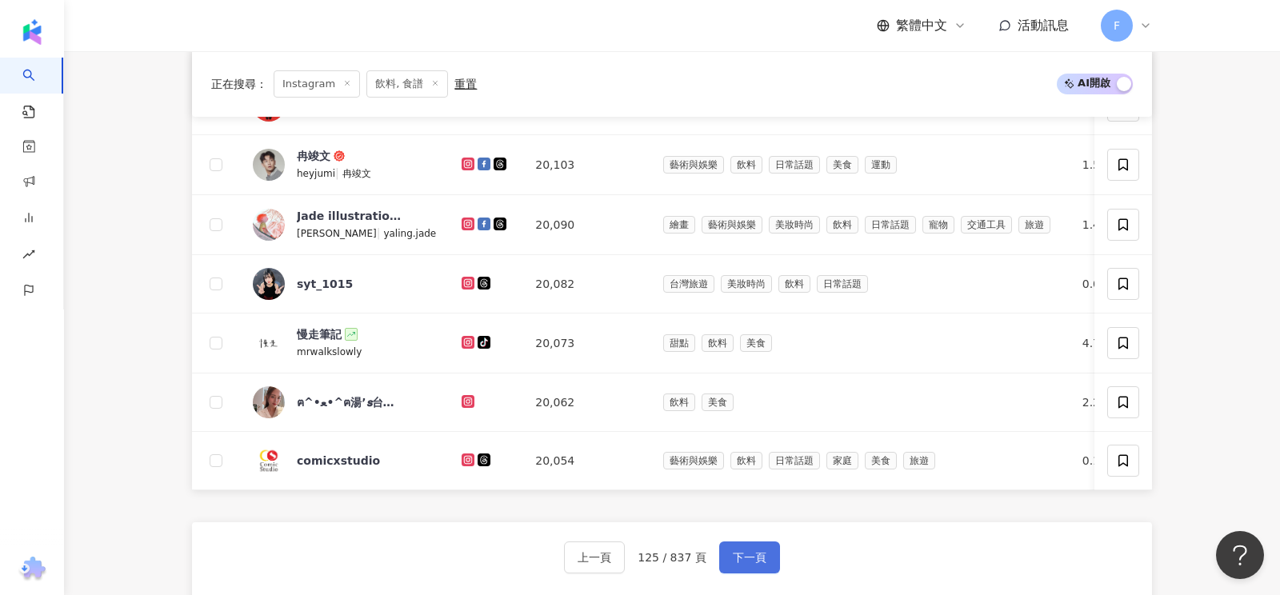
click at [741, 555] on span "下一頁" at bounding box center [750, 557] width 34 height 13
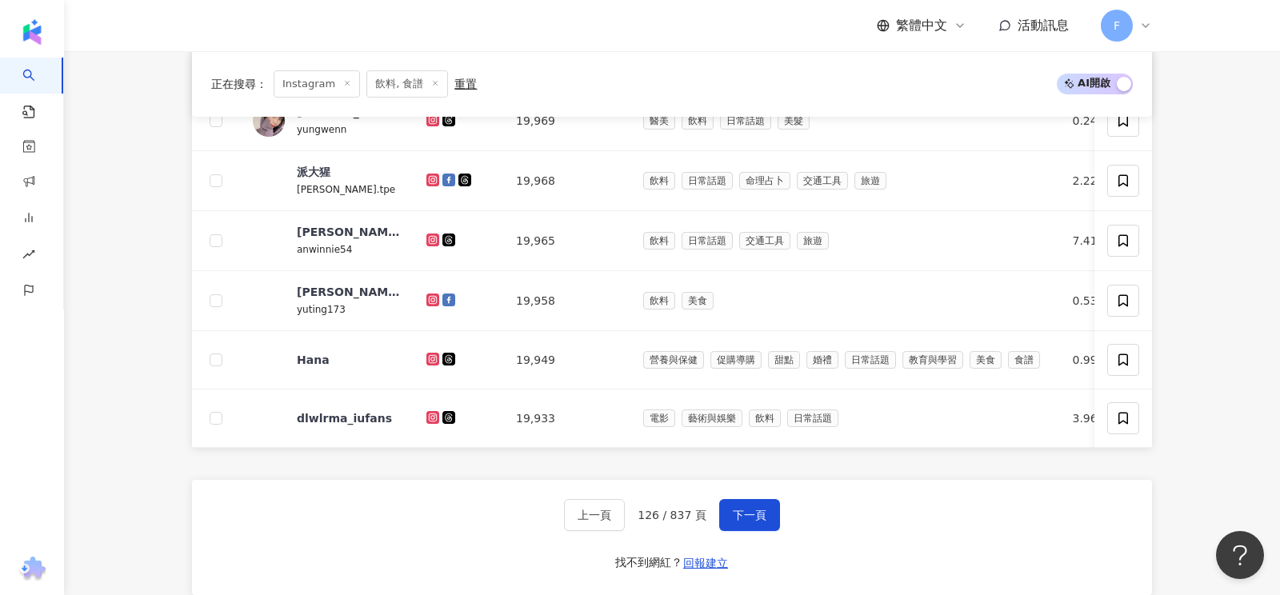
scroll to position [678, 0]
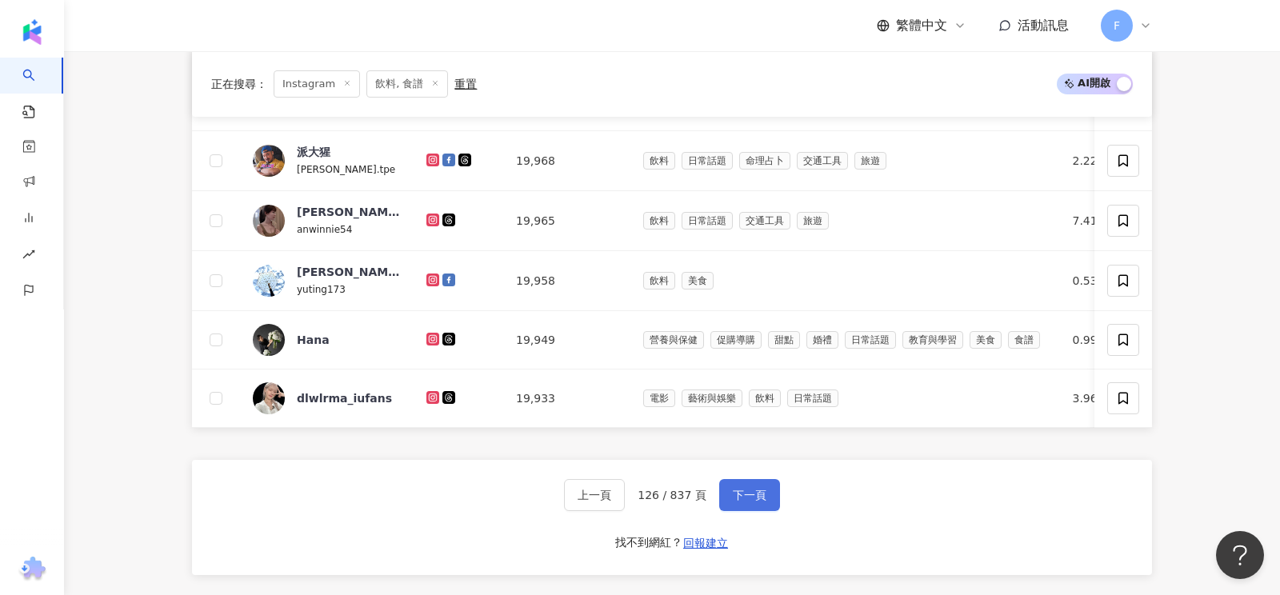
click at [764, 494] on button "下一頁" at bounding box center [749, 495] width 61 height 32
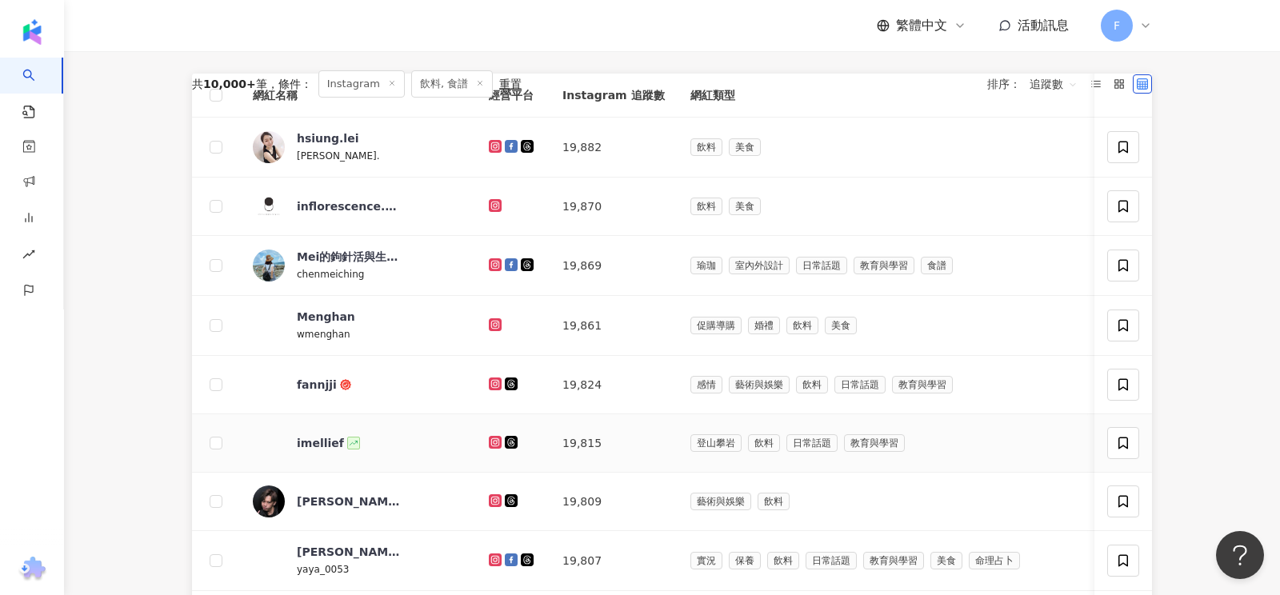
scroll to position [214, 0]
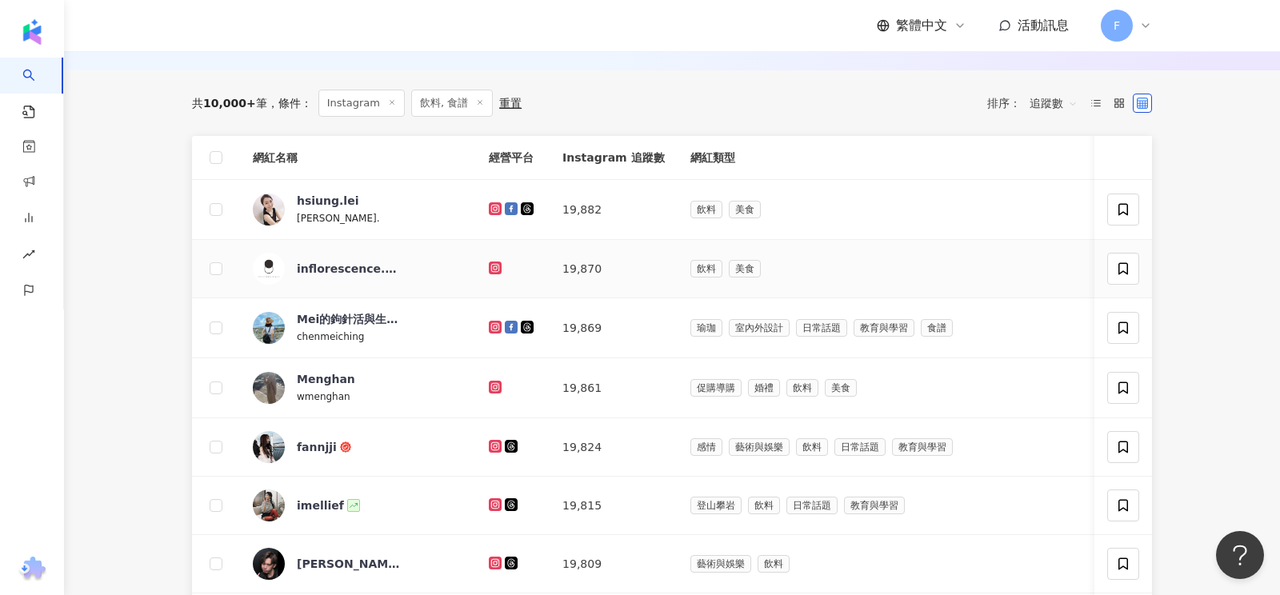
click at [490, 265] on icon at bounding box center [495, 268] width 10 height 10
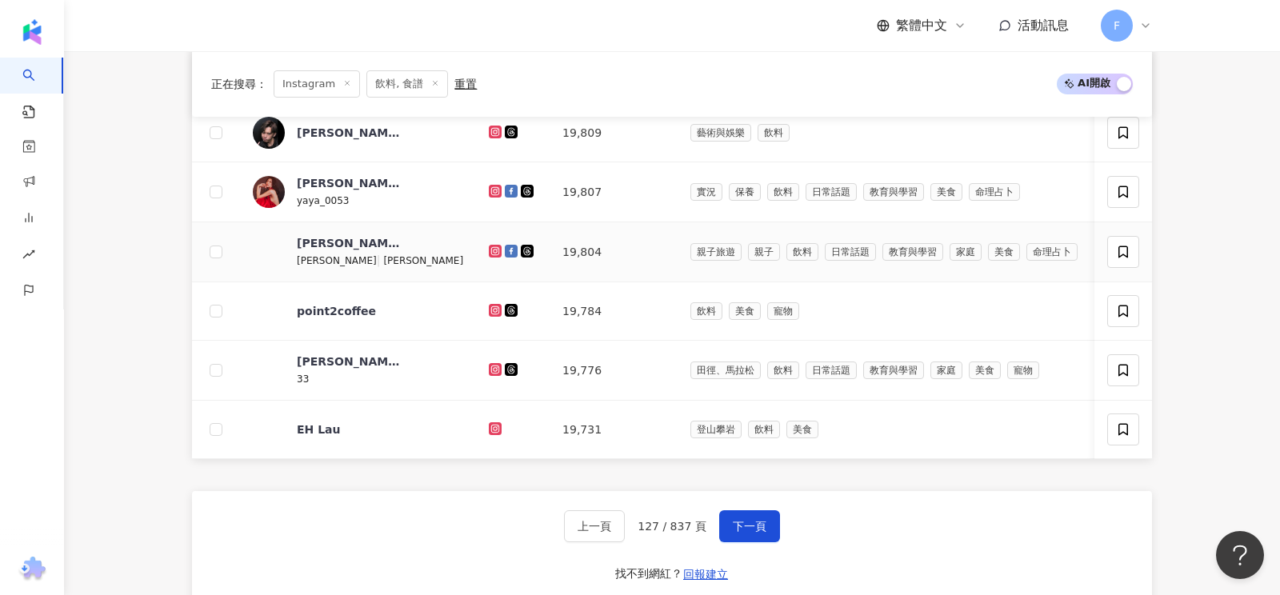
scroll to position [702, 0]
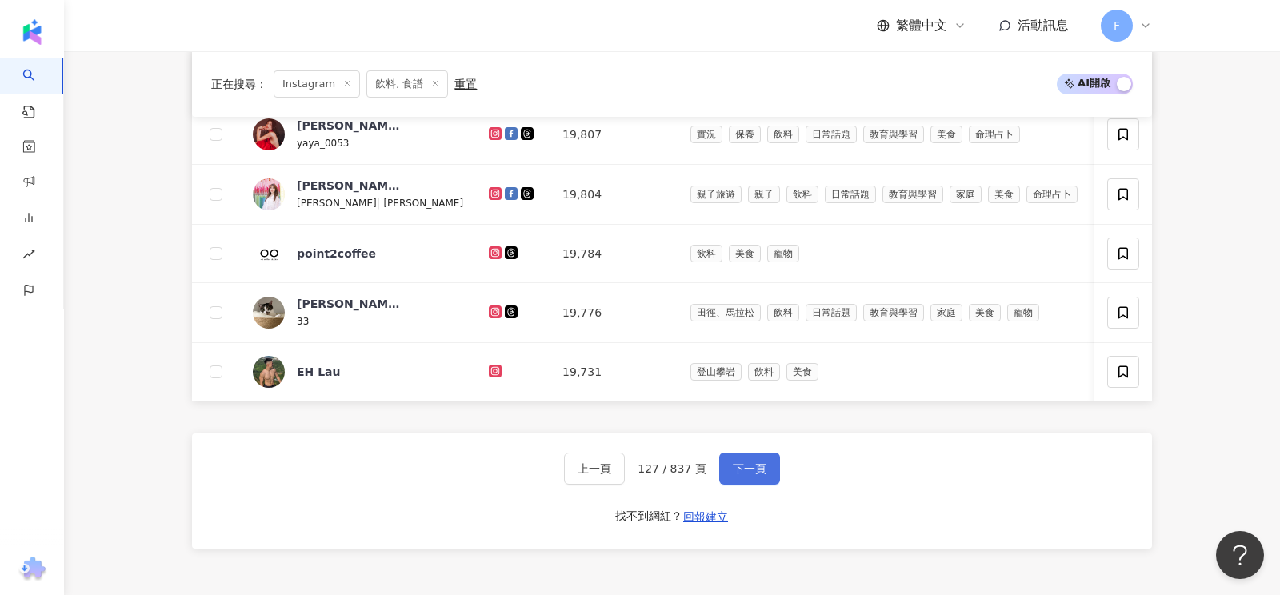
click at [750, 462] on span "下一頁" at bounding box center [750, 468] width 34 height 13
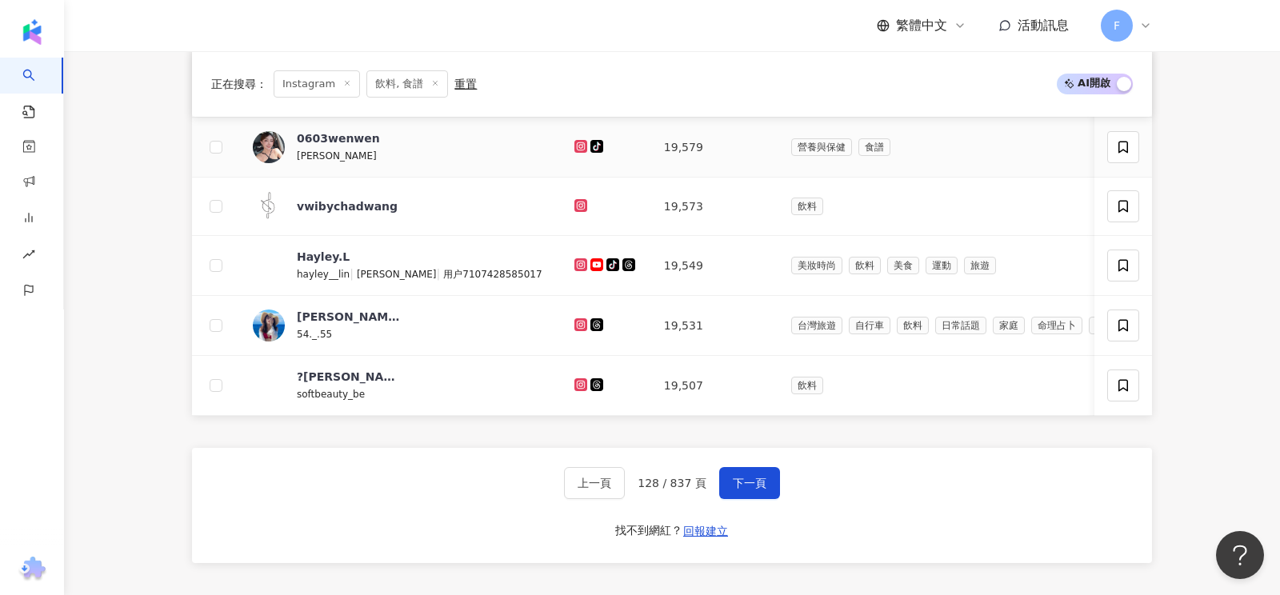
scroll to position [694, 0]
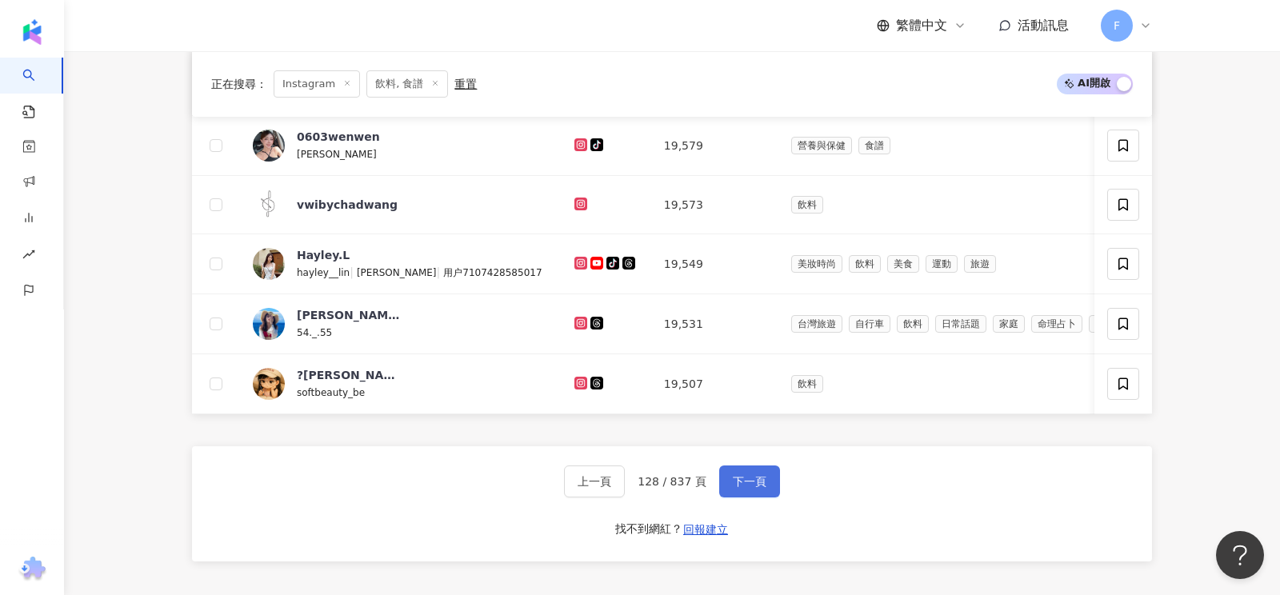
click at [764, 471] on button "下一頁" at bounding box center [749, 482] width 61 height 32
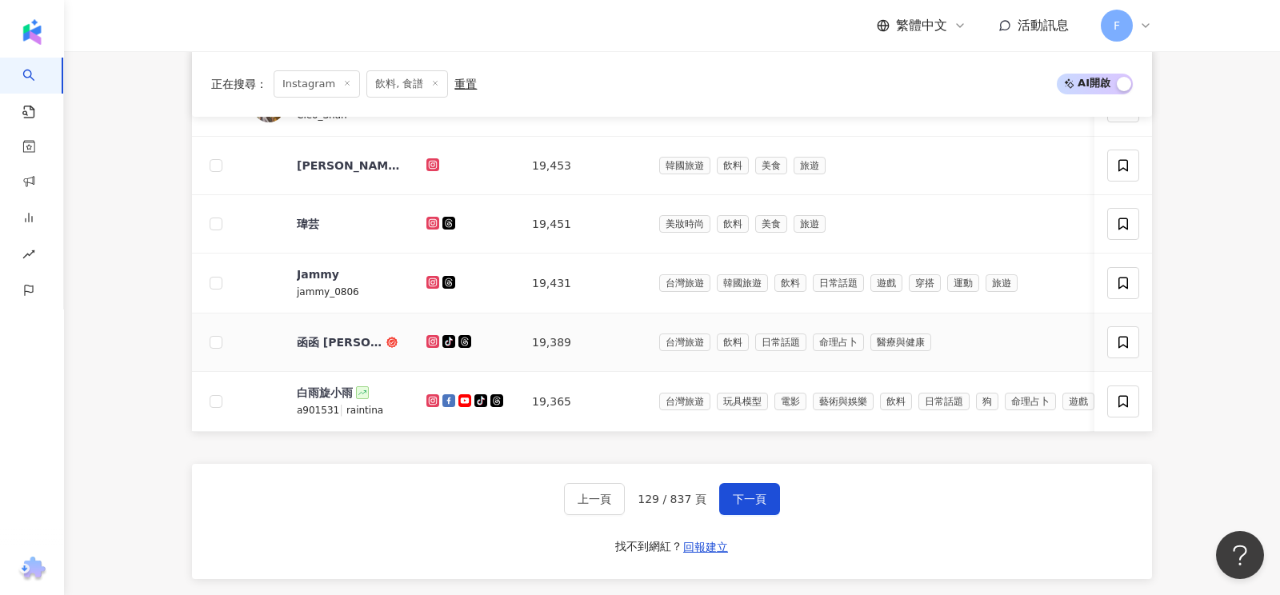
scroll to position [678, 0]
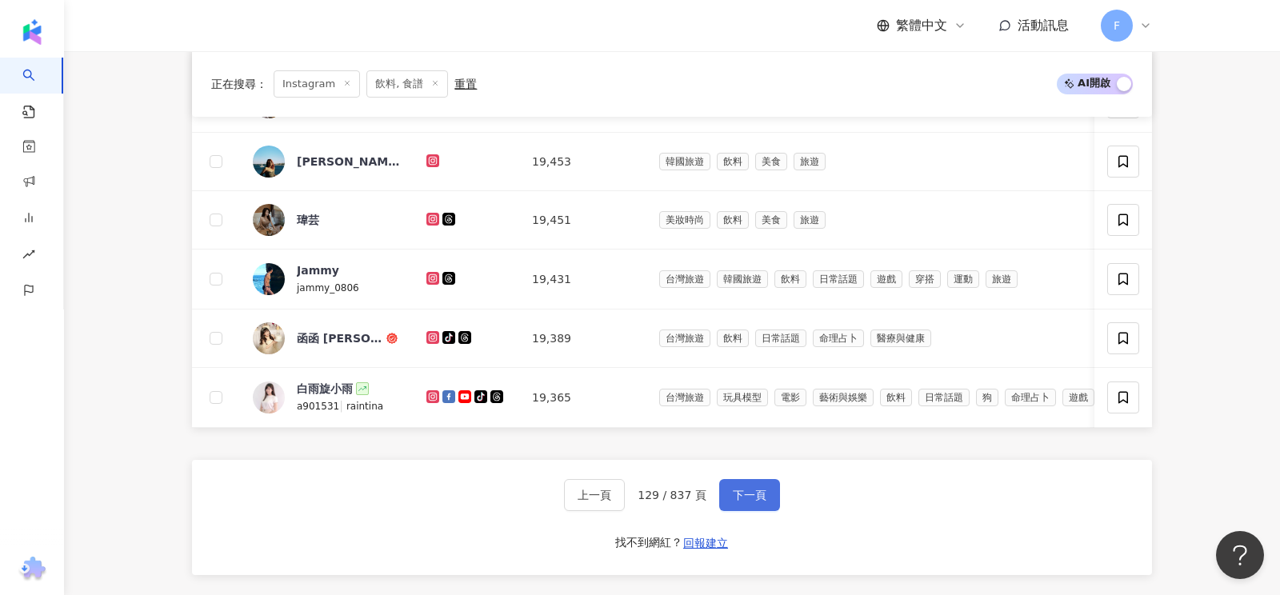
click at [747, 489] on span "下一頁" at bounding box center [750, 495] width 34 height 13
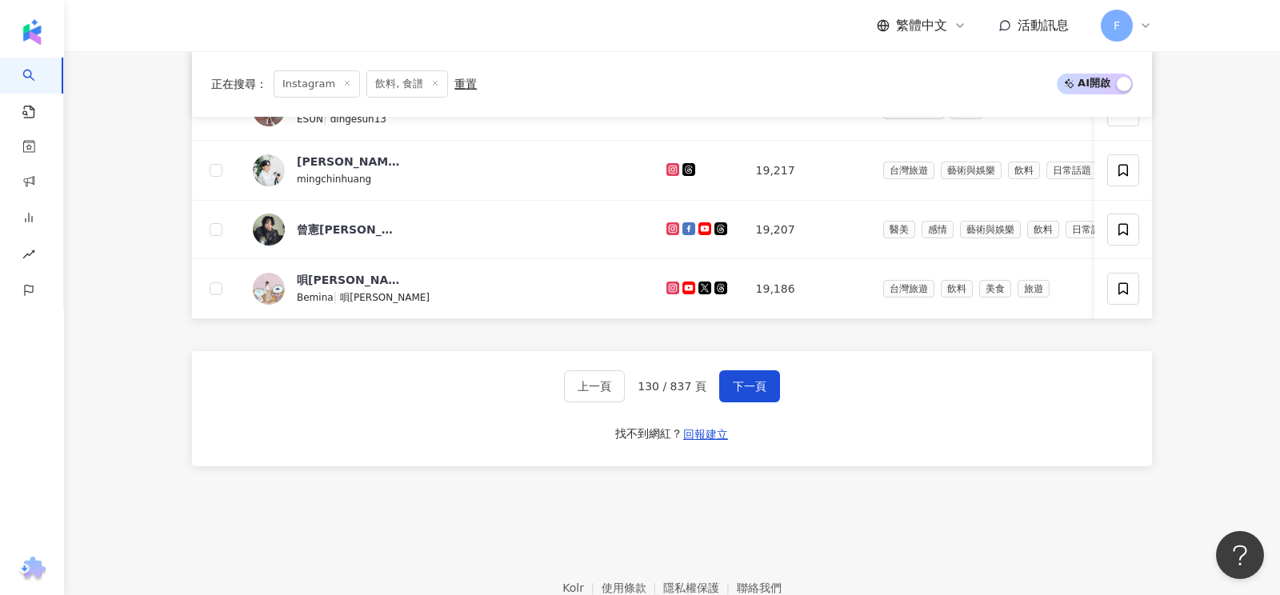
scroll to position [789, 0]
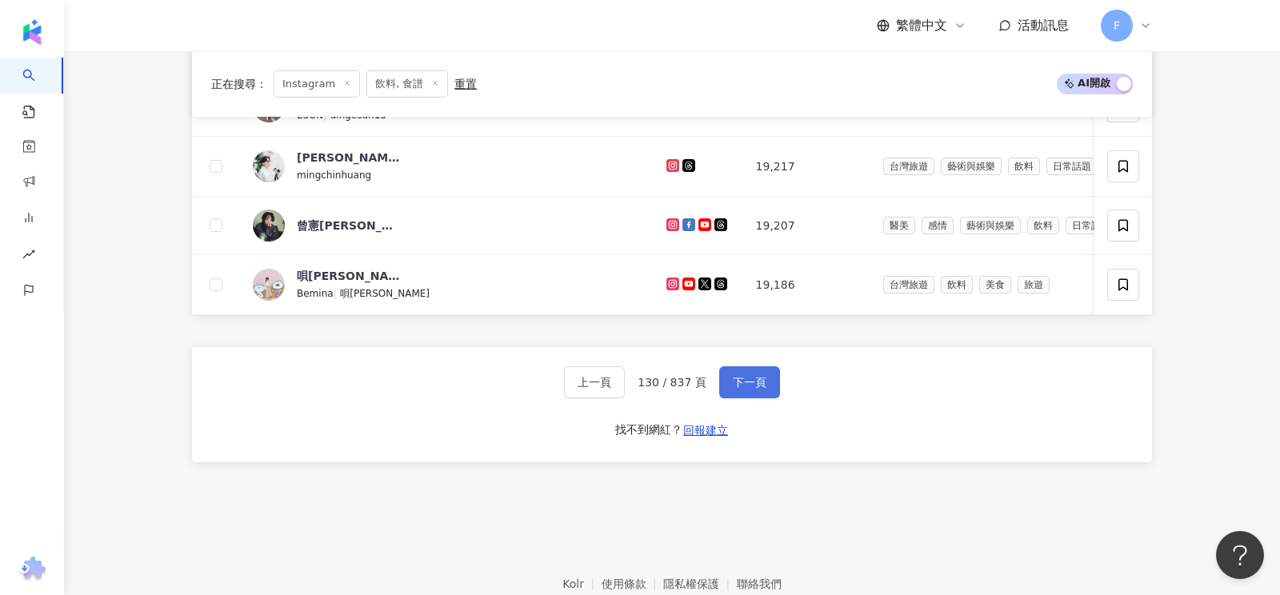
click at [763, 373] on button "下一頁" at bounding box center [749, 382] width 61 height 32
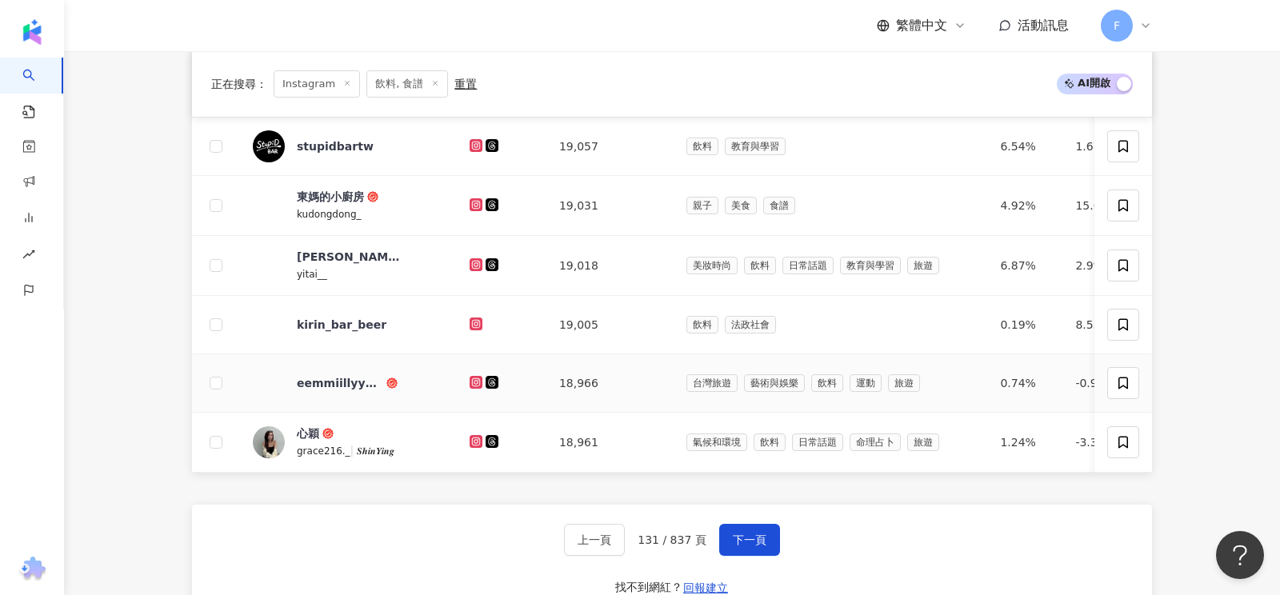
scroll to position [637, 0]
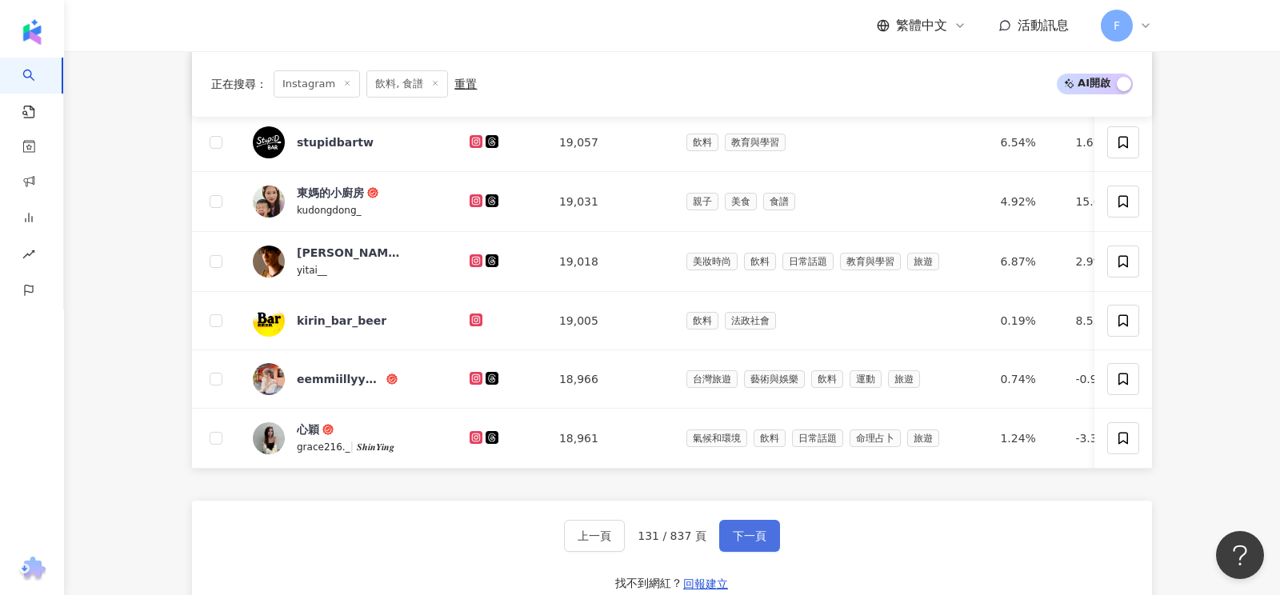
click at [748, 530] on span "下一頁" at bounding box center [750, 536] width 34 height 13
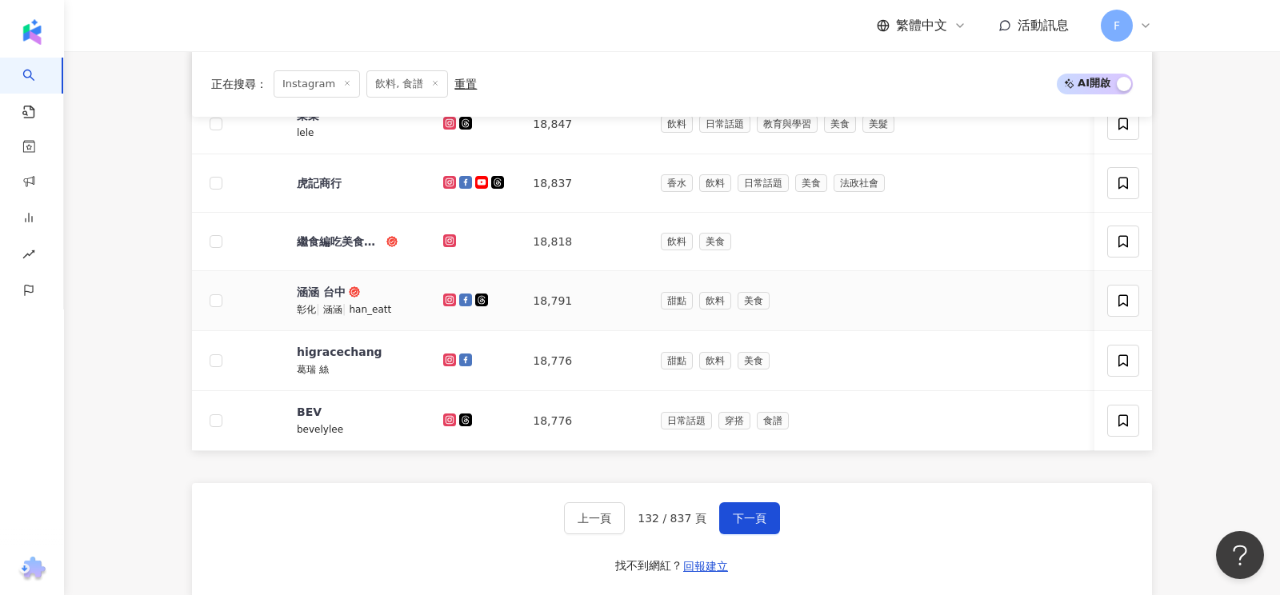
scroll to position [661, 0]
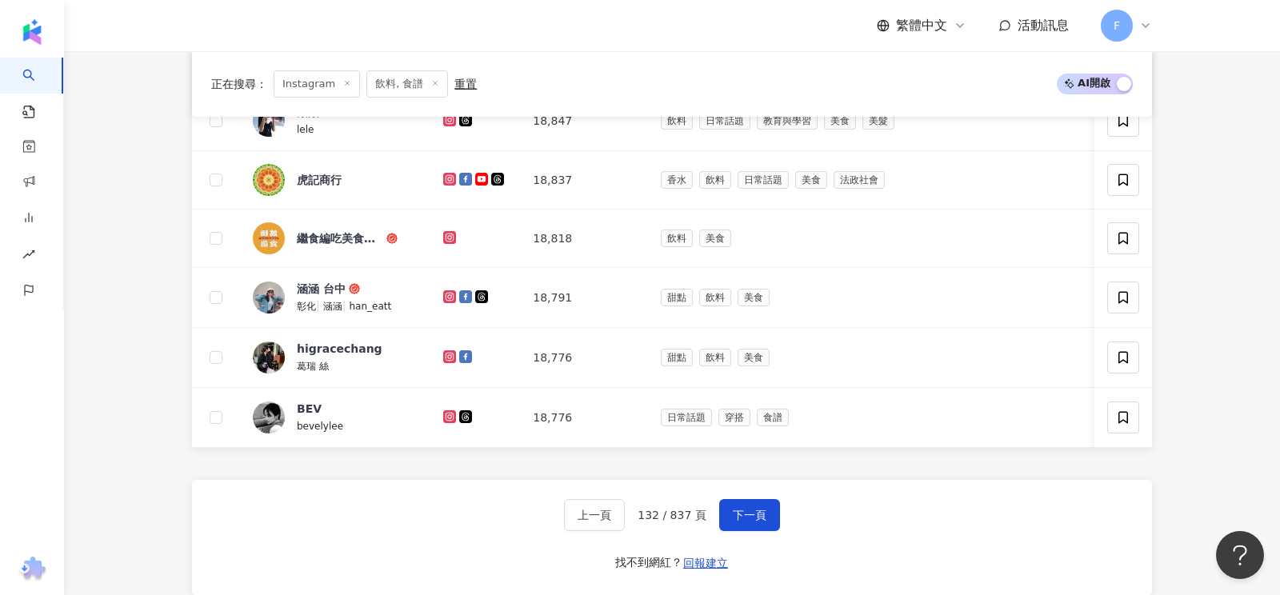
click at [752, 526] on div "上一頁 132 / 837 頁 下一頁 找不到網紅？ 回報建立" at bounding box center [672, 537] width 960 height 115
click at [753, 514] on span "下一頁" at bounding box center [750, 515] width 34 height 13
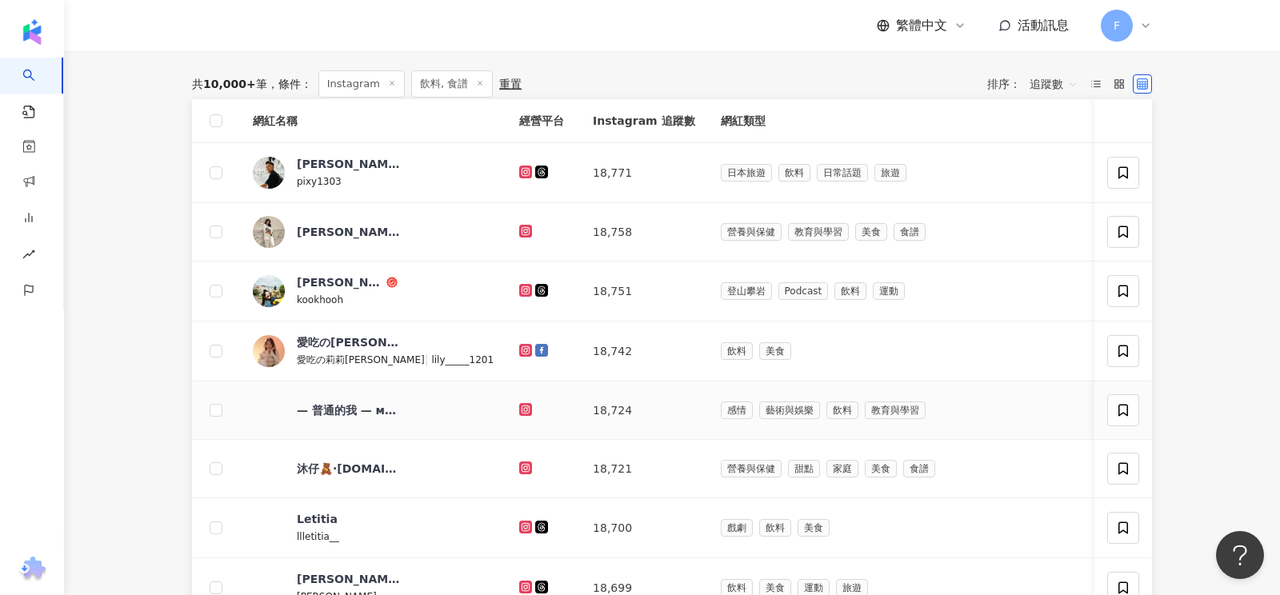
scroll to position [166, 0]
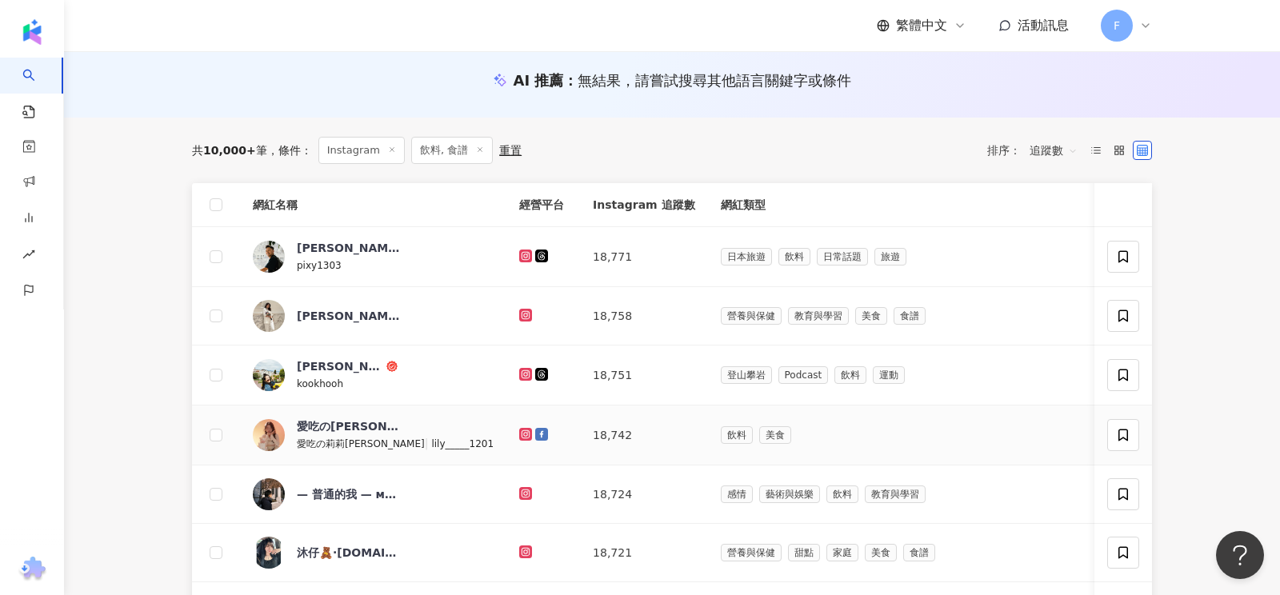
click at [521, 433] on icon at bounding box center [526, 435] width 10 height 10
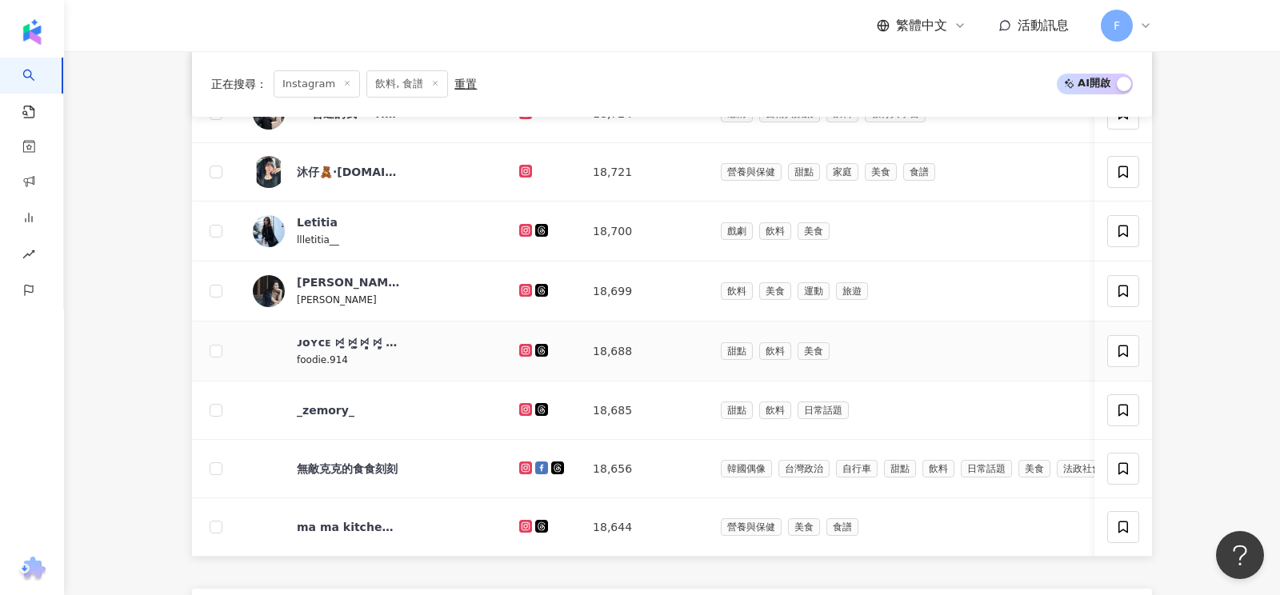
scroll to position [550, 0]
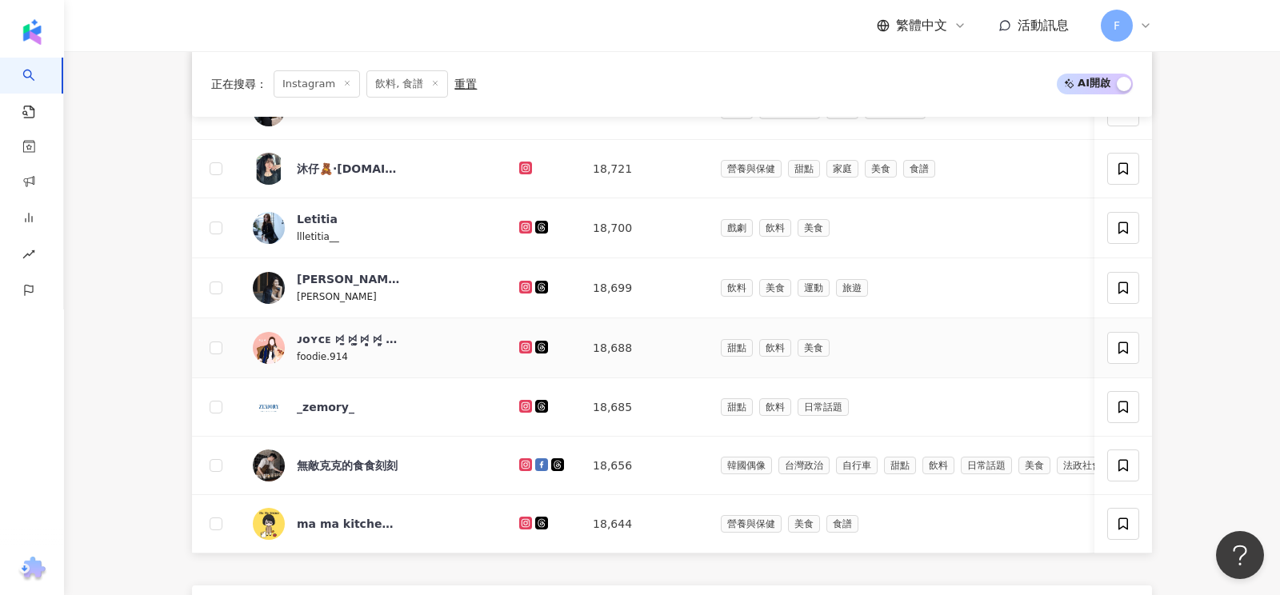
click at [521, 344] on icon at bounding box center [526, 347] width 10 height 10
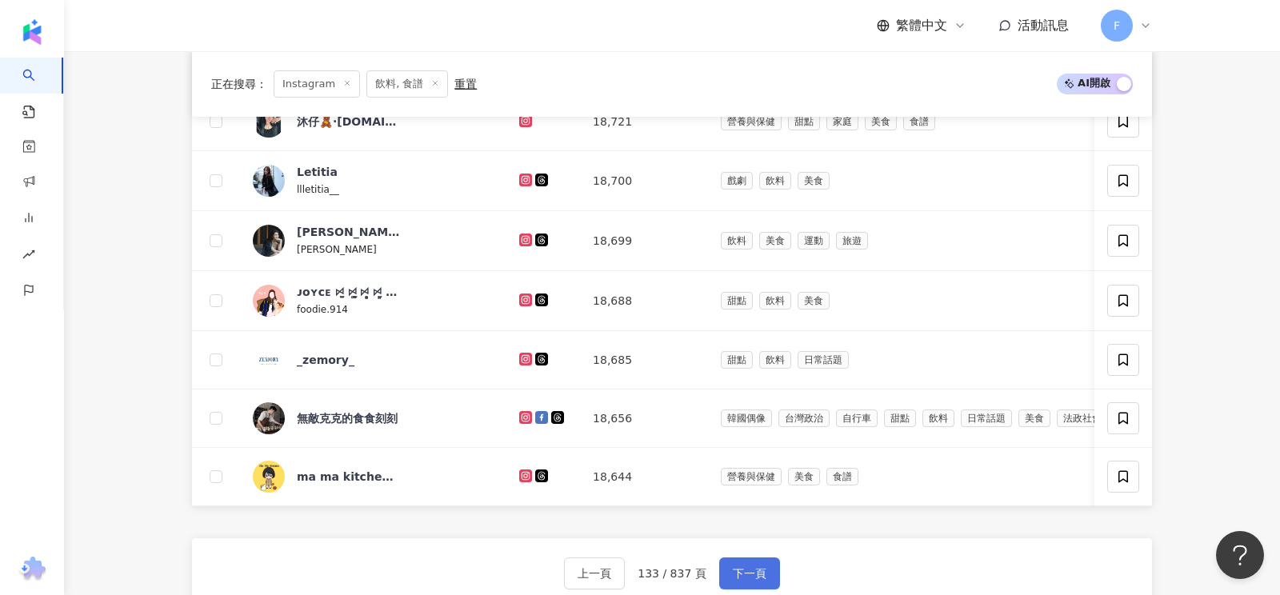
scroll to position [627, 0]
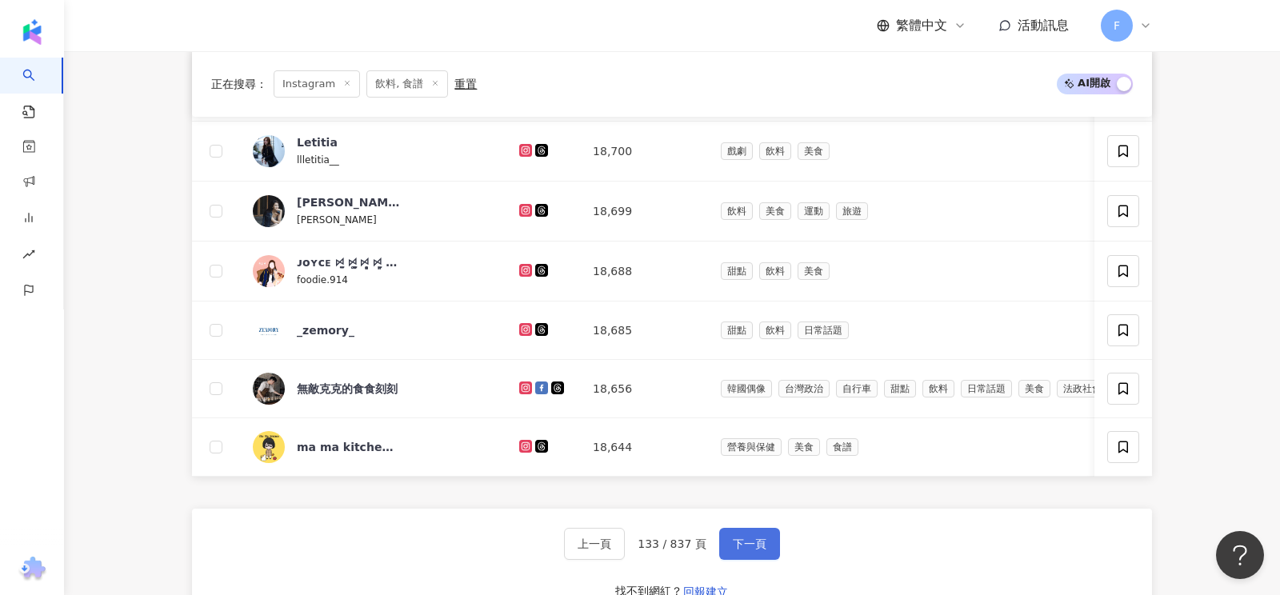
click at [744, 538] on span "下一頁" at bounding box center [750, 544] width 34 height 13
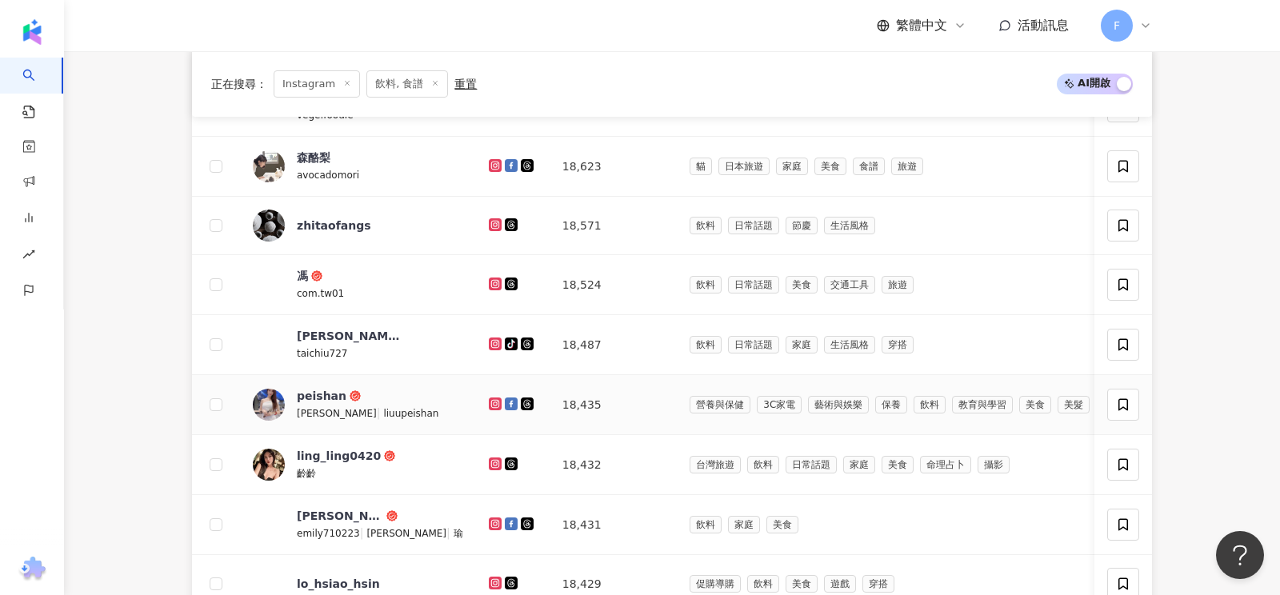
scroll to position [870, 0]
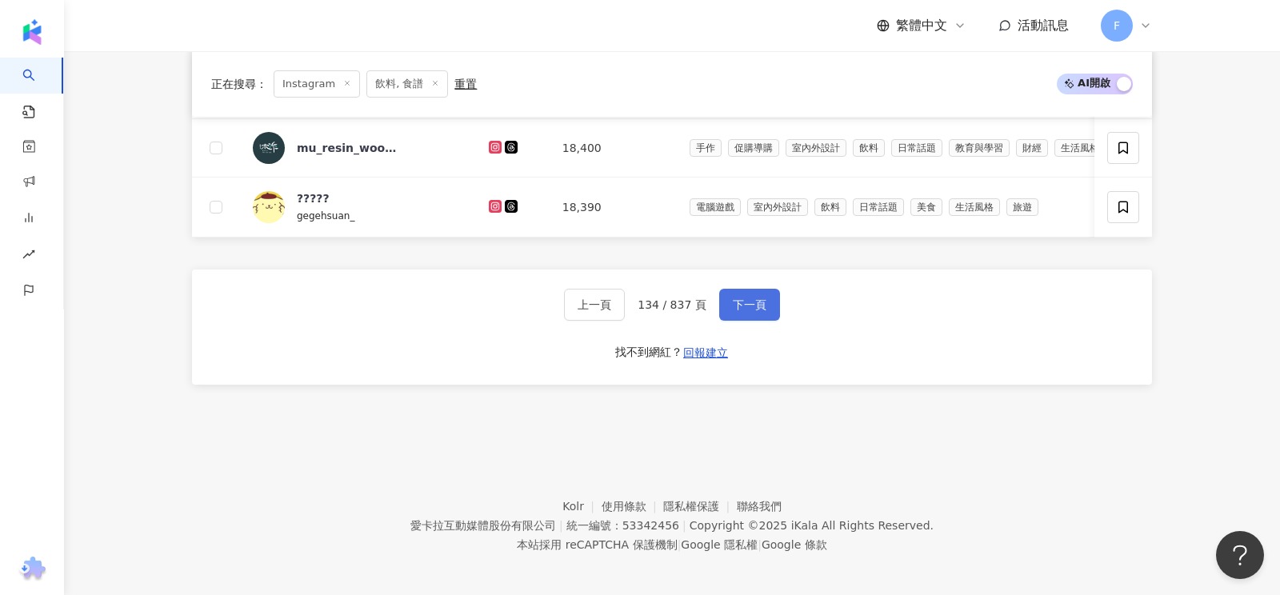
click at [751, 301] on span "下一頁" at bounding box center [750, 304] width 34 height 13
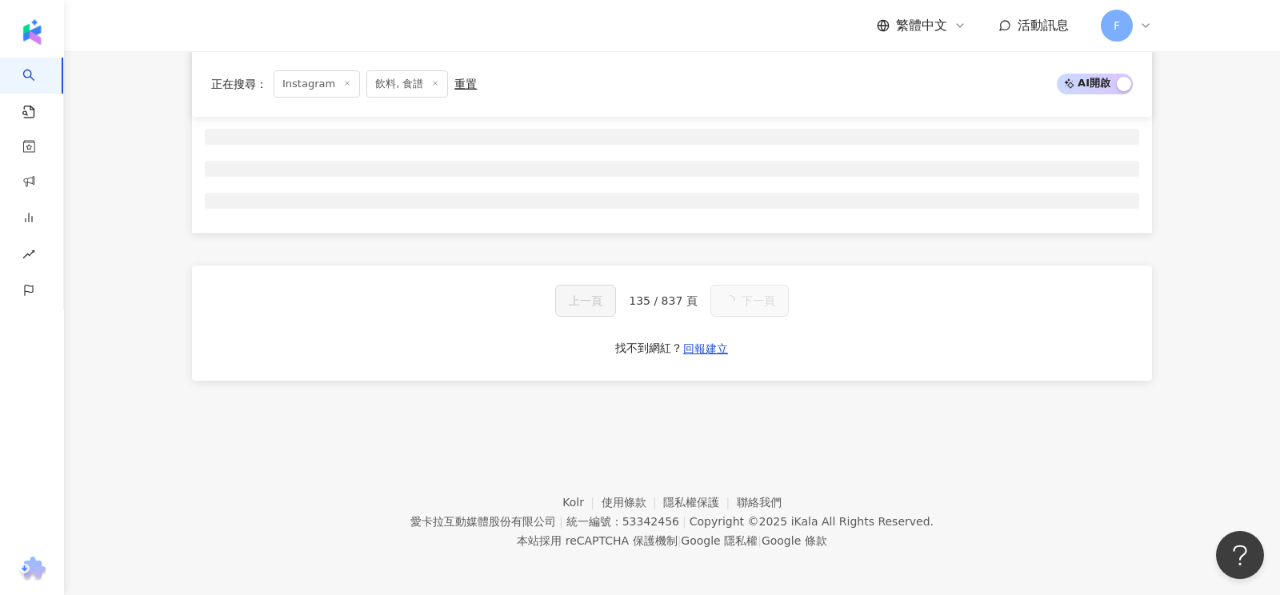
scroll to position [862, 0]
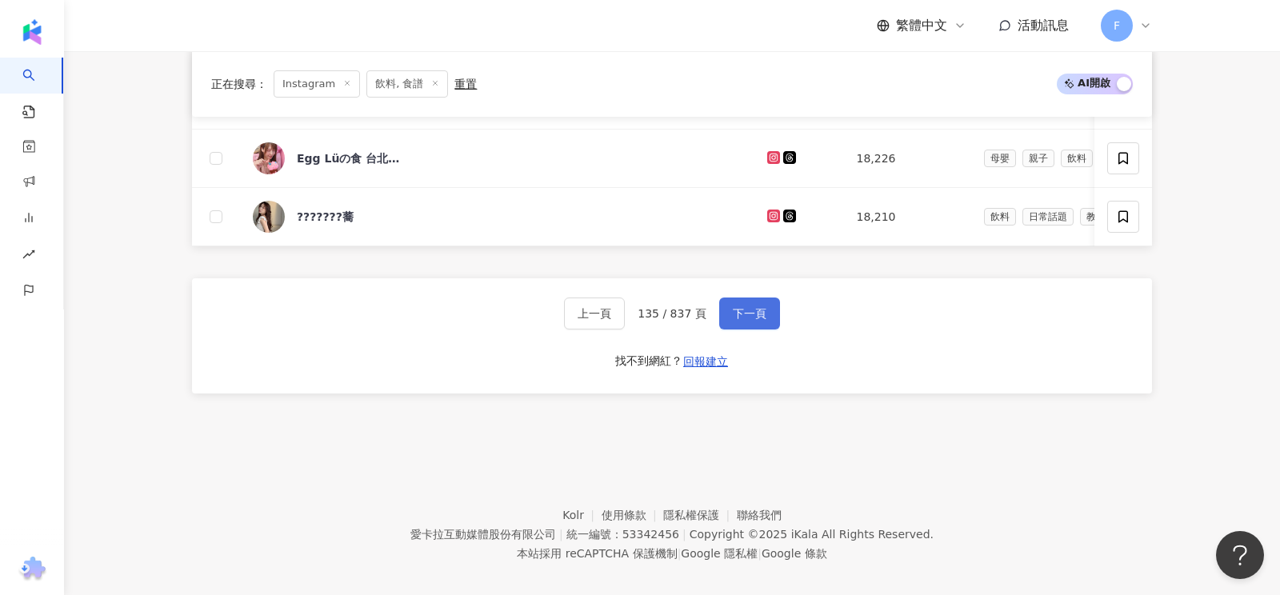
click at [743, 315] on button "下一頁" at bounding box center [749, 314] width 61 height 32
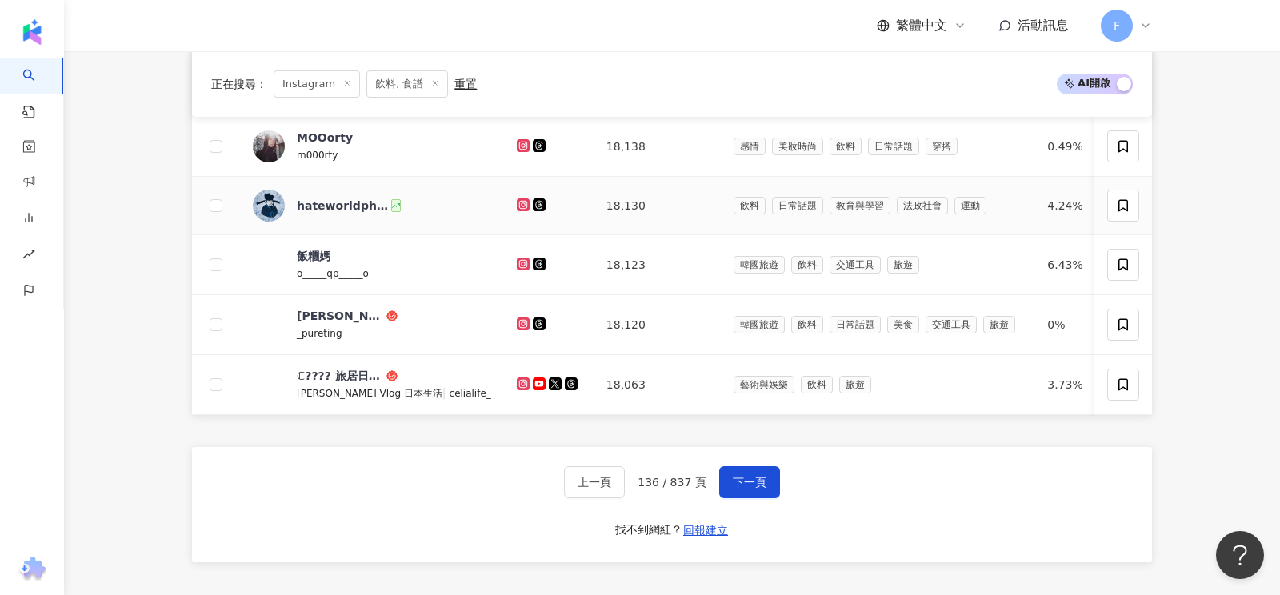
scroll to position [692, 0]
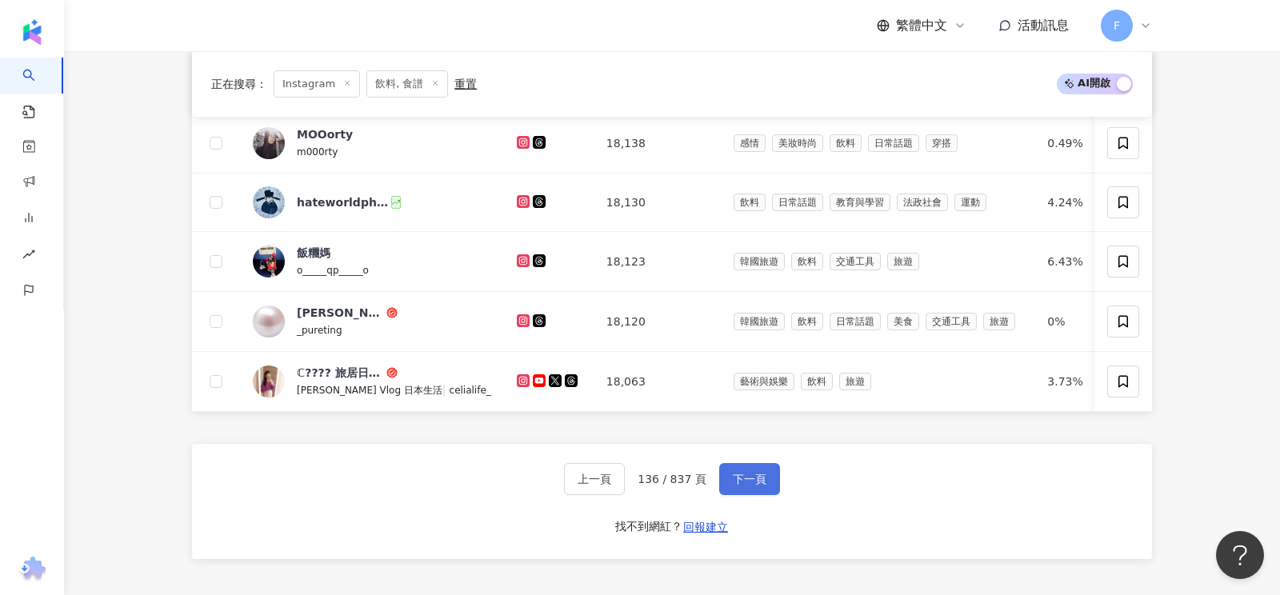
click at [761, 474] on span "下一頁" at bounding box center [750, 479] width 34 height 13
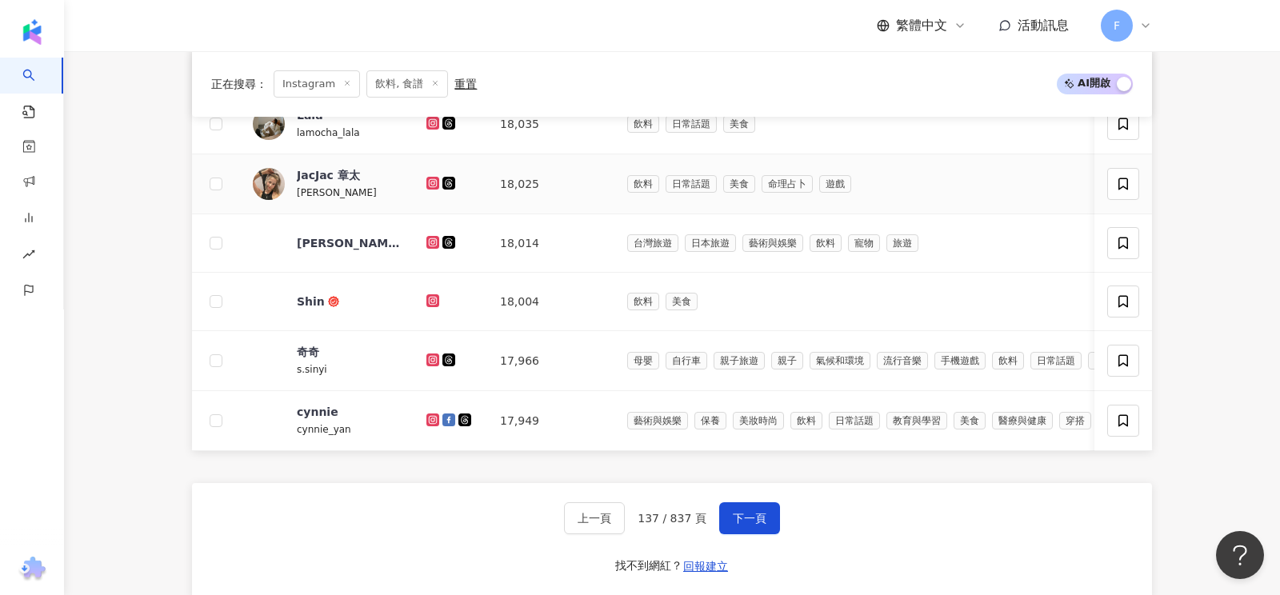
scroll to position [660, 0]
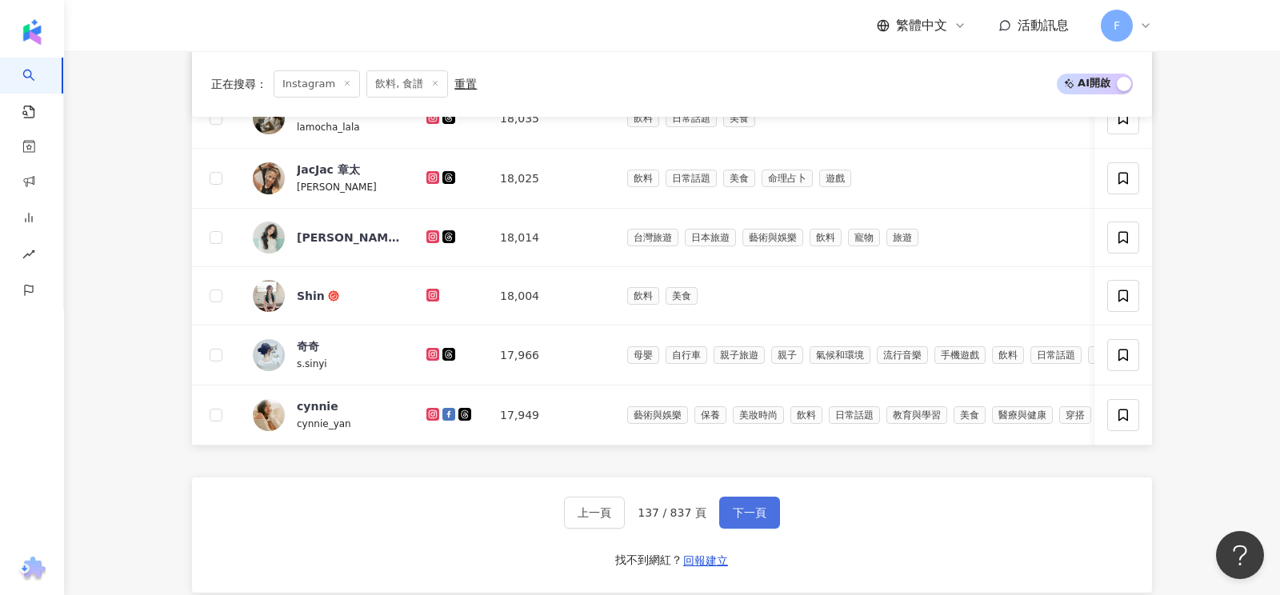
click at [754, 506] on span "下一頁" at bounding box center [750, 512] width 34 height 13
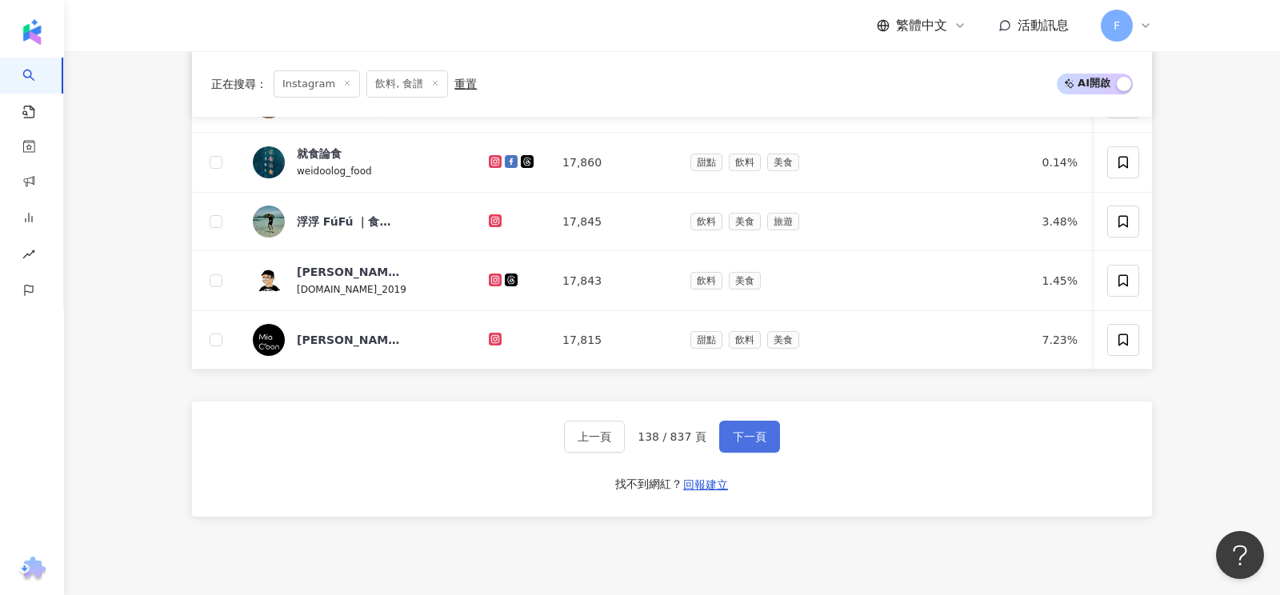
scroll to position [740, 0]
click at [741, 435] on button "下一頁" at bounding box center [749, 434] width 61 height 32
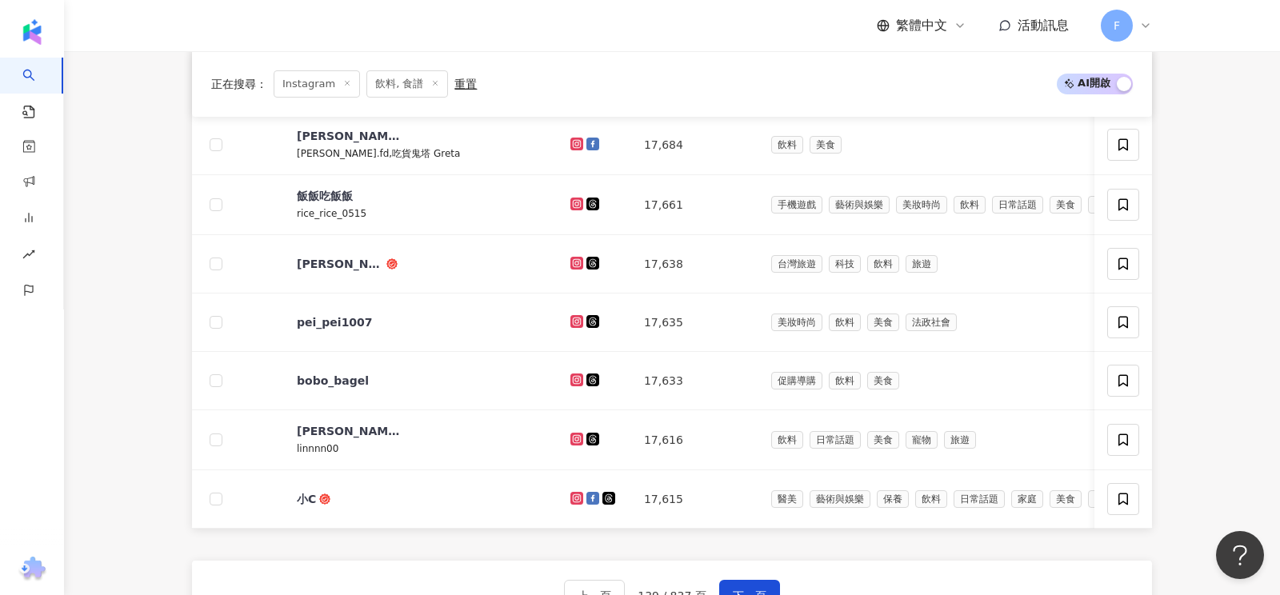
scroll to position [638, 0]
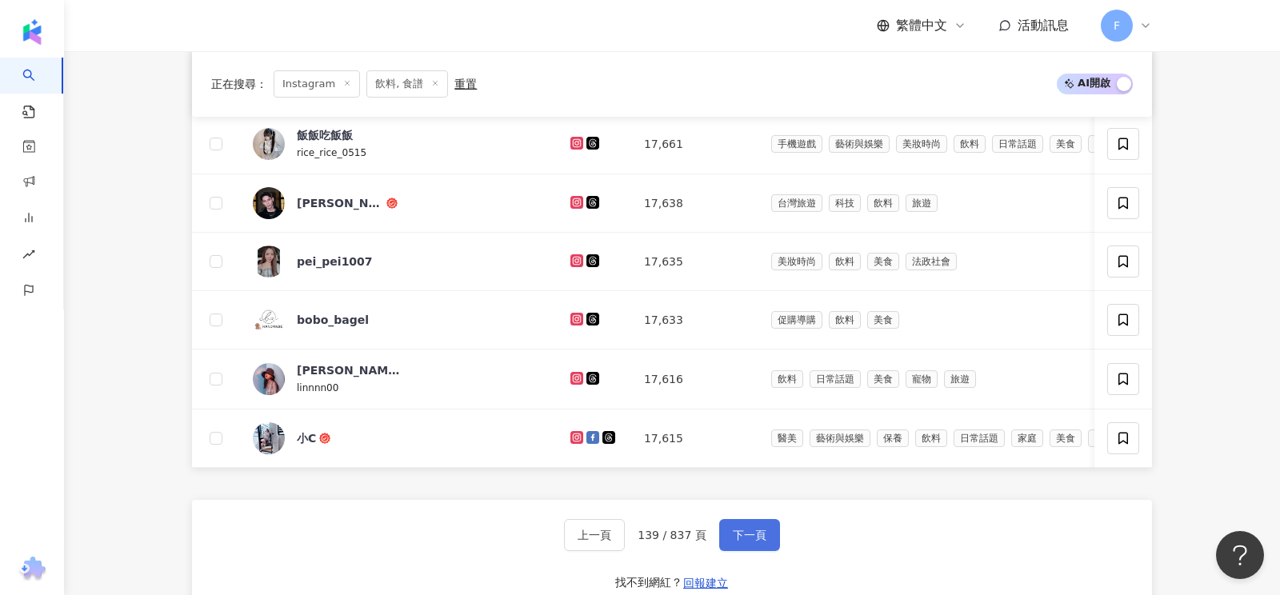
click at [742, 529] on span "下一頁" at bounding box center [750, 535] width 34 height 13
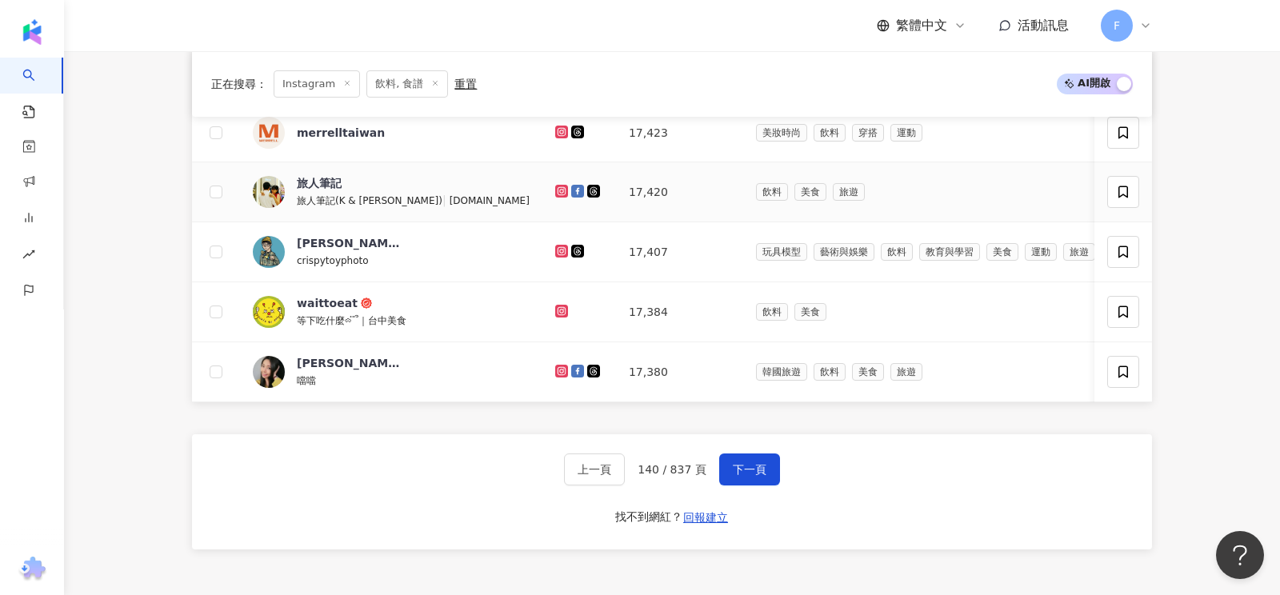
scroll to position [712, 0]
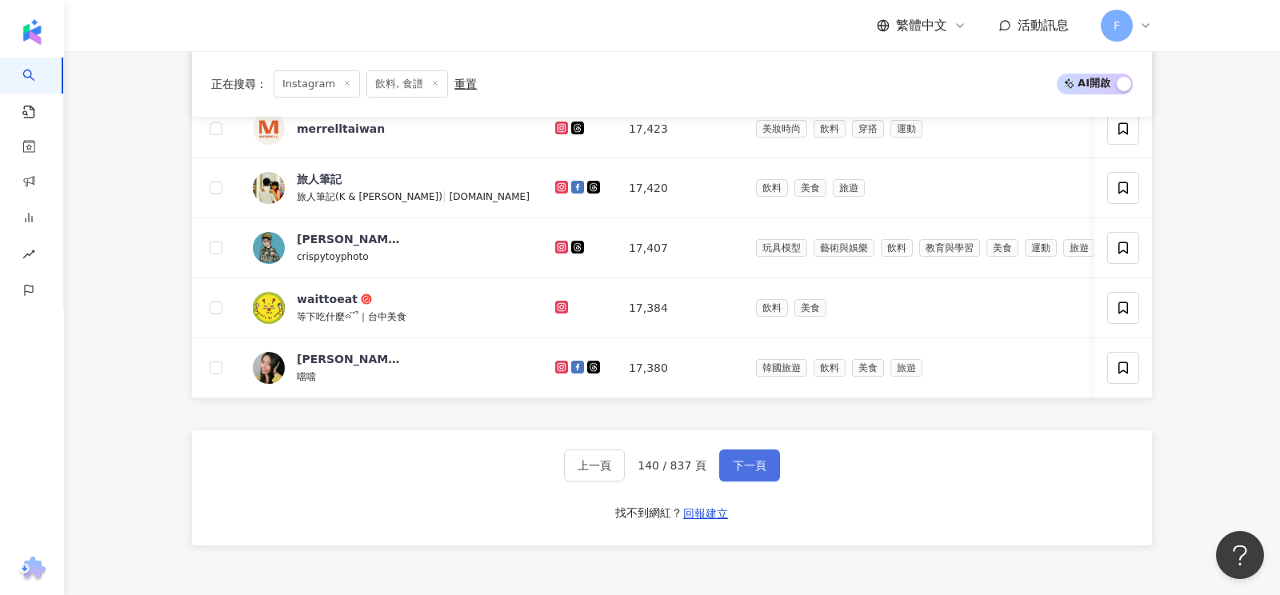
click at [733, 463] on span "下一頁" at bounding box center [750, 465] width 34 height 13
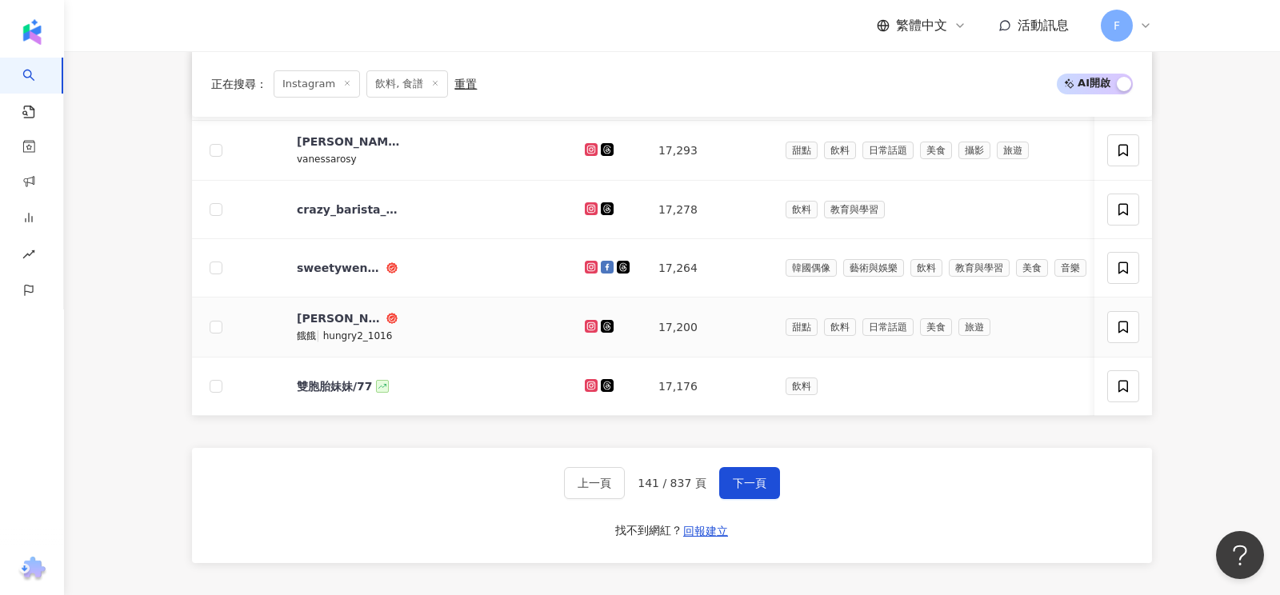
scroll to position [694, 0]
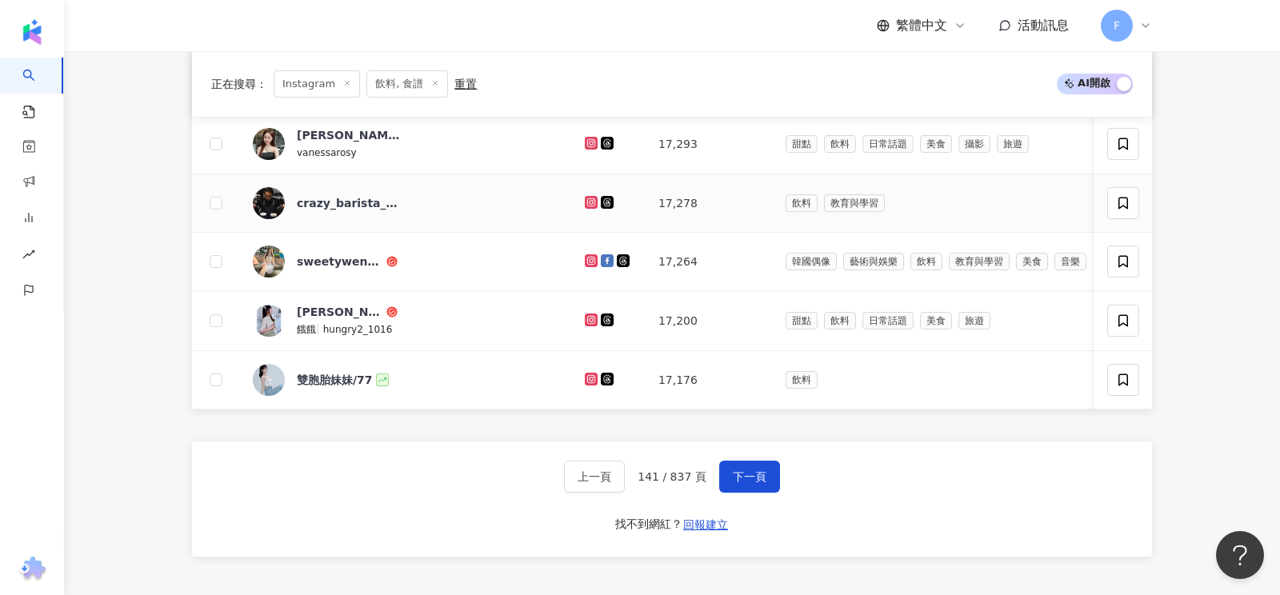
click at [590, 201] on icon at bounding box center [591, 202] width 2 height 2
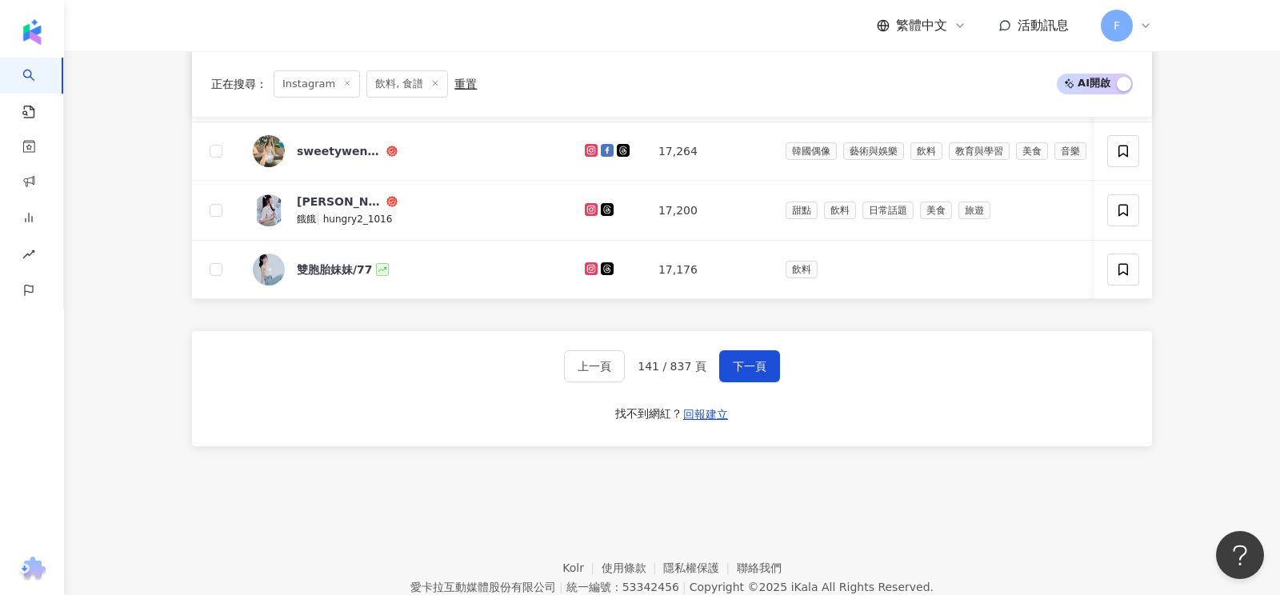
scroll to position [866, 0]
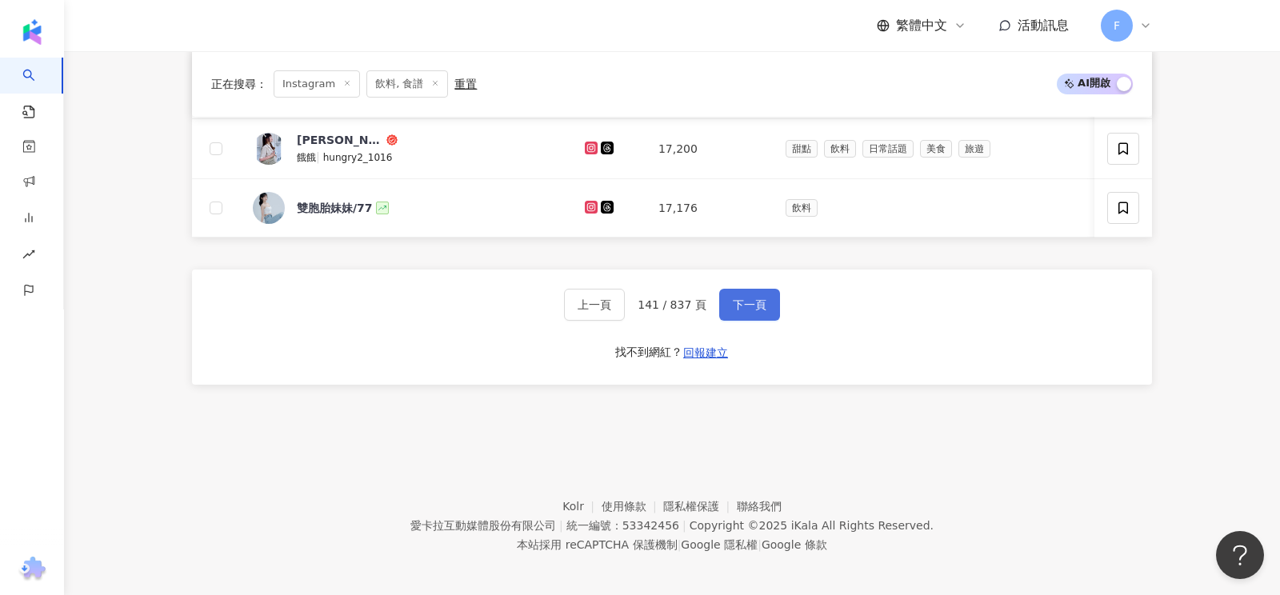
click at [742, 304] on button "下一頁" at bounding box center [749, 305] width 61 height 32
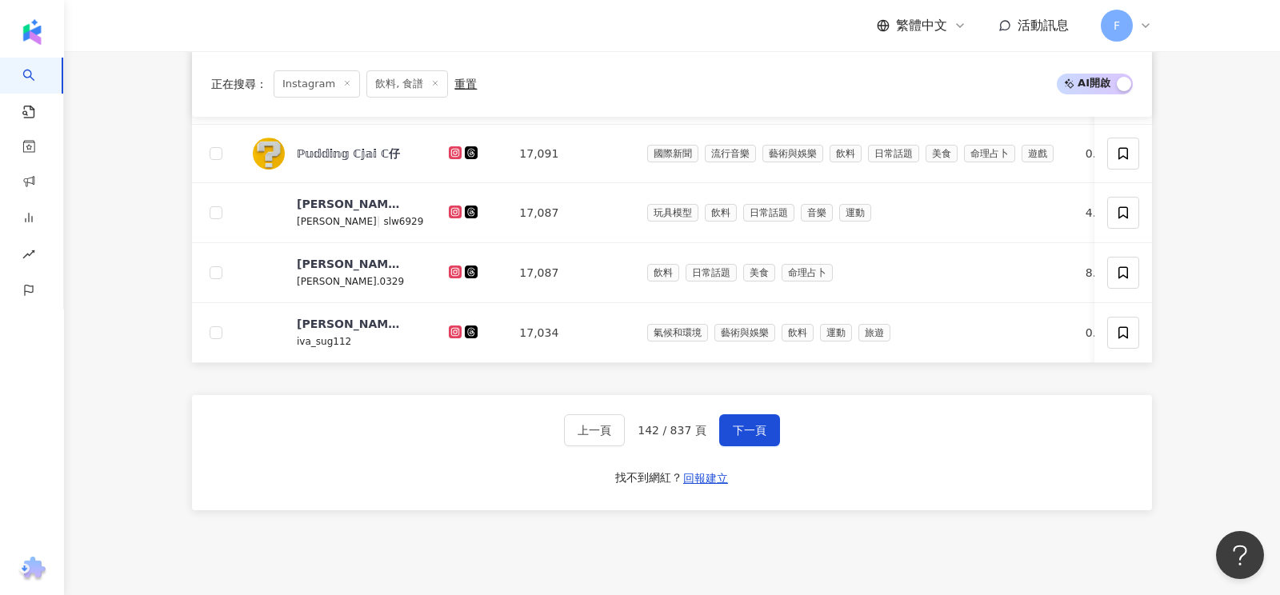
scroll to position [868, 0]
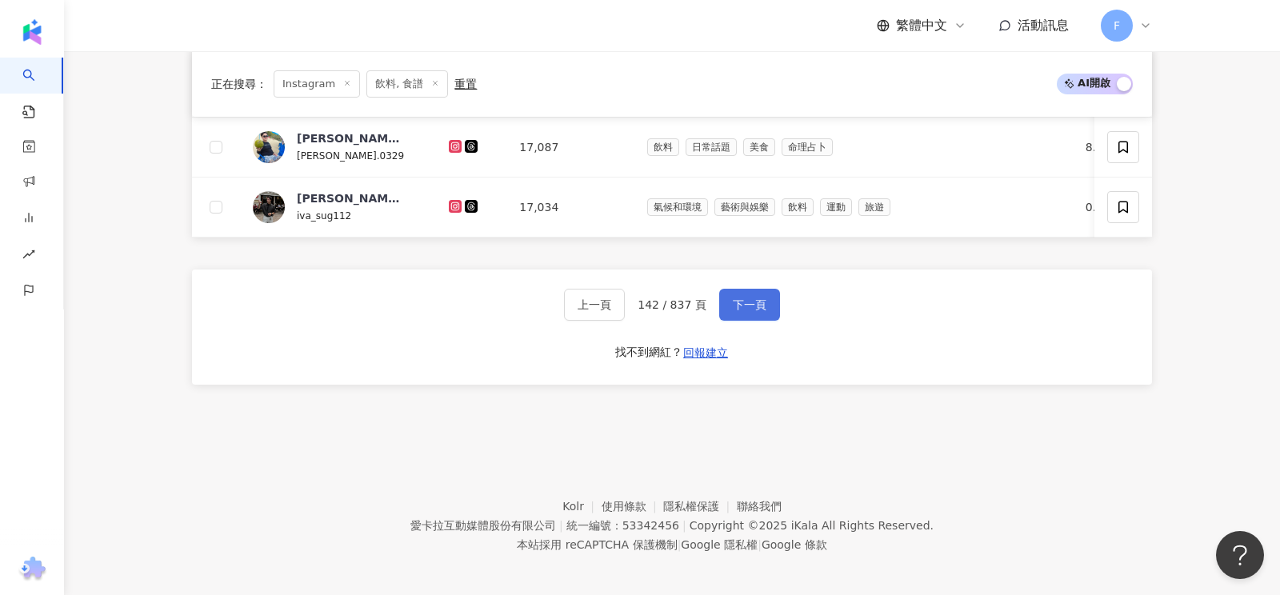
click at [746, 298] on span "下一頁" at bounding box center [750, 304] width 34 height 13
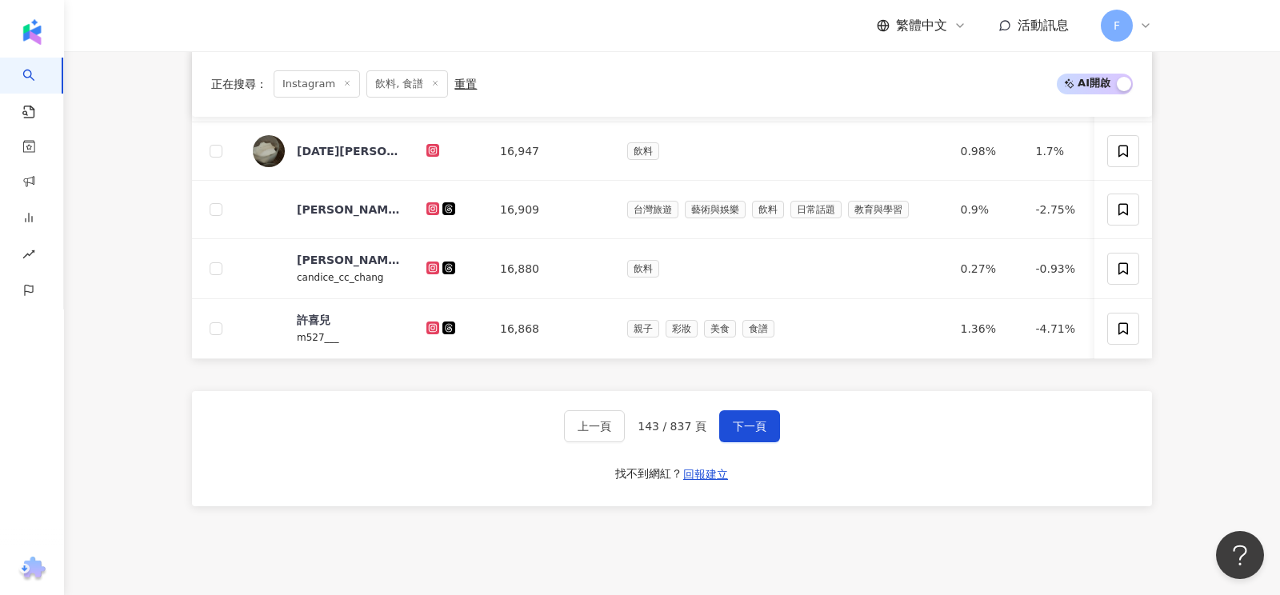
scroll to position [758, 0]
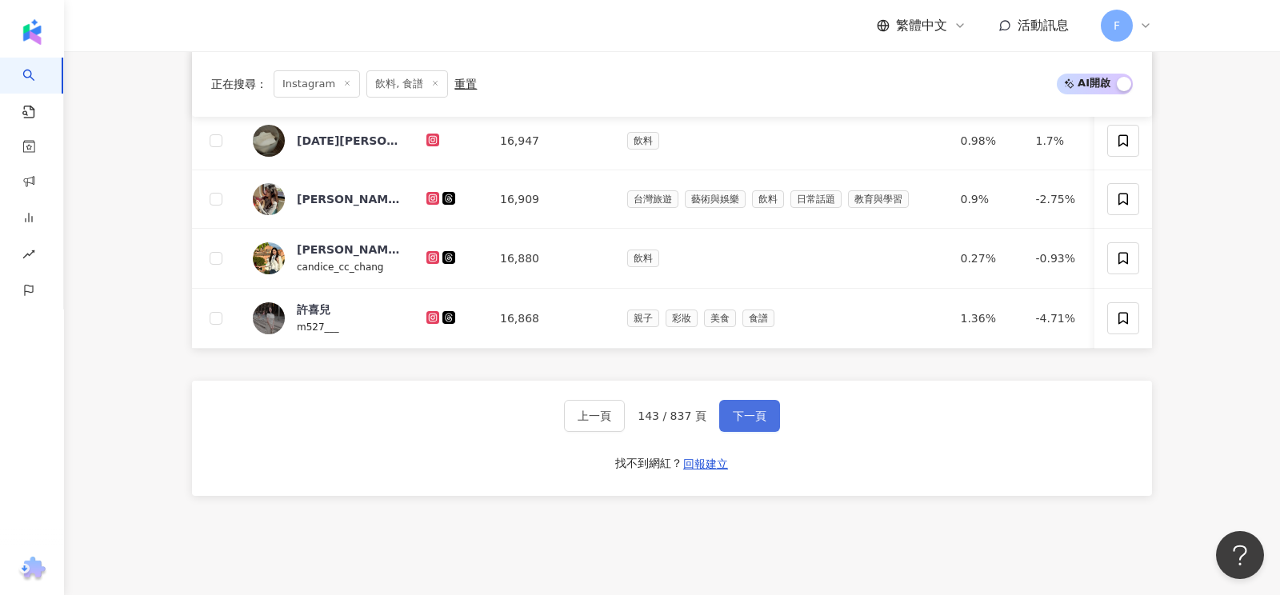
click at [745, 414] on span "下一頁" at bounding box center [750, 416] width 34 height 13
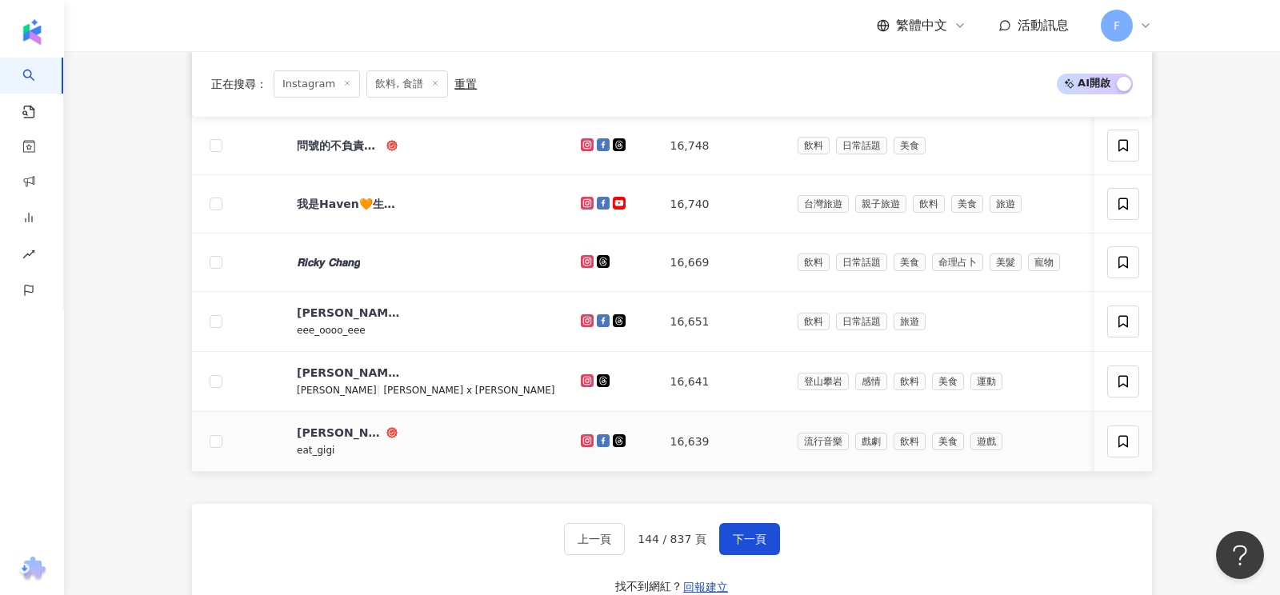
scroll to position [629, 0]
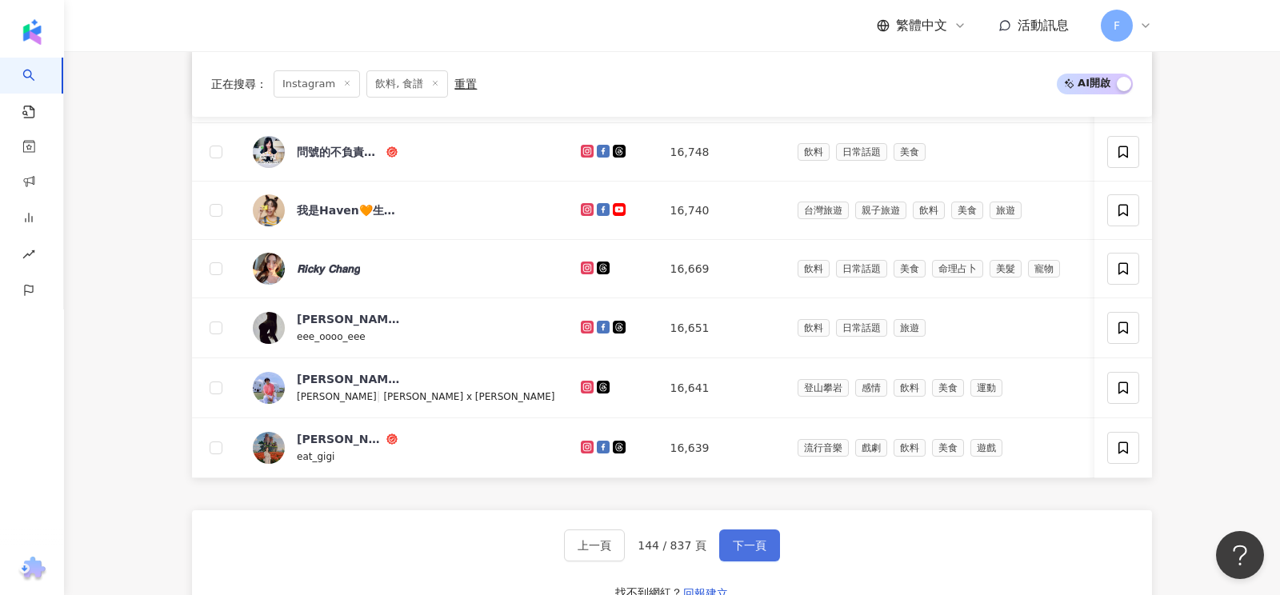
click at [750, 530] on button "下一頁" at bounding box center [749, 546] width 61 height 32
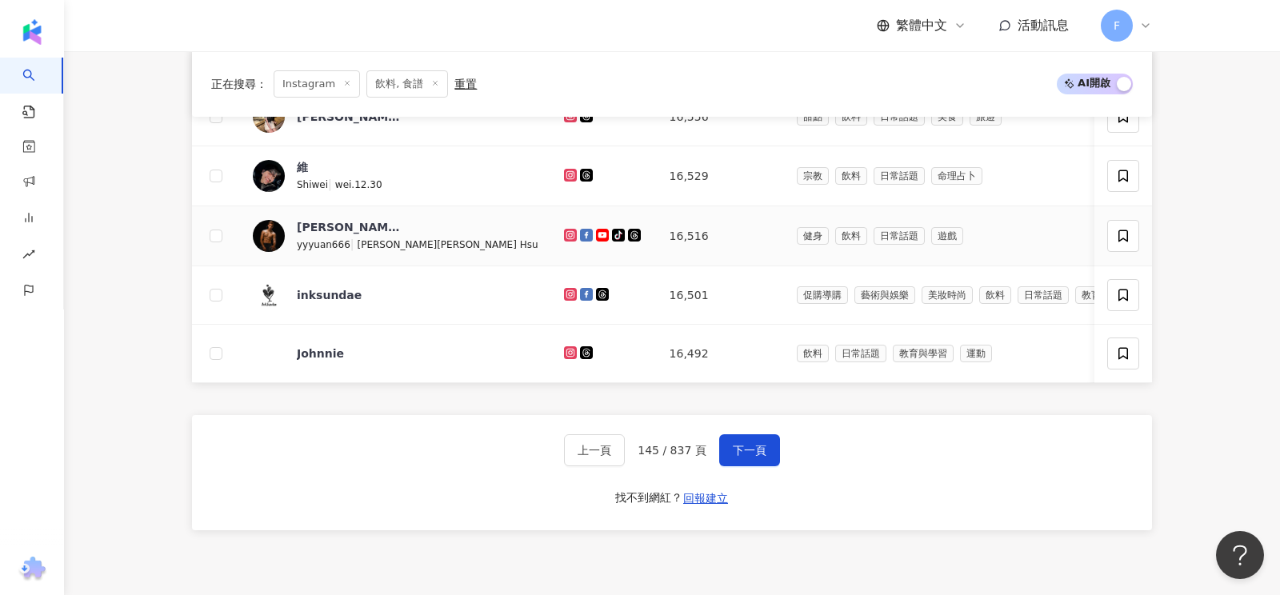
scroll to position [723, 0]
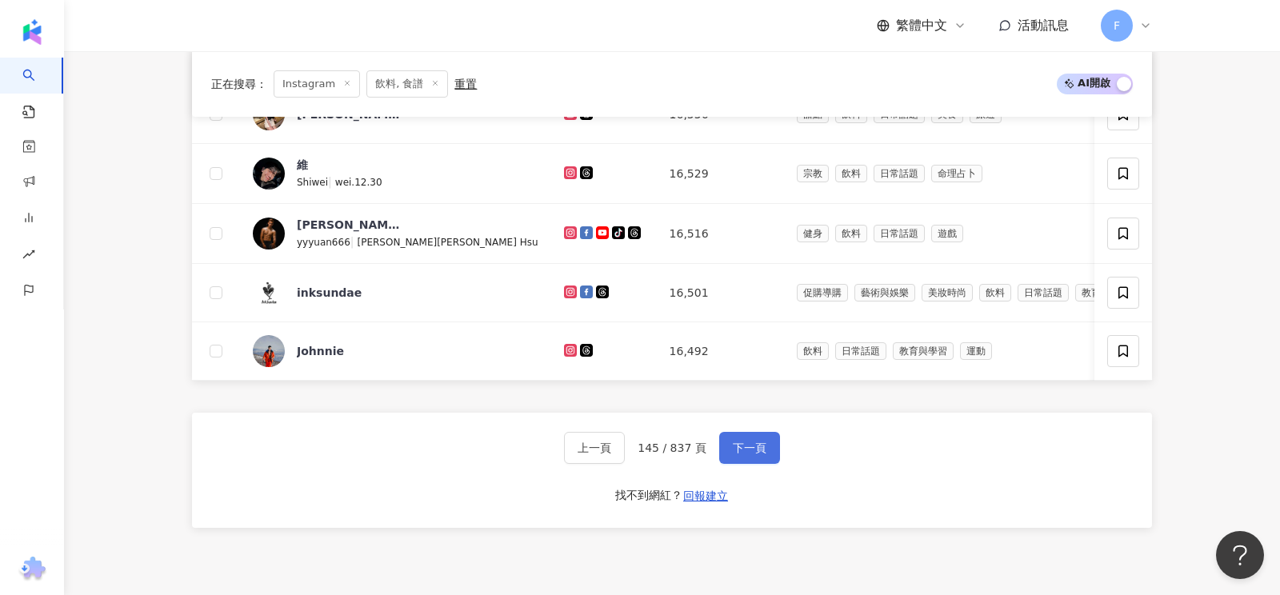
click at [762, 442] on span "下一頁" at bounding box center [750, 448] width 34 height 13
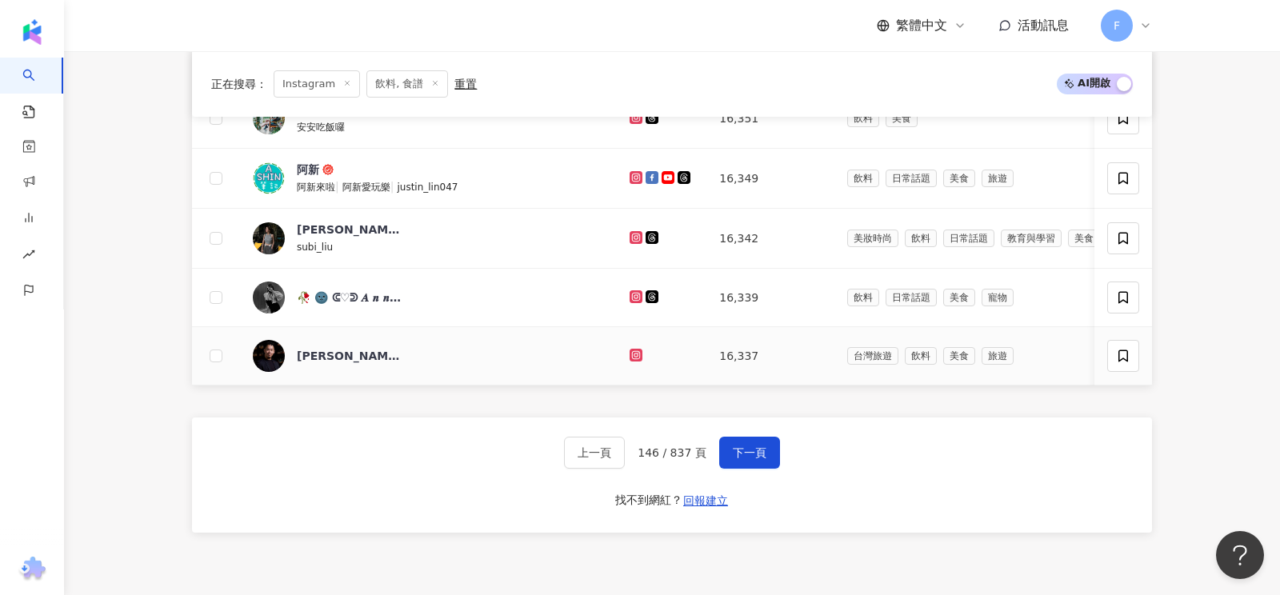
click at [633, 352] on icon at bounding box center [636, 355] width 6 height 6
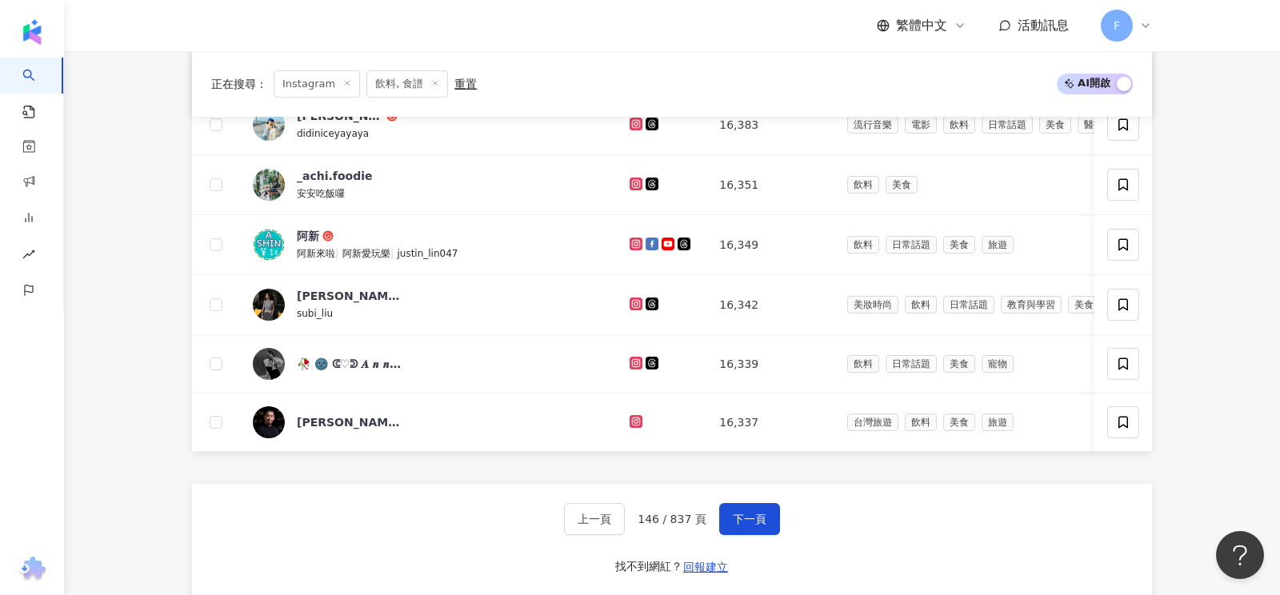
scroll to position [658, 0]
click at [758, 512] on span "下一頁" at bounding box center [750, 518] width 34 height 13
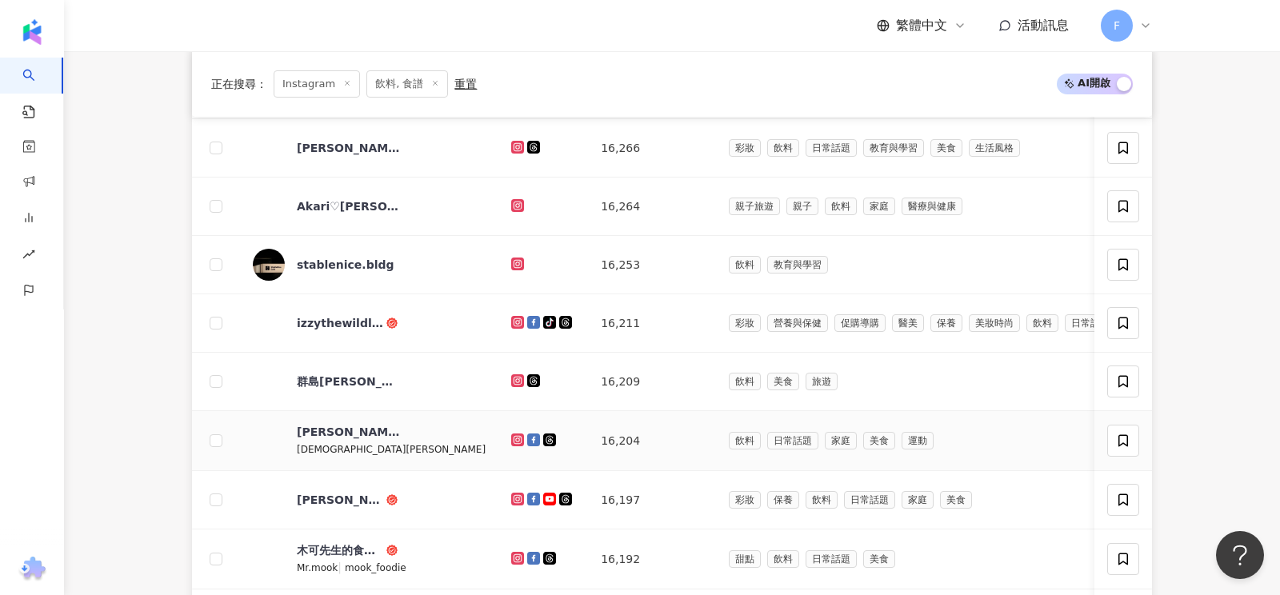
scroll to position [451, 0]
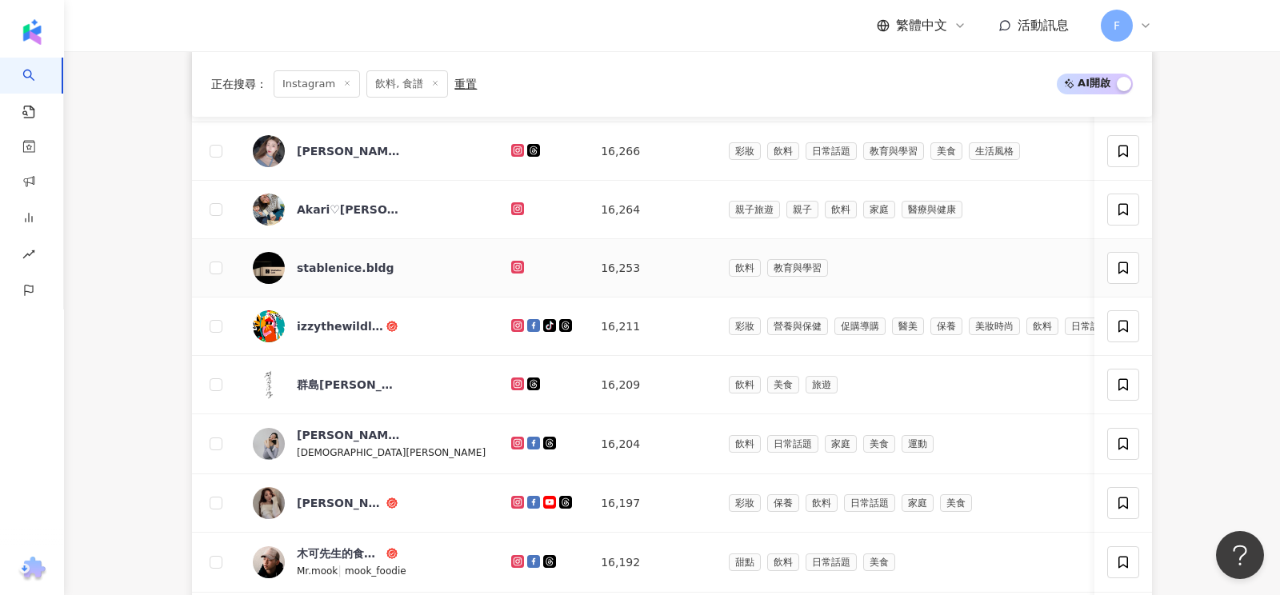
click at [514, 264] on icon at bounding box center [517, 267] width 6 height 6
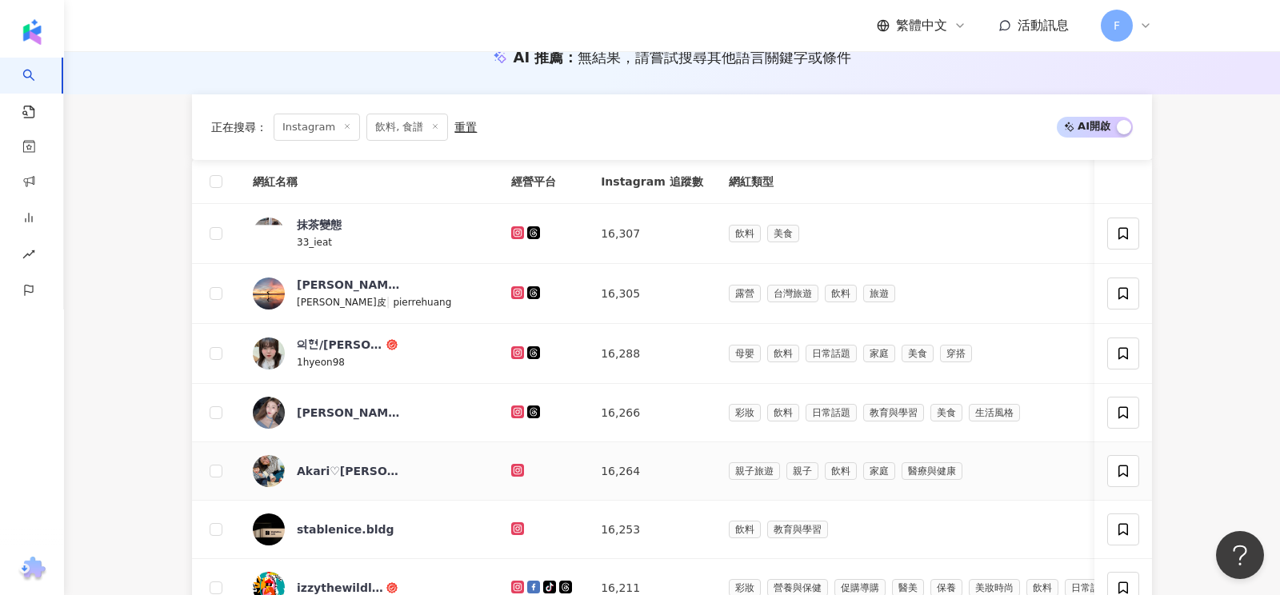
scroll to position [866, 0]
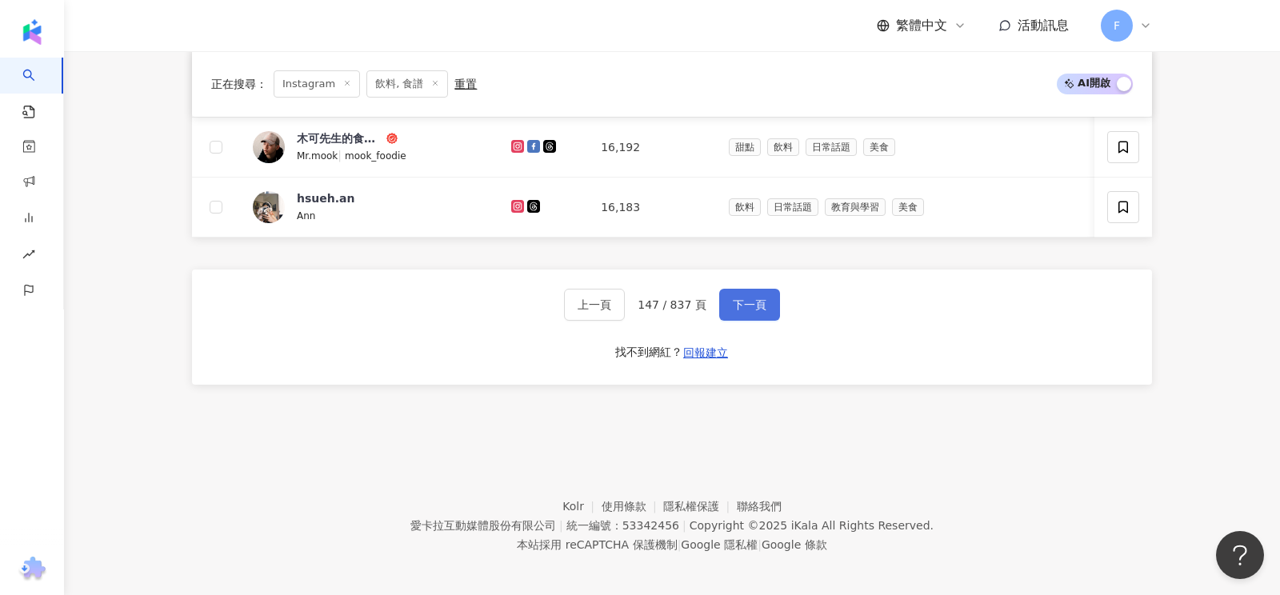
click at [738, 302] on span "下一頁" at bounding box center [750, 304] width 34 height 13
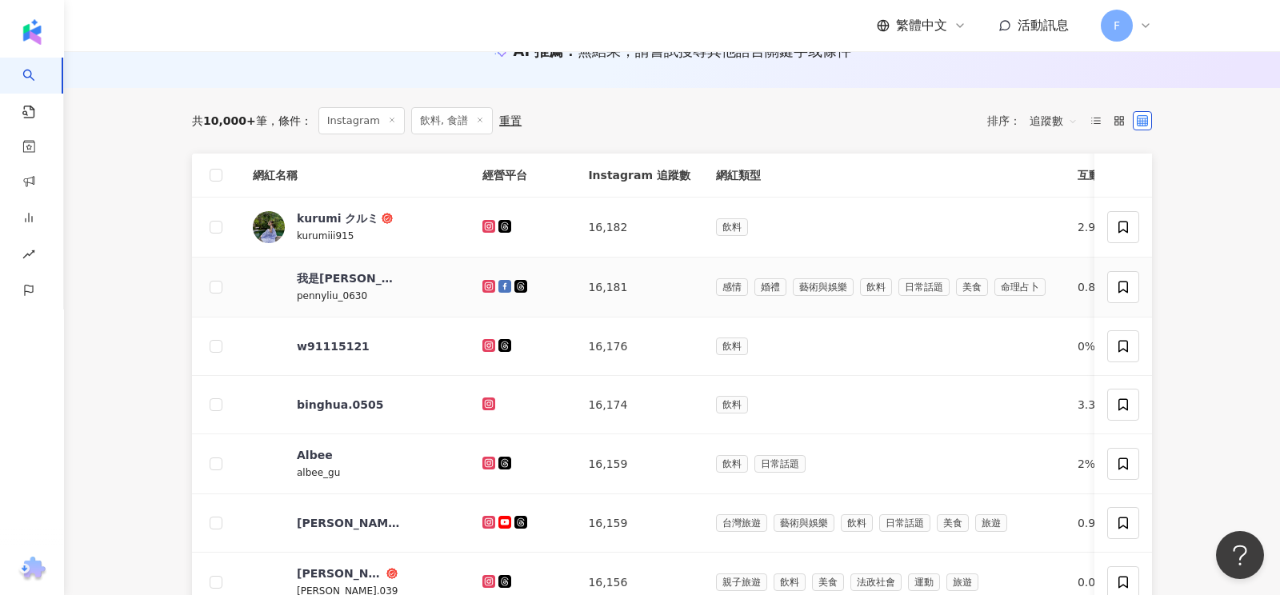
scroll to position [194, 0]
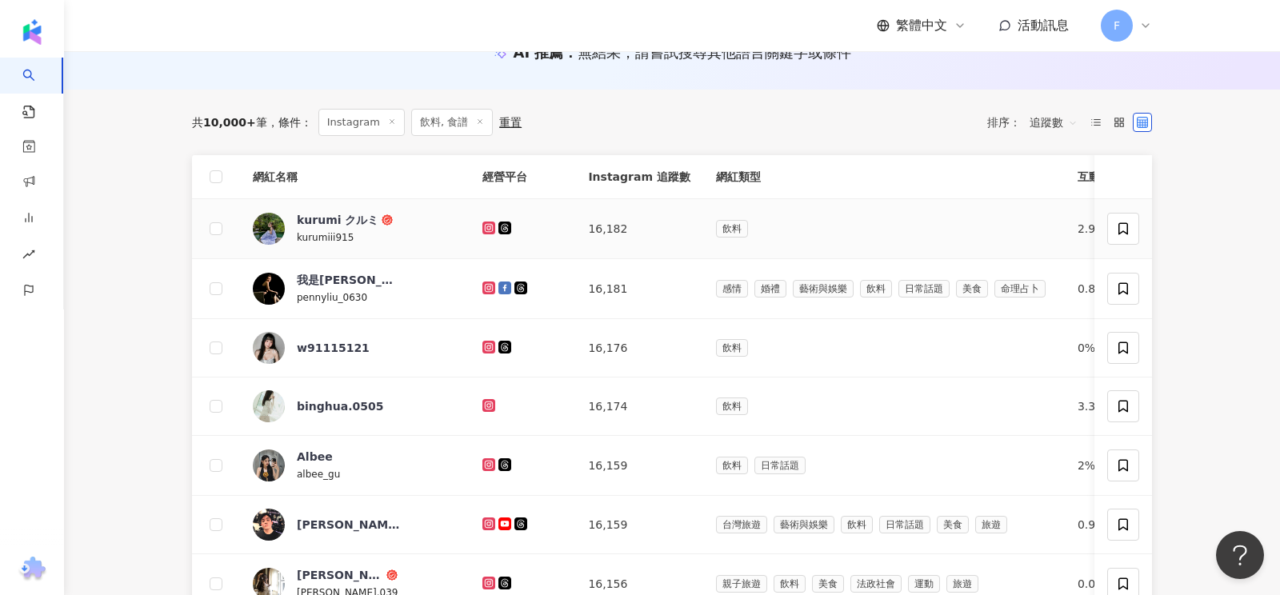
click at [484, 226] on icon at bounding box center [489, 228] width 10 height 10
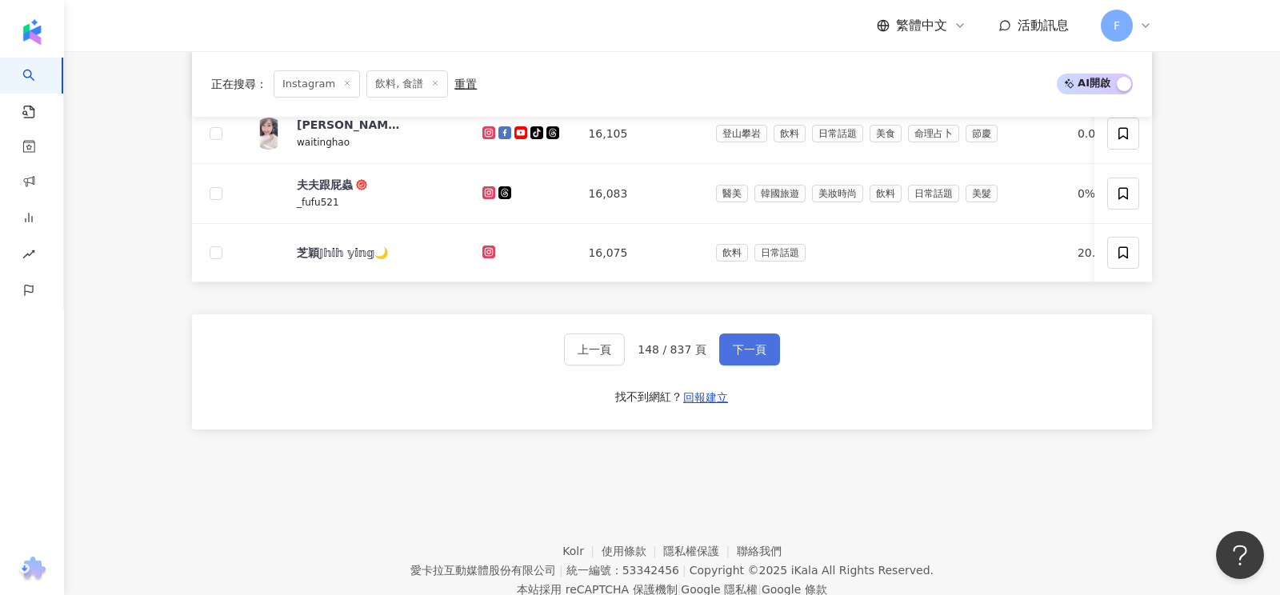
scroll to position [825, 0]
click at [745, 344] on span "下一頁" at bounding box center [750, 348] width 34 height 13
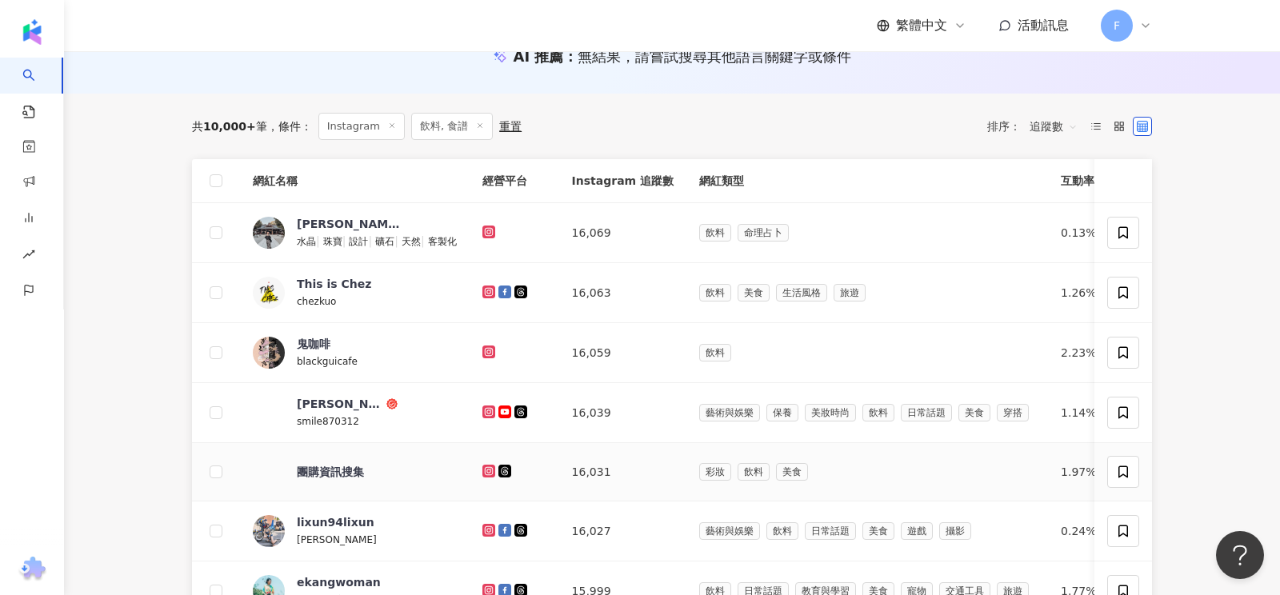
scroll to position [190, 0]
click at [491, 290] on icon at bounding box center [488, 293] width 6 height 6
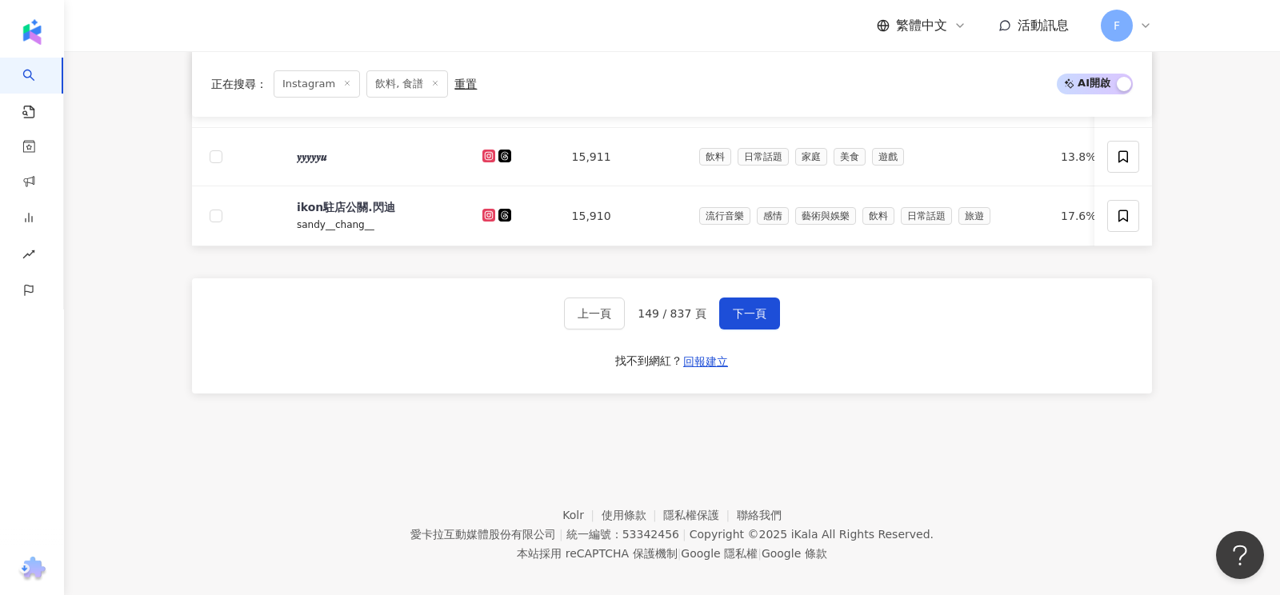
scroll to position [871, 0]
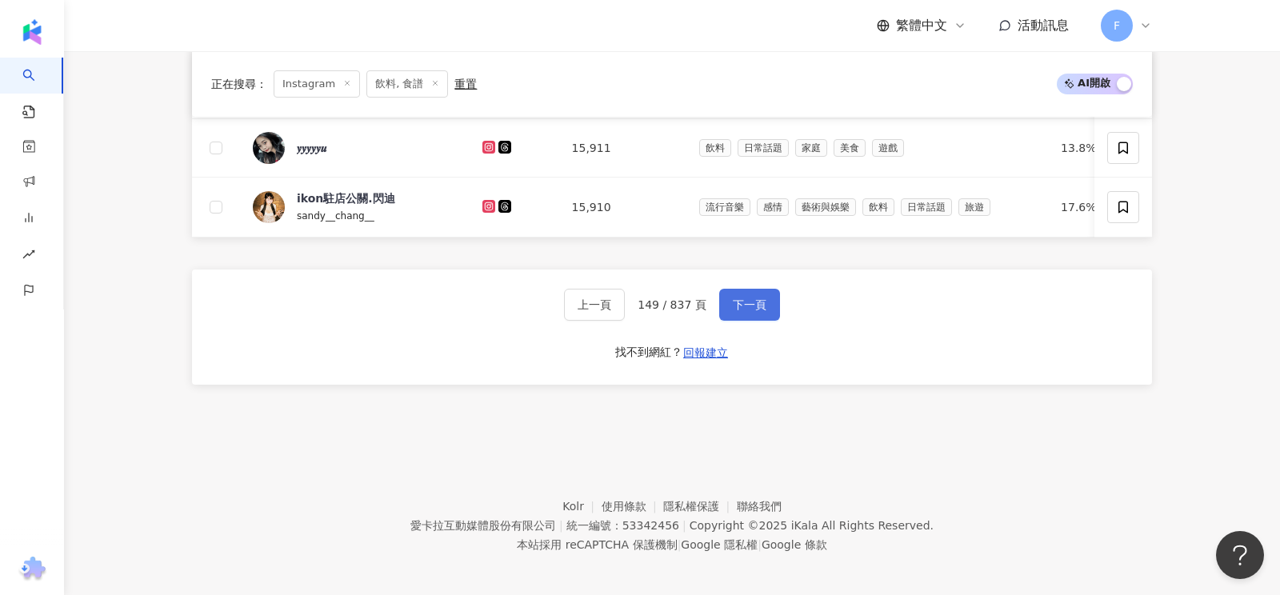
click at [756, 312] on button "下一頁" at bounding box center [749, 305] width 61 height 32
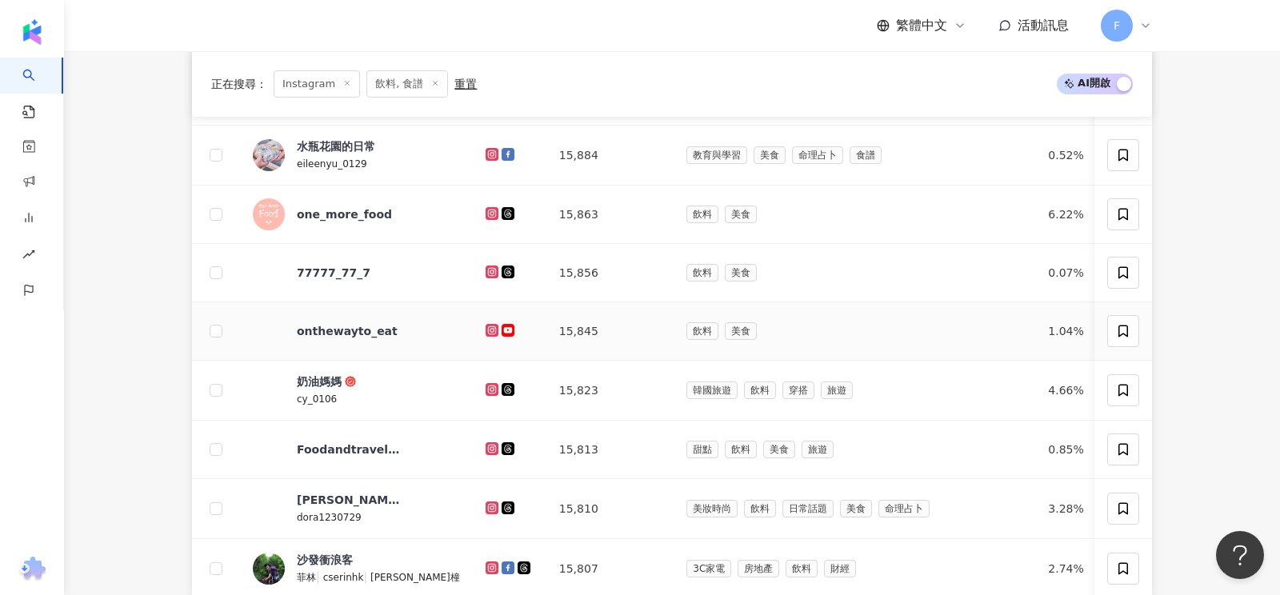
scroll to position [486, 0]
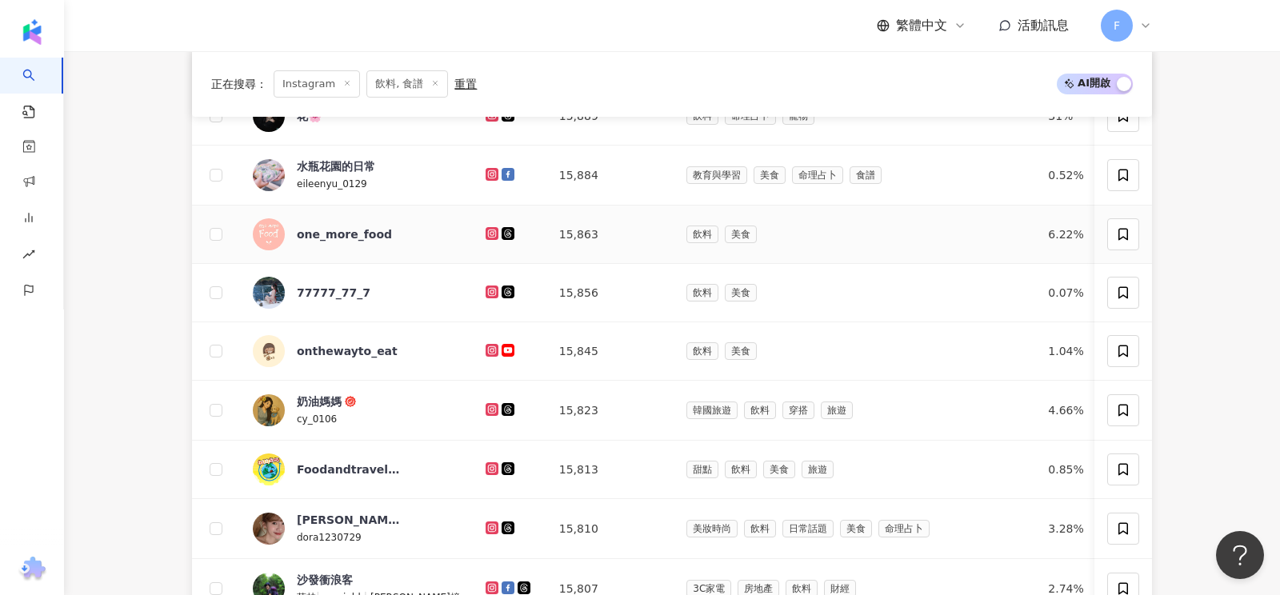
click at [489, 230] on icon at bounding box center [492, 233] width 6 height 6
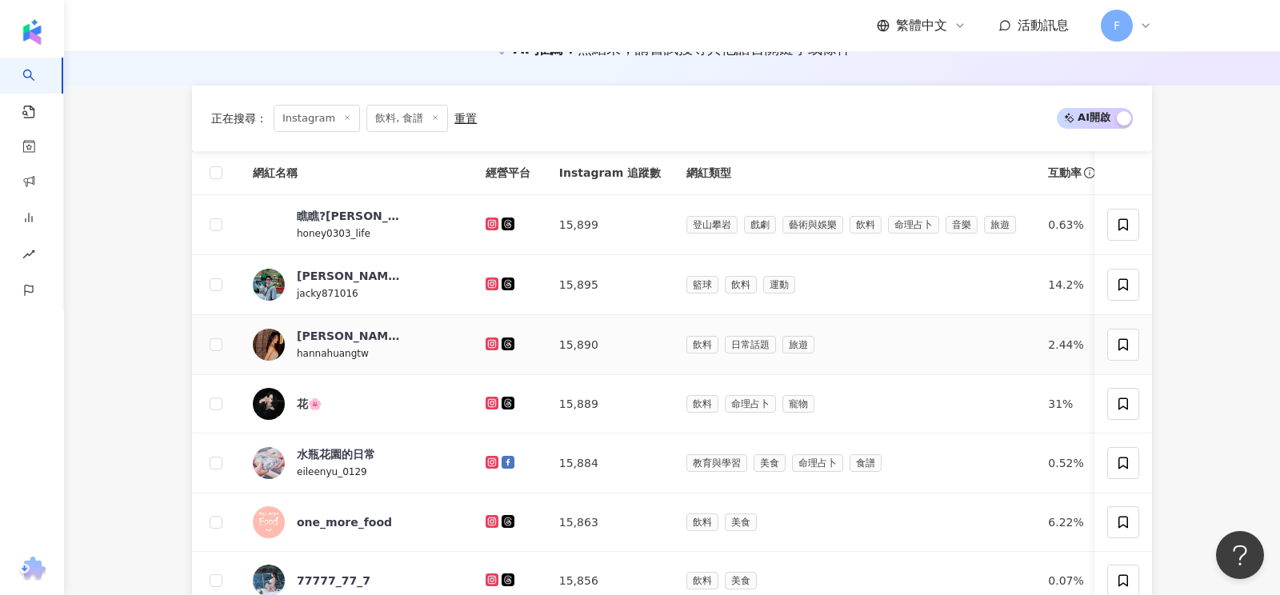
scroll to position [868, 0]
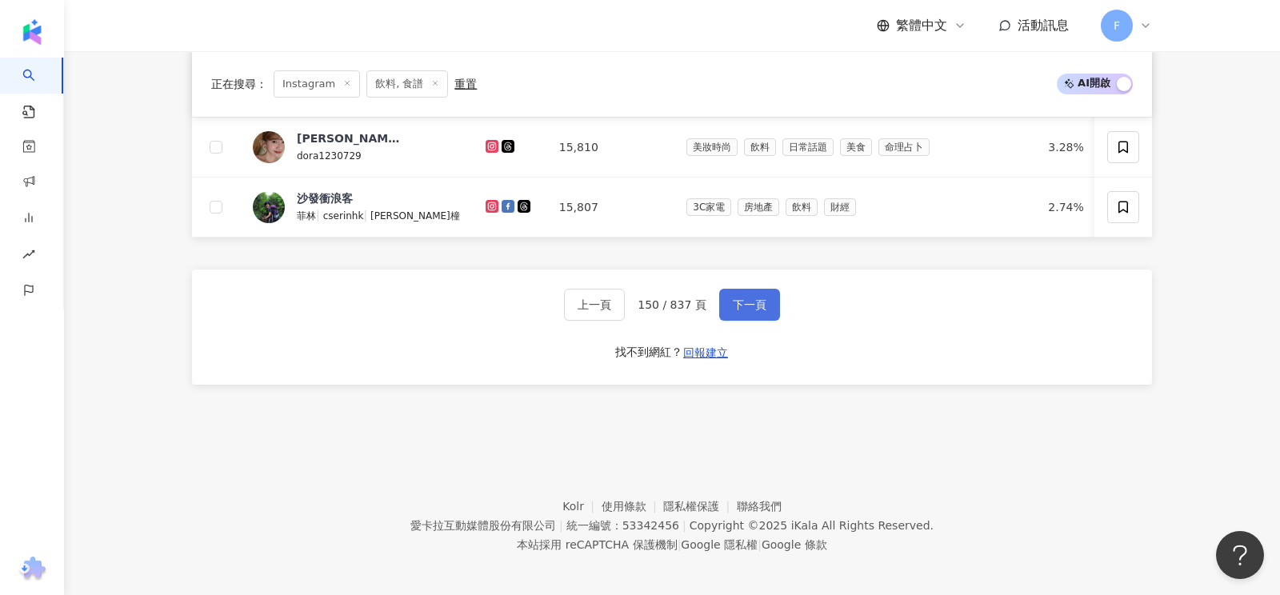
click at [755, 298] on span "下一頁" at bounding box center [750, 304] width 34 height 13
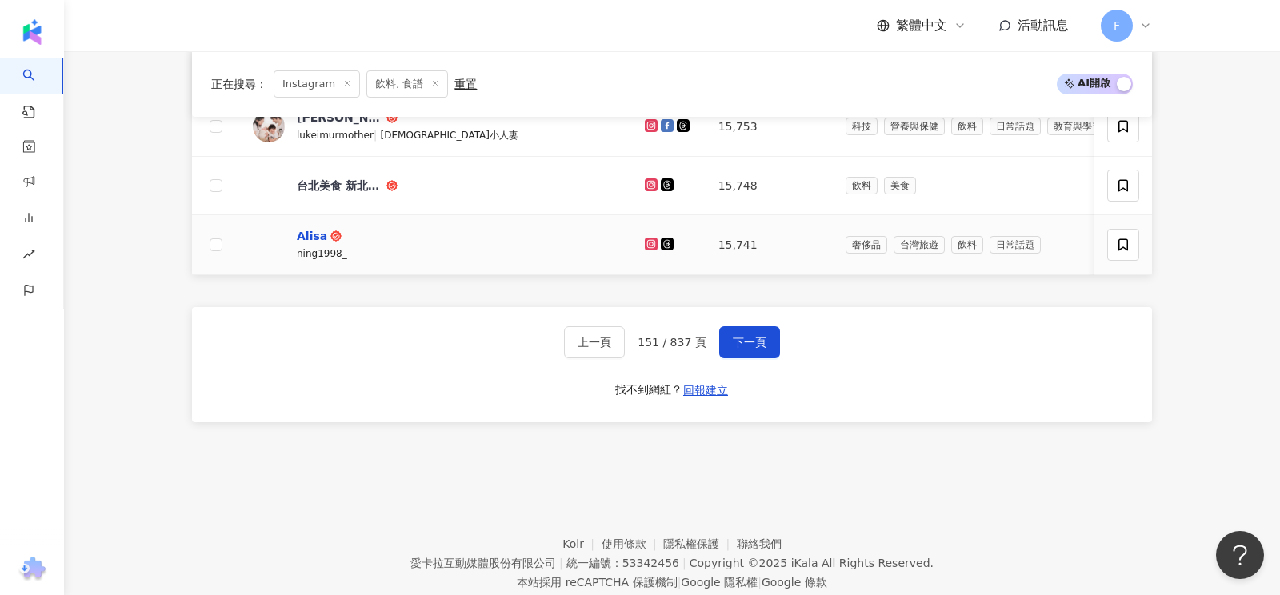
scroll to position [833, 0]
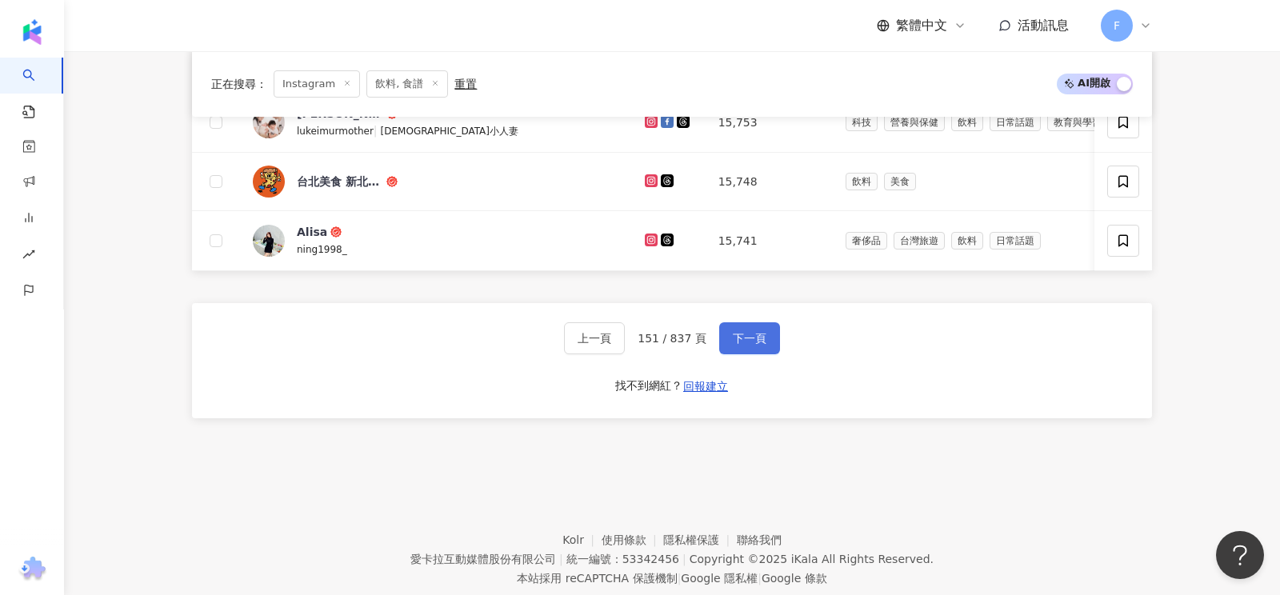
click at [752, 334] on span "下一頁" at bounding box center [750, 338] width 34 height 13
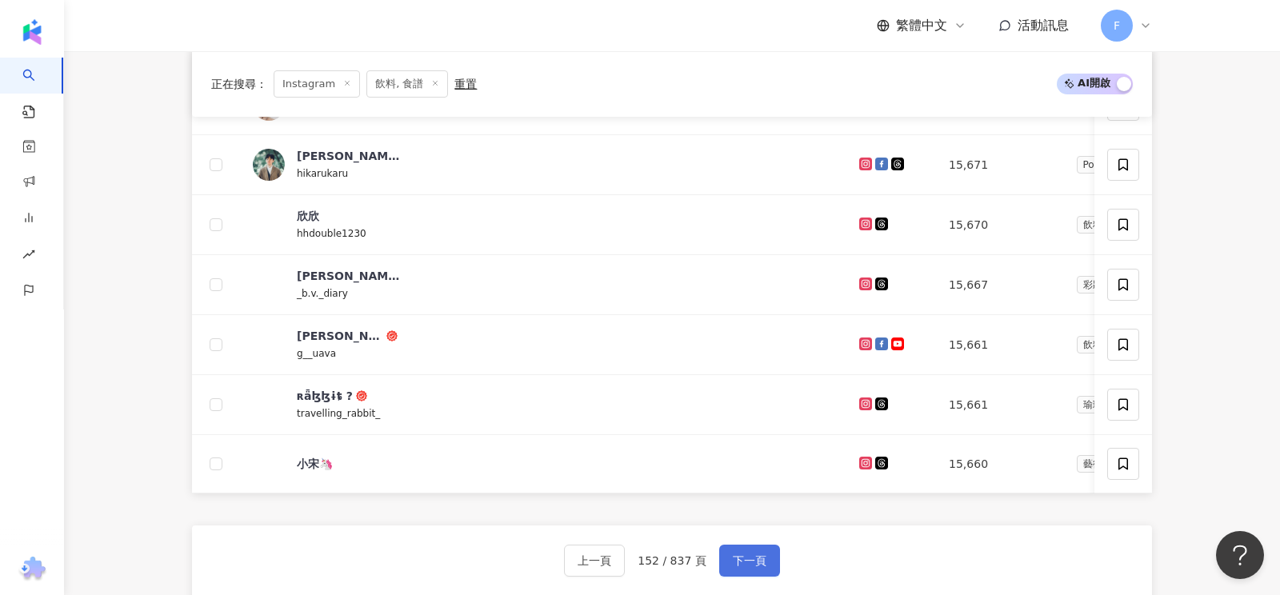
scroll to position [873, 0]
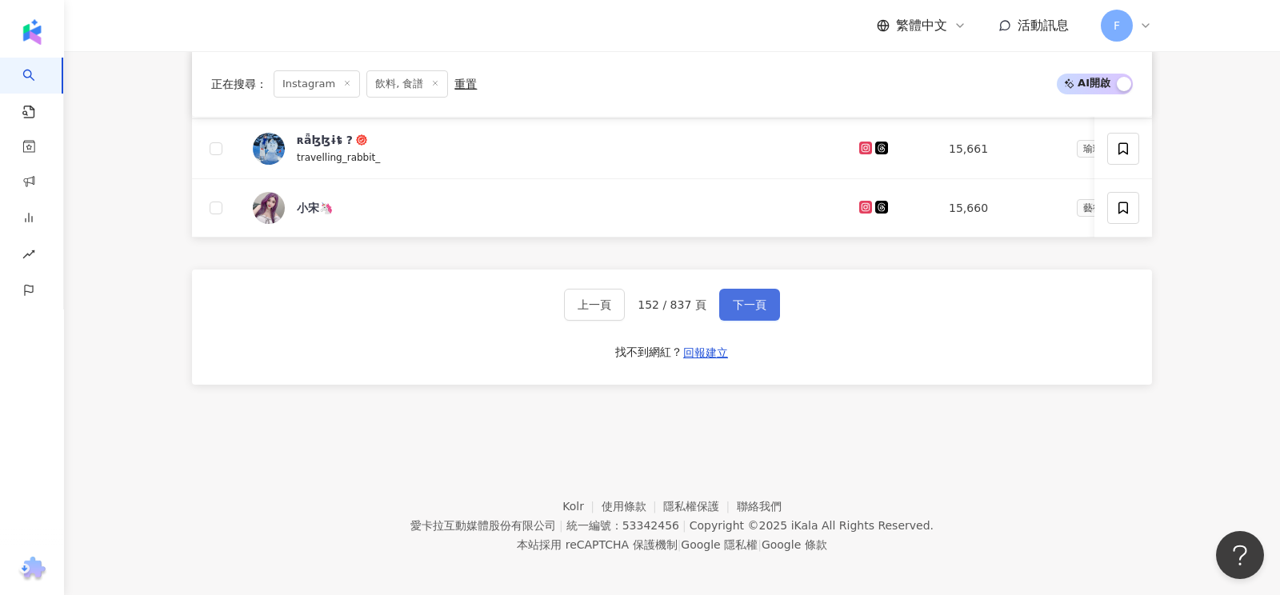
click at [745, 304] on span "下一頁" at bounding box center [750, 304] width 34 height 13
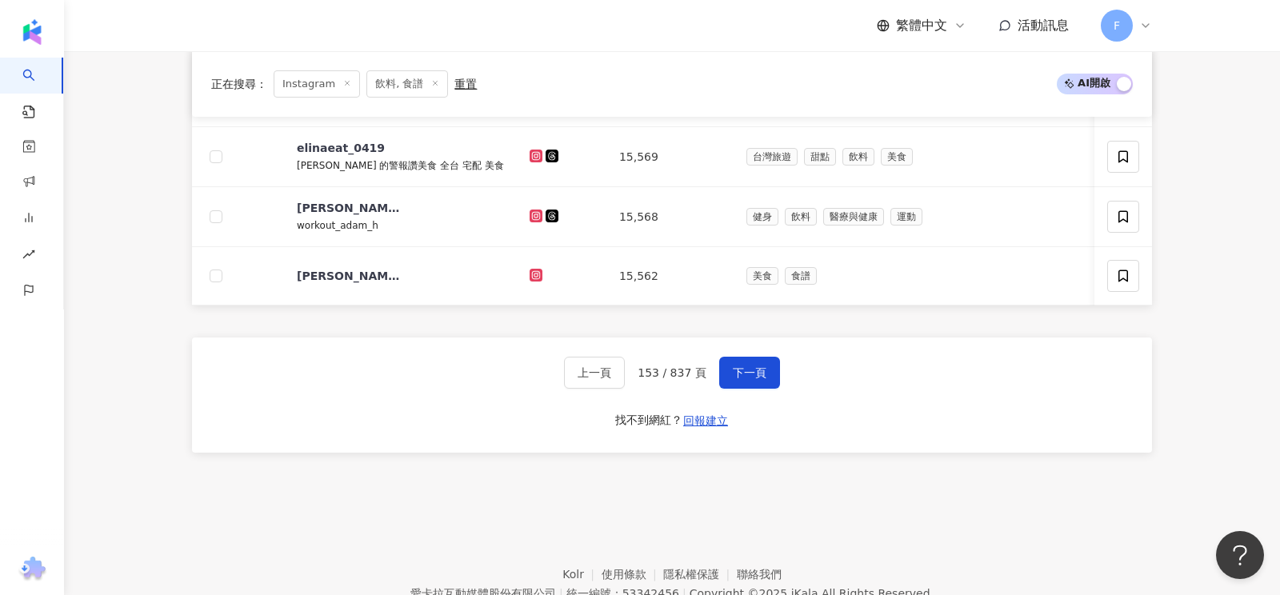
scroll to position [801, 0]
click at [754, 366] on span "下一頁" at bounding box center [750, 372] width 34 height 13
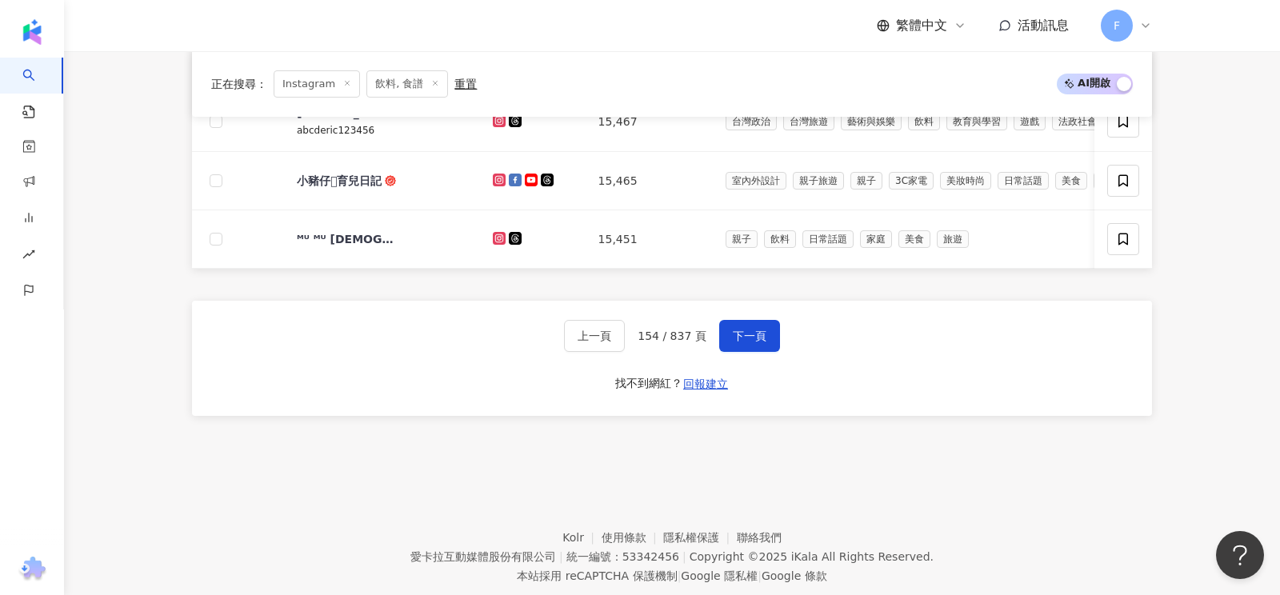
scroll to position [866, 0]
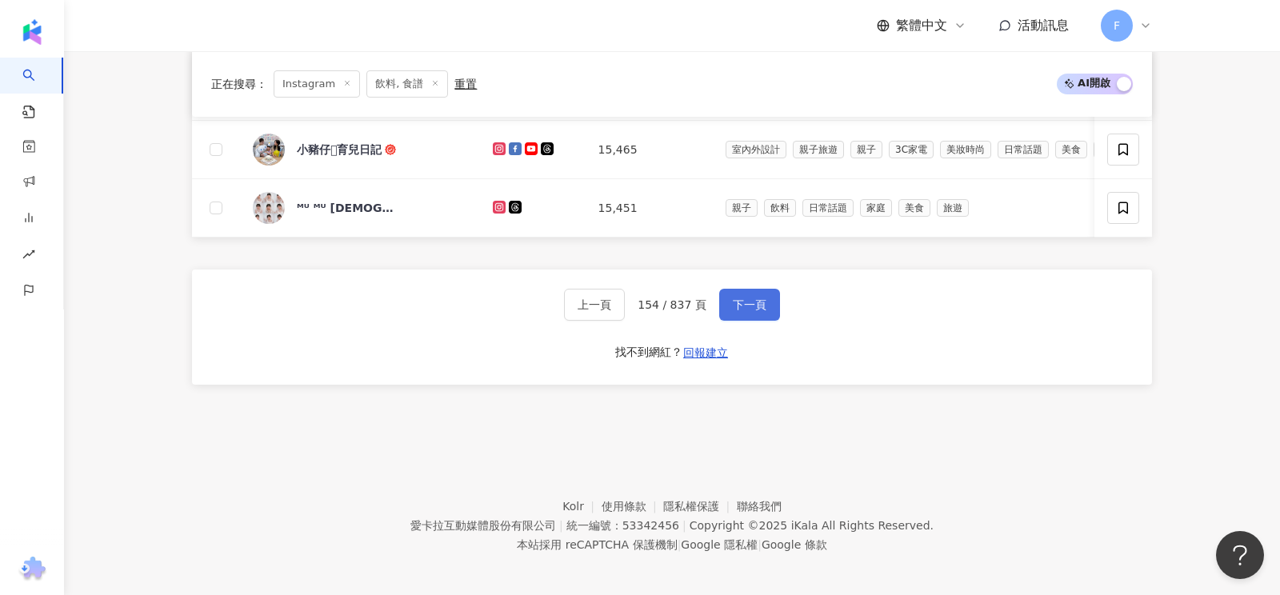
click at [737, 298] on span "下一頁" at bounding box center [750, 304] width 34 height 13
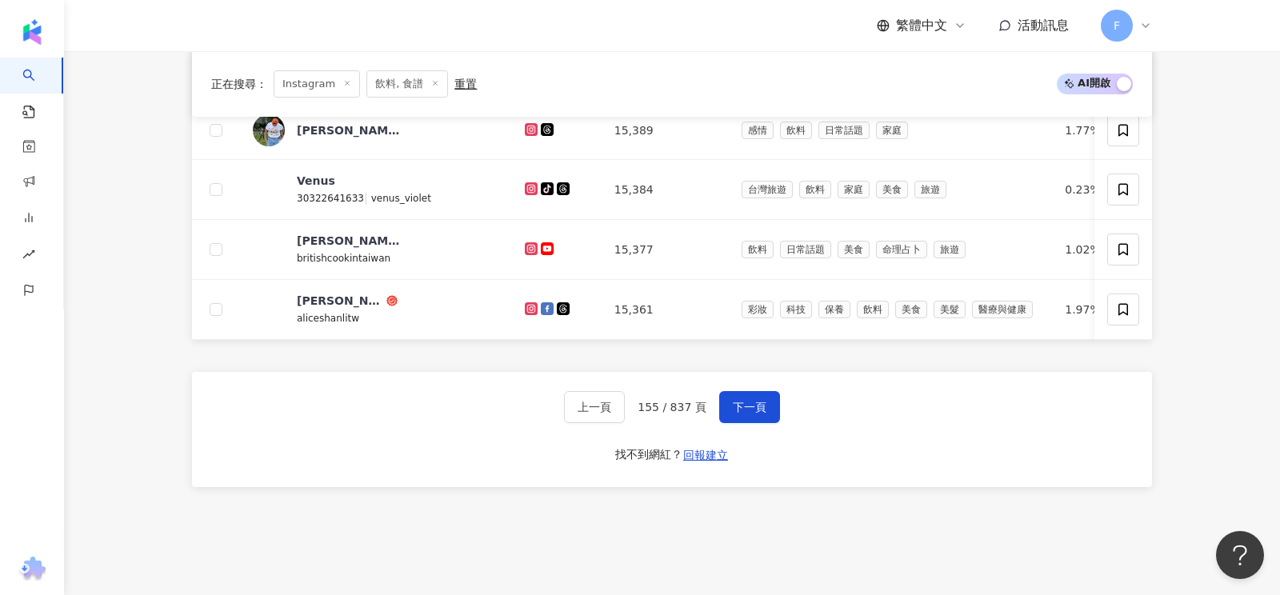
scroll to position [821, 0]
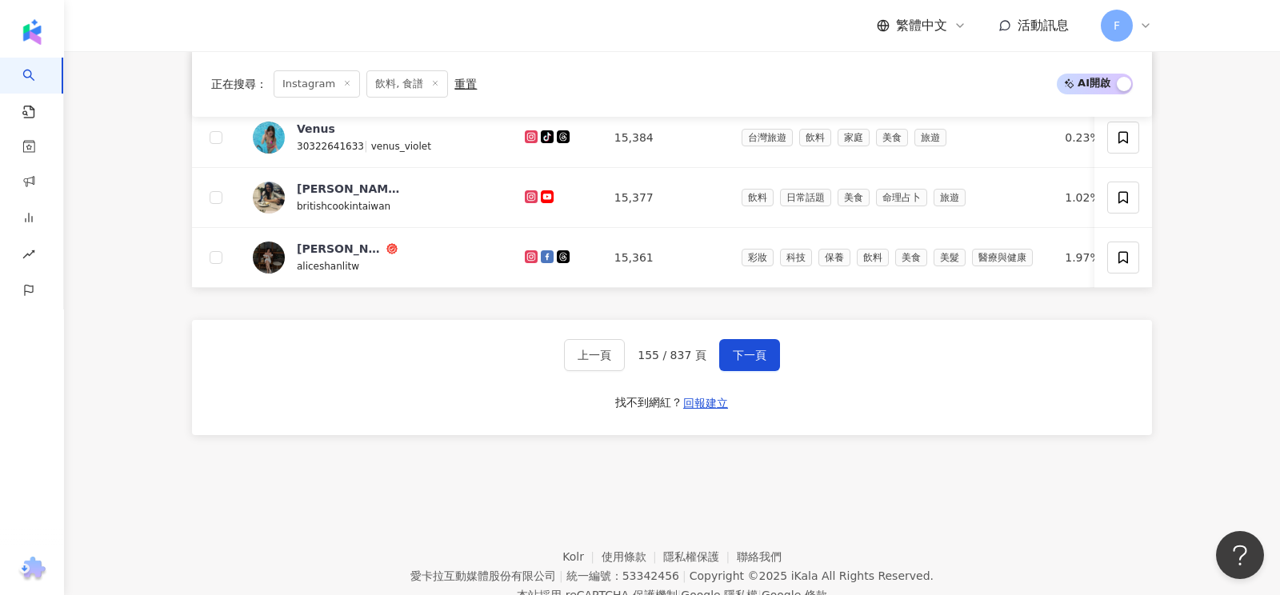
click at [786, 357] on div "上一頁 155 / 837 頁 下一頁 找不到網紅？ 回報建立" at bounding box center [672, 377] width 960 height 115
click at [754, 349] on span "下一頁" at bounding box center [750, 355] width 34 height 13
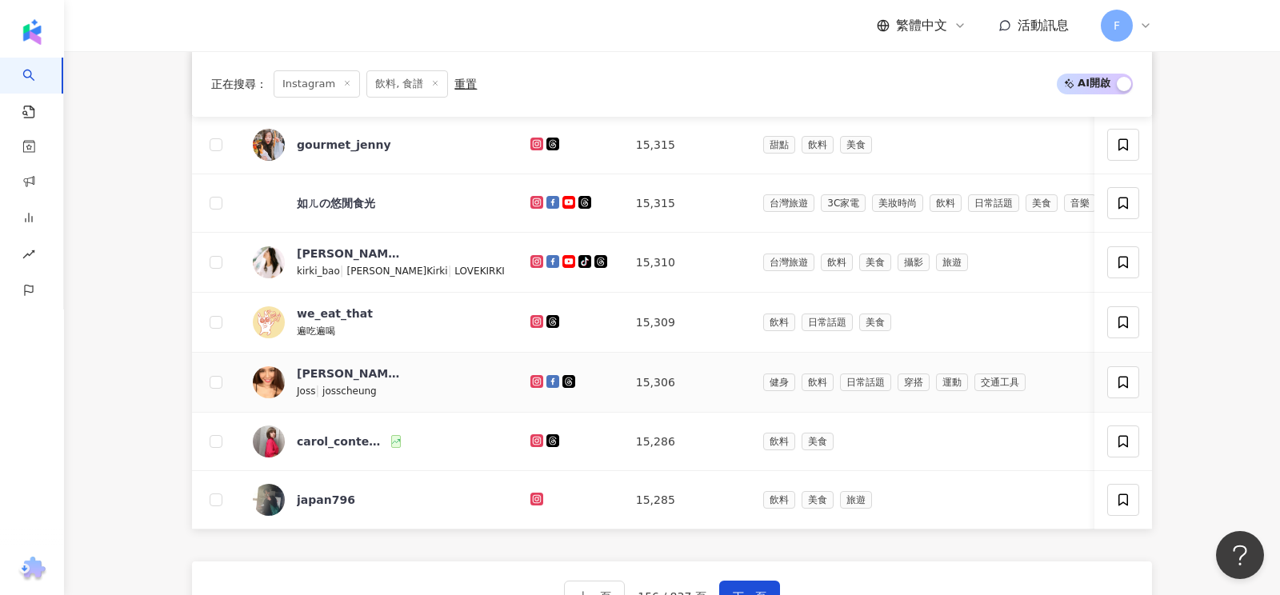
scroll to position [570, 0]
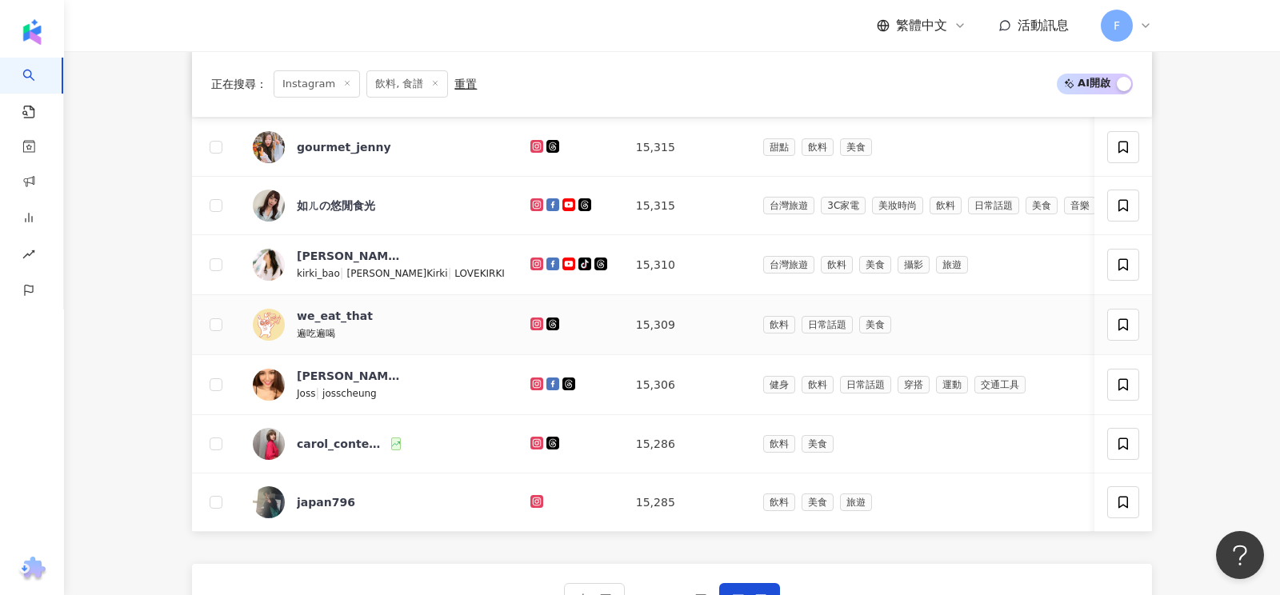
click at [535, 322] on icon at bounding box center [536, 323] width 2 height 2
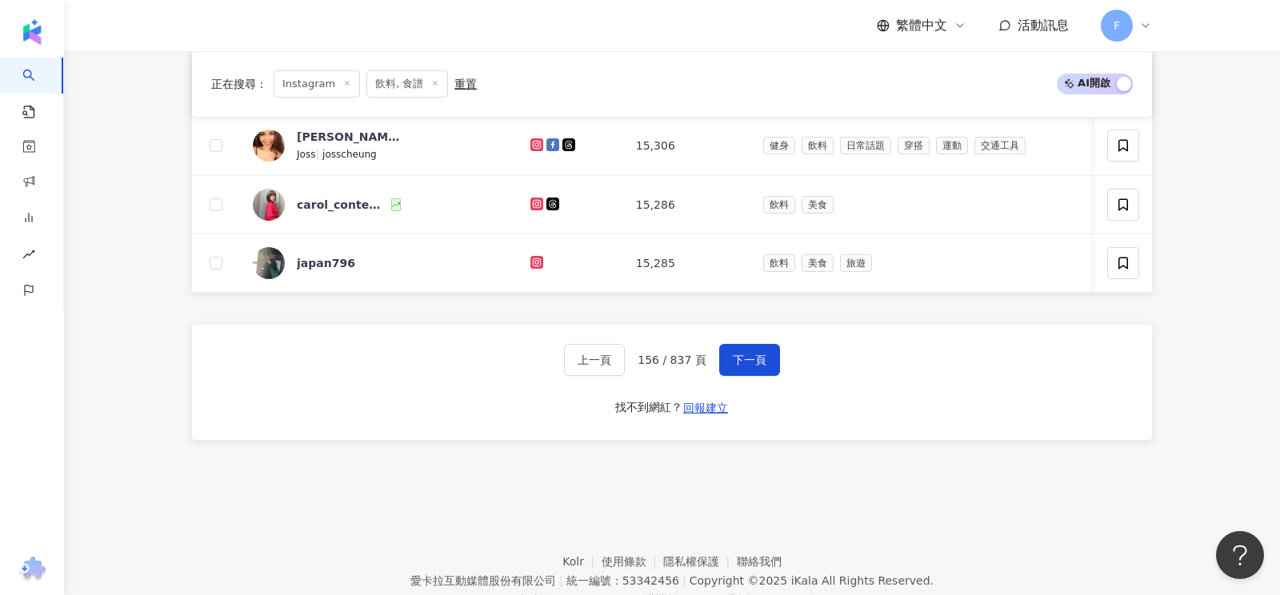
scroll to position [848, 0]
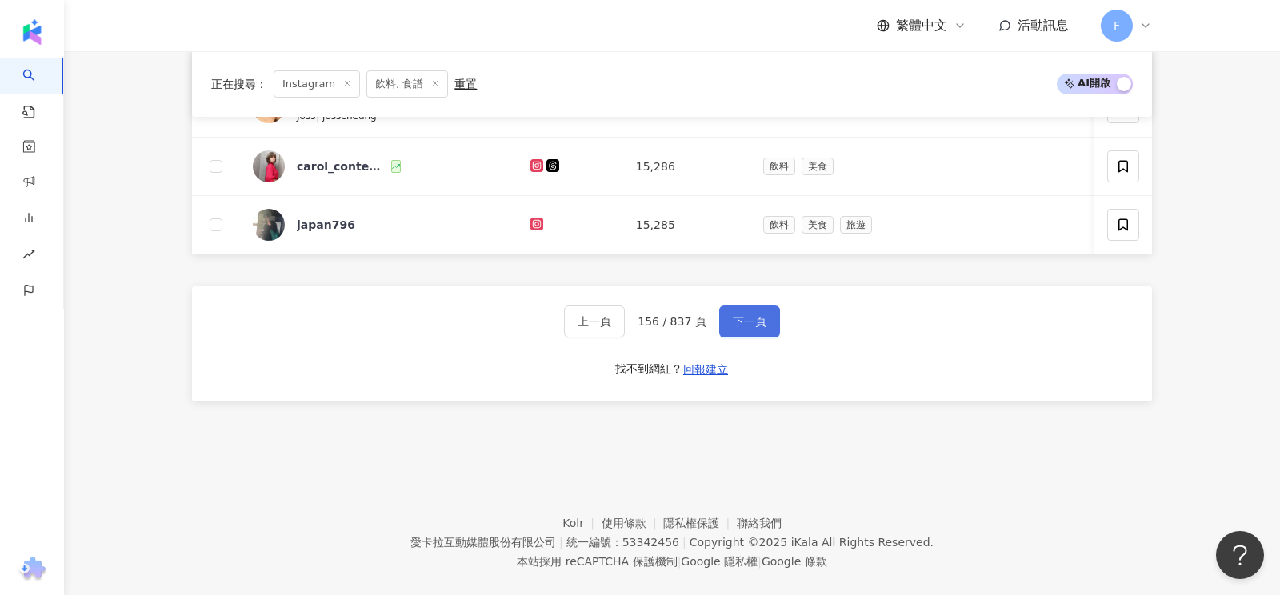
click at [758, 306] on button "下一頁" at bounding box center [749, 322] width 61 height 32
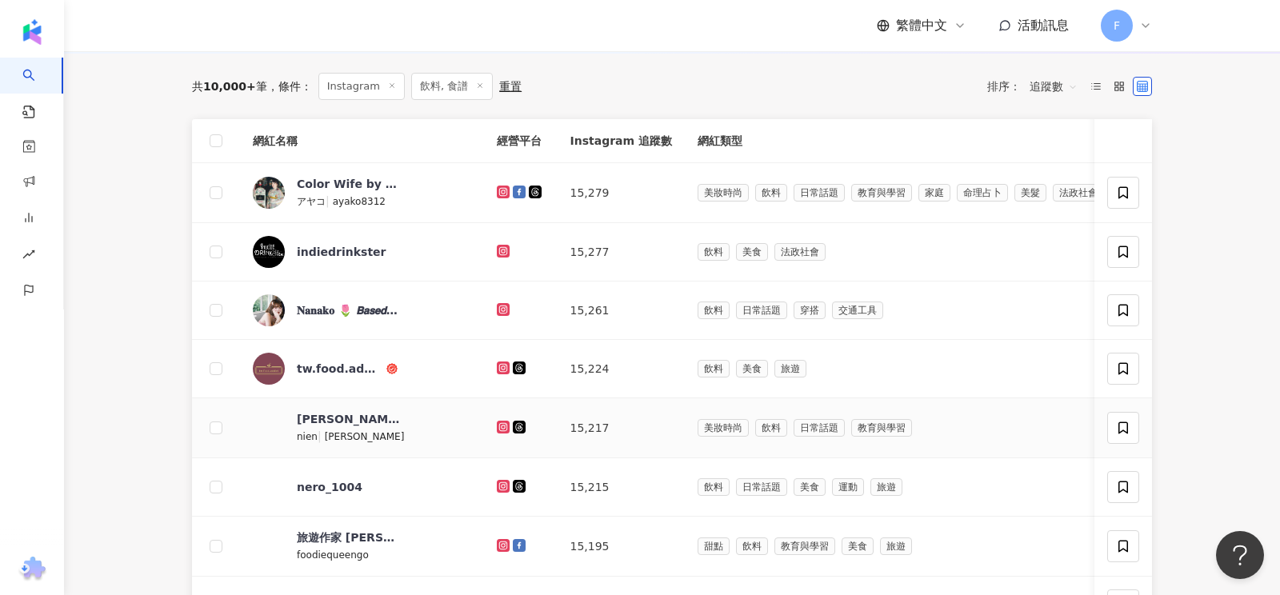
scroll to position [200, 0]
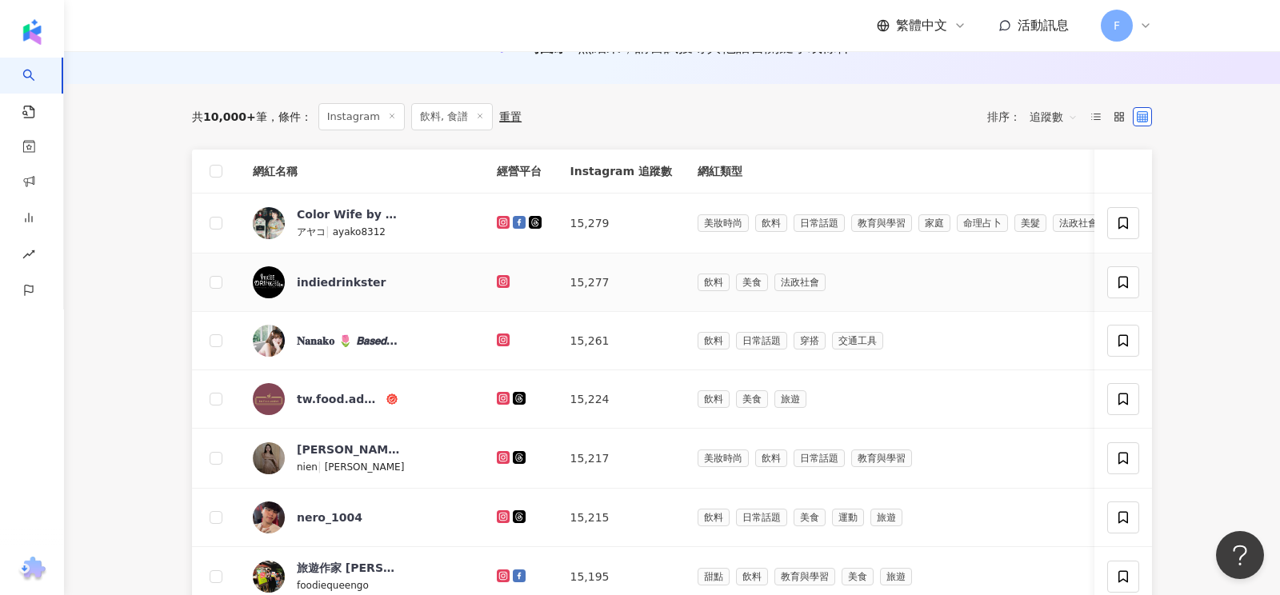
click at [502, 280] on icon at bounding box center [503, 281] width 2 height 2
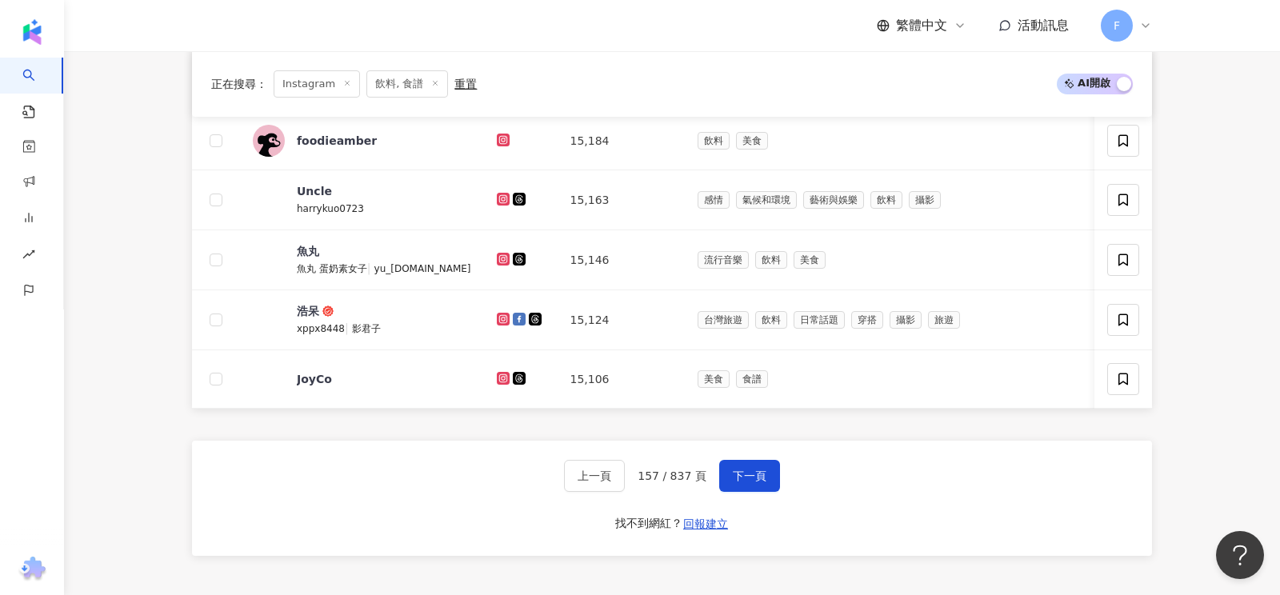
scroll to position [866, 0]
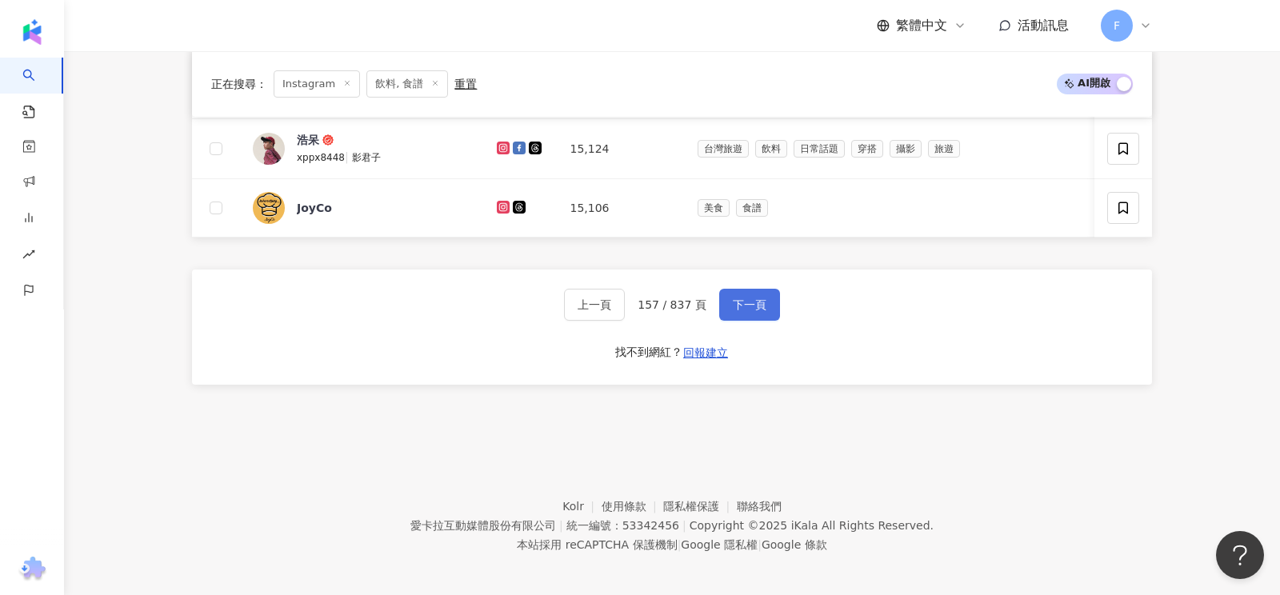
click at [754, 298] on span "下一頁" at bounding box center [750, 304] width 34 height 13
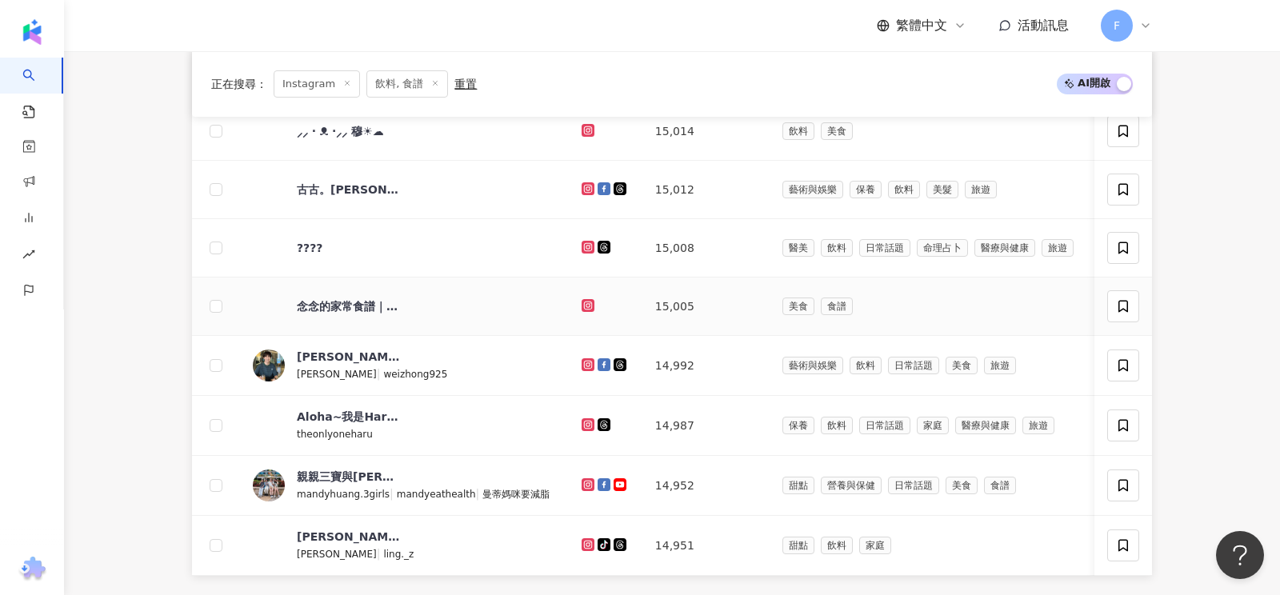
scroll to position [746, 0]
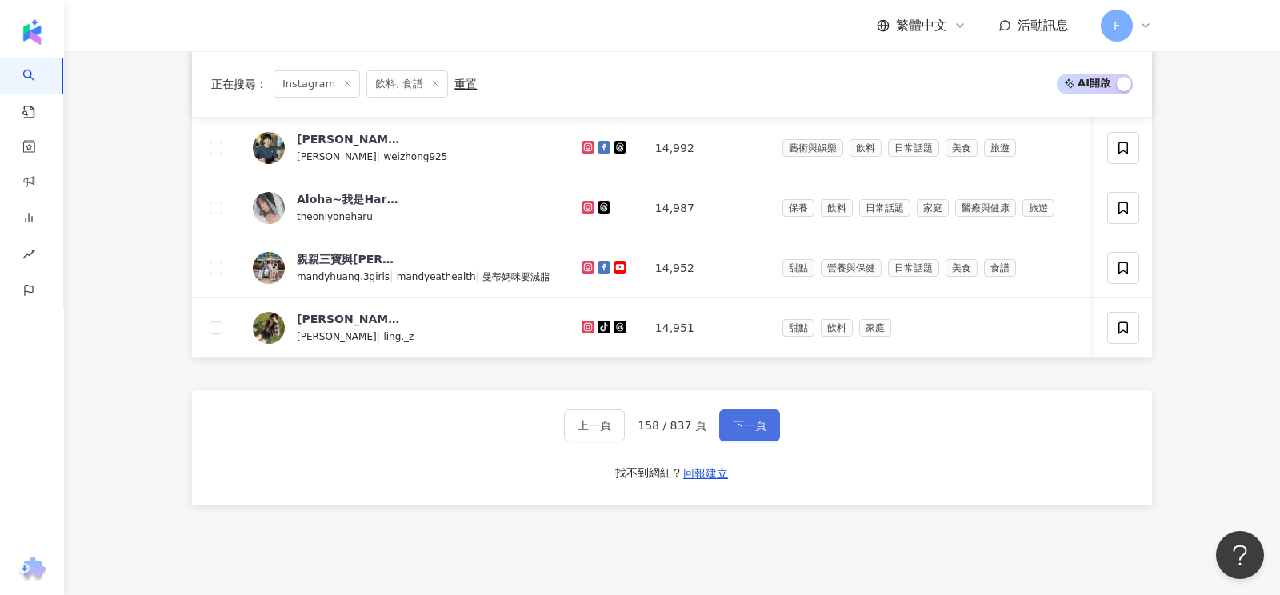
click at [765, 422] on button "下一頁" at bounding box center [749, 426] width 61 height 32
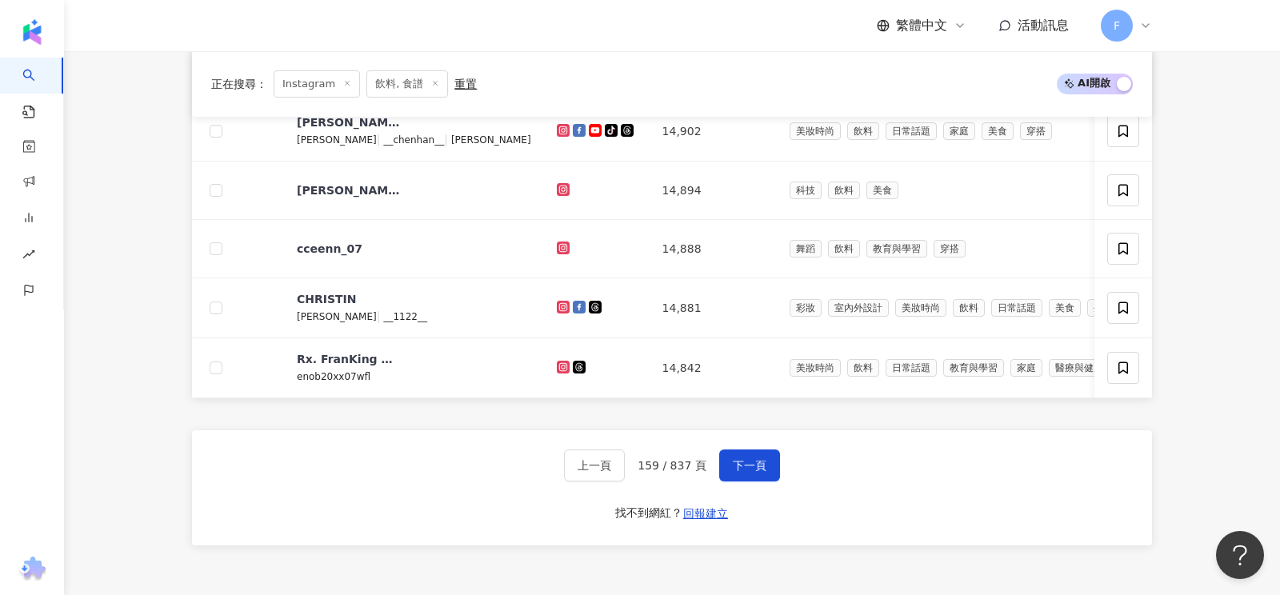
scroll to position [710, 0]
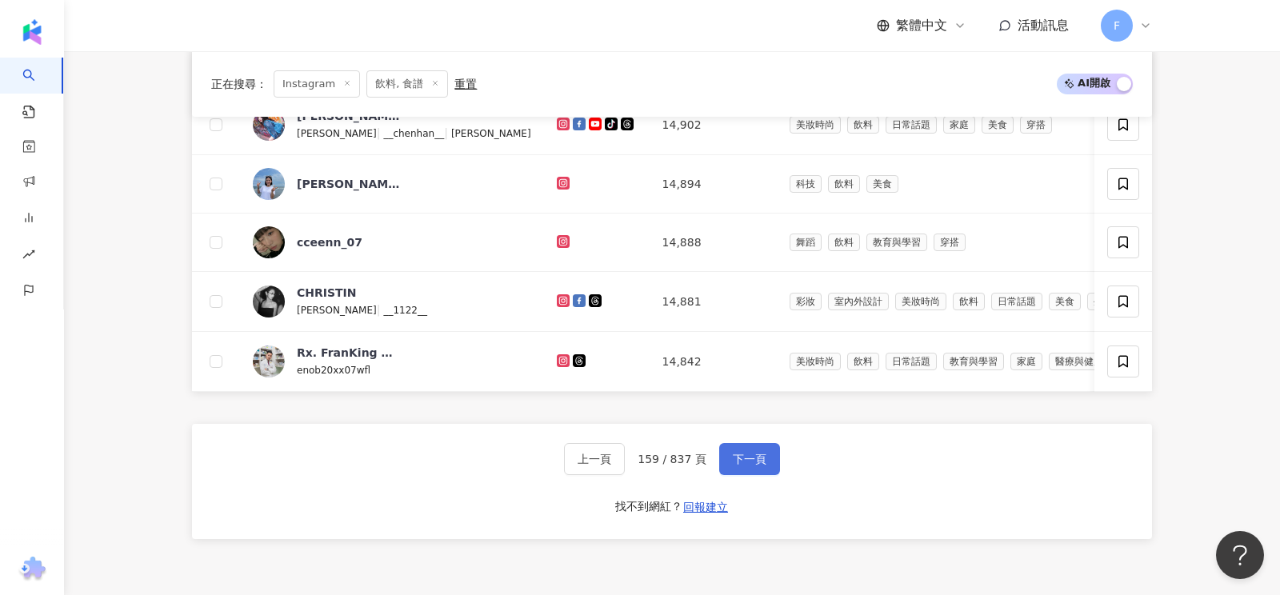
click at [734, 458] on span "下一頁" at bounding box center [750, 459] width 34 height 13
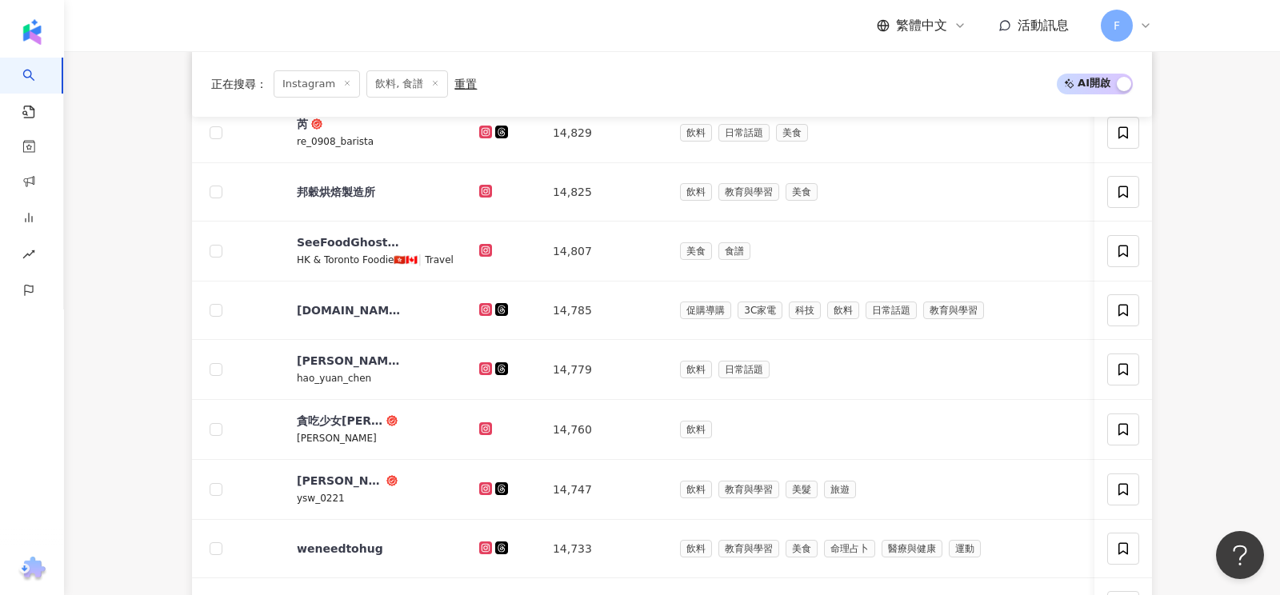
scroll to position [674, 0]
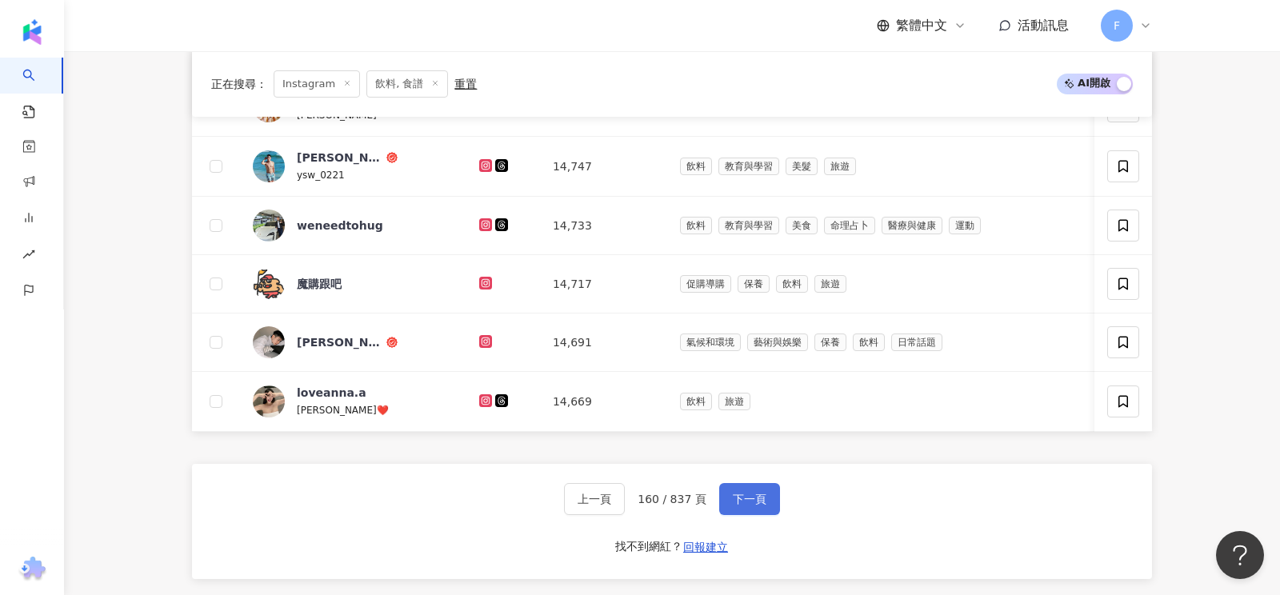
click at [737, 493] on span "下一頁" at bounding box center [750, 499] width 34 height 13
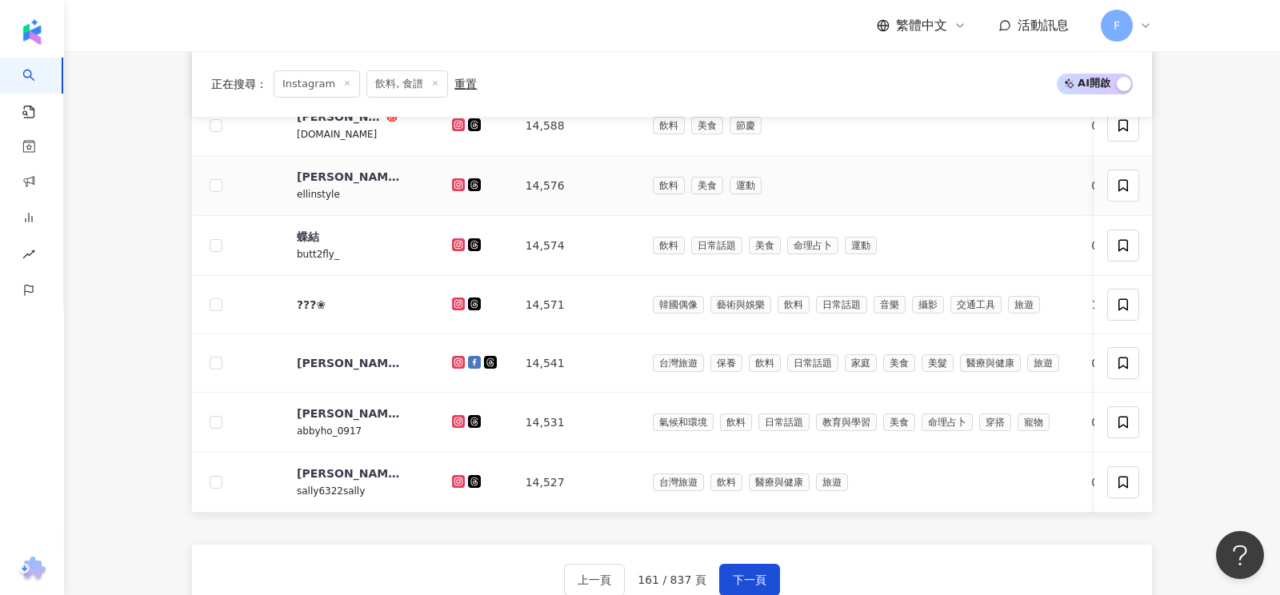
scroll to position [594, 0]
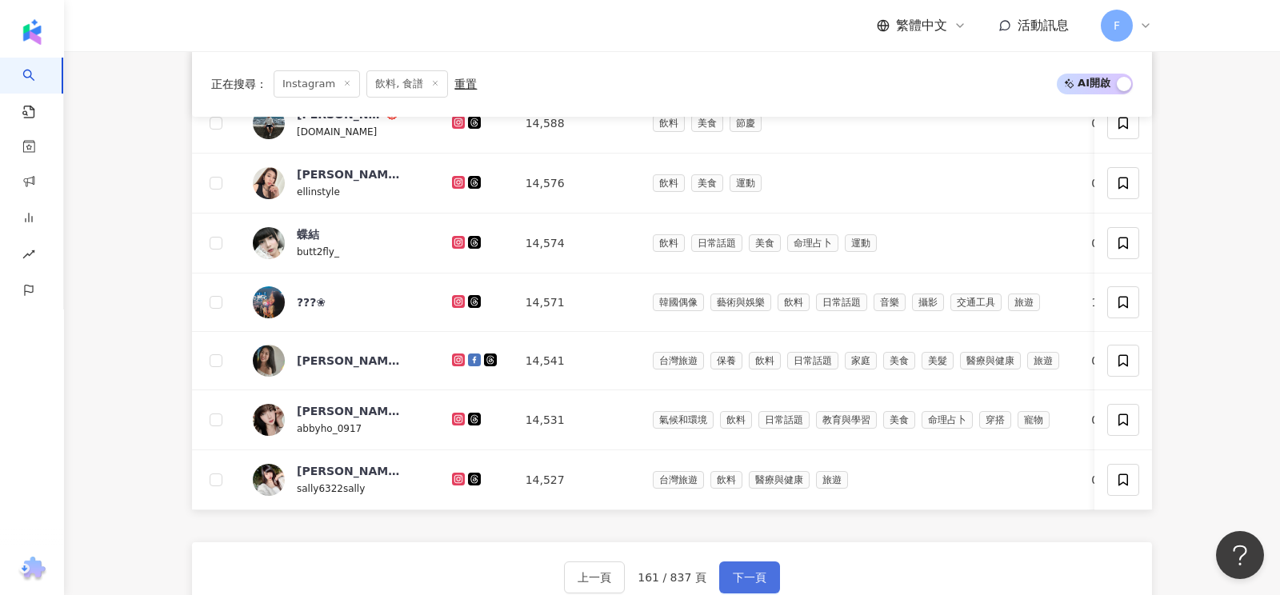
click at [741, 571] on span "下一頁" at bounding box center [750, 577] width 34 height 13
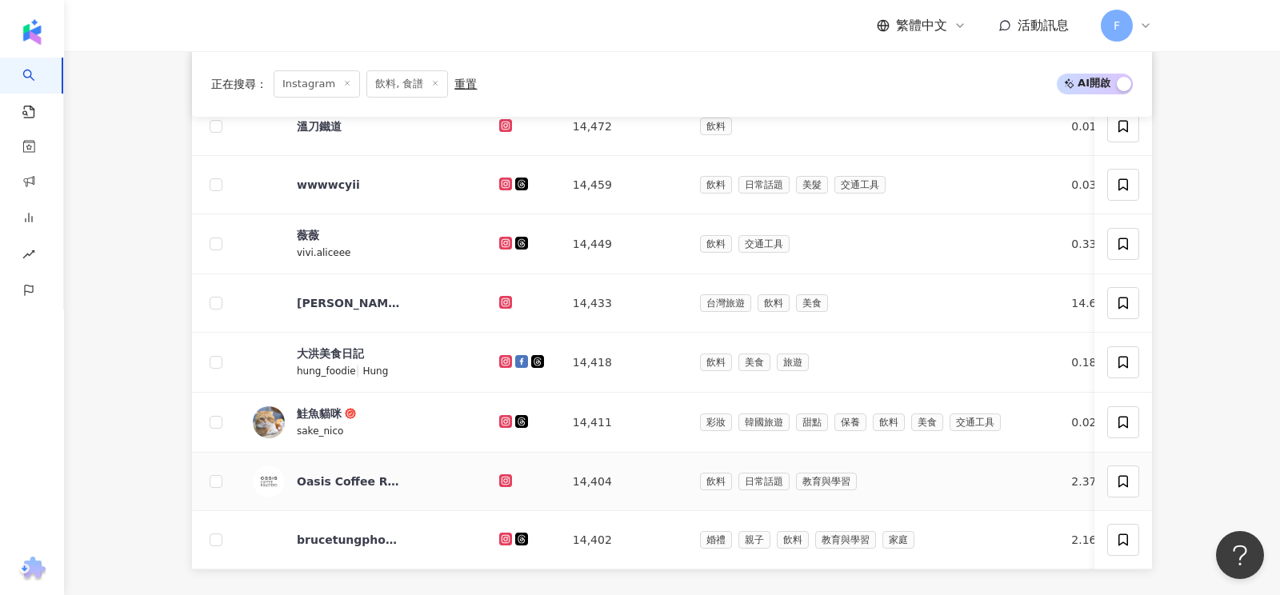
scroll to position [536, 0]
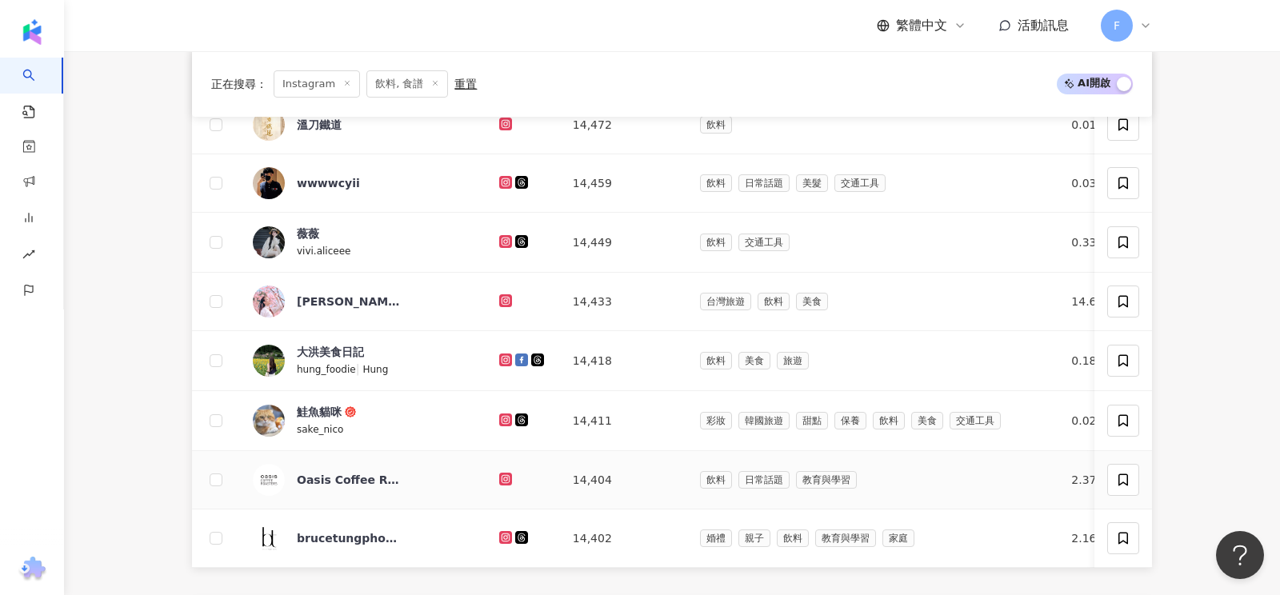
click at [501, 474] on icon at bounding box center [506, 479] width 10 height 10
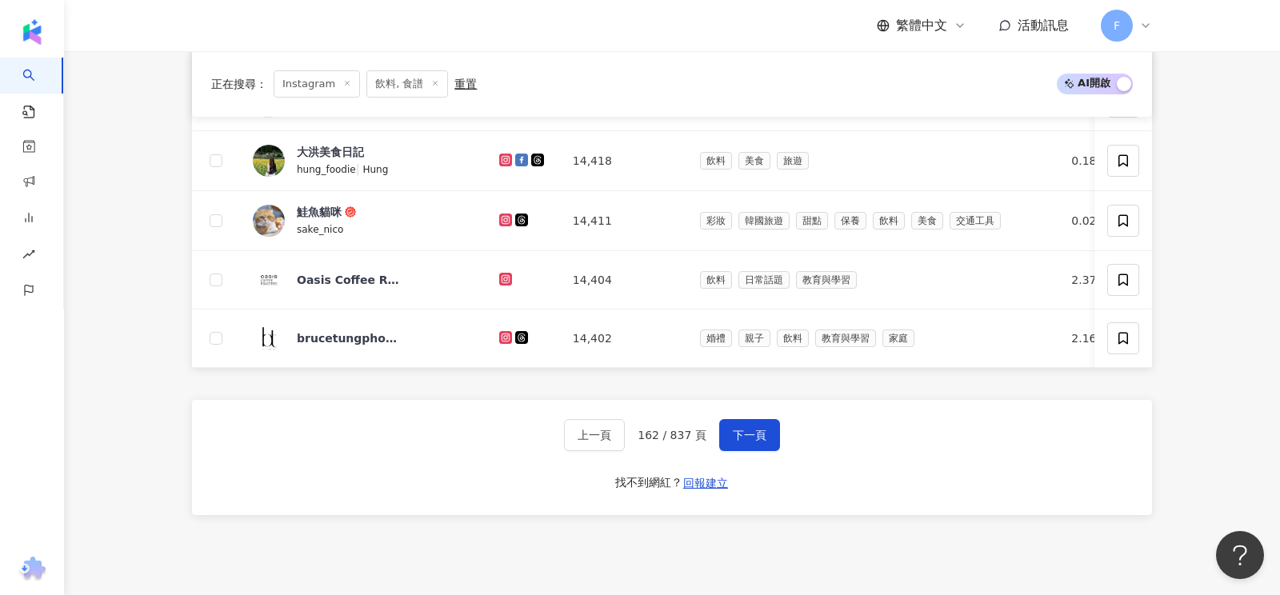
scroll to position [741, 0]
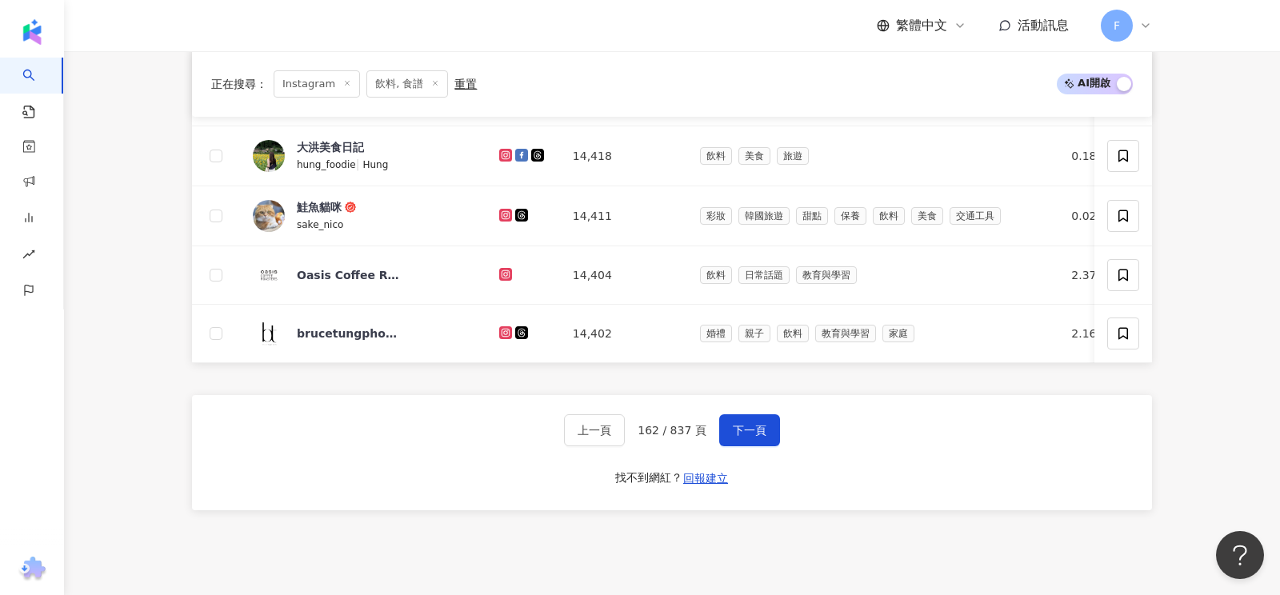
click at [743, 442] on div "上一頁 162 / 837 頁 下一頁 找不到網紅？ 回報建立" at bounding box center [672, 452] width 960 height 115
click at [746, 424] on span "下一頁" at bounding box center [750, 430] width 34 height 13
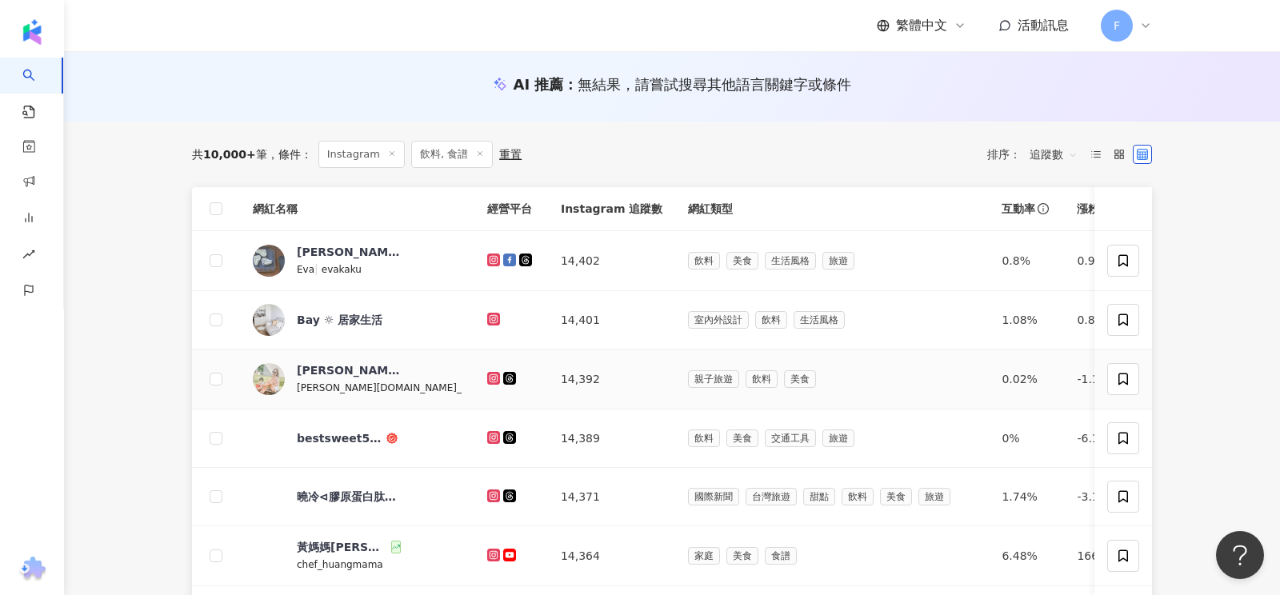
scroll to position [865, 0]
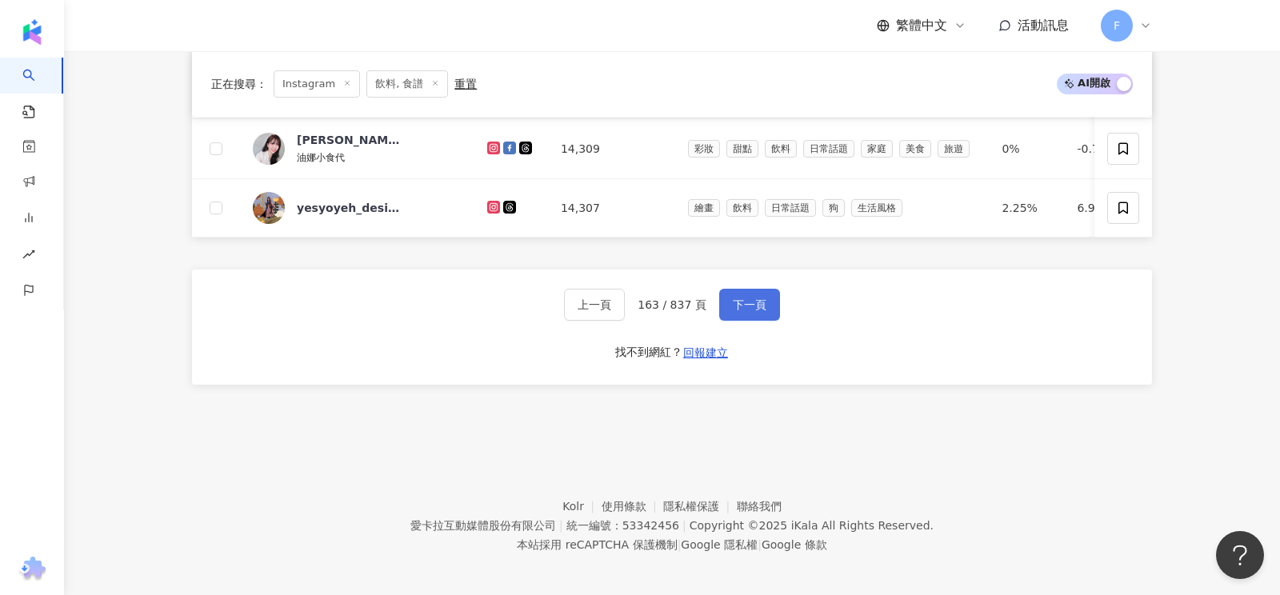
click at [733, 303] on span "下一頁" at bounding box center [750, 304] width 34 height 13
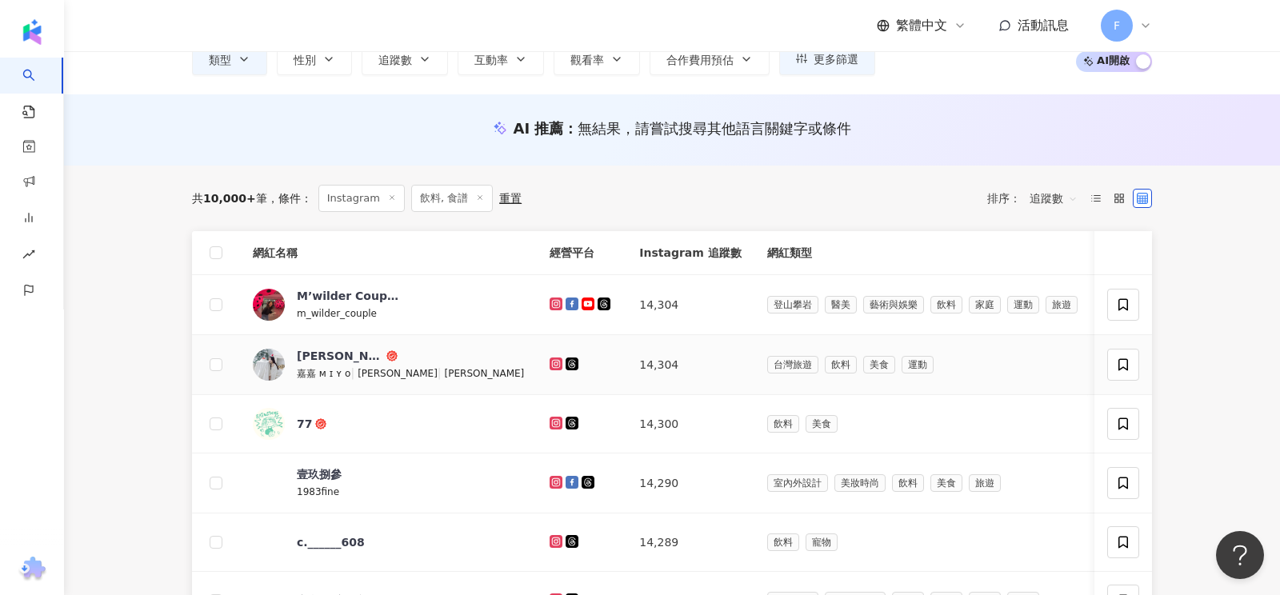
scroll to position [111, 0]
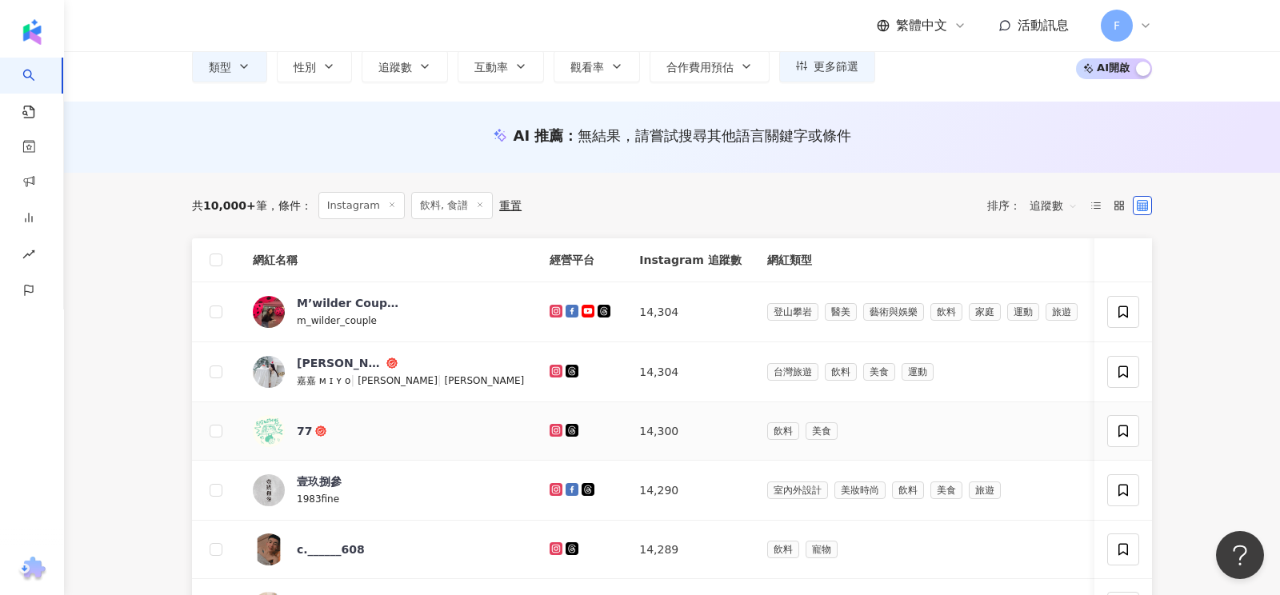
click at [551, 426] on icon at bounding box center [556, 431] width 10 height 10
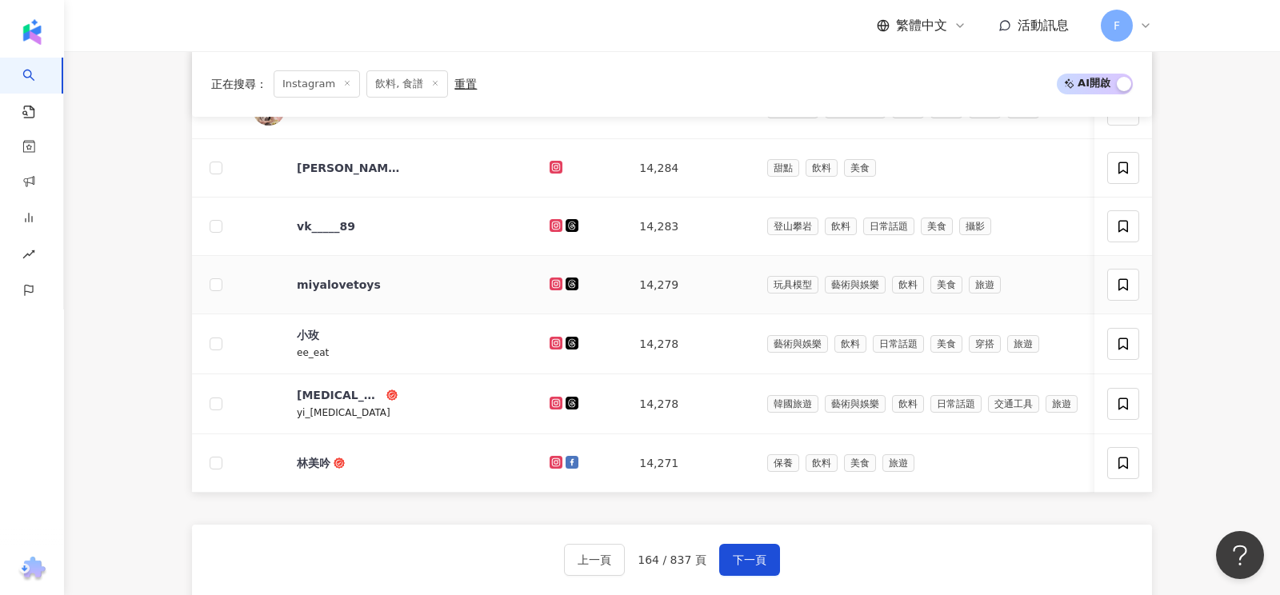
scroll to position [616, 0]
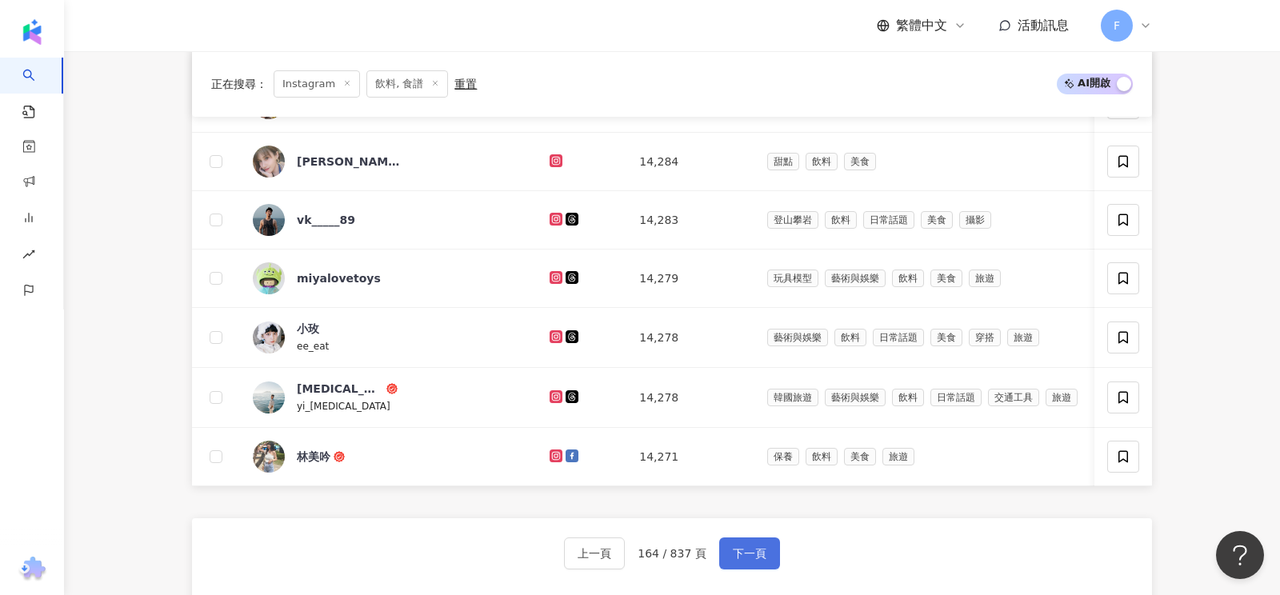
click at [751, 550] on span "下一頁" at bounding box center [750, 553] width 34 height 13
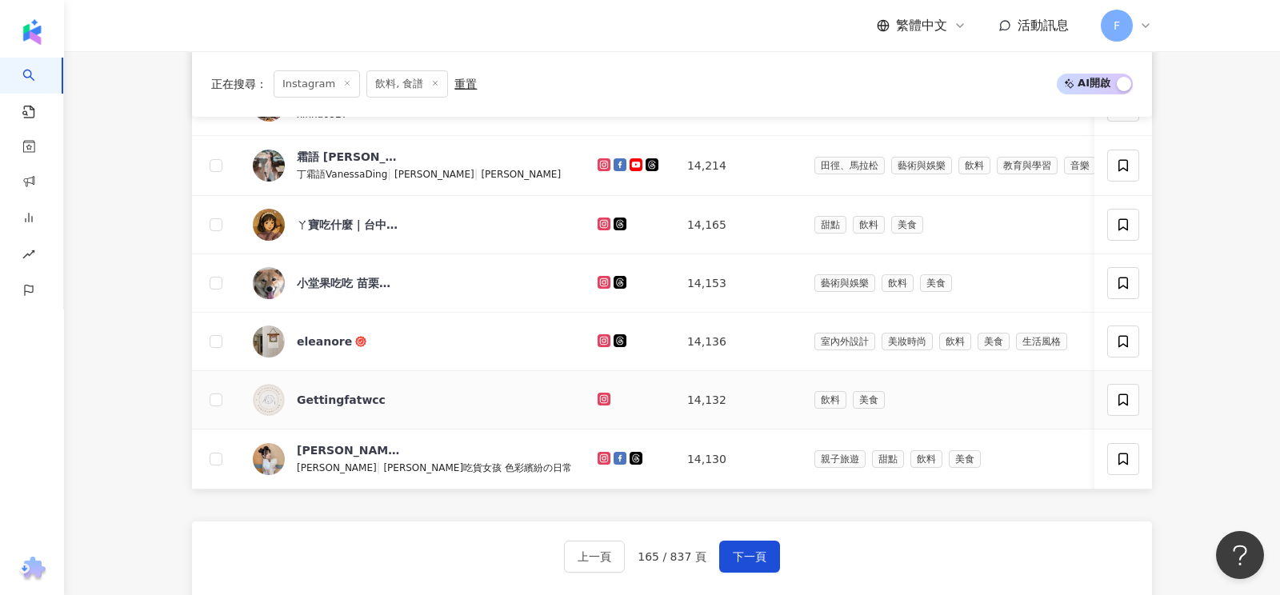
click at [601, 396] on icon at bounding box center [604, 399] width 6 height 6
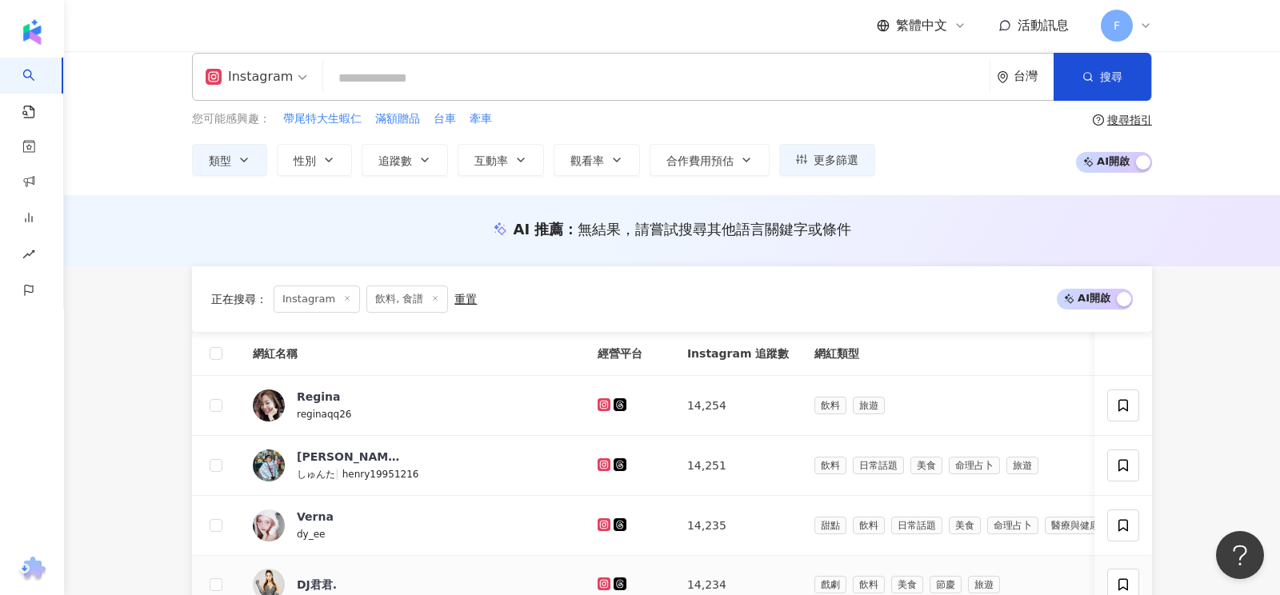
scroll to position [674, 0]
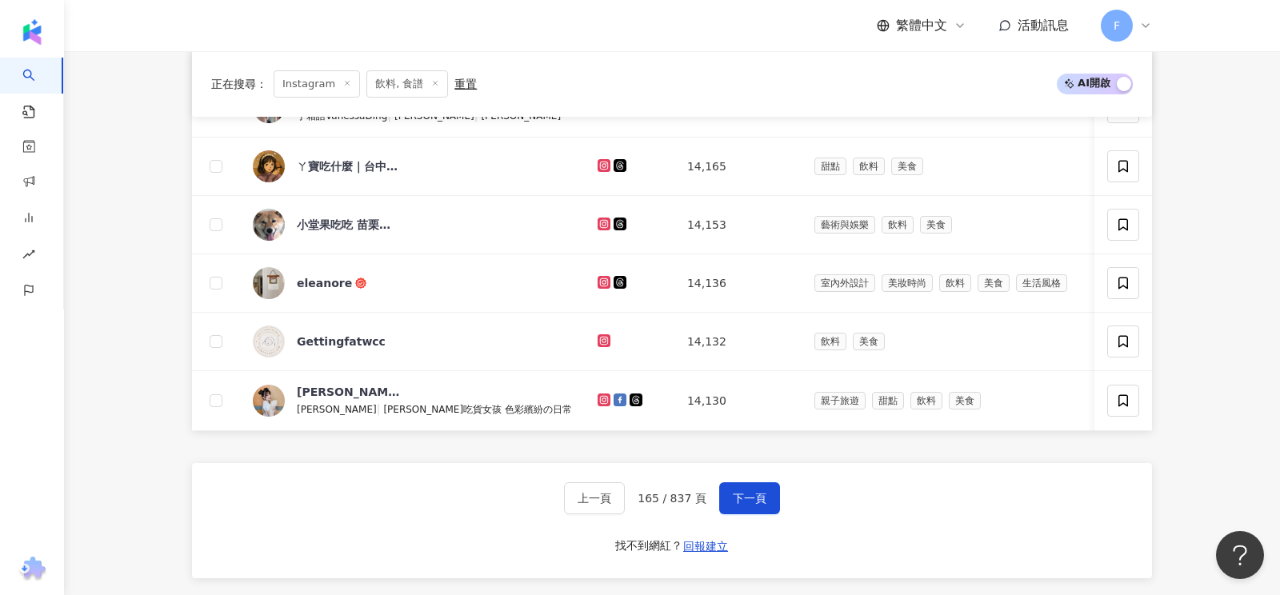
click at [779, 499] on div "上一頁 165 / 837 頁 下一頁 找不到網紅？ 回報建立" at bounding box center [672, 520] width 960 height 115
click at [735, 494] on span "下一頁" at bounding box center [750, 498] width 34 height 13
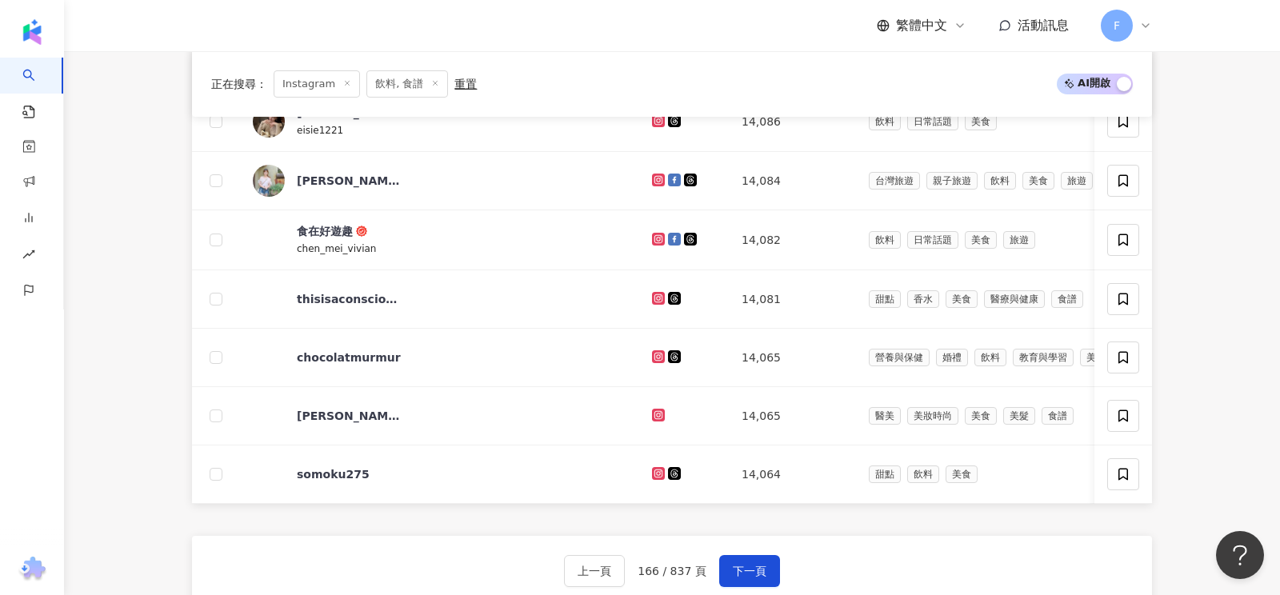
scroll to position [602, 0]
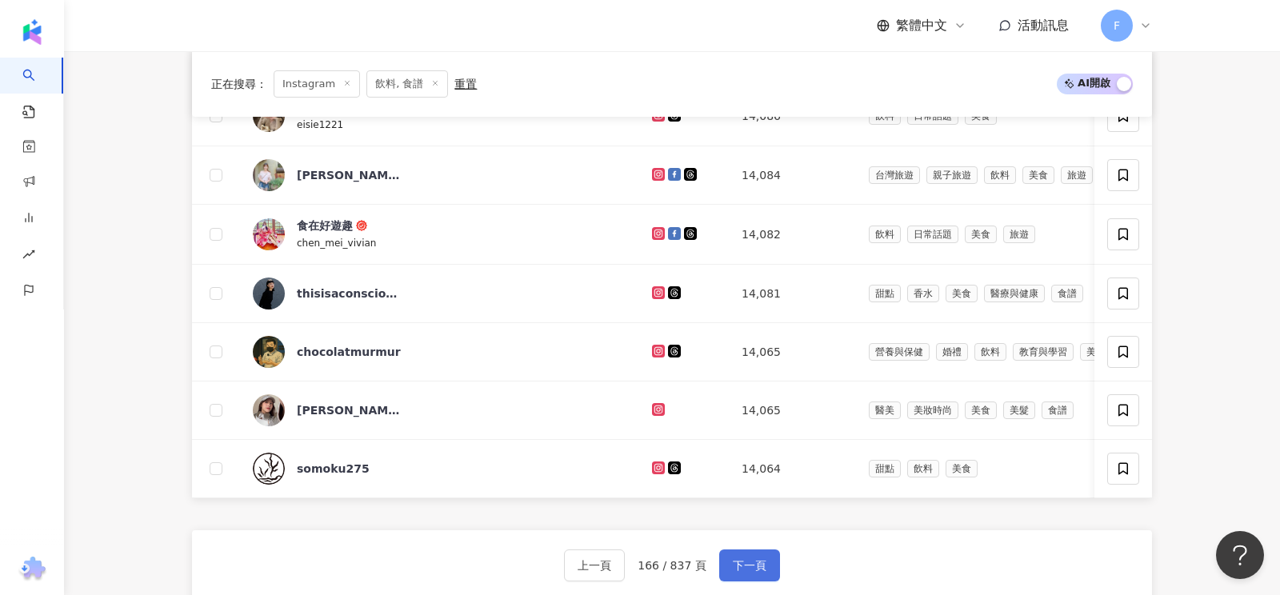
click at [762, 565] on button "下一頁" at bounding box center [749, 566] width 61 height 32
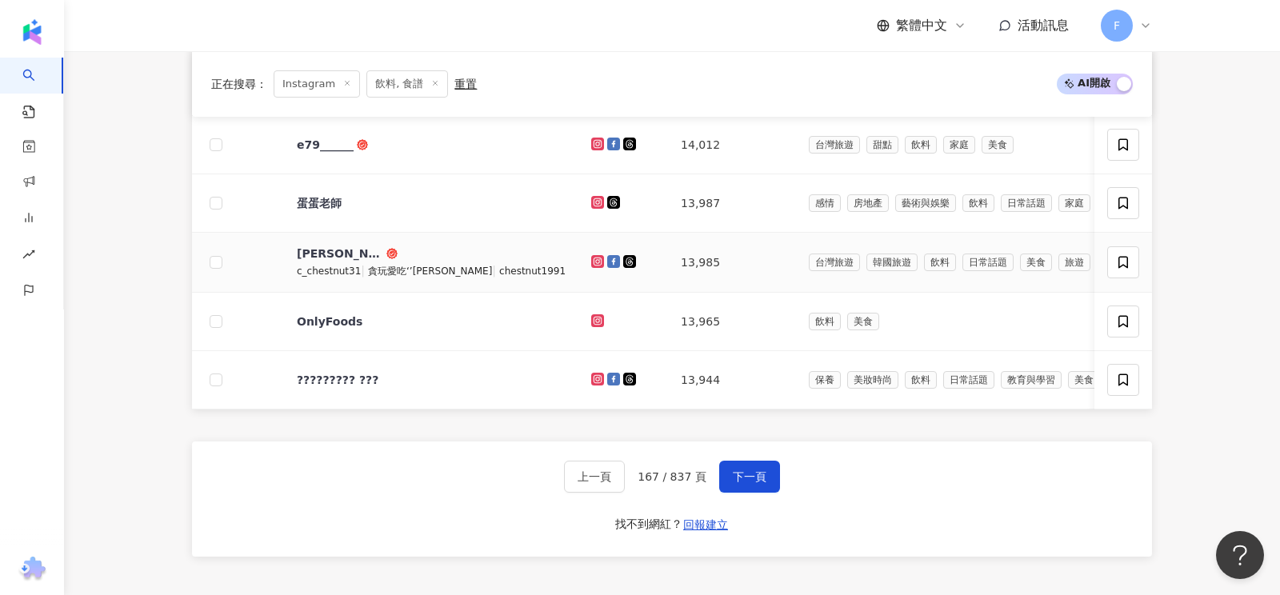
scroll to position [695, 0]
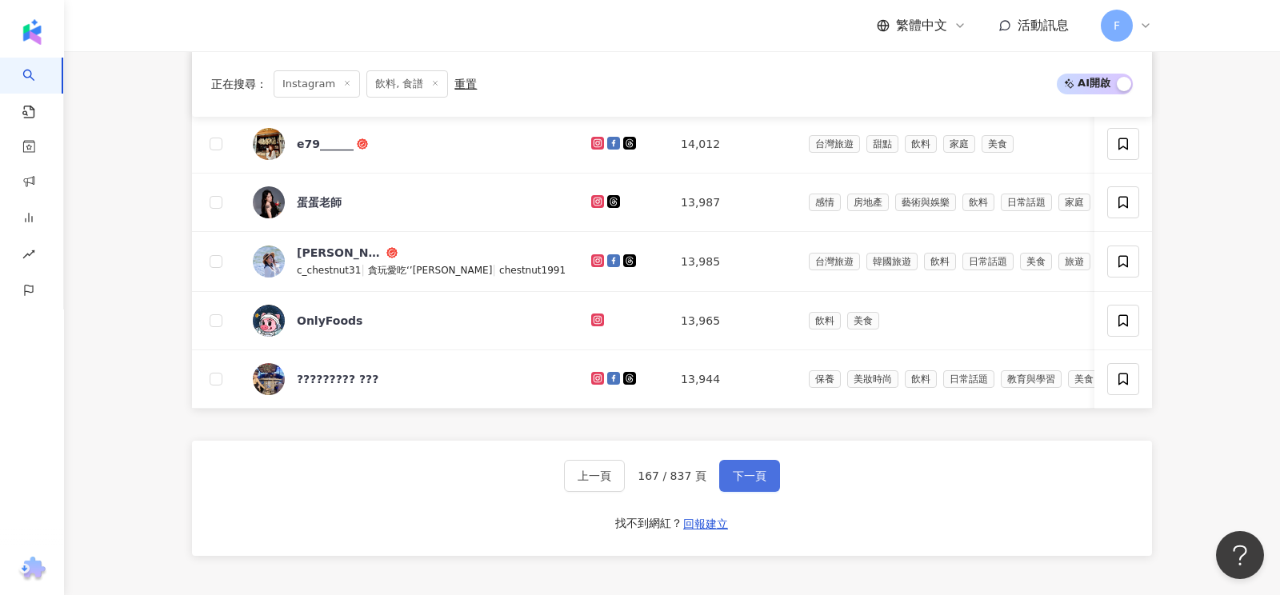
click at [748, 470] on span "下一頁" at bounding box center [750, 476] width 34 height 13
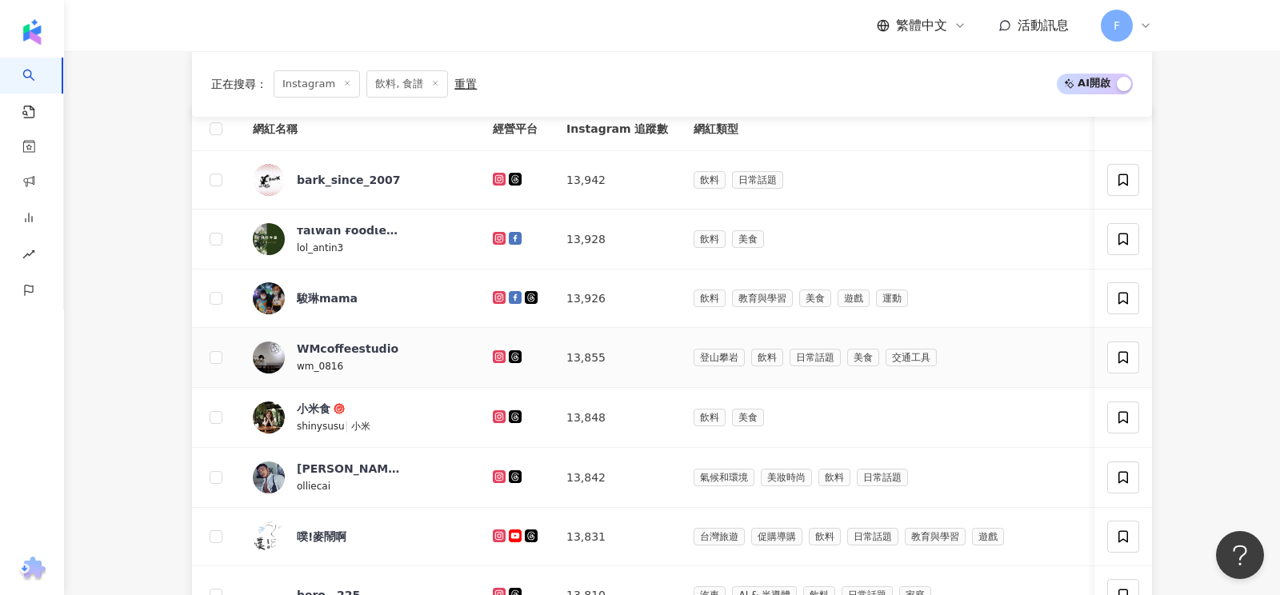
scroll to position [234, 0]
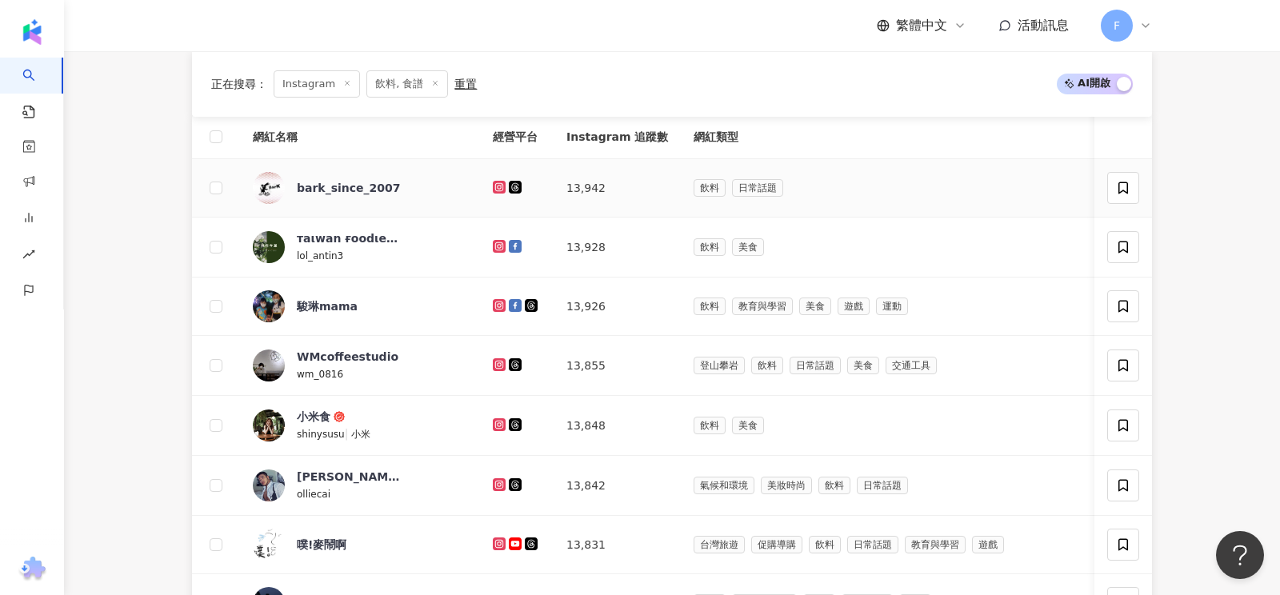
click at [498, 186] on icon at bounding box center [499, 187] width 2 height 2
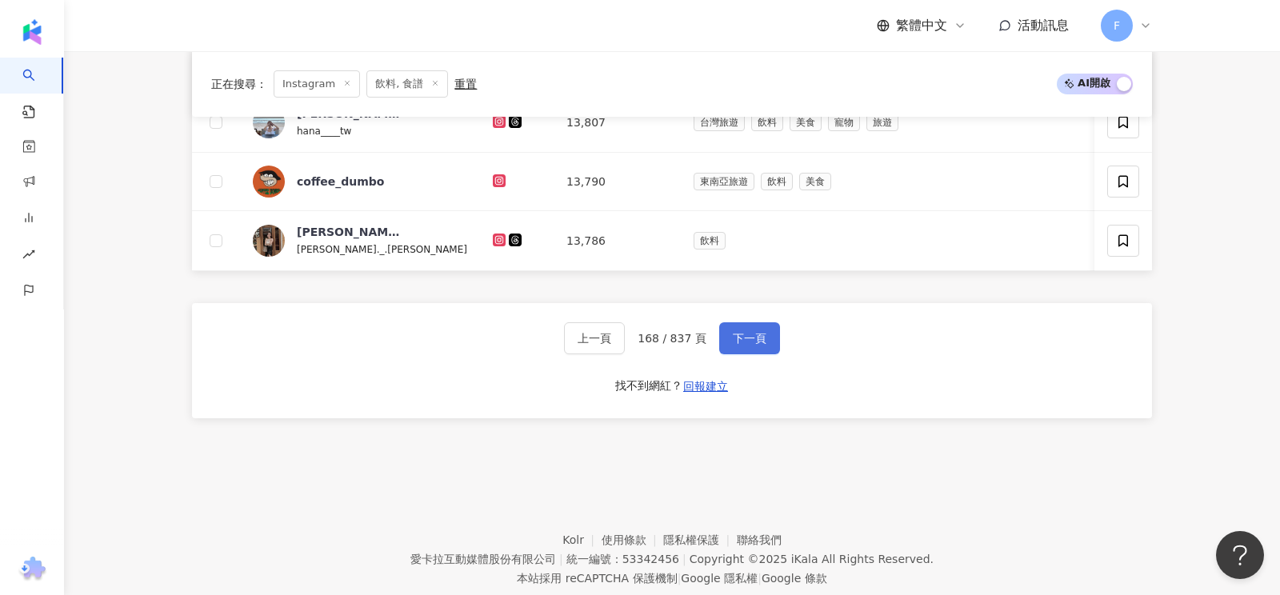
click at [748, 332] on span "下一頁" at bounding box center [750, 338] width 34 height 13
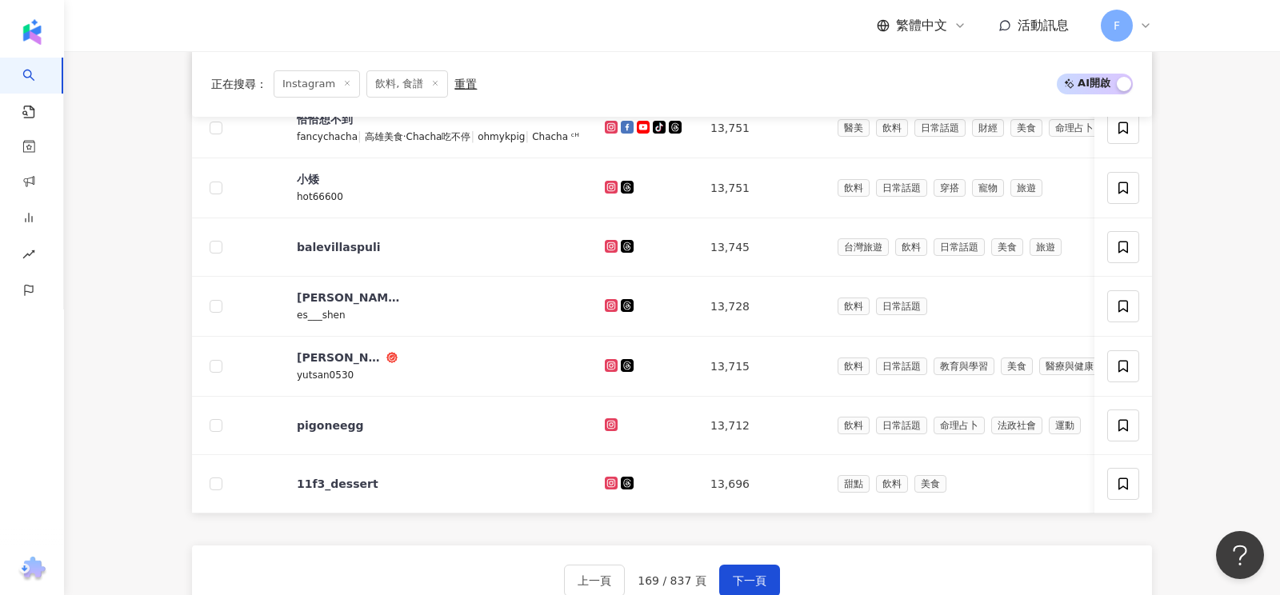
scroll to position [868, 0]
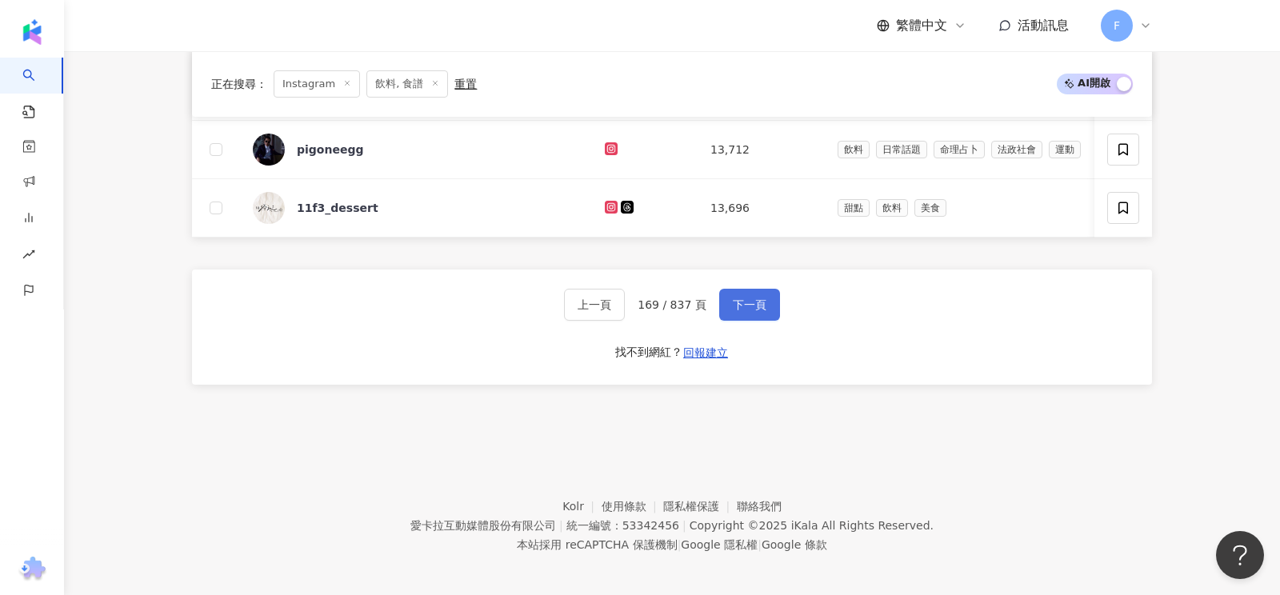
click at [744, 302] on span "下一頁" at bounding box center [750, 304] width 34 height 13
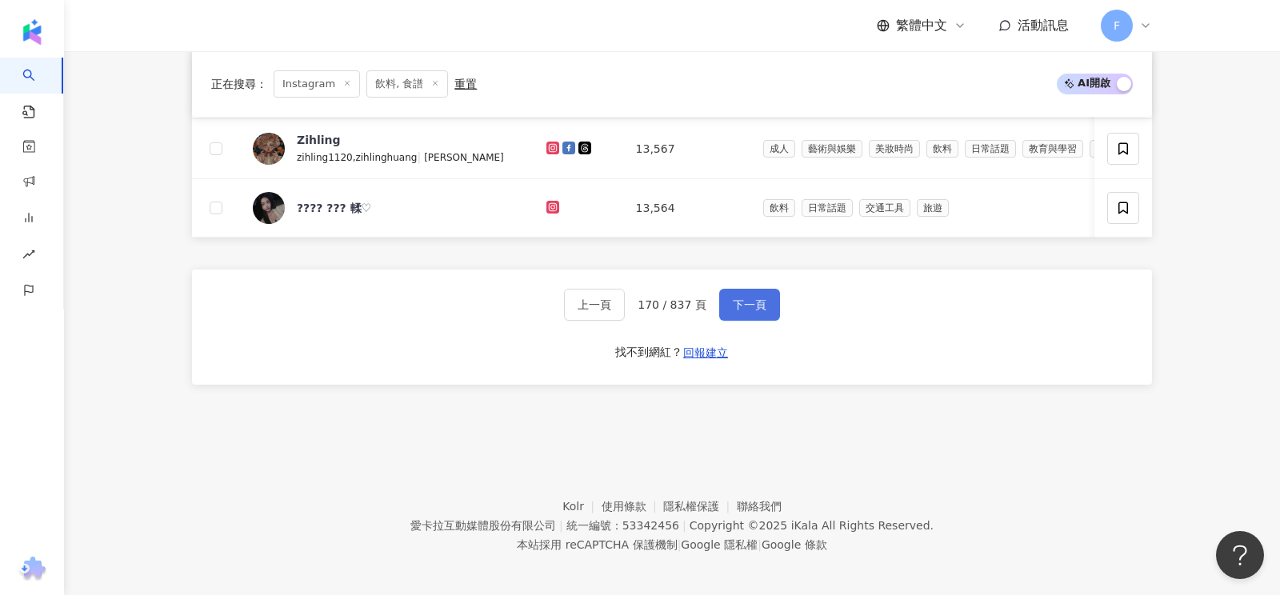
click at [746, 298] on span "下一頁" at bounding box center [750, 304] width 34 height 13
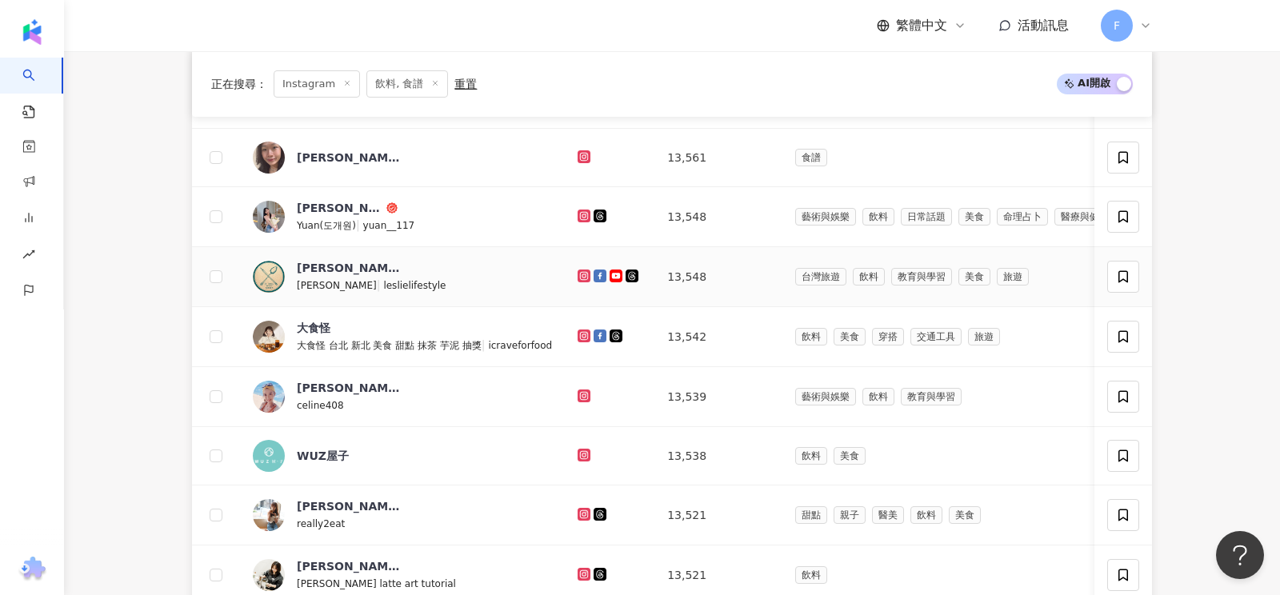
scroll to position [326, 0]
click at [581, 271] on icon at bounding box center [584, 274] width 6 height 6
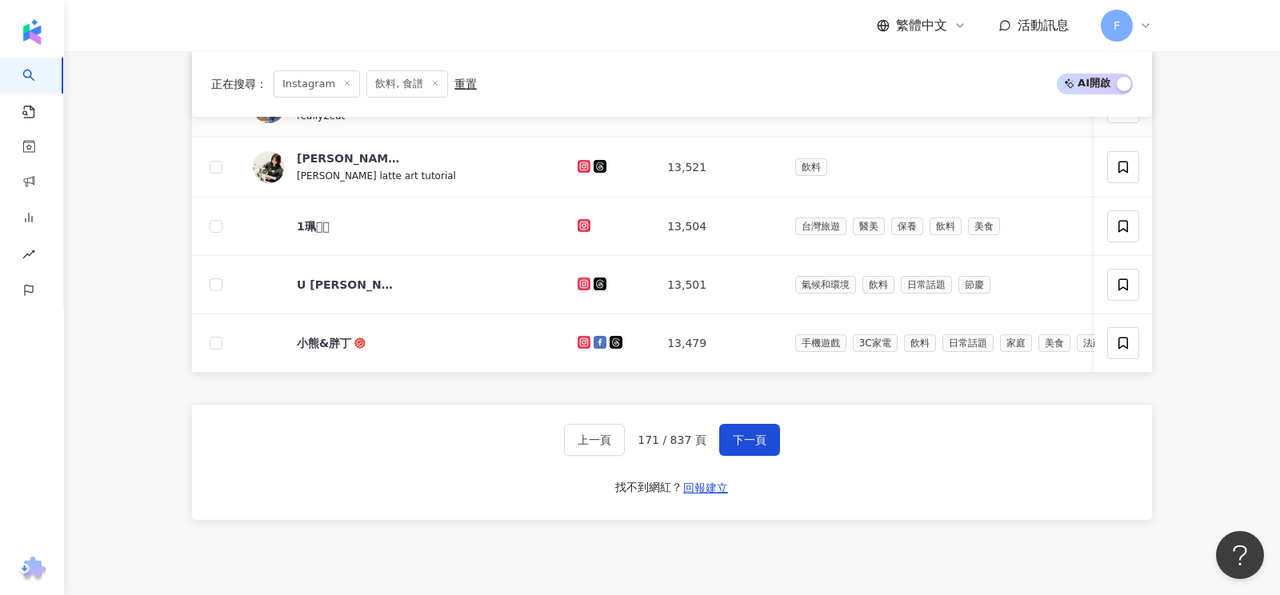
scroll to position [740, 0]
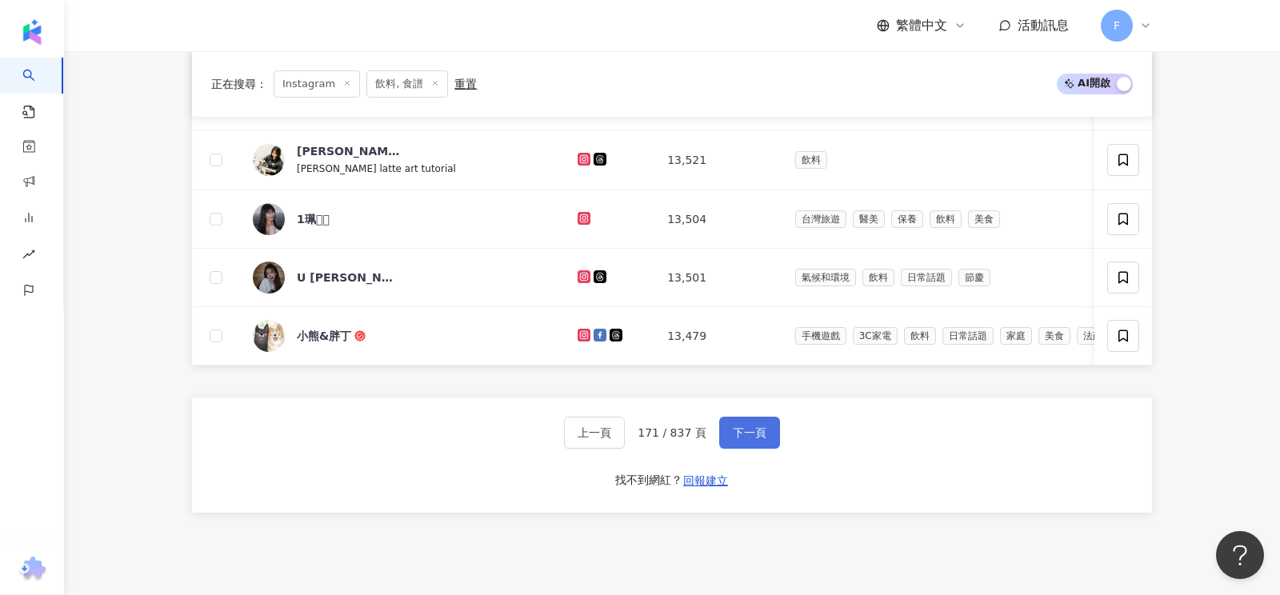
click at [736, 428] on span "下一頁" at bounding box center [750, 432] width 34 height 13
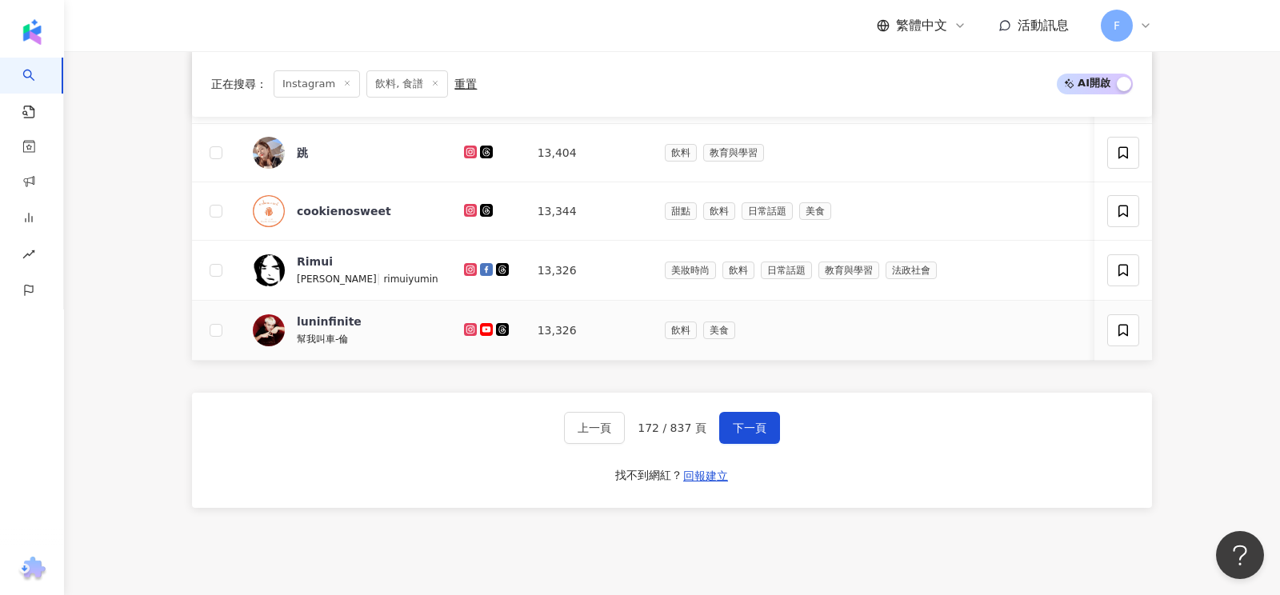
click at [466, 325] on icon at bounding box center [471, 330] width 10 height 10
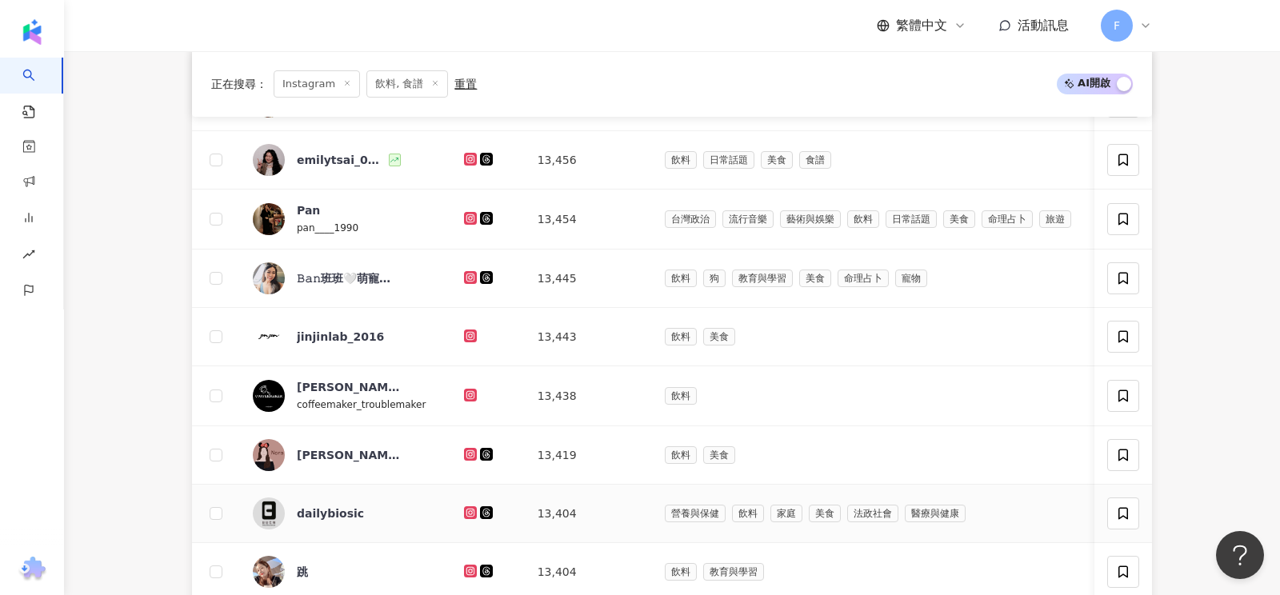
scroll to position [316, 0]
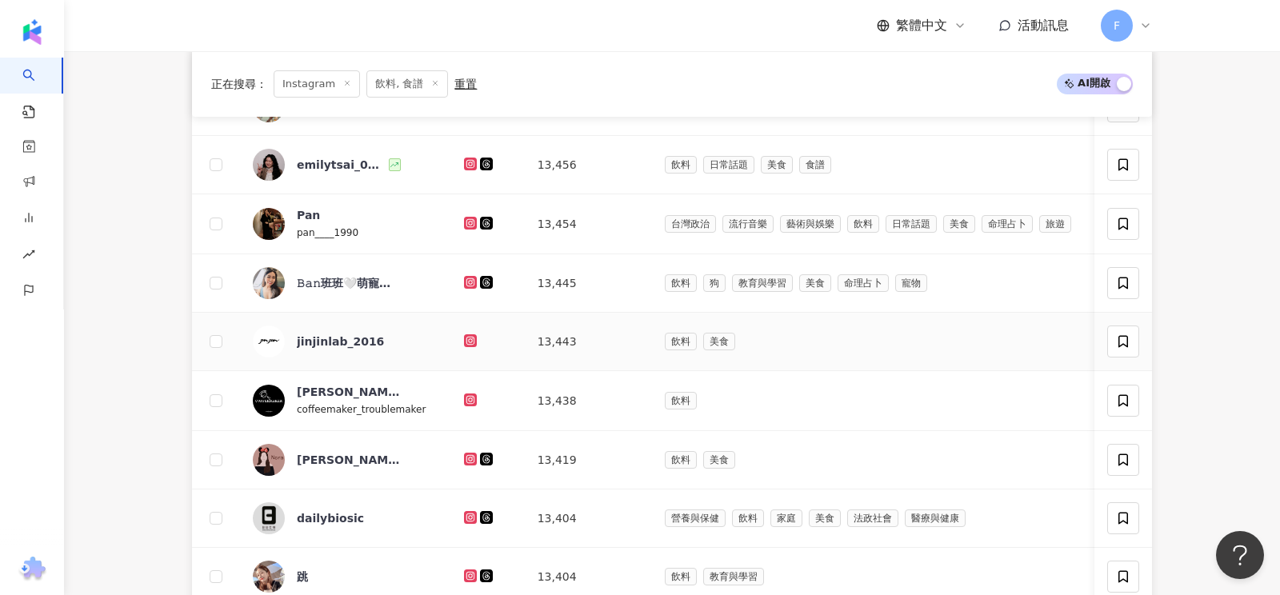
click at [466, 338] on icon at bounding box center [471, 341] width 10 height 10
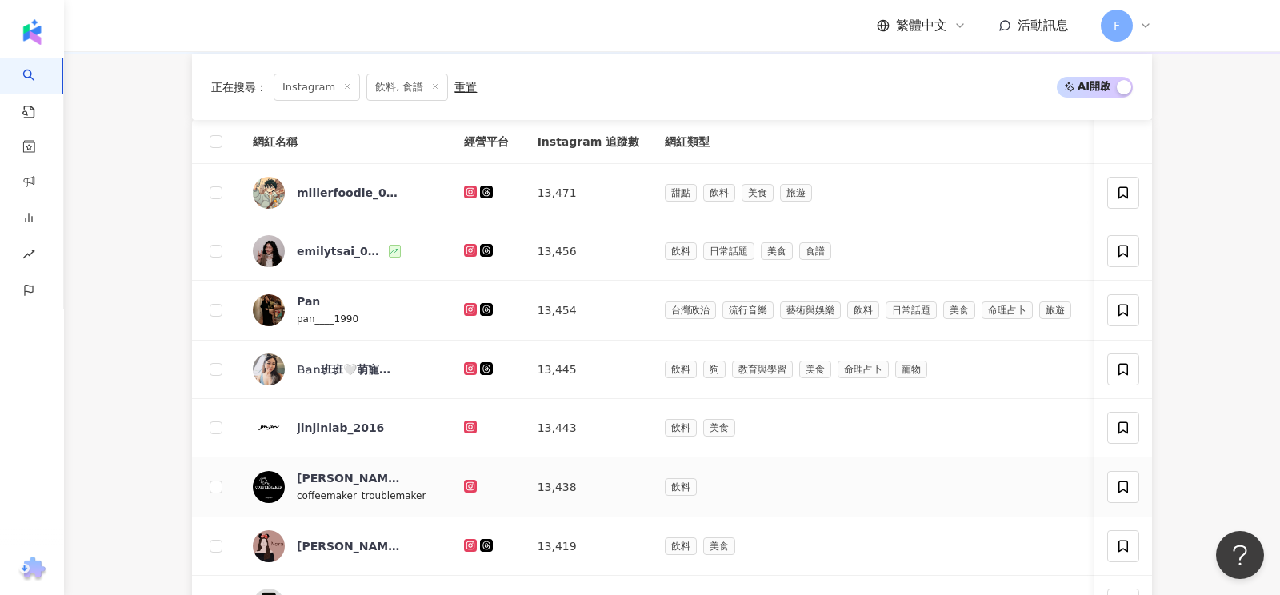
scroll to position [863, 0]
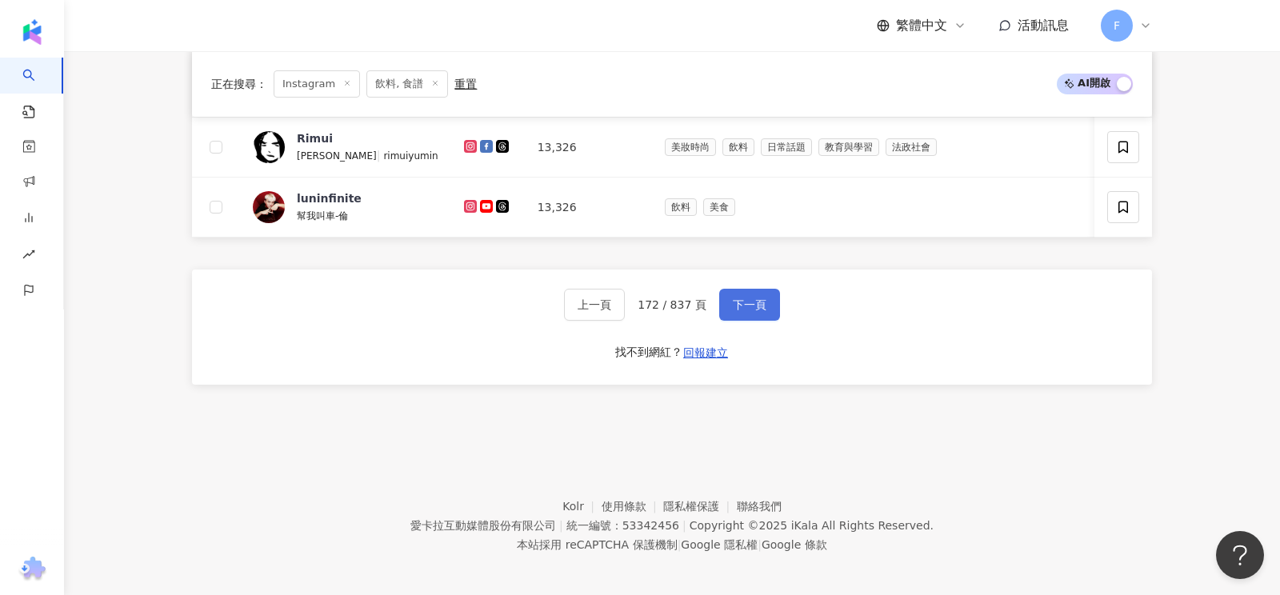
click at [733, 298] on span "下一頁" at bounding box center [750, 304] width 34 height 13
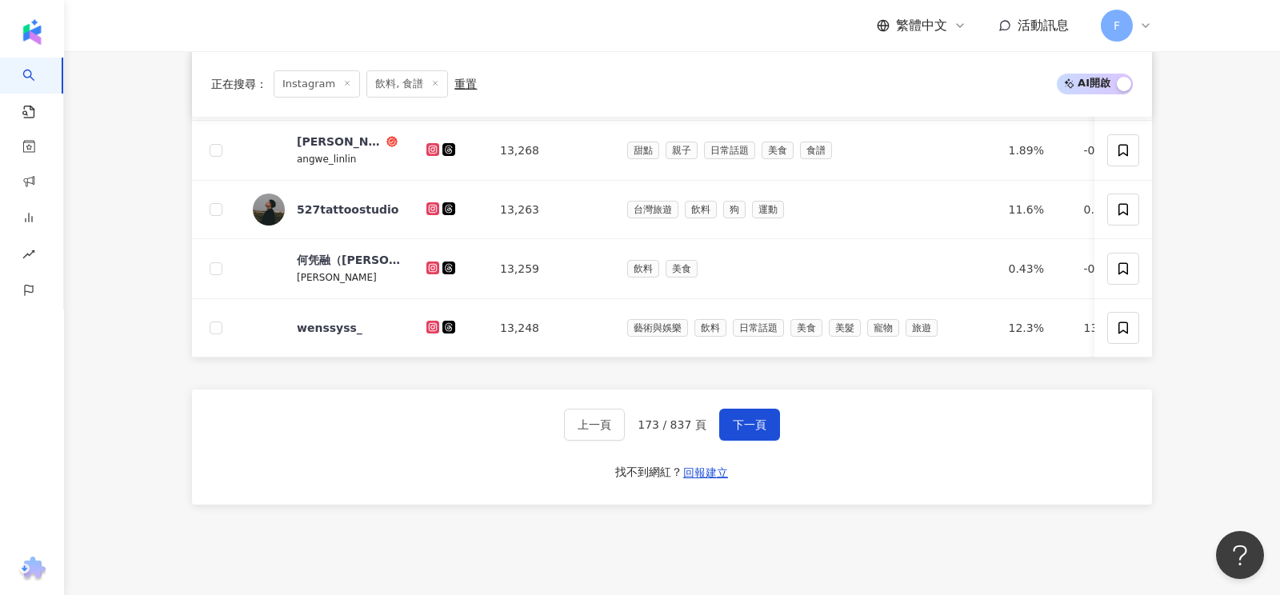
scroll to position [868, 0]
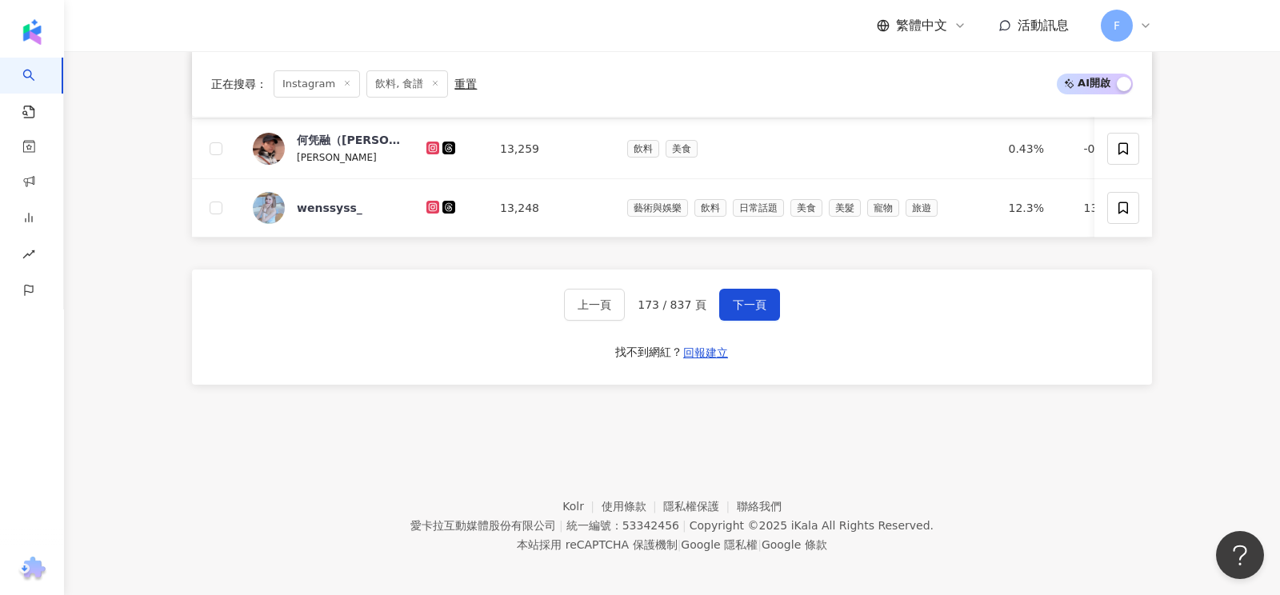
click at [780, 290] on div "上一頁 173 / 837 頁 下一頁 找不到網紅？ 回報建立" at bounding box center [672, 327] width 960 height 115
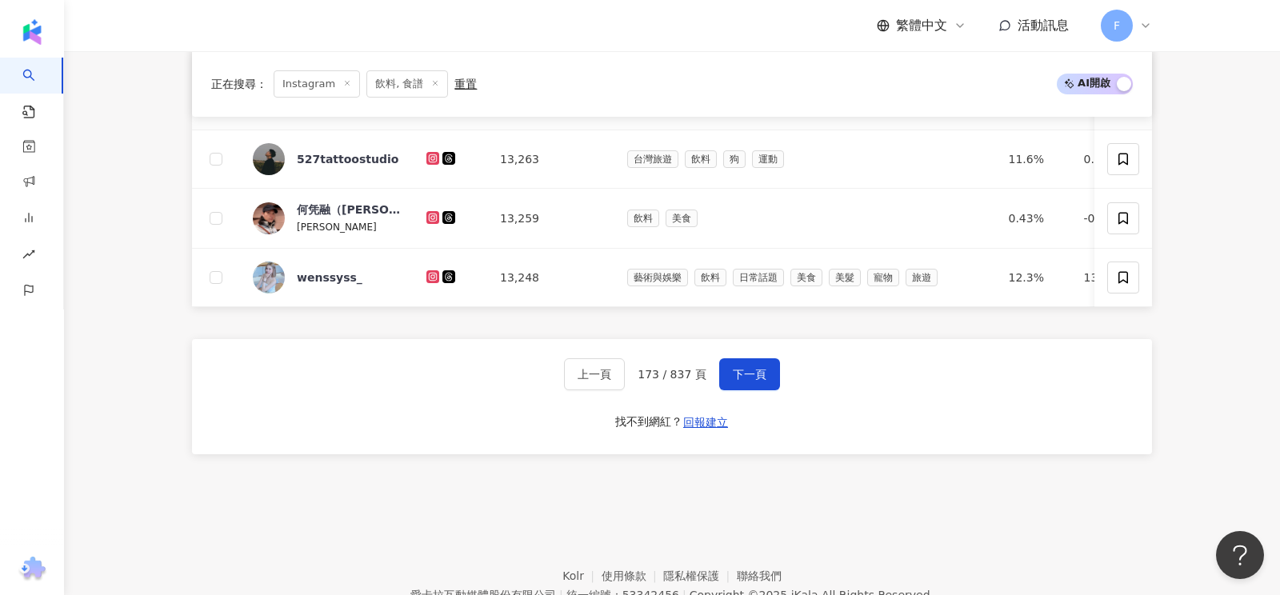
scroll to position [801, 0]
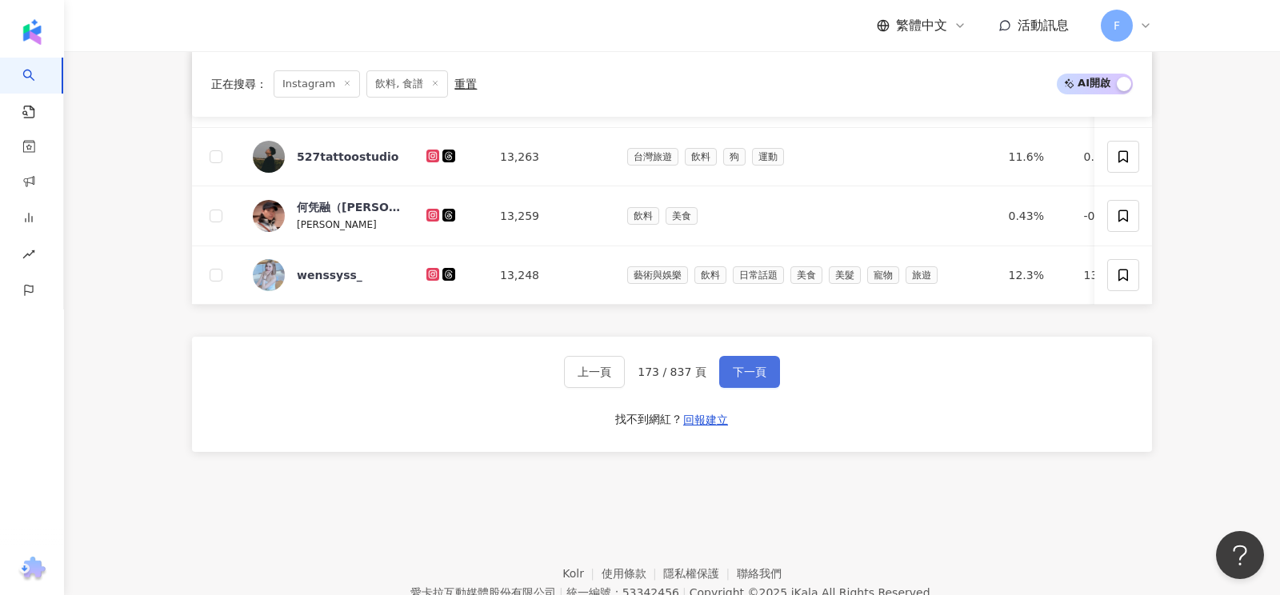
click at [733, 366] on span "下一頁" at bounding box center [750, 372] width 34 height 13
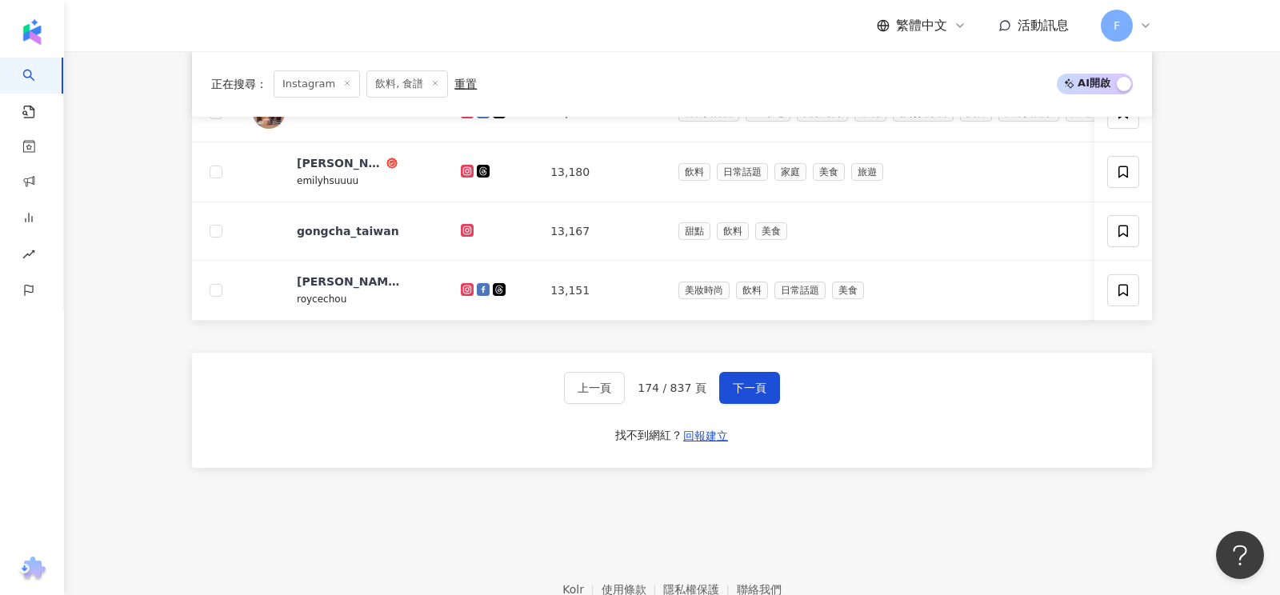
scroll to position [787, 0]
click at [736, 383] on span "下一頁" at bounding box center [750, 388] width 34 height 13
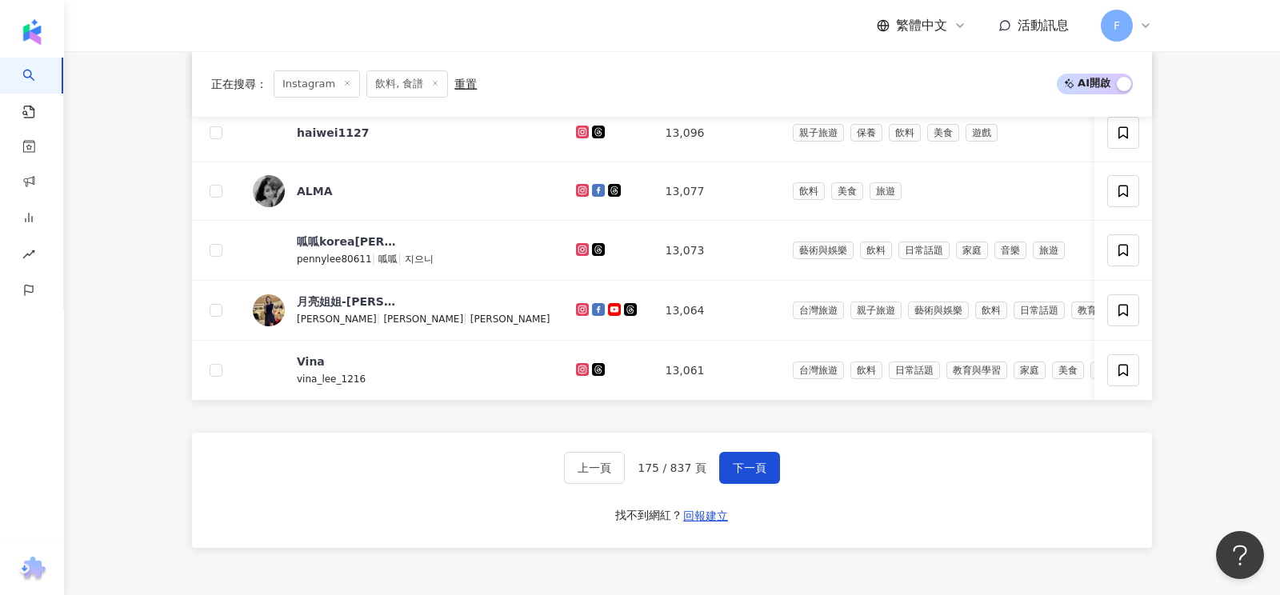
scroll to position [848, 0]
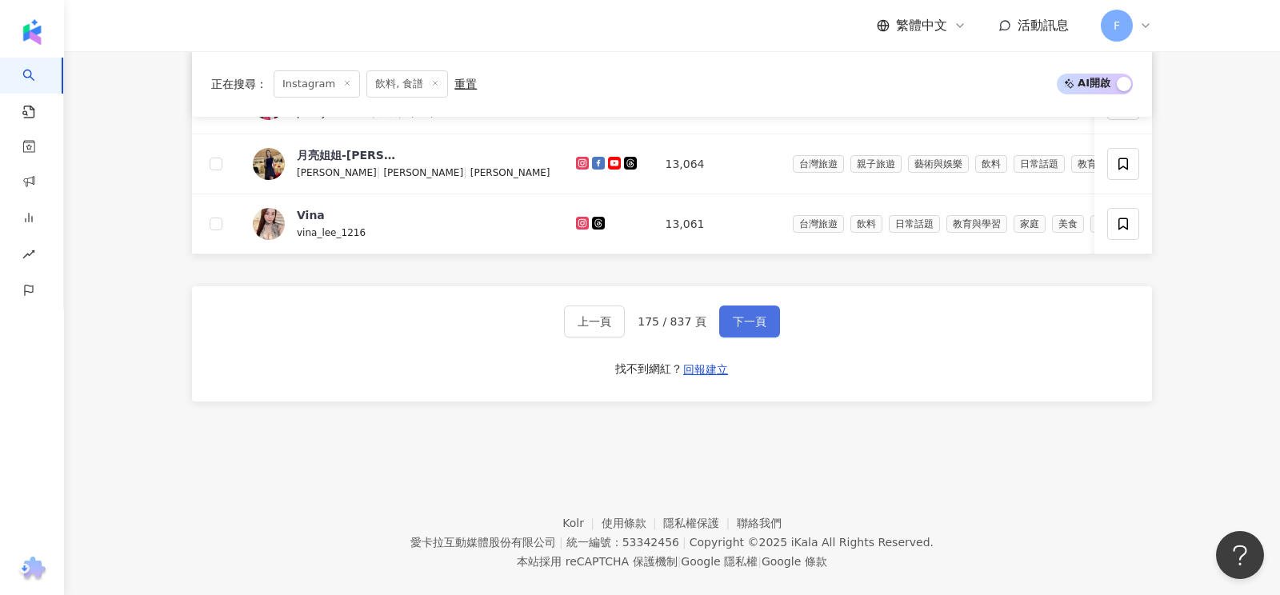
click at [769, 323] on button "下一頁" at bounding box center [749, 322] width 61 height 32
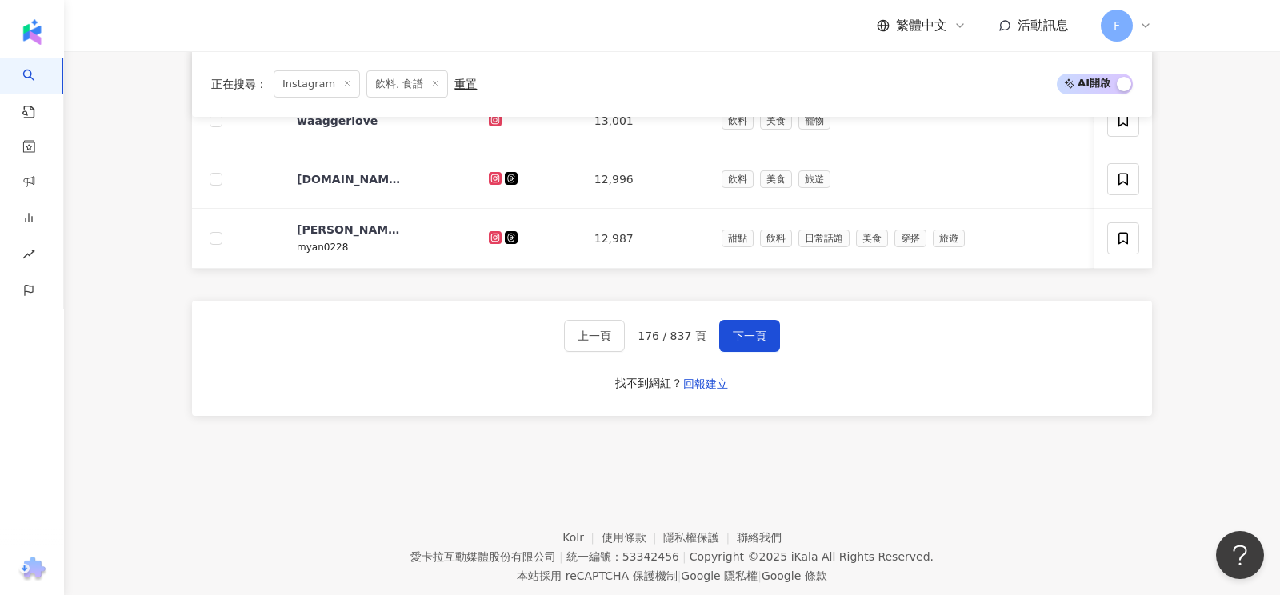
scroll to position [841, 0]
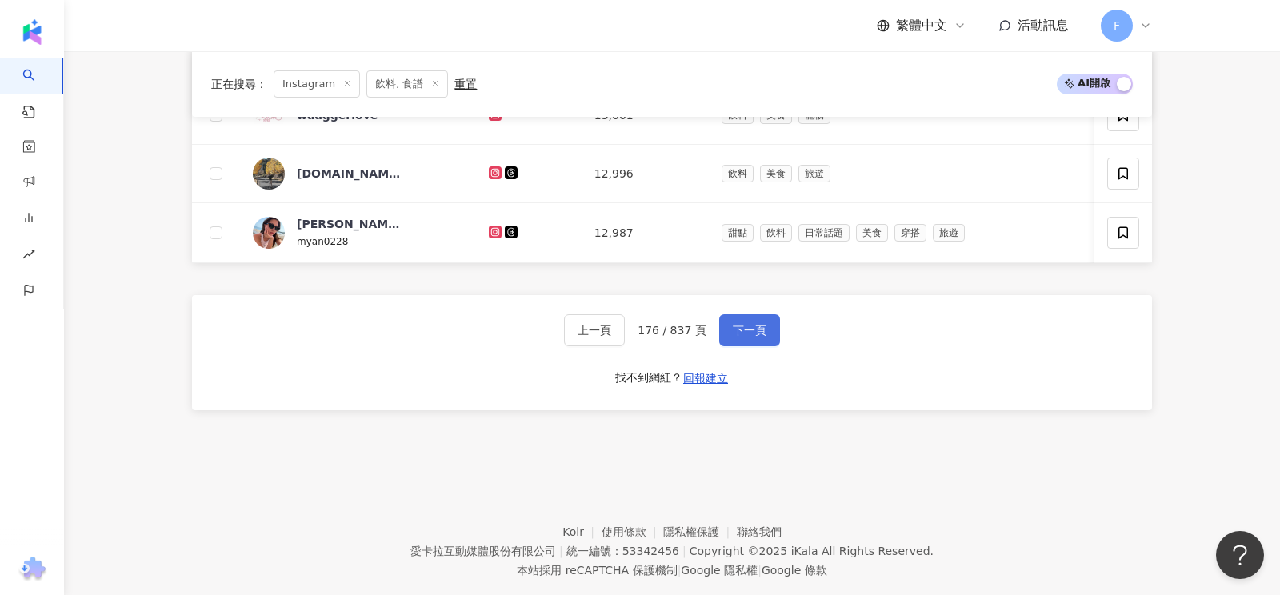
click at [749, 325] on span "下一頁" at bounding box center [750, 330] width 34 height 13
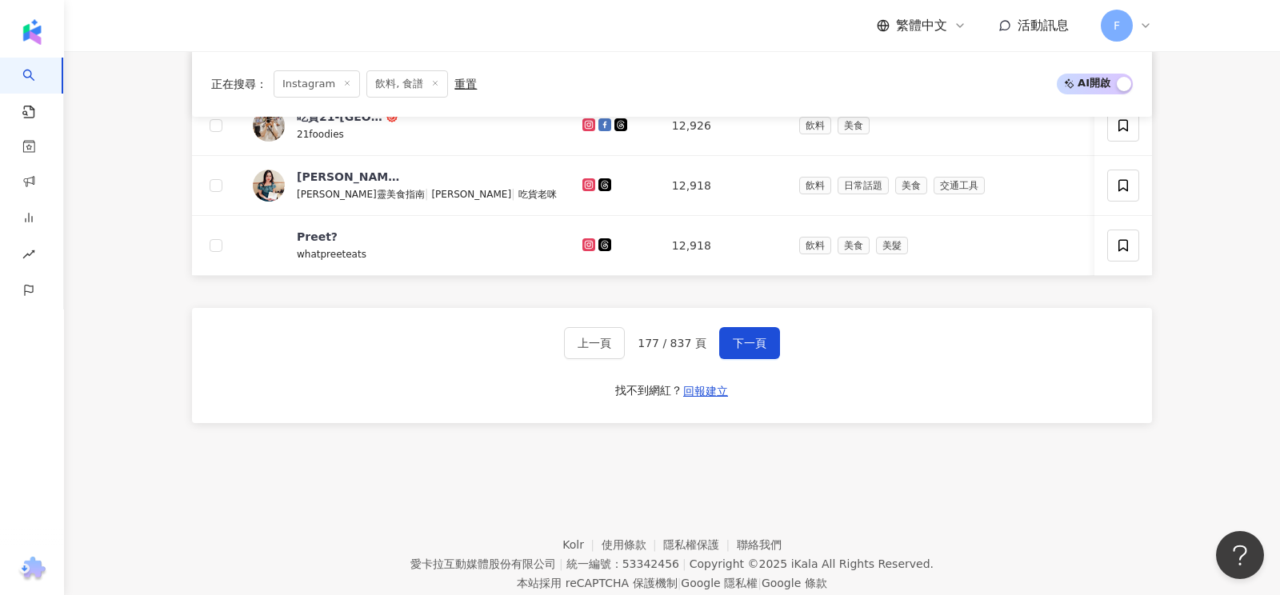
scroll to position [866, 0]
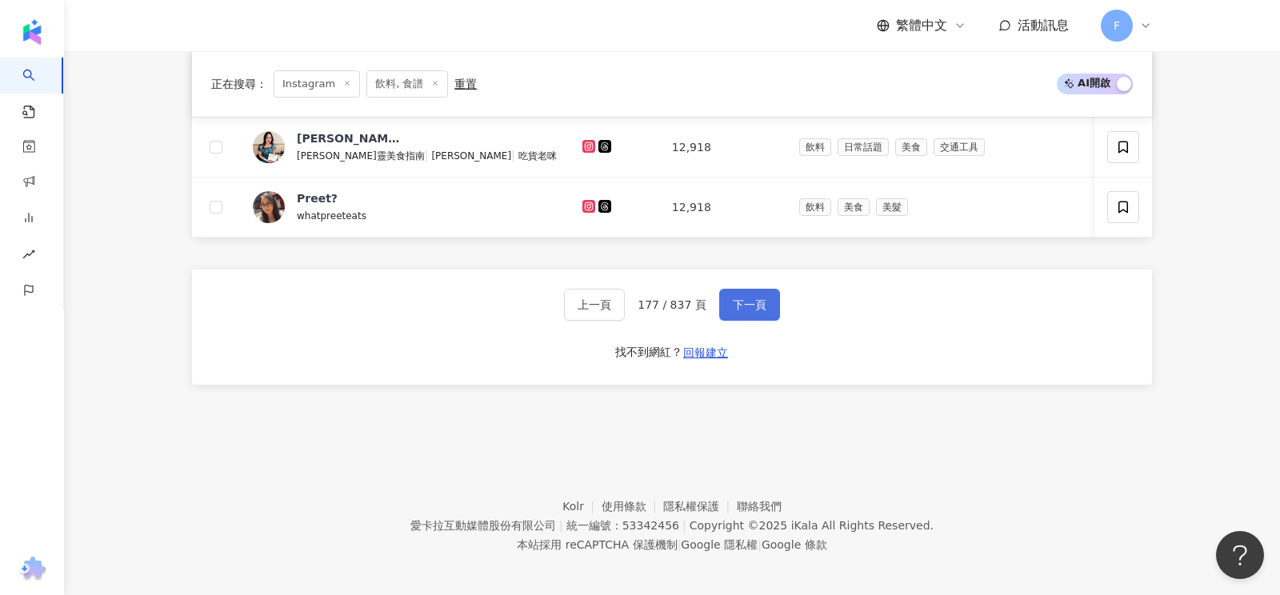
click at [750, 298] on span "下一頁" at bounding box center [750, 304] width 34 height 13
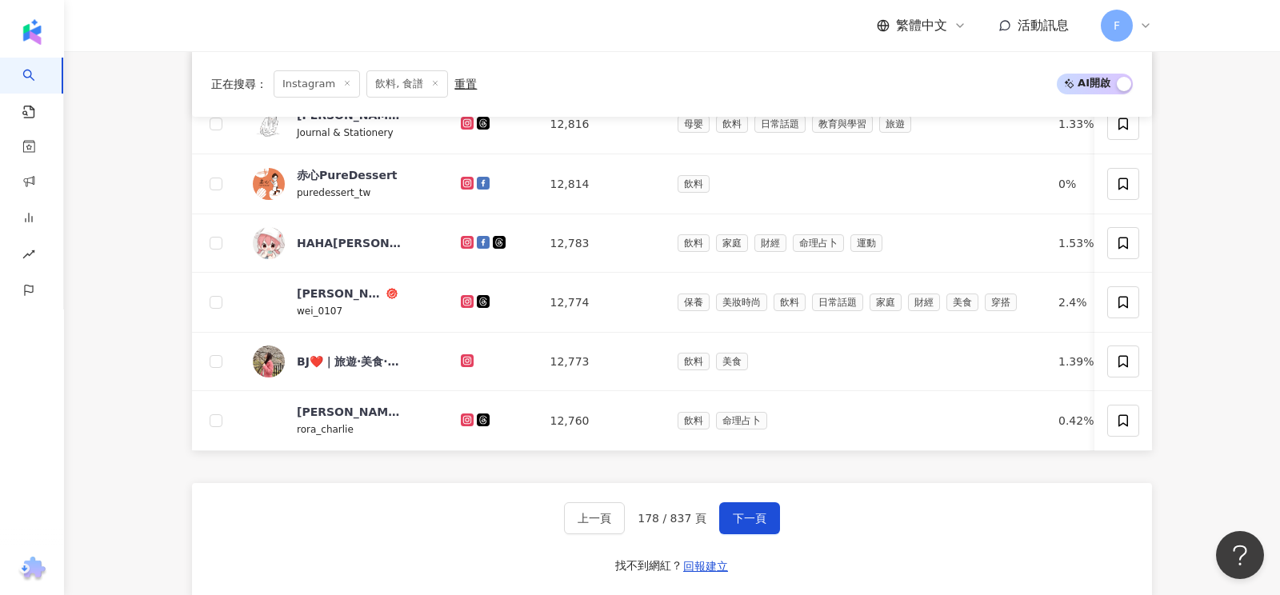
scroll to position [658, 0]
click at [754, 514] on span "下一頁" at bounding box center [750, 516] width 34 height 13
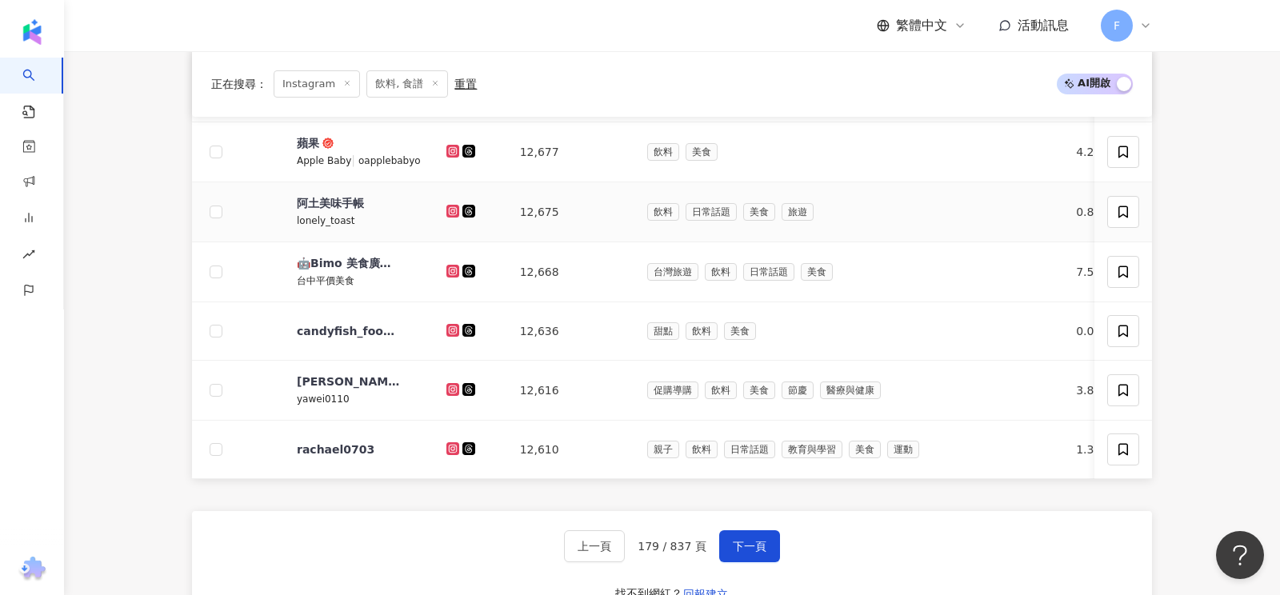
scroll to position [670, 0]
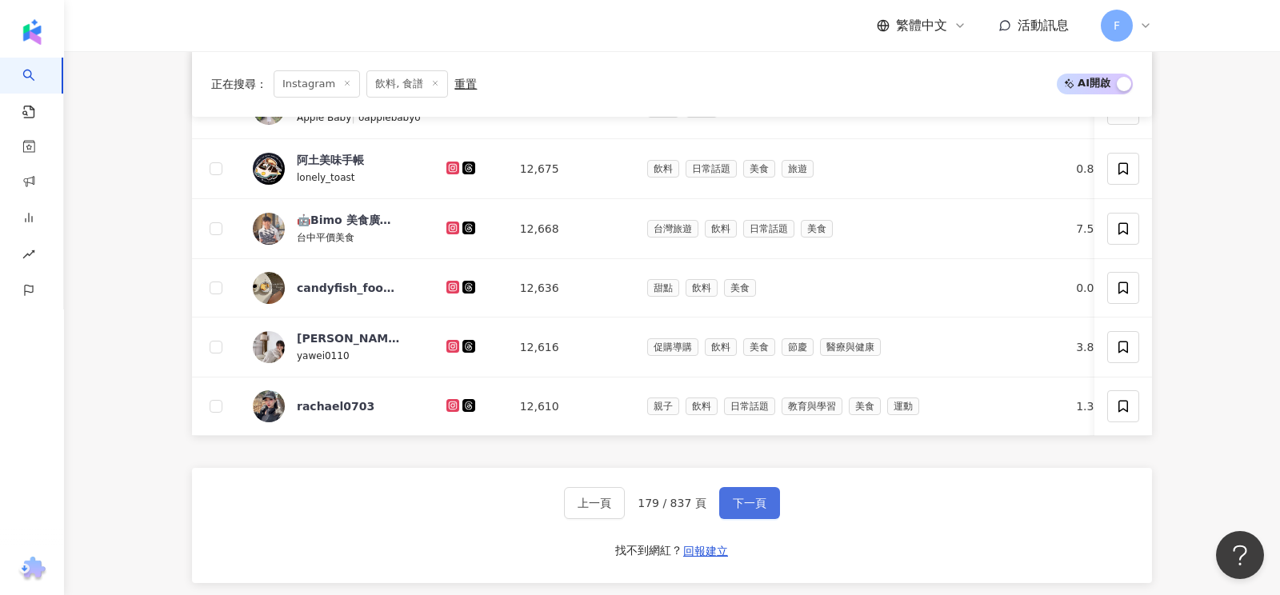
click at [746, 497] on span "下一頁" at bounding box center [750, 503] width 34 height 13
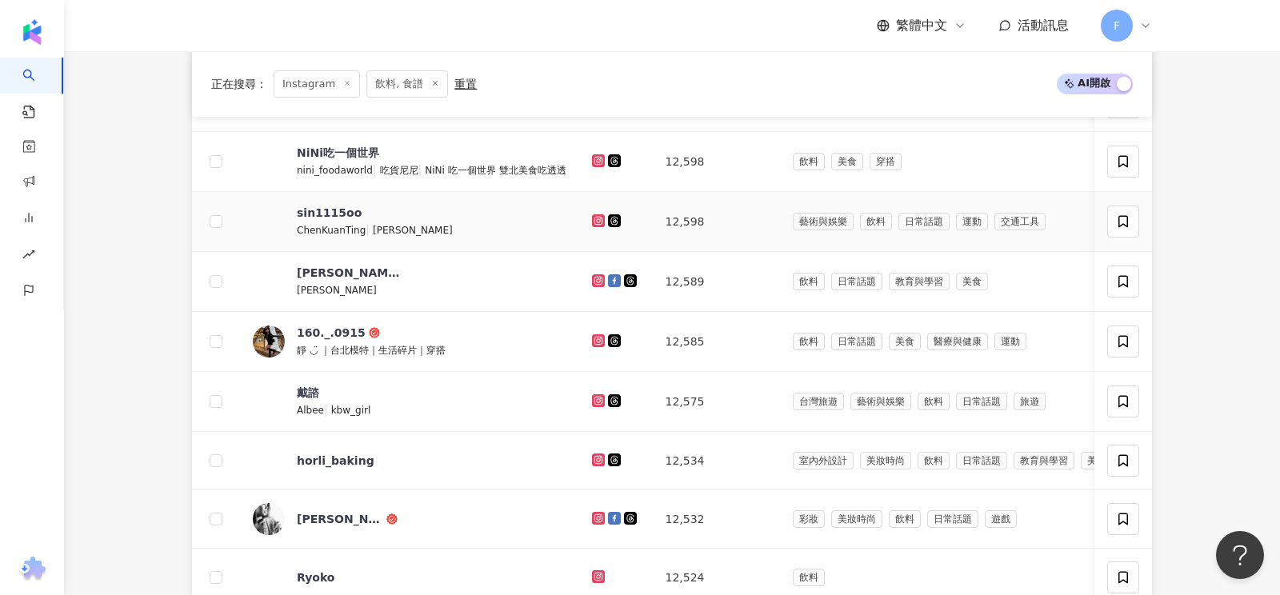
scroll to position [641, 0]
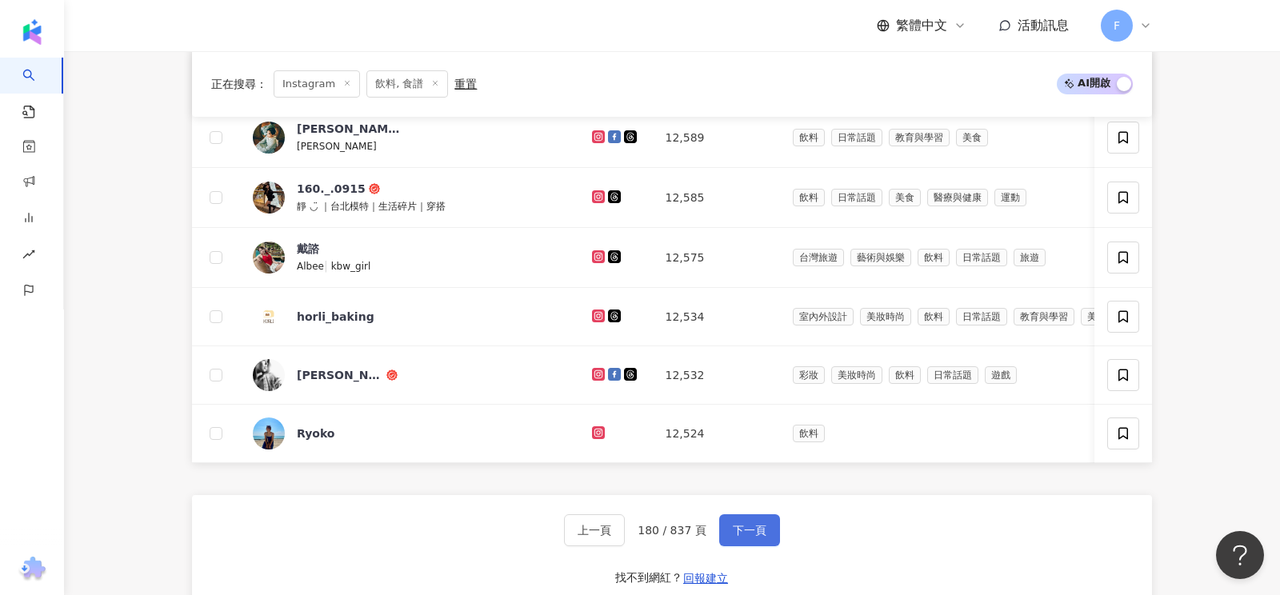
click at [723, 526] on button "下一頁" at bounding box center [749, 530] width 61 height 32
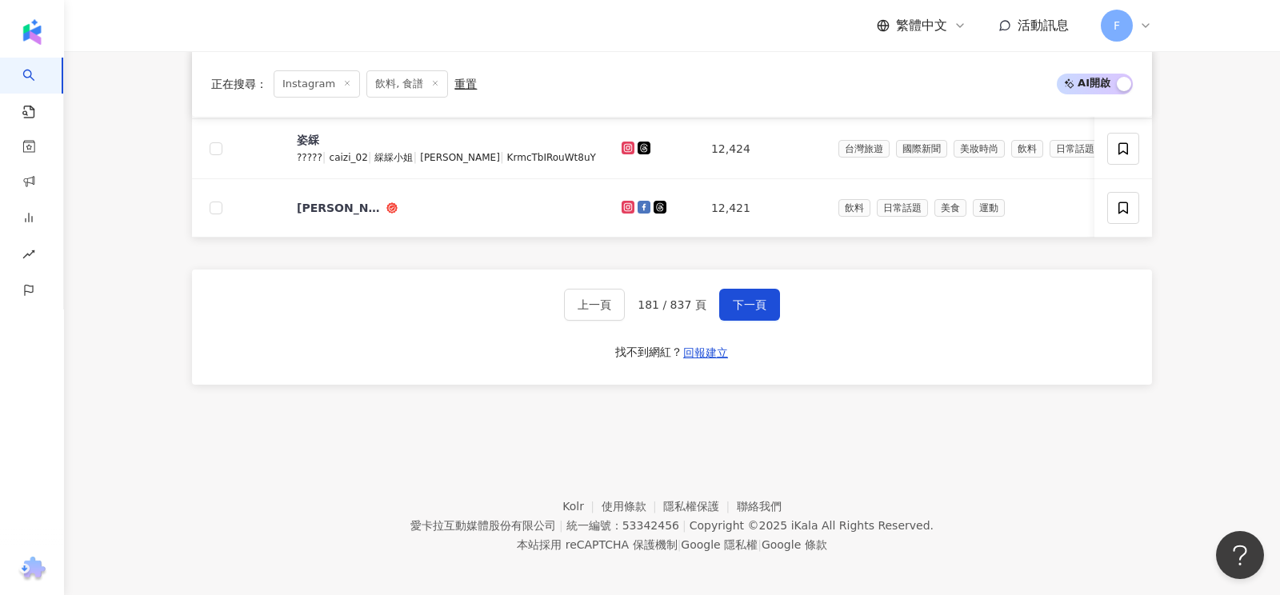
scroll to position [862, 0]
click at [752, 298] on span "下一頁" at bounding box center [750, 304] width 34 height 13
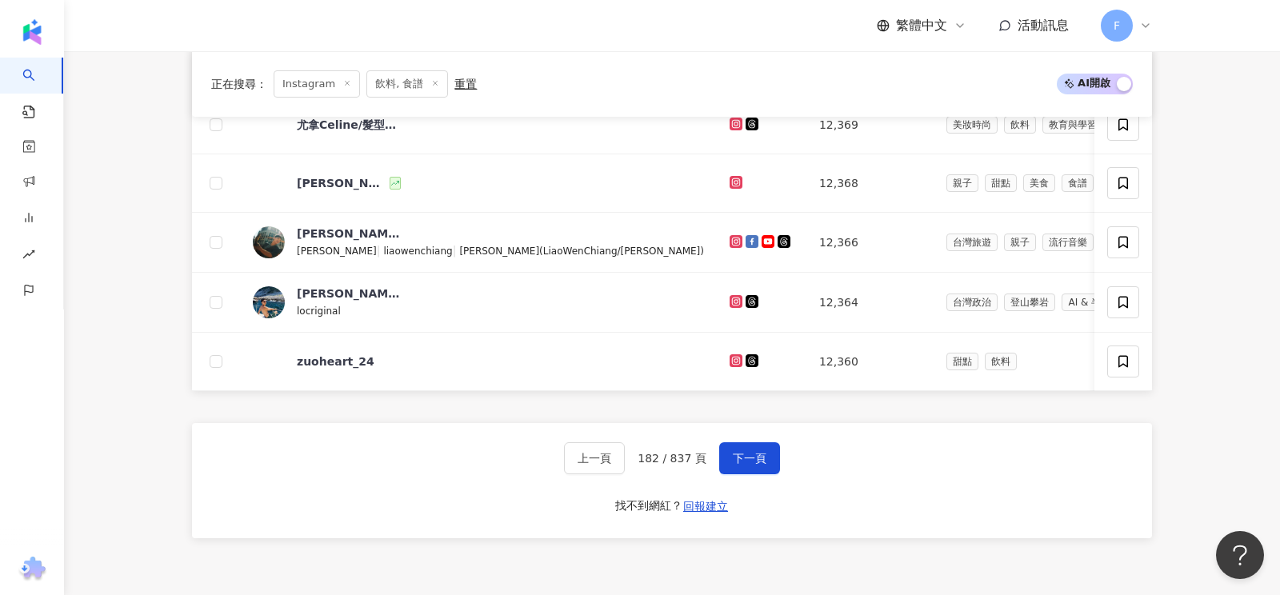
scroll to position [716, 0]
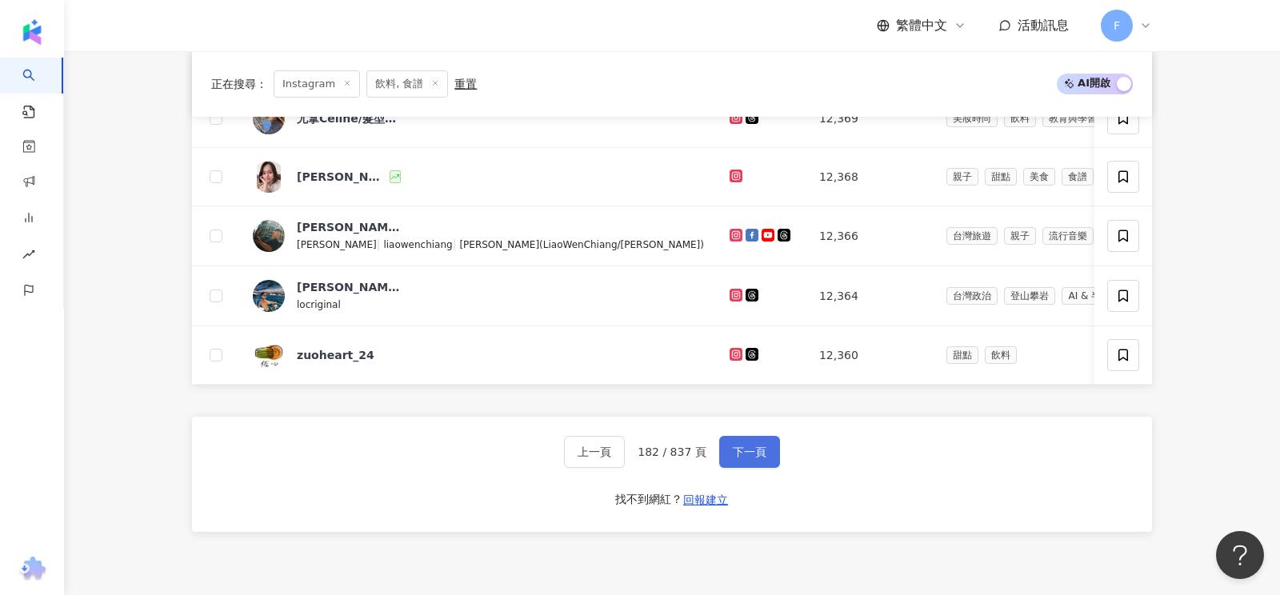
click at [757, 454] on button "下一頁" at bounding box center [749, 452] width 61 height 32
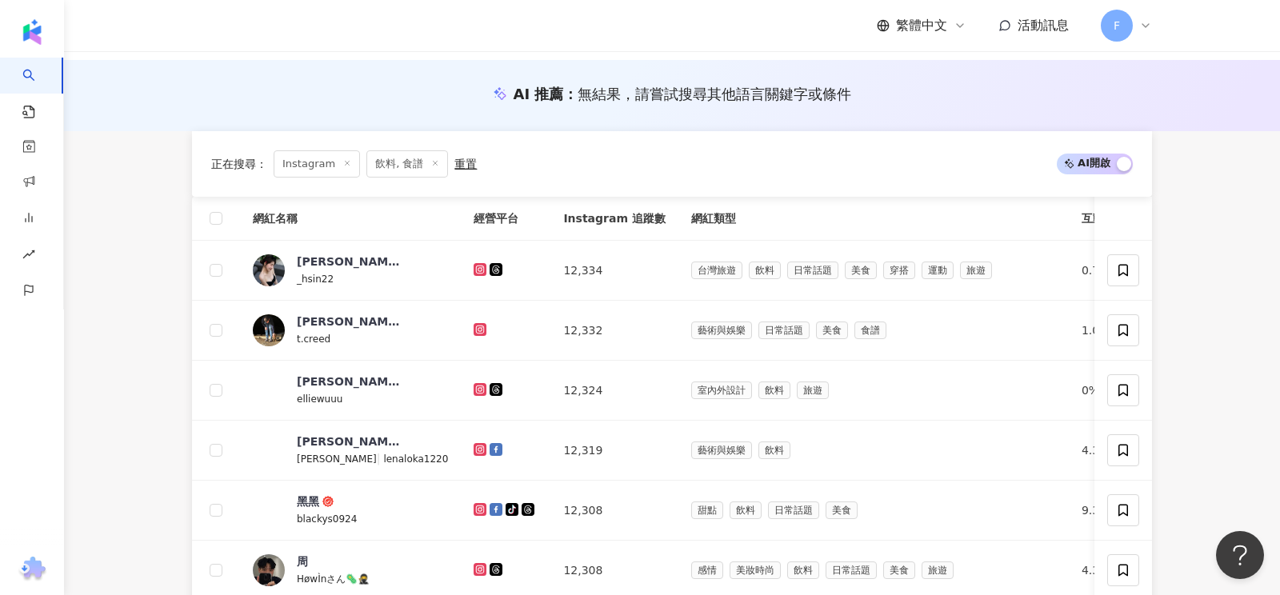
scroll to position [871, 0]
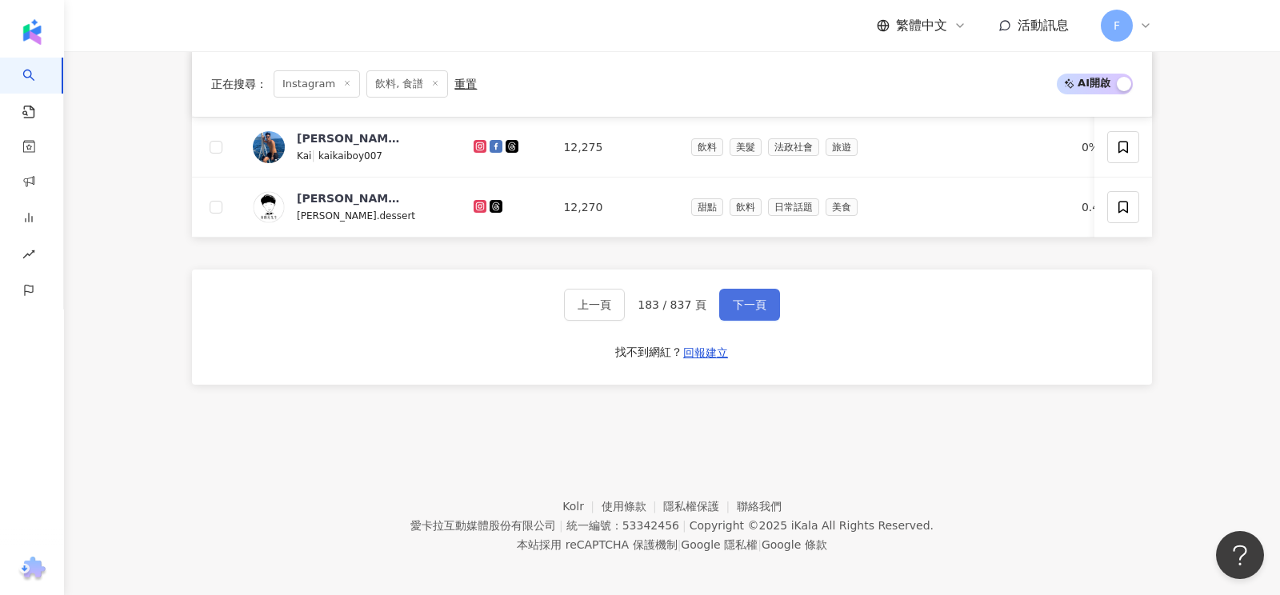
click at [746, 299] on span "下一頁" at bounding box center [750, 304] width 34 height 13
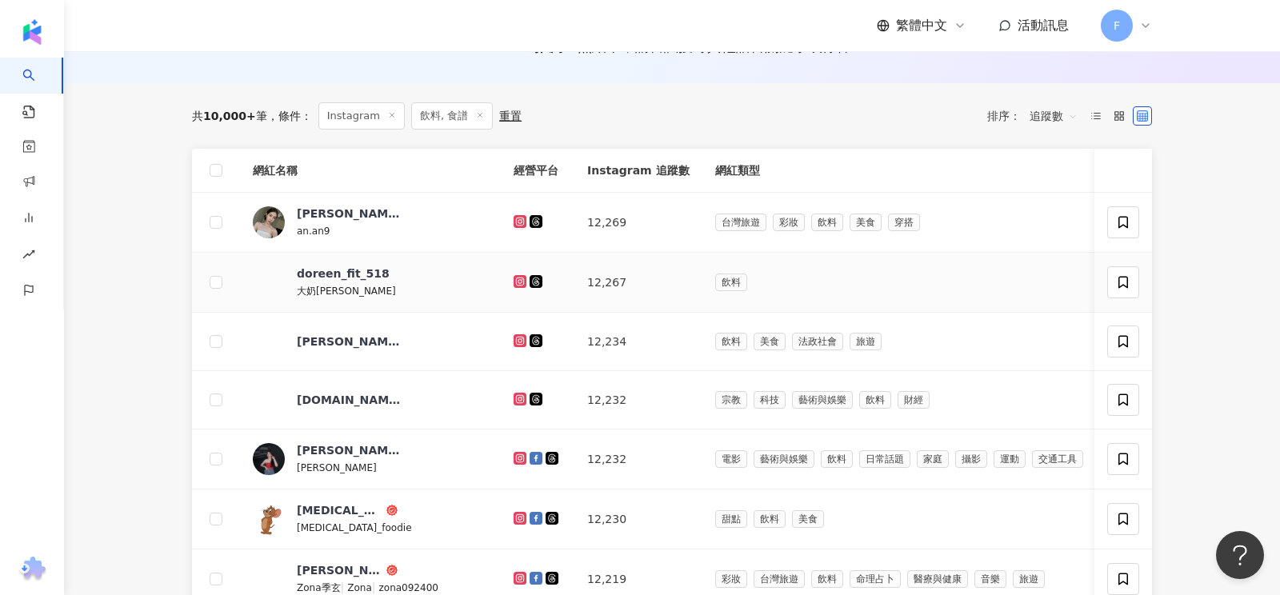
scroll to position [0, 0]
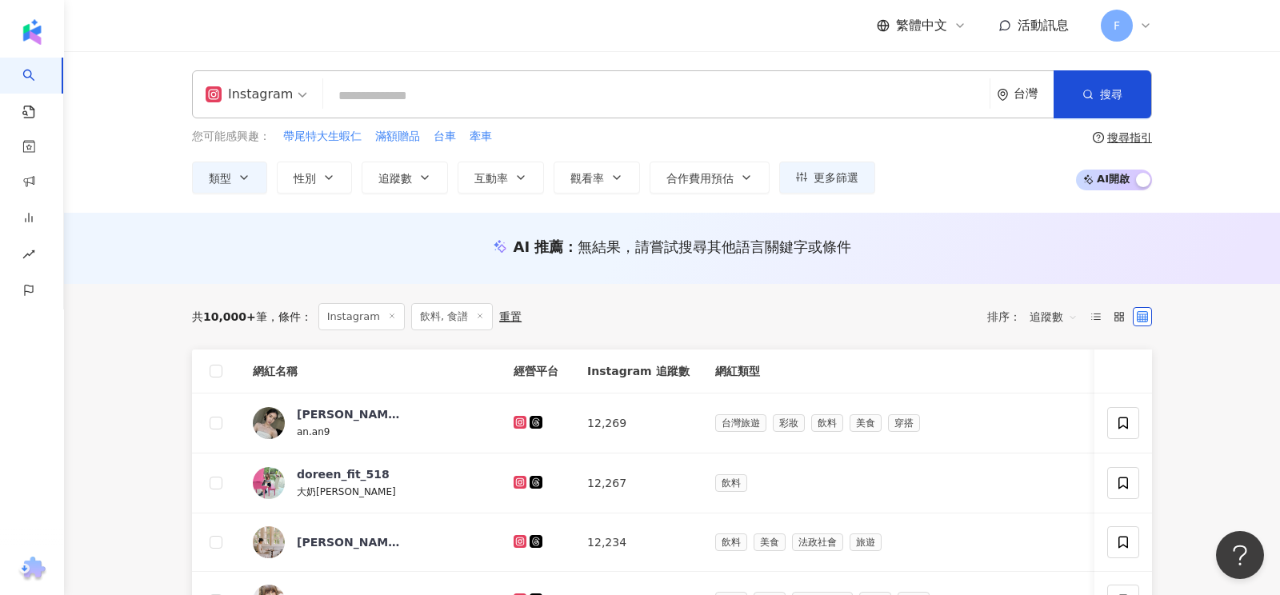
click at [473, 95] on input "search" at bounding box center [657, 96] width 654 height 30
click at [476, 315] on icon at bounding box center [480, 316] width 8 height 8
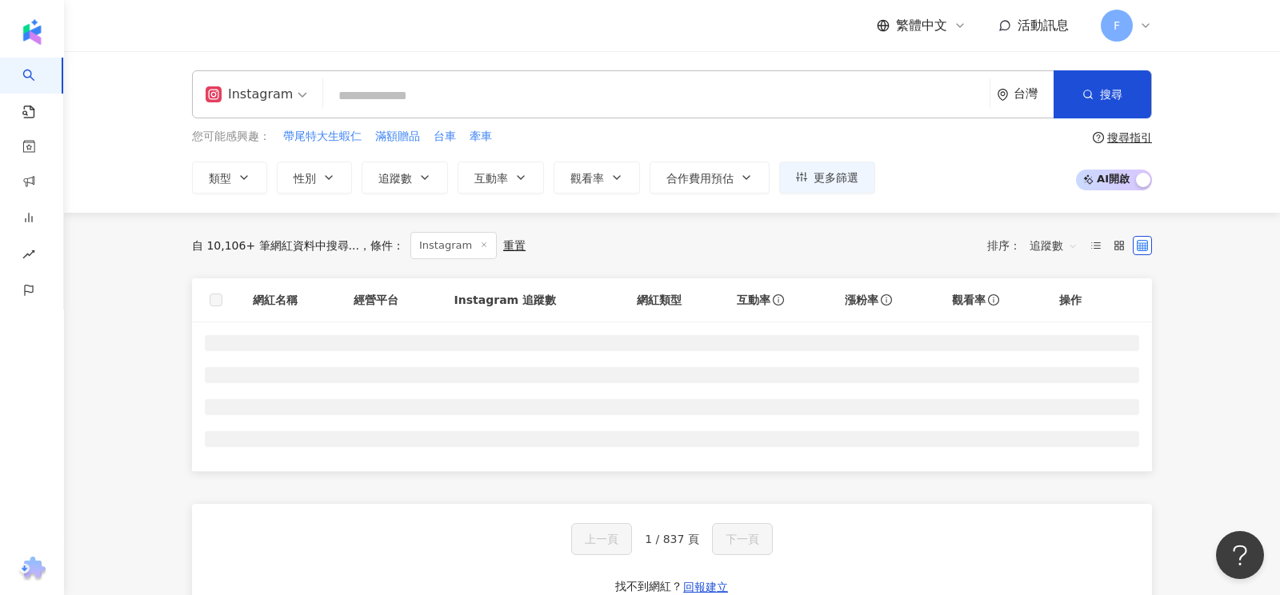
click at [430, 98] on input "search" at bounding box center [657, 96] width 654 height 30
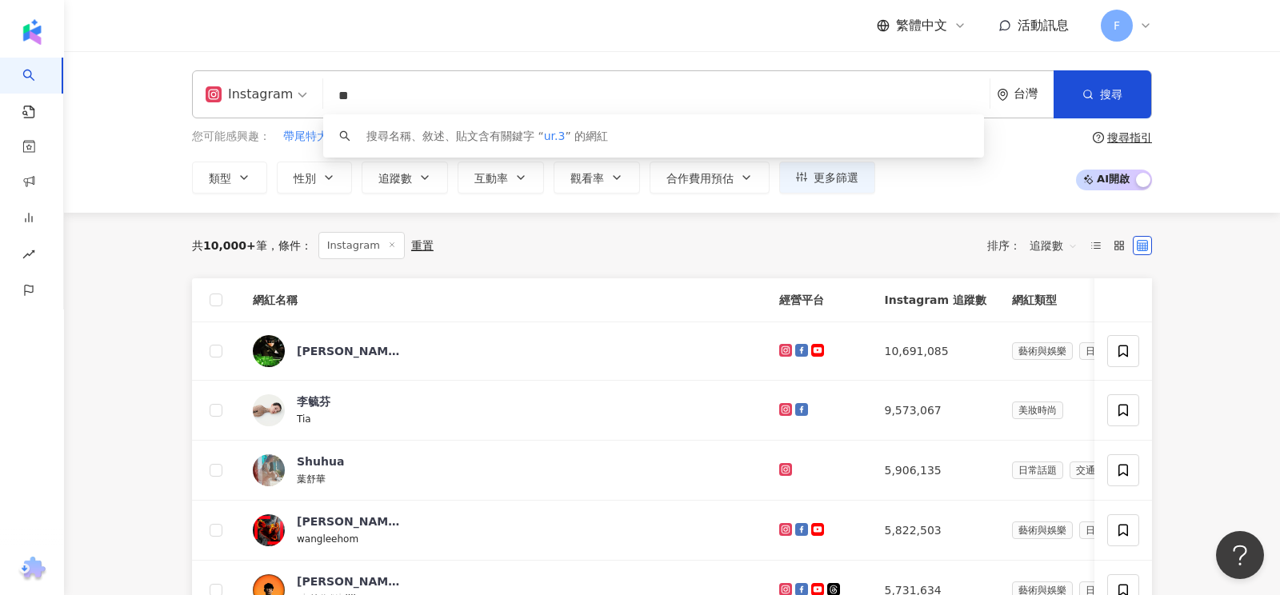
type input "*"
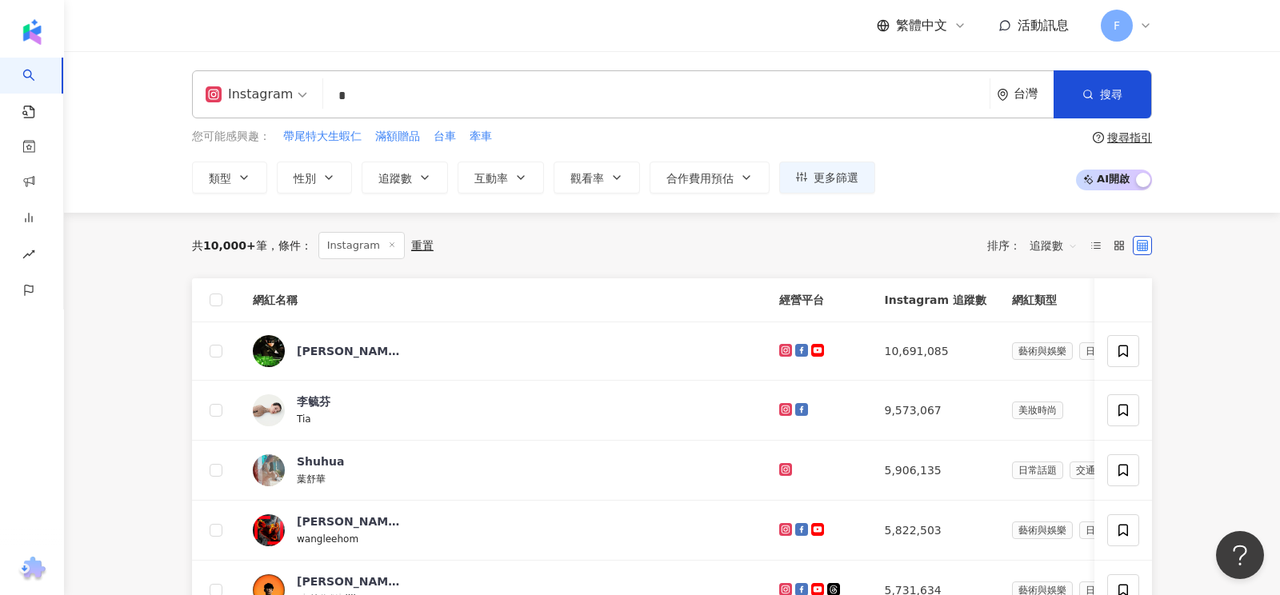
type input "*"
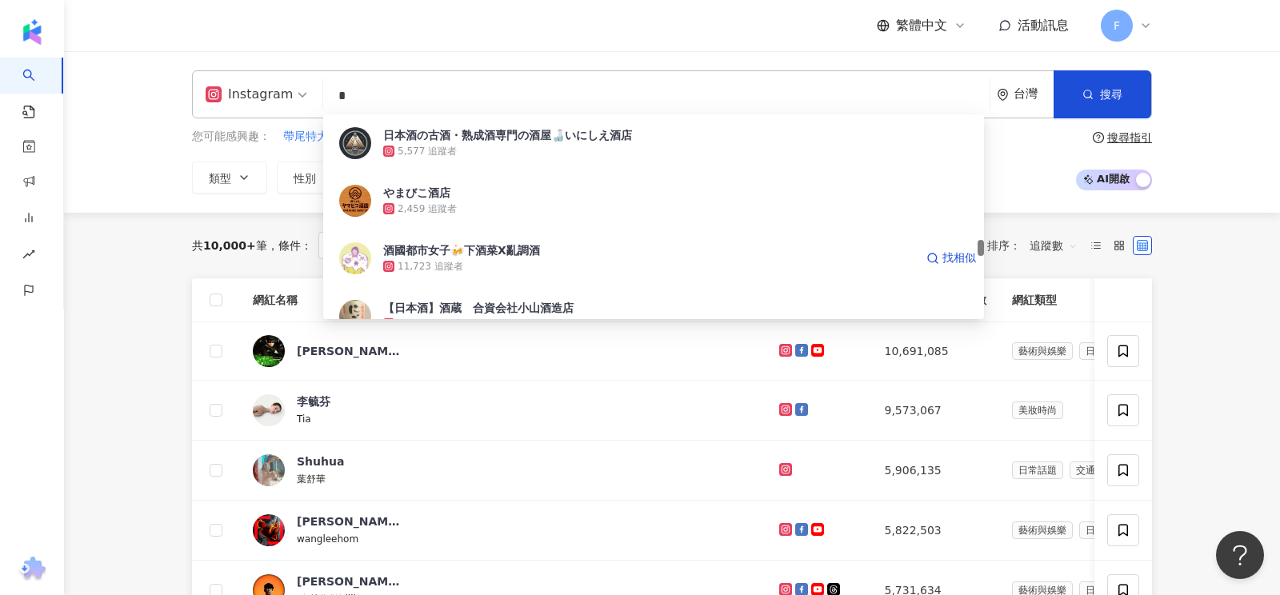
scroll to position [1793, 0]
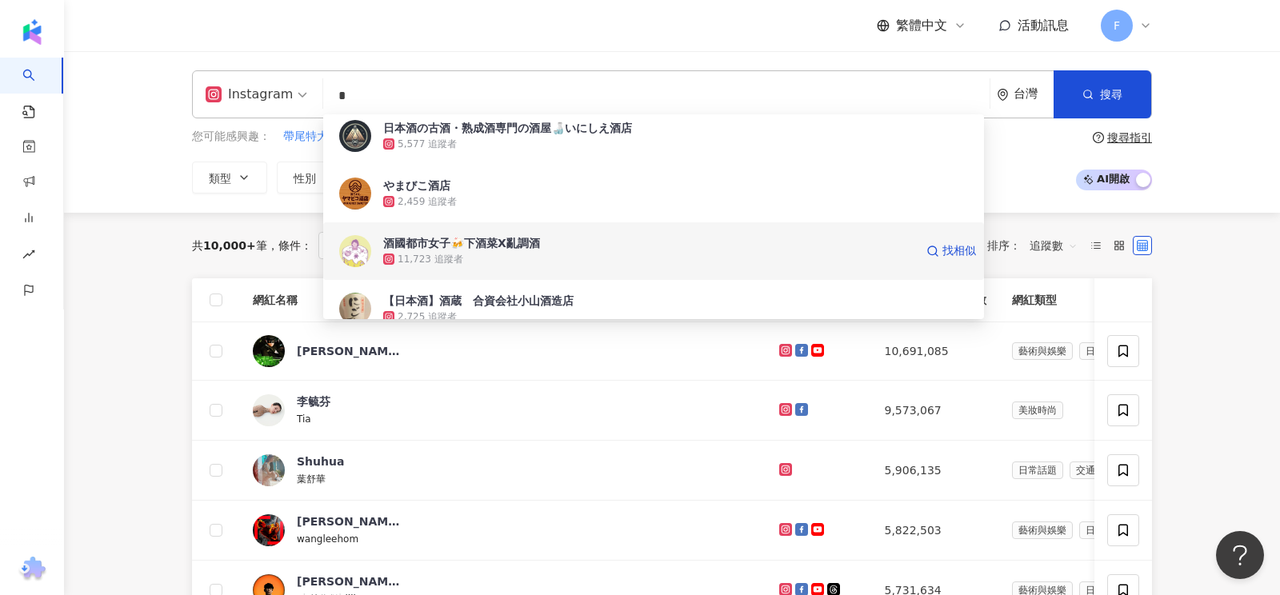
click at [481, 242] on div "酒國都市女子🍻下酒菜X亂調酒" at bounding box center [461, 243] width 157 height 16
